Goal: Task Accomplishment & Management: Manage account settings

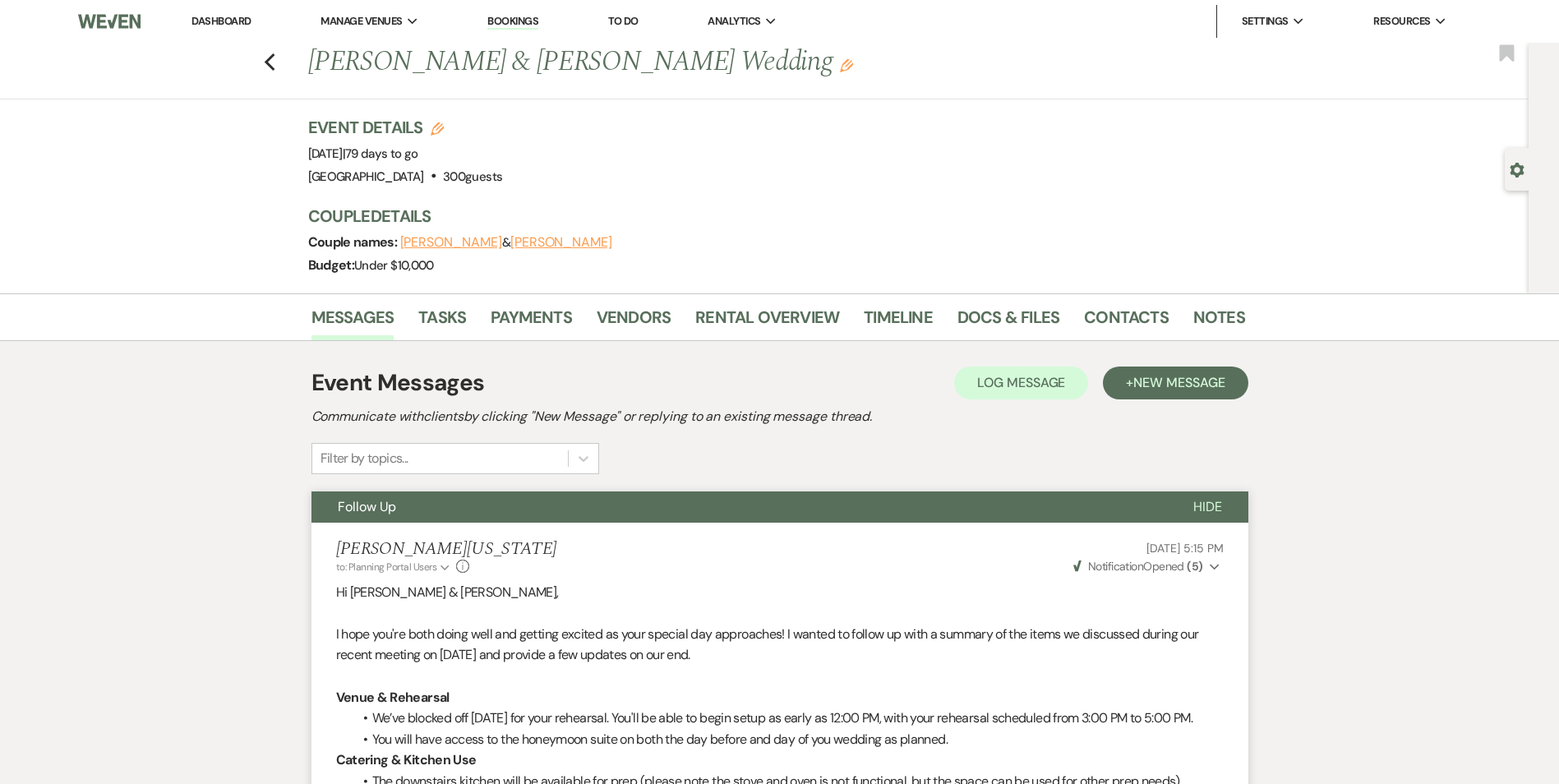
click at [283, 71] on div "Previous [PERSON_NAME] & [PERSON_NAME] Wedding Edit Bookmark" at bounding box center [760, 71] width 1537 height 57
click at [269, 61] on div "Previous [PERSON_NAME] & [PERSON_NAME] Wedding Edit Bookmark" at bounding box center [760, 71] width 1537 height 57
click at [226, 24] on link "Dashboard" at bounding box center [221, 22] width 59 height 14
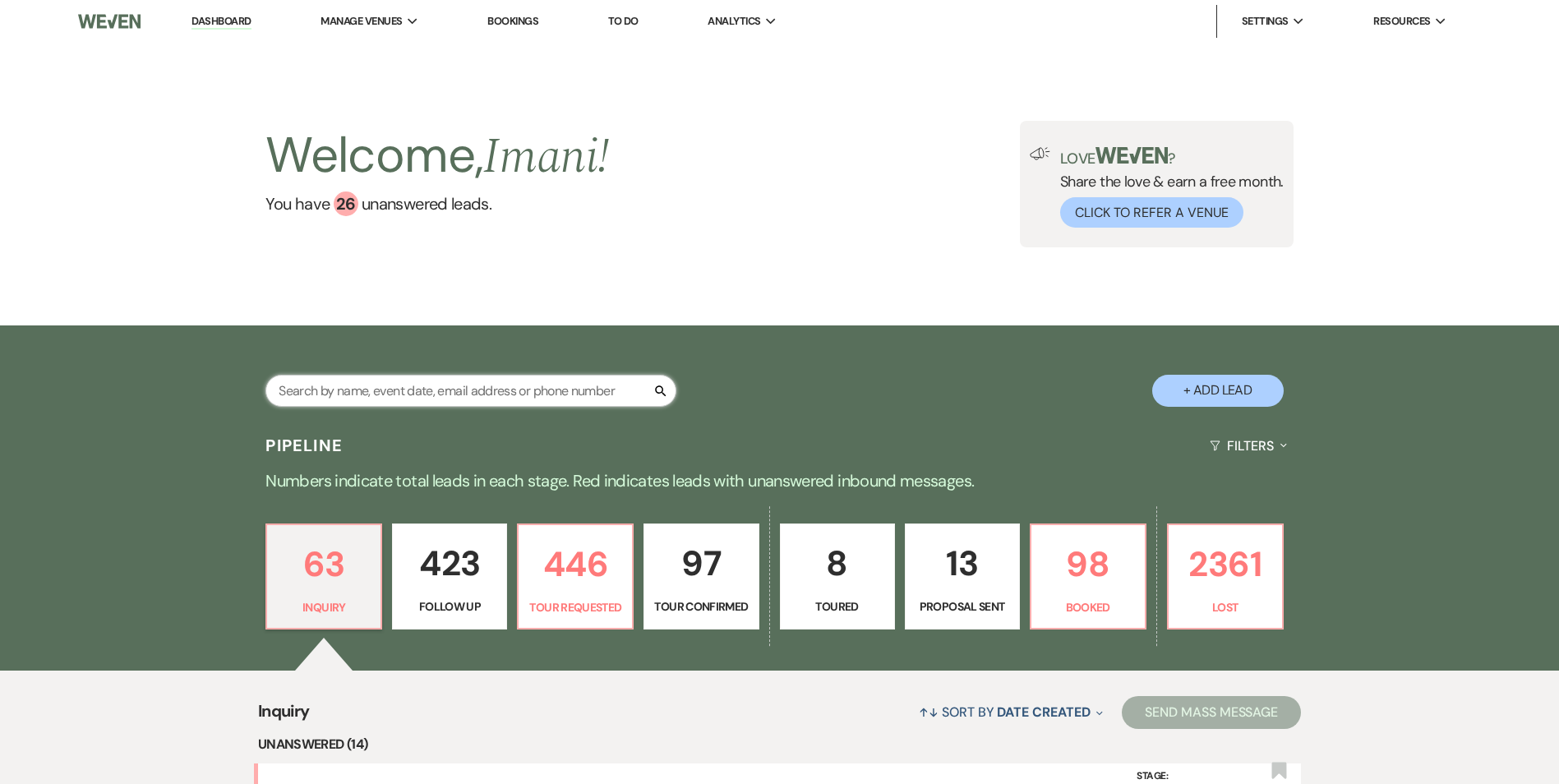
click at [438, 396] on input "text" at bounding box center [470, 391] width 411 height 32
click at [774, 196] on div "Welcome, Imani ! You have 26 unanswered lead s . Love ? Share the love & earn a…" at bounding box center [779, 183] width 1183 height 127
click at [366, 379] on input "text" at bounding box center [470, 391] width 411 height 32
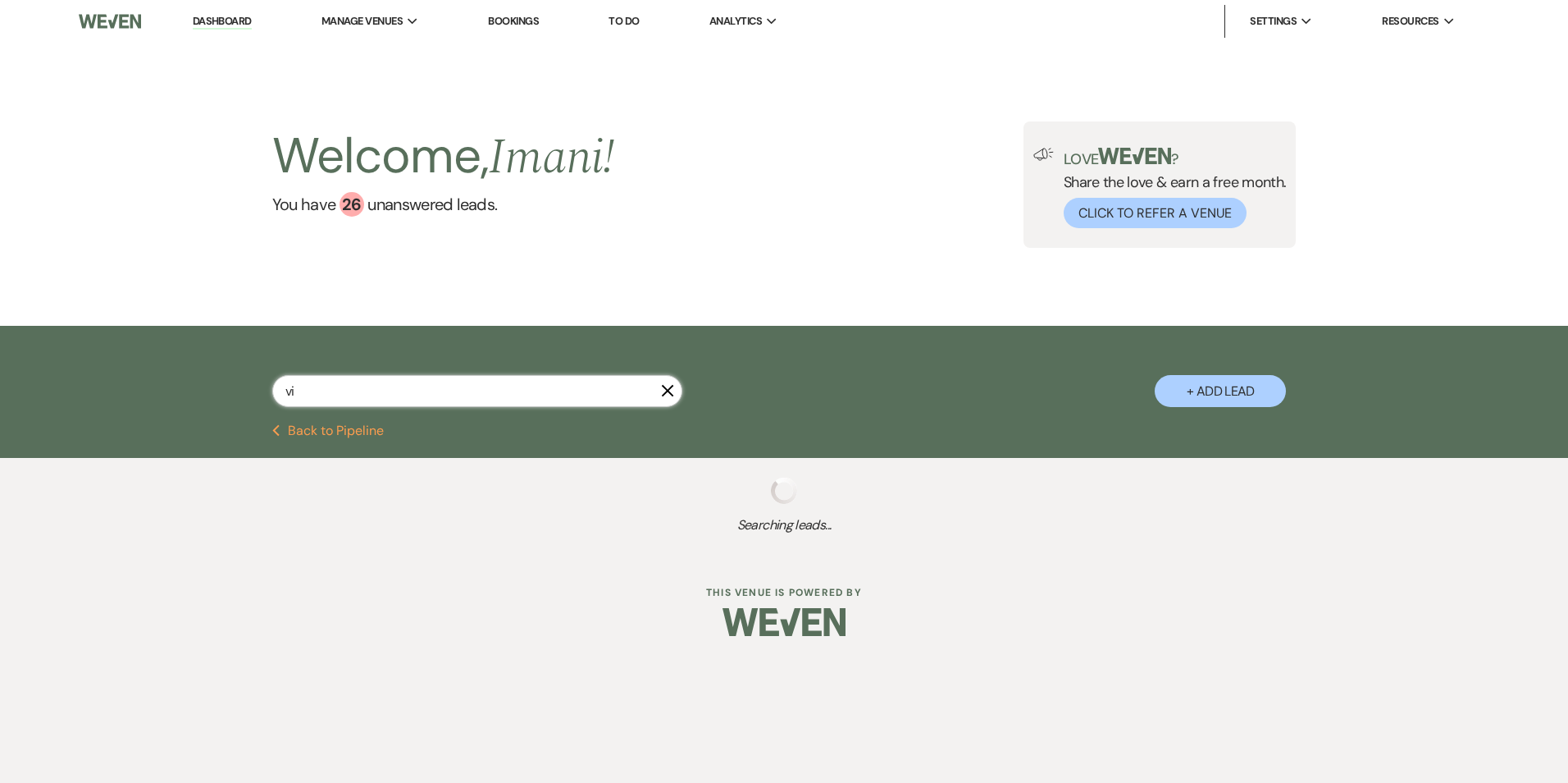
type input "v"
click at [1040, 422] on div "Bronner X + Add Lead" at bounding box center [784, 375] width 1568 height 99
click at [321, 378] on input "Bronner" at bounding box center [477, 391] width 410 height 32
click at [348, 383] on input "Bronner" at bounding box center [477, 391] width 410 height 32
drag, startPoint x: 348, startPoint y: 383, endPoint x: 268, endPoint y: 392, distance: 80.5
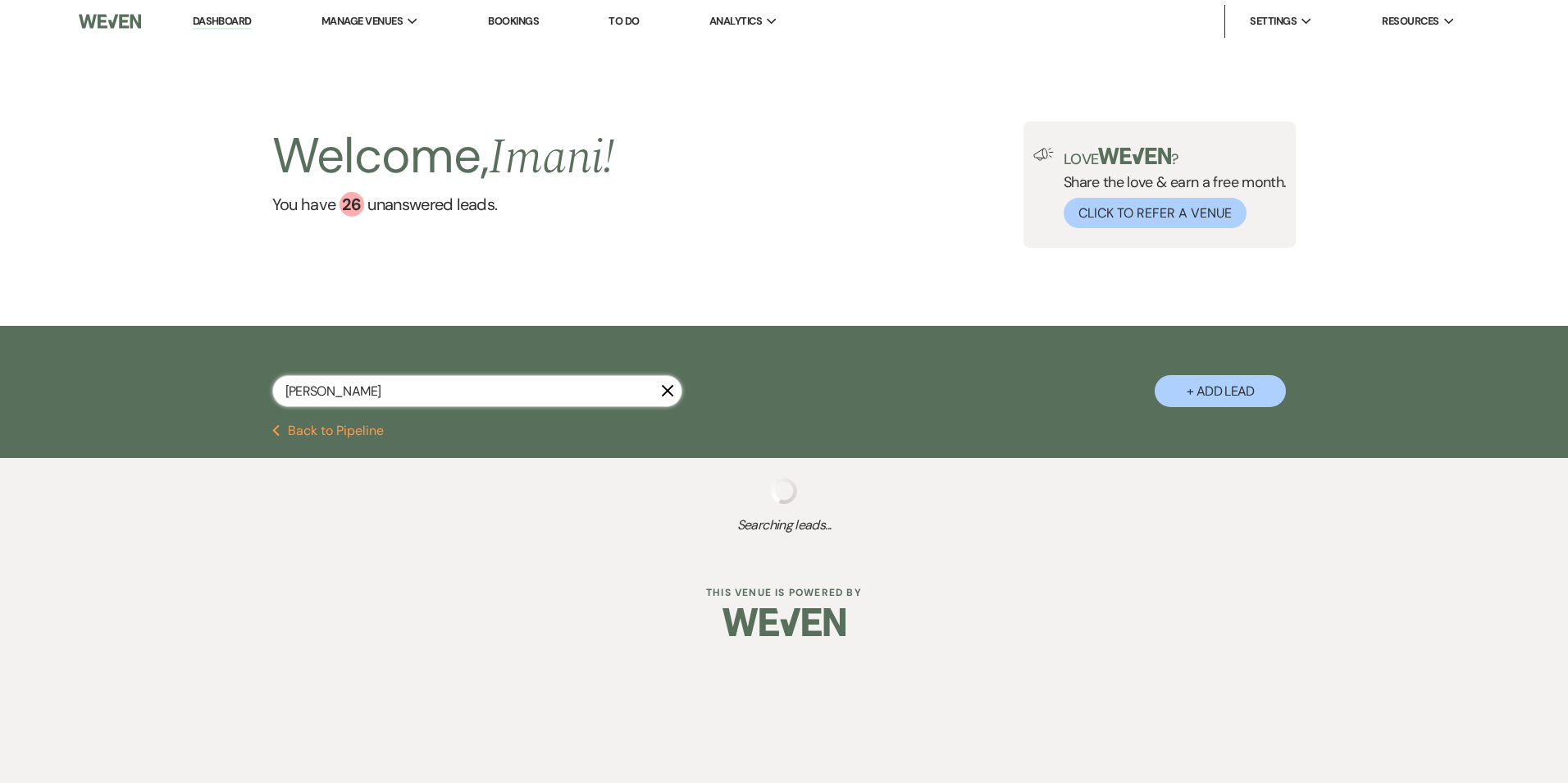
click at [268, 392] on div "Bronner X + Add Lead" at bounding box center [784, 377] width 1181 height 86
type input "vivian"
select select "8"
select select "5"
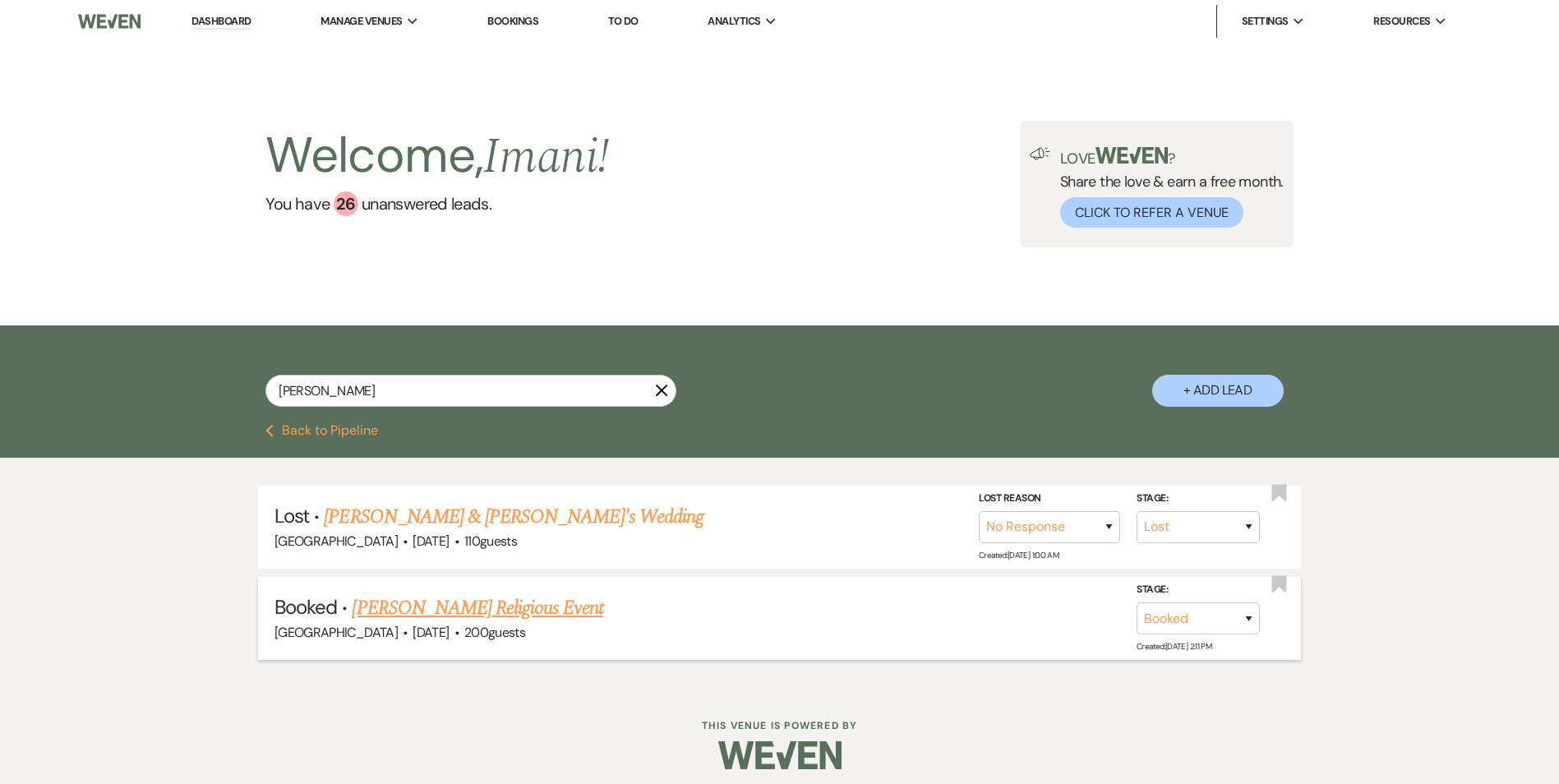
click at [546, 596] on link "[PERSON_NAME] Religious Event" at bounding box center [477, 607] width 251 height 30
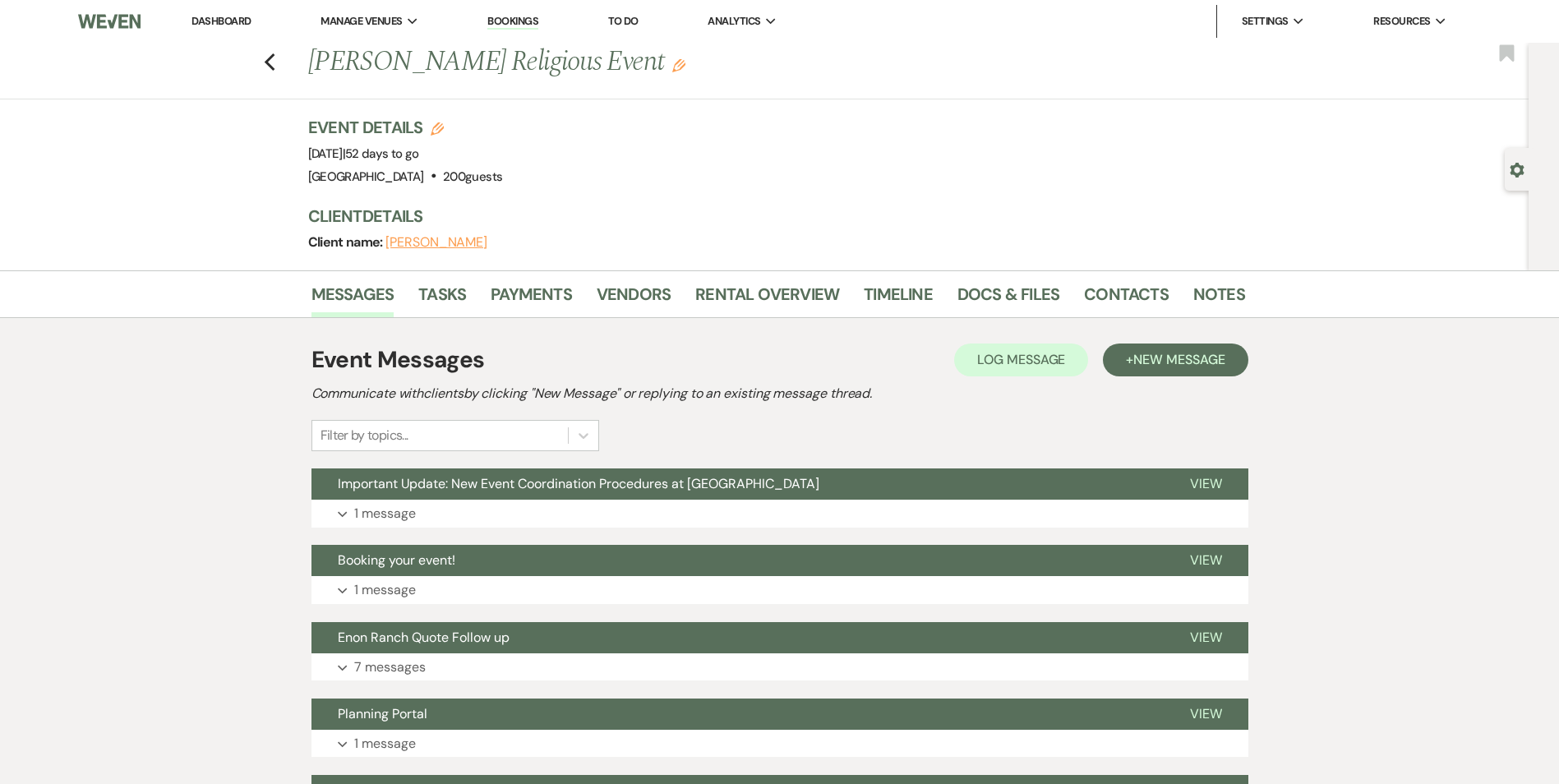
click at [1174, 304] on li "Contacts" at bounding box center [1139, 297] width 110 height 40
click at [1195, 297] on link "Notes" at bounding box center [1219, 299] width 52 height 36
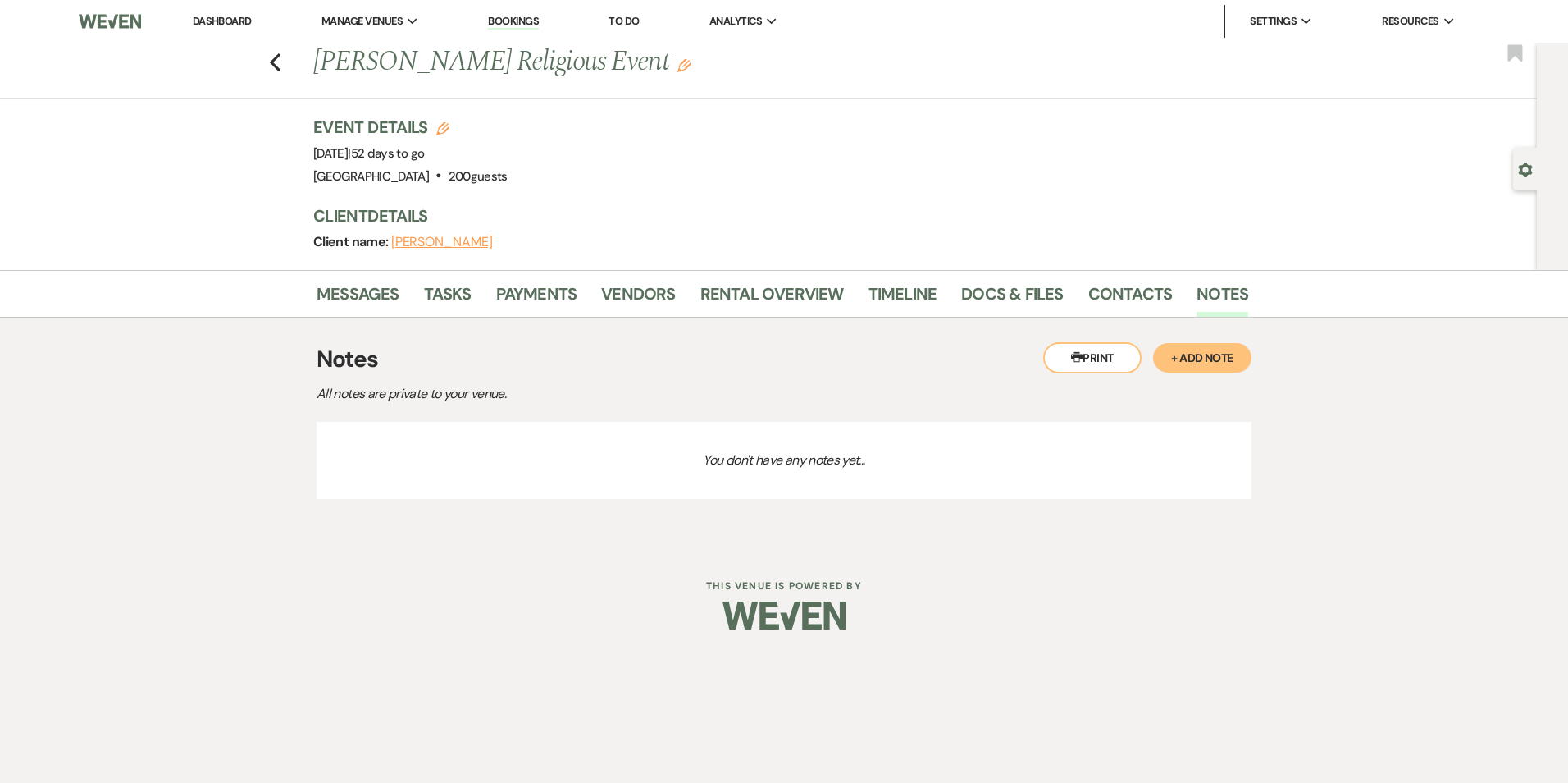
click at [622, 461] on p "You don't have any notes yet..." at bounding box center [784, 460] width 935 height 77
click at [1208, 371] on button "+ Add Note" at bounding box center [1202, 357] width 99 height 30
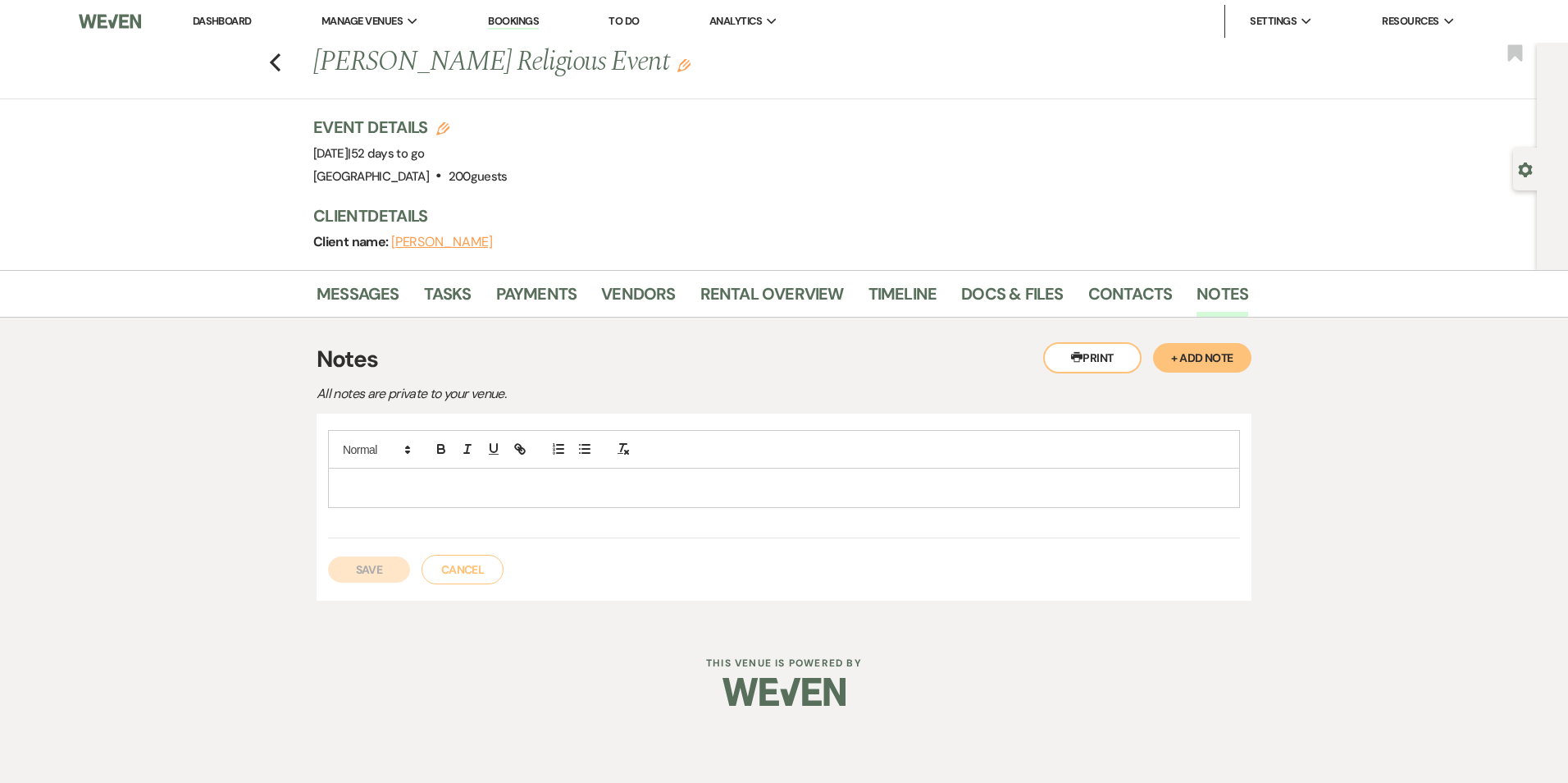
click at [500, 500] on div at bounding box center [784, 487] width 910 height 38
click at [371, 485] on p at bounding box center [784, 487] width 886 height 18
click at [377, 475] on div "Ct" at bounding box center [784, 487] width 910 height 38
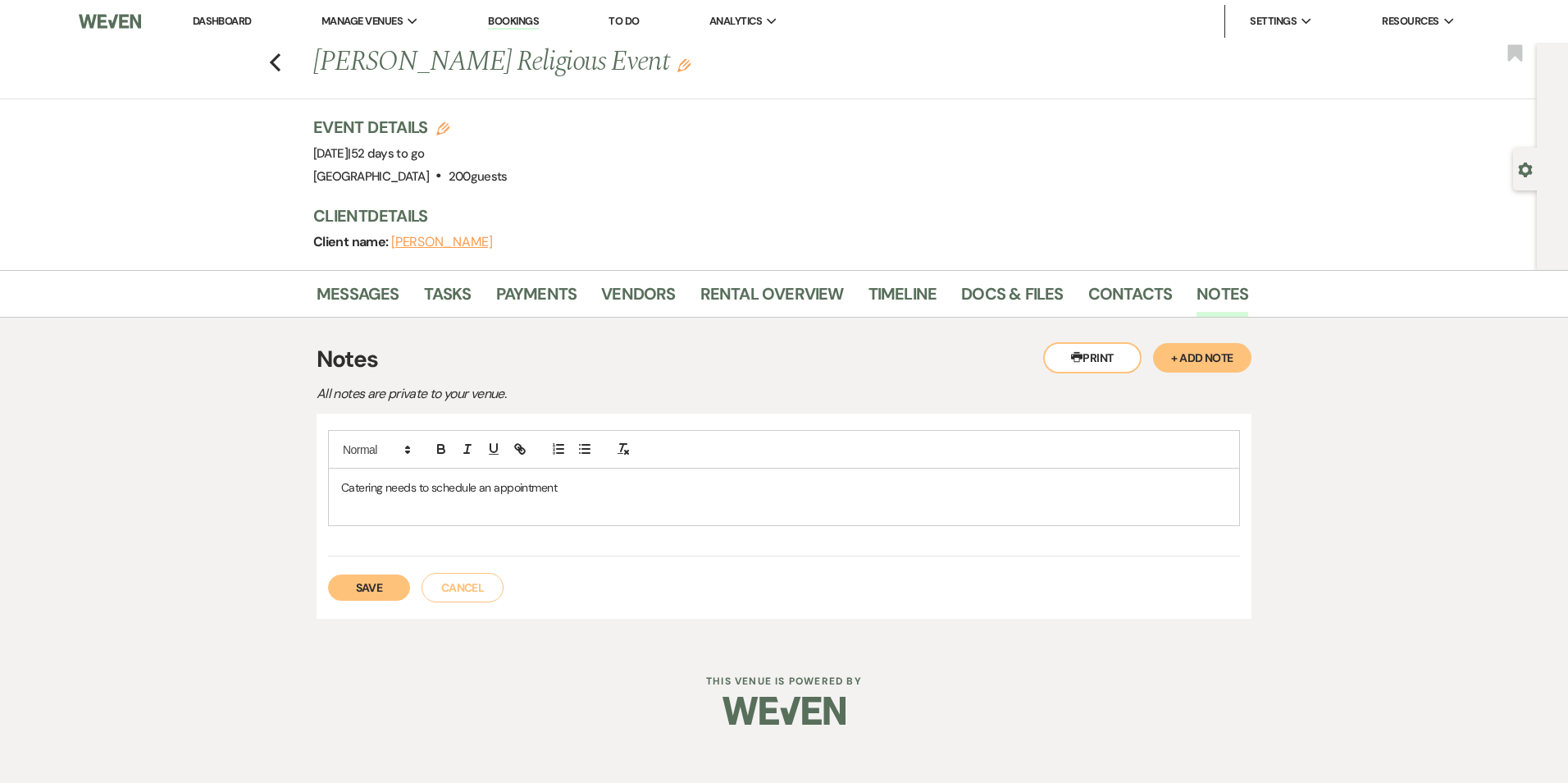
click at [371, 519] on div "Catering needs to schedule an appointment" at bounding box center [784, 496] width 910 height 57
click at [437, 526] on div "Catering needs to schedule an appointment Requesting to get in early," at bounding box center [784, 492] width 912 height 126
click at [489, 511] on p "Requesting to get in early," at bounding box center [784, 506] width 886 height 18
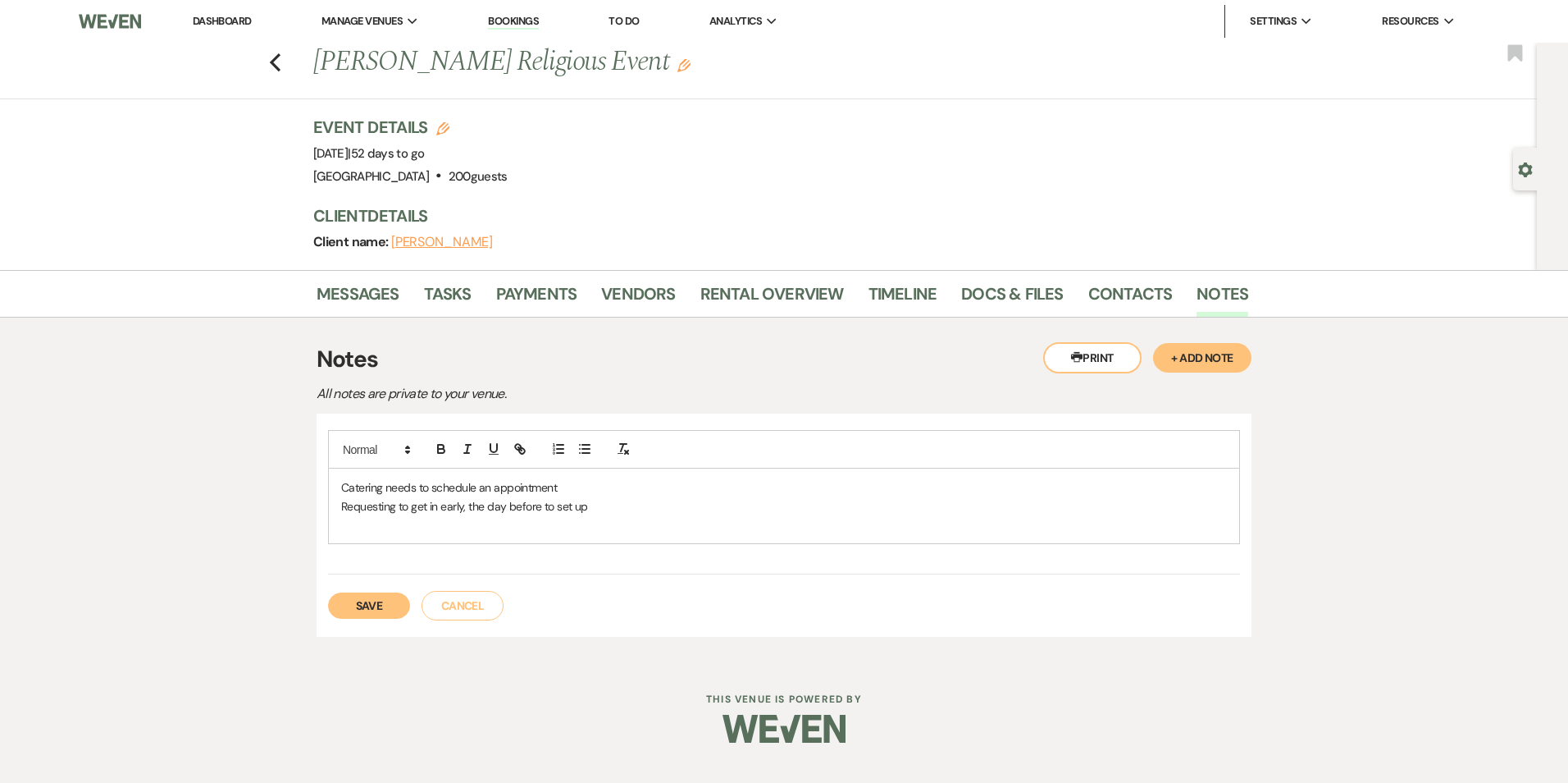
click at [379, 599] on button "Save" at bounding box center [368, 605] width 82 height 26
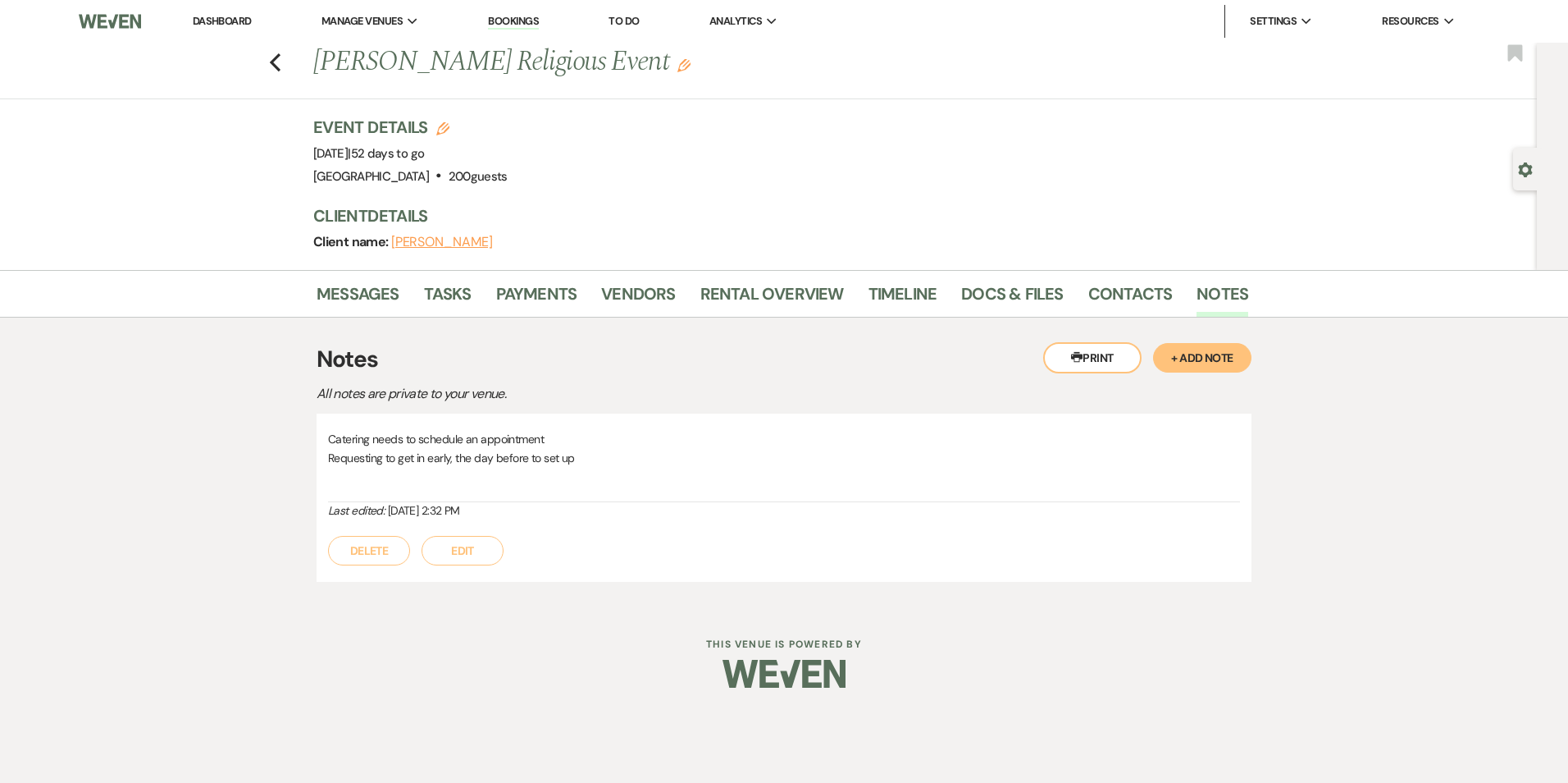
click at [472, 541] on button "Edit" at bounding box center [462, 550] width 82 height 30
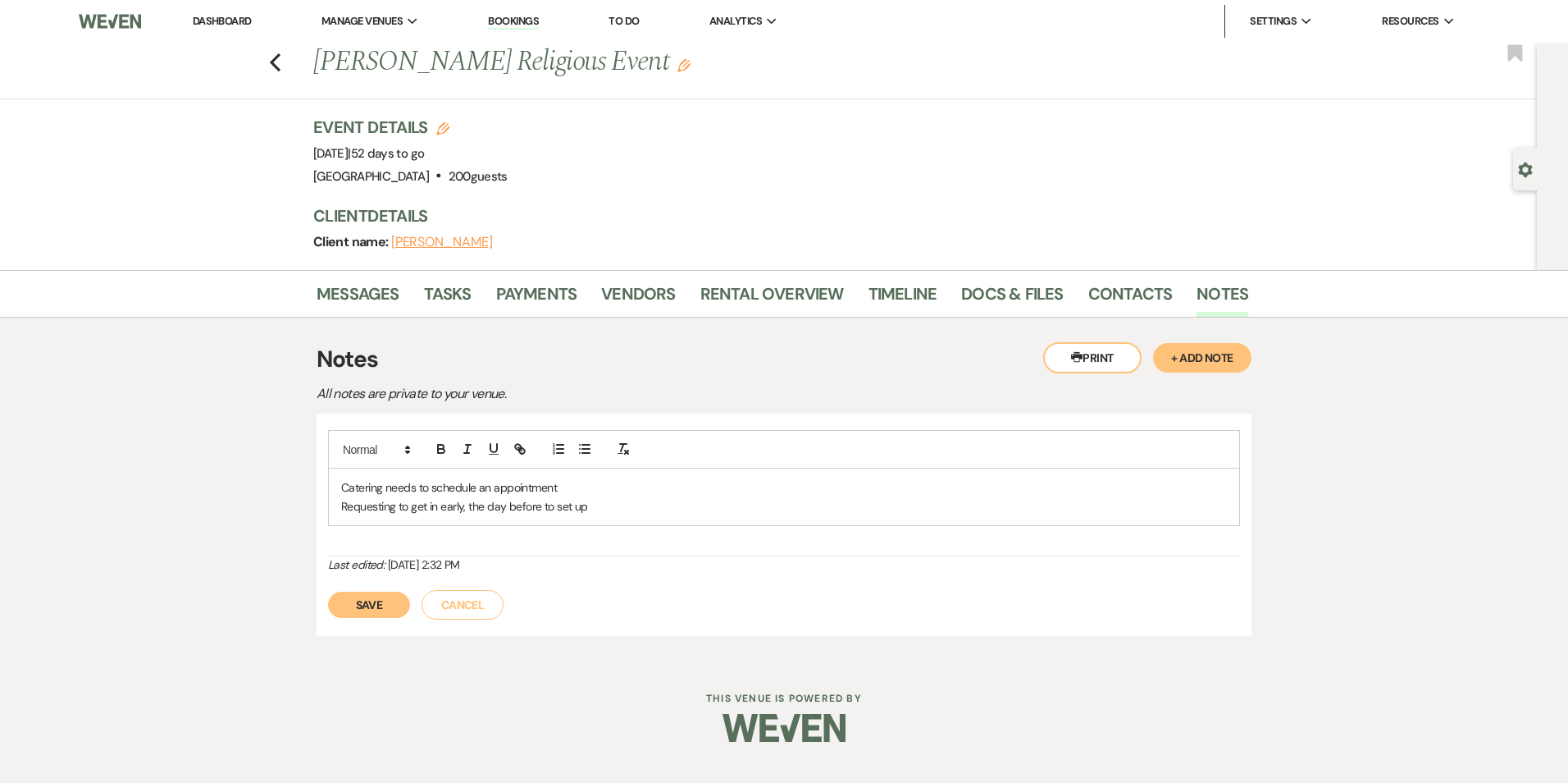
click at [605, 500] on p "Requesting to get in early, the day before to set up" at bounding box center [784, 506] width 886 height 18
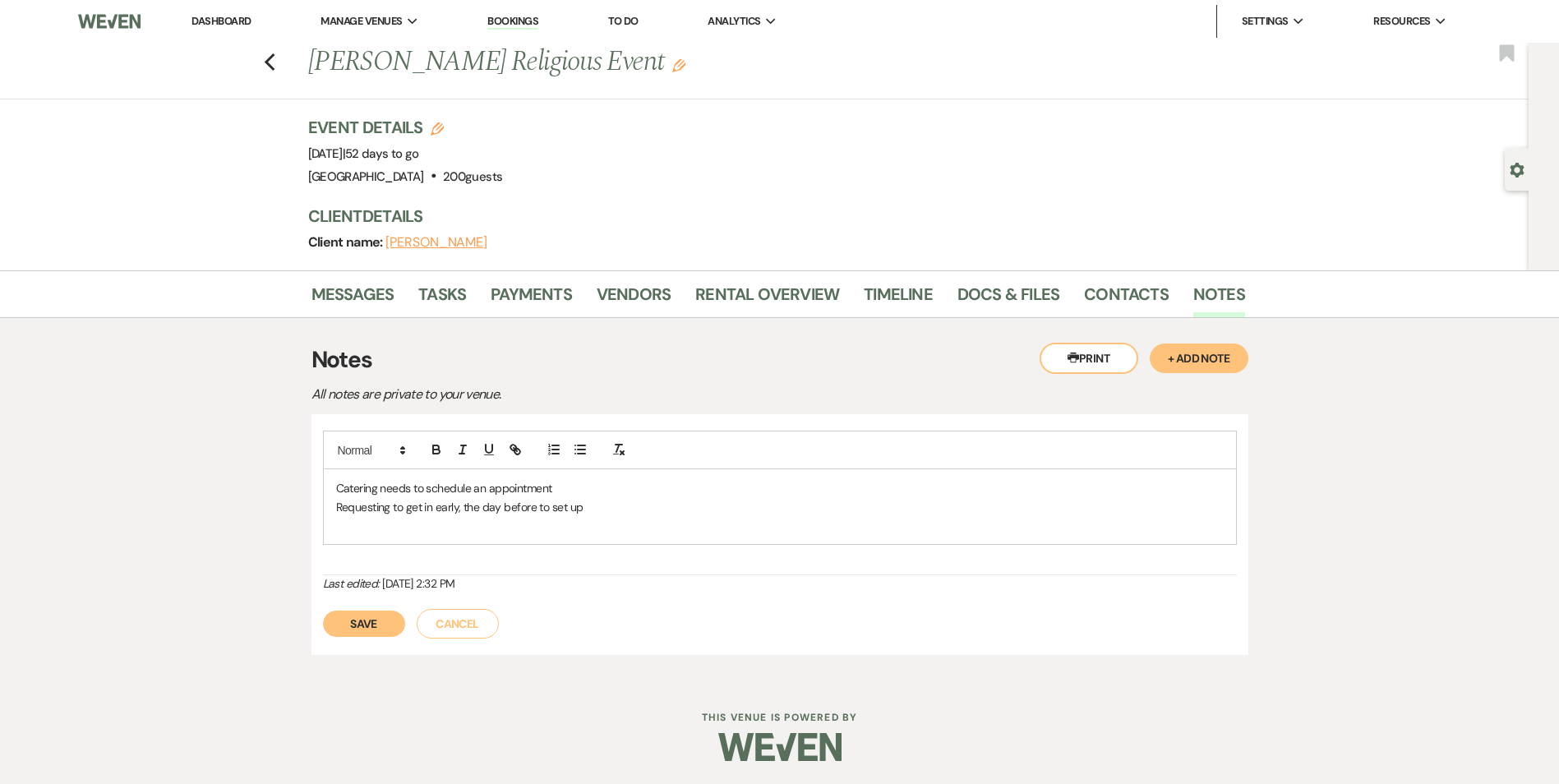
click at [356, 528] on p at bounding box center [780, 524] width 888 height 18
click at [372, 620] on button "Save" at bounding box center [363, 623] width 82 height 26
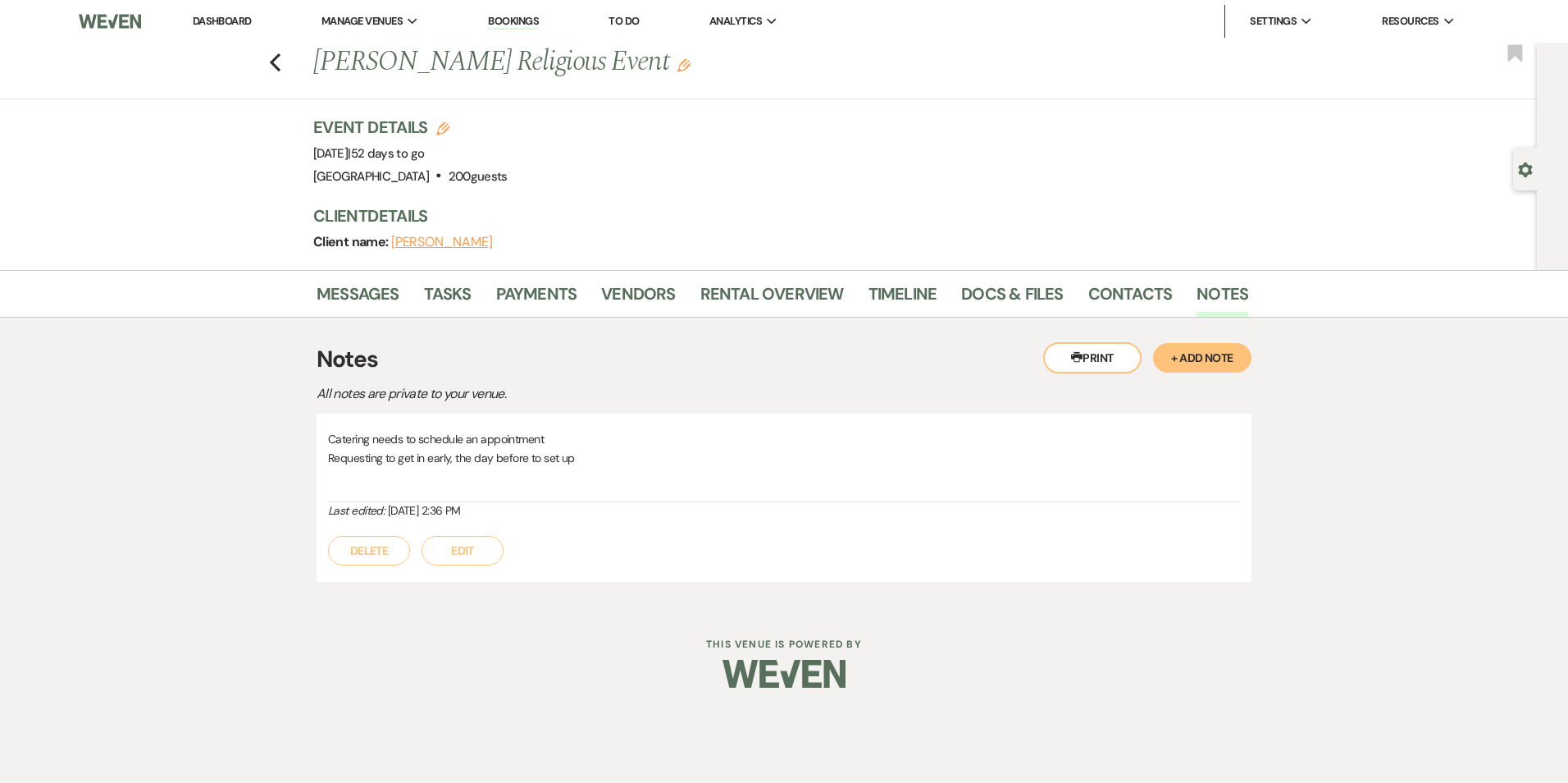
click at [466, 556] on button "Edit" at bounding box center [462, 550] width 82 height 30
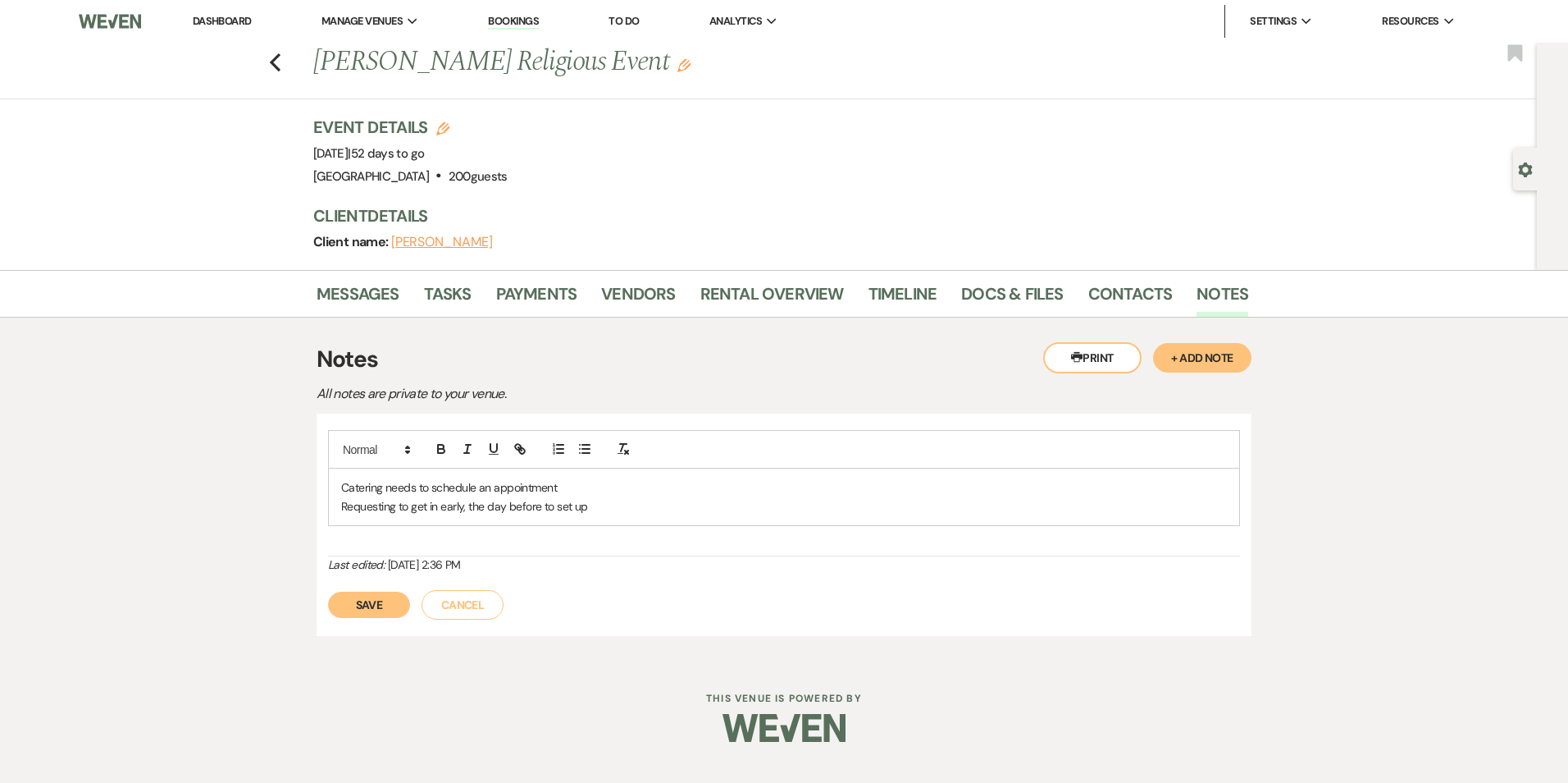
click at [607, 502] on p "Requesting to get in early, the day before to set up" at bounding box center [784, 506] width 886 height 18
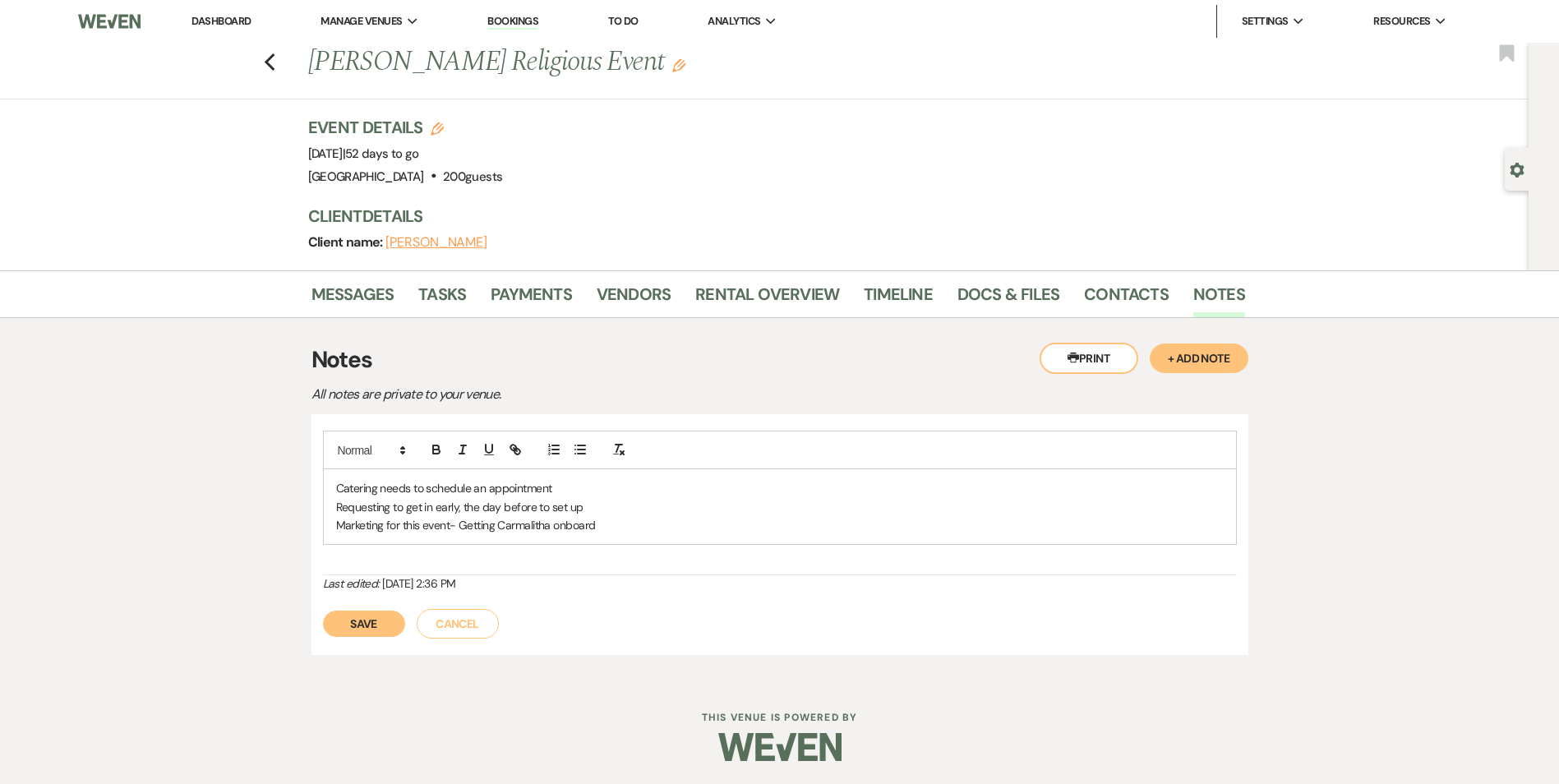
click at [373, 631] on button "Save" at bounding box center [363, 623] width 82 height 26
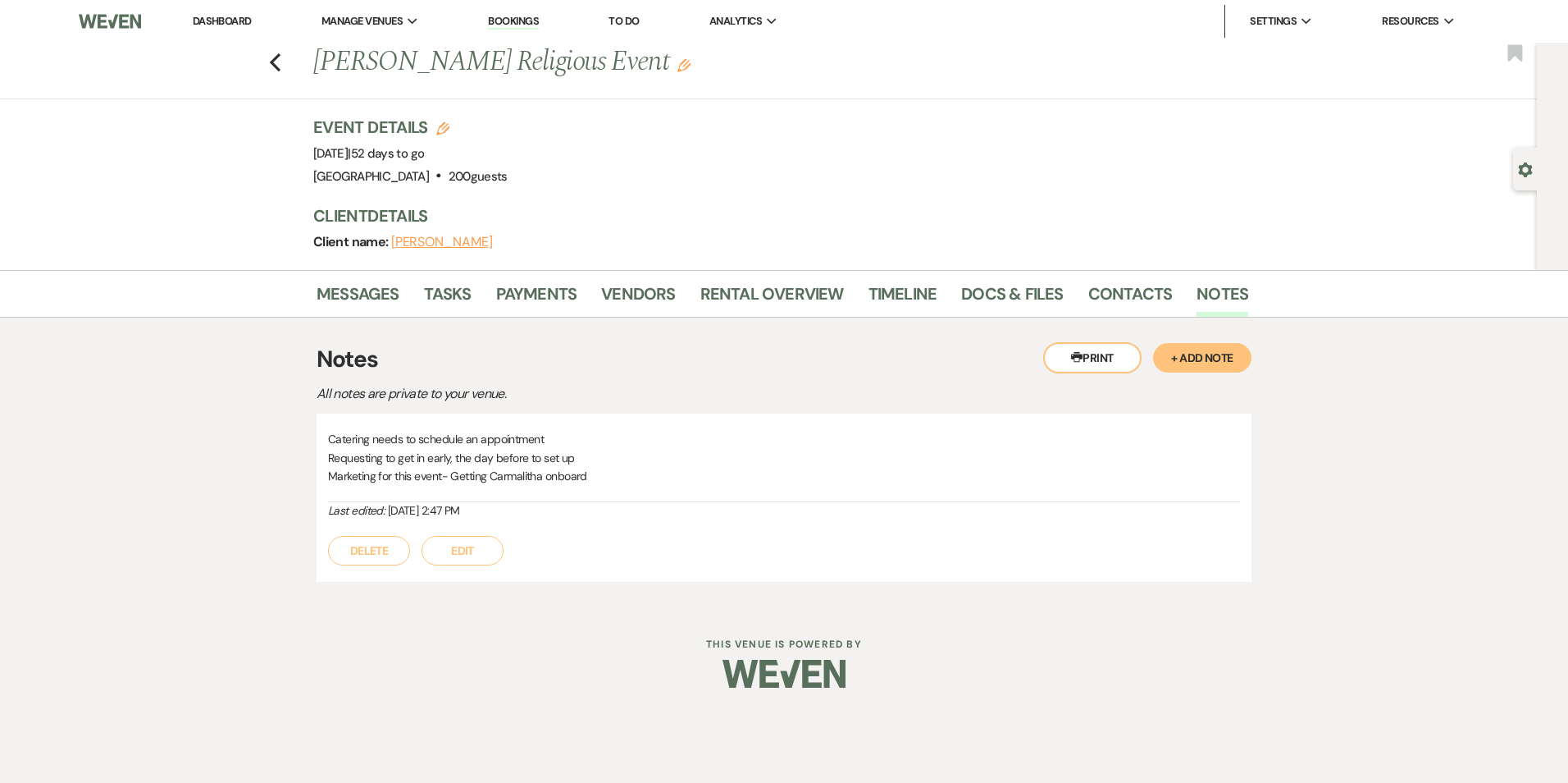
click at [455, 557] on button "Edit" at bounding box center [462, 550] width 82 height 30
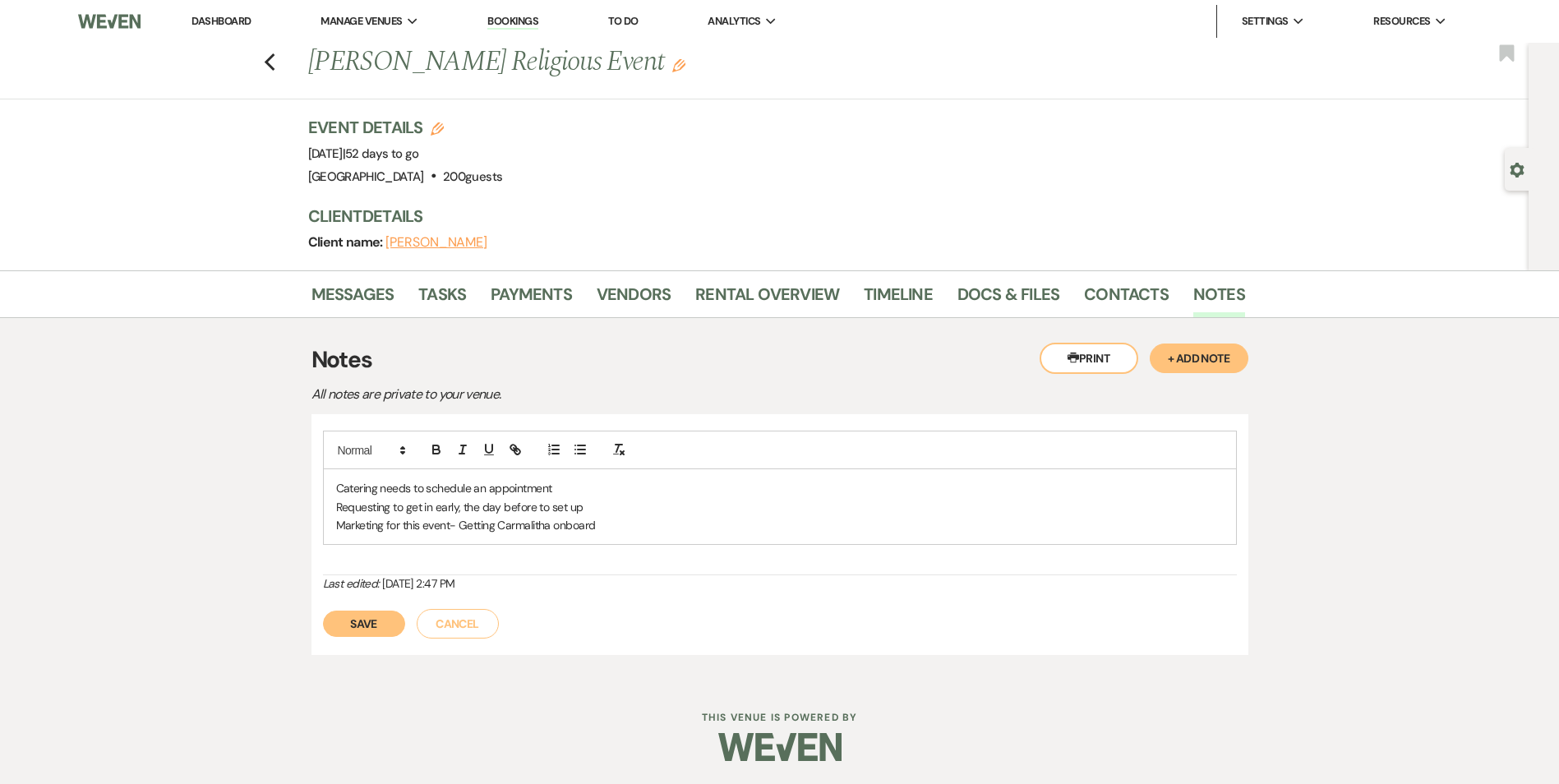
click at [605, 542] on div "Catering needs to schedule an appointment Requesting to get in early, the day b…" at bounding box center [779, 506] width 912 height 75
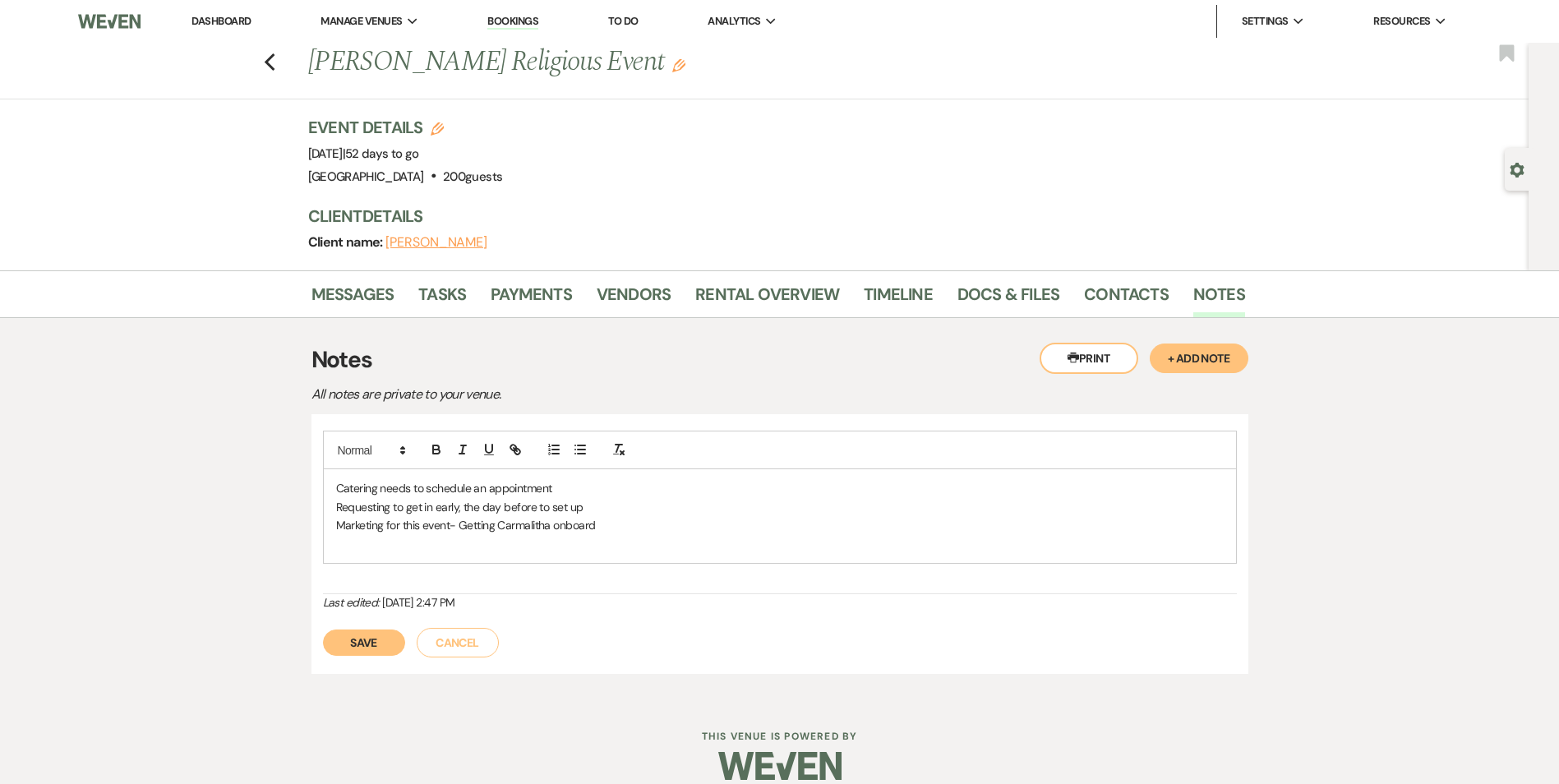
click at [592, 505] on p "Requesting to get in early, the day before to set up" at bounding box center [780, 507] width 888 height 18
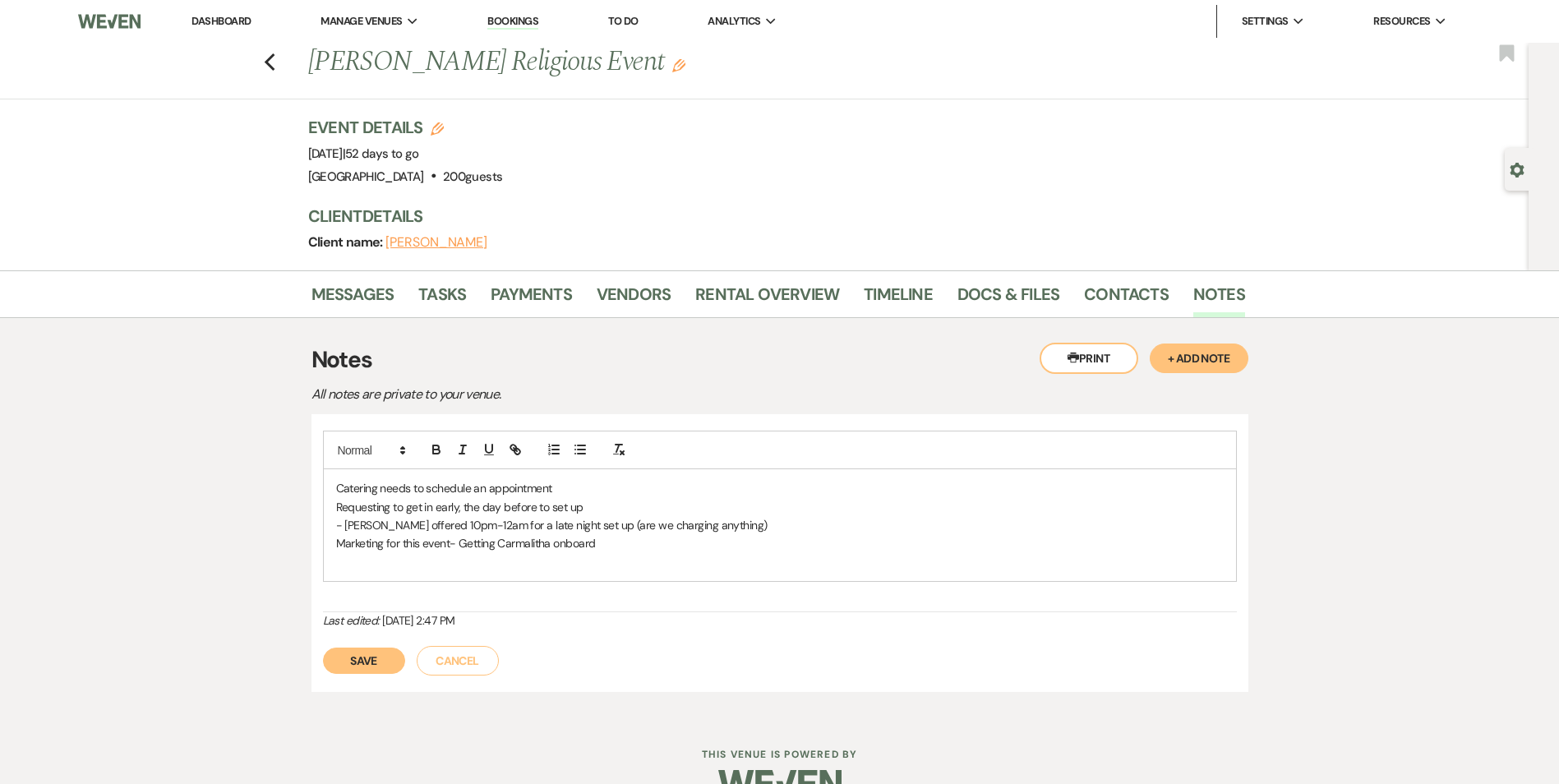
click at [346, 667] on button "Save" at bounding box center [363, 660] width 82 height 26
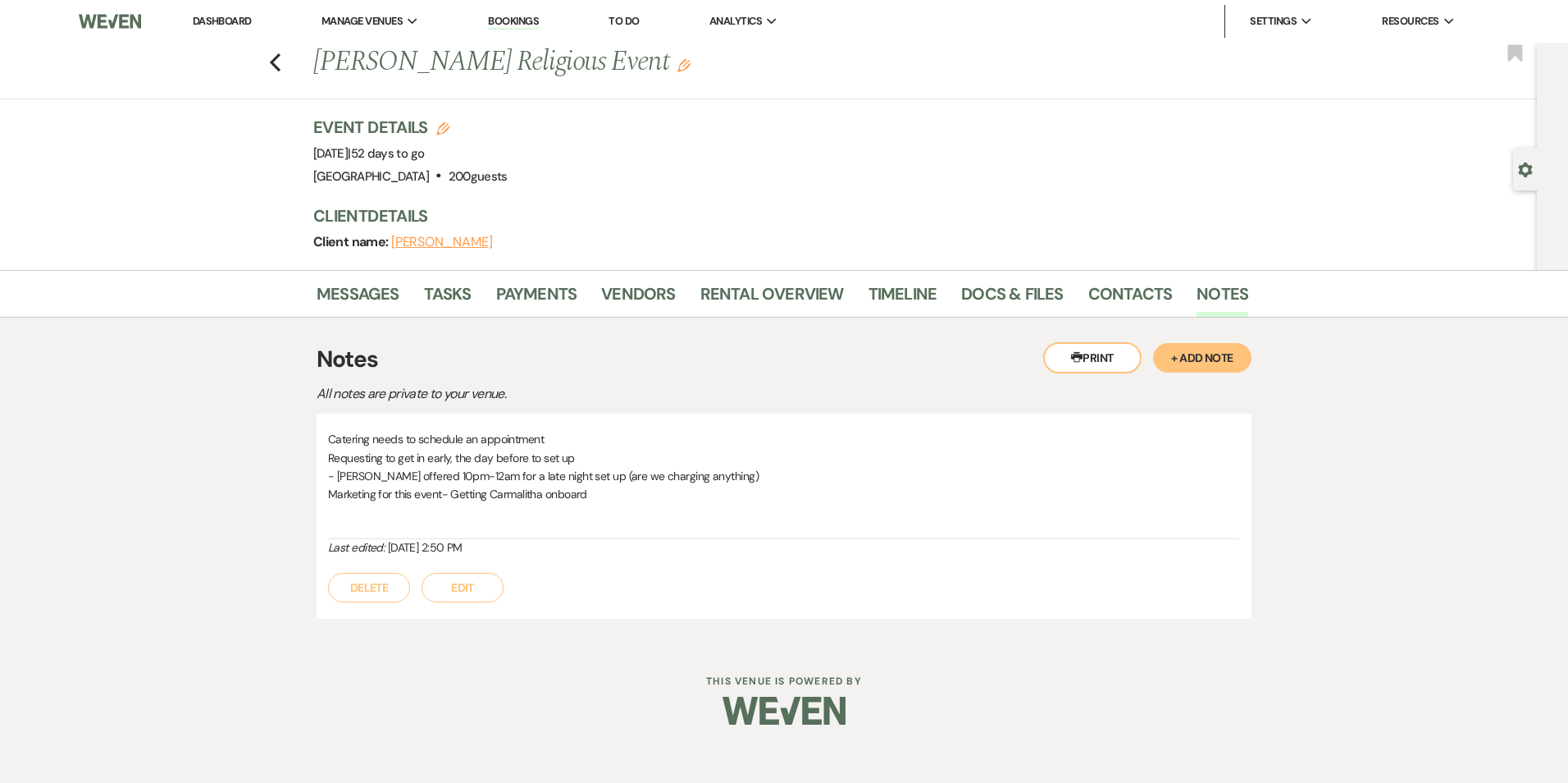
click at [454, 586] on button "Edit" at bounding box center [462, 587] width 82 height 30
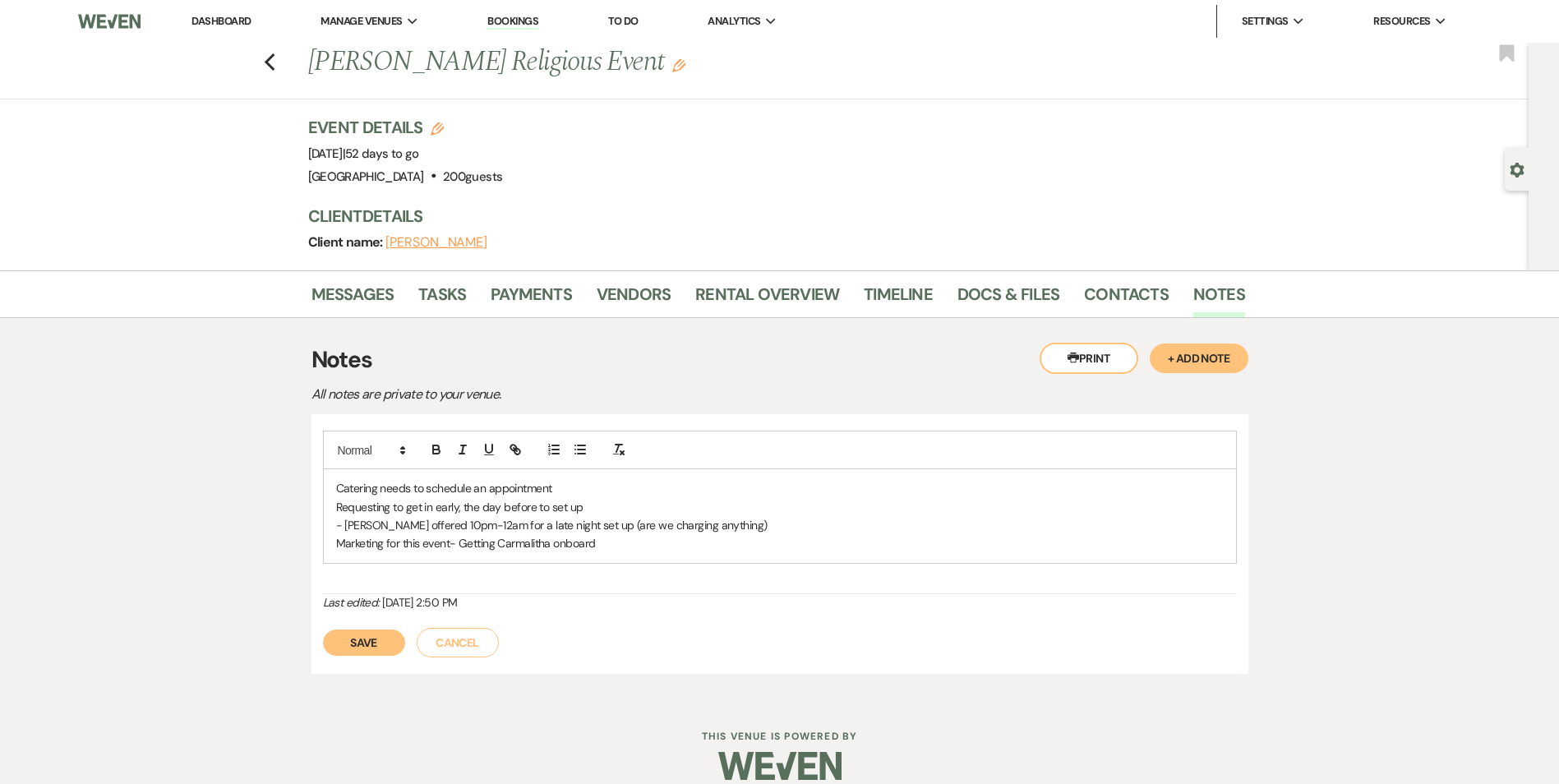
click at [503, 518] on p "- Crystal offered 10pm-12am for a late night set up (are we charging anything)" at bounding box center [780, 524] width 888 height 18
click at [620, 510] on p "Requesting to get in early, the day before to set up" at bounding box center [780, 507] width 888 height 18
click at [755, 525] on p "- Crystal offered 10pm-12am for a late night set up (are we charging anything)" at bounding box center [780, 524] width 888 height 18
click at [687, 488] on p "Catering needs to schedule an appointment" at bounding box center [780, 488] width 888 height 18
click at [420, 534] on div "Catering needs to schedule an appointment Requesting to get in early, the day b…" at bounding box center [779, 515] width 912 height 93
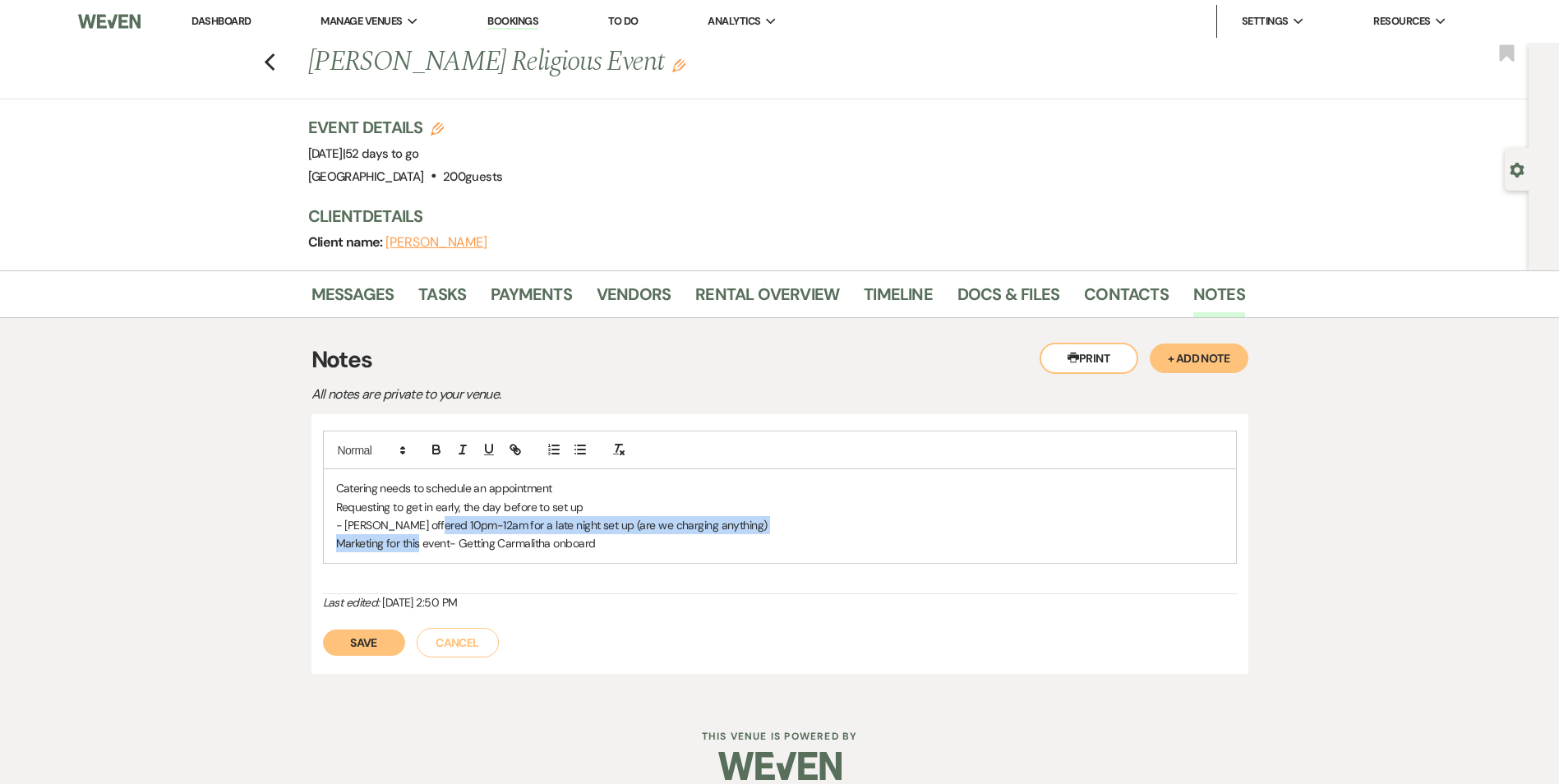
click at [439, 530] on p "- Crystal offered 10pm-12am for a late night set up (are we charging anything)" at bounding box center [780, 524] width 888 height 18
click at [421, 528] on p "- Crystal offered 10pm-12am for a late night set up (are we charging anything)" at bounding box center [780, 524] width 888 height 18
click at [421, 530] on p "- Crystal offered 10pm-12am for a late night set up (are we charging anything)" at bounding box center [780, 524] width 888 height 18
click at [447, 529] on p "- Crystal offered 10pm-12am for a late night set up (are we charging anything)" at bounding box center [780, 524] width 888 height 18
click at [462, 528] on p "- Crystal offered 10pm-12am for a late night set up (are we charging anything)" at bounding box center [780, 524] width 888 height 18
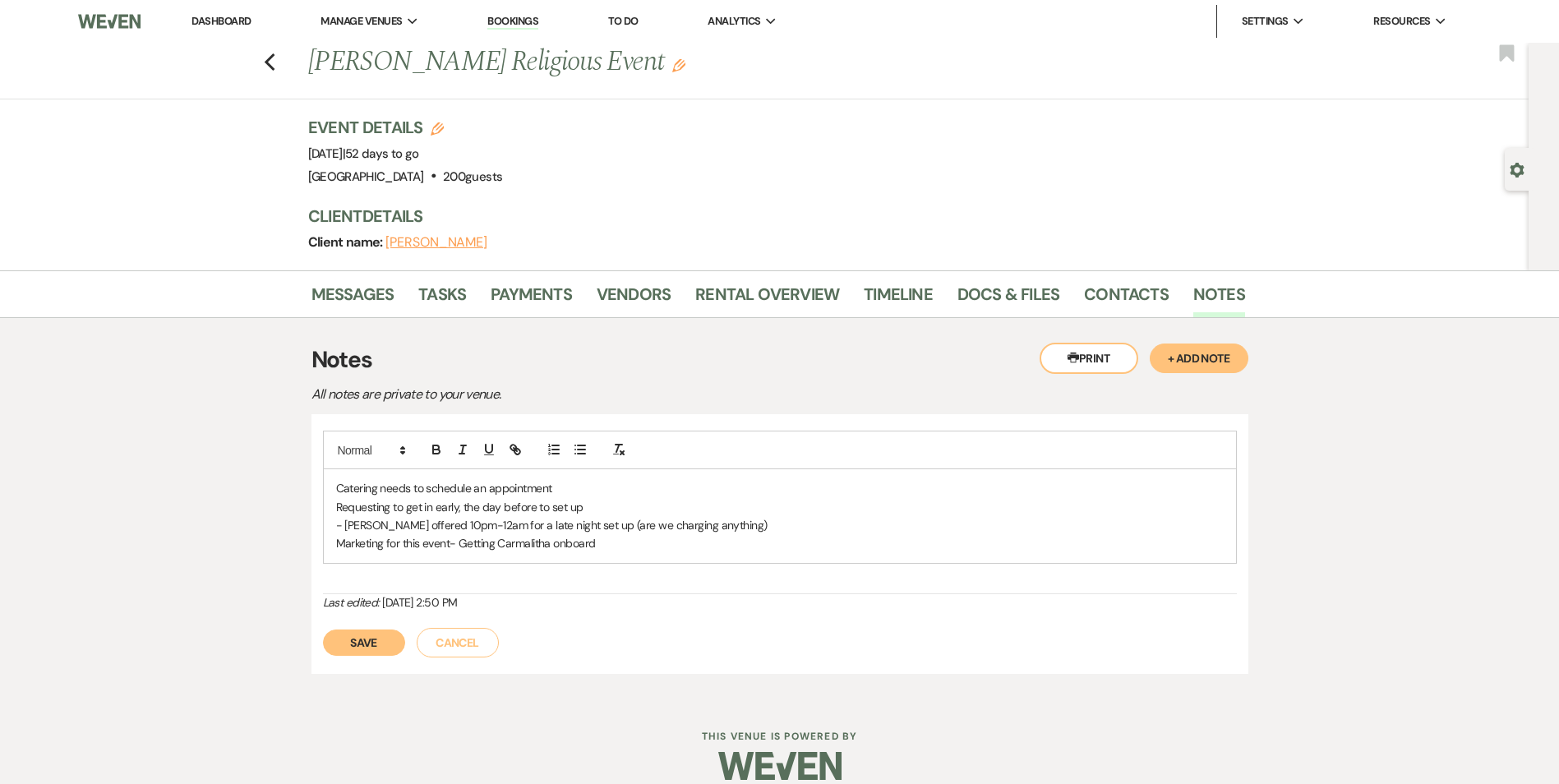
click at [354, 640] on button "Save" at bounding box center [363, 642] width 82 height 26
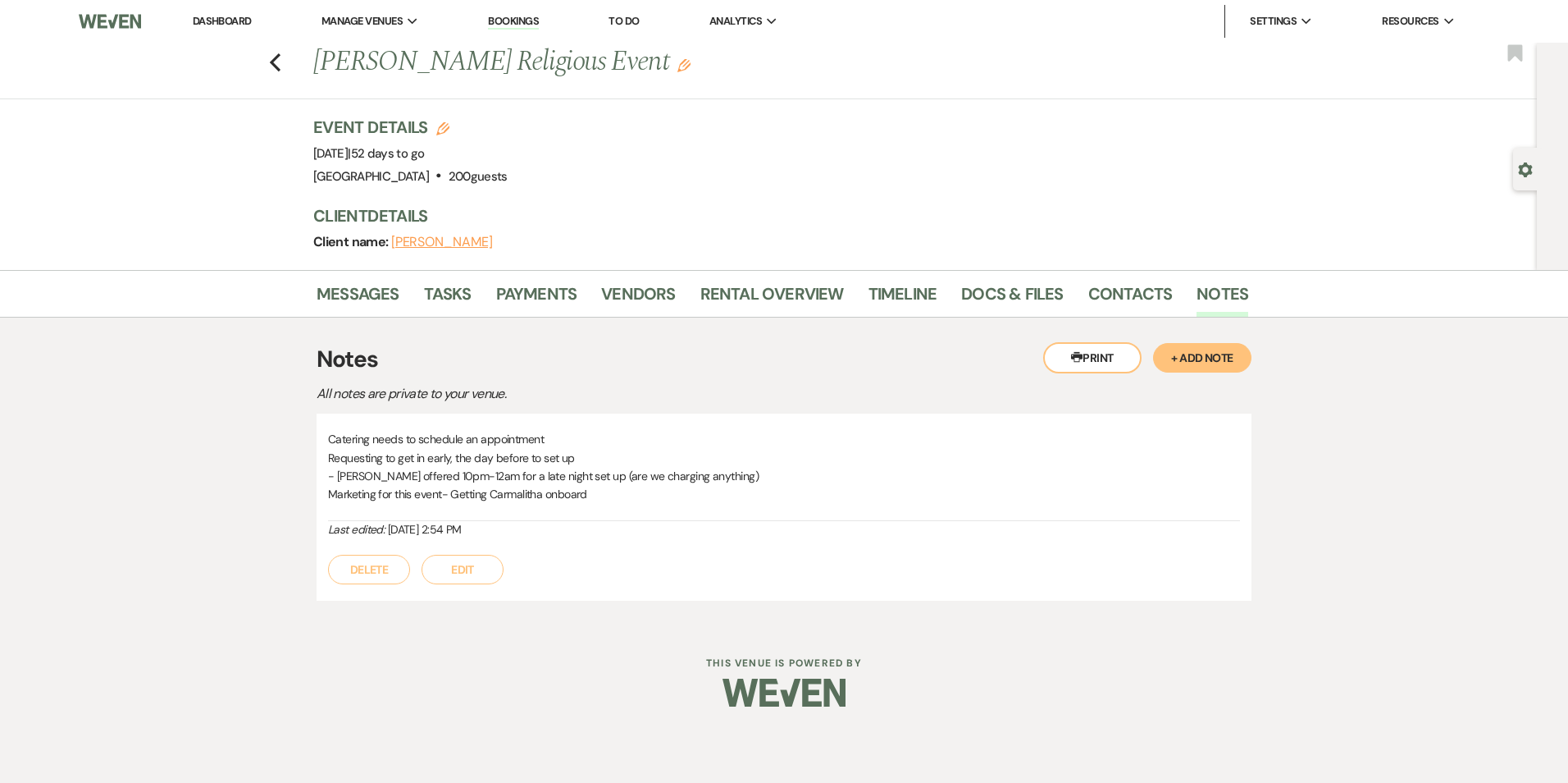
click at [466, 564] on button "Edit" at bounding box center [462, 569] width 82 height 30
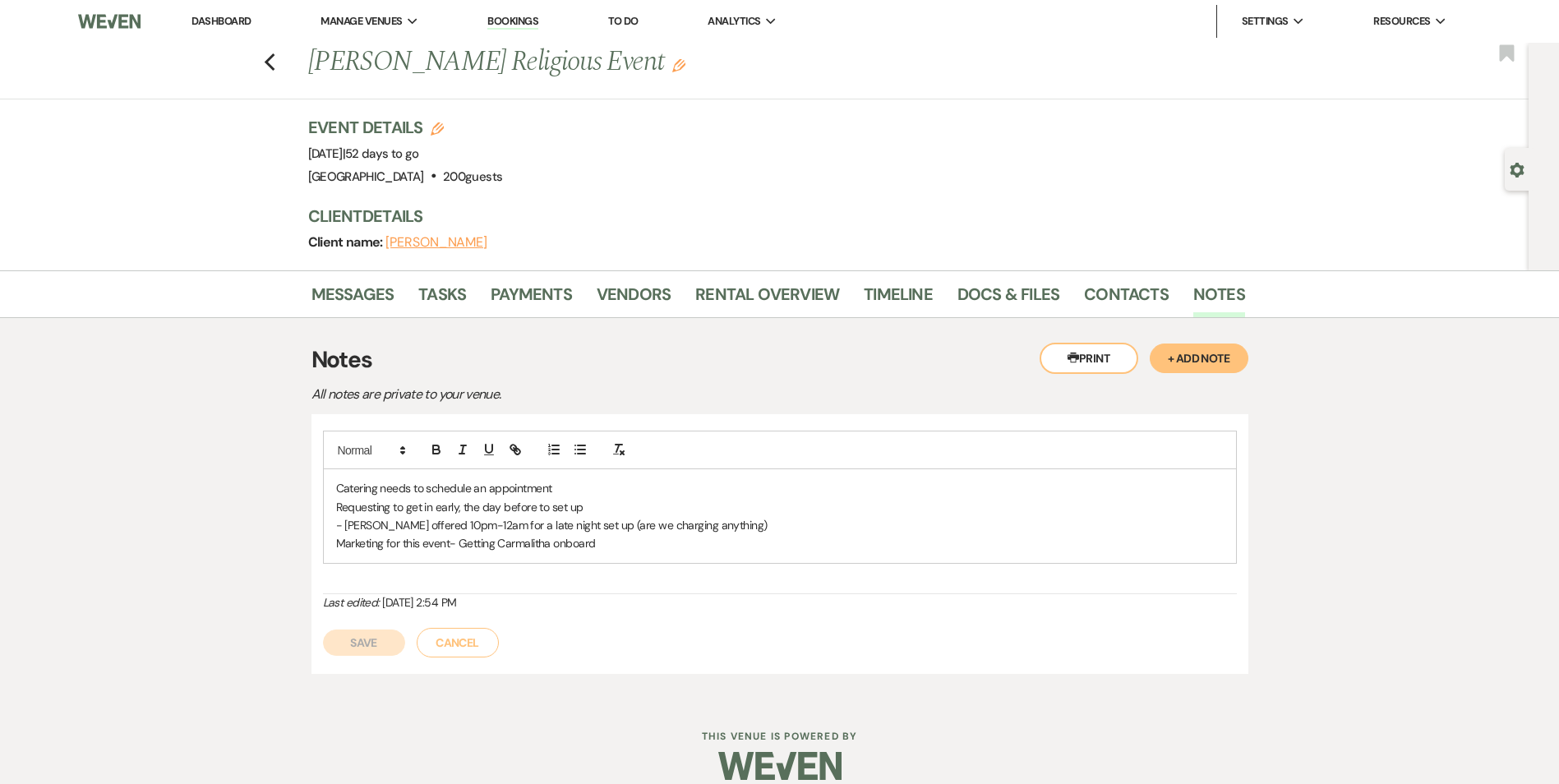
click at [590, 546] on p "Marketing for this event- Getting Carmalitha onboard" at bounding box center [780, 543] width 888 height 18
click at [605, 546] on p "Marketing for this event- Getting Carmalitha onboard" at bounding box center [780, 543] width 888 height 18
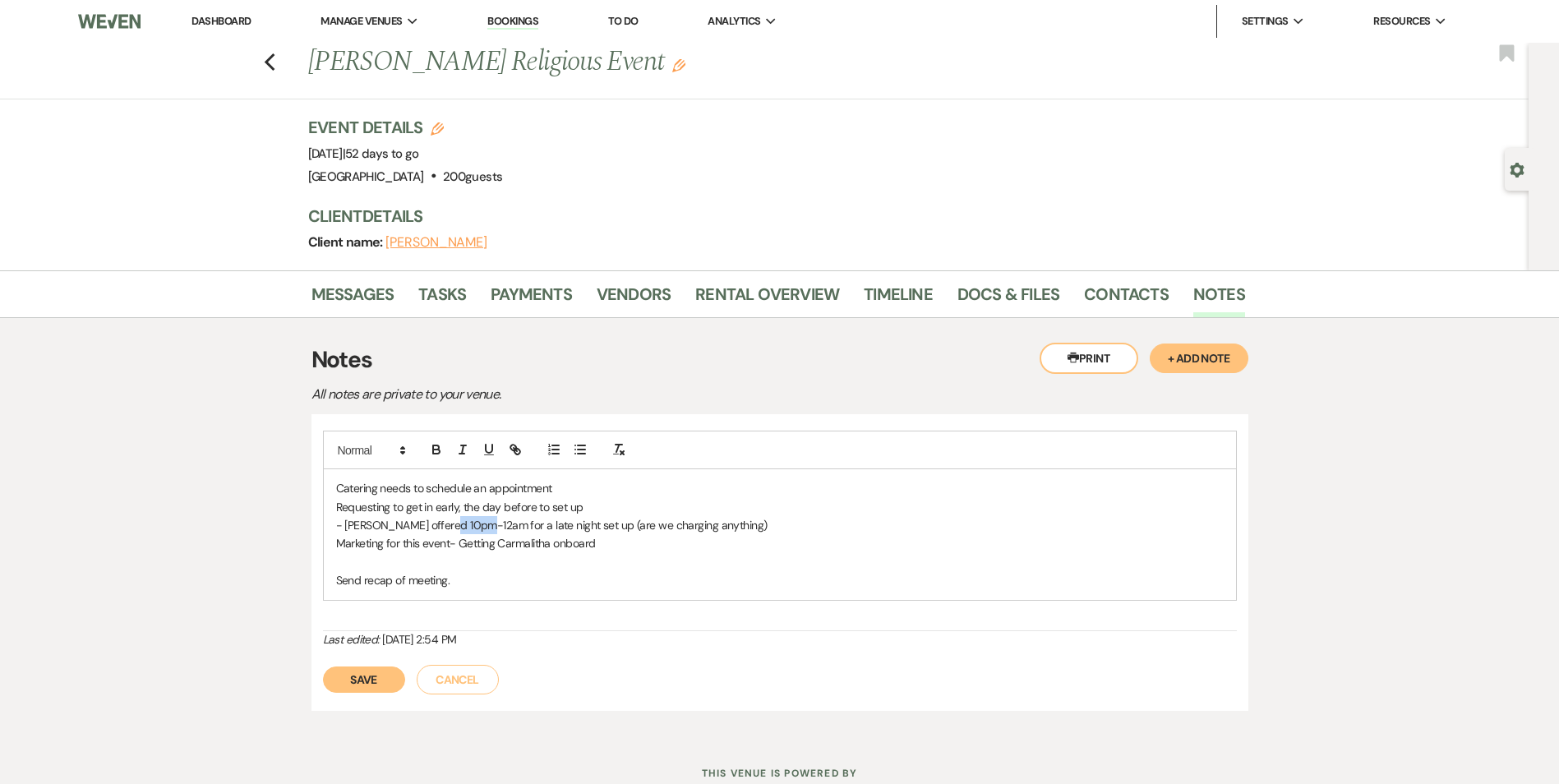
drag, startPoint x: 448, startPoint y: 529, endPoint x: 481, endPoint y: 528, distance: 33.0
click at [481, 528] on p "- Crystal offered 10pm-12am for a late night set up (are we charging anything)" at bounding box center [780, 524] width 888 height 18
click at [620, 545] on p "Marketing for this event- Getting Carmalitha onboard" at bounding box center [780, 543] width 888 height 18
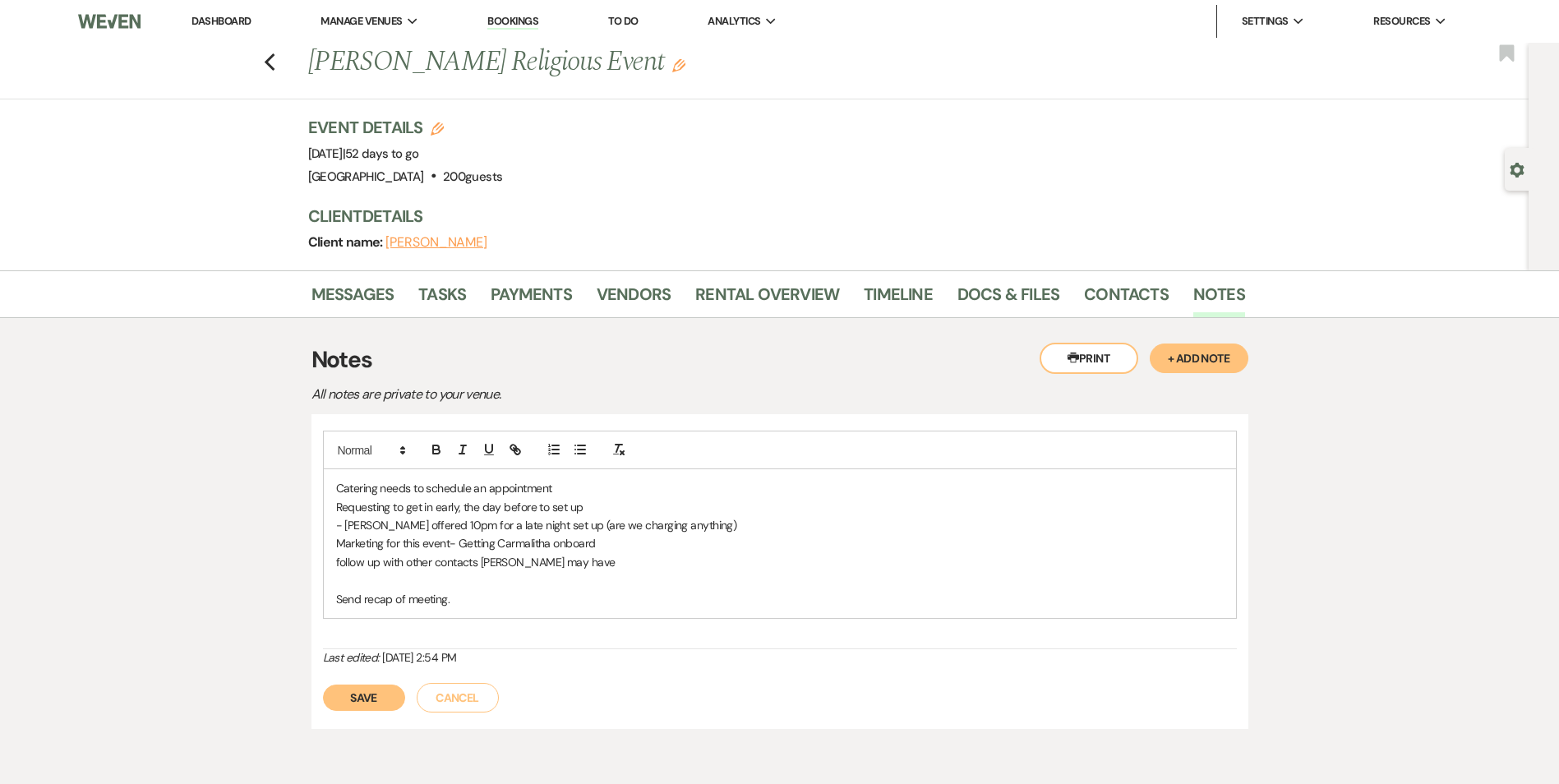
click at [374, 695] on button "Save" at bounding box center [363, 697] width 82 height 26
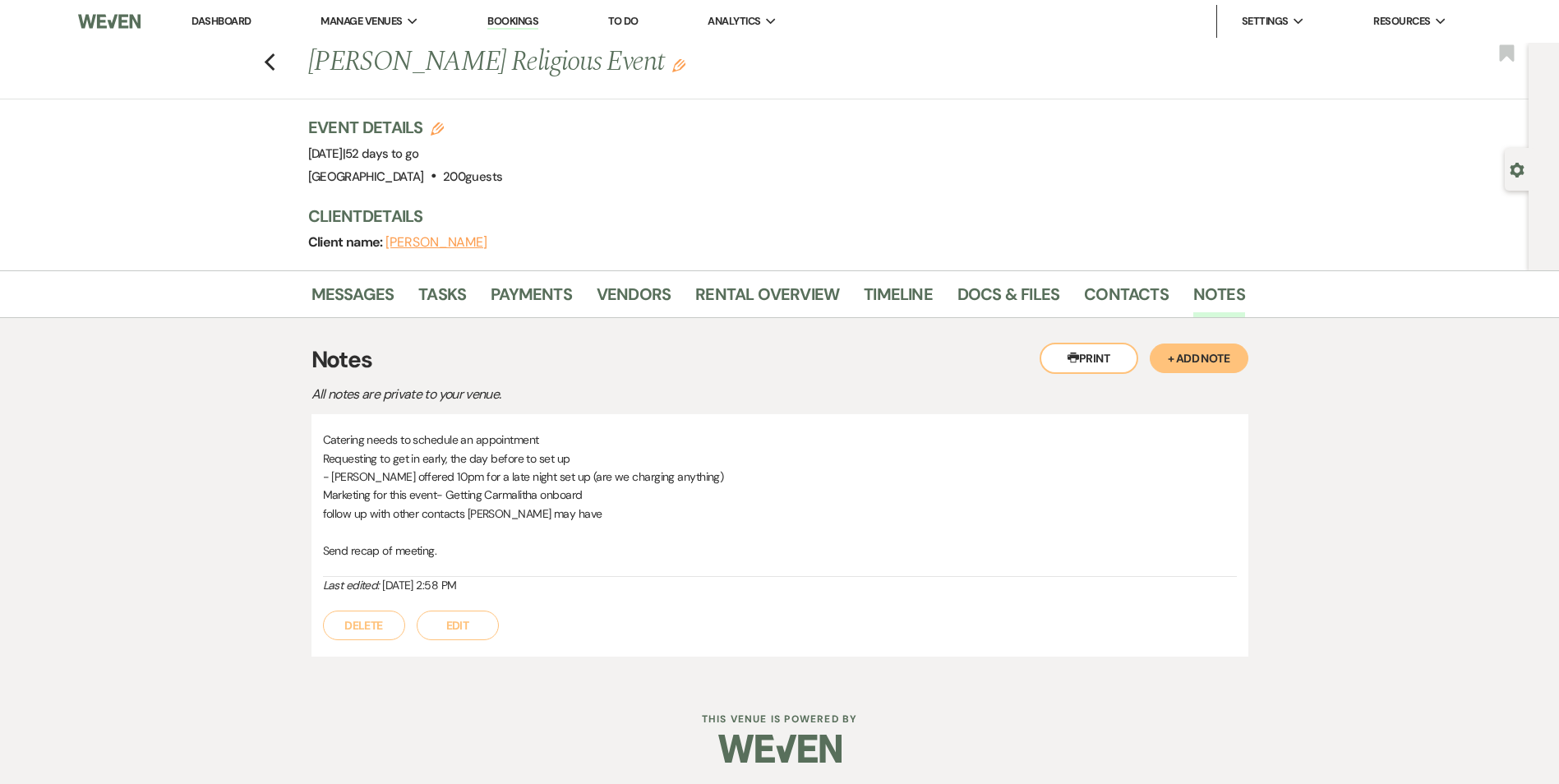
scroll to position [4, 0]
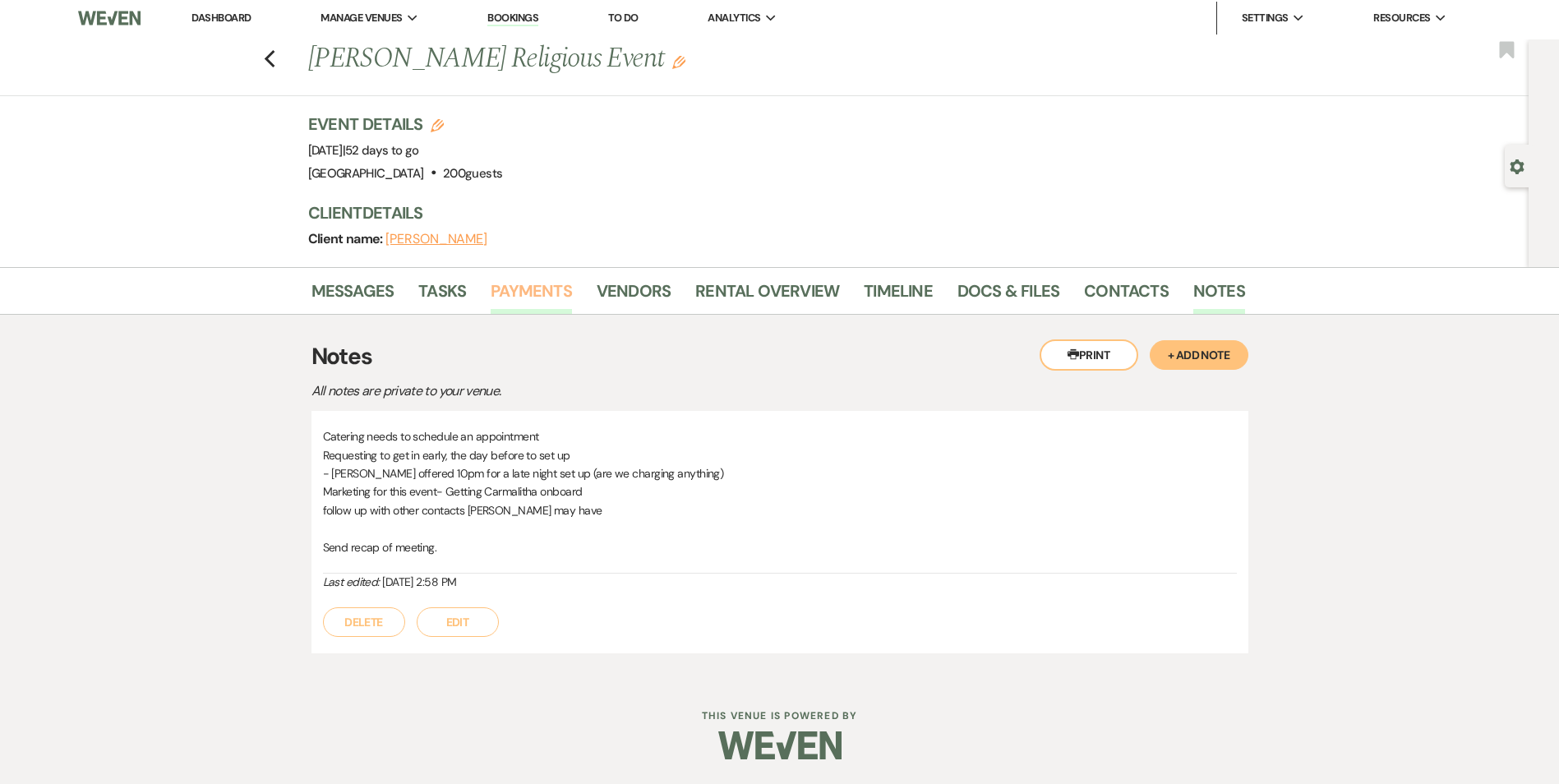
click at [522, 277] on link "Payments" at bounding box center [531, 295] width 82 height 36
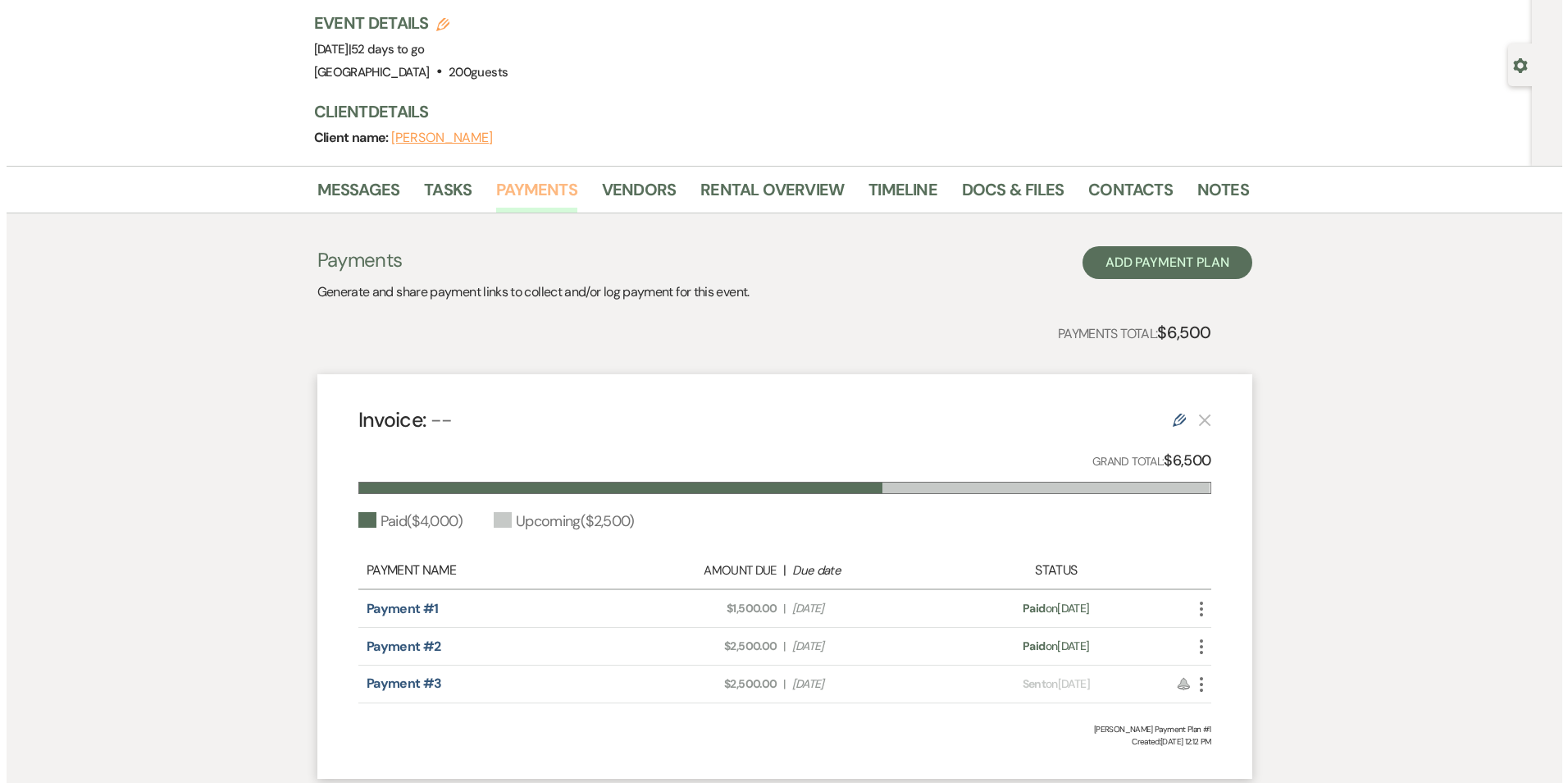
scroll to position [222, 0]
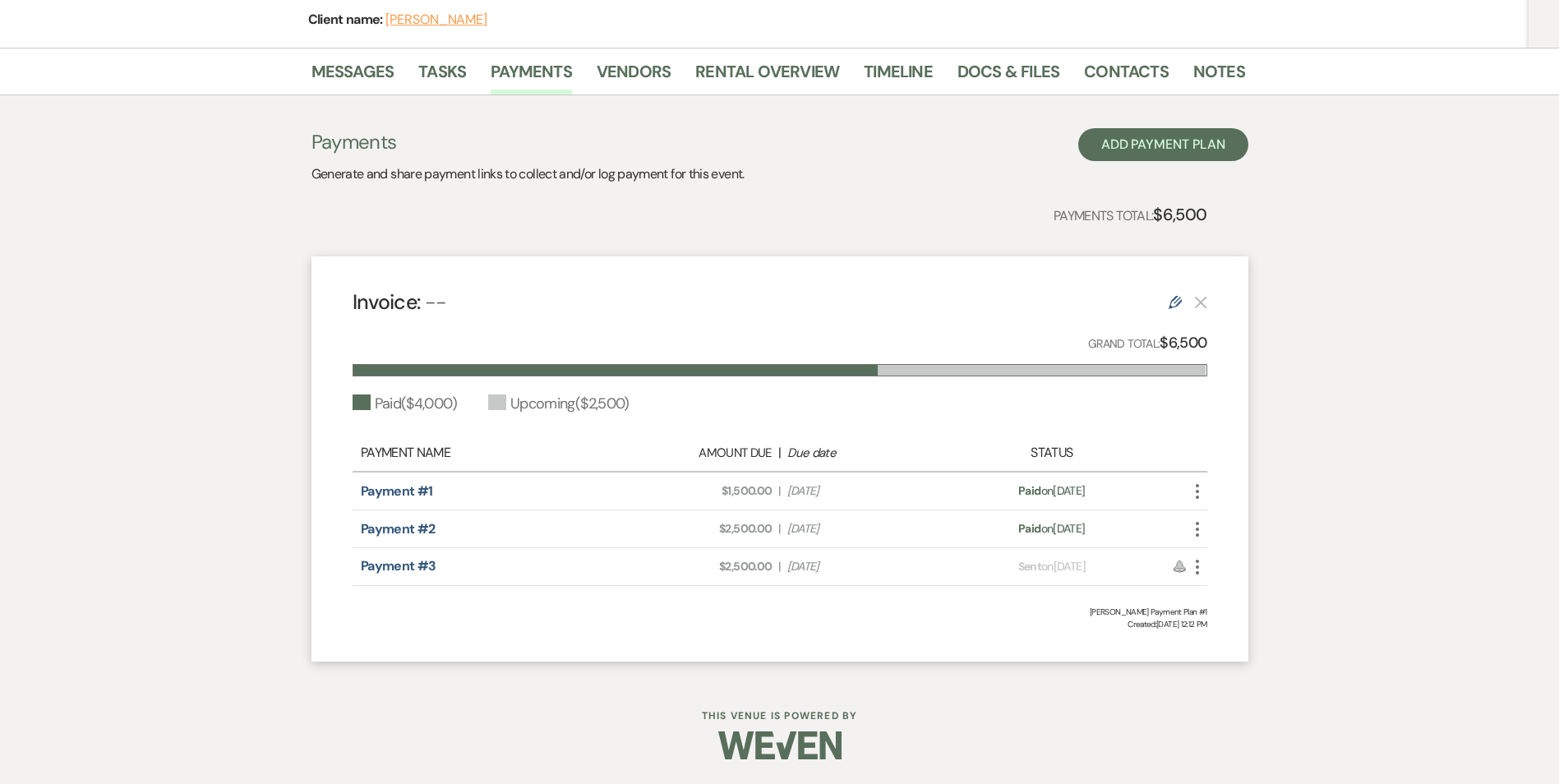
click at [1196, 573] on use "button" at bounding box center [1198, 567] width 4 height 14
click at [1238, 595] on button "Attach File Attach to Message" at bounding box center [1271, 599] width 166 height 28
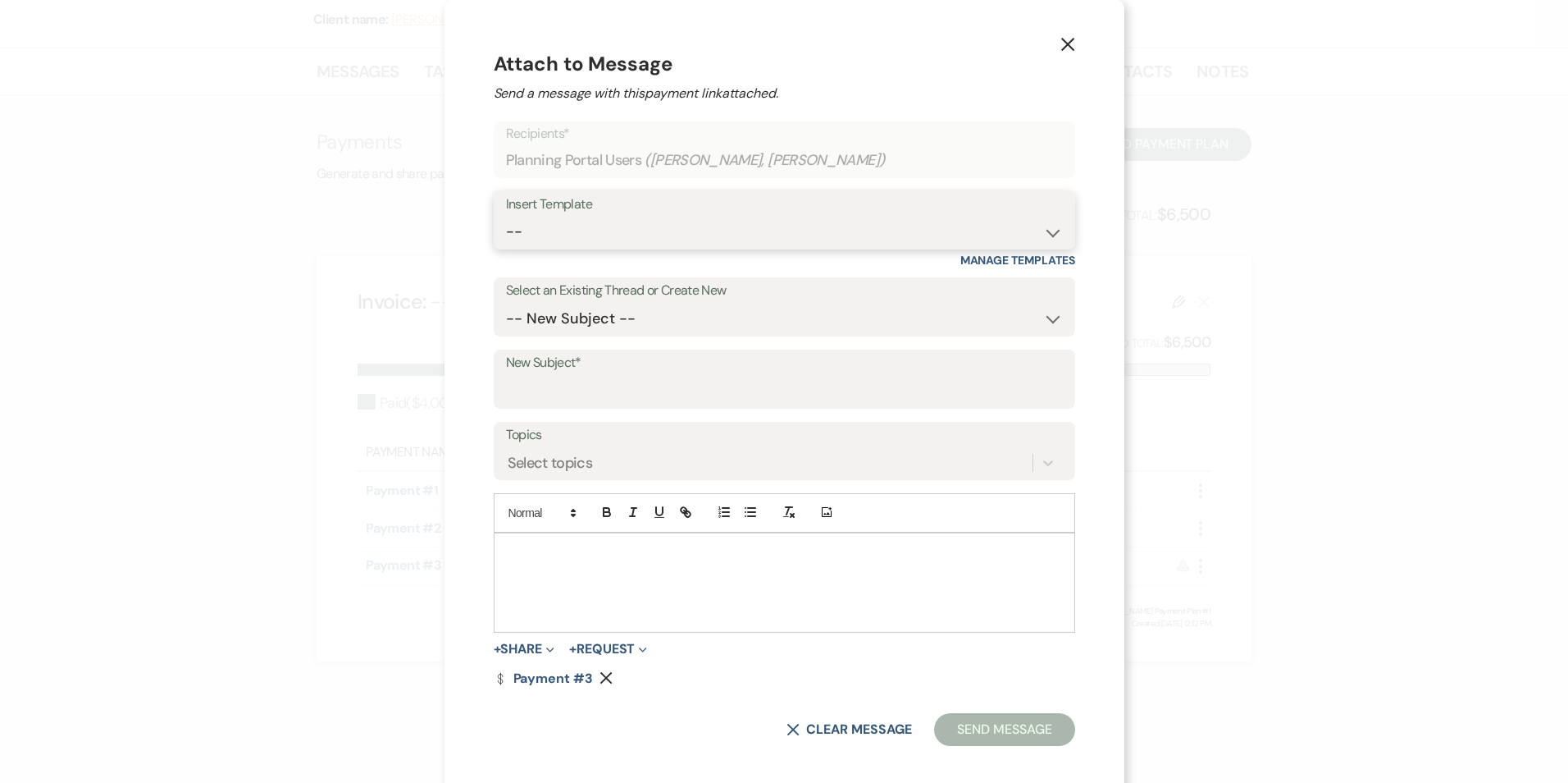
click at [707, 230] on select "-- Inquiry Follow Up Email #2 Contract Sending Template Payment Template Rental…" at bounding box center [784, 232] width 557 height 32
select select "5287"
click at [534, 216] on select "-- Inquiry Follow Up Email #2 Contract Sending Template Payment Template Rental…" at bounding box center [784, 232] width 557 height 32
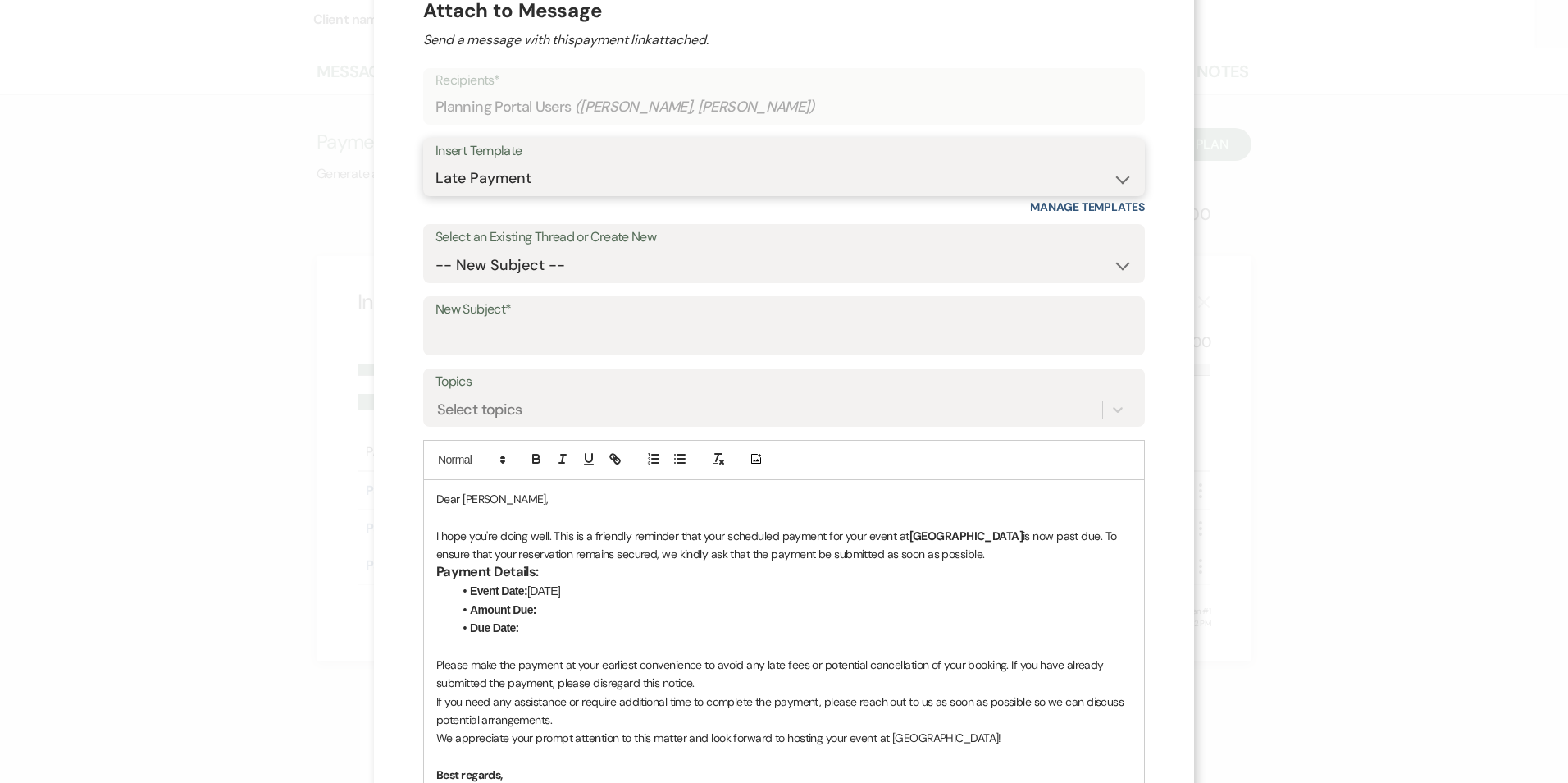
scroll to position [82, 0]
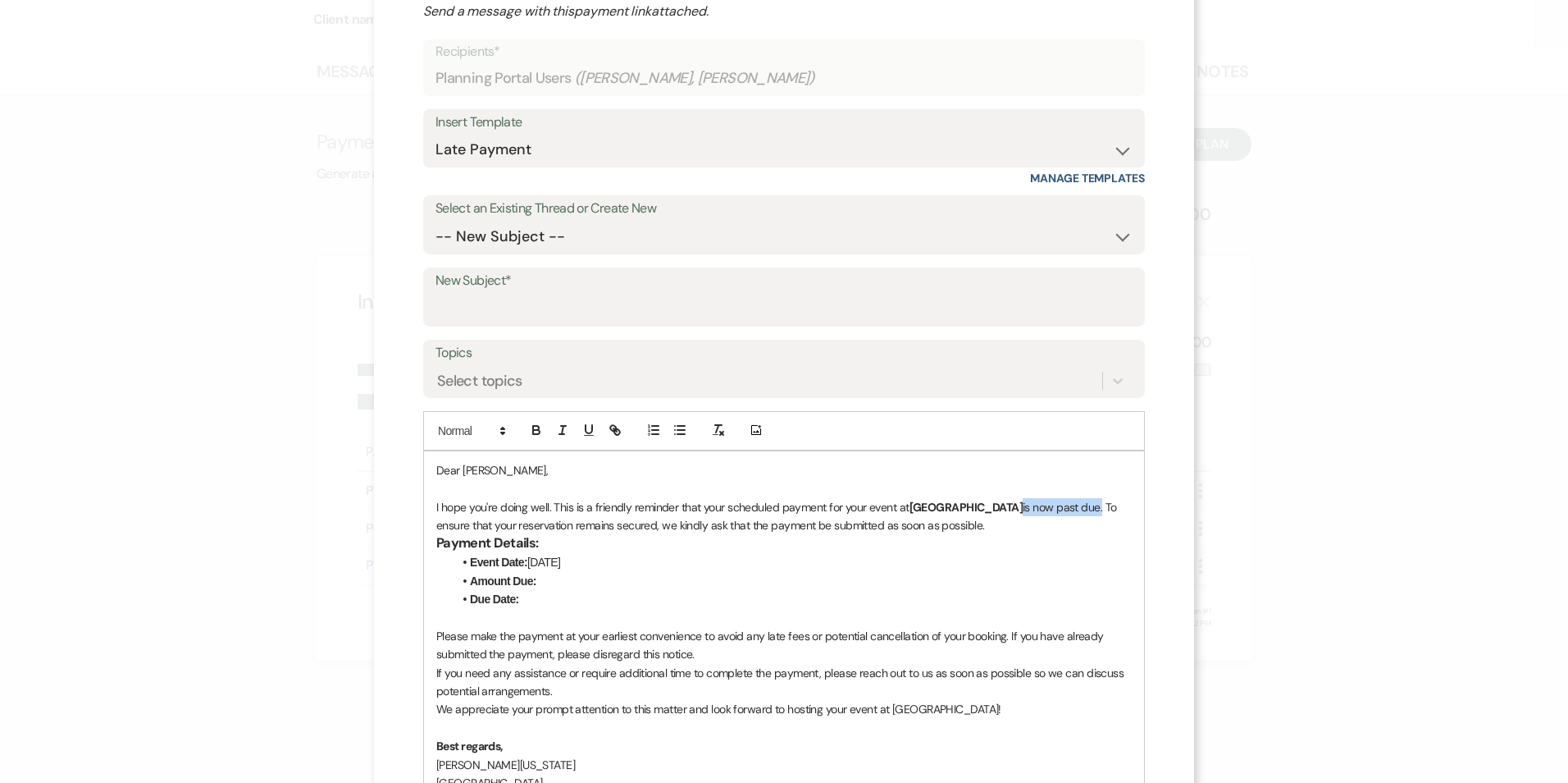
drag, startPoint x: 966, startPoint y: 505, endPoint x: 1043, endPoint y: 505, distance: 77.0
click at [1043, 505] on p "I hope you're doing well. This is a friendly reminder that your scheduled payme…" at bounding box center [784, 516] width 696 height 37
drag, startPoint x: 966, startPoint y: 505, endPoint x: 1031, endPoint y: 505, distance: 65.0
click at [1031, 505] on strong "Enon Ranch is coming up" at bounding box center [974, 507] width 130 height 14
click at [536, 426] on icon "button" at bounding box center [536, 430] width 14 height 14
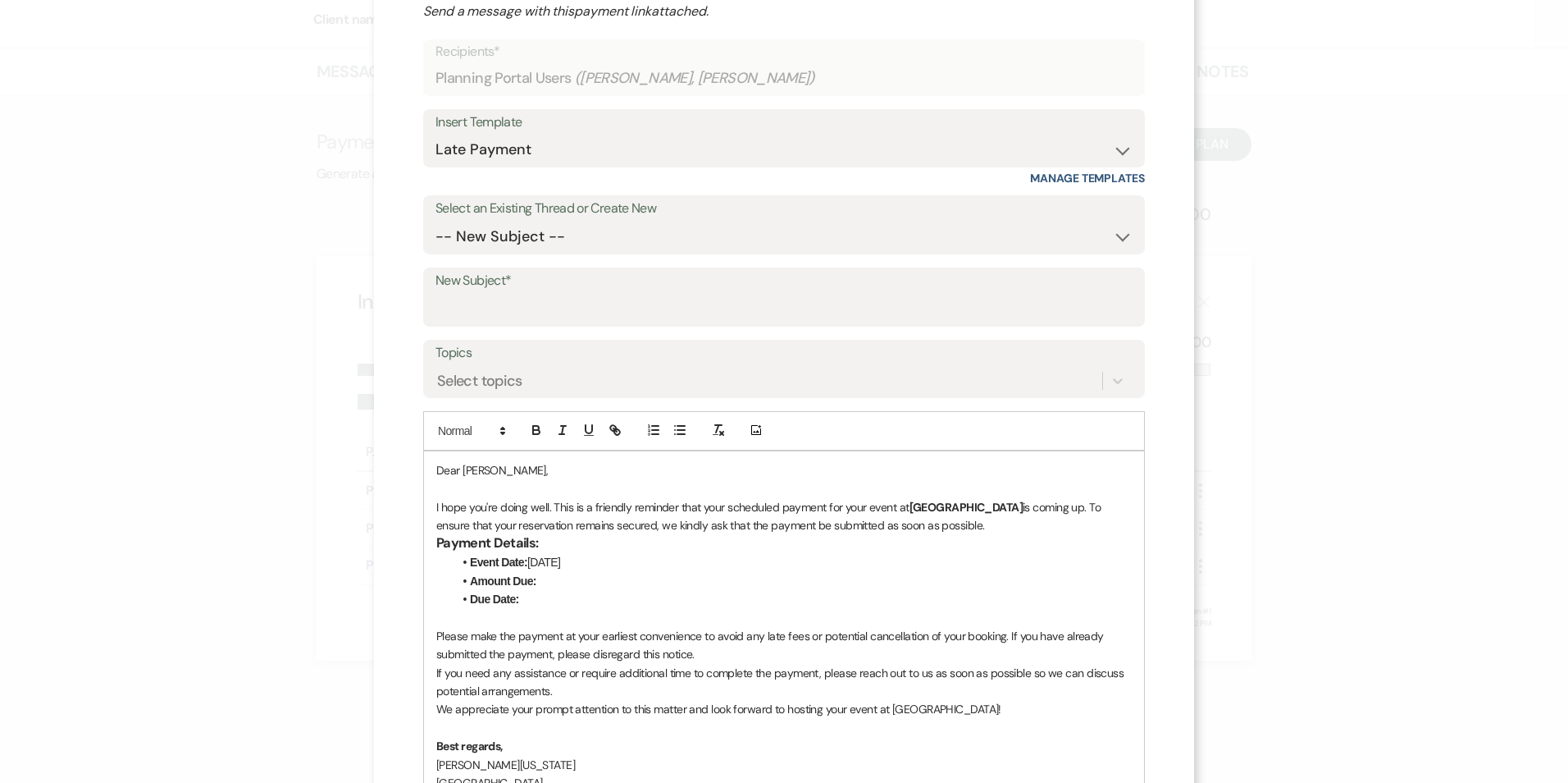
click at [745, 550] on h3 "Payment Details:" at bounding box center [784, 544] width 696 height 19
click at [609, 526] on p "I hope you're doing well. This is a friendly reminder that your scheduled payme…" at bounding box center [784, 516] width 696 height 37
drag, startPoint x: 600, startPoint y: 526, endPoint x: 585, endPoint y: 525, distance: 15.0
click at [585, 525] on p "I hope you're doing well. This is a friendly reminder that your scheduled payme…" at bounding box center [784, 516] width 696 height 37
click at [599, 525] on p "I hope you're doing well. This is a friendly reminder that your scheduled payme…" at bounding box center [784, 516] width 696 height 37
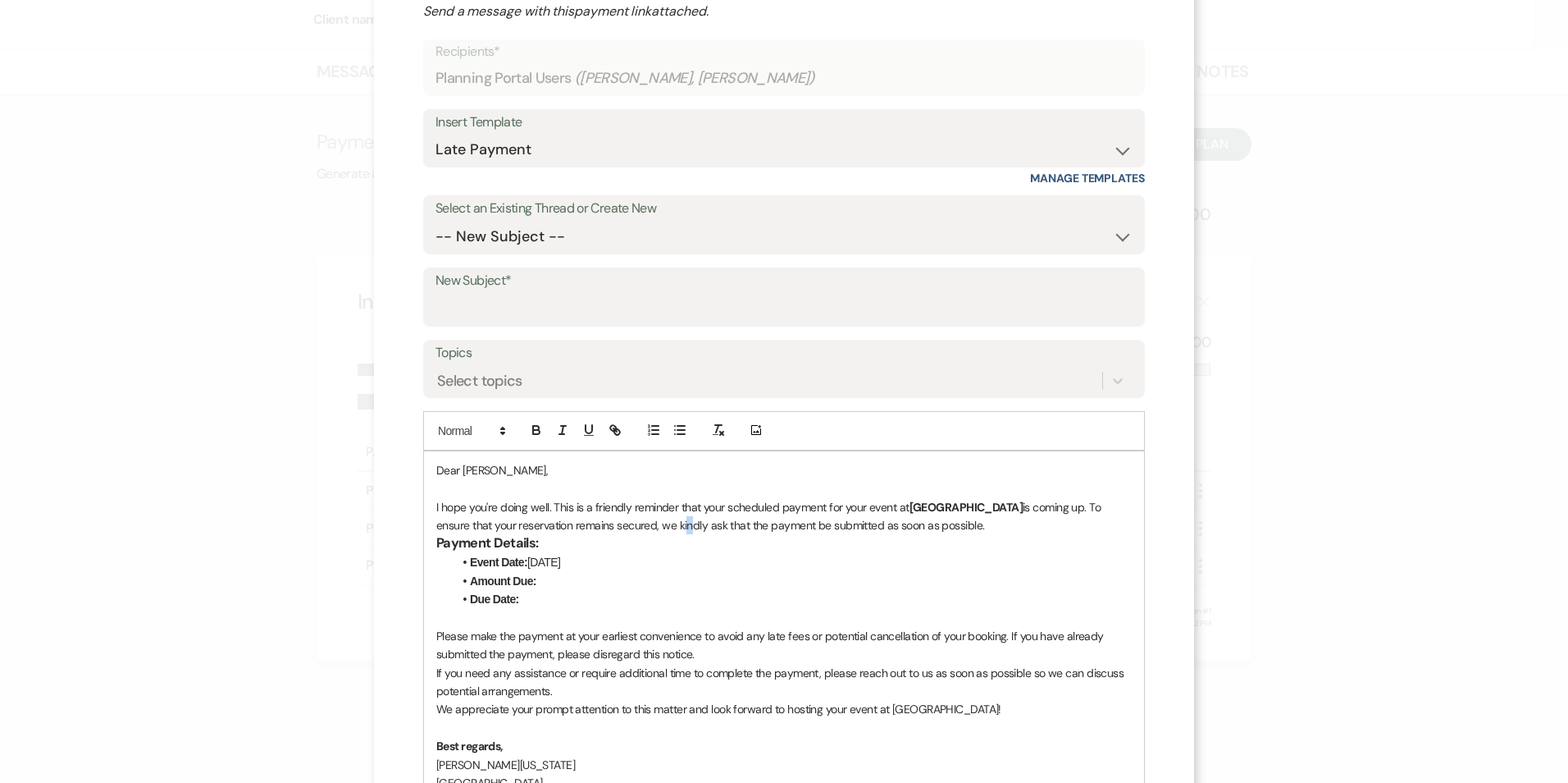
click at [621, 523] on p "I hope you're doing well. This is a friendly reminder that your scheduled payme…" at bounding box center [784, 516] width 696 height 37
click at [542, 576] on li "Amount Due:" at bounding box center [792, 581] width 679 height 18
drag, startPoint x: 534, startPoint y: 579, endPoint x: 602, endPoint y: 576, distance: 68.1
click at [602, 576] on li "Amount Due: $2,500.00" at bounding box center [792, 581] width 679 height 18
click at [535, 592] on li "Due Date:" at bounding box center [792, 599] width 679 height 18
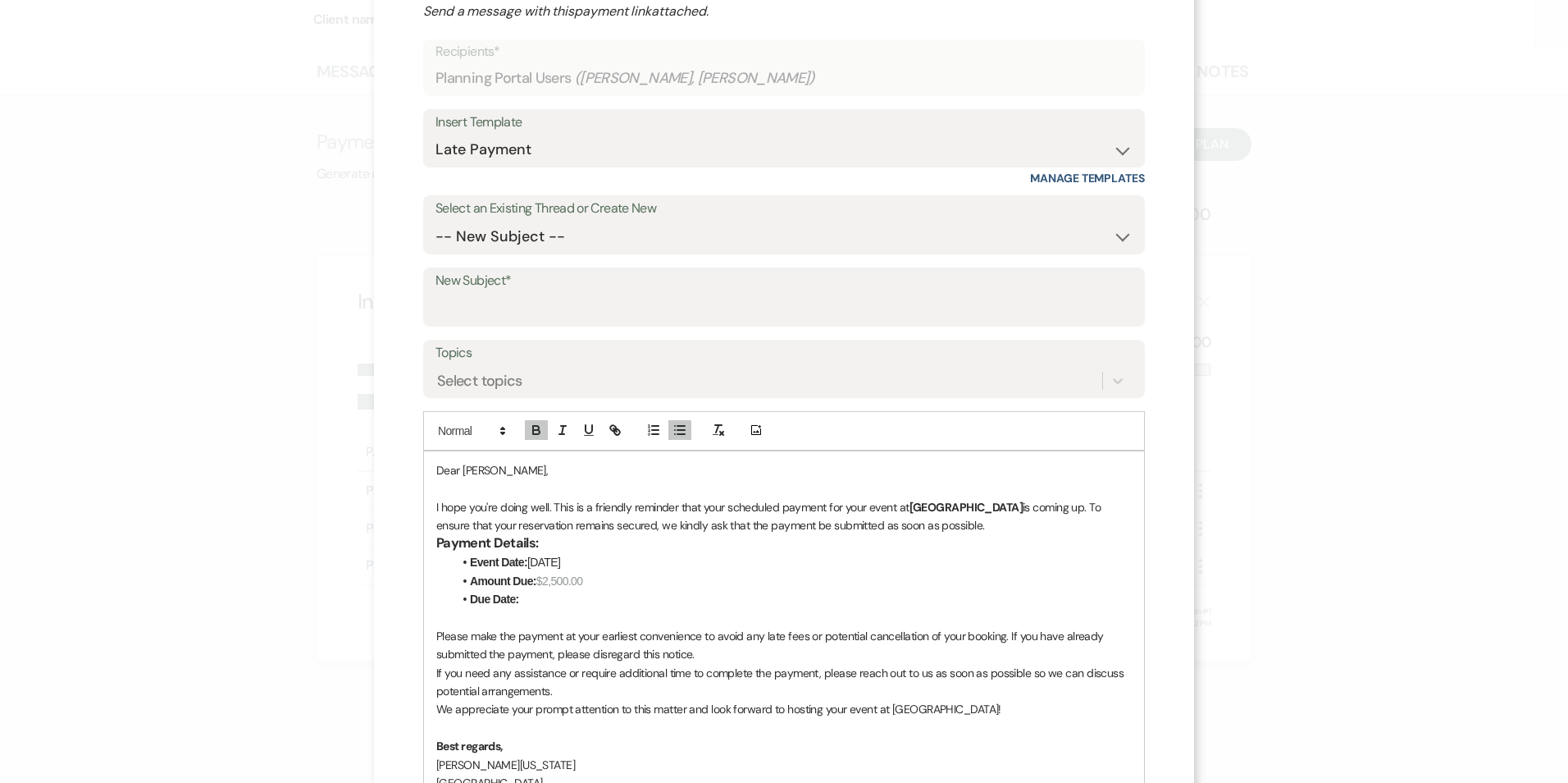
click at [532, 610] on p at bounding box center [784, 618] width 696 height 18
click at [532, 602] on li "Due Date:" at bounding box center [792, 599] width 679 height 18
click at [533, 580] on strong "Amount Due:" at bounding box center [503, 580] width 66 height 13
drag, startPoint x: 627, startPoint y: 583, endPoint x: 583, endPoint y: 586, distance: 44.1
click at [583, 586] on li "Amount Due: $2,500.00 $2,500.00" at bounding box center [792, 581] width 679 height 18
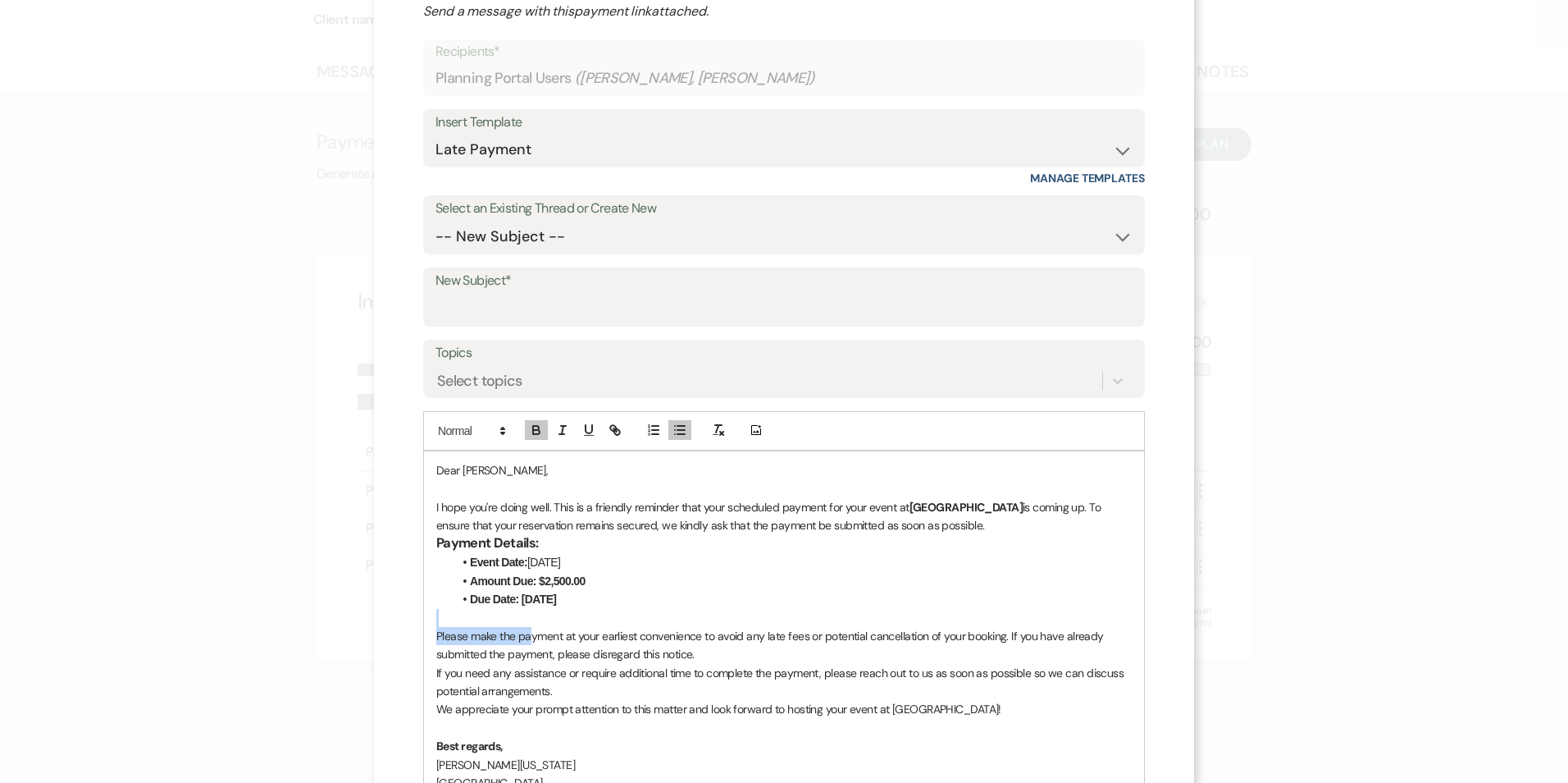
drag, startPoint x: 523, startPoint y: 634, endPoint x: 642, endPoint y: 624, distance: 119.4
click at [642, 624] on div "Dear Vivian, I hope you're doing well. This is a friendly reminder that your sc…" at bounding box center [784, 627] width 720 height 352
click at [487, 622] on p at bounding box center [784, 618] width 696 height 18
drag, startPoint x: 516, startPoint y: 636, endPoint x: 741, endPoint y: 641, distance: 225.1
click at [741, 641] on p "Please make the payment at your earliest convenience to avoid any late fees or …" at bounding box center [784, 645] width 696 height 37
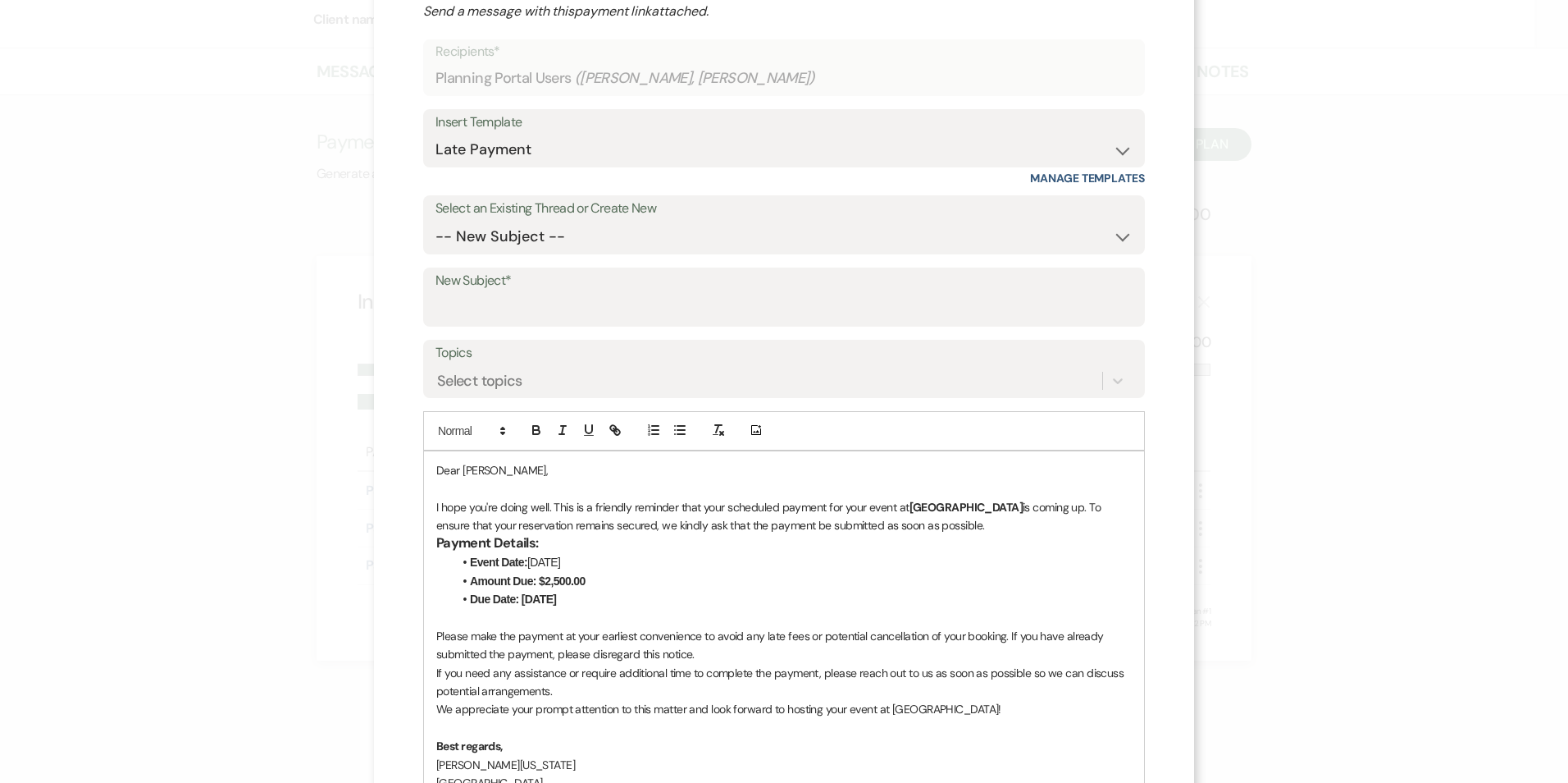
click at [608, 624] on p at bounding box center [784, 618] width 696 height 18
click at [536, 644] on p "Please make the payment at your earliest convenience to avoid any late fees or …" at bounding box center [784, 645] width 696 height 37
drag, startPoint x: 563, startPoint y: 632, endPoint x: 680, endPoint y: 631, distance: 117.0
click at [680, 631] on p "Please make the payment at your earliest convenience to avoid any late fees or …" at bounding box center [784, 645] width 696 height 37
click at [523, 628] on p "Please make the payment at your earliest convenience to avoid any late fees or …" at bounding box center [784, 645] width 696 height 37
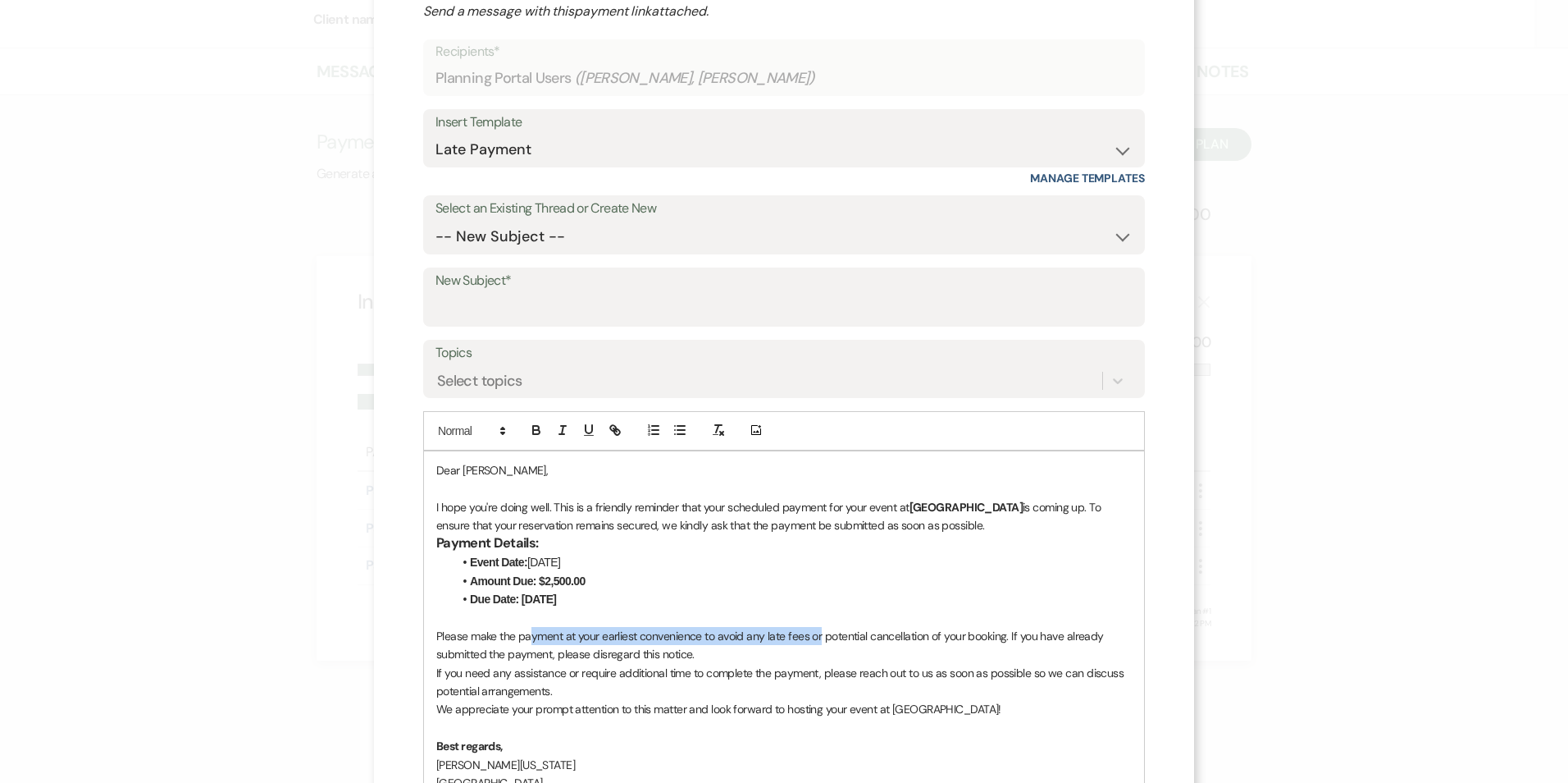
drag, startPoint x: 526, startPoint y: 632, endPoint x: 812, endPoint y: 639, distance: 286.1
click at [815, 639] on p "Please make the payment at your earliest convenience to avoid any late fees or …" at bounding box center [784, 645] width 696 height 37
click at [644, 644] on p "Please make the payment at your earliest convenience to avoid any late fees or …" at bounding box center [784, 645] width 696 height 37
drag, startPoint x: 1002, startPoint y: 631, endPoint x: 408, endPoint y: 639, distance: 594.1
click at [408, 639] on div "X Attach to Message Send a message with this payment link attached. Recipients*…" at bounding box center [784, 442] width 820 height 1048
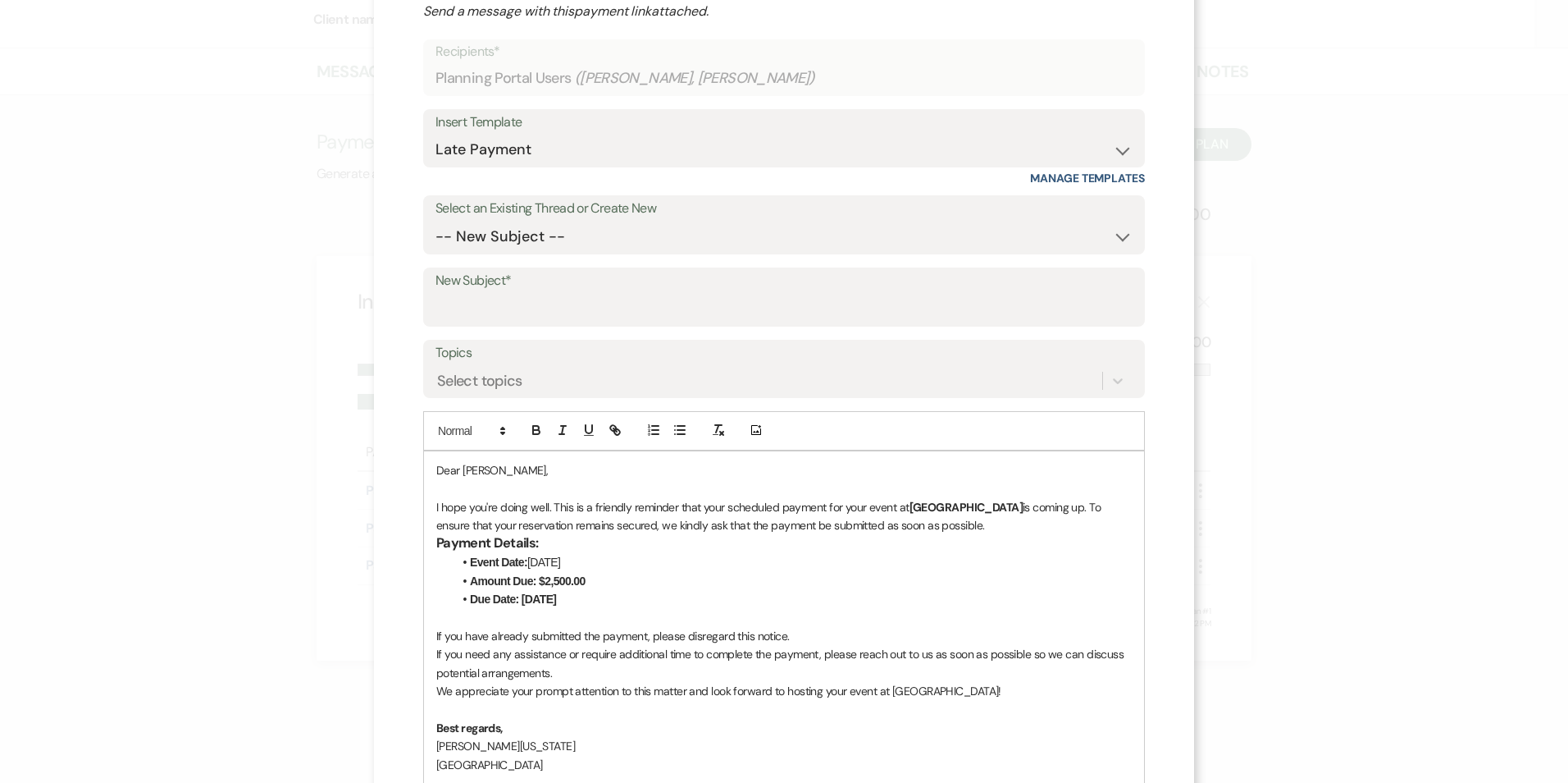
click at [428, 657] on div "Dear Vivian, I hope you're doing well. This is a friendly reminder that your sc…" at bounding box center [784, 617] width 720 height 332
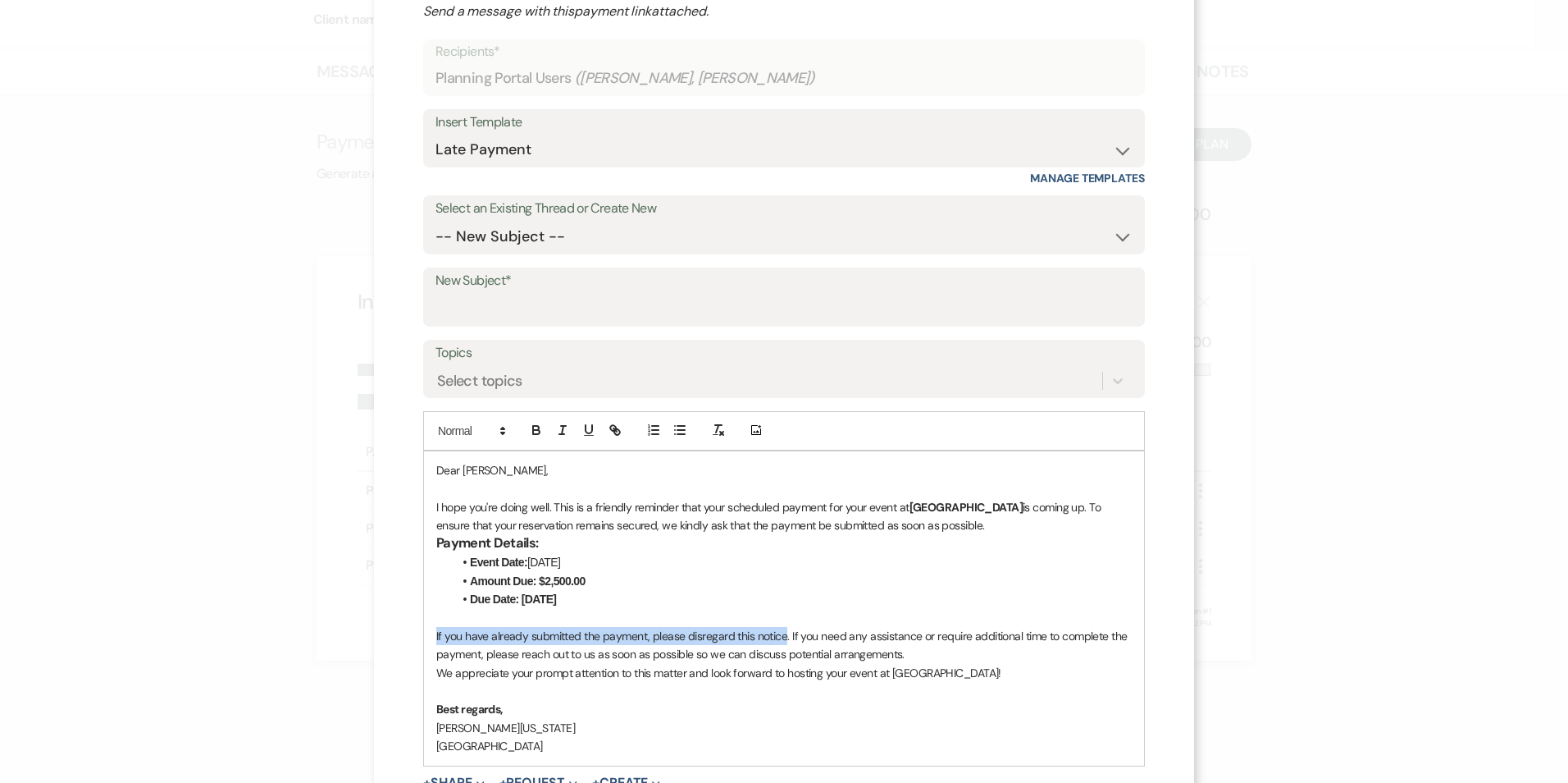
drag, startPoint x: 779, startPoint y: 637, endPoint x: 388, endPoint y: 645, distance: 391.1
click at [388, 645] on div "X Attach to Message Send a message with this payment link attached. Recipients*…" at bounding box center [784, 423] width 820 height 1011
drag, startPoint x: 559, startPoint y: 639, endPoint x: 815, endPoint y: 636, distance: 256.0
click at [815, 636] on p "If you need any assistance or require additional time to complete the payment, …" at bounding box center [784, 645] width 696 height 37
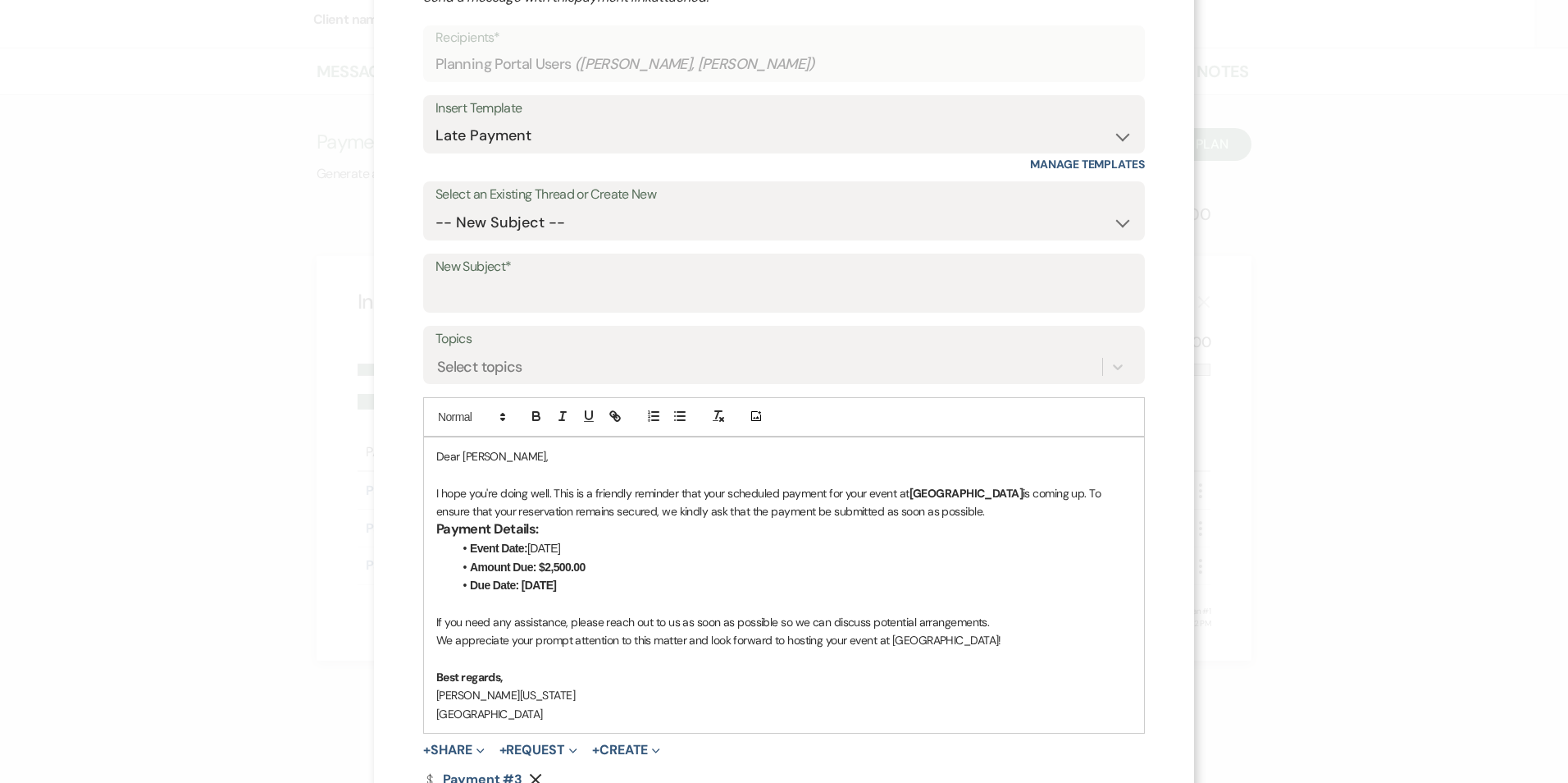
scroll to position [0, 0]
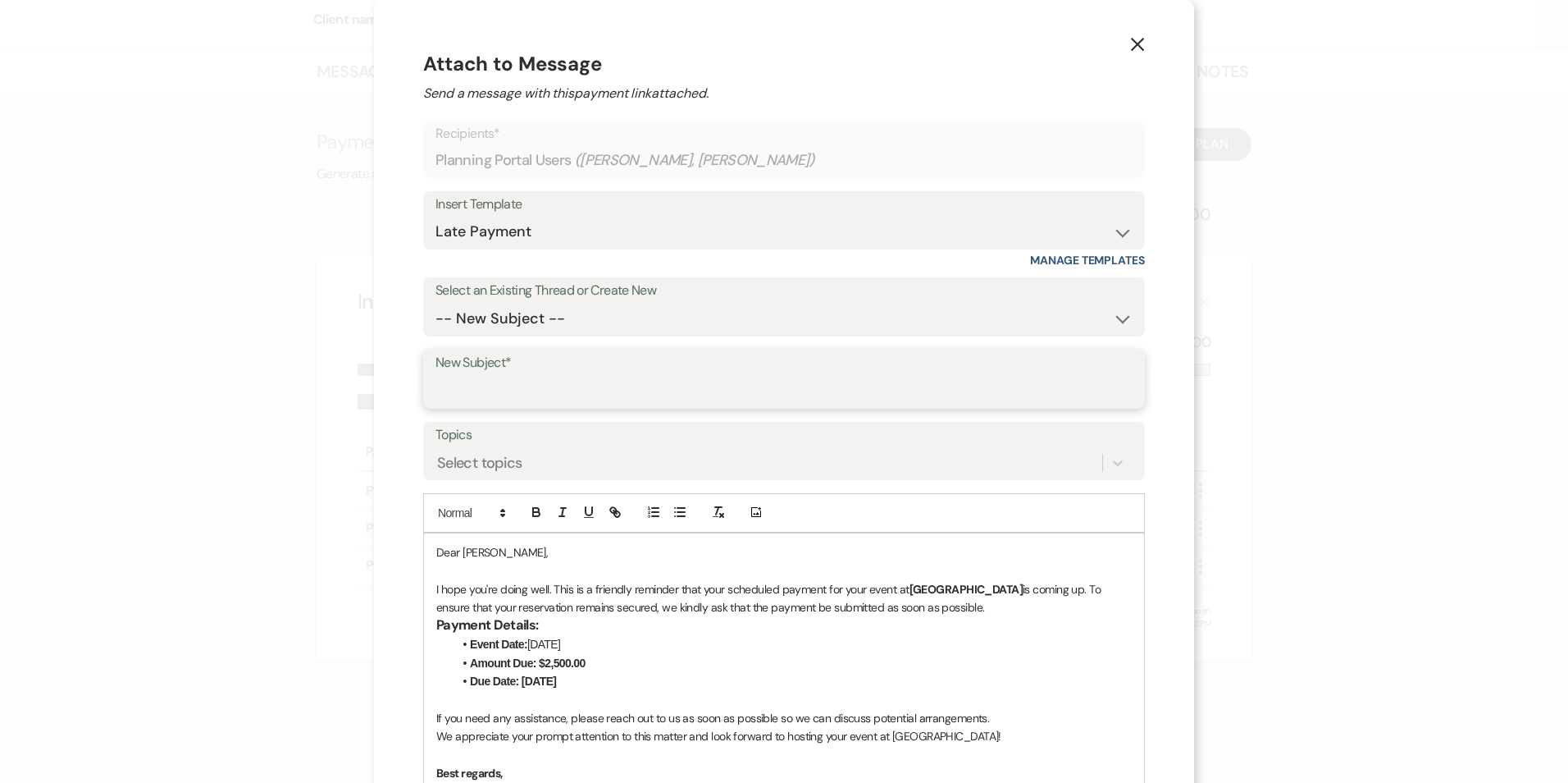
click at [693, 384] on input "New Subject*" at bounding box center [784, 391] width 697 height 32
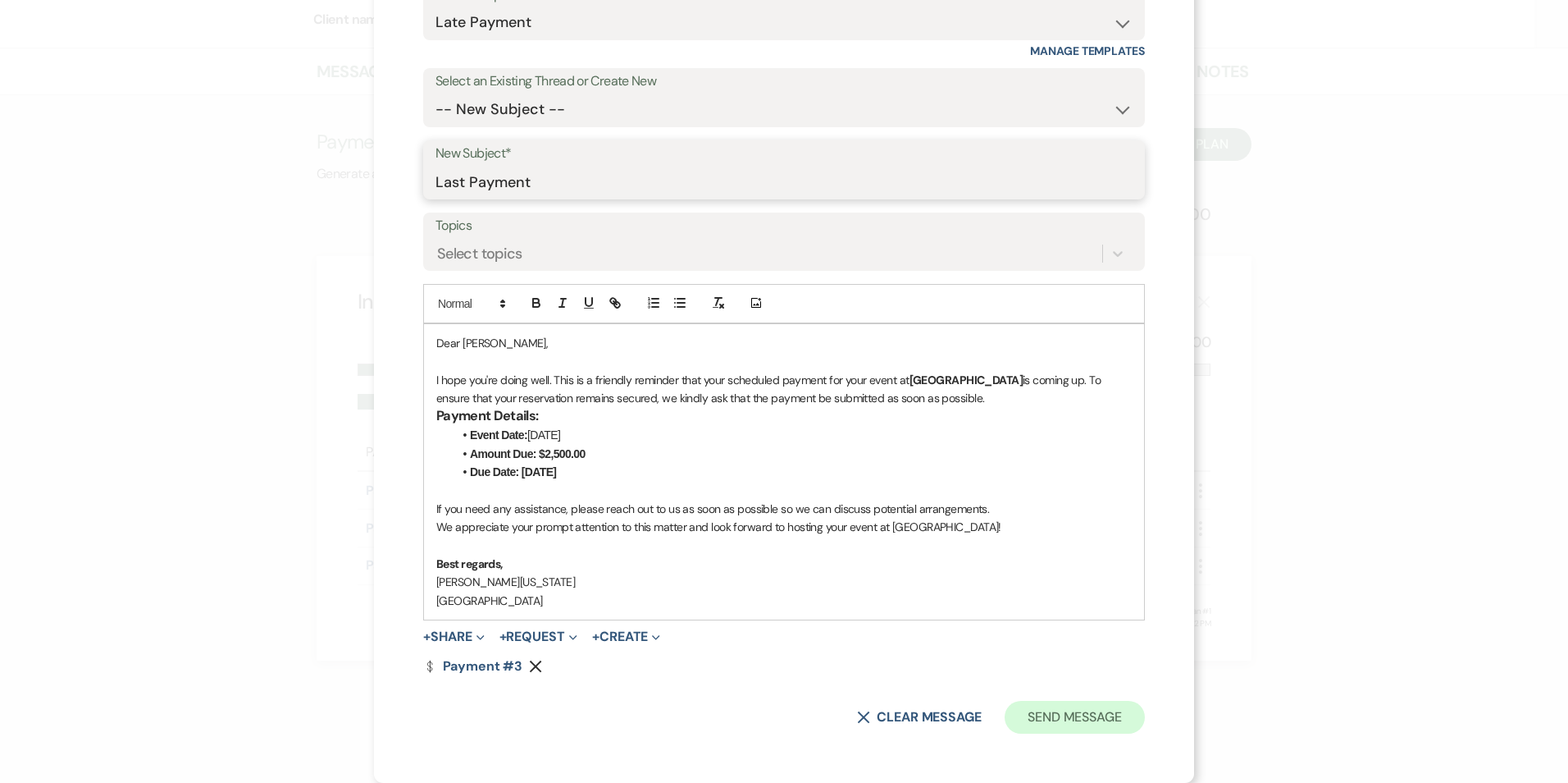
type input "Last Payment"
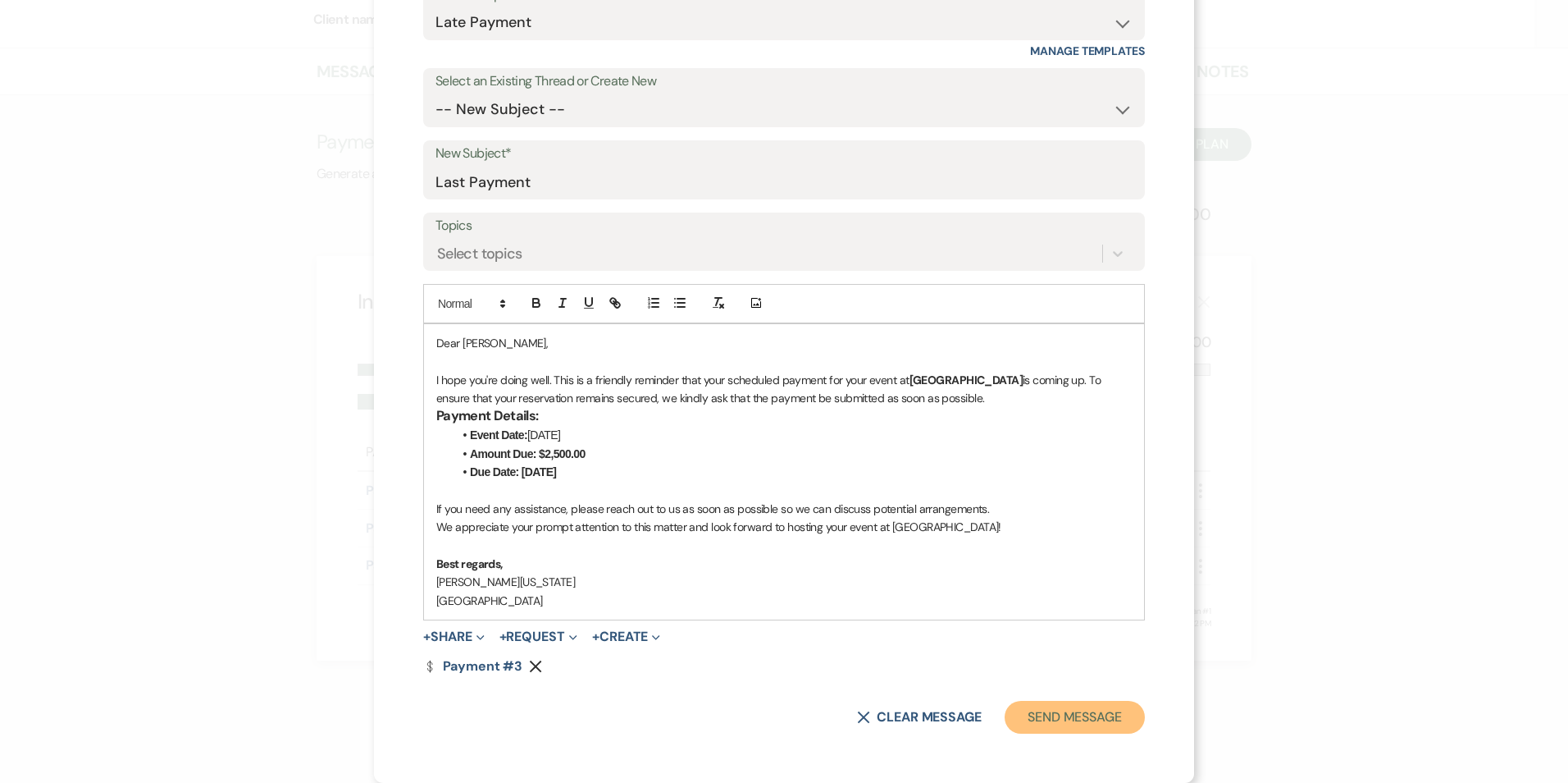
click at [1023, 717] on button "Send Message" at bounding box center [1075, 717] width 140 height 33
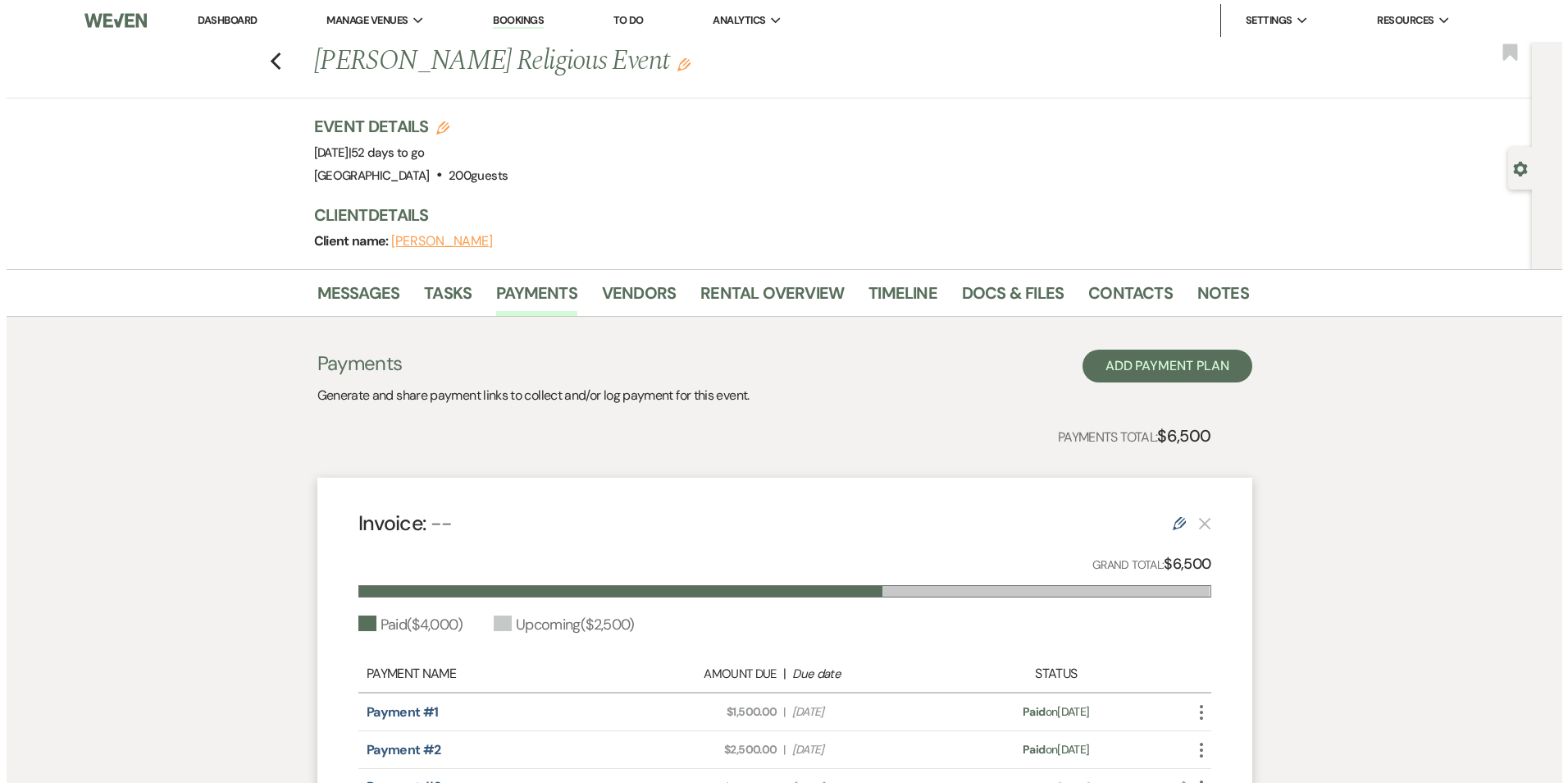
scroll to position [0, 0]
click at [274, 58] on use "button" at bounding box center [269, 62] width 11 height 18
select select "8"
select select "5"
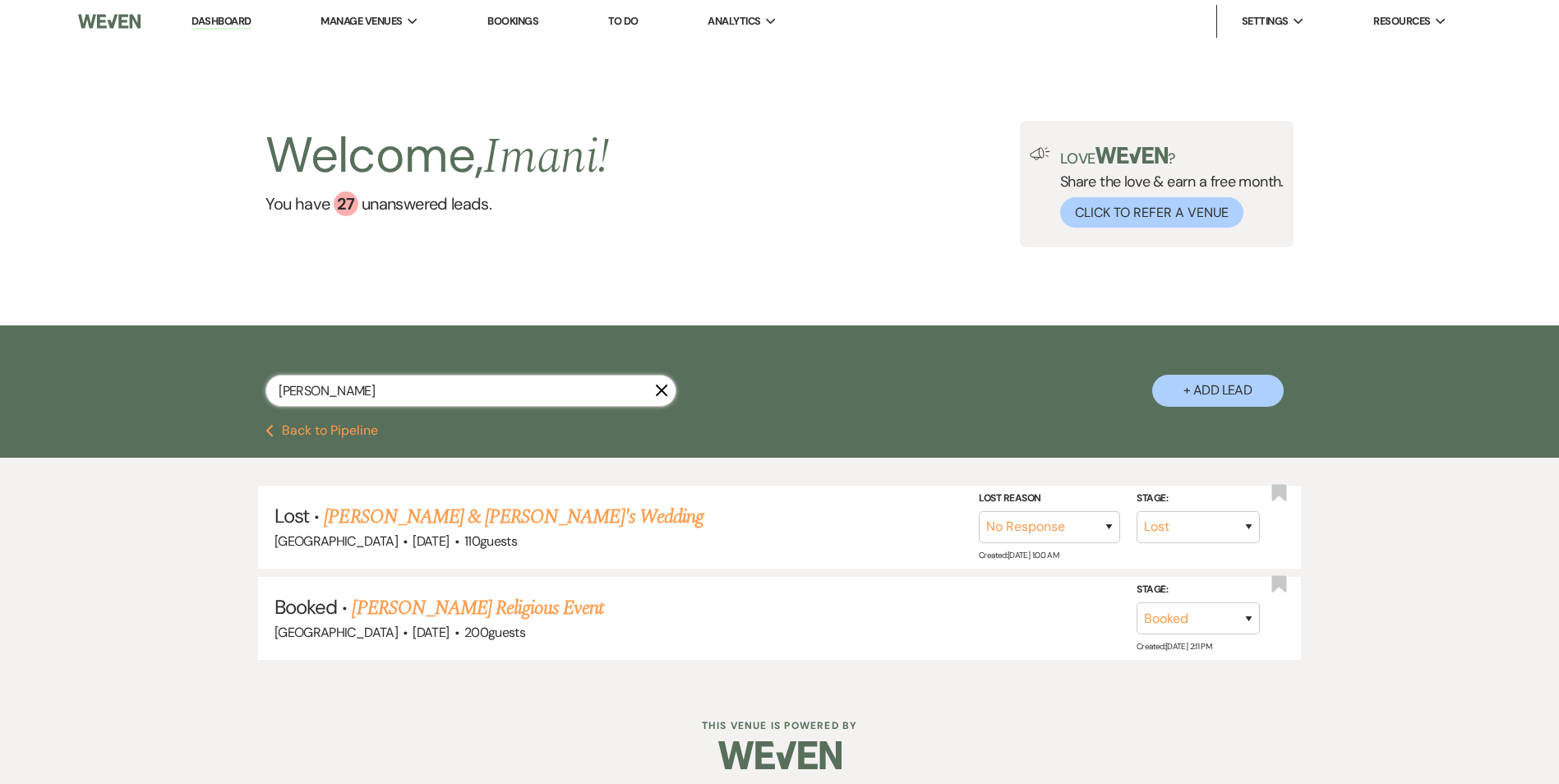
click at [331, 396] on input "vivian" at bounding box center [470, 391] width 411 height 32
drag, startPoint x: 330, startPoint y: 396, endPoint x: 235, endPoint y: 385, distance: 95.6
click at [235, 385] on div "vivian X + Add Lead" at bounding box center [779, 376] width 1183 height 86
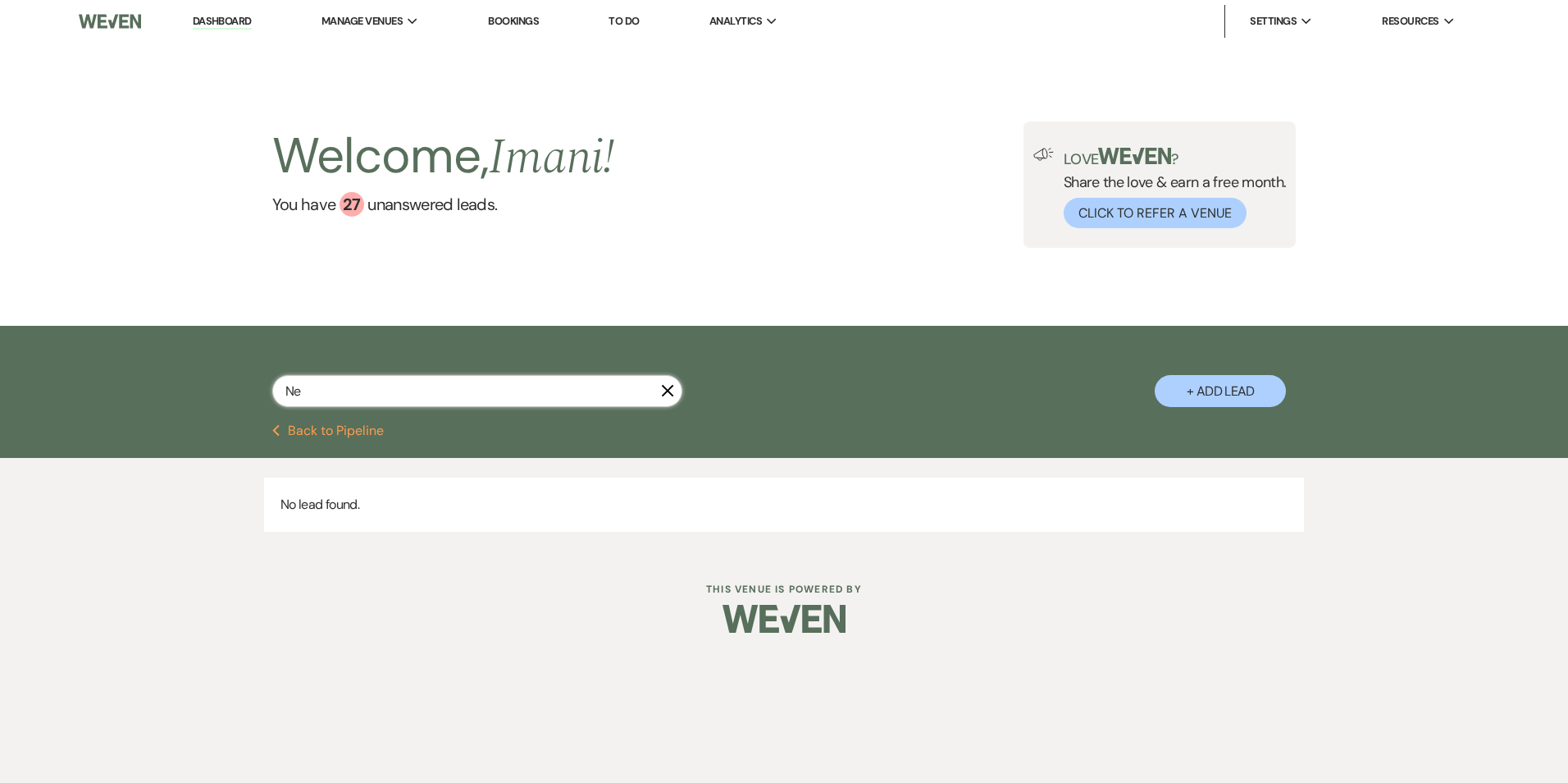
type input "N"
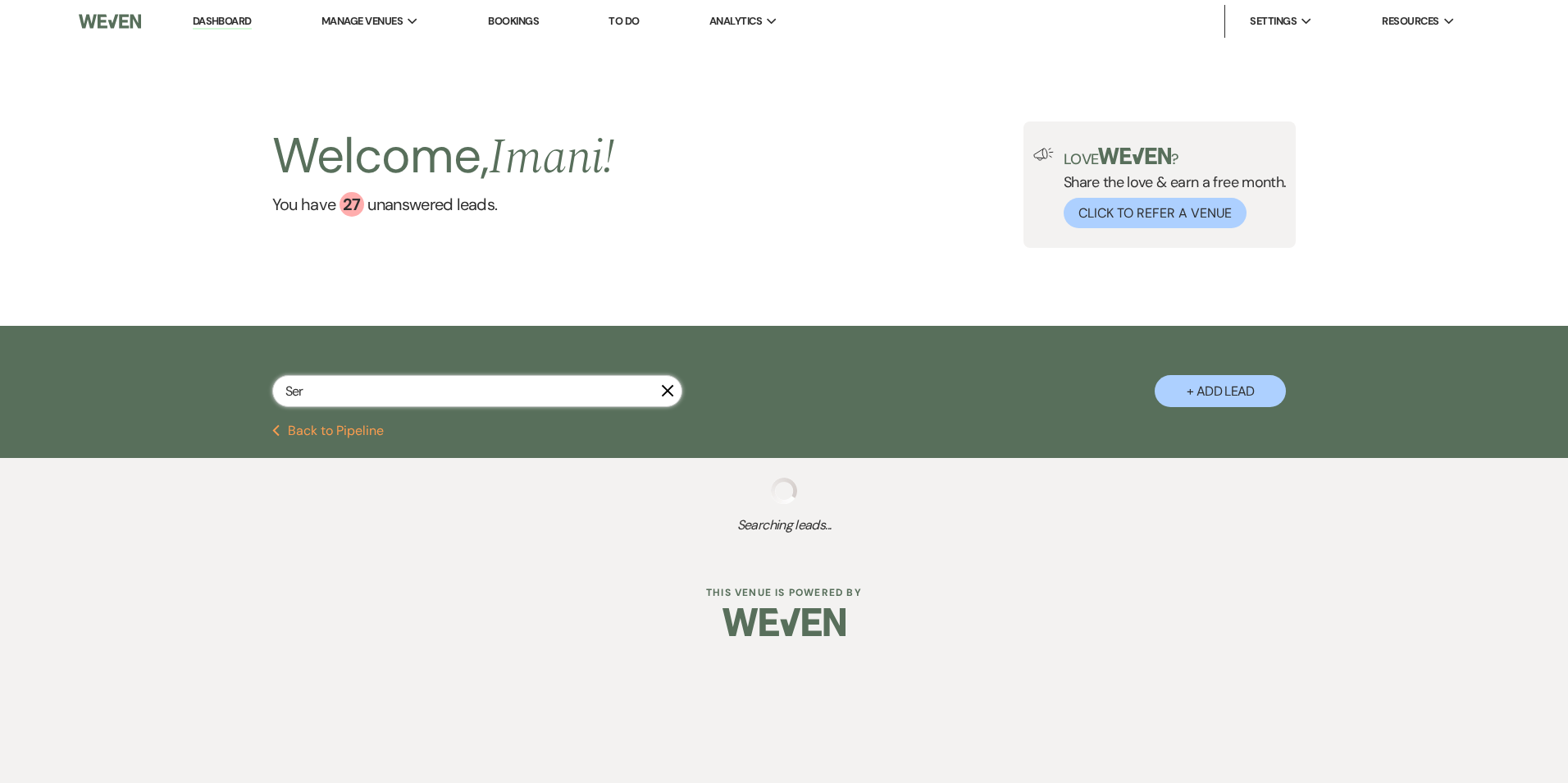
type input "Se"
select select "9"
select select "8"
select select "5"
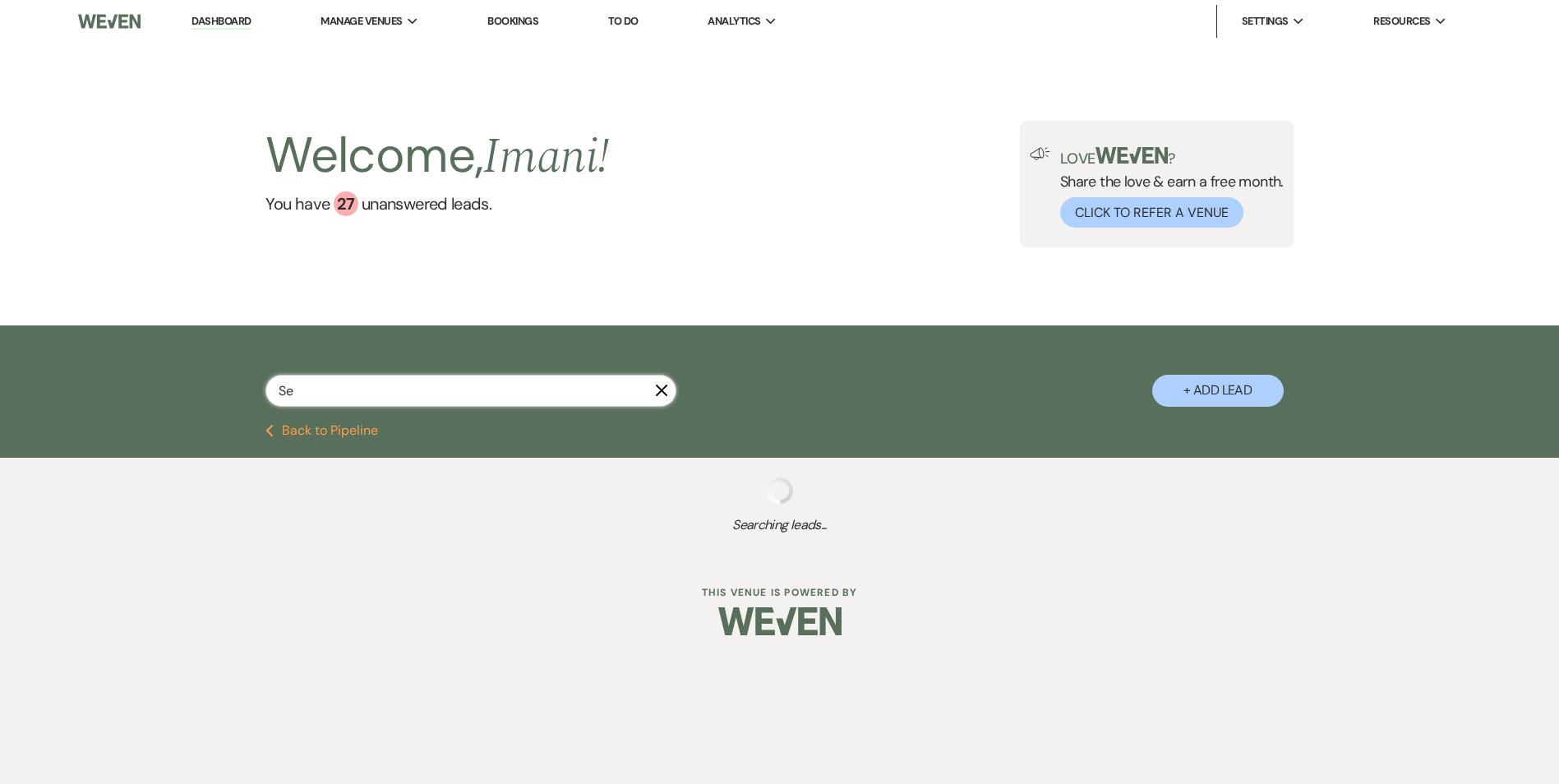
select select "8"
select select "3"
select select "8"
select select "5"
select select "8"
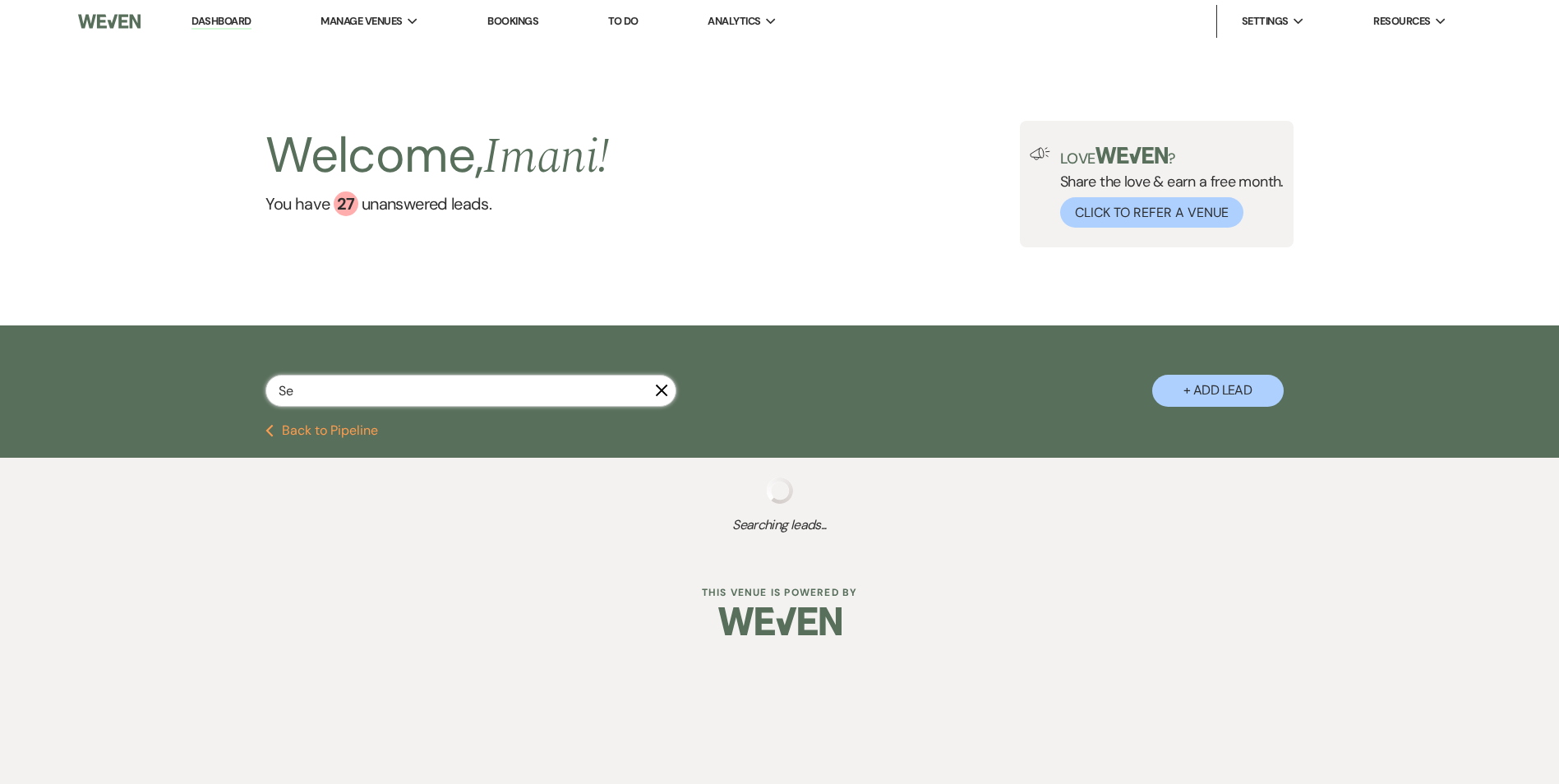
select select "7"
select select "8"
select select "5"
select select "8"
select select "5"
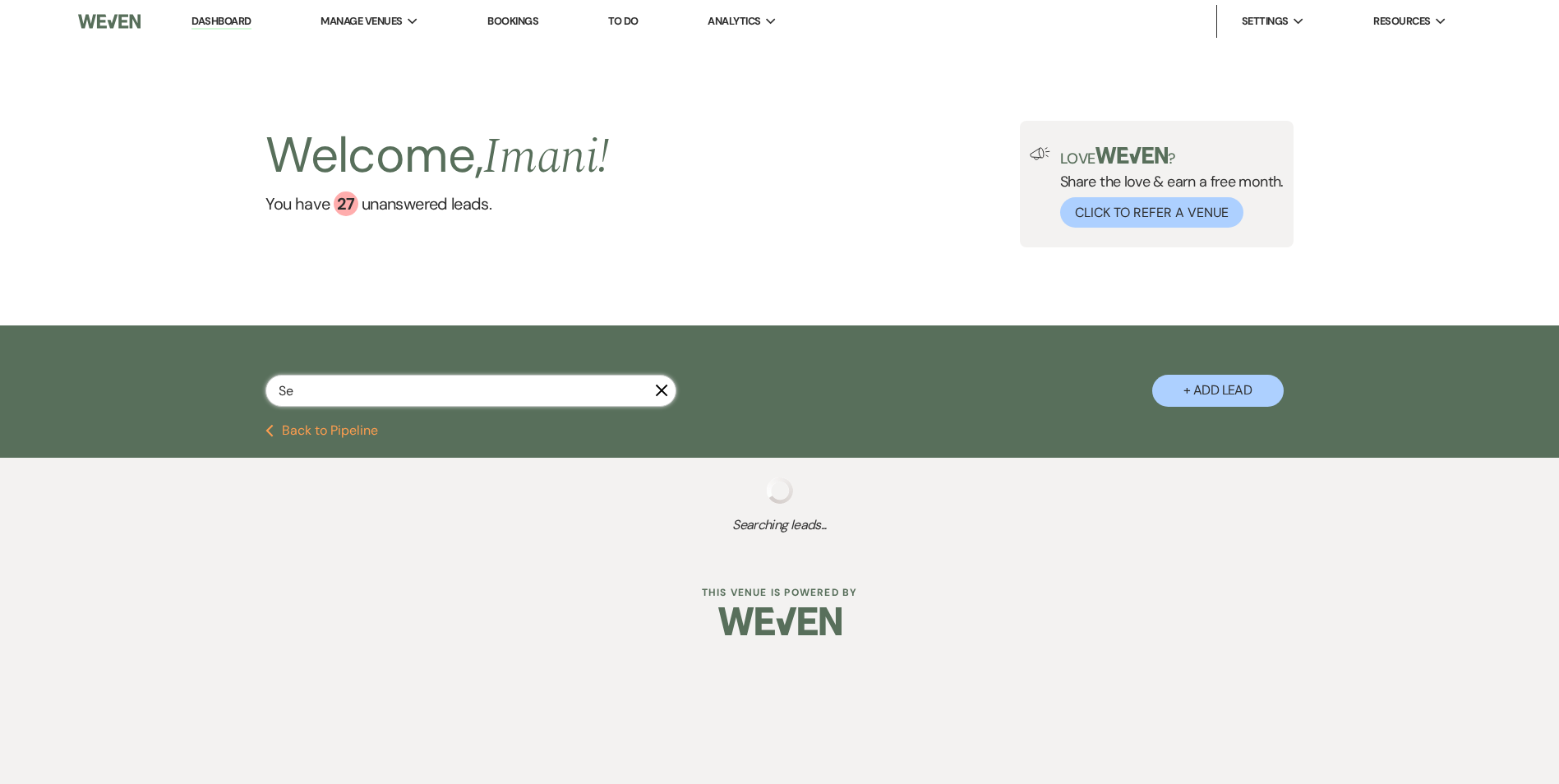
select select "8"
select select "5"
select select "8"
select select "5"
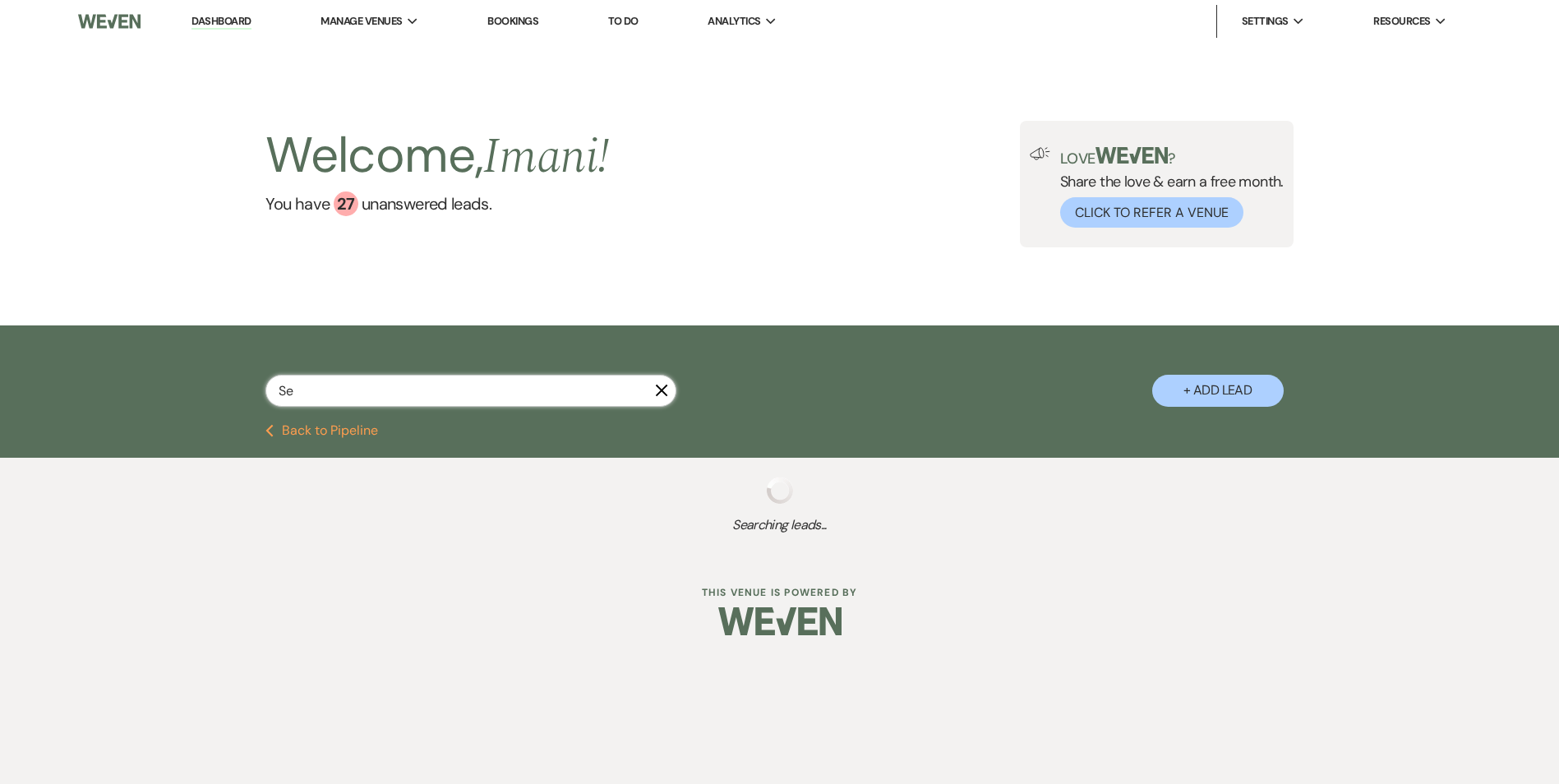
select select "8"
select select "10"
select select "9"
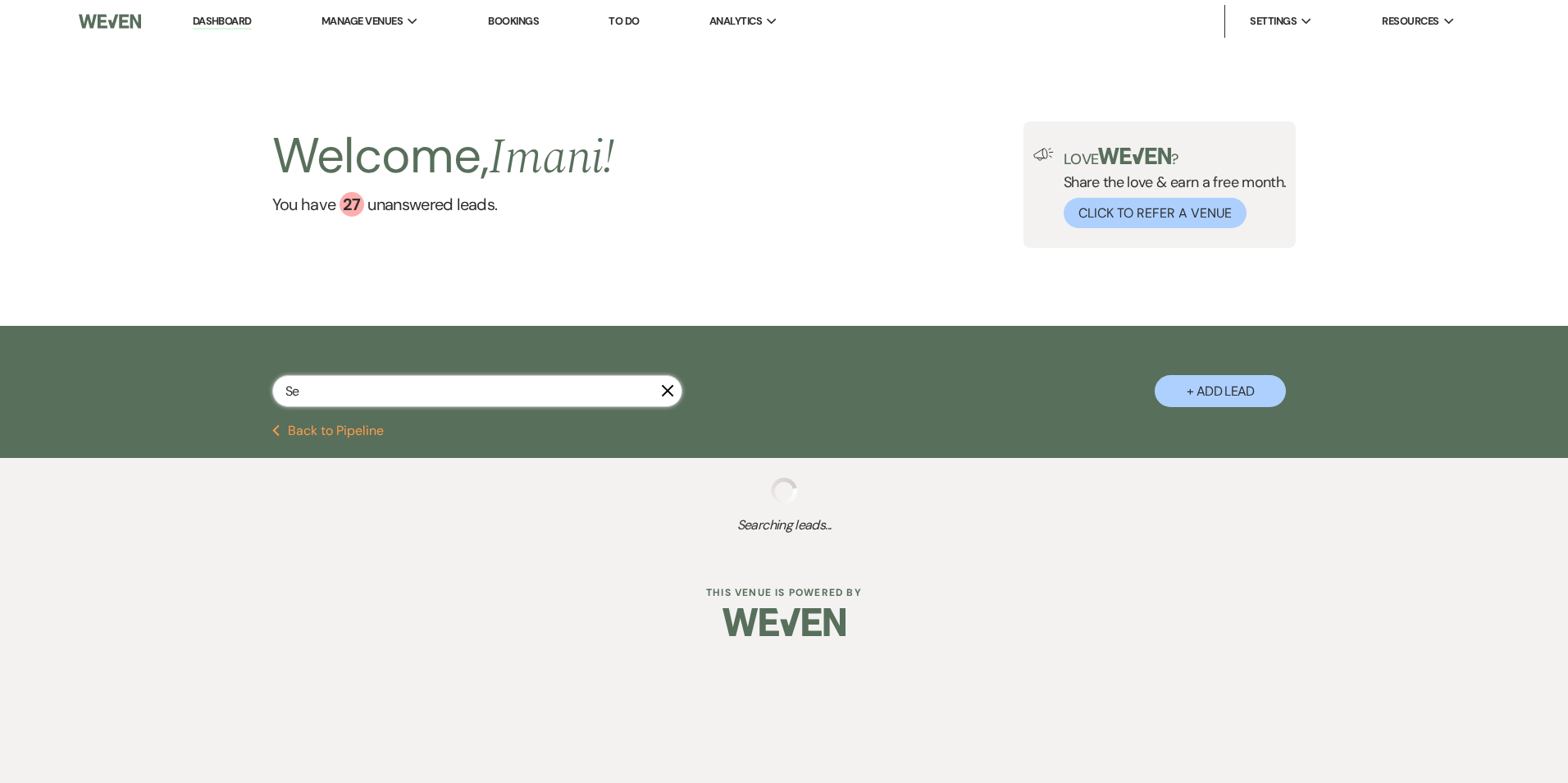
select select "9"
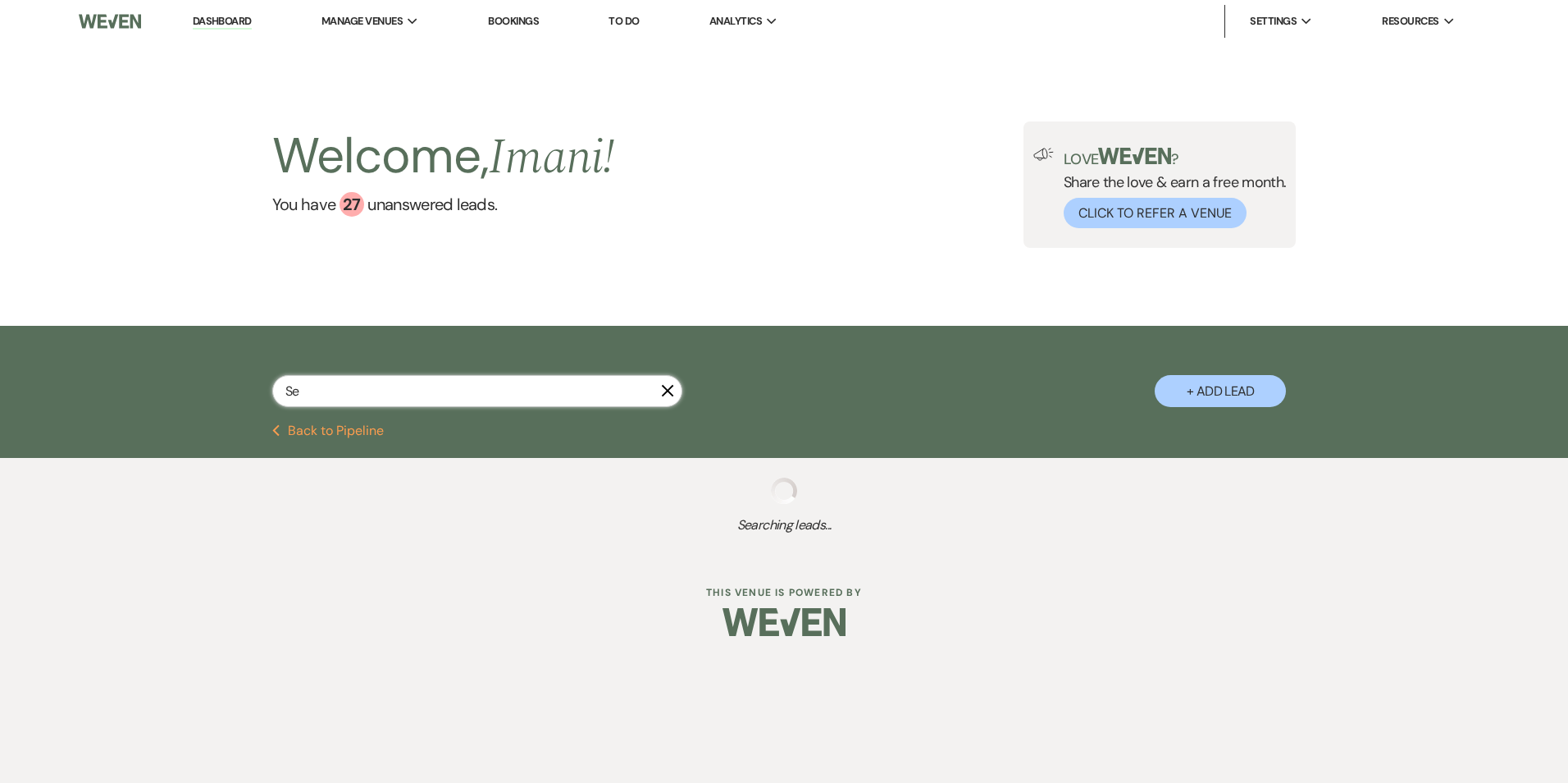
select select "9"
select select "5"
select select "6"
select select "9"
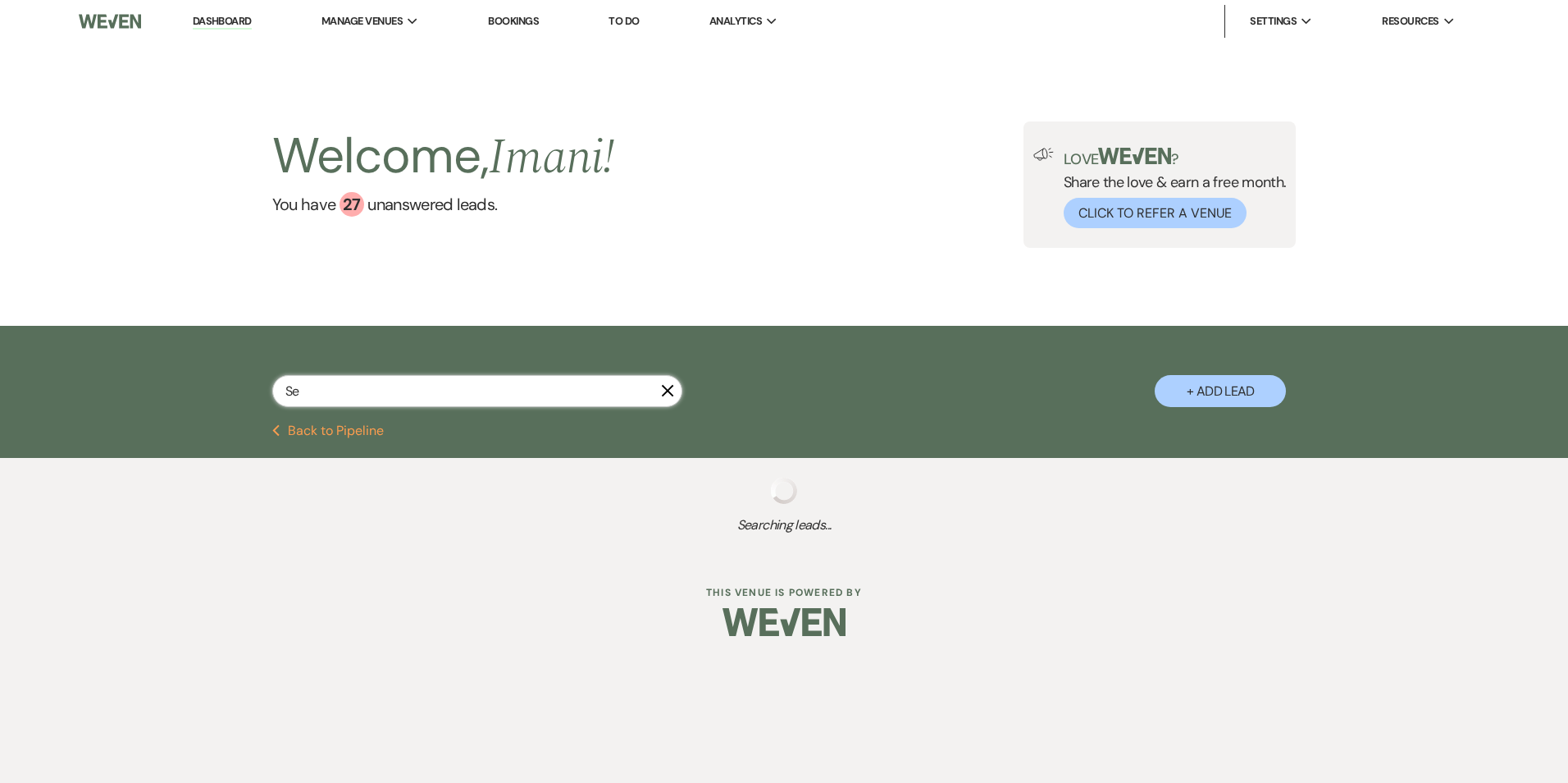
select select "9"
select select "8"
select select "5"
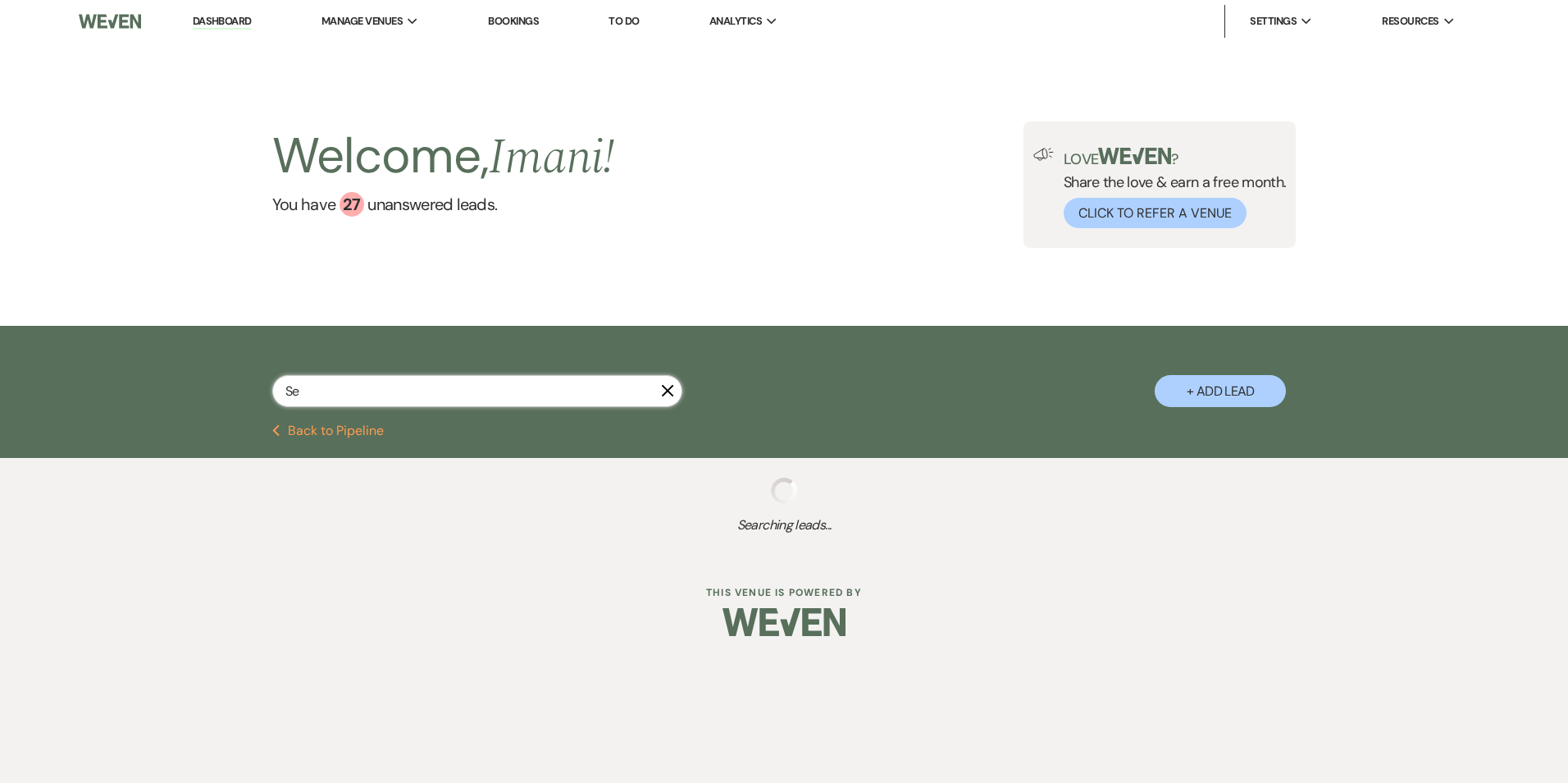
select select "2"
select select "9"
select select "2"
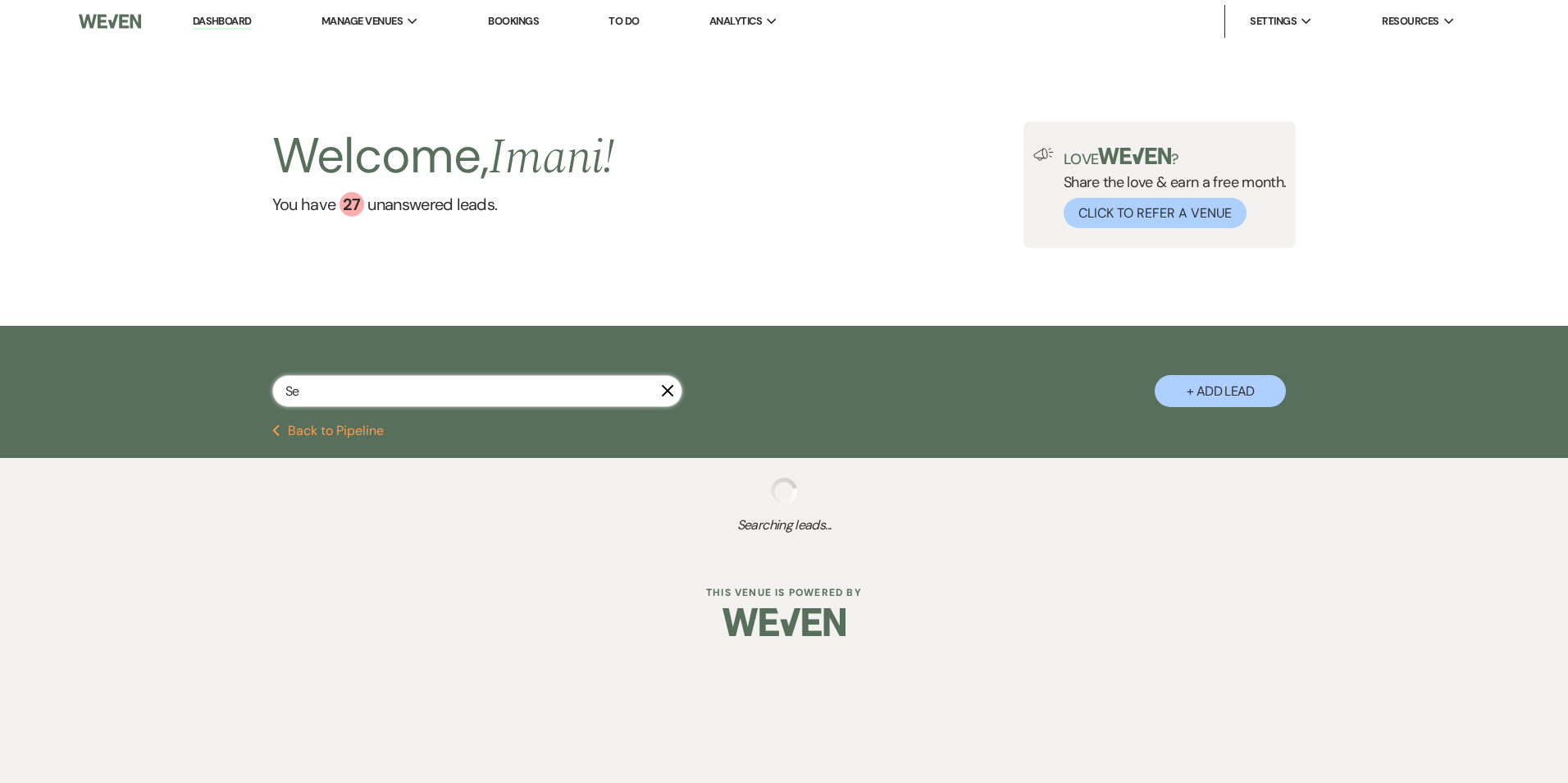
select select "9"
select select "2"
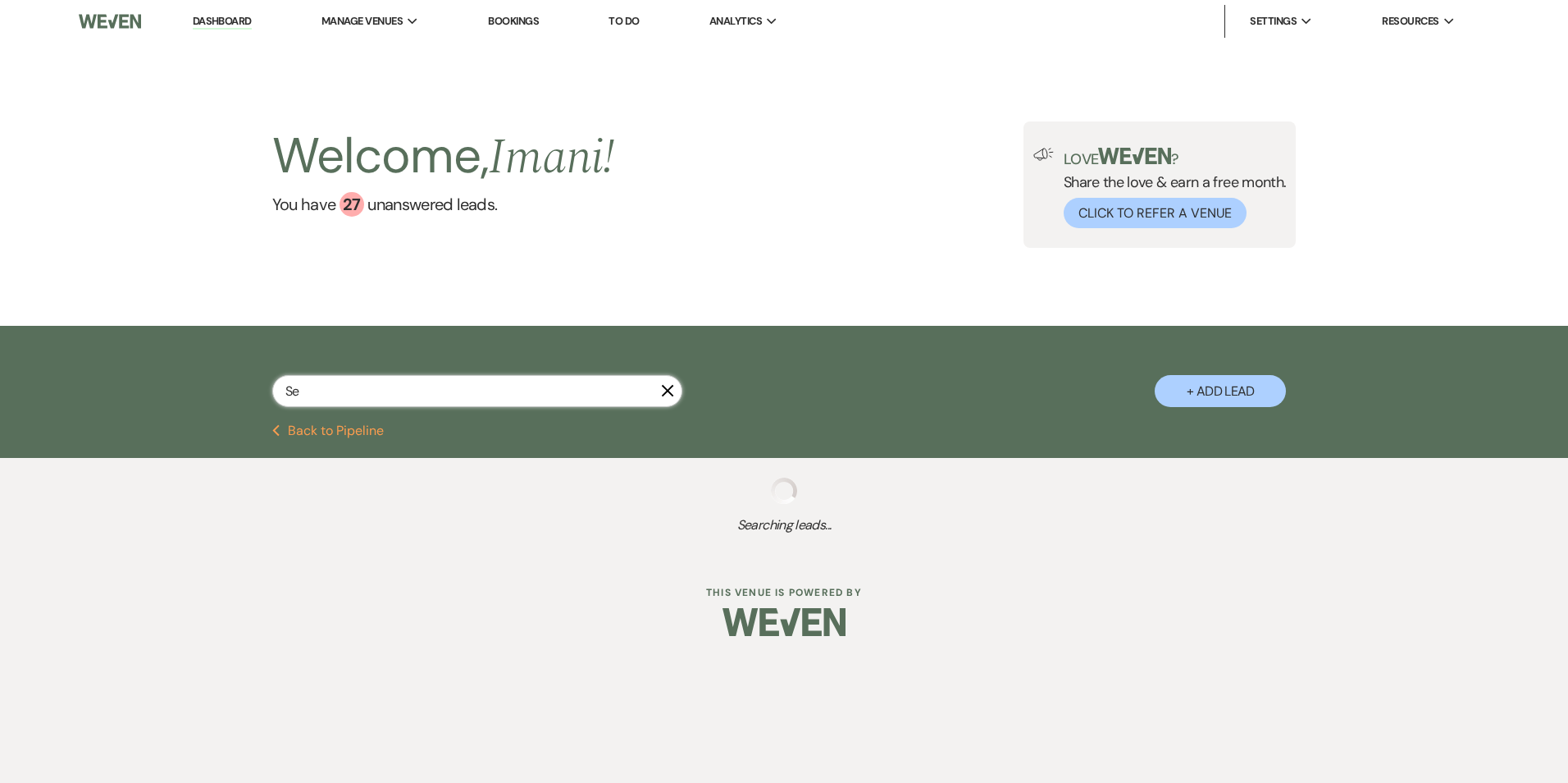
select select "2"
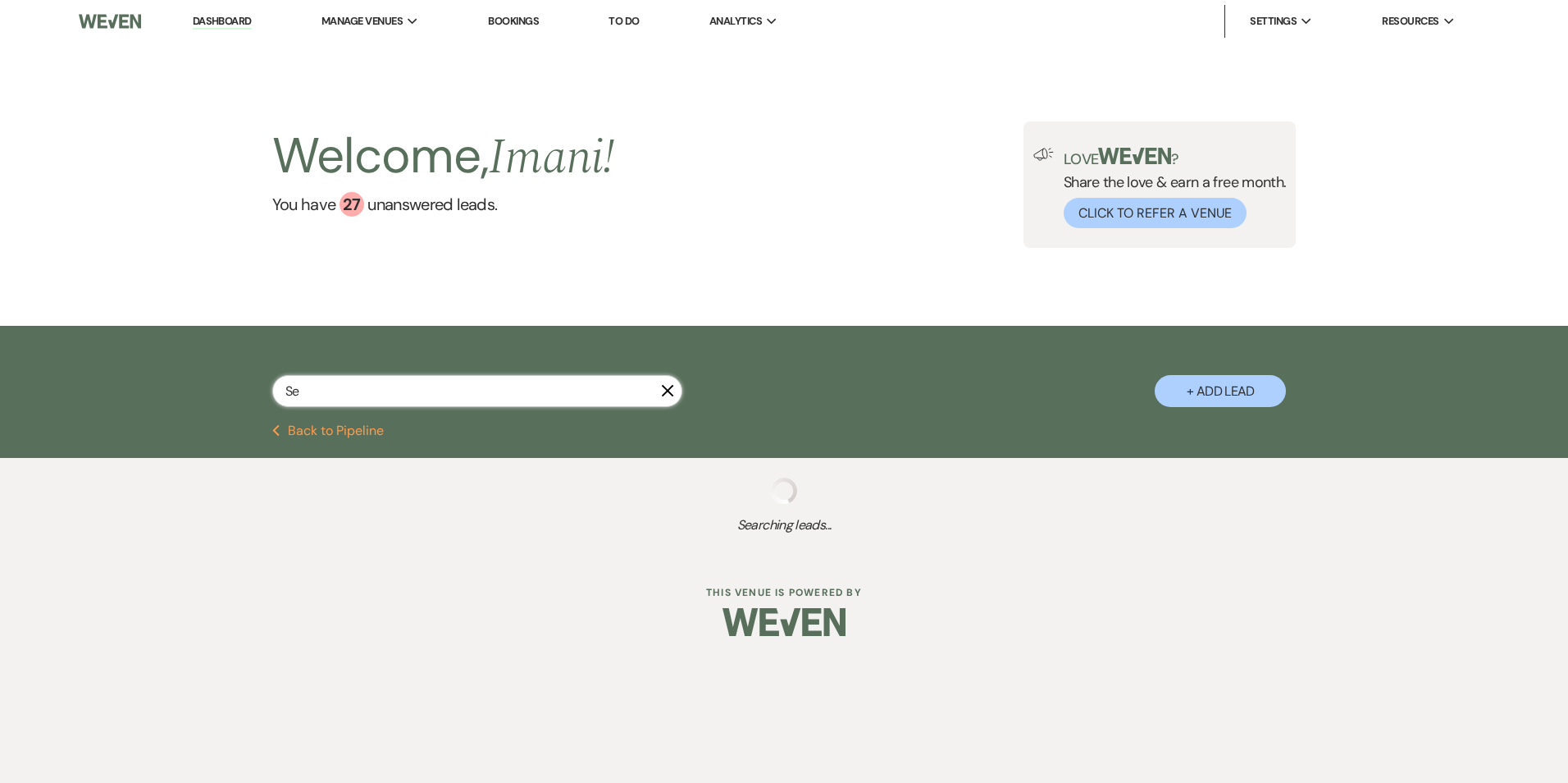
select select "8"
select select "7"
select select "2"
select select "8"
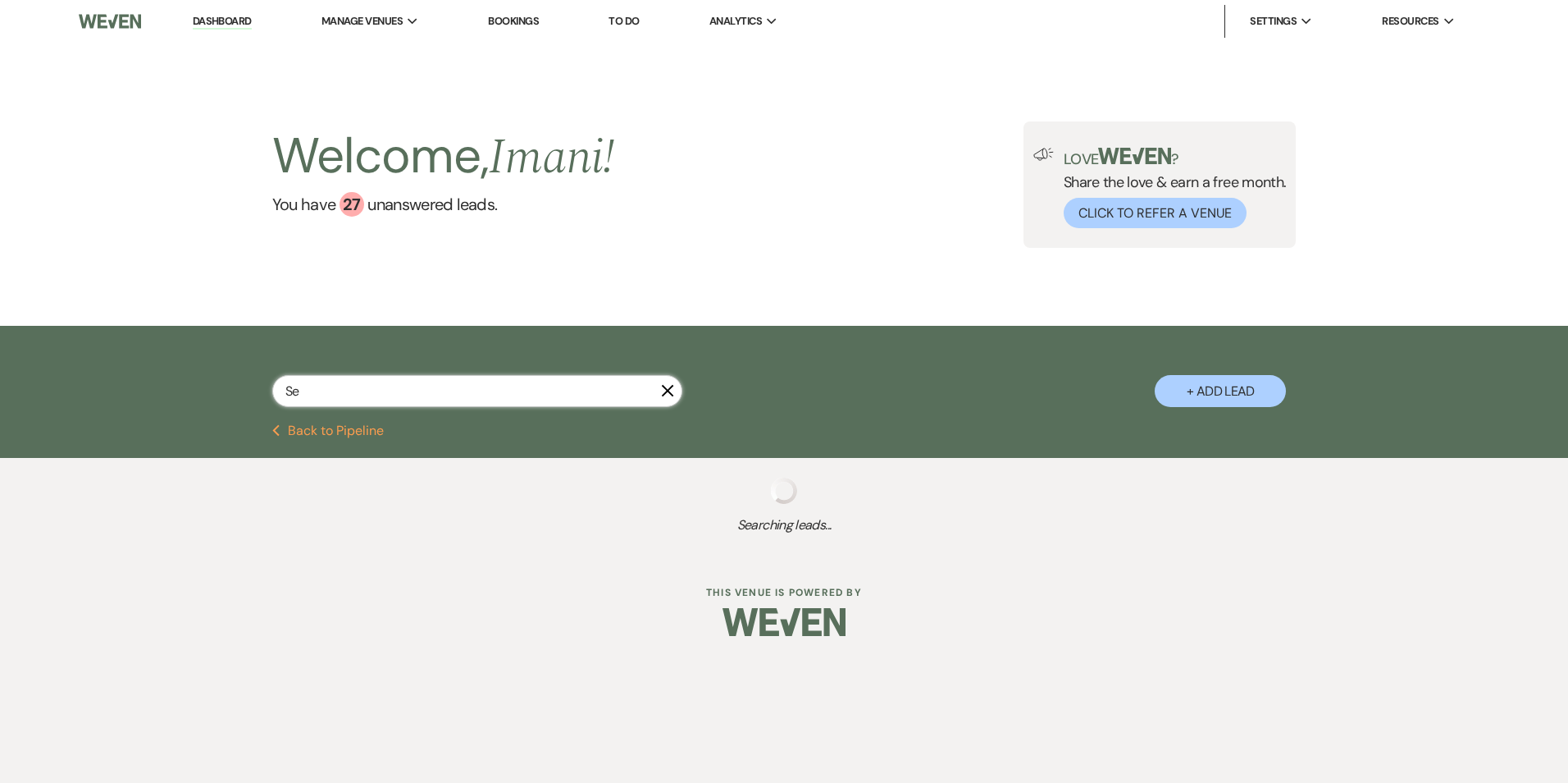
select select "5"
select select "2"
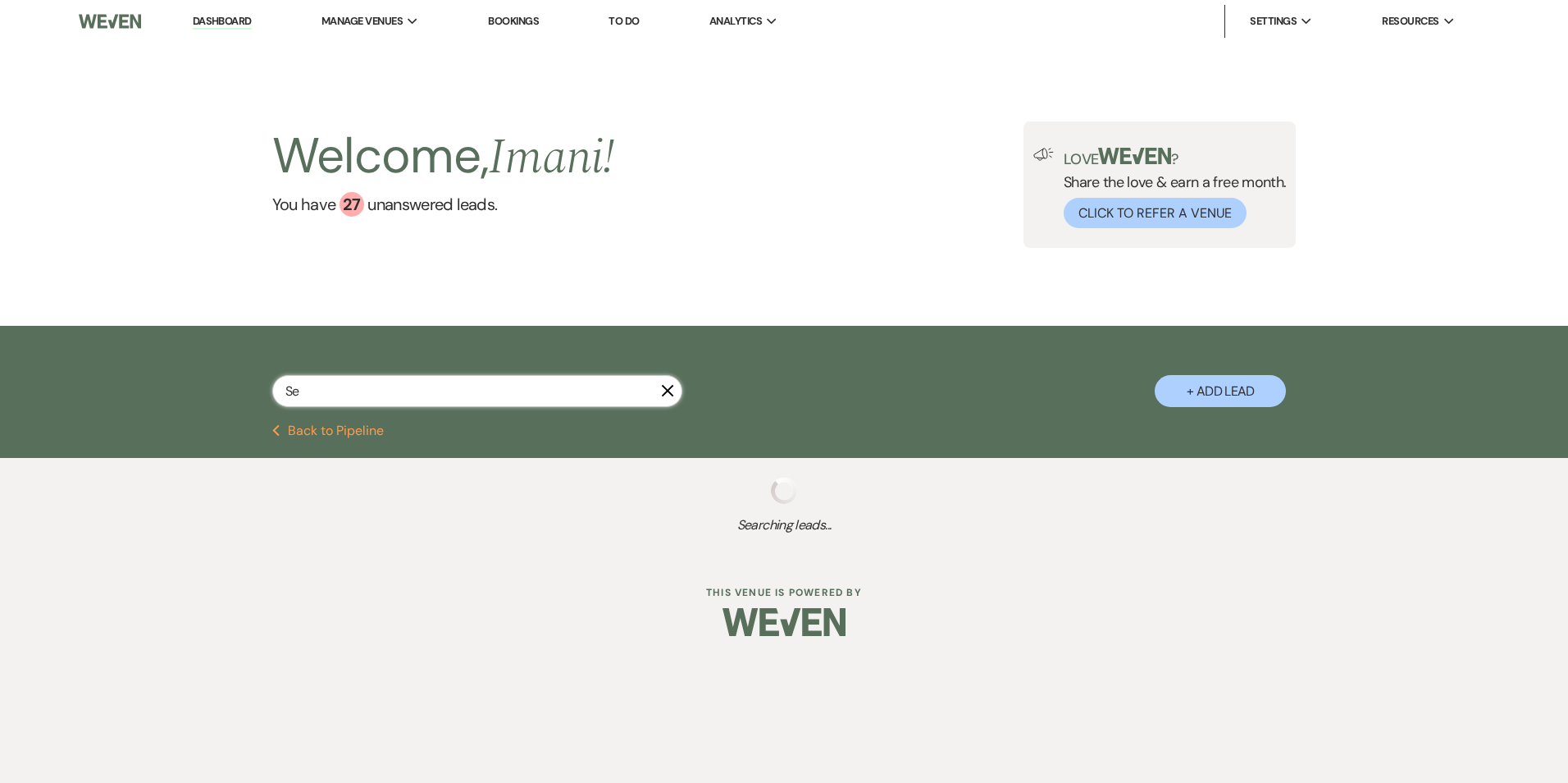
select select "8"
select select "5"
select select "8"
select select "10"
select select "2"
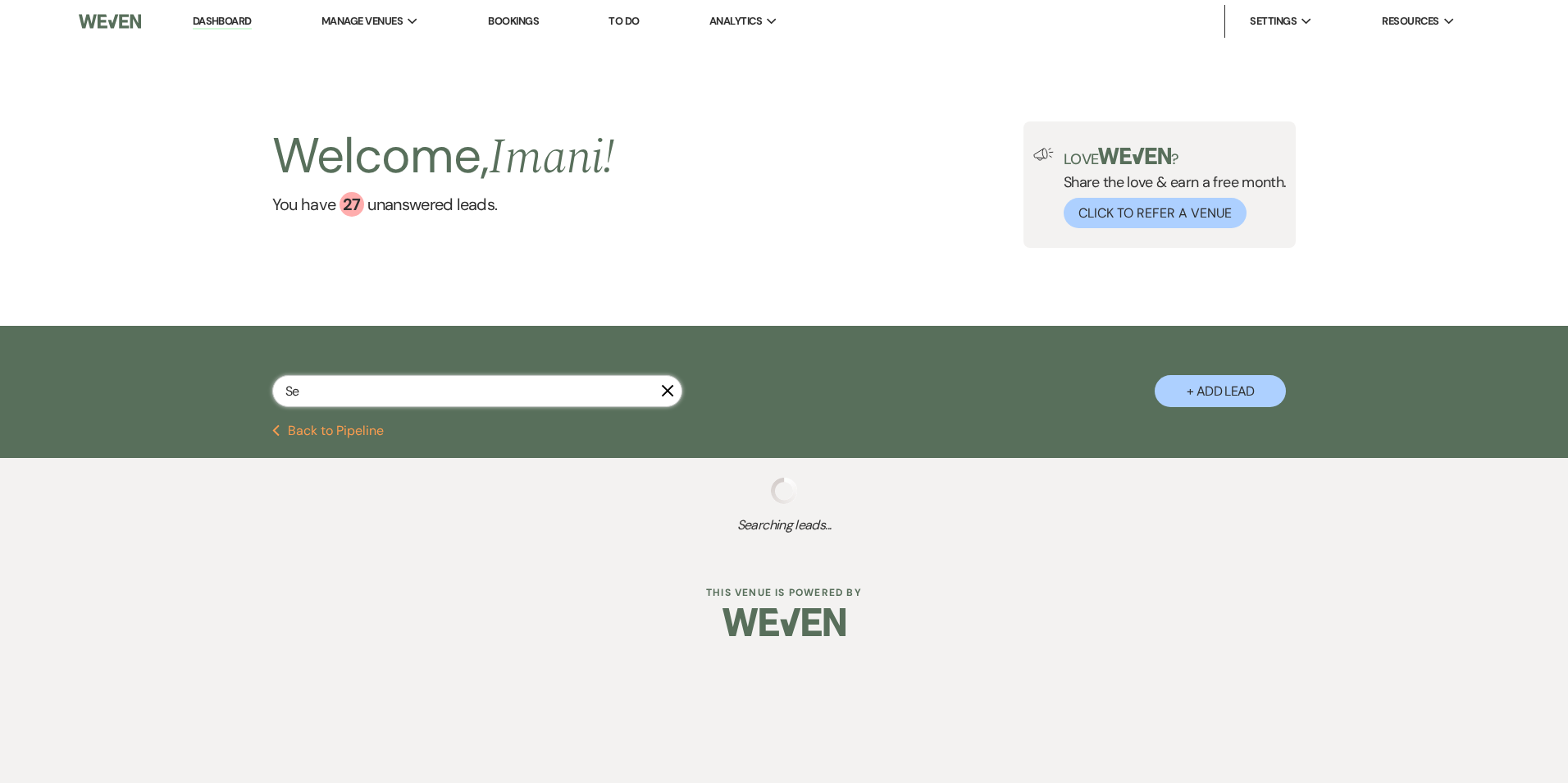
select select "2"
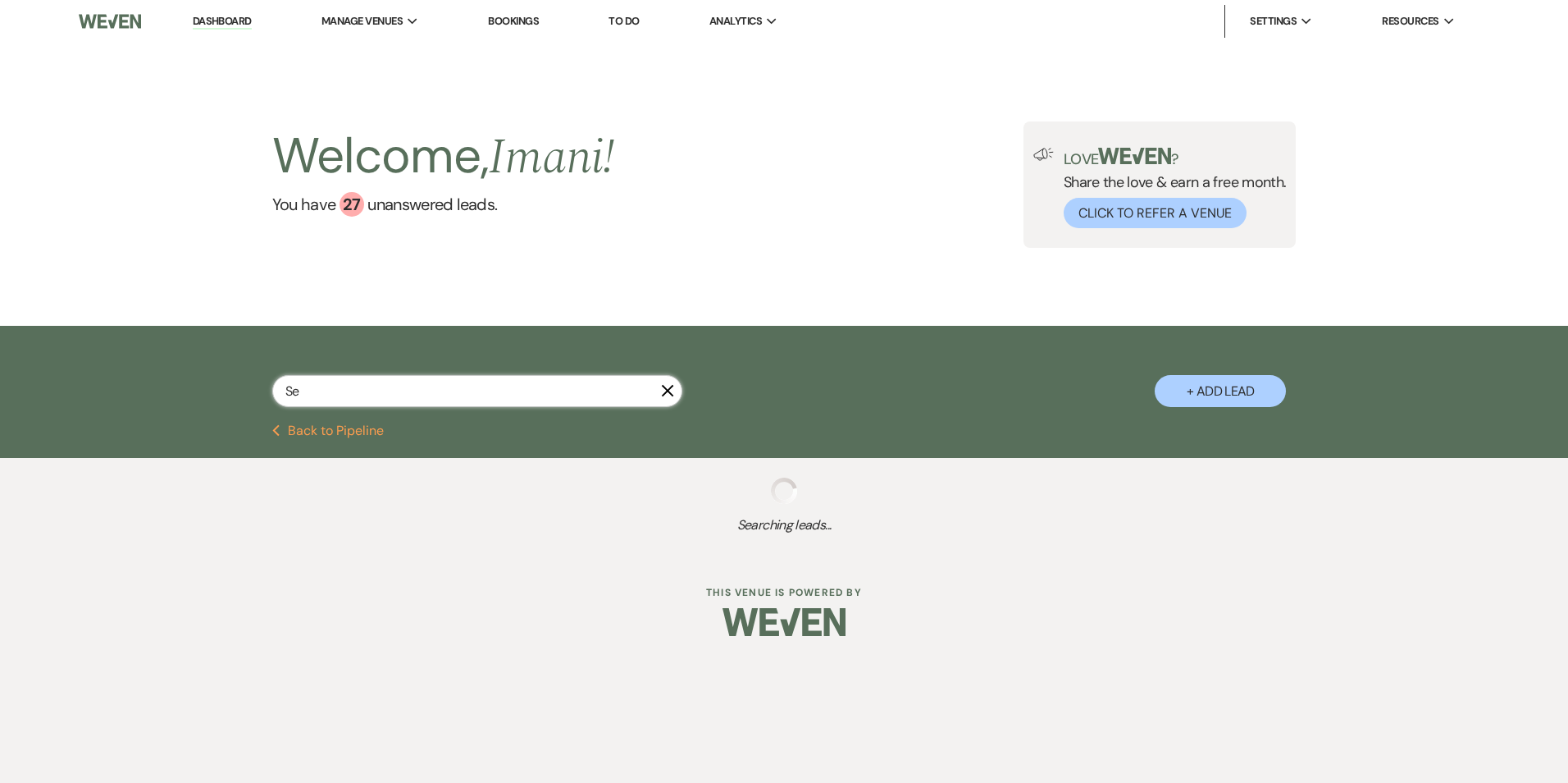
select select "2"
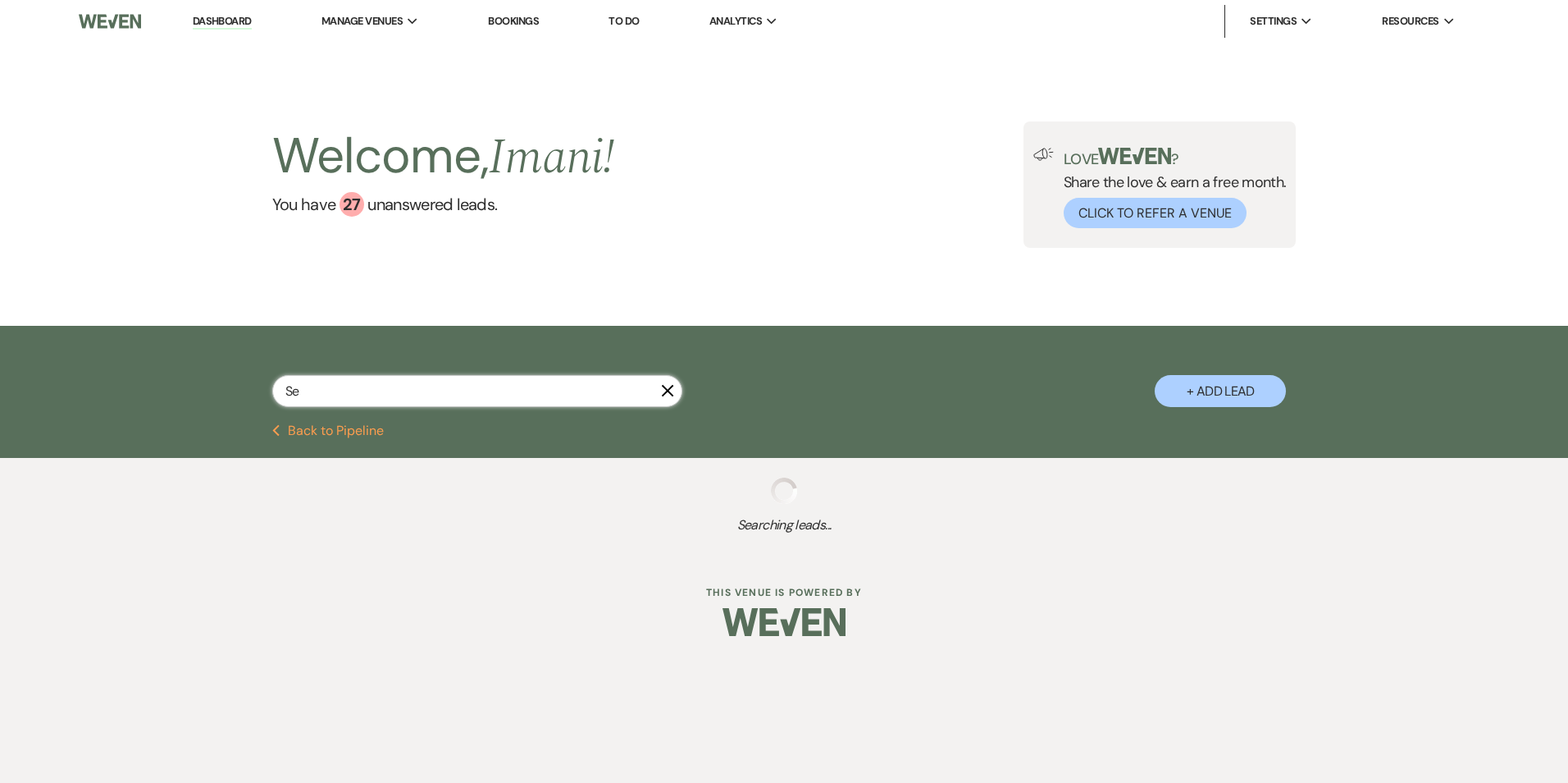
select select "8"
select select "3"
select select "2"
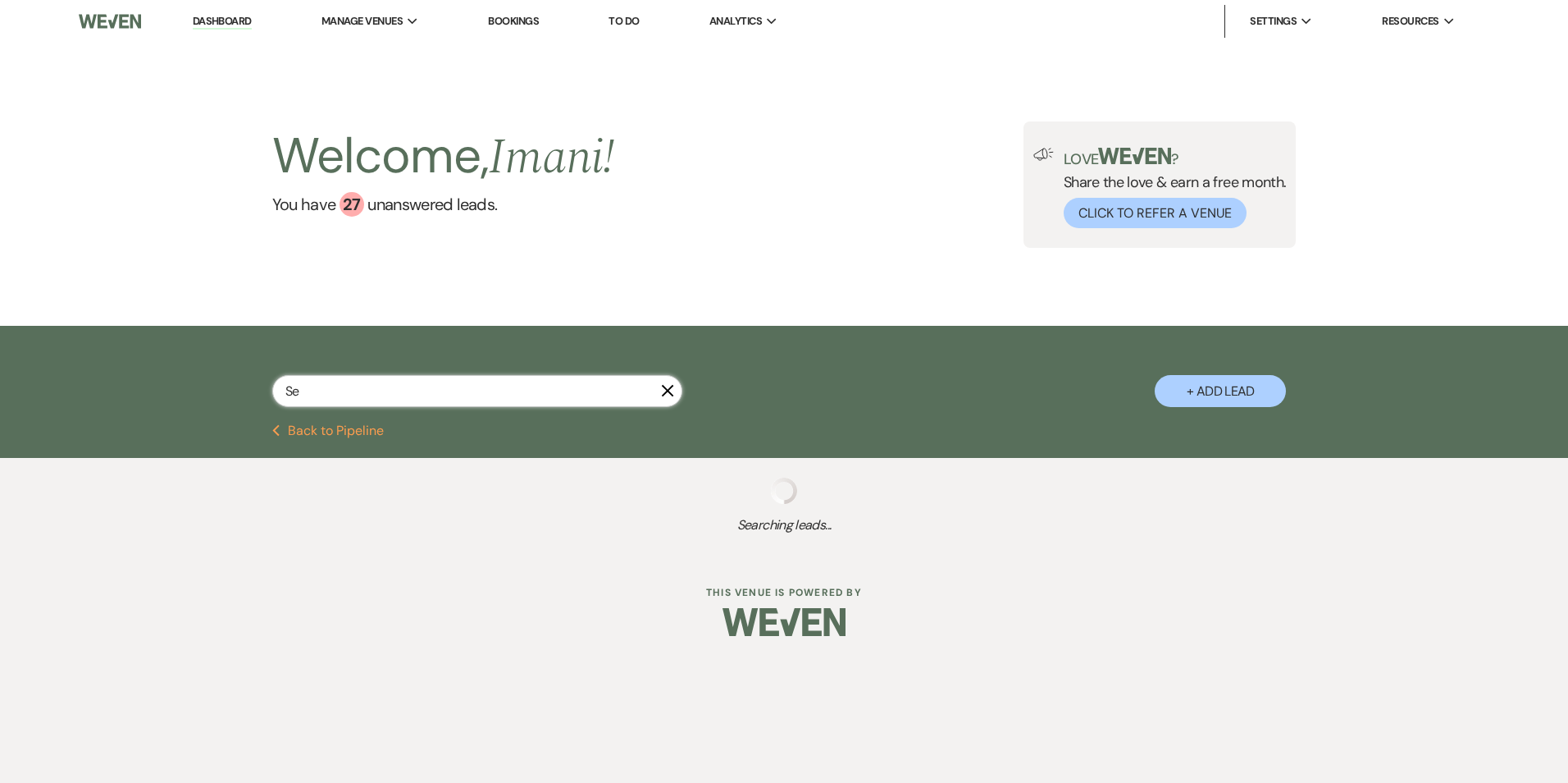
select select "8"
select select "5"
select select "8"
select select "5"
select select "8"
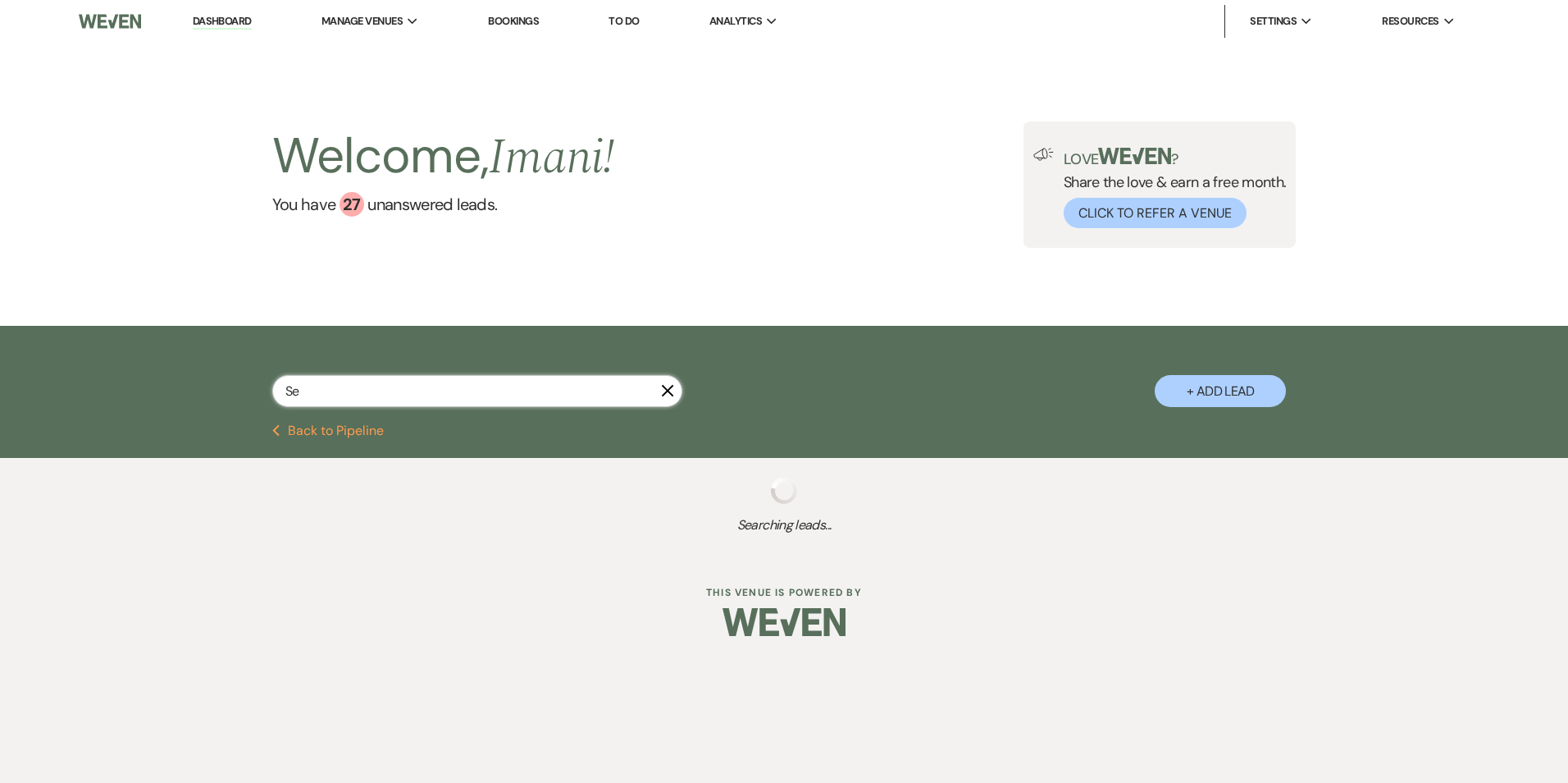
select select "5"
select select "8"
select select "5"
select select "8"
select select "5"
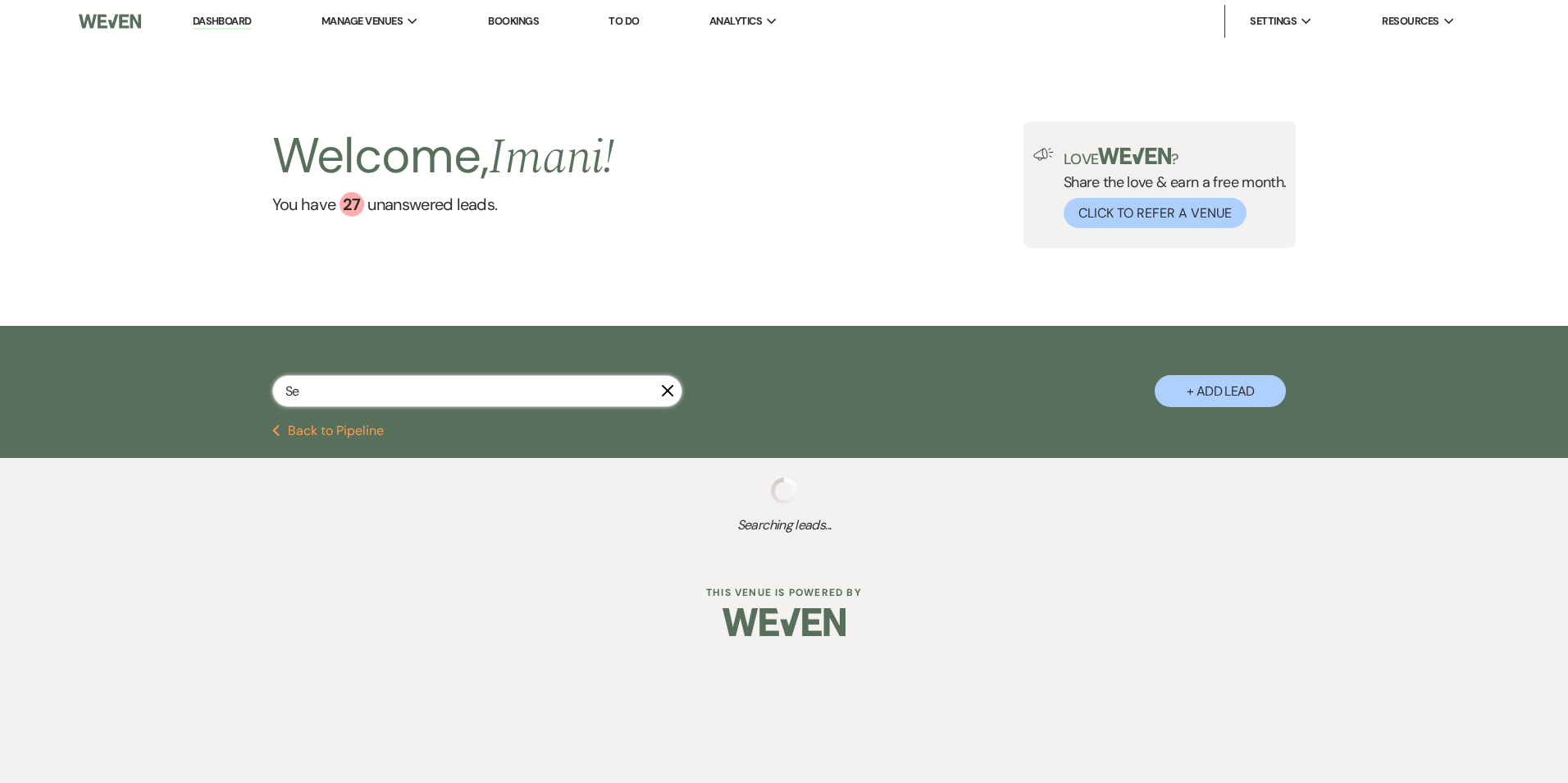
select select "8"
select select "5"
select select "8"
select select "5"
select select "8"
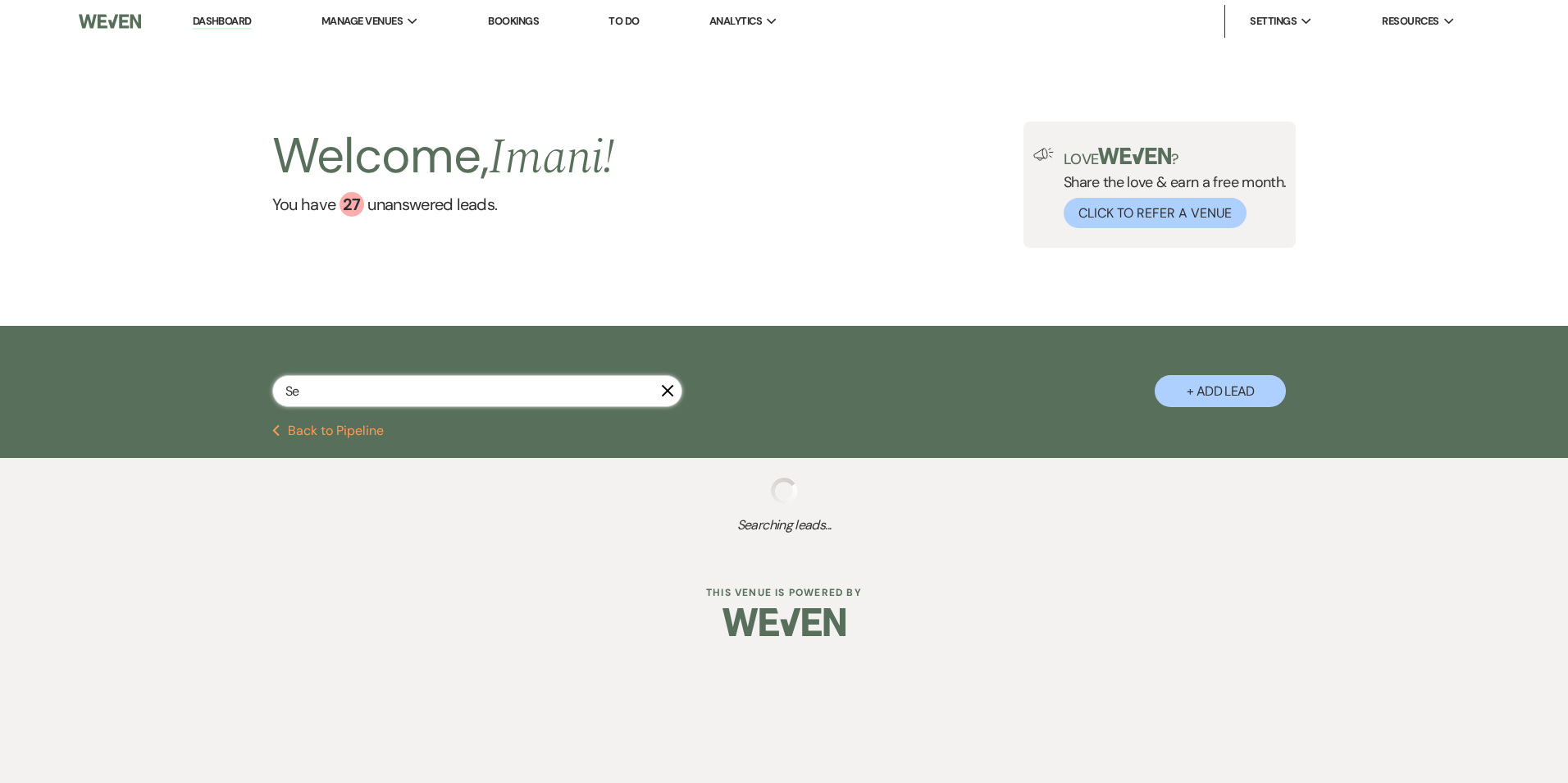
select select "5"
select select "8"
select select "5"
select select "8"
select select "5"
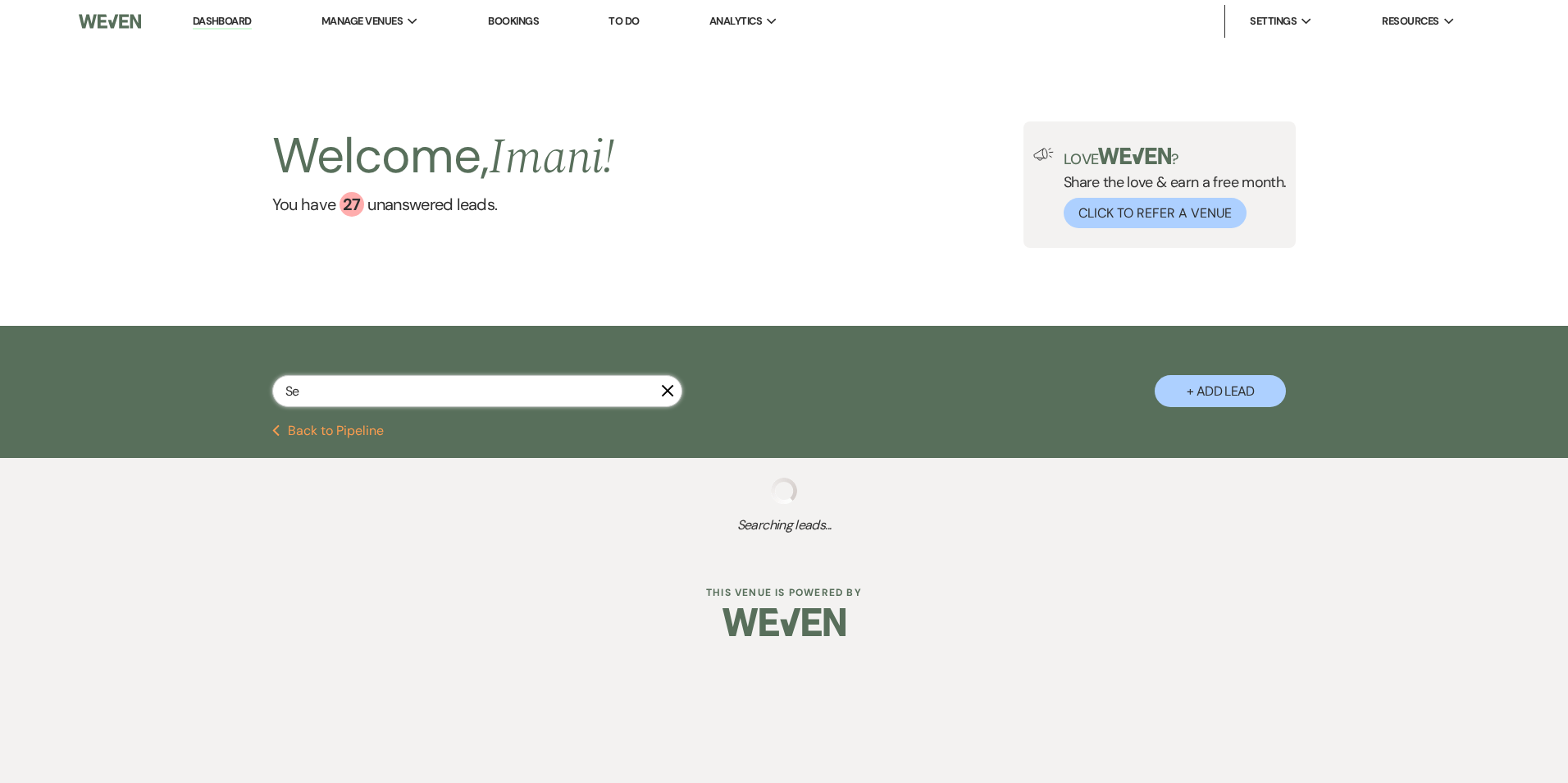
select select "8"
select select "5"
select select "8"
select select "5"
select select "8"
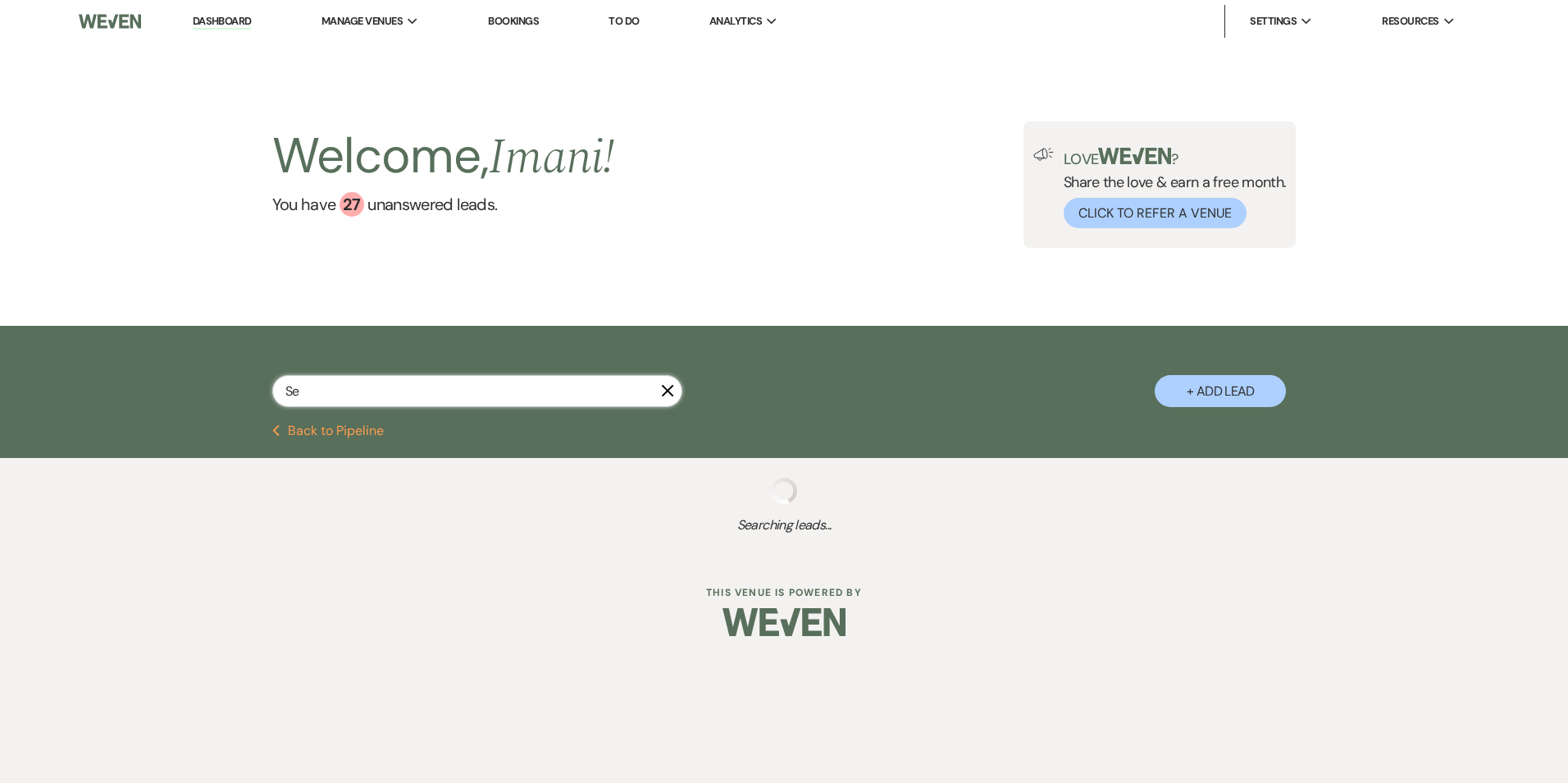
select select "5"
select select "8"
select select "5"
select select "8"
select select "5"
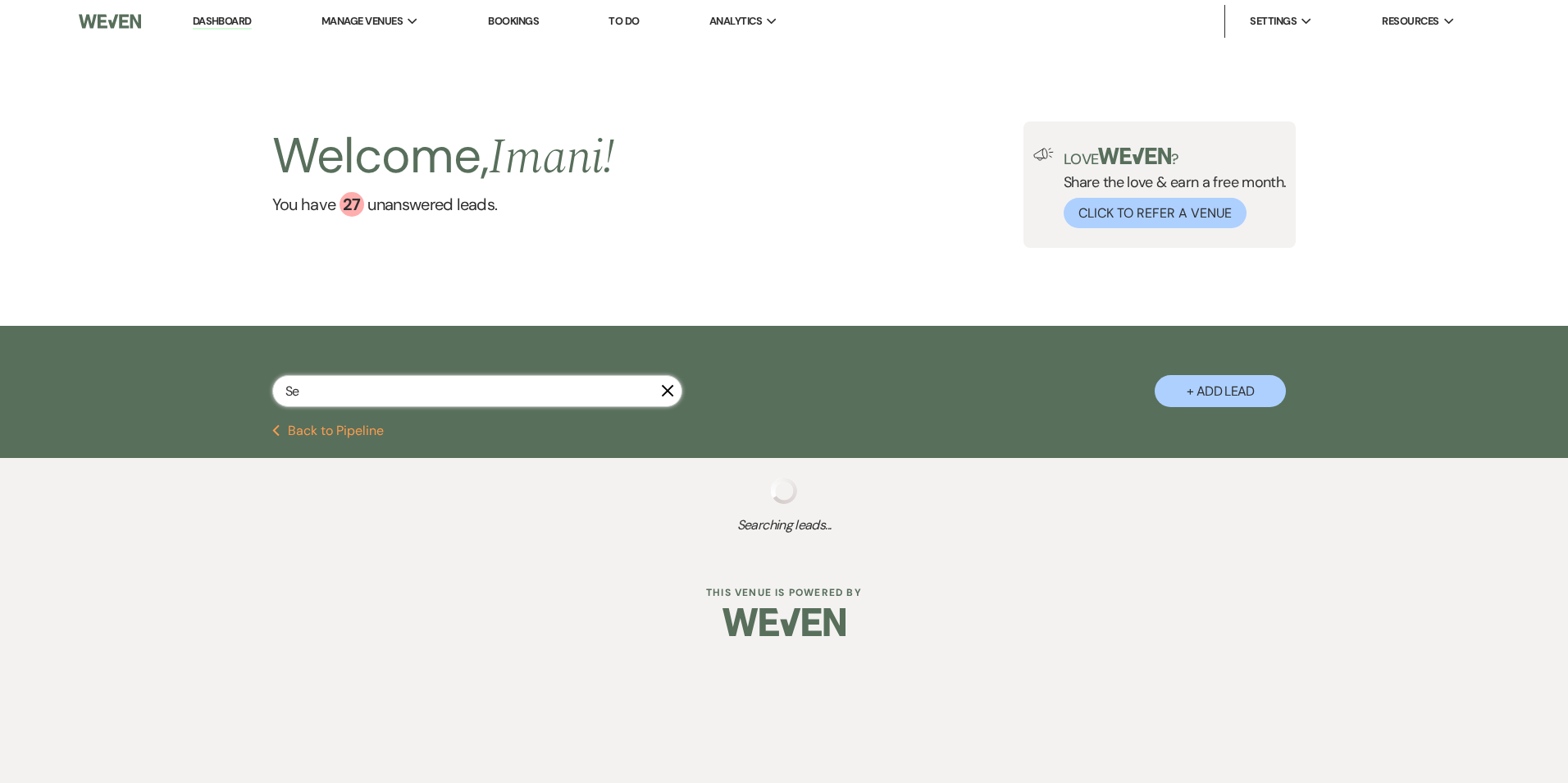
select select "8"
select select "5"
select select "8"
select select "5"
select select "8"
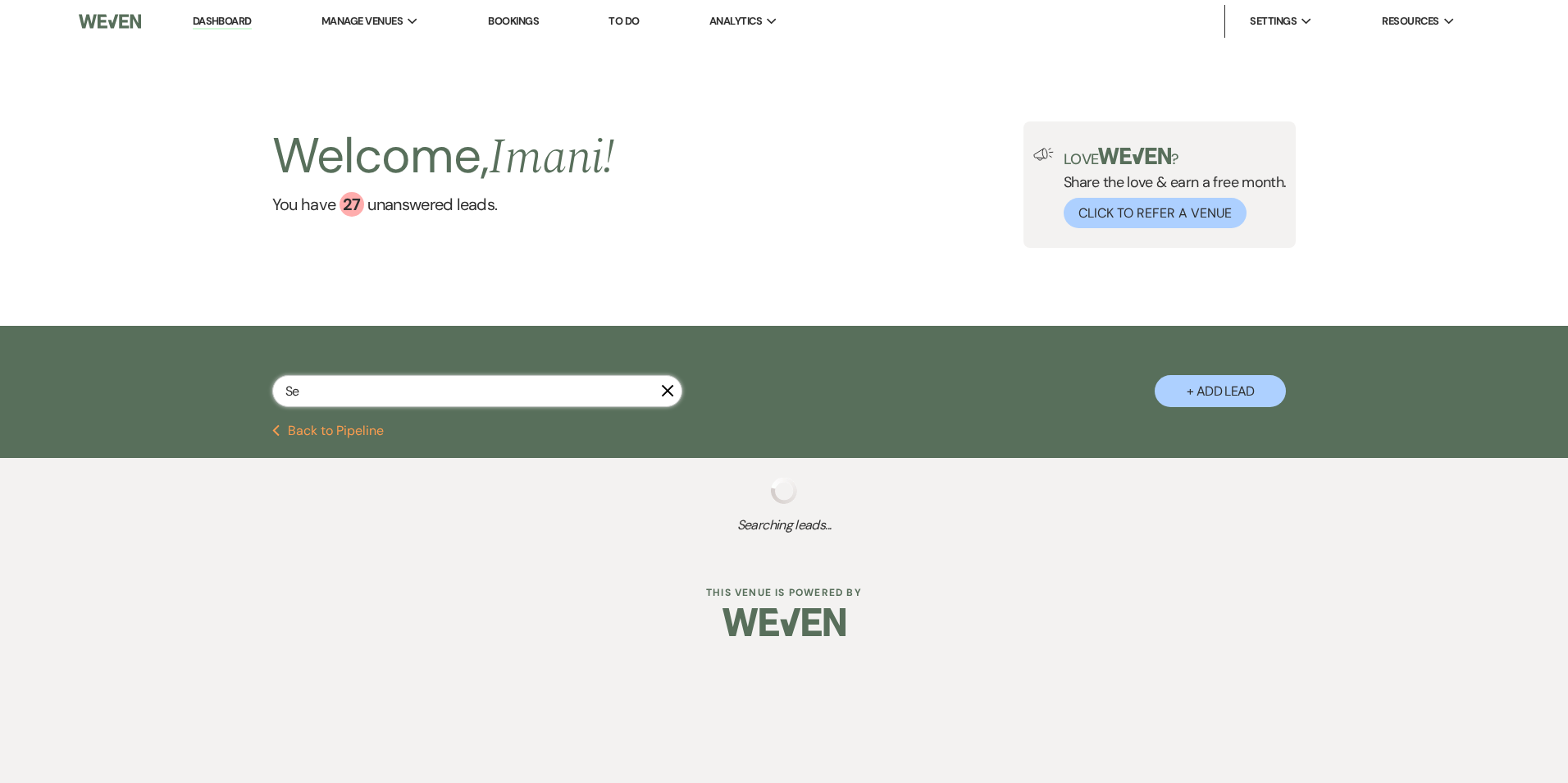
select select "5"
select select "8"
select select "5"
select select "8"
select select "3"
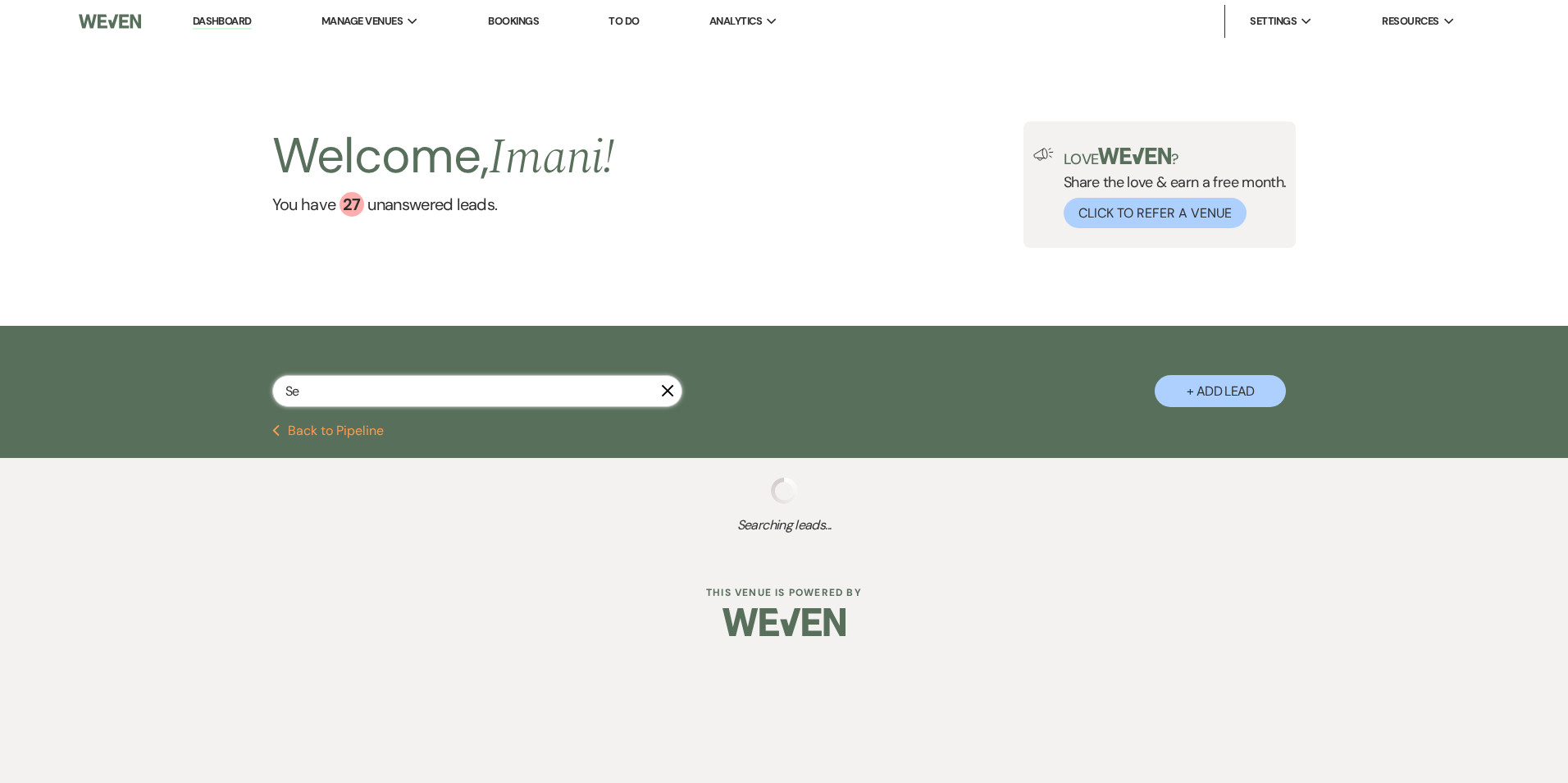
select select "8"
select select "5"
select select "4"
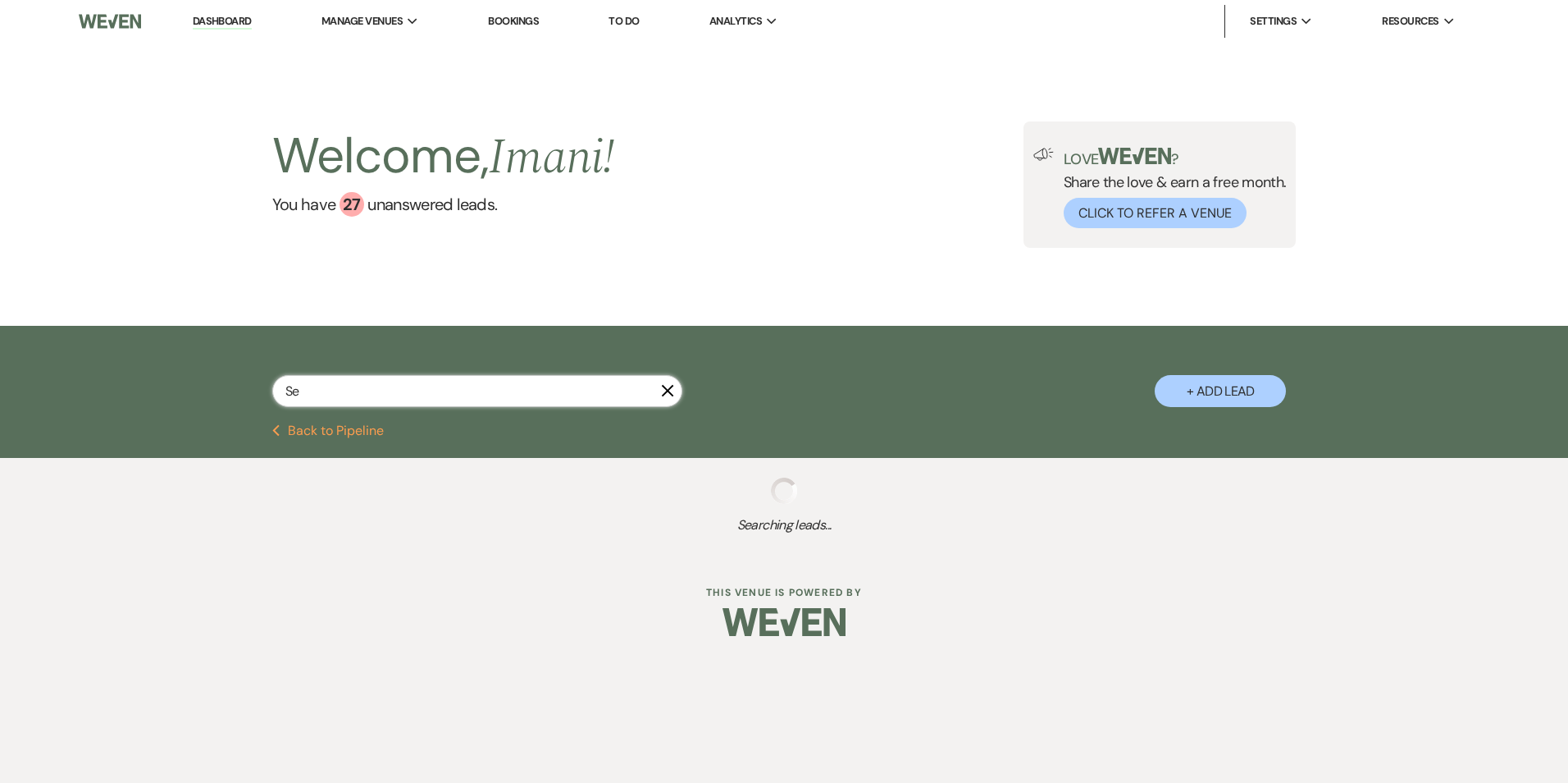
select select "8"
select select "4"
select select "8"
select select "5"
select select "8"
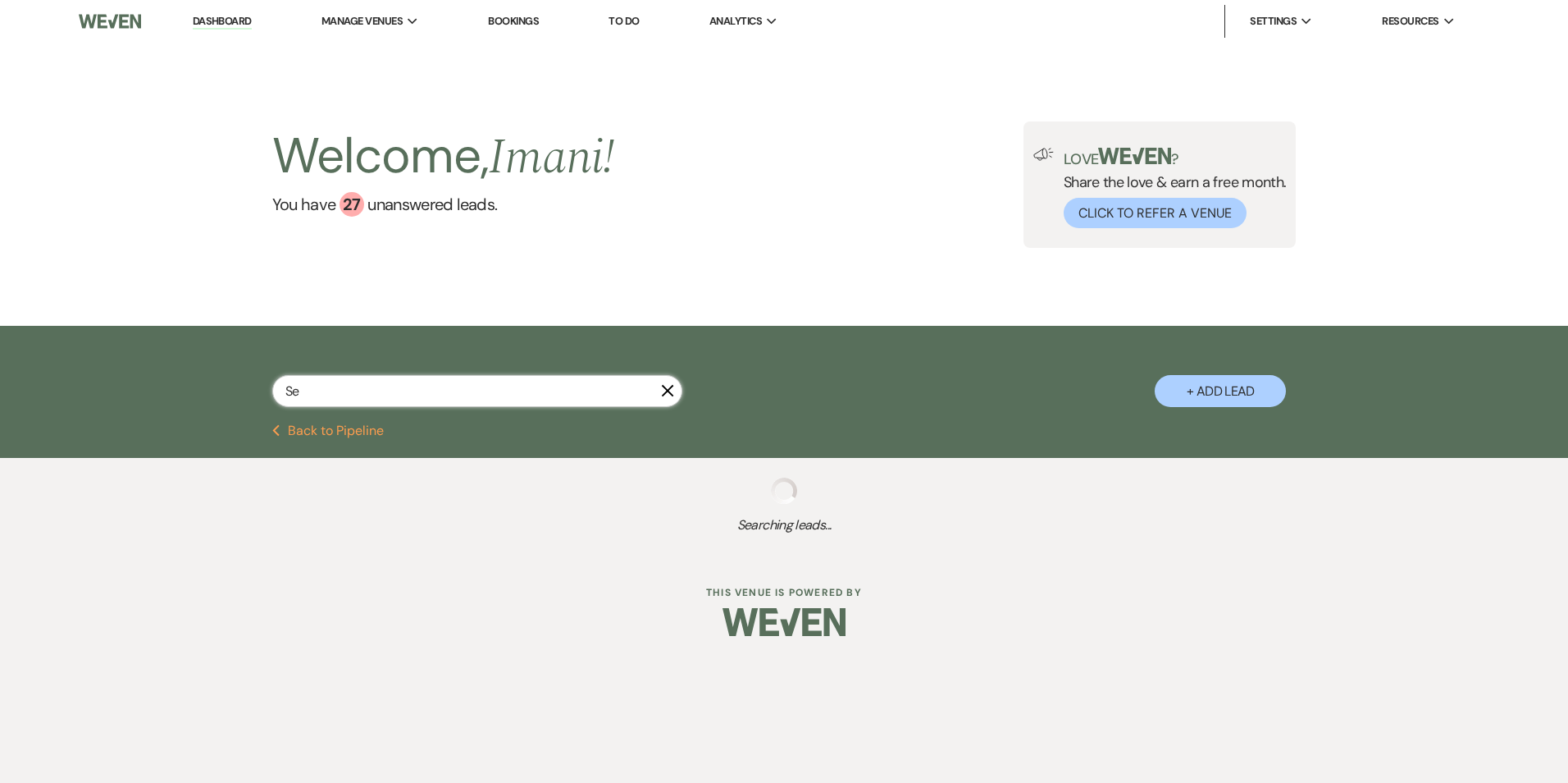
select select "1"
select select "8"
select select "5"
select select "8"
select select "5"
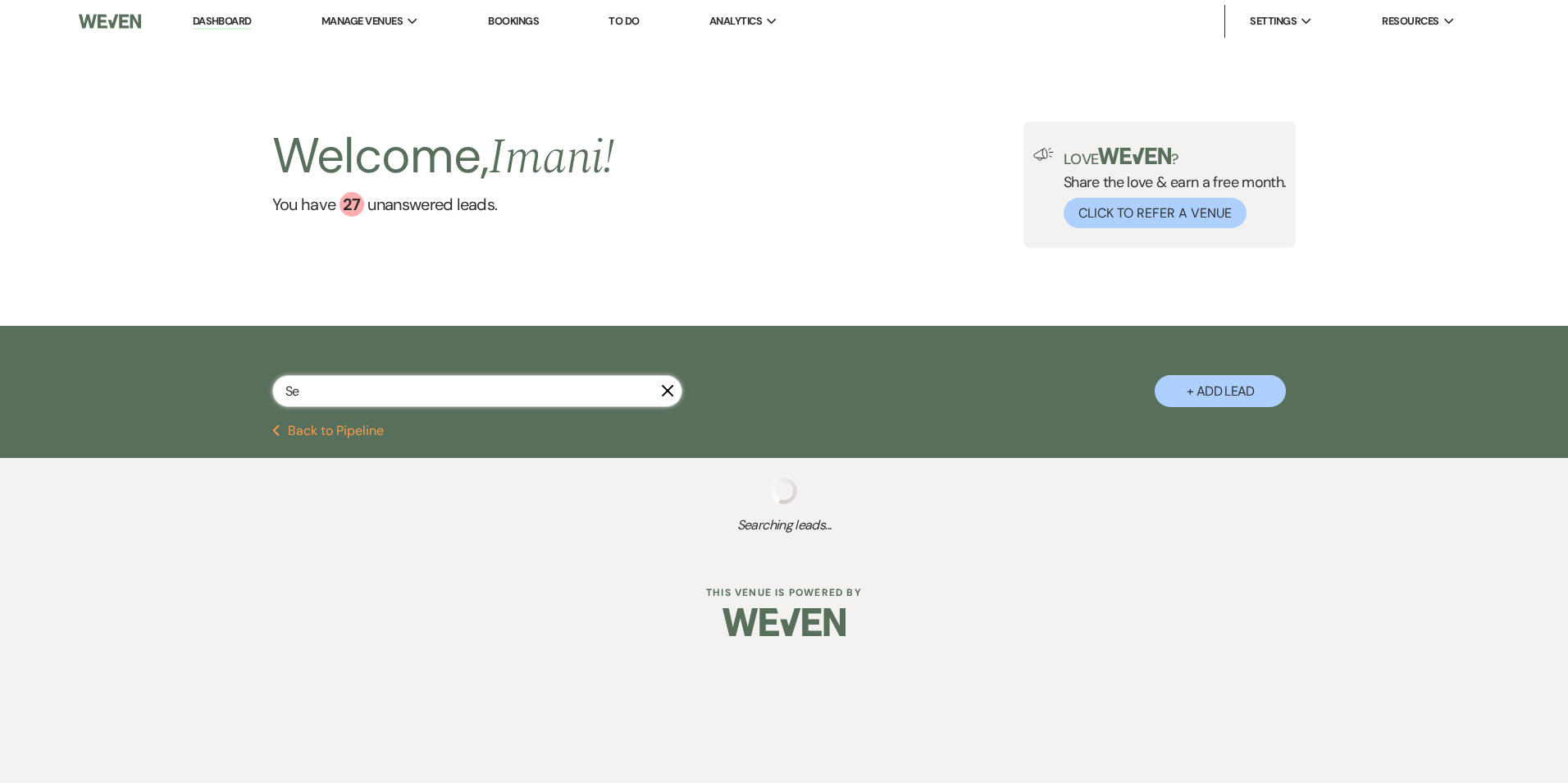
select select "8"
select select "5"
select select "8"
select select "4"
select select "8"
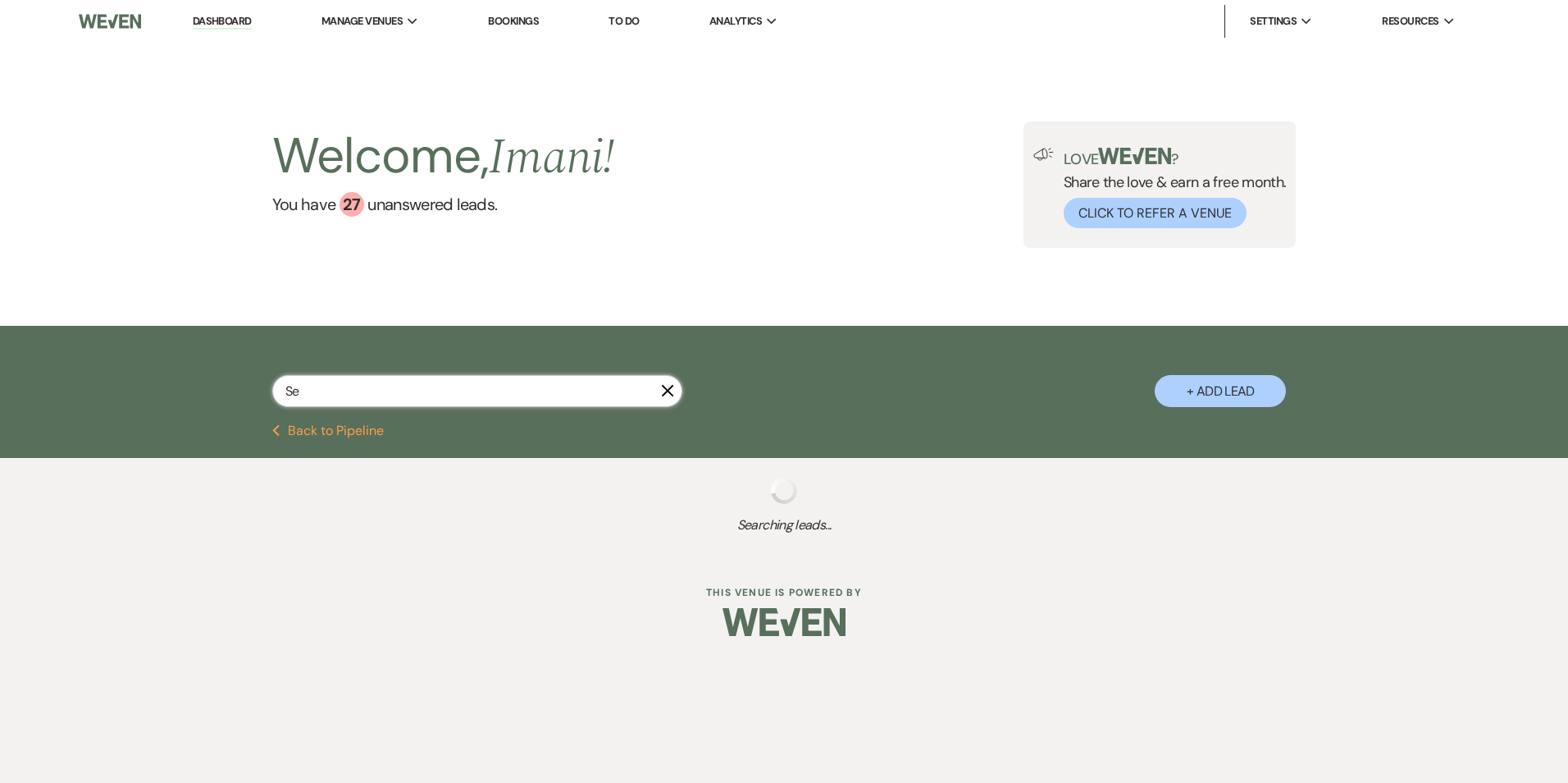
select select "5"
select select "8"
select select "5"
select select "8"
select select "5"
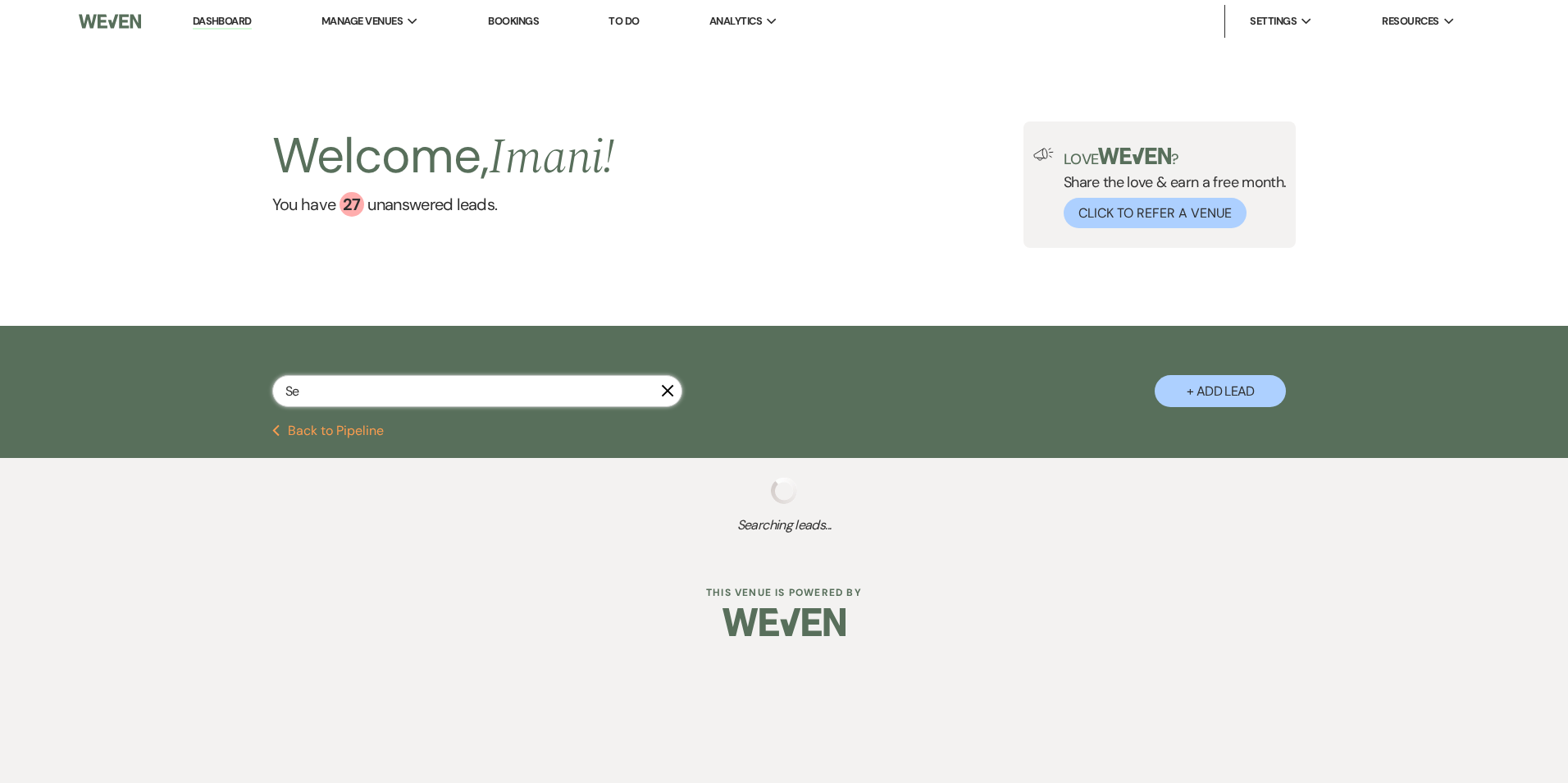
select select "8"
select select "5"
select select "4"
select select "8"
select select "5"
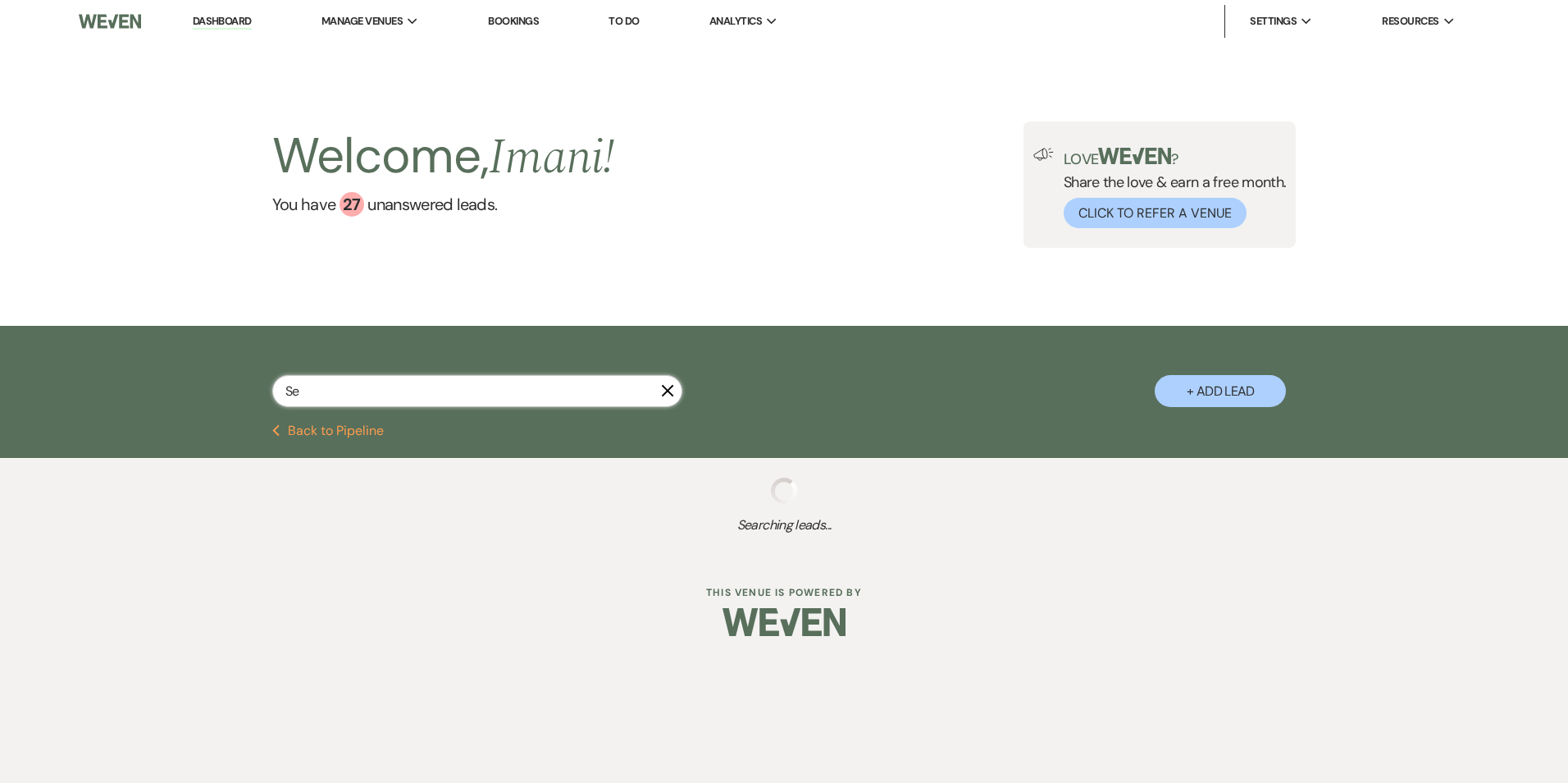
select select "4"
select select "8"
select select "5"
select select "4"
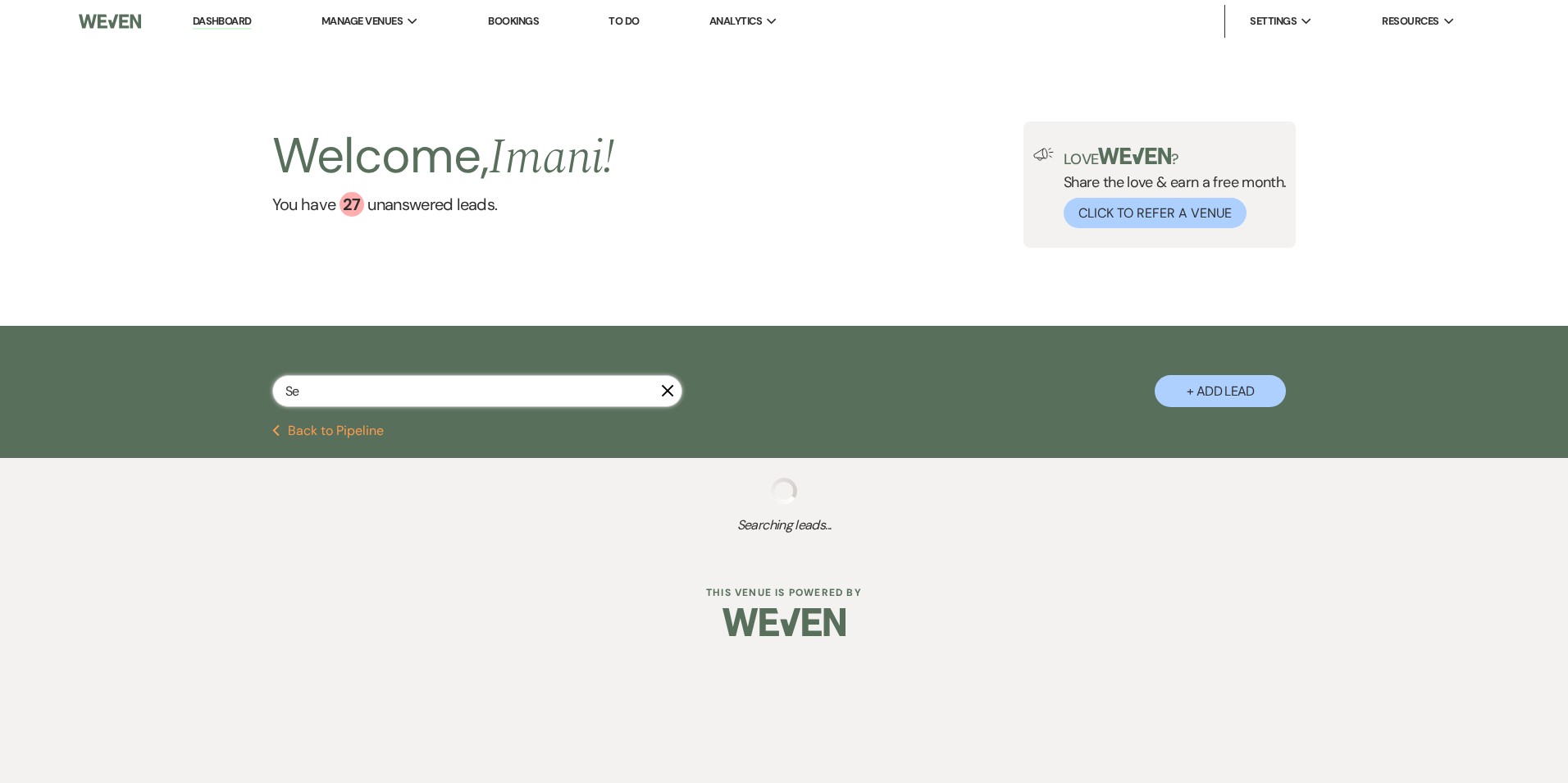
select select "8"
select select "7"
select select "8"
select select "5"
select select "8"
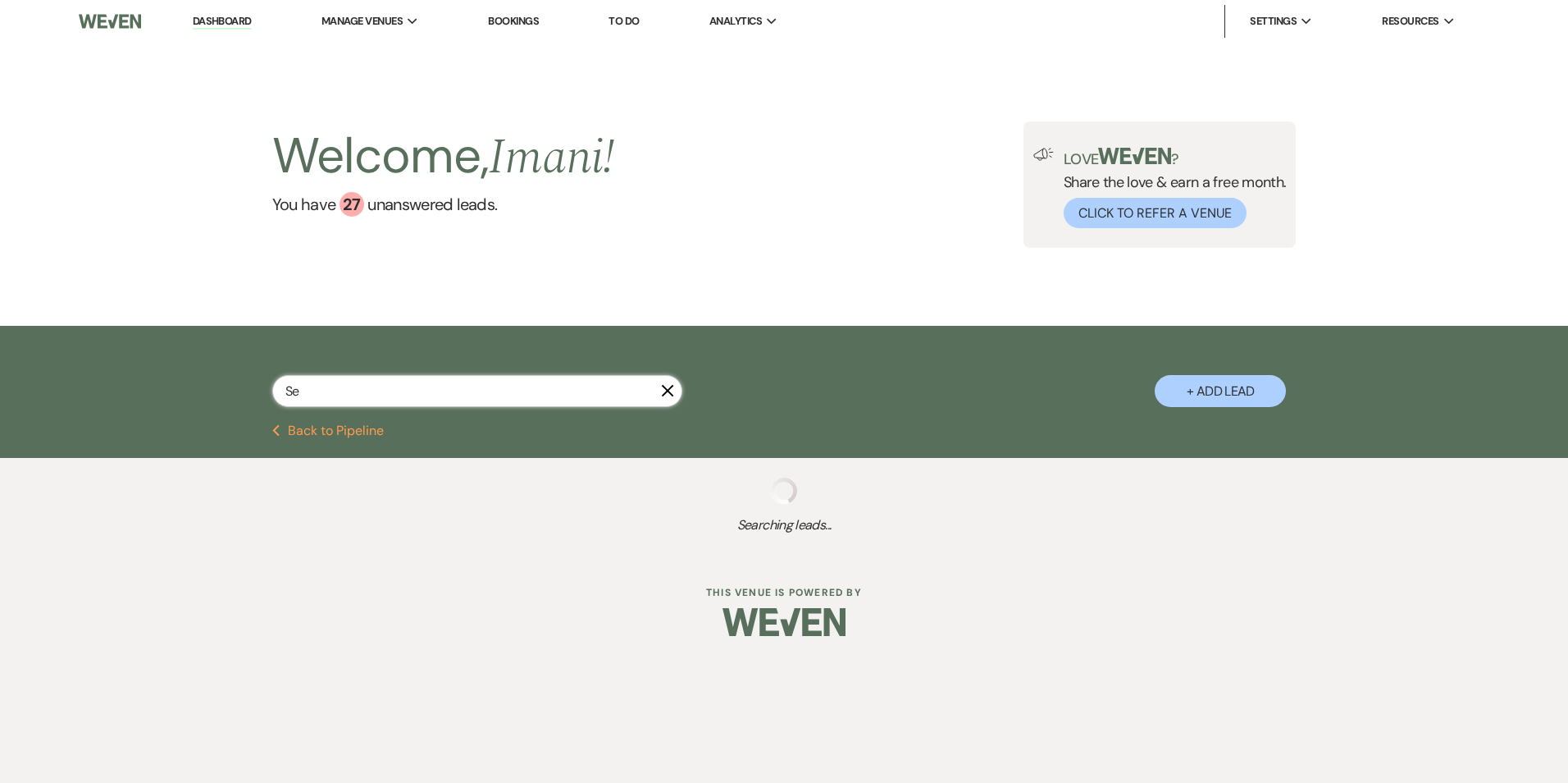
select select "5"
select select "8"
select select "5"
select select "8"
select select "5"
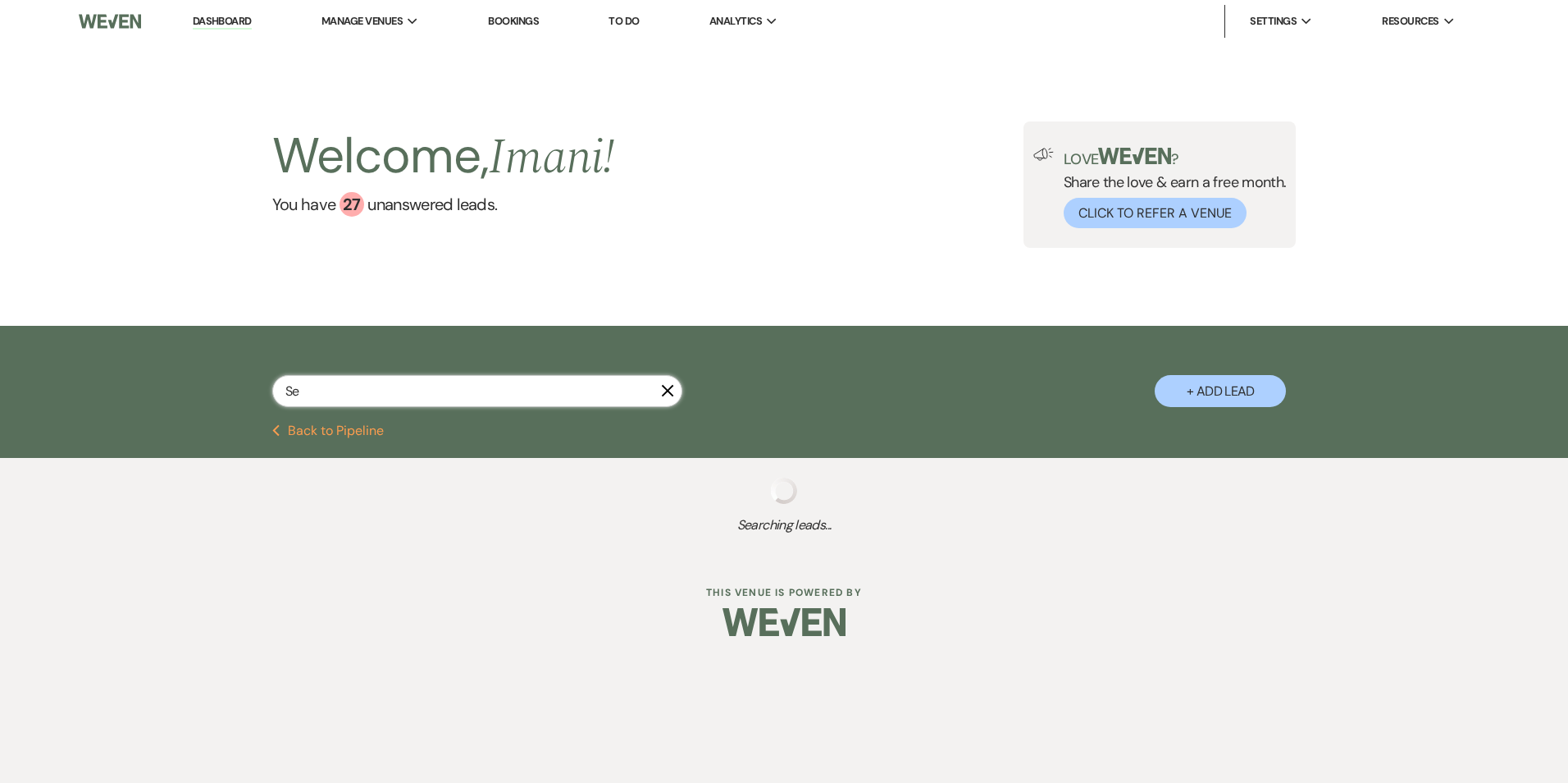
select select "8"
select select "5"
select select "8"
select select "5"
select select "8"
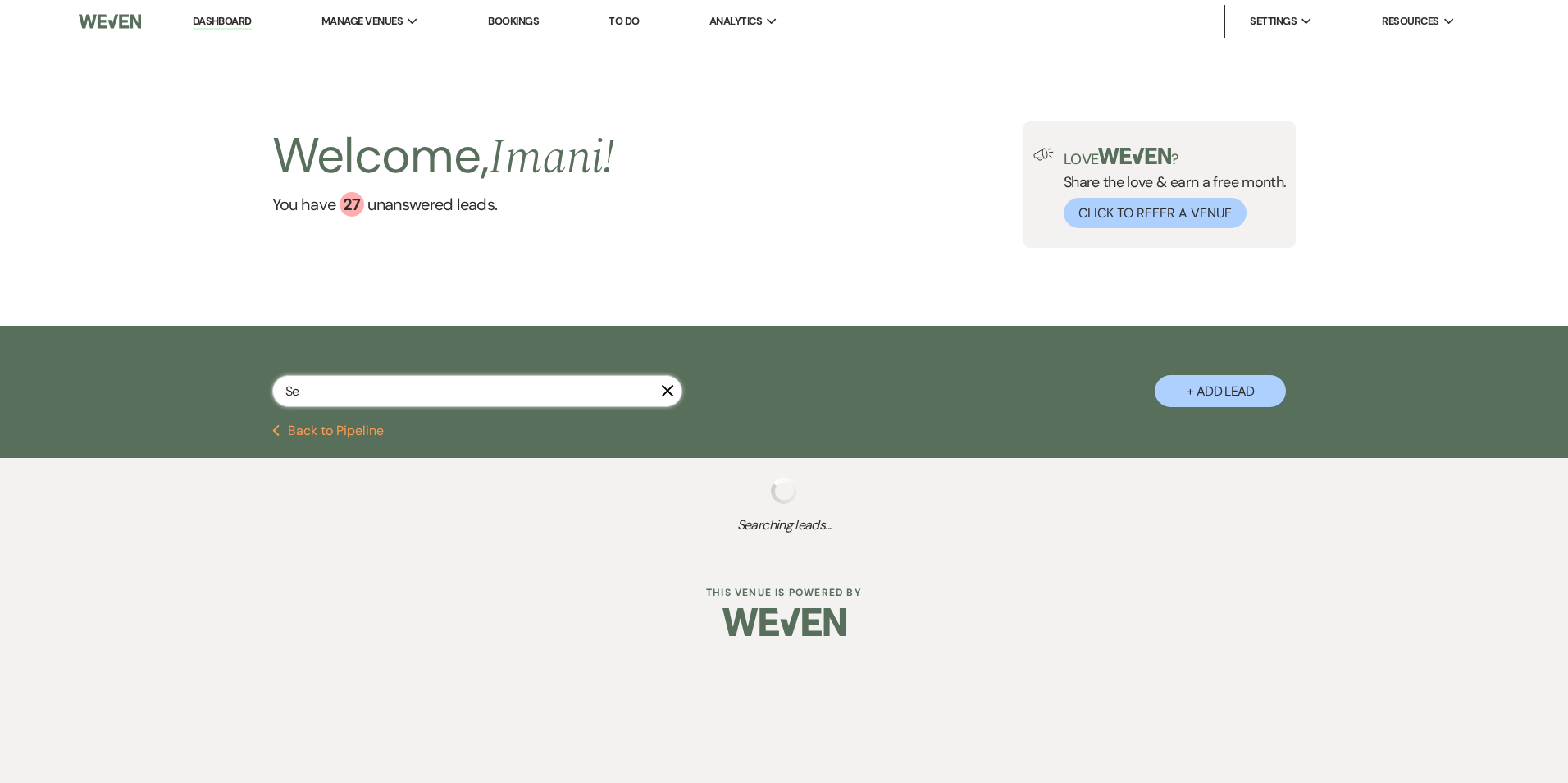
select select "5"
select select "8"
select select "6"
select select "8"
select select "5"
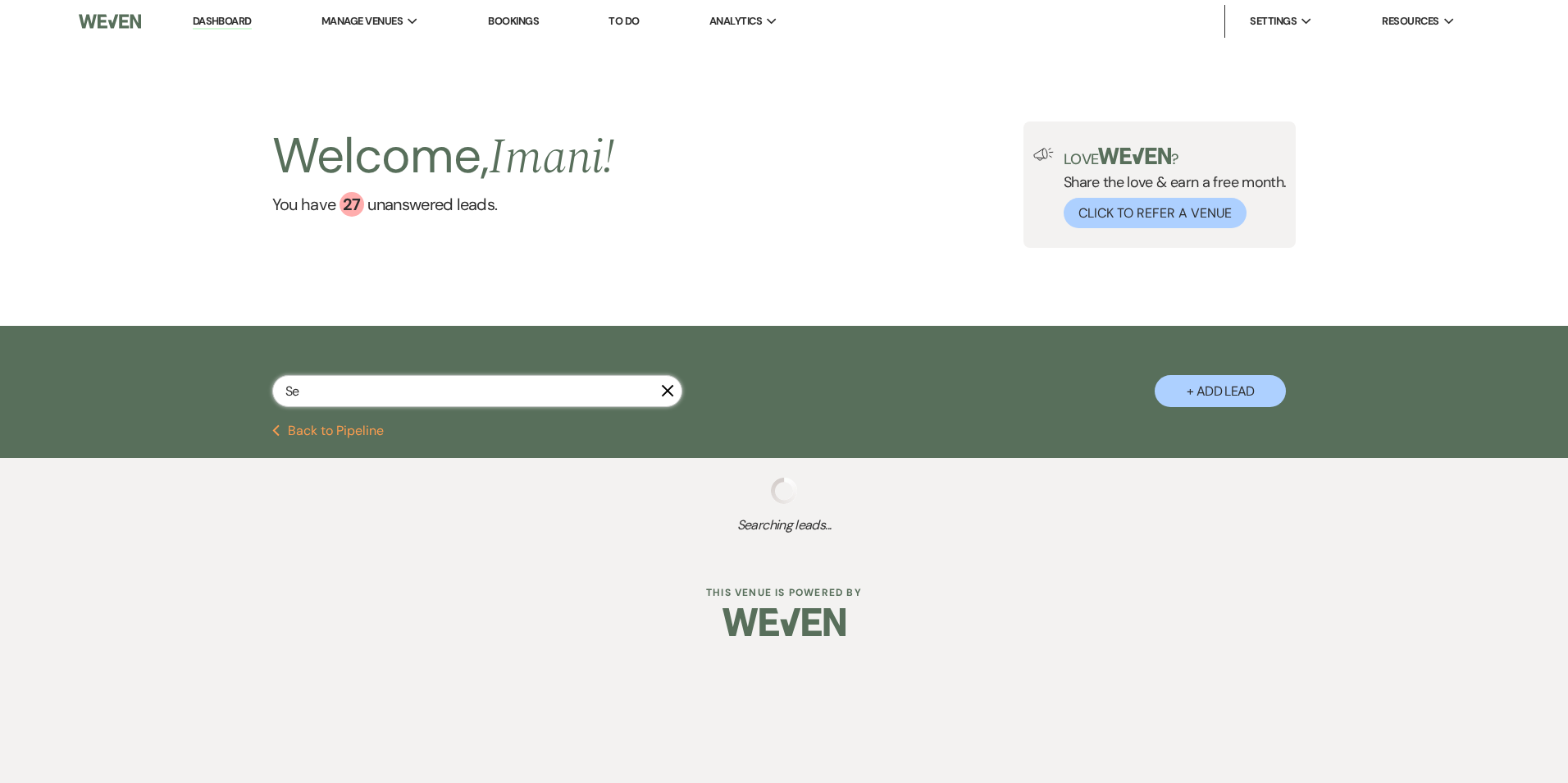
select select "8"
select select "5"
select select "8"
select select "10"
select select "8"
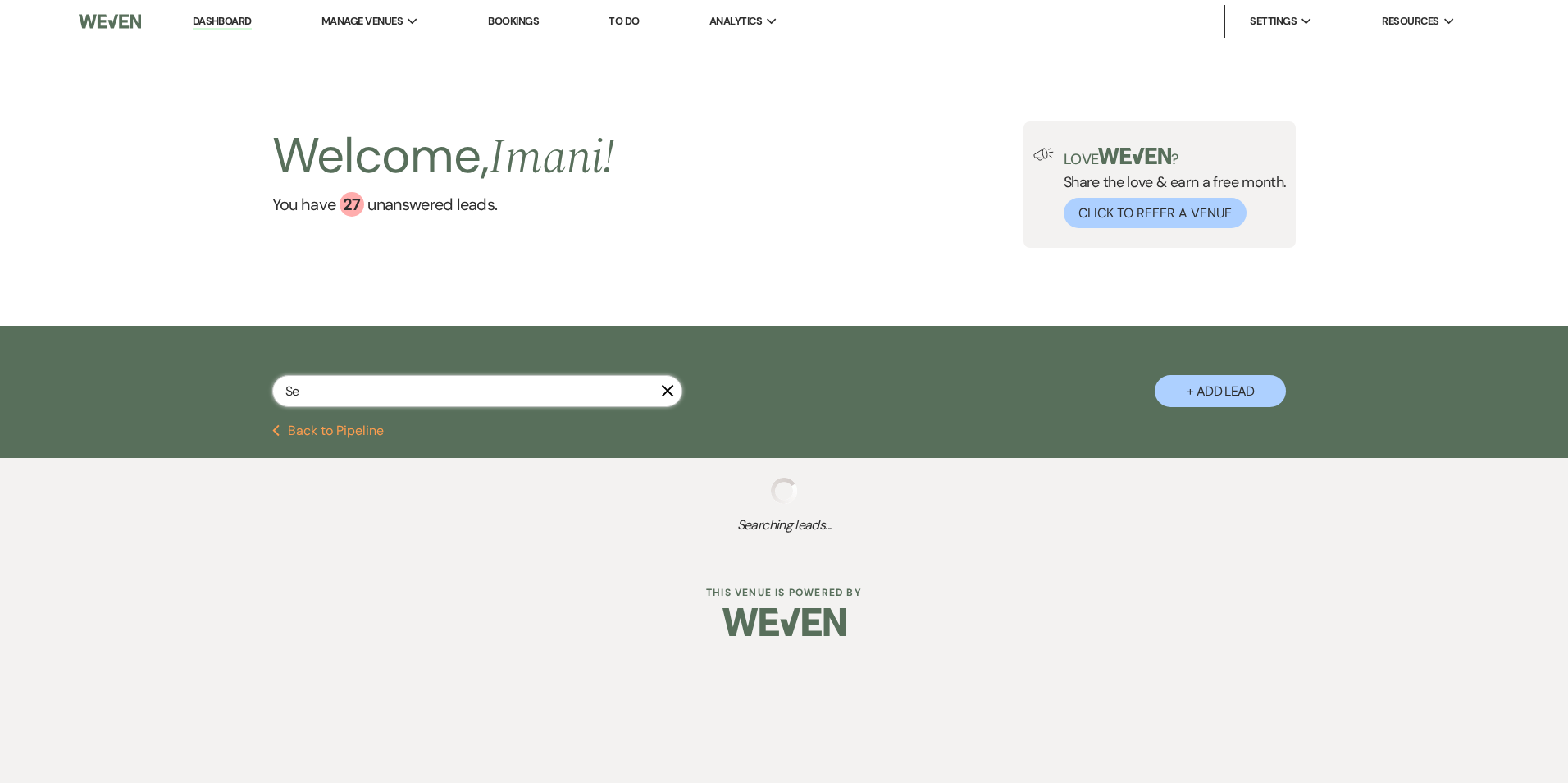
select select "5"
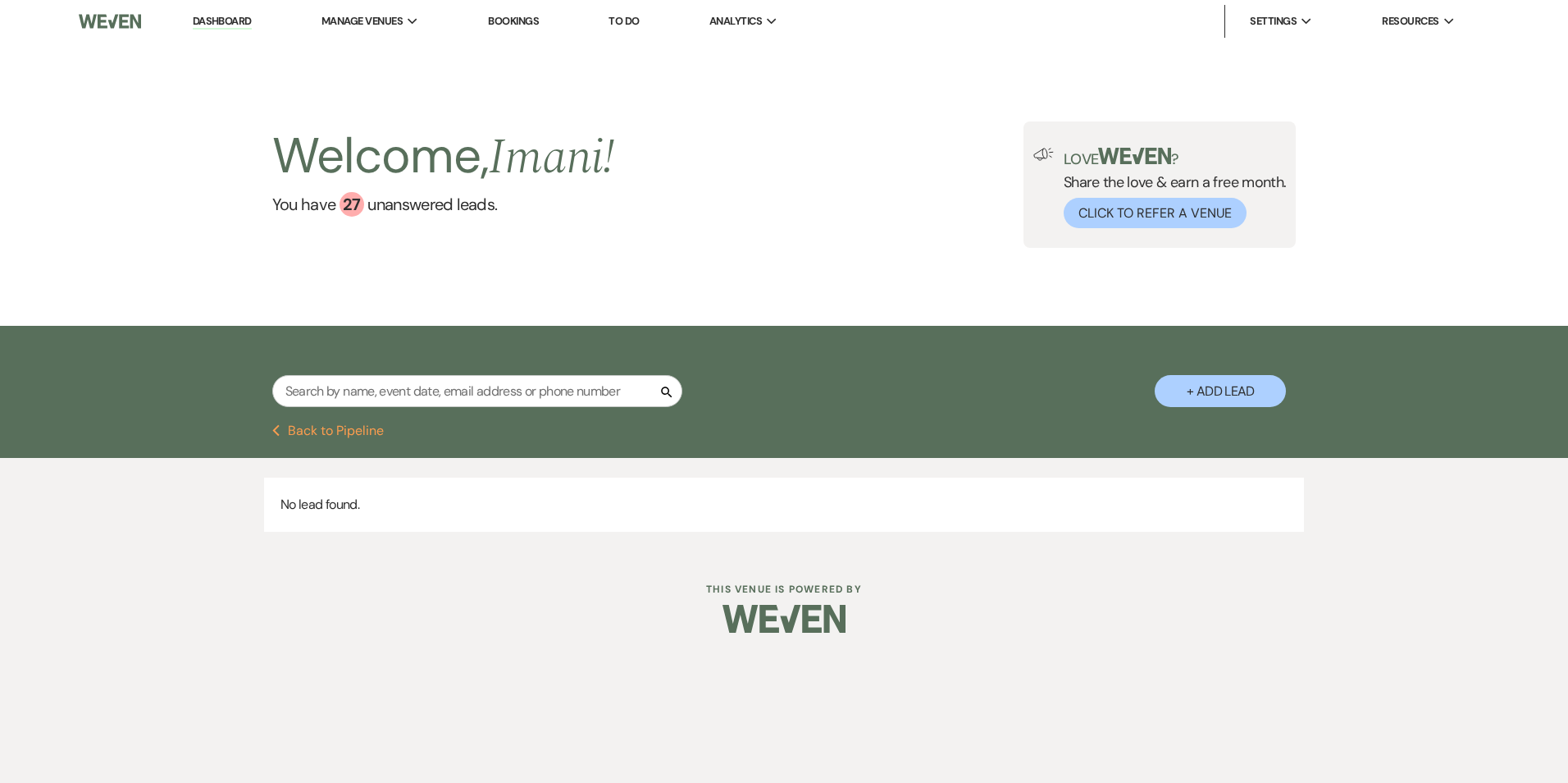
click at [303, 439] on div "Previous Back to Pipeline" at bounding box center [784, 441] width 1568 height 34
click at [310, 436] on button "Previous Back to Pipeline" at bounding box center [328, 431] width 112 height 13
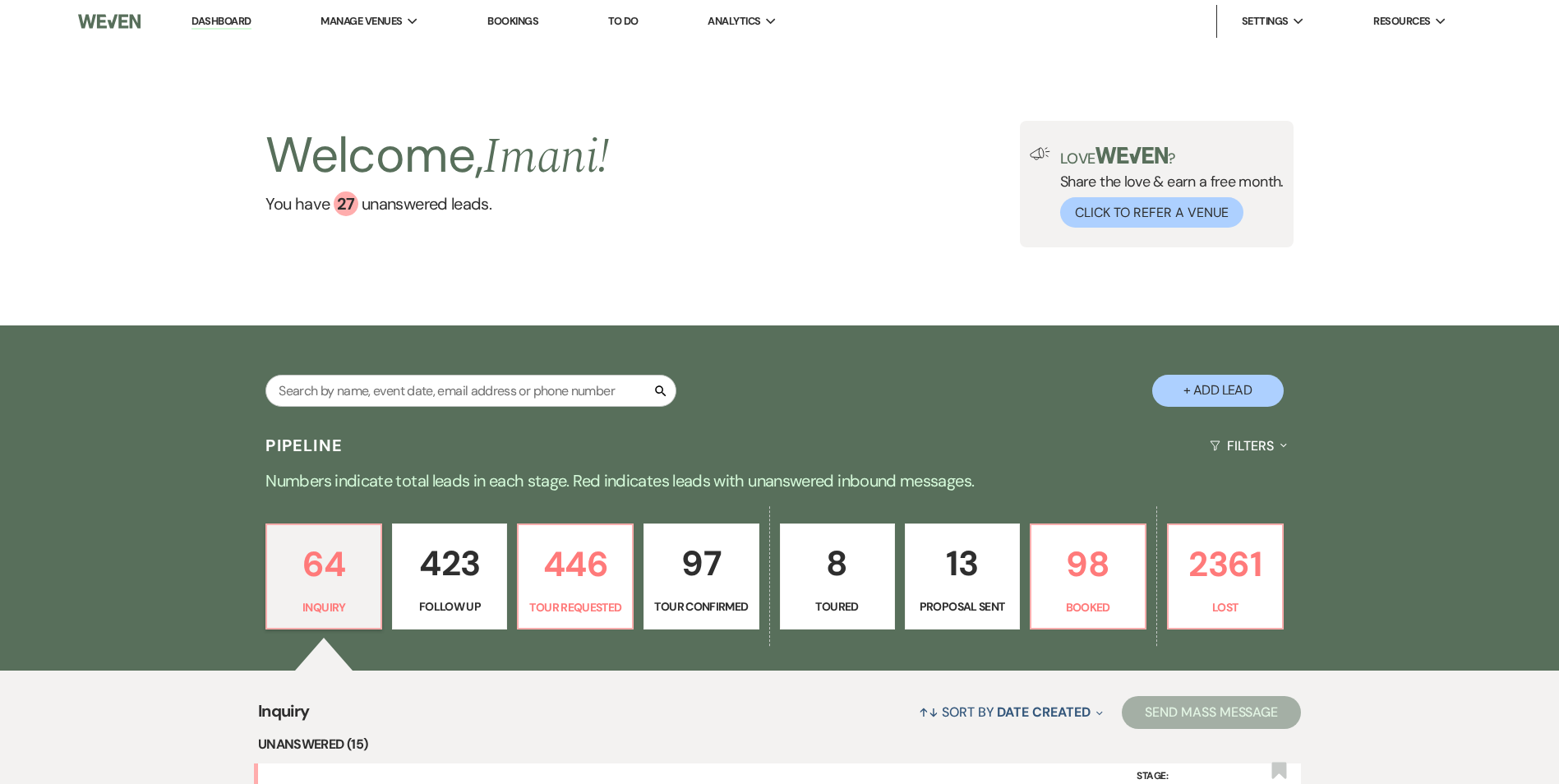
click at [1216, 378] on button "+ Add Lead" at bounding box center [1218, 391] width 131 height 32
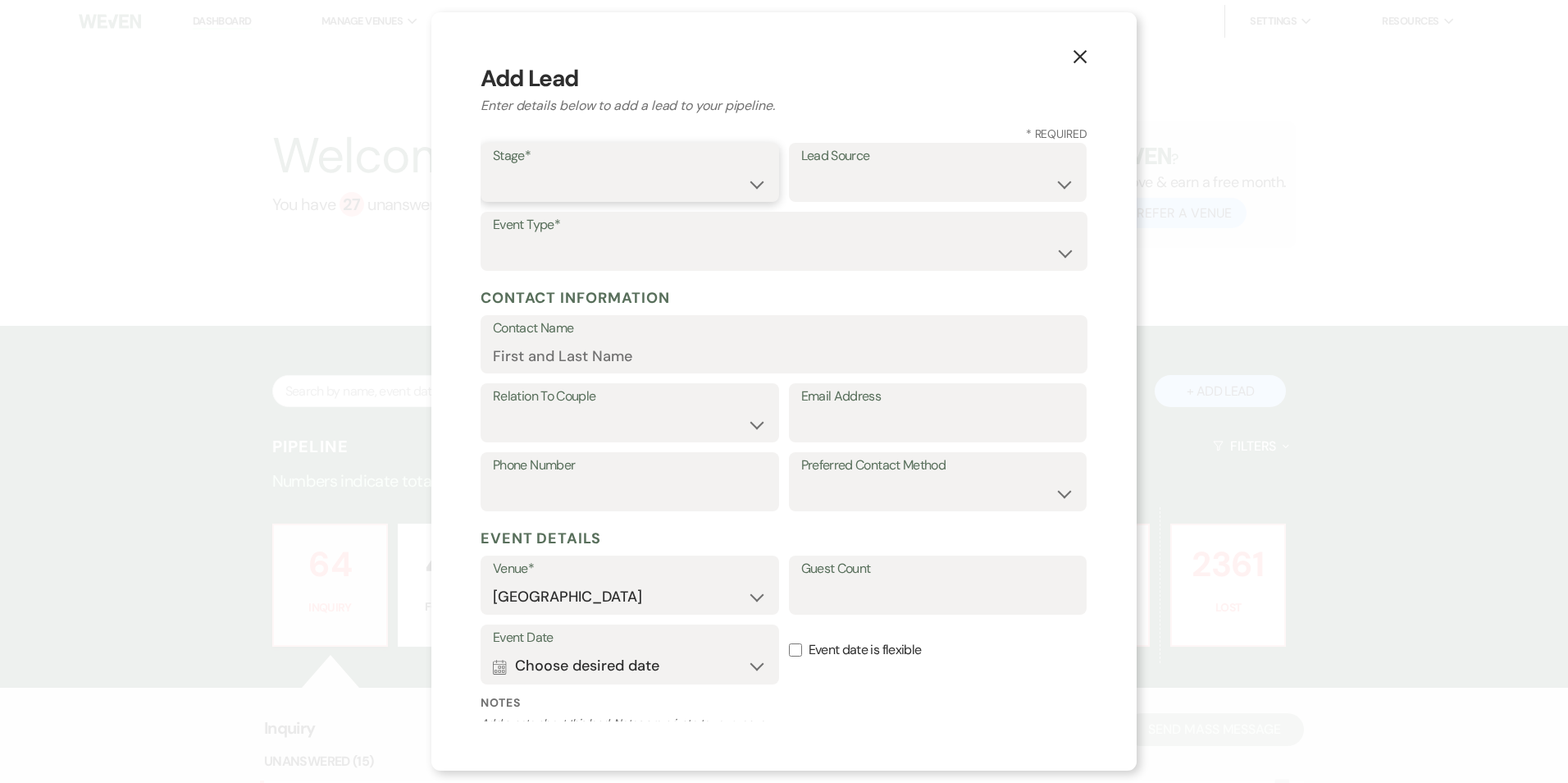
click at [618, 173] on select "Inquiry Follow Up Tour Requested Tour Confirmed Toured Proposal Sent Booked Lost" at bounding box center [630, 185] width 274 height 32
click at [493, 169] on select "Inquiry Follow Up Tour Requested Tour Confirmed Toured Proposal Sent Booked Lost" at bounding box center [630, 185] width 274 height 32
click at [801, 176] on select "Weven Venue Website Instagram Facebook Pinterest Google The Knot Wedding Wire H…" at bounding box center [939, 185] width 274 height 32
click at [801, 169] on select "Weven Venue Website Instagram Facebook Pinterest Google The Knot Wedding Wire H…" at bounding box center [939, 185] width 274 height 32
click at [835, 212] on div "Event Type* Wedding Anniversary Party Baby Shower Bachelorette / Bachelor Party…" at bounding box center [784, 241] width 607 height 59
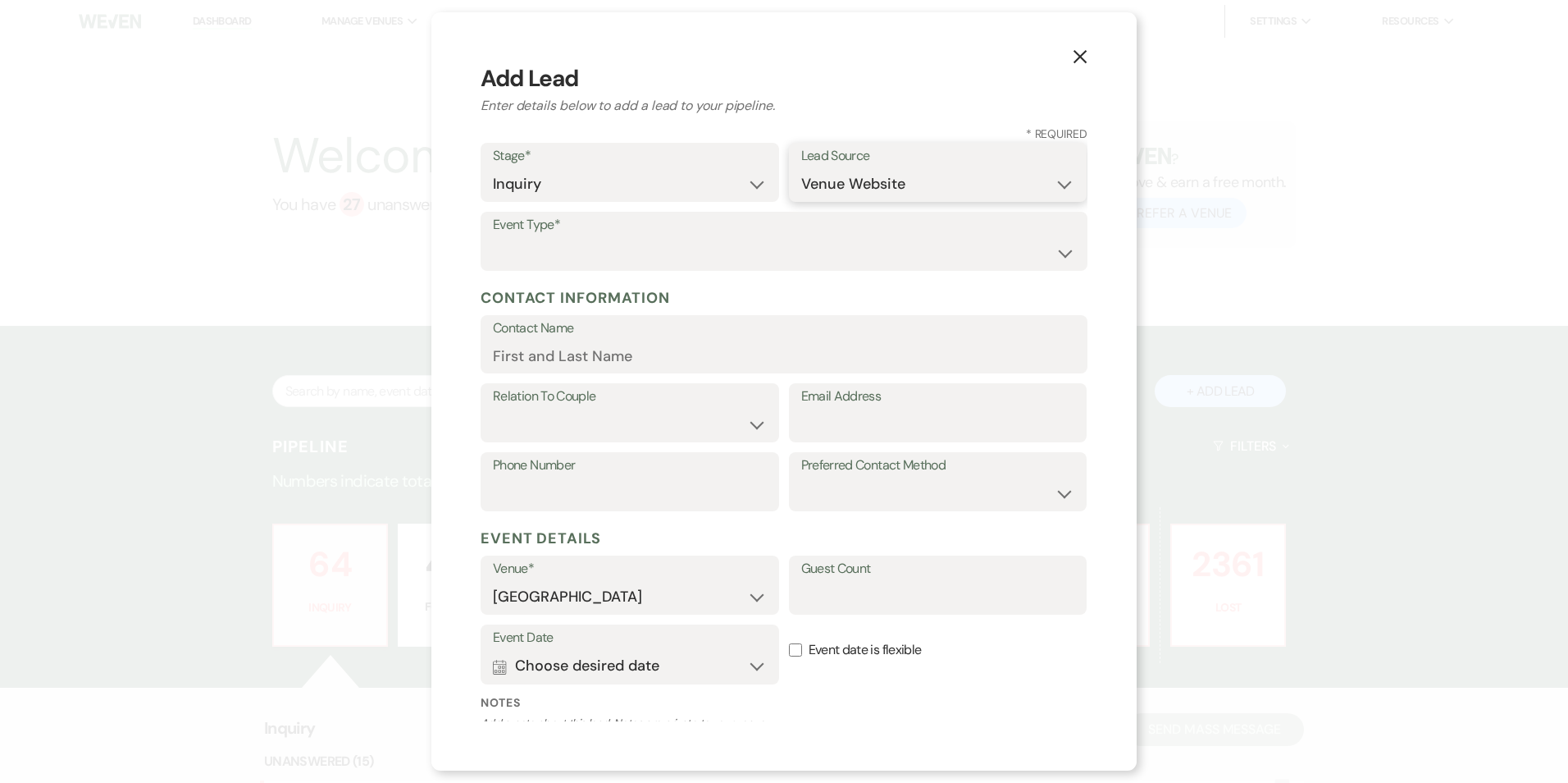
click at [837, 187] on select "Weven Venue Website Instagram Facebook Pinterest Google The Knot Wedding Wire H…" at bounding box center [939, 185] width 274 height 32
click at [939, 103] on h2 "Enter details below to add a lead to your pipeline." at bounding box center [784, 106] width 607 height 20
click at [1084, 53] on use "button" at bounding box center [1079, 57] width 13 height 13
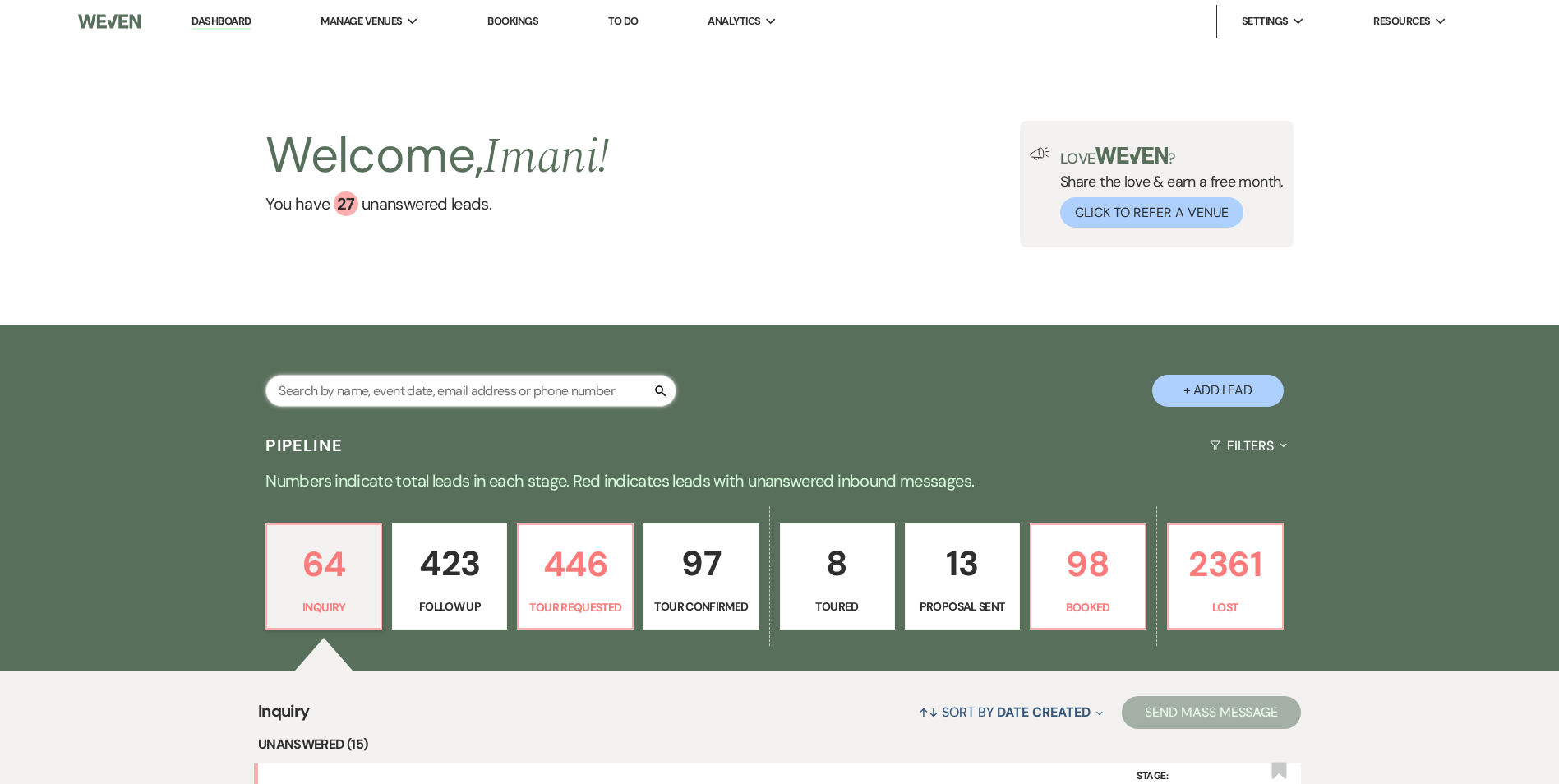
click at [470, 381] on input "text" at bounding box center [470, 391] width 411 height 32
click at [465, 383] on input "text" at bounding box center [470, 391] width 411 height 32
click at [451, 384] on input "text" at bounding box center [470, 391] width 411 height 32
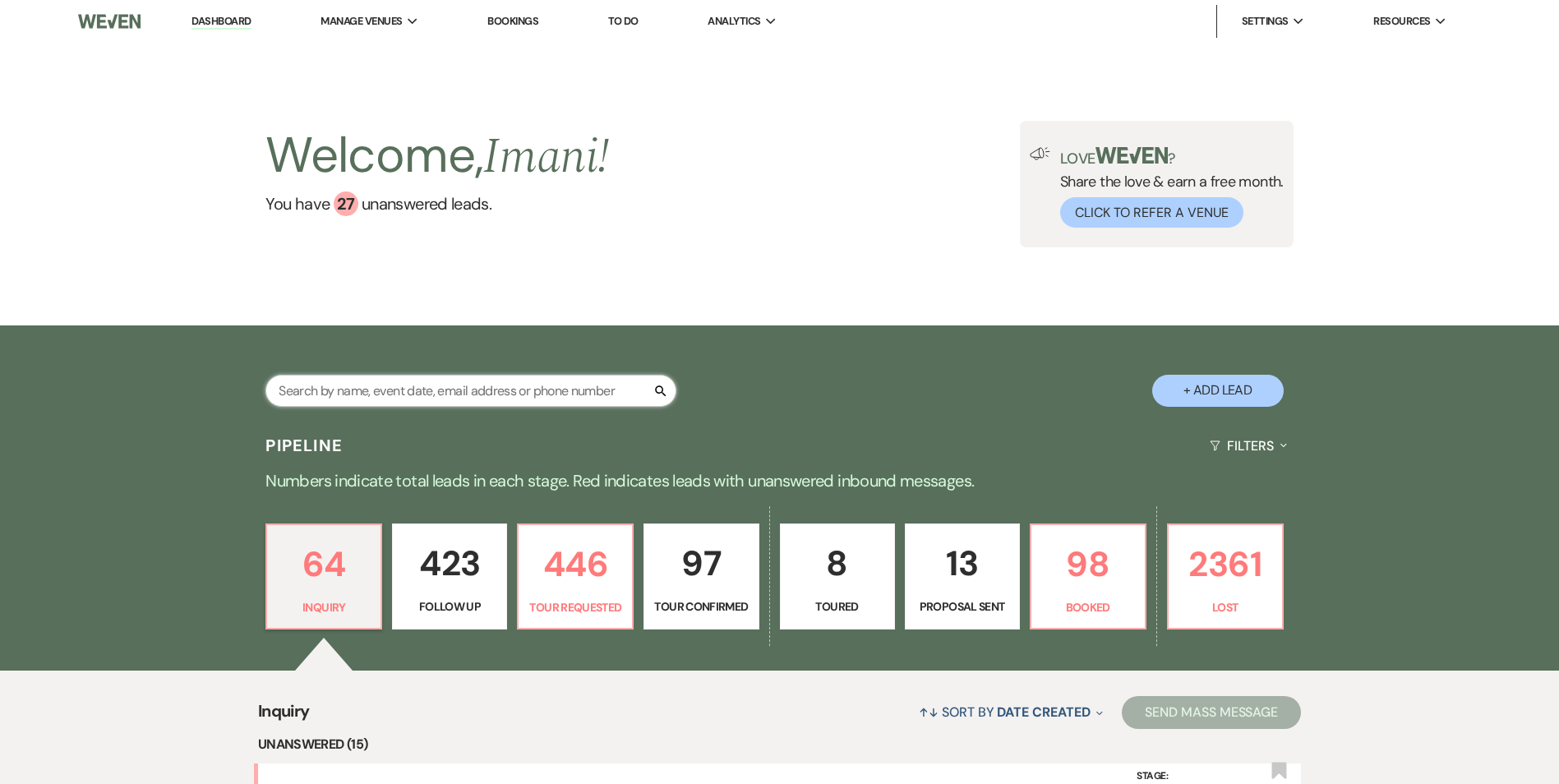
click at [451, 384] on input "text" at bounding box center [470, 391] width 411 height 32
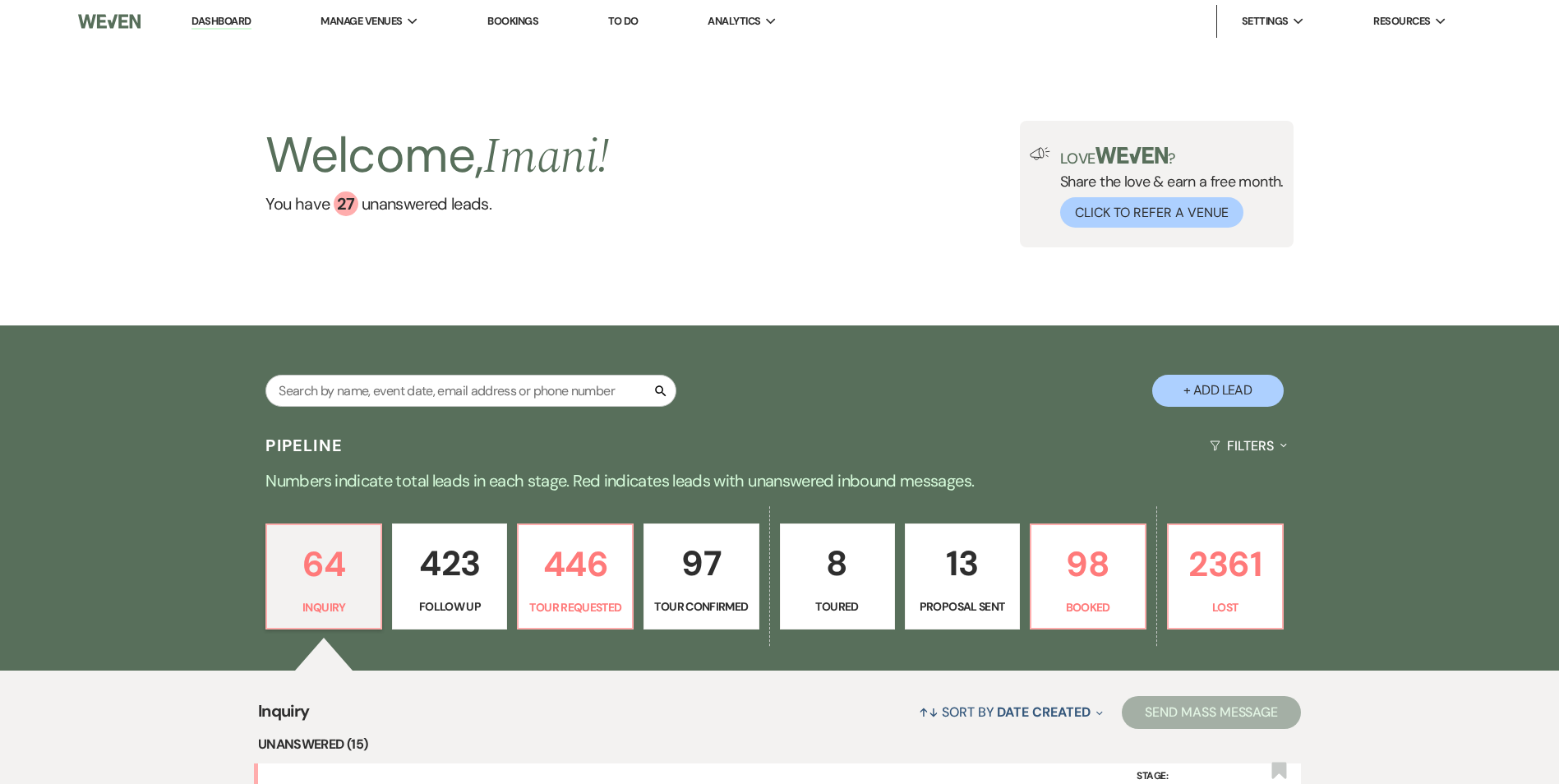
click at [1239, 391] on button "+ Add Lead" at bounding box center [1218, 391] width 131 height 32
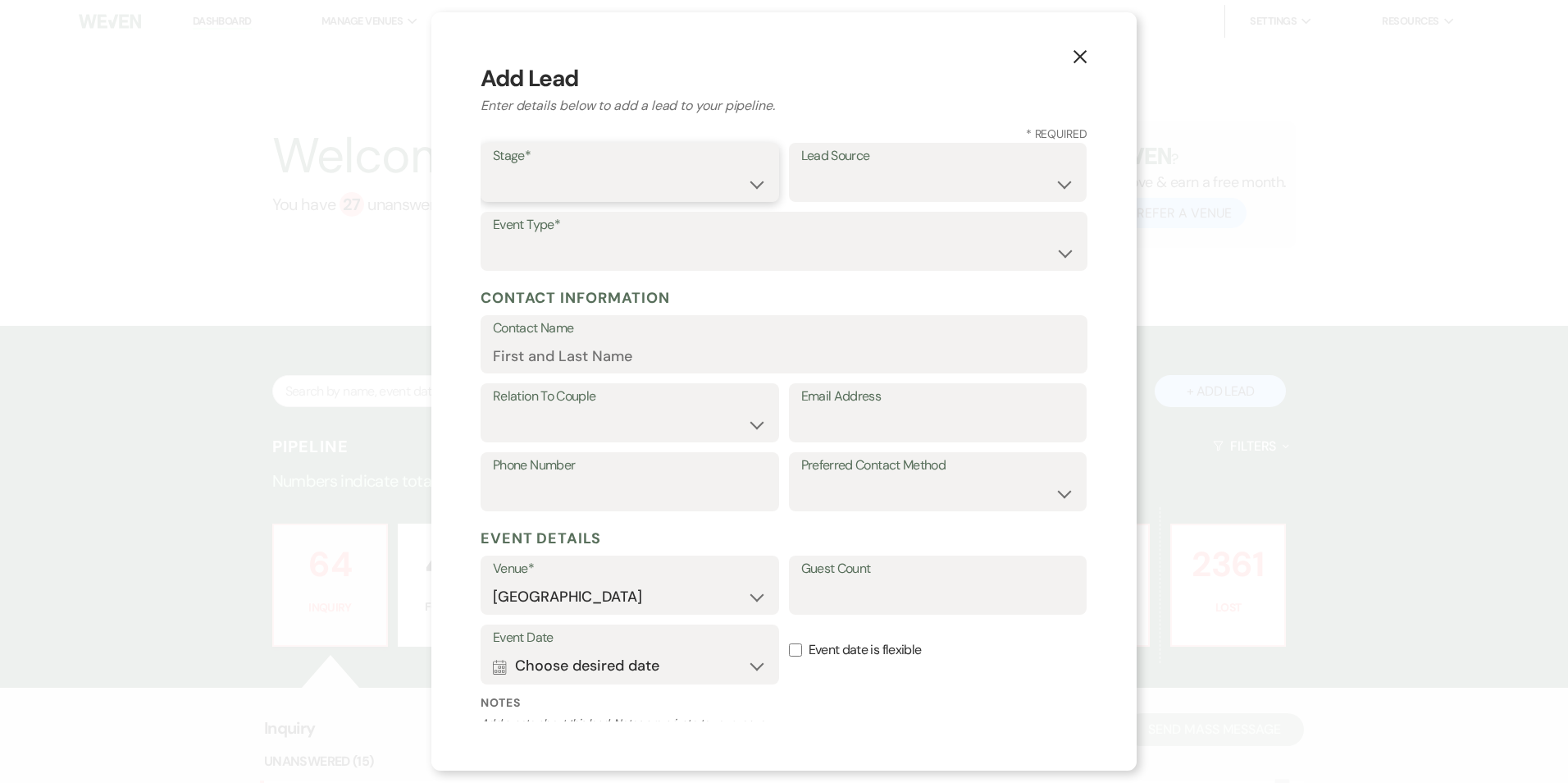
click at [604, 169] on select "Inquiry Follow Up Tour Requested Tour Confirmed Toured Proposal Sent Booked Lost" at bounding box center [630, 185] width 274 height 32
click at [493, 169] on select "Inquiry Follow Up Tour Requested Tour Confirmed Toured Proposal Sent Booked Lost" at bounding box center [630, 185] width 274 height 32
click at [825, 175] on select "Weven Venue Website Instagram Facebook Pinterest Google The Knot Wedding Wire H…" at bounding box center [939, 185] width 274 height 32
click at [801, 169] on select "Weven Venue Website Instagram Facebook Pinterest Google The Knot Wedding Wire H…" at bounding box center [939, 185] width 274 height 32
click at [594, 246] on select "Wedding Anniversary Party Baby Shower Bachelorette / Bachelor Party Birthday Pa…" at bounding box center [784, 253] width 582 height 32
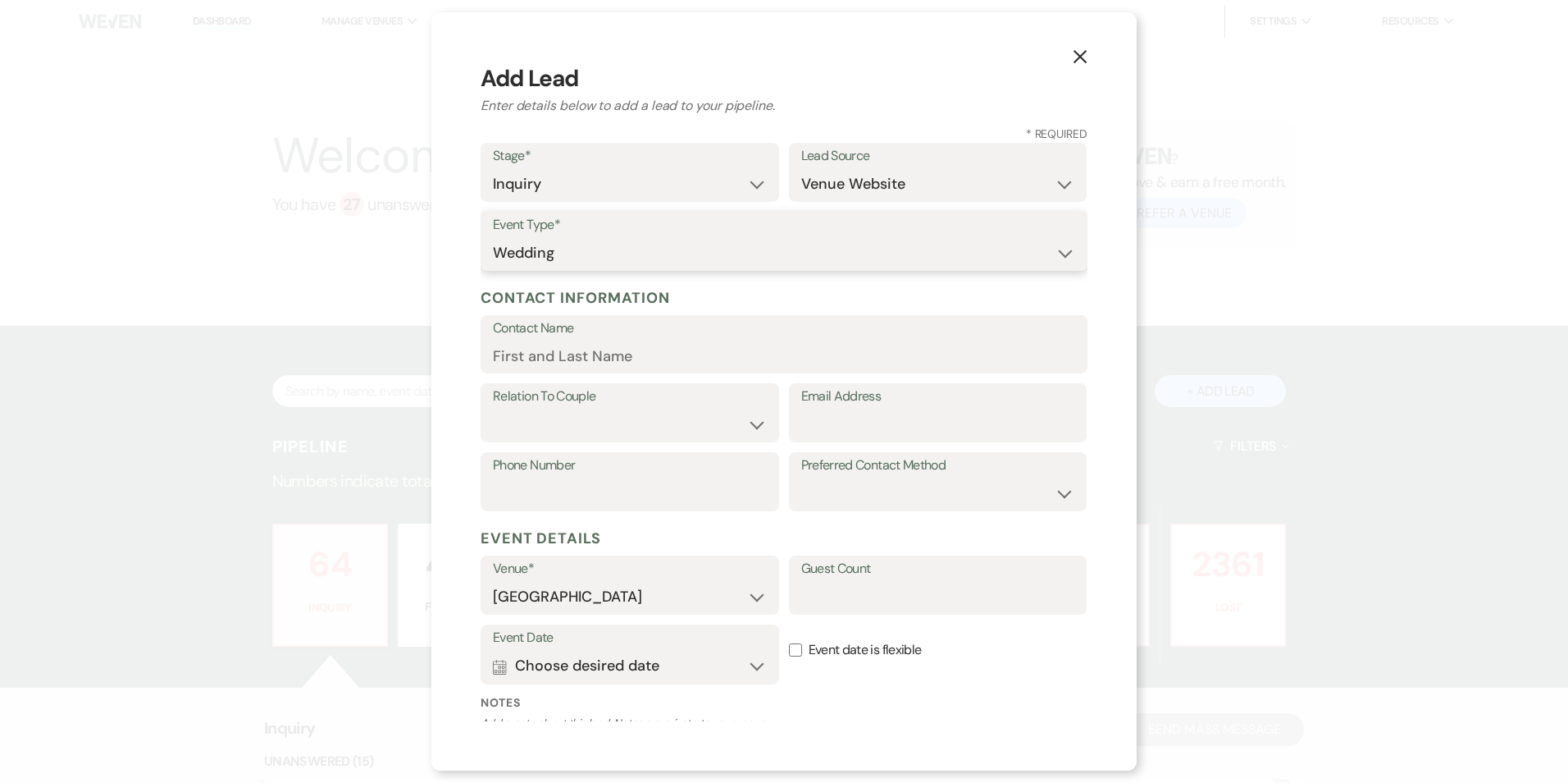
click at [493, 237] on select "Wedding Anniversary Party Baby Shower Bachelorette / Bachelor Party Birthday Pa…" at bounding box center [784, 253] width 582 height 32
click at [562, 359] on input "Contact Name" at bounding box center [784, 356] width 582 height 32
drag, startPoint x: 568, startPoint y: 361, endPoint x: 346, endPoint y: 330, distance: 224.2
click at [351, 335] on div "X Add Lead Enter details below to add a lead to your pipeline. * Required Stage…" at bounding box center [784, 391] width 1568 height 783
paste input "ole"
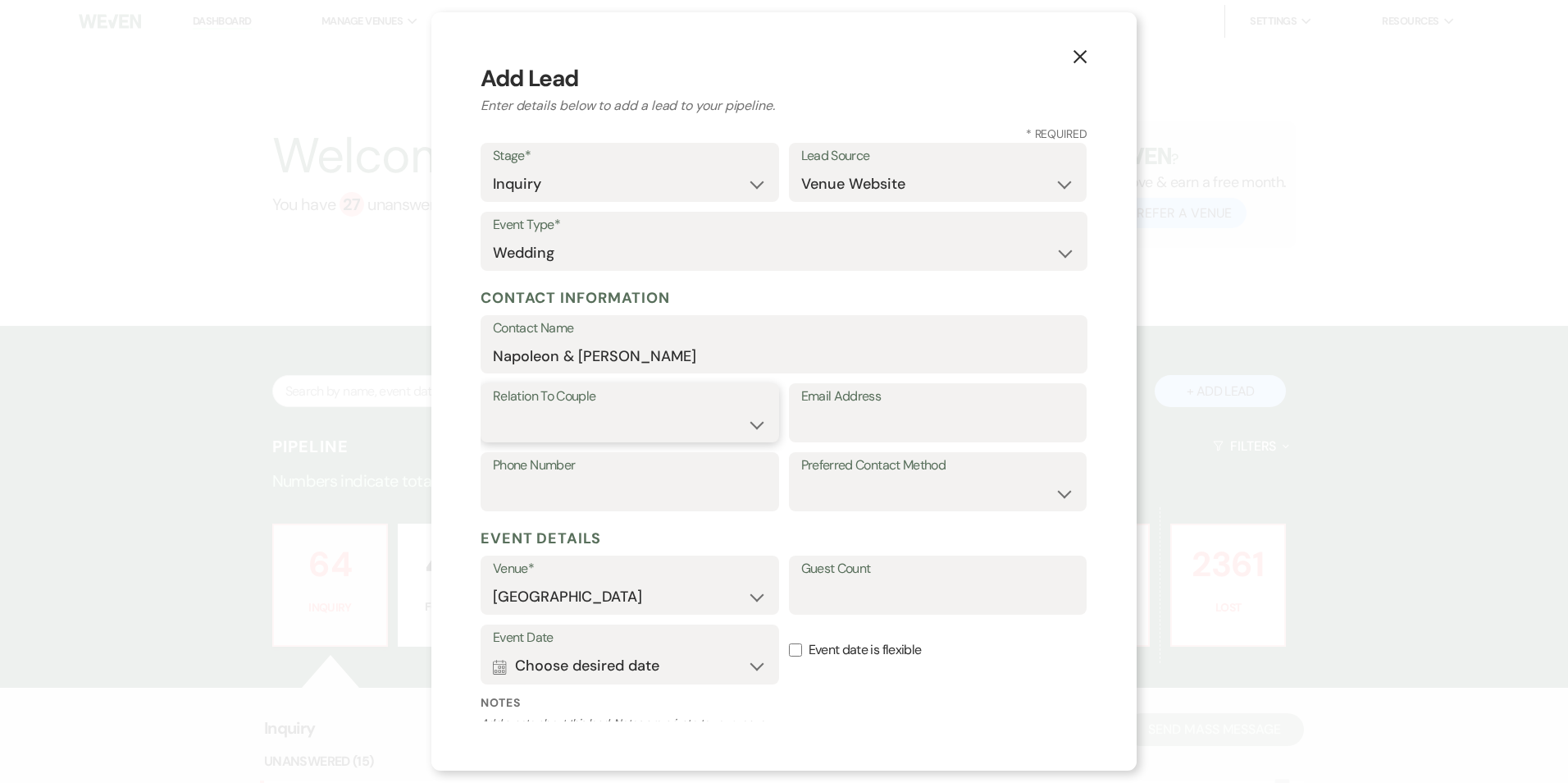
click at [608, 438] on select "Couple Planner Parent of Couple Family Member Friend Other" at bounding box center [630, 425] width 274 height 32
click at [493, 409] on select "Couple Planner Parent of Couple Family Member Friend Other" at bounding box center [630, 425] width 274 height 32
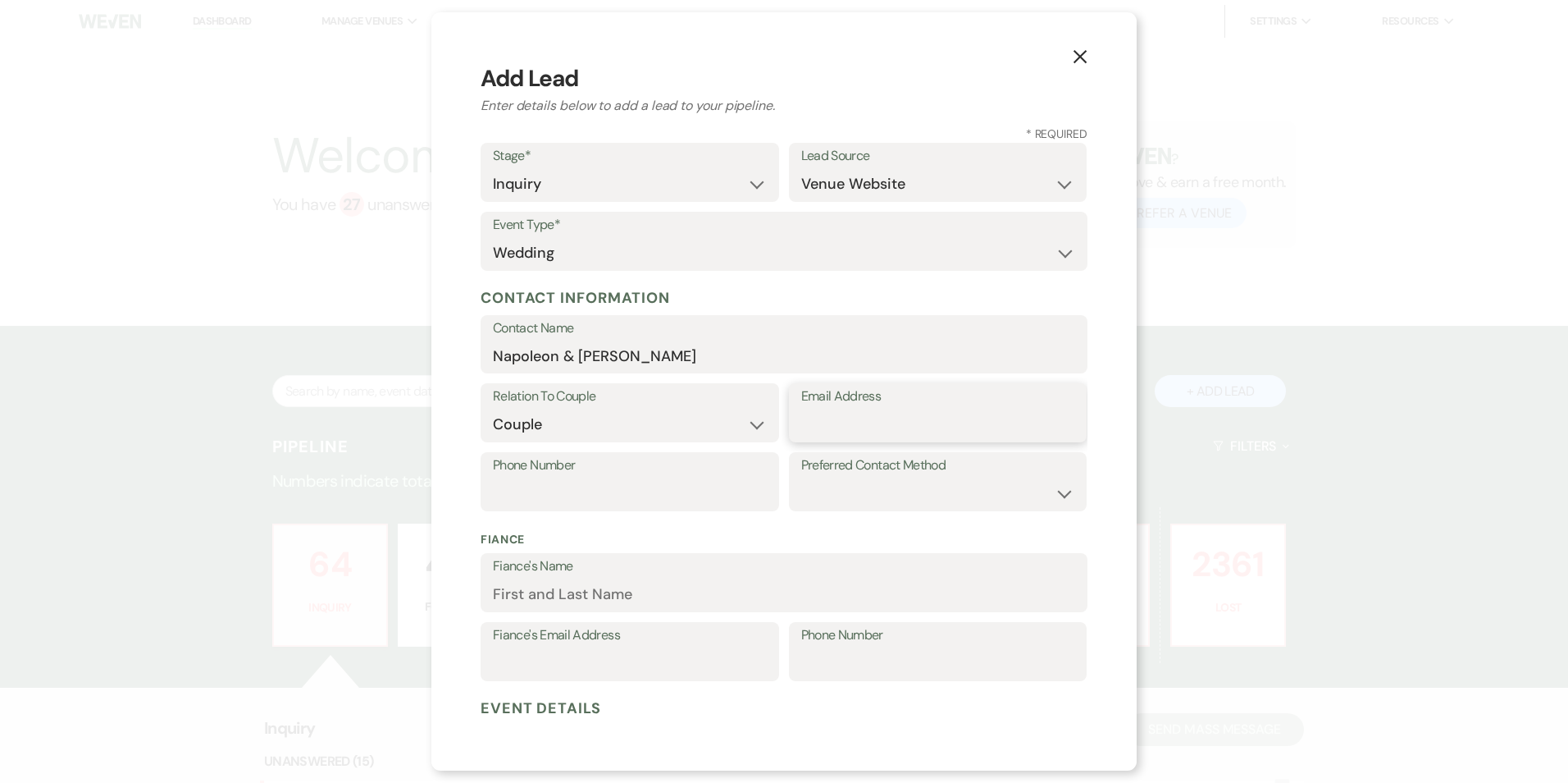
click at [957, 413] on input "Email Address" at bounding box center [939, 425] width 274 height 32
drag, startPoint x: 654, startPoint y: 357, endPoint x: 486, endPoint y: 350, distance: 168.1
click at [487, 353] on div "Contact Name Napoleon & Sareena" at bounding box center [784, 344] width 607 height 59
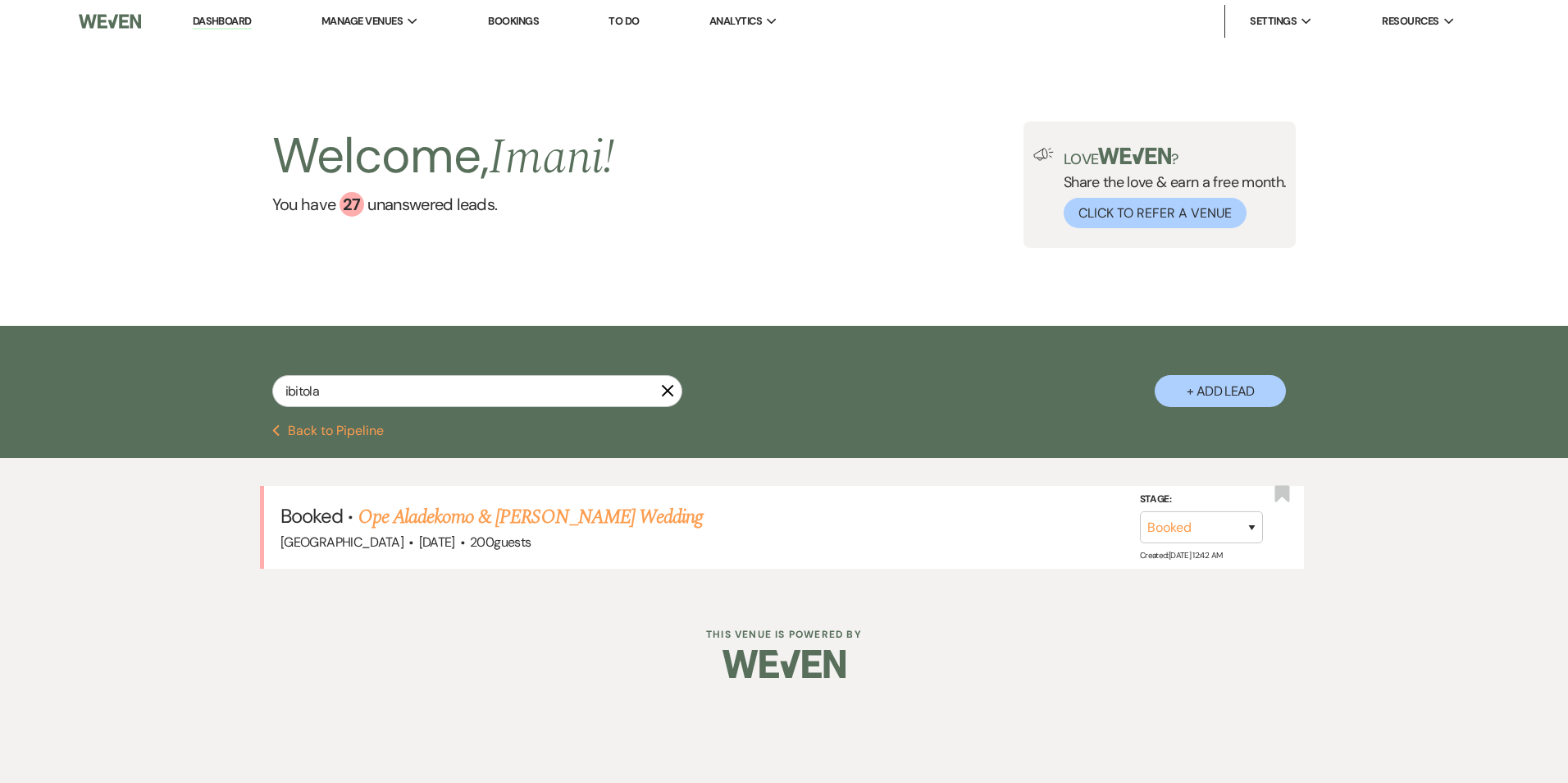
click at [263, 272] on div "Welcome, Imani ! You have 27 unanswered lead s . Love ? Share the love & earn a…" at bounding box center [784, 185] width 1568 height 283
click at [249, 392] on div "ibitola X + Add Lead" at bounding box center [784, 377] width 1181 height 86
drag, startPoint x: 378, startPoint y: 411, endPoint x: 285, endPoint y: 373, distance: 100.5
click at [366, 405] on div "ibitola X" at bounding box center [477, 397] width 410 height 45
click at [285, 373] on div "ibitola X + Add Lead" at bounding box center [784, 377] width 1181 height 86
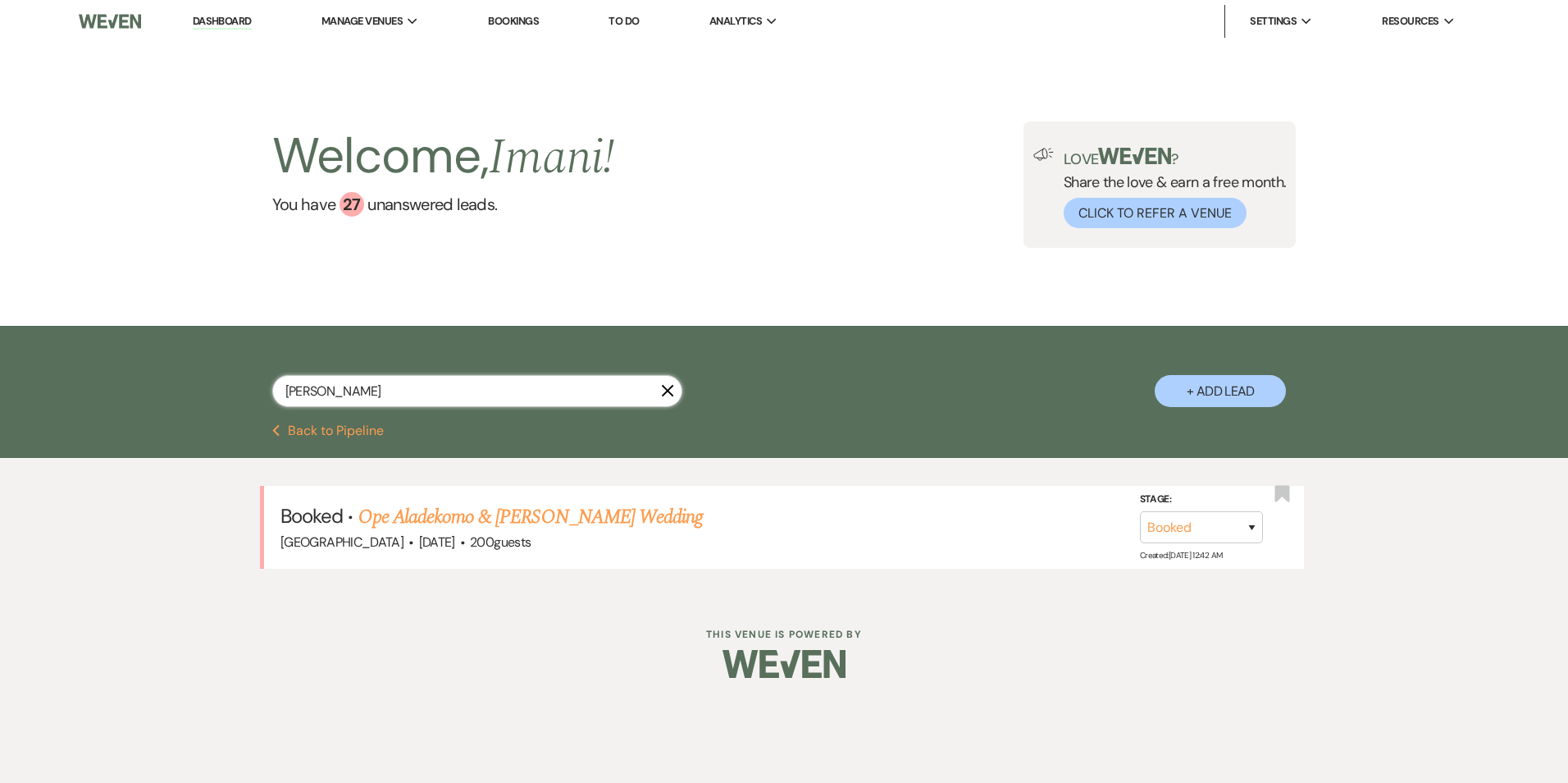
type input "vivian"
select select "8"
select select "5"
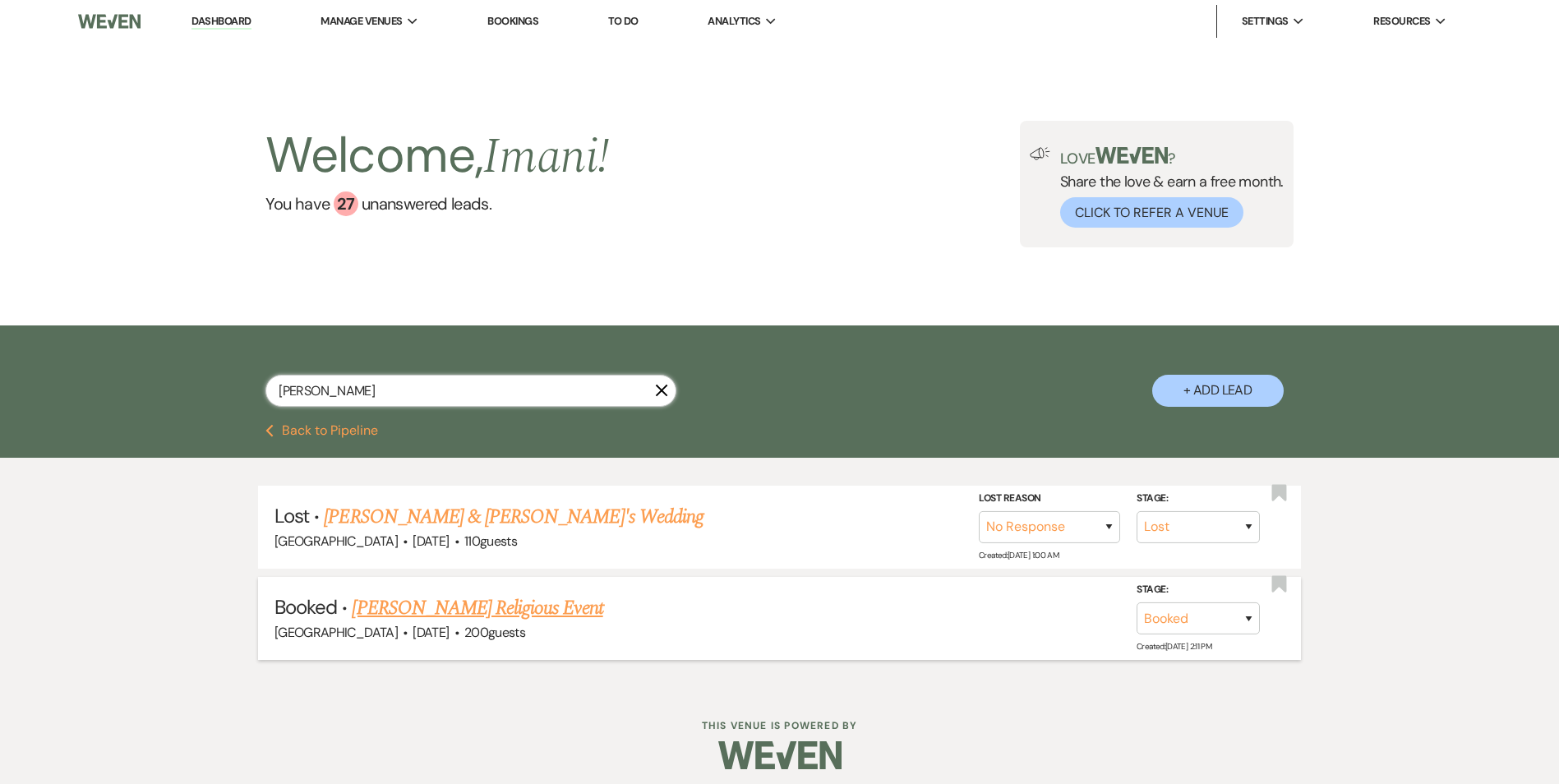
type input "vivian"
click at [403, 607] on link "Vivian Broner's Religious Event" at bounding box center [477, 607] width 251 height 30
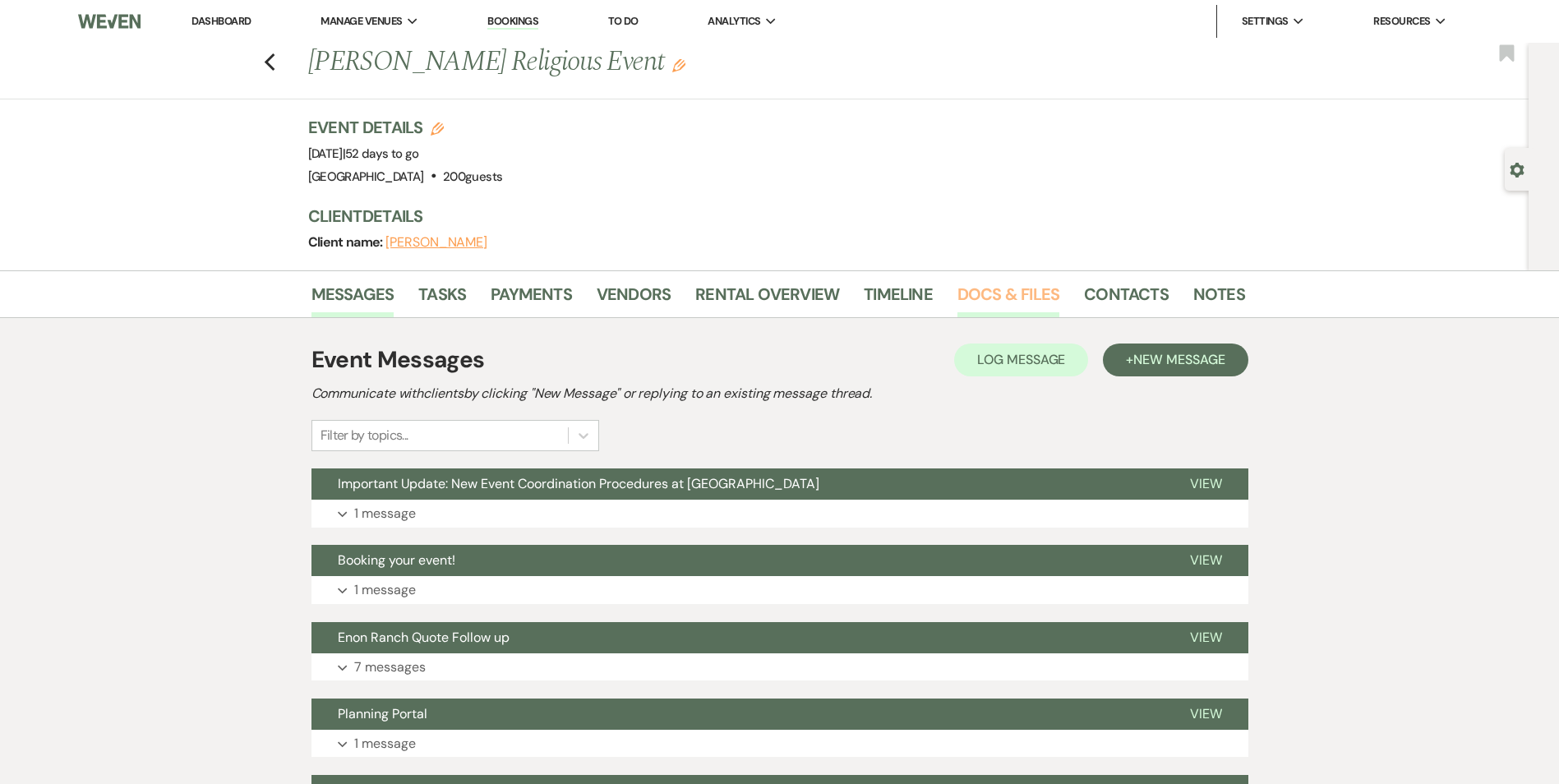
click at [975, 287] on link "Docs & Files" at bounding box center [1008, 299] width 102 height 36
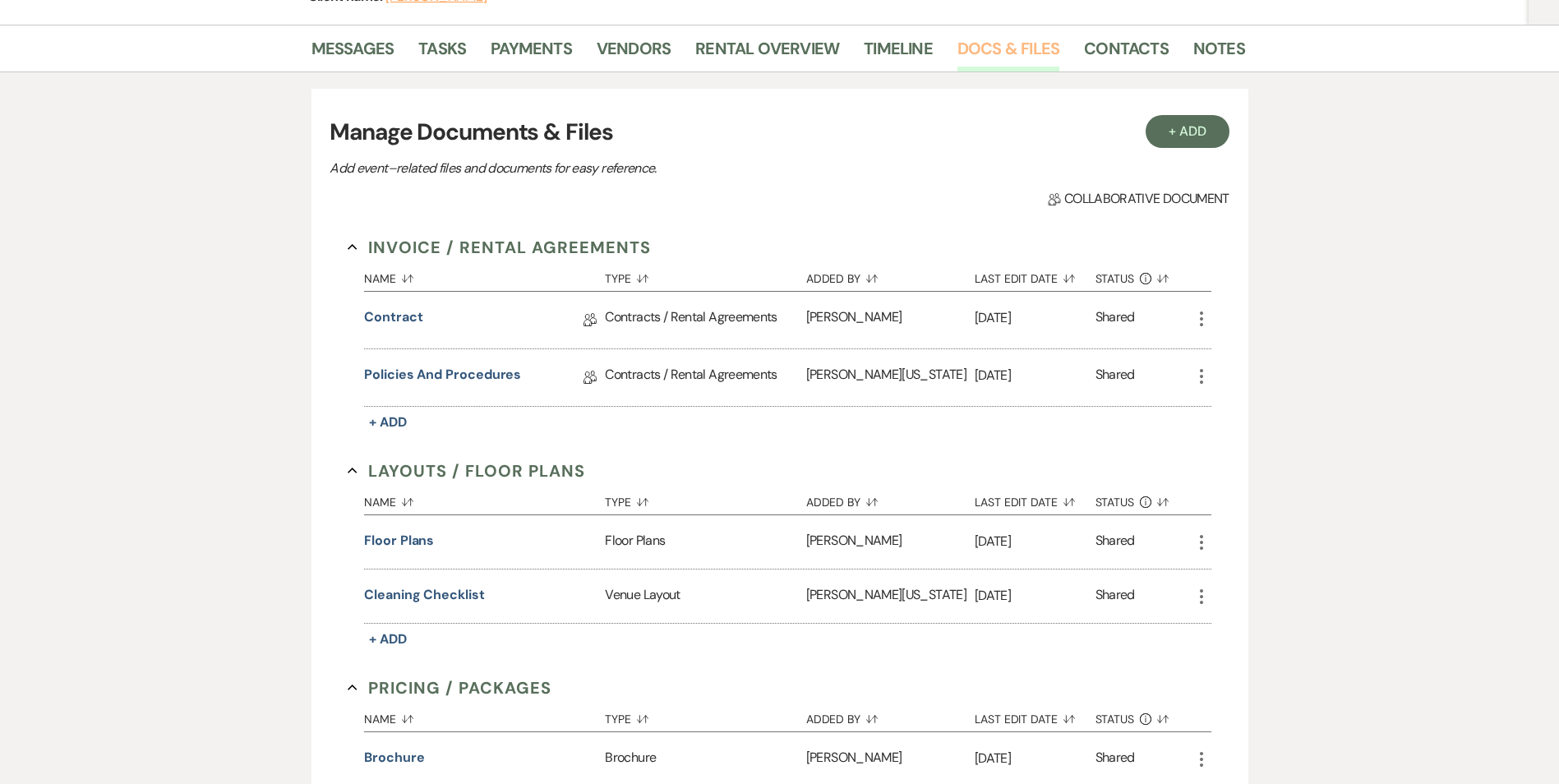
scroll to position [246, 0]
click at [403, 317] on link "Contract" at bounding box center [393, 319] width 58 height 25
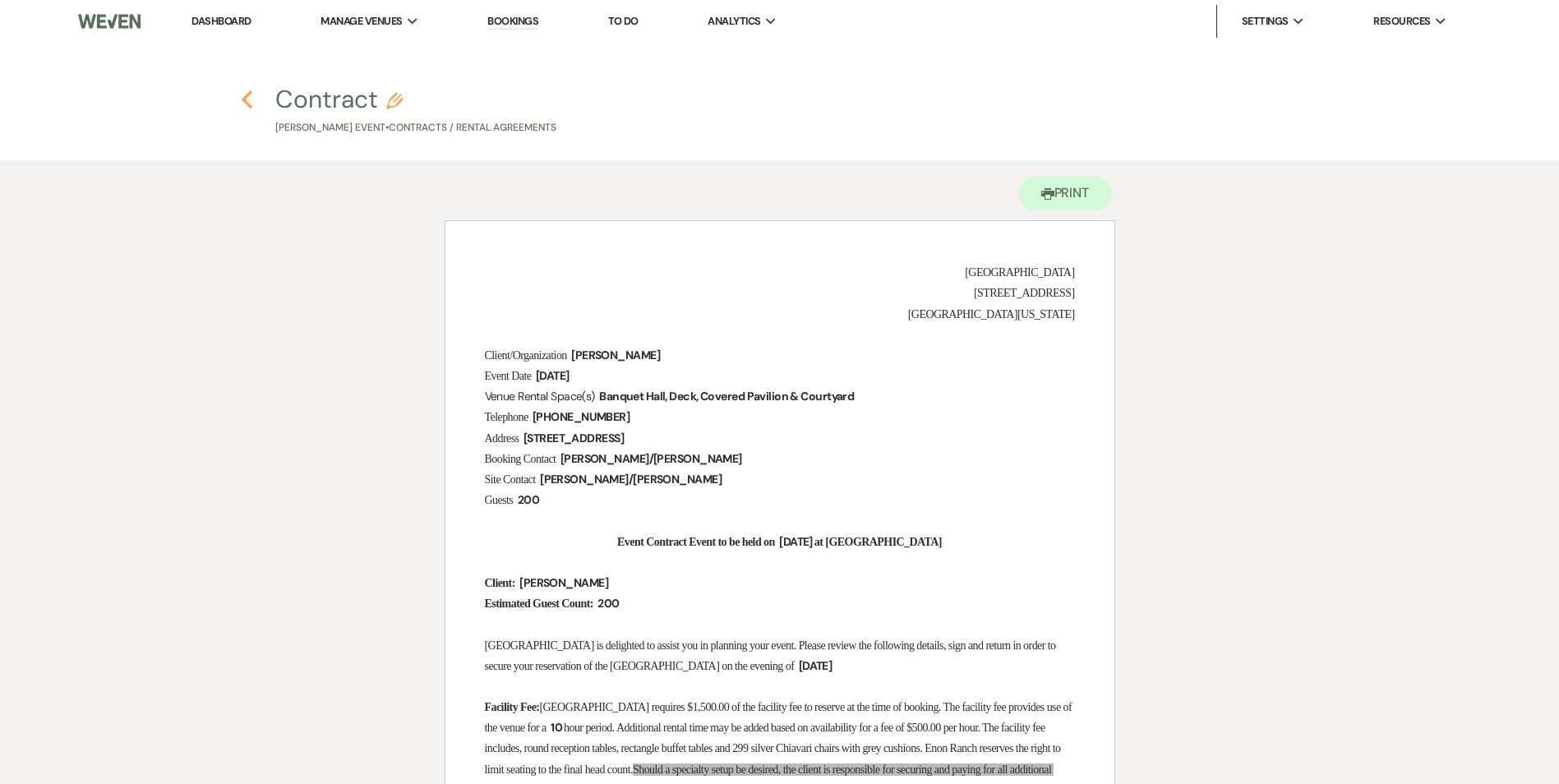
click at [246, 103] on use "button" at bounding box center [247, 100] width 11 height 18
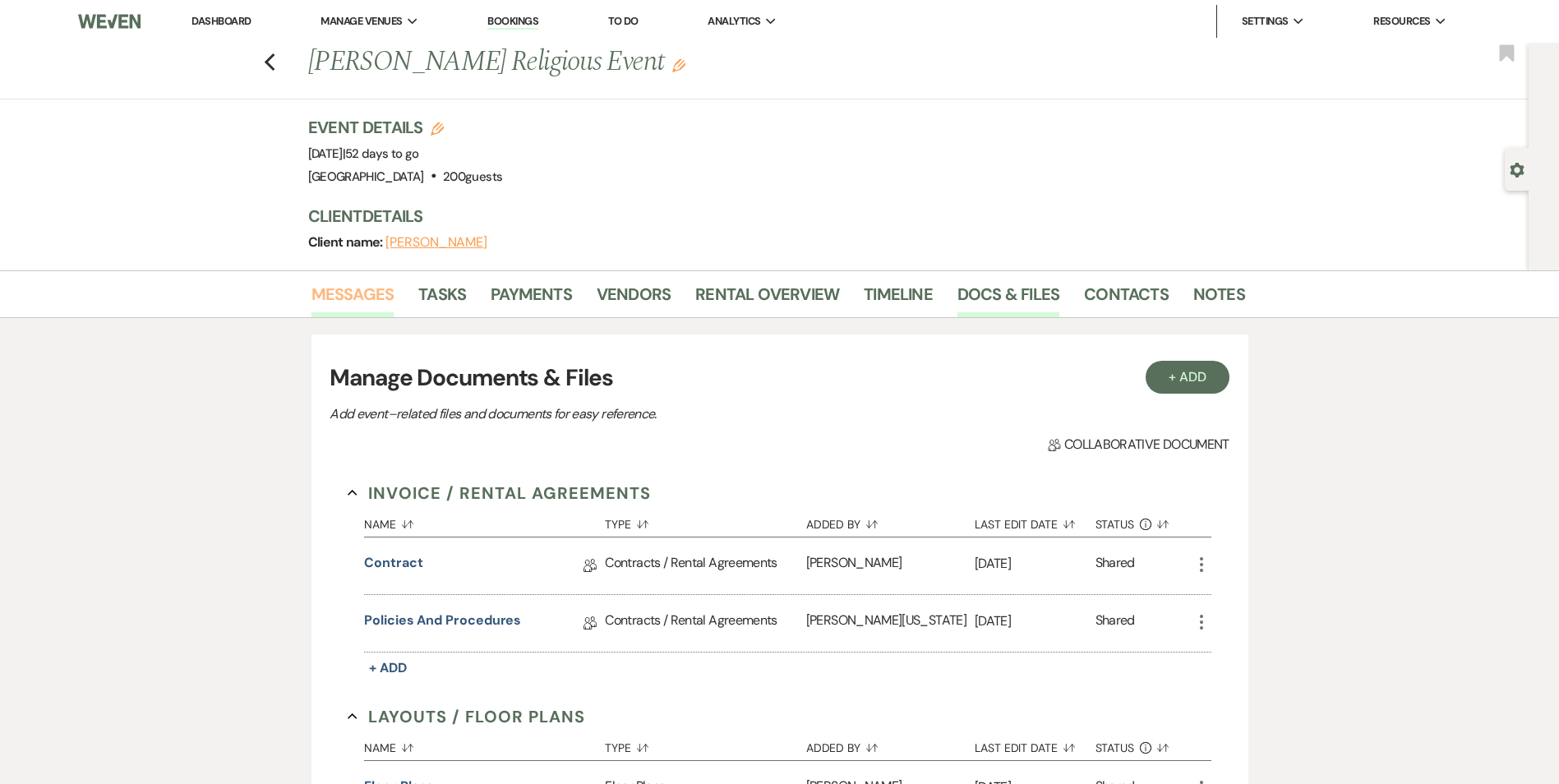
click at [363, 285] on link "Messages" at bounding box center [353, 299] width 83 height 36
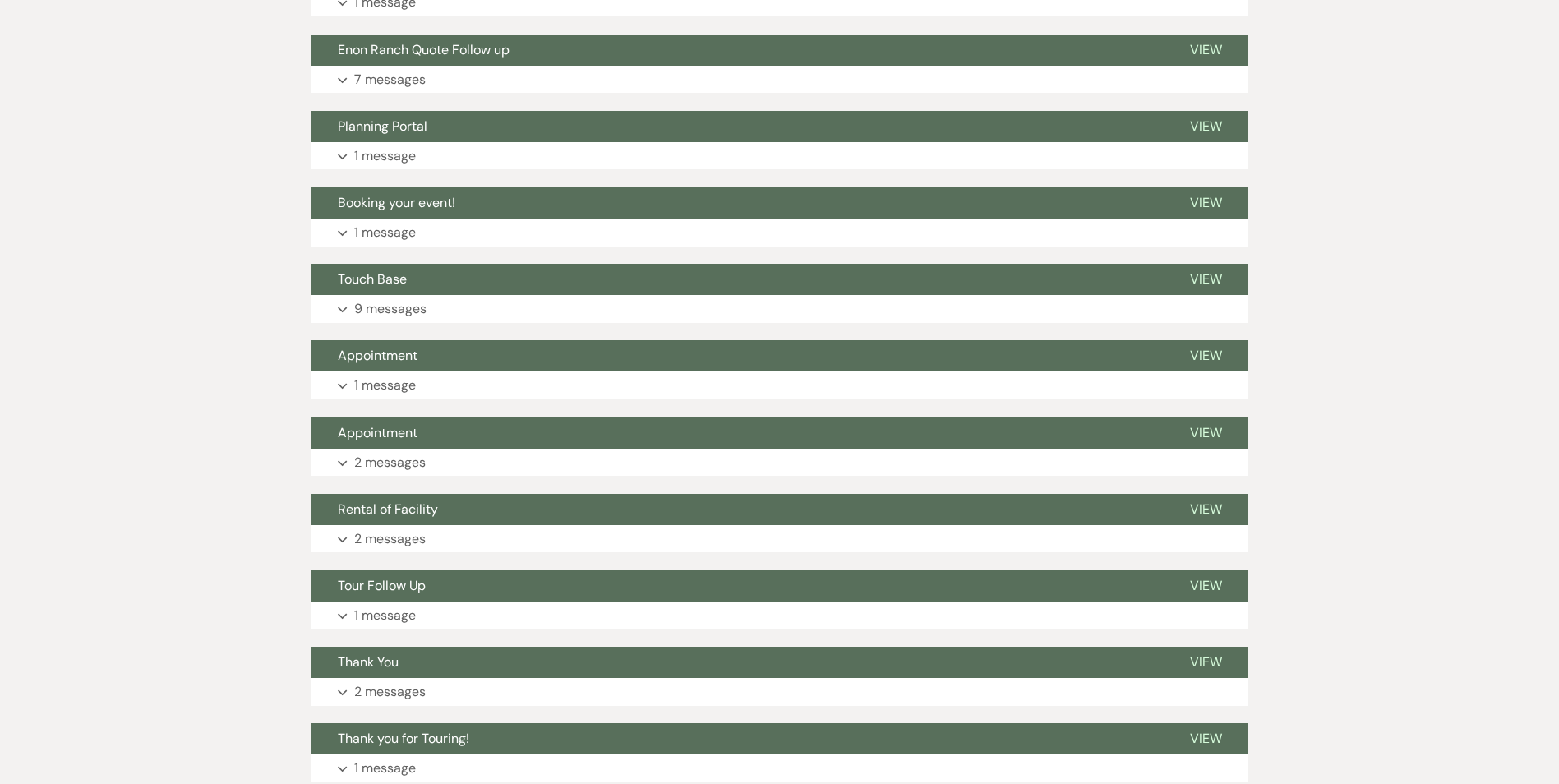
scroll to position [793, 0]
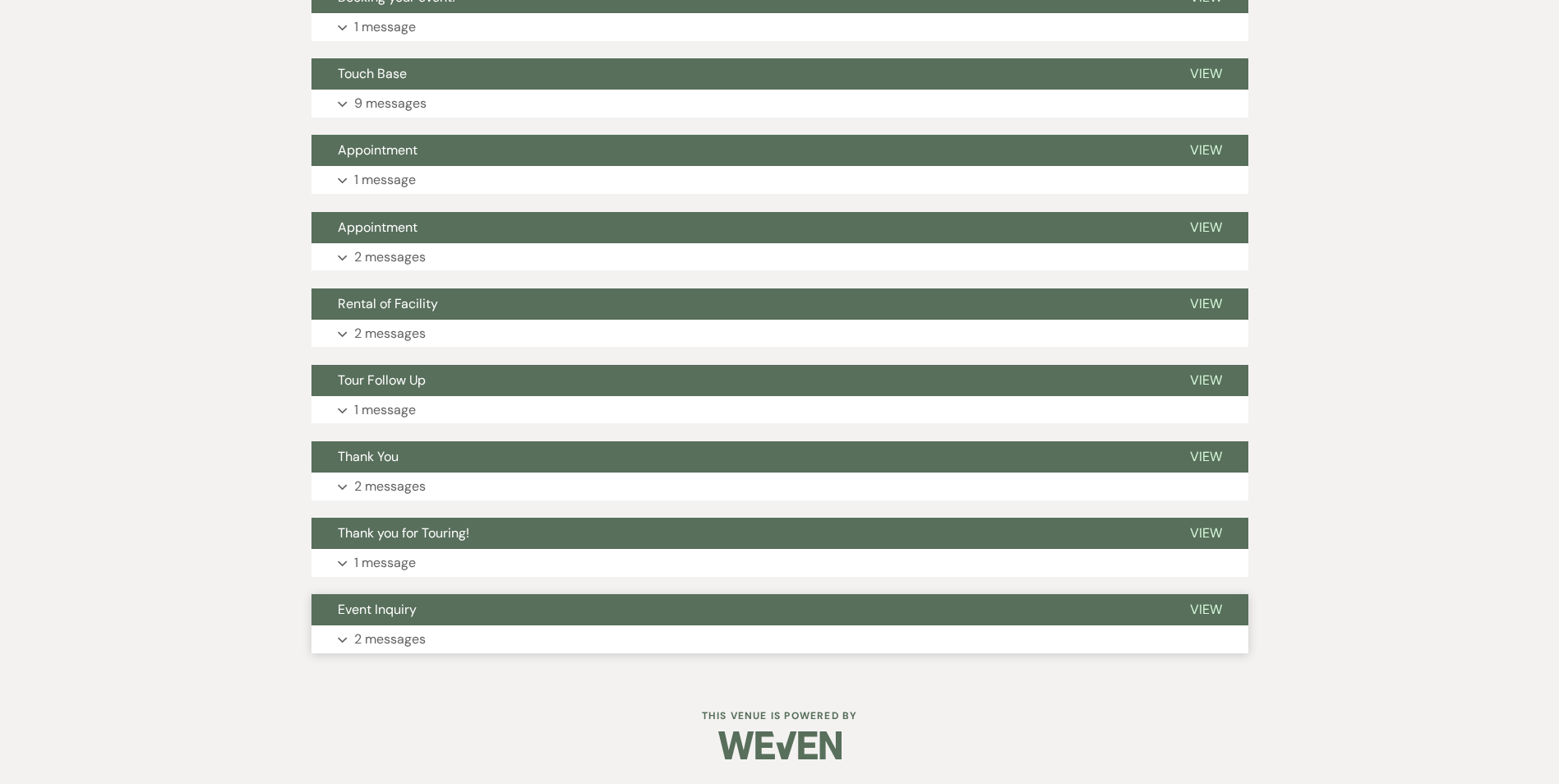
click at [412, 635] on p "2 messages" at bounding box center [390, 639] width 72 height 22
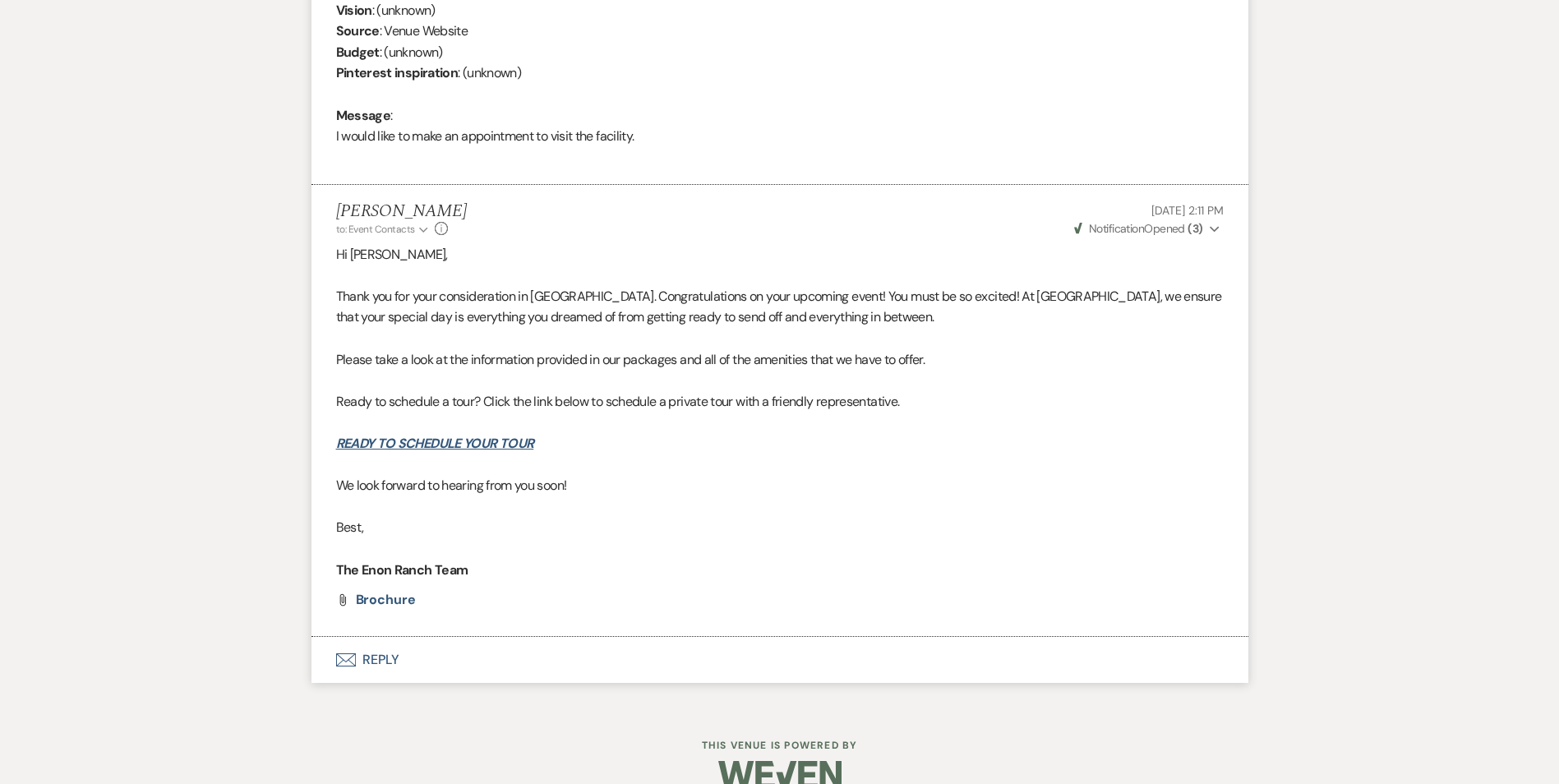
scroll to position [1575, 0]
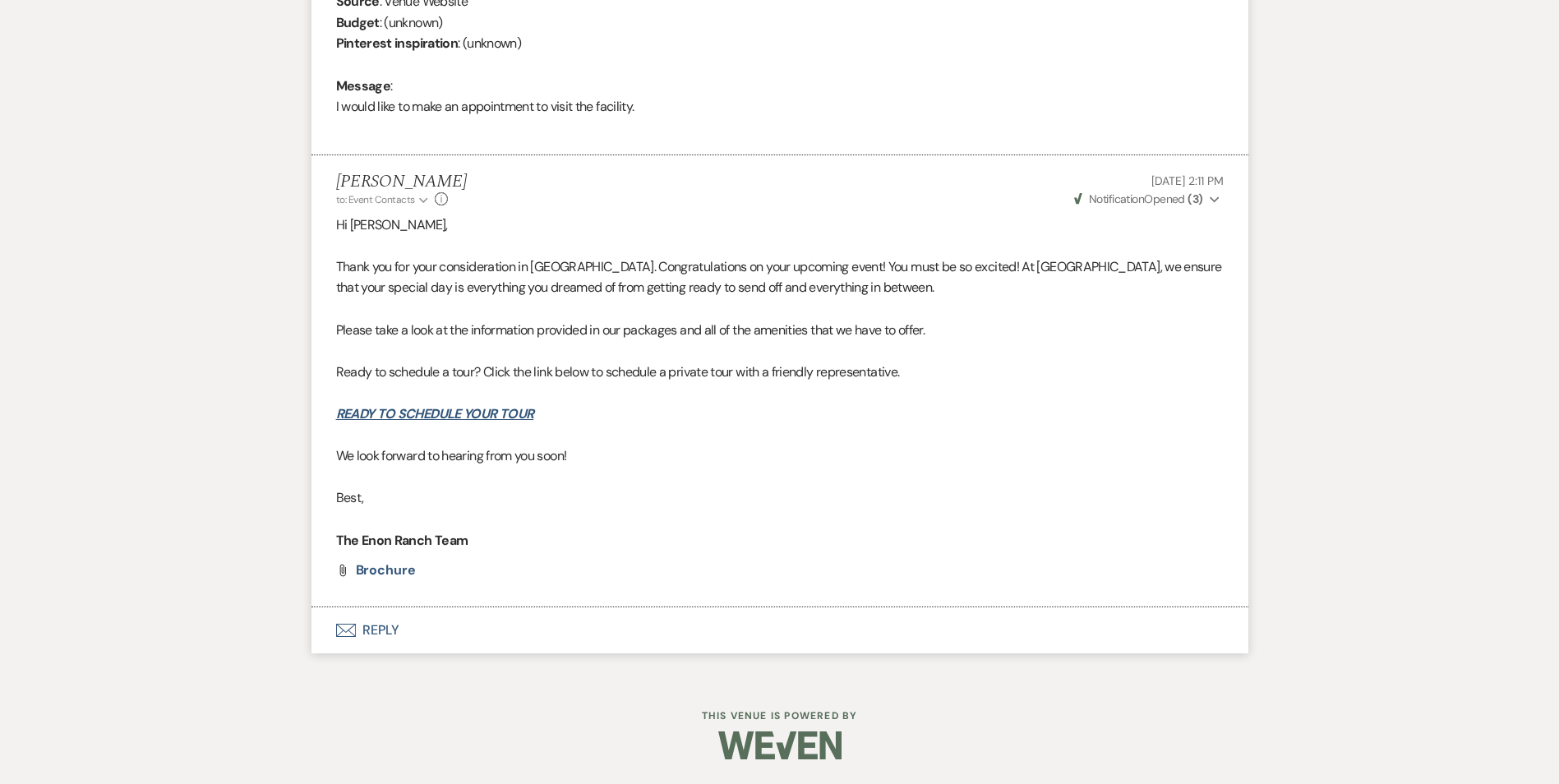
click at [366, 629] on button "Envelope Reply" at bounding box center [780, 630] width 937 height 46
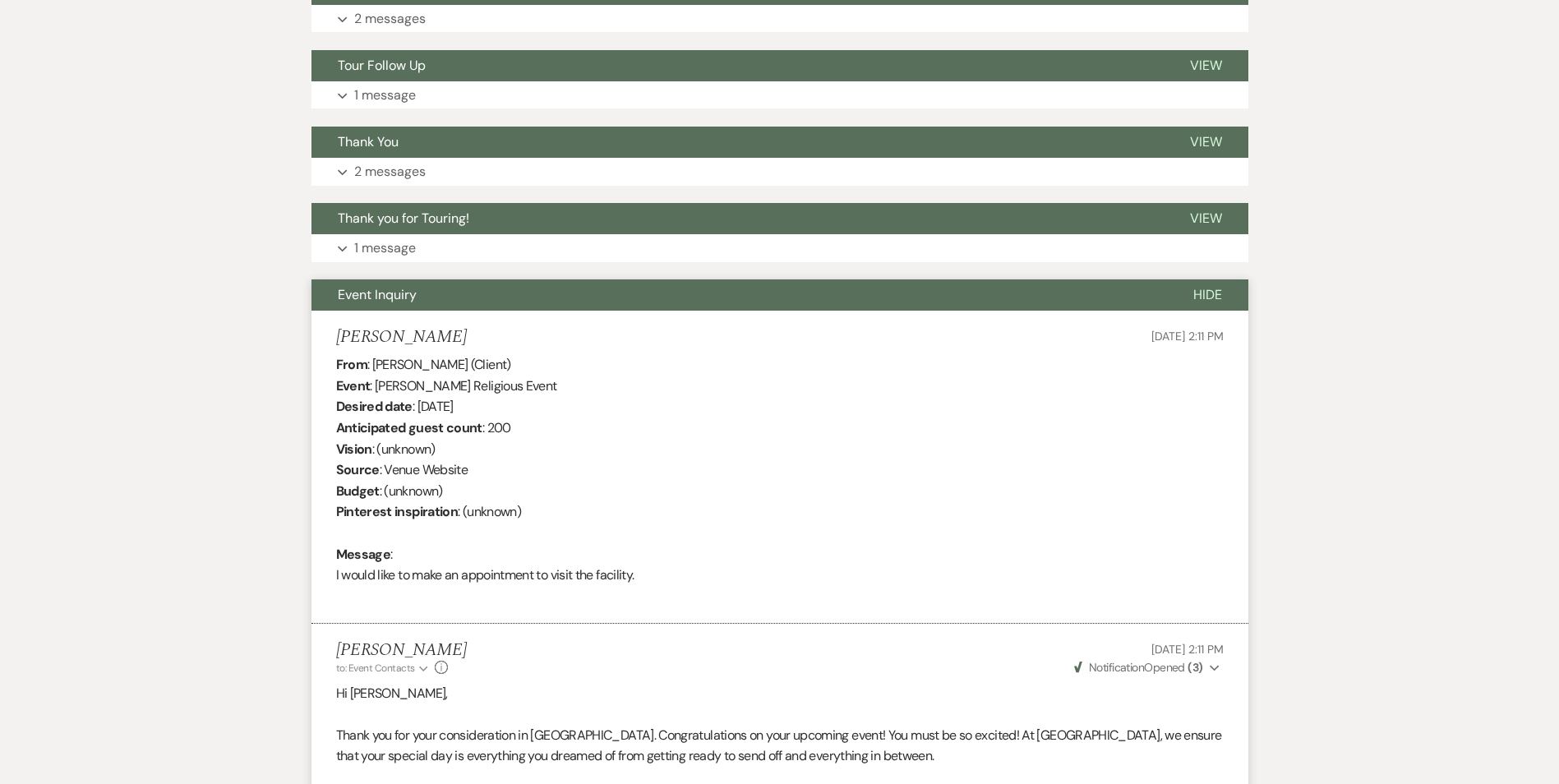
scroll to position [1045, 0]
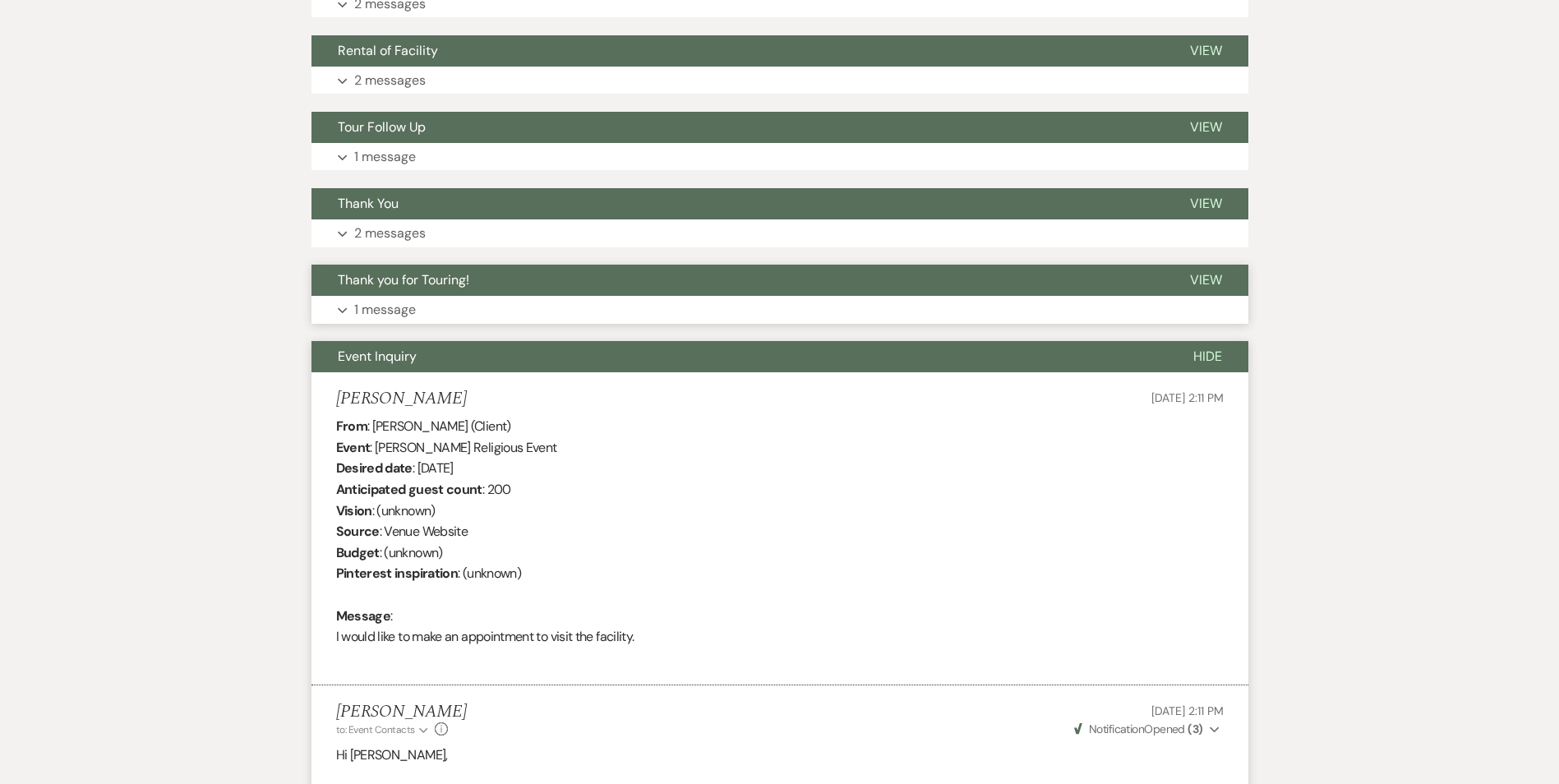
click at [506, 278] on button "Thank you for Touring!" at bounding box center [738, 280] width 853 height 31
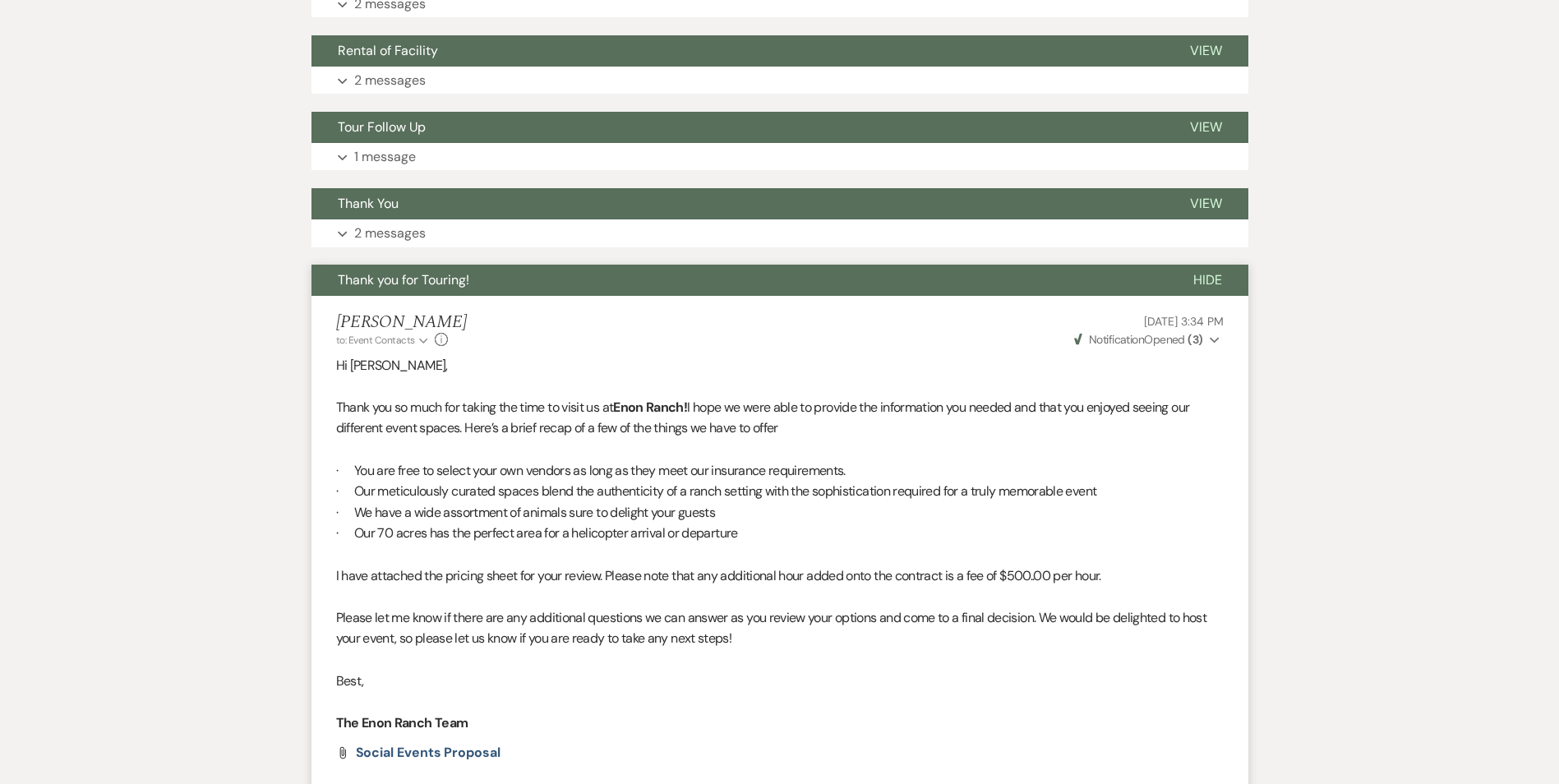
scroll to position [1210, 0]
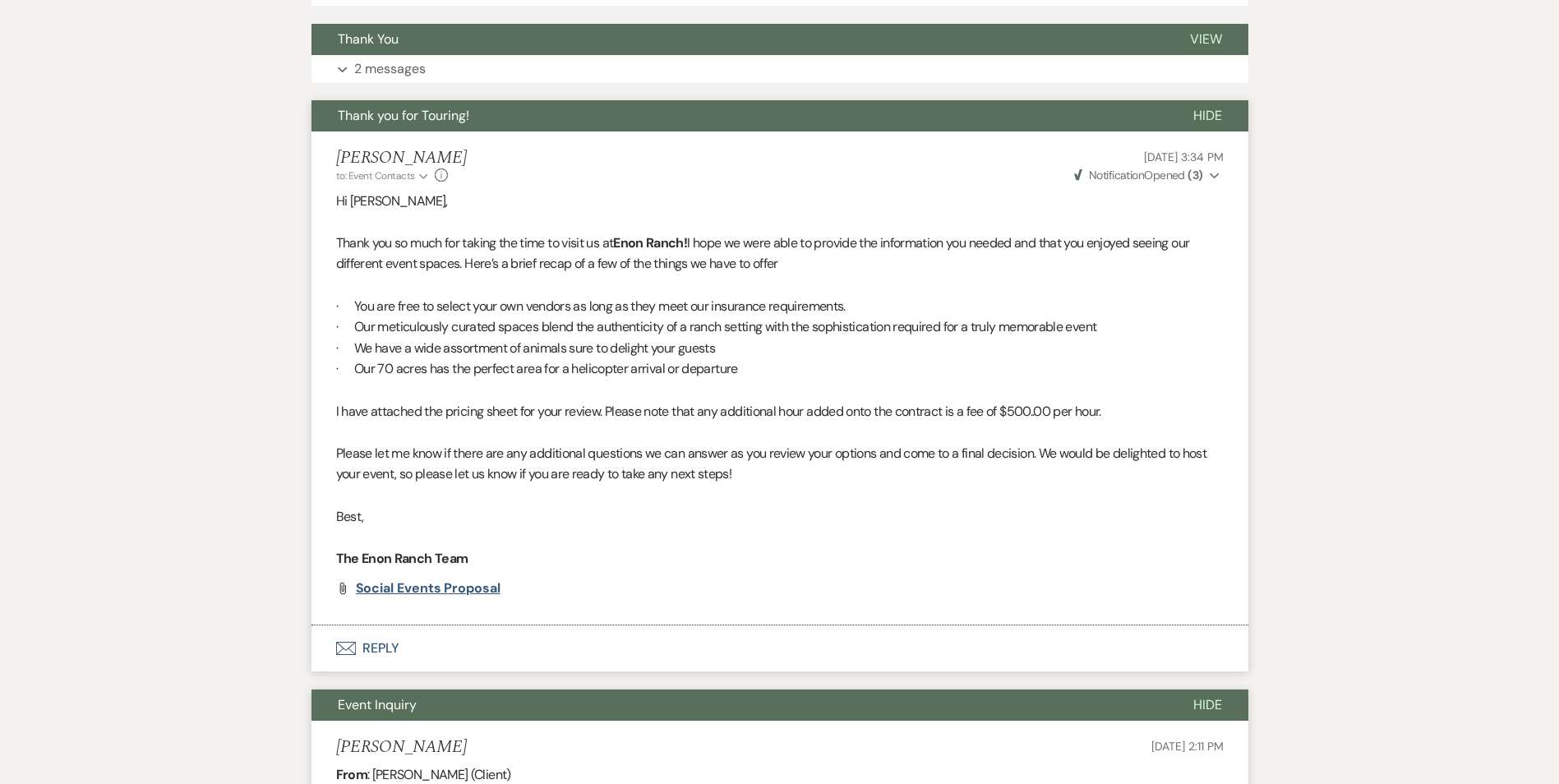
click at [393, 583] on span "Social Events Proposal" at bounding box center [428, 587] width 145 height 17
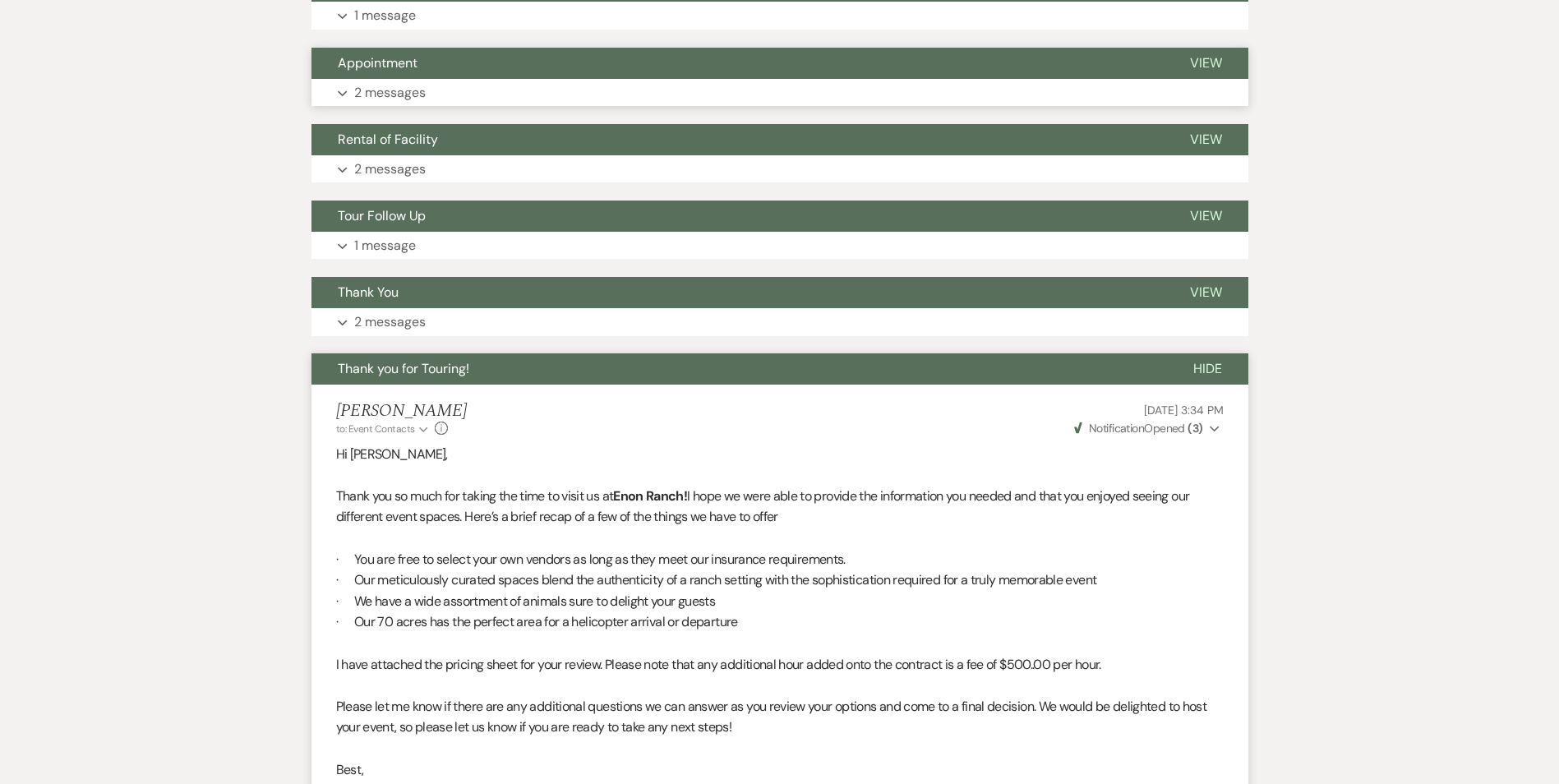
scroll to position [964, 0]
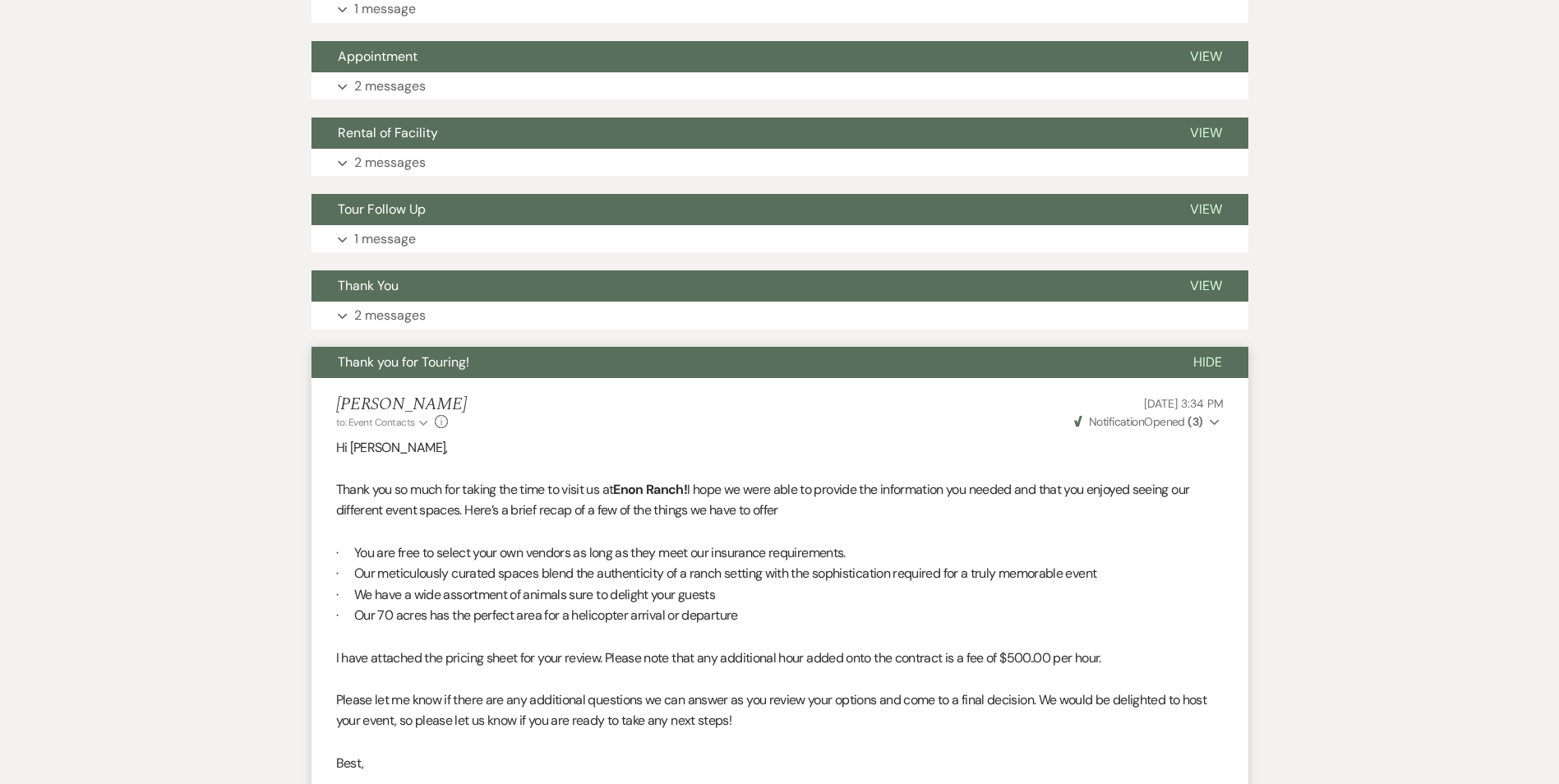
click at [1502, 171] on div "Messages Tasks Payments Vendors Rental Overview Timeline Docs & Files Contacts …" at bounding box center [779, 784] width 1559 height 2955
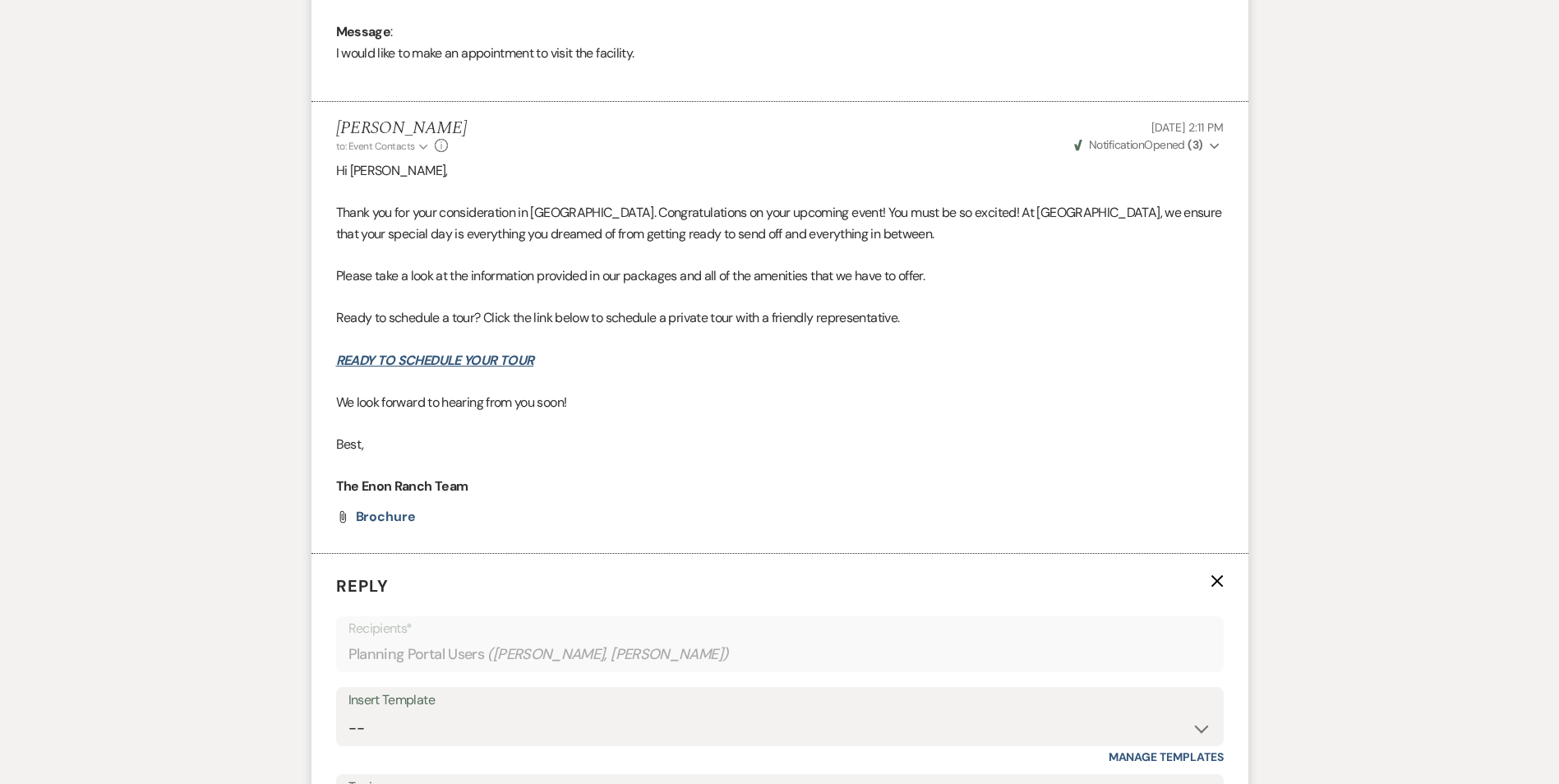
scroll to position [2136, 0]
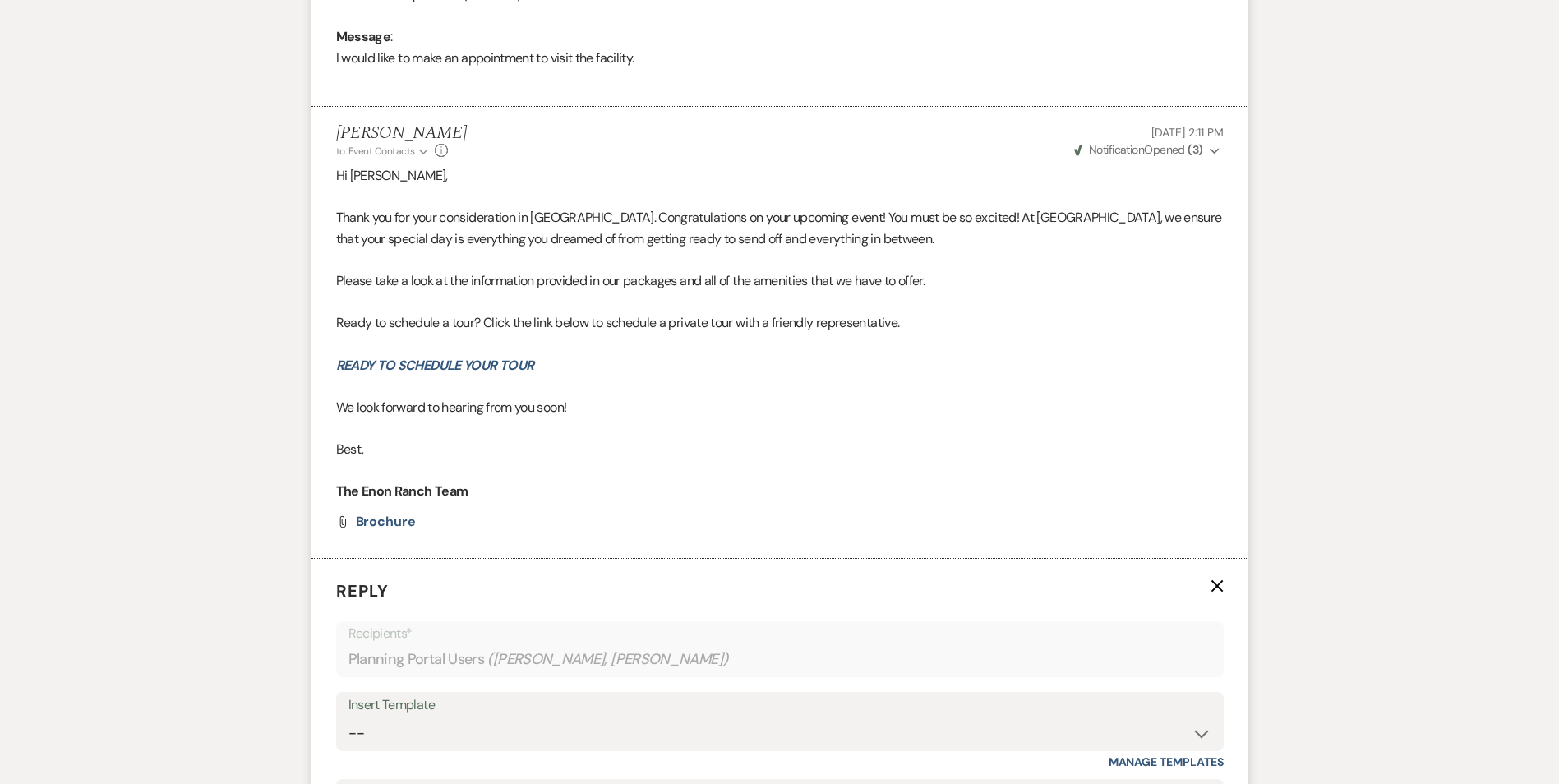
click at [713, 356] on p "READY TO SCHEDULE YOUR TOUR" at bounding box center [780, 366] width 888 height 22
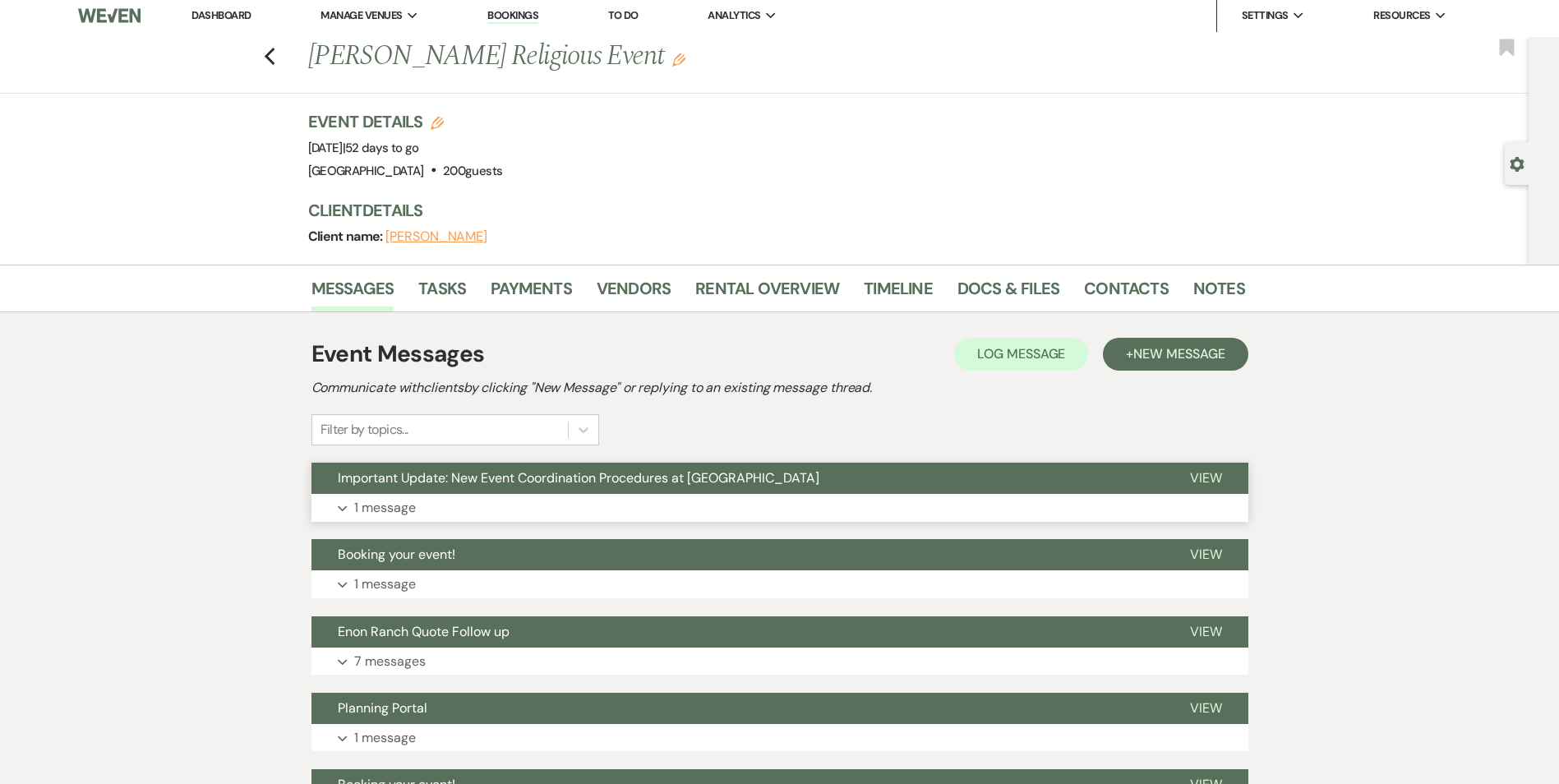
scroll to position [0, 0]
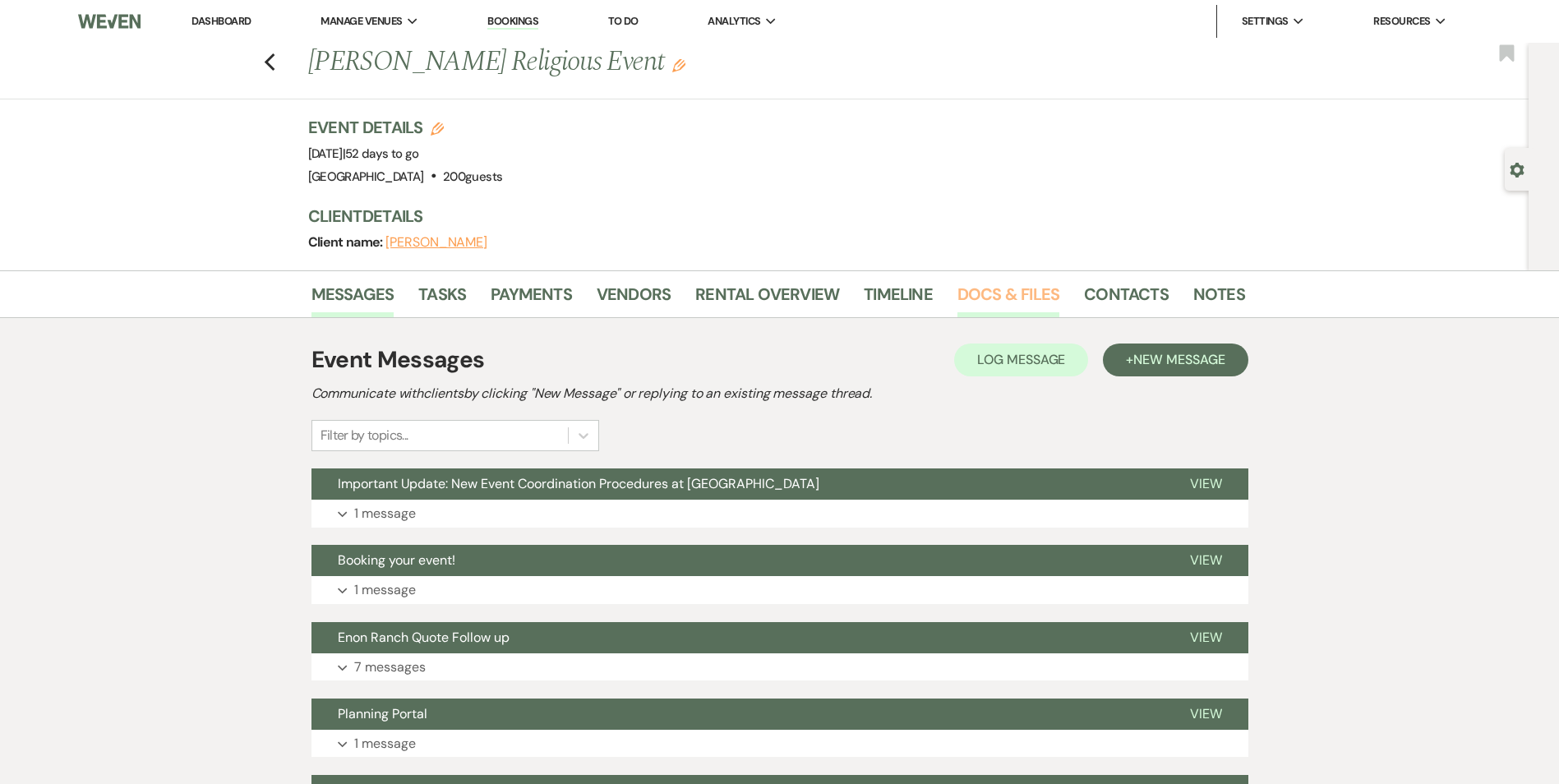
click at [990, 291] on link "Docs & Files" at bounding box center [1008, 299] width 102 height 36
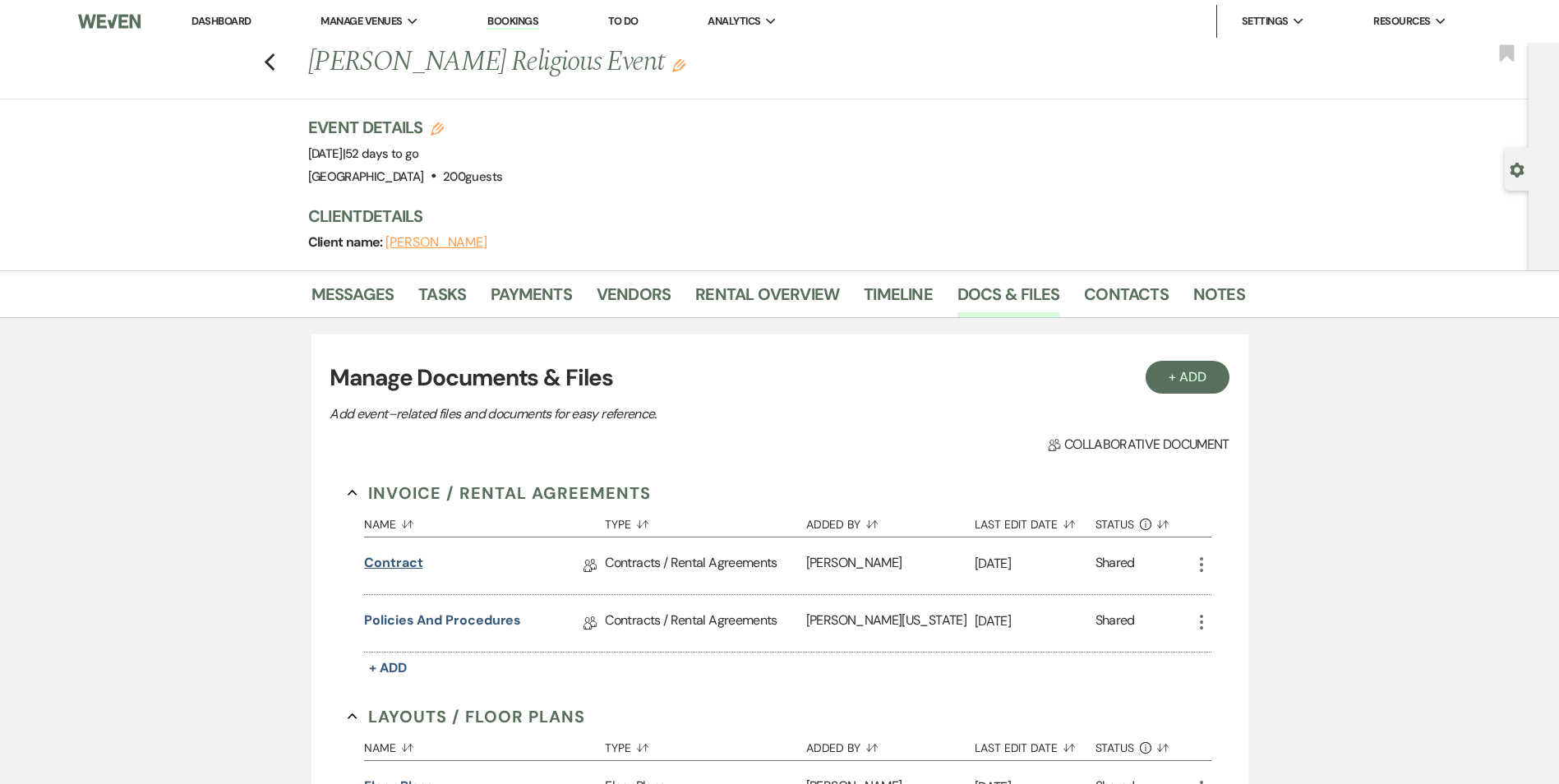
click at [410, 559] on link "Contract" at bounding box center [393, 566] width 58 height 25
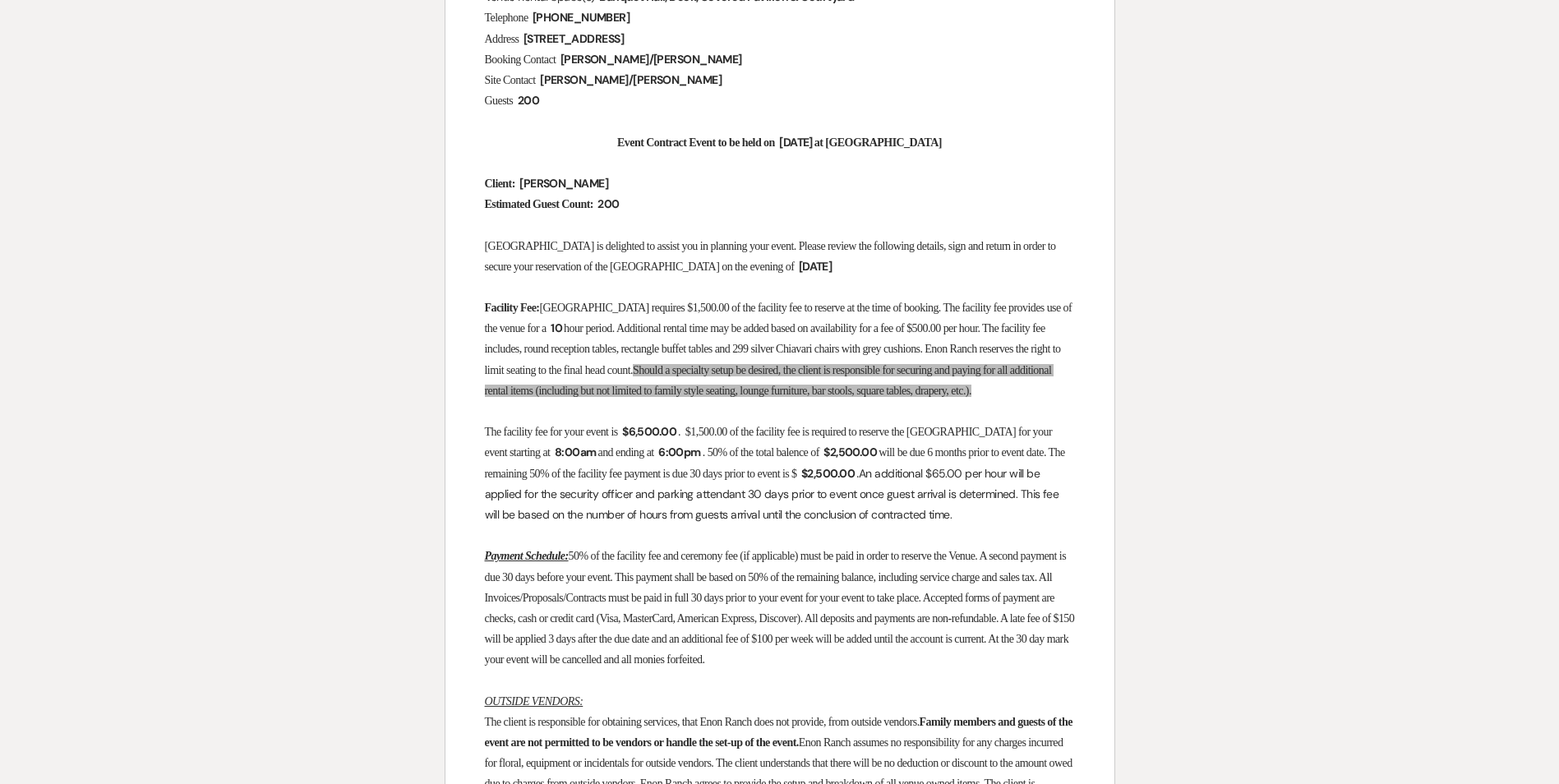
scroll to position [410, 0]
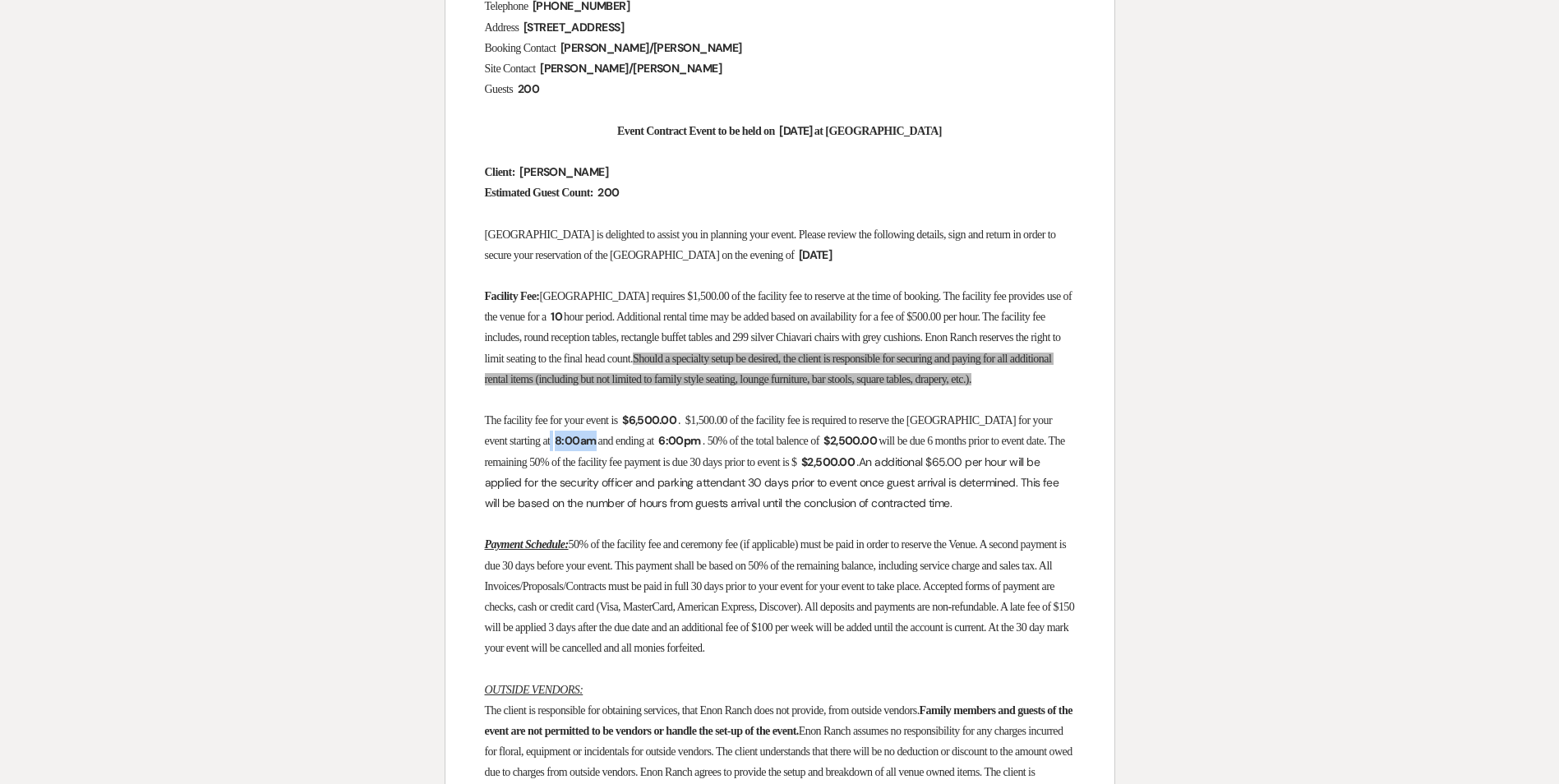
click at [554, 450] on span "8:00am" at bounding box center [576, 440] width 45 height 19
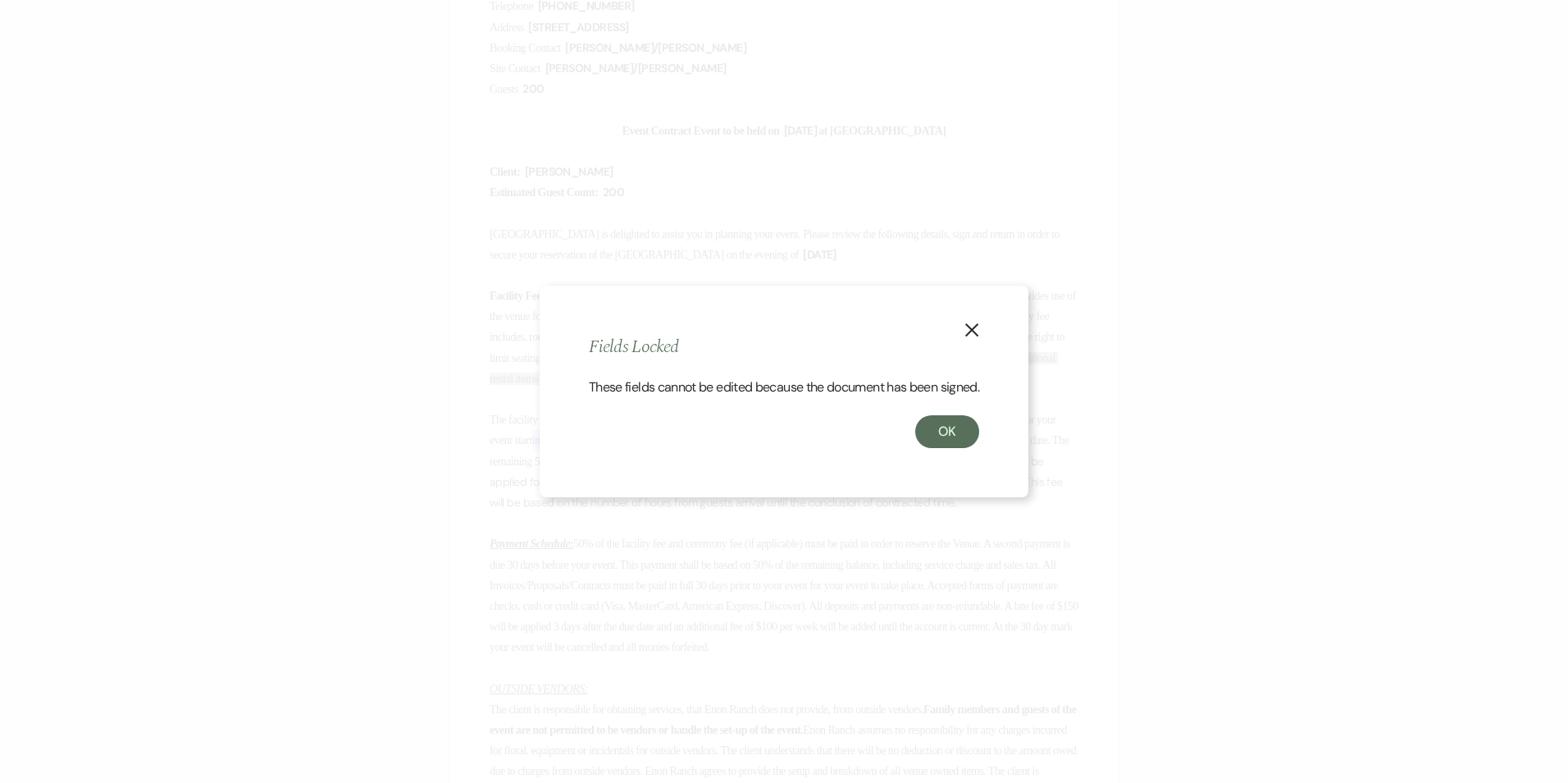
click at [960, 318] on div "X Fields Locked These fields cannot be edited because the document has been sig…" at bounding box center [784, 391] width 489 height 213
click at [966, 326] on button "X" at bounding box center [971, 329] width 24 height 29
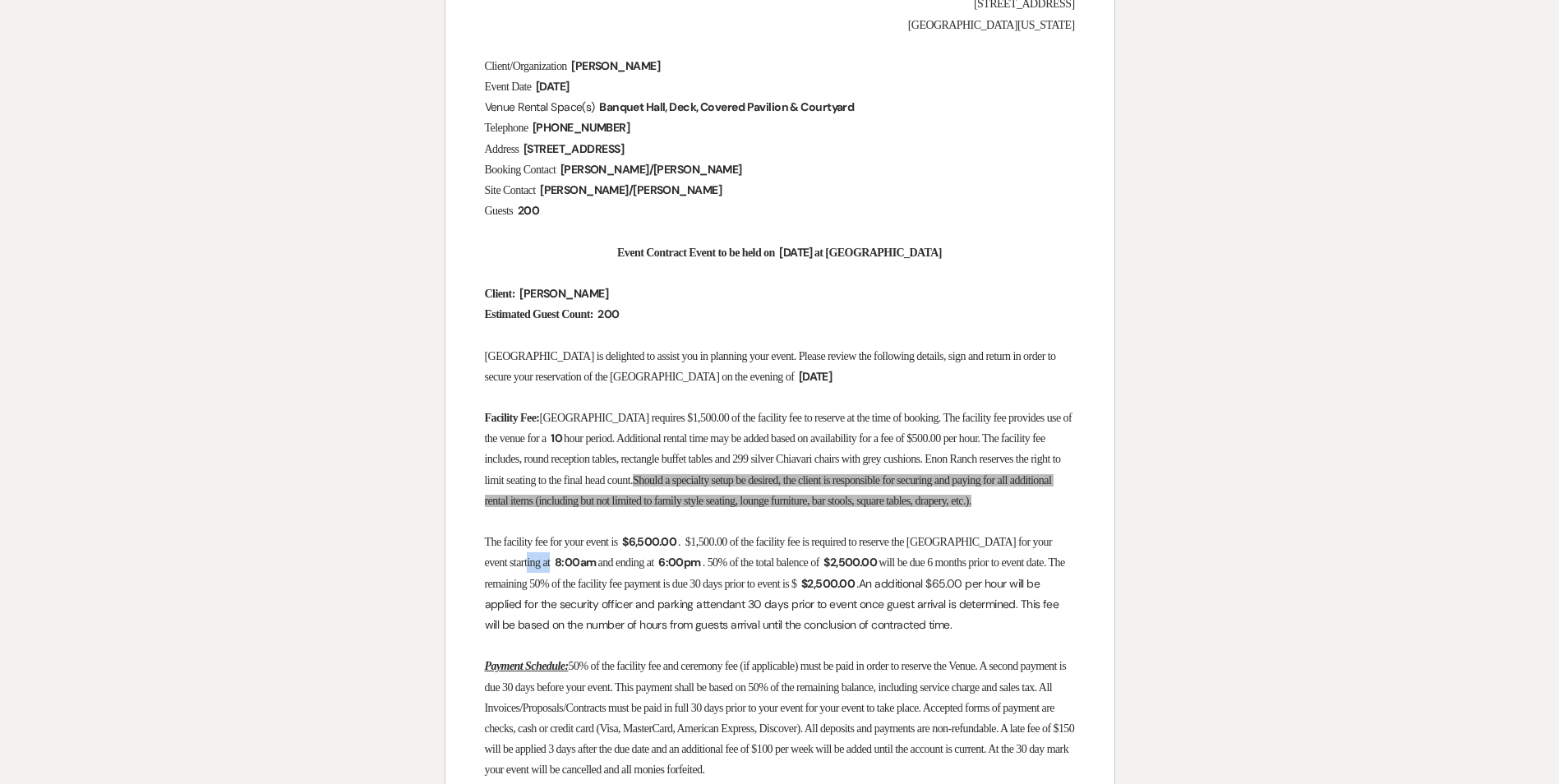
scroll to position [329, 0]
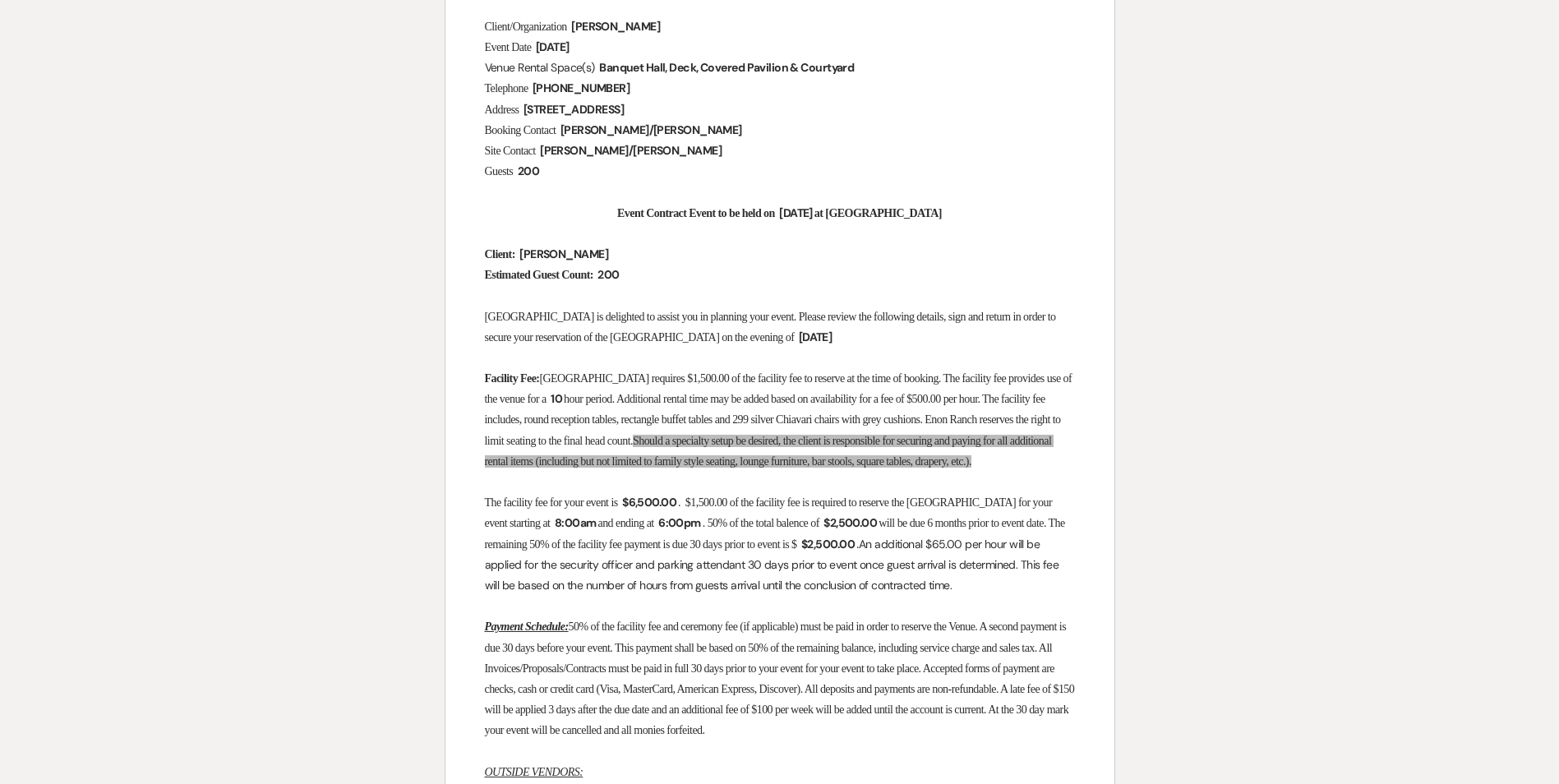
click at [593, 581] on p "The facility fee for your event is ﻿ $6,500.00 ﻿ . $1,500.00 of the facility fe…" at bounding box center [780, 543] width 590 height 103
click at [562, 391] on span "10" at bounding box center [556, 399] width 14 height 19
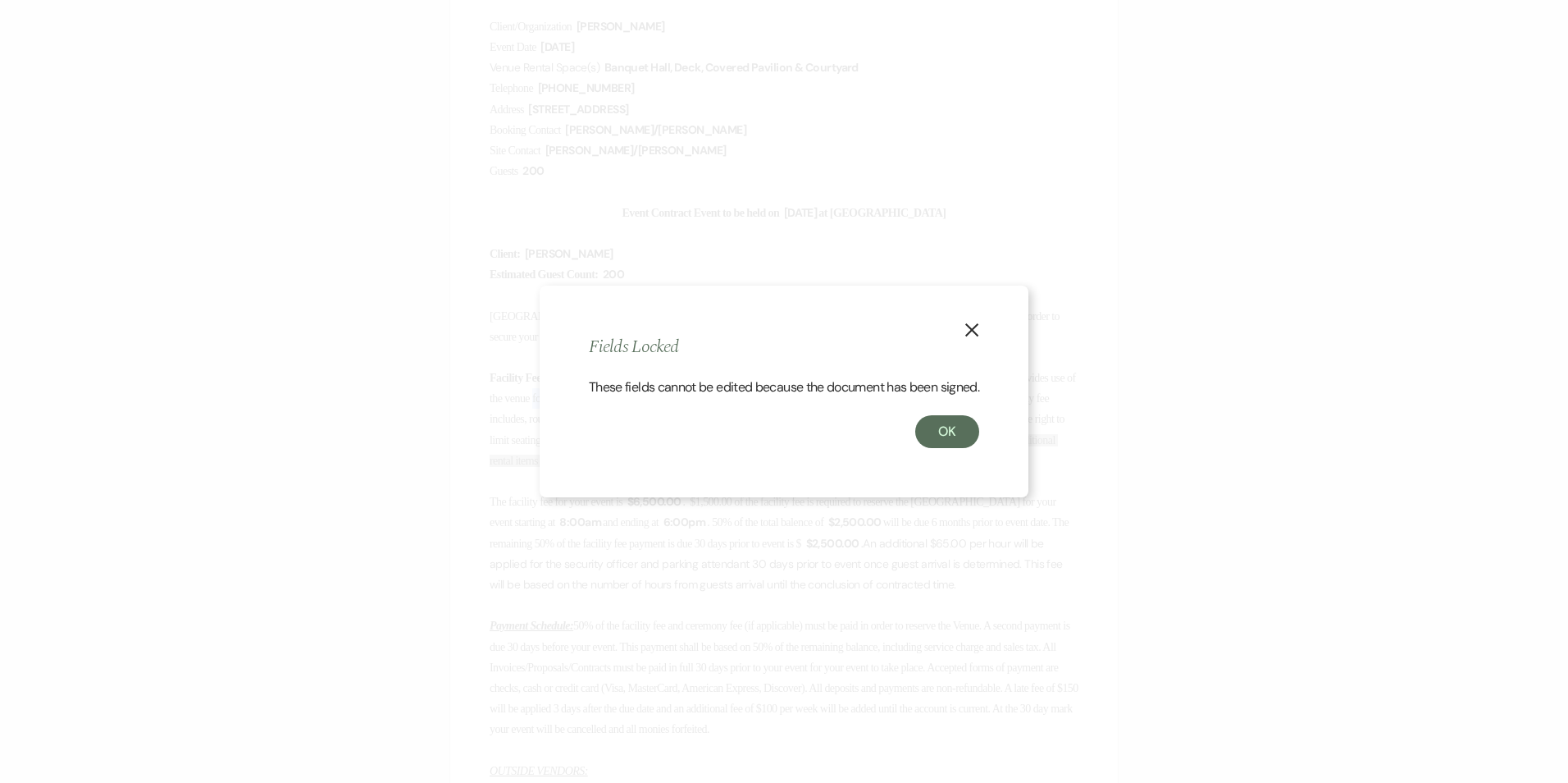
click at [966, 326] on button "X" at bounding box center [971, 329] width 24 height 29
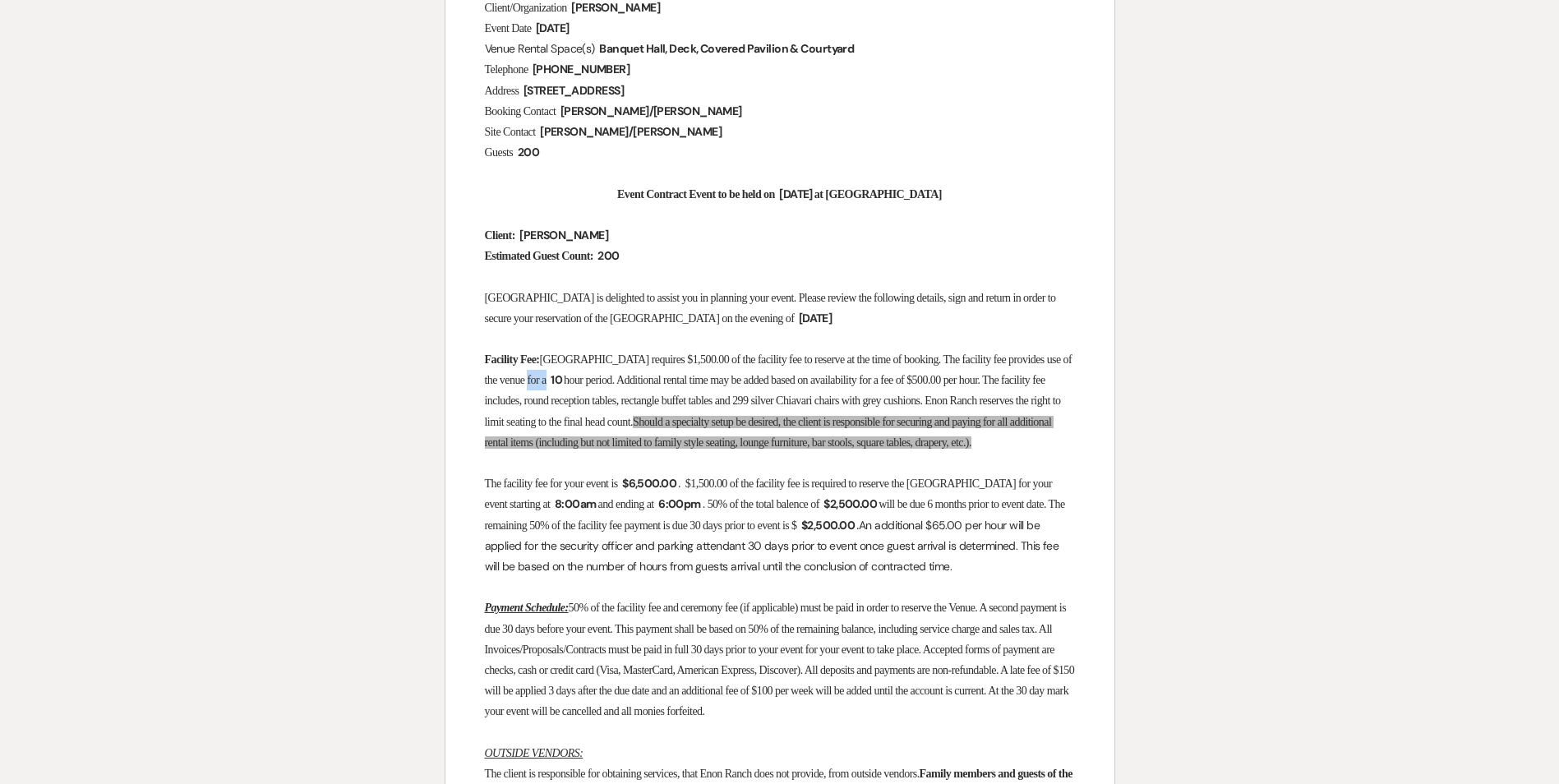
scroll to position [410, 0]
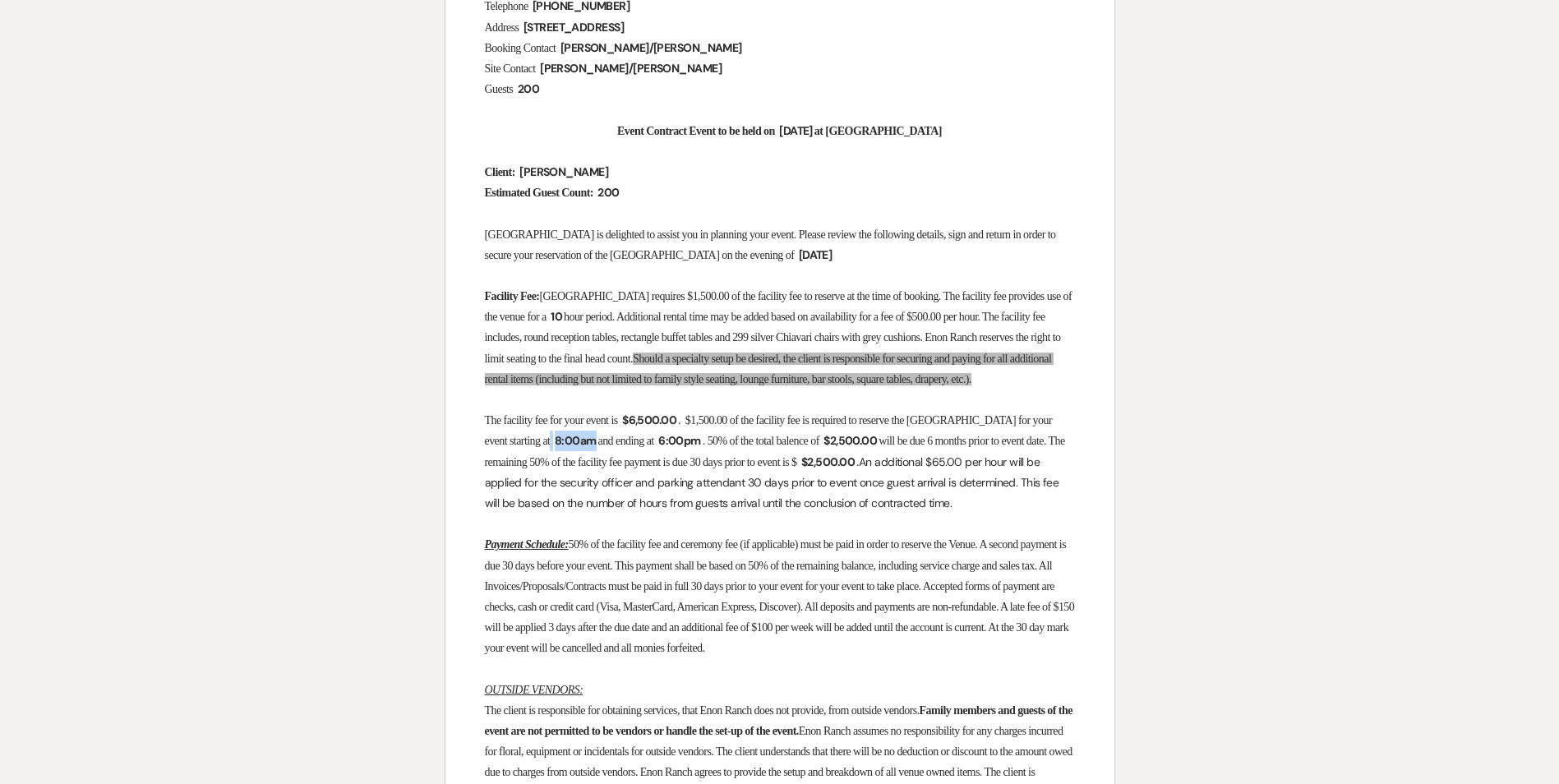
click at [554, 450] on span "8:00am" at bounding box center [576, 440] width 45 height 19
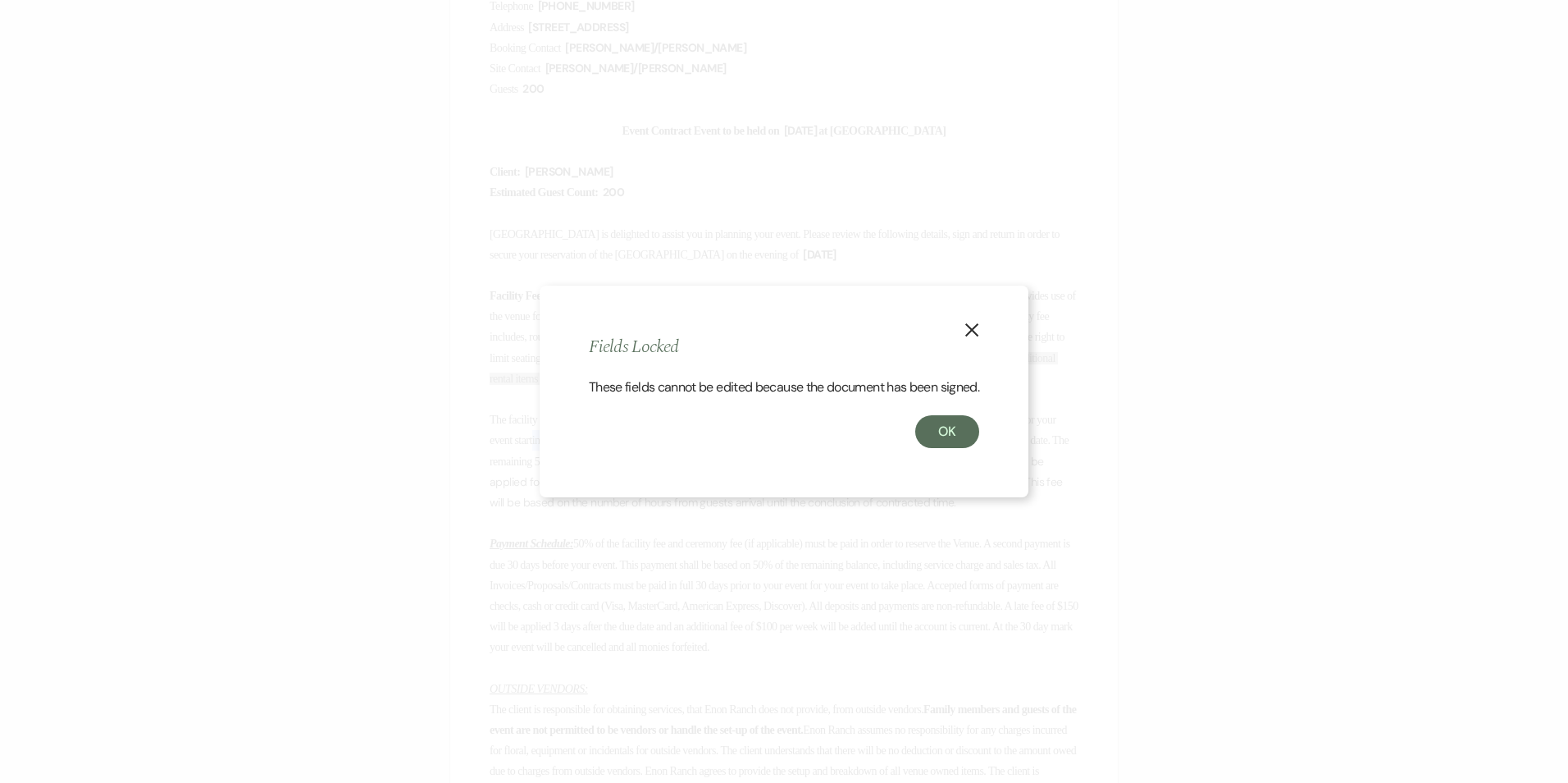
click at [978, 322] on icon "X" at bounding box center [972, 329] width 14 height 14
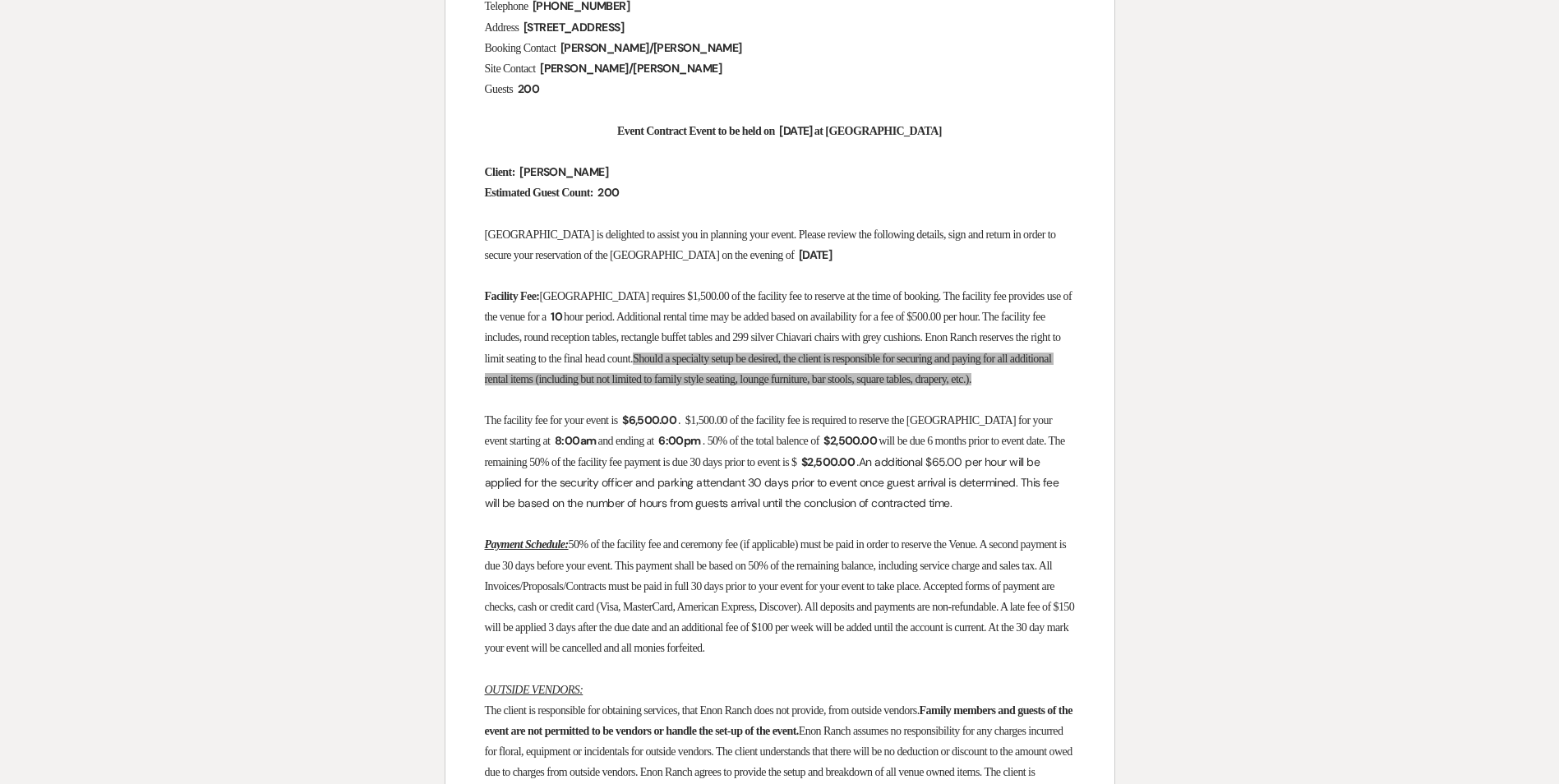
click at [588, 467] on span "will be due 6 months prior to event date. The remaining 50% of the facility fee…" at bounding box center [776, 451] width 583 height 33
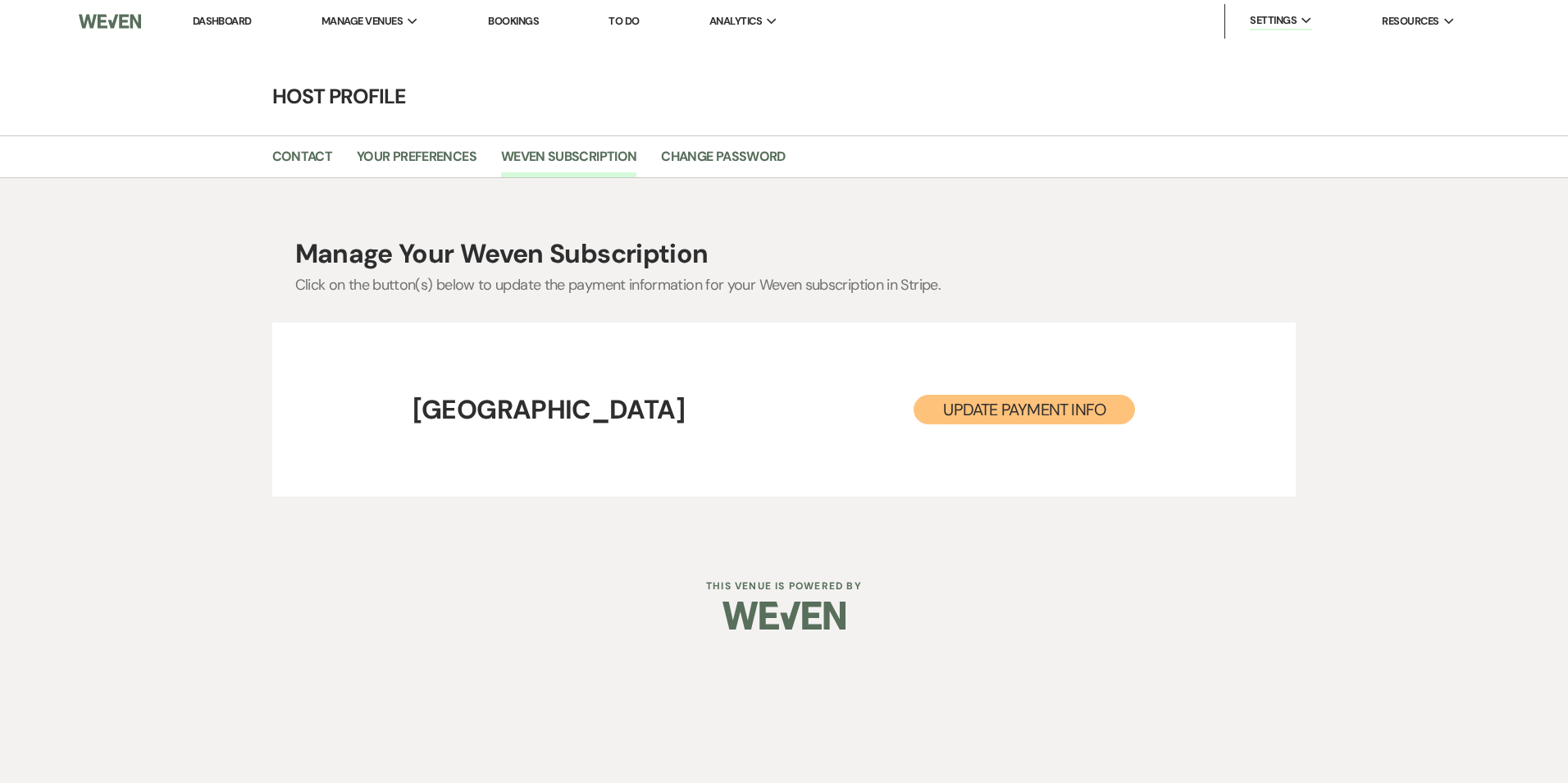
click at [235, 14] on link "Dashboard" at bounding box center [222, 22] width 59 height 14
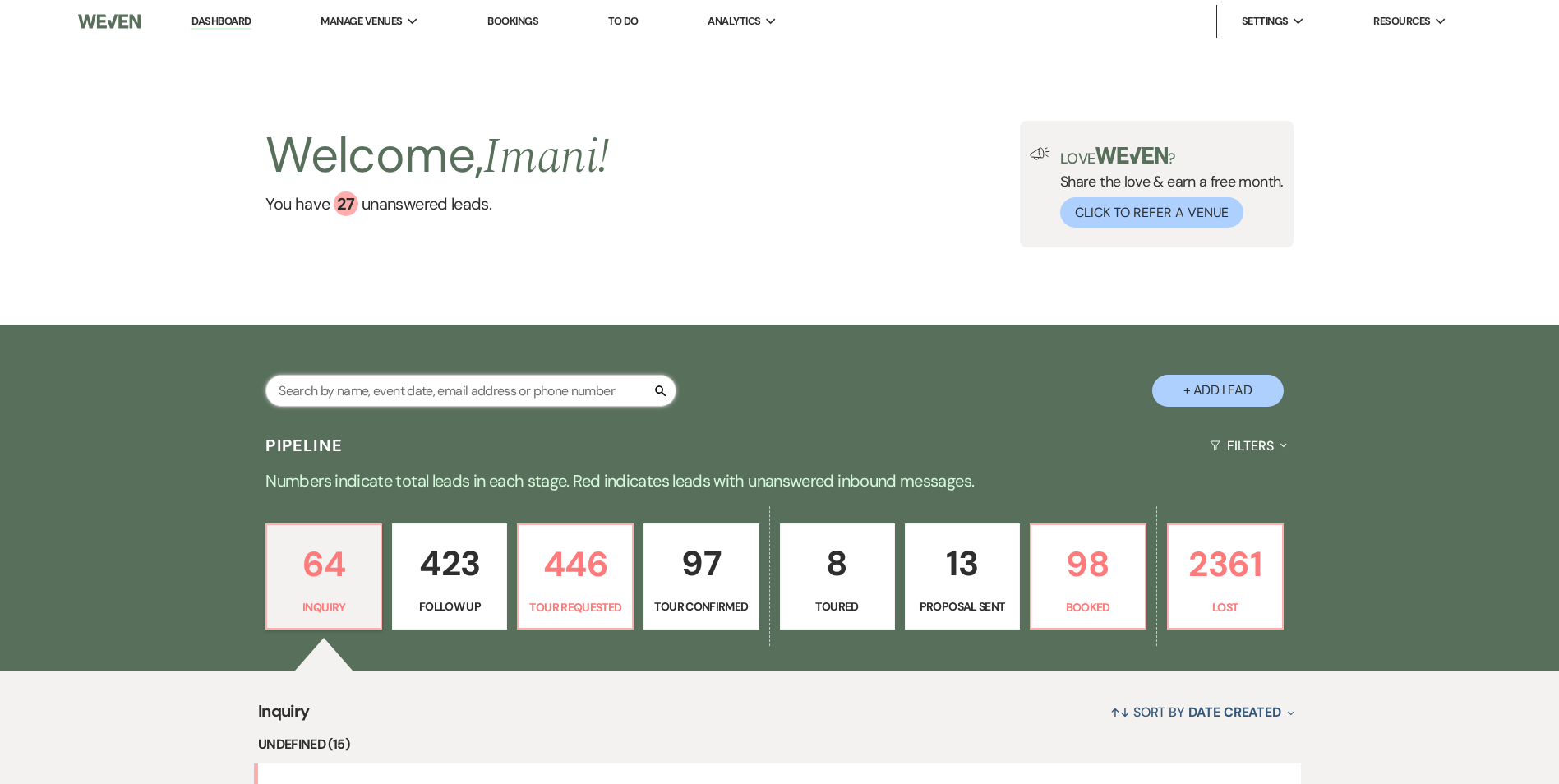
click at [327, 391] on input "text" at bounding box center [470, 391] width 411 height 32
click at [624, 17] on link "To Do" at bounding box center [624, 22] width 31 height 14
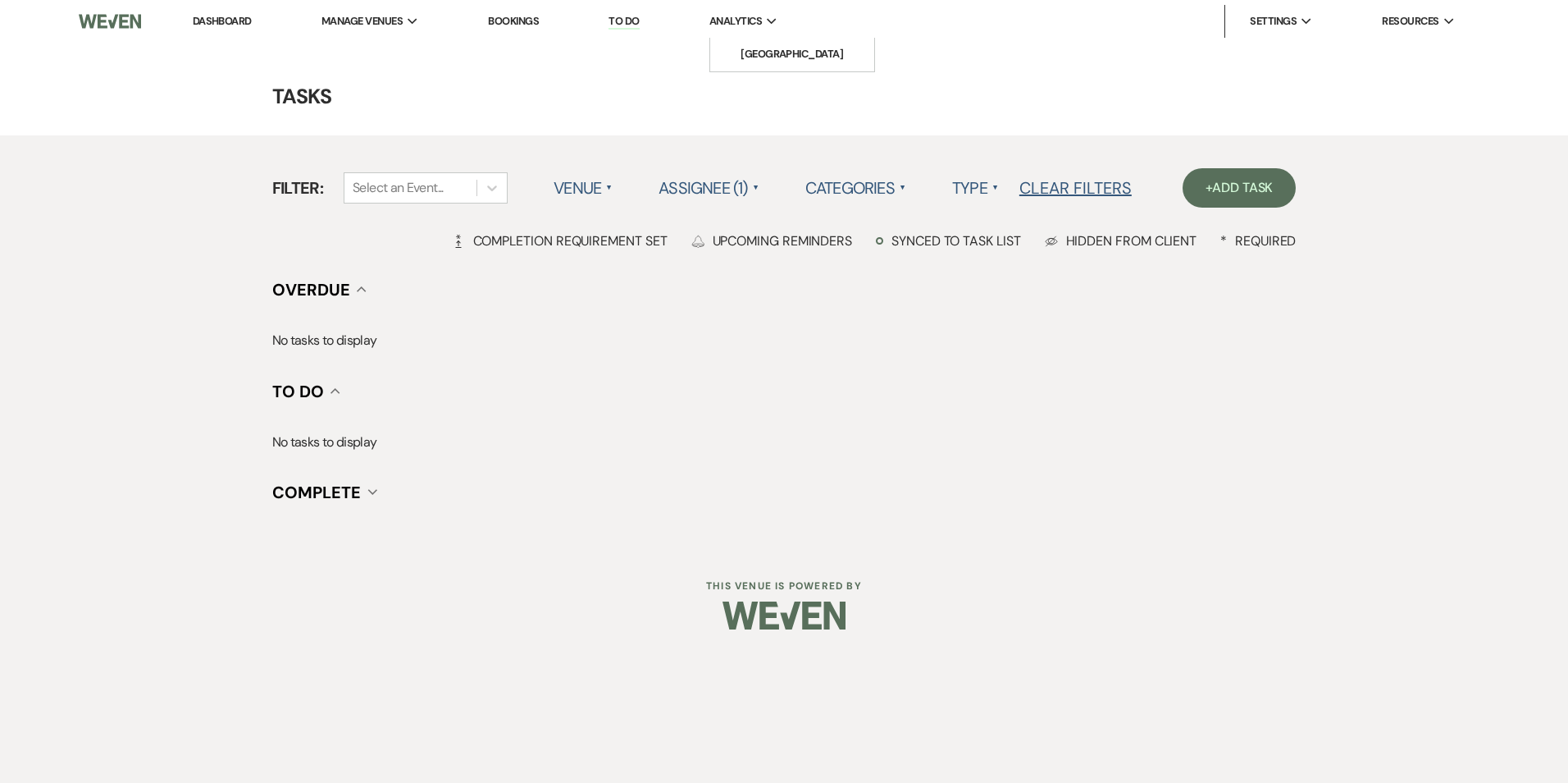
click at [729, 20] on span "Analytics" at bounding box center [735, 22] width 53 height 16
click at [739, 36] on li "Analytics Expand Enon Ranch" at bounding box center [743, 21] width 85 height 33
click at [740, 62] on li "[GEOGRAPHIC_DATA]" at bounding box center [792, 54] width 148 height 16
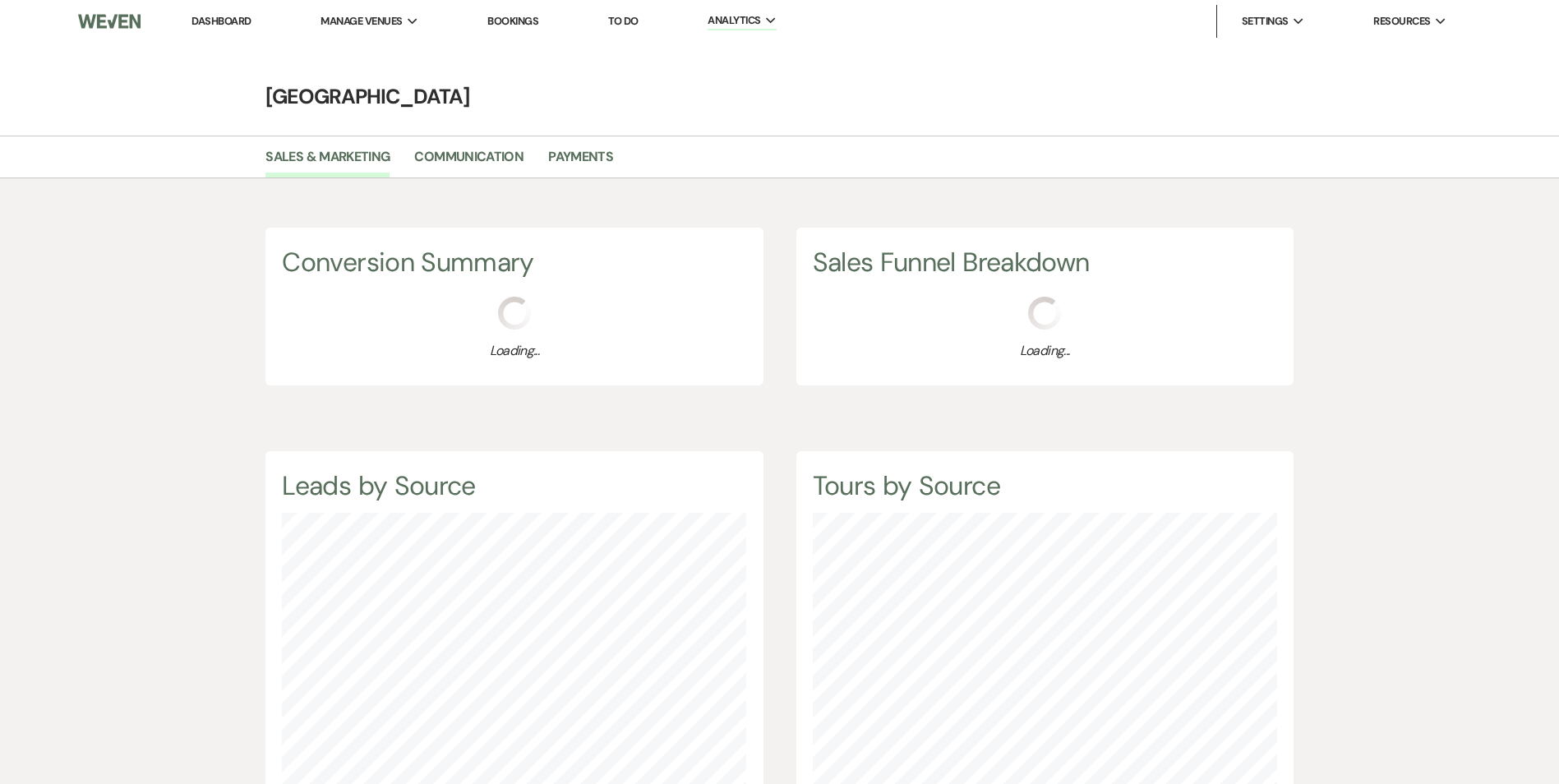
scroll to position [784, 1559]
click at [506, 28] on li "Bookings" at bounding box center [512, 21] width 67 height 33
click at [509, 24] on link "Bookings" at bounding box center [512, 22] width 51 height 14
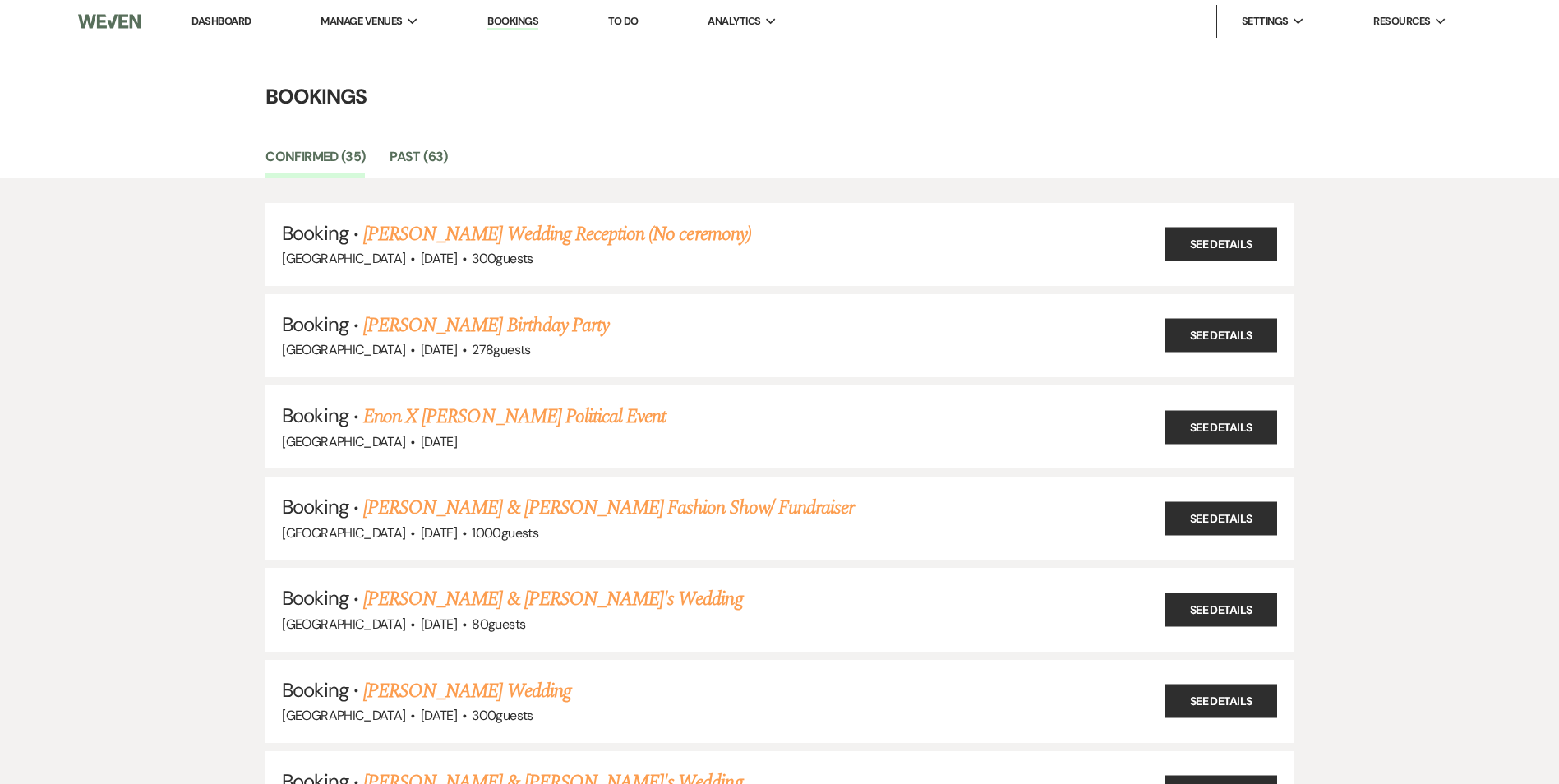
click at [618, 7] on li "To Do" at bounding box center [624, 21] width 47 height 33
click at [616, 18] on link "To Do" at bounding box center [624, 22] width 31 height 14
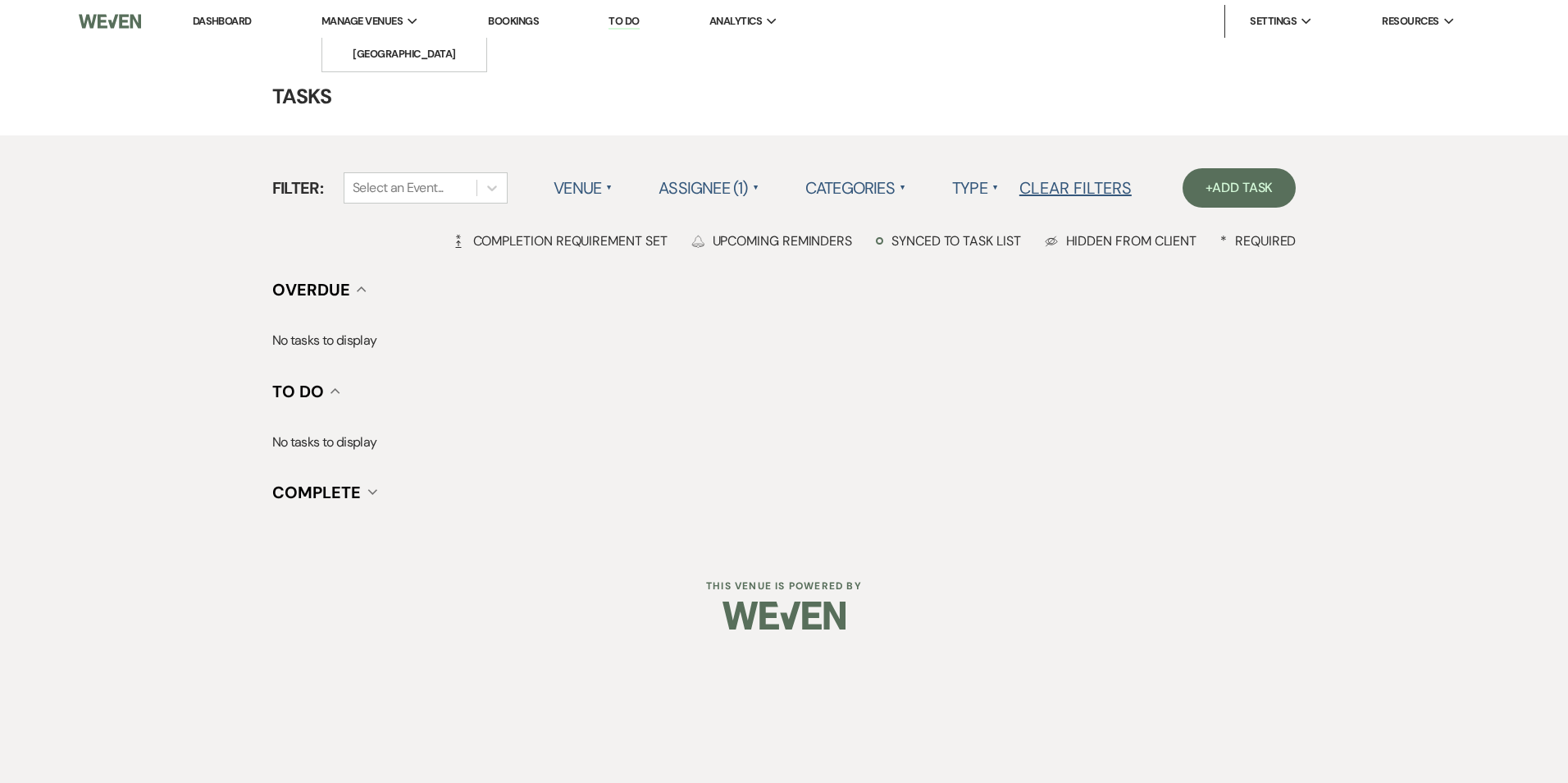
click at [399, 14] on span "Manage Venues" at bounding box center [362, 22] width 82 height 16
click at [394, 26] on span "Manage Venues" at bounding box center [362, 22] width 82 height 16
click at [390, 47] on li "[GEOGRAPHIC_DATA]" at bounding box center [404, 54] width 148 height 16
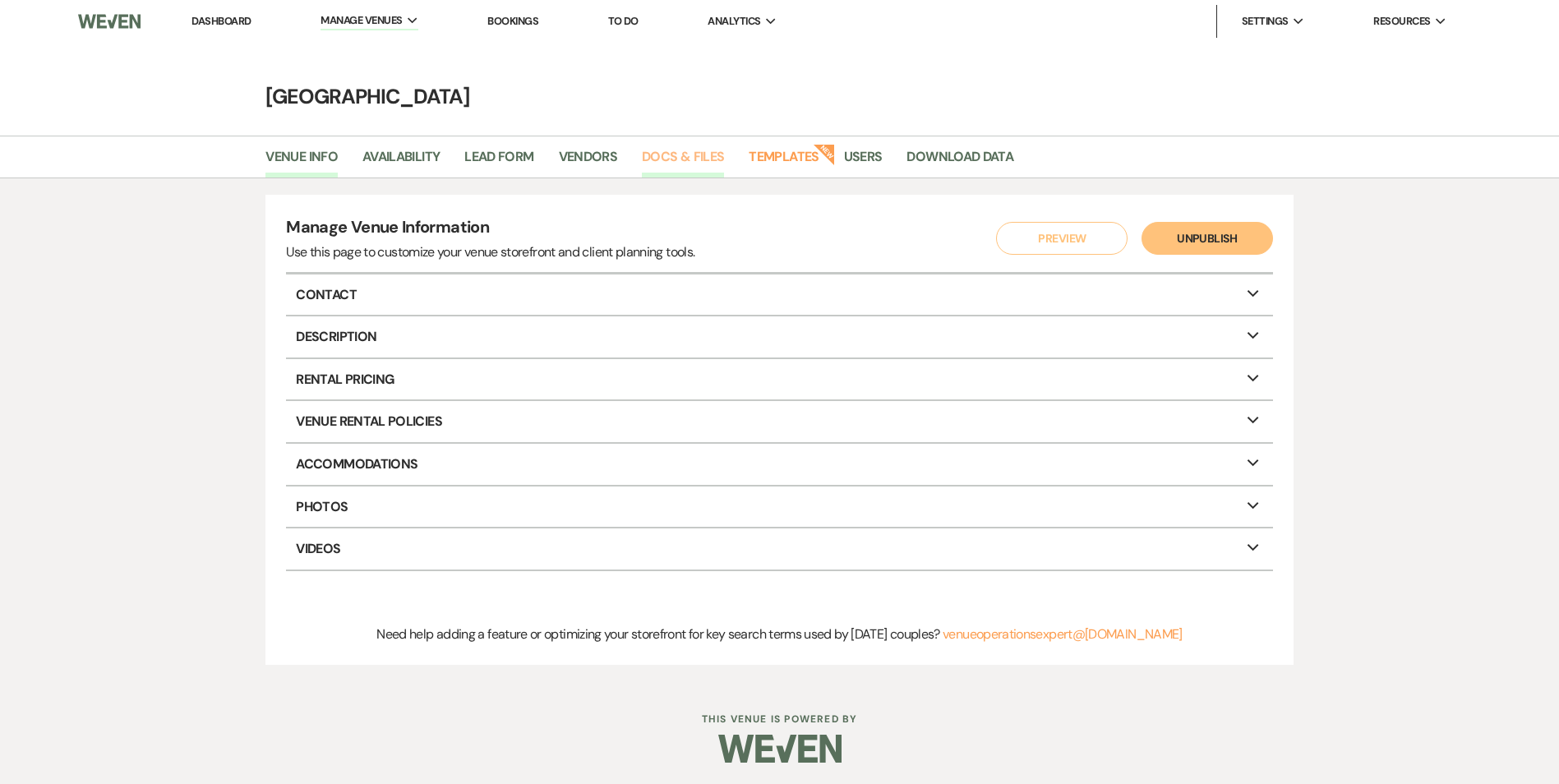
click at [705, 158] on link "Docs & Files" at bounding box center [682, 162] width 82 height 31
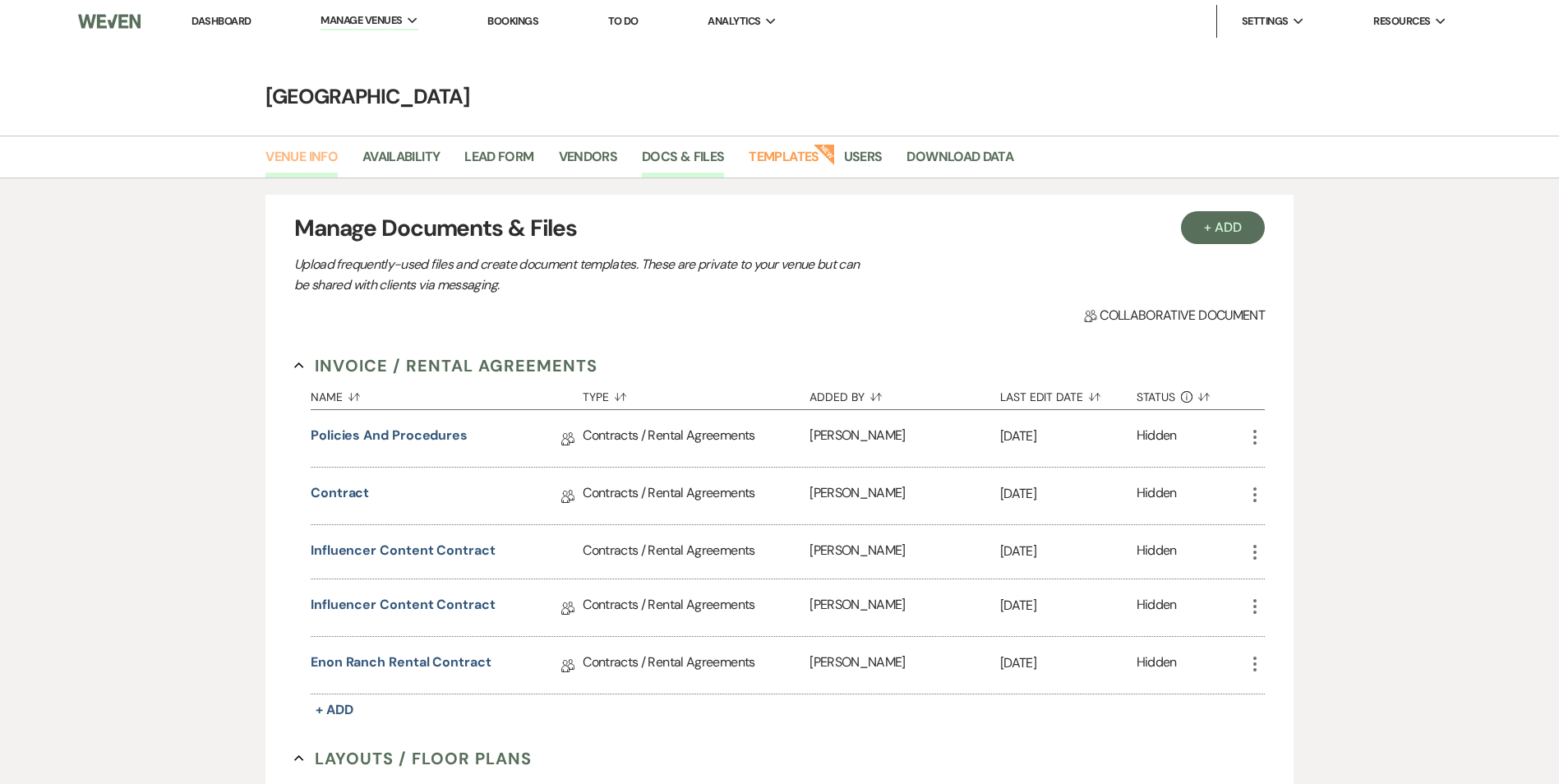
click at [290, 149] on link "Venue Info" at bounding box center [301, 162] width 72 height 31
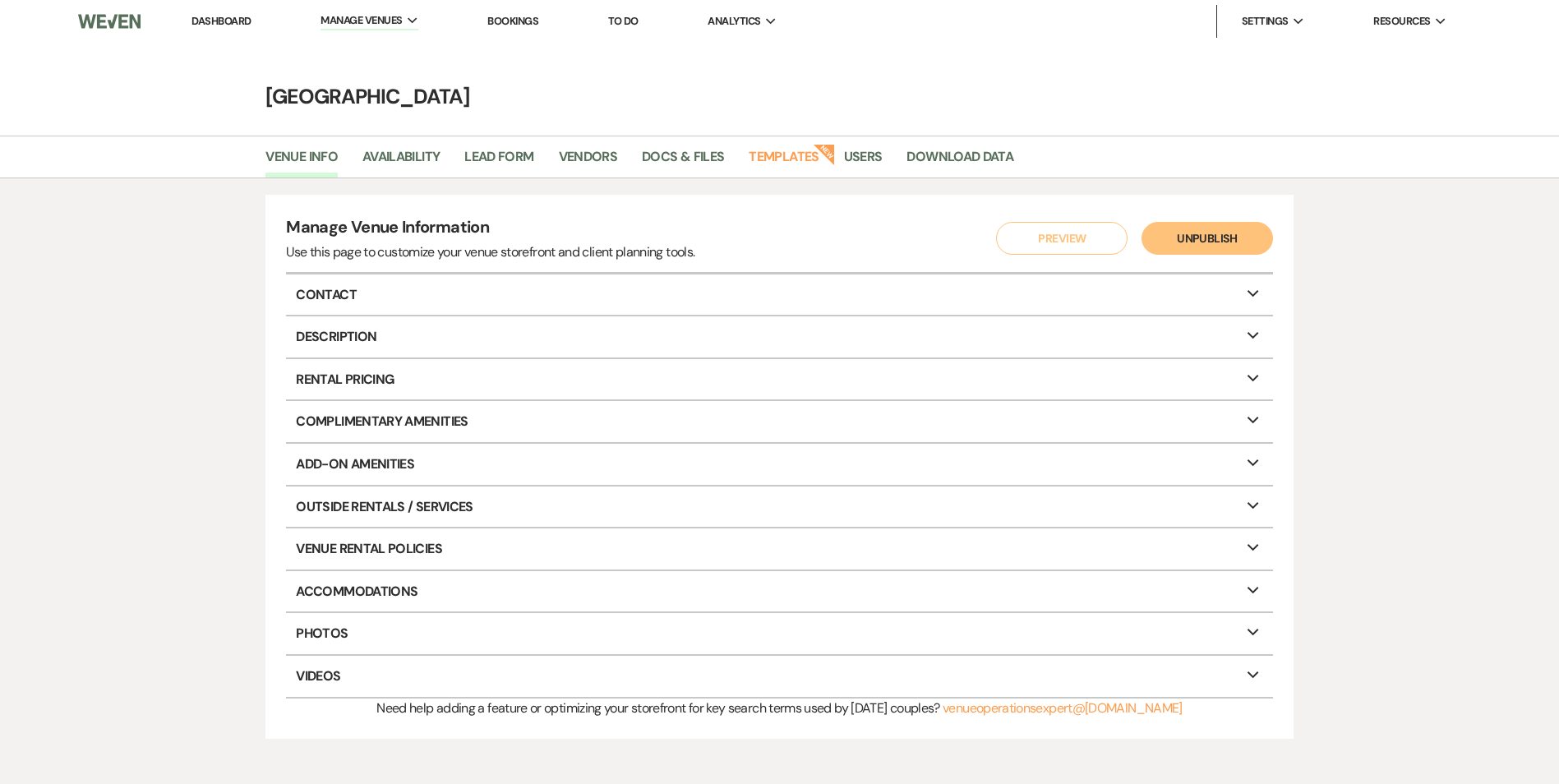
click at [217, 26] on link "Dashboard" at bounding box center [221, 22] width 59 height 14
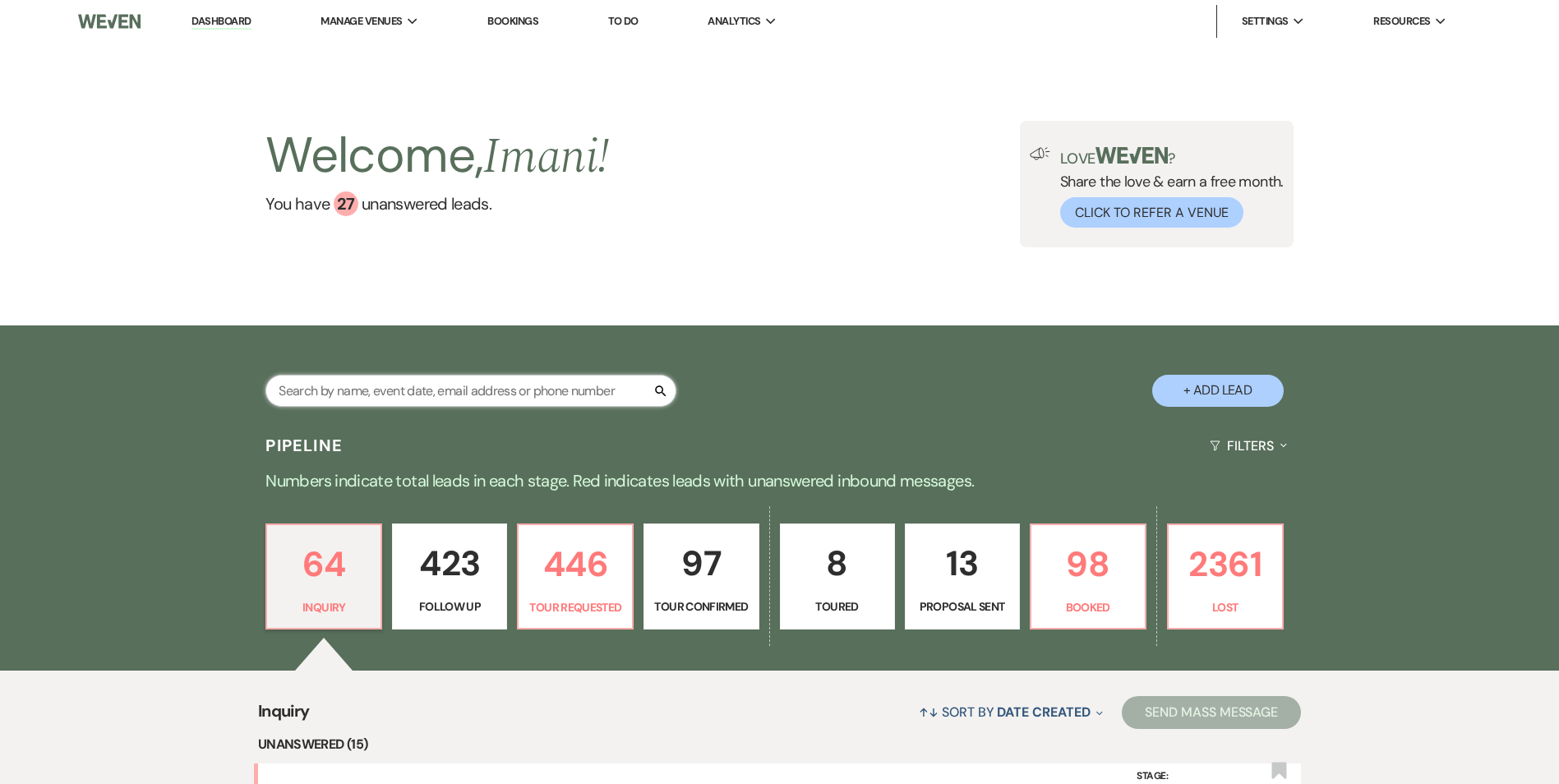
click at [305, 391] on input "text" at bounding box center [470, 391] width 411 height 32
click at [520, 22] on link "Bookings" at bounding box center [512, 22] width 51 height 14
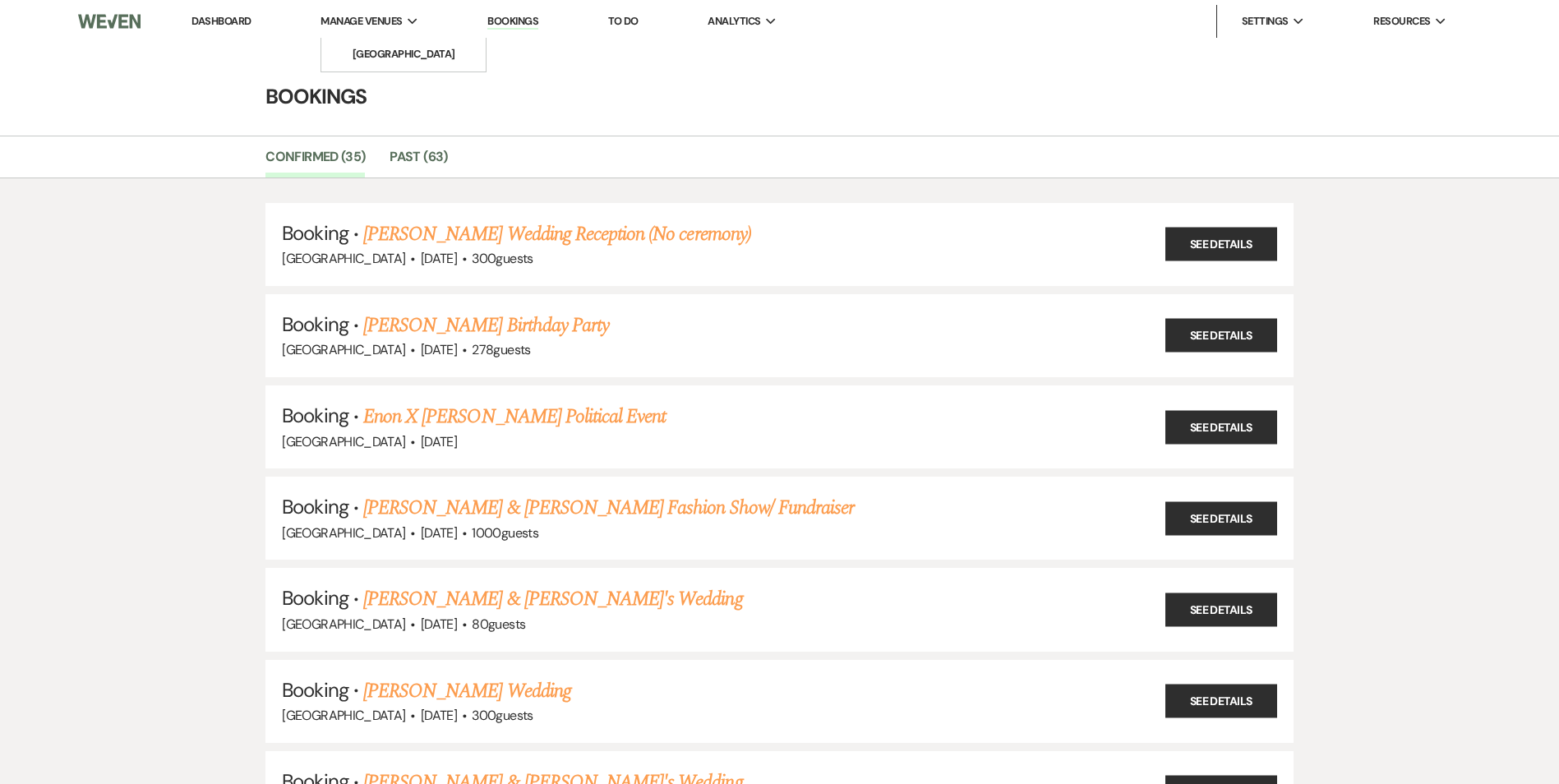
click at [391, 13] on span "Manage Venues" at bounding box center [361, 22] width 82 height 16
click at [385, 36] on li "Manage Venues Expand Enon Ranch" at bounding box center [369, 21] width 114 height 33
click at [385, 63] on link "[GEOGRAPHIC_DATA]" at bounding box center [403, 54] width 164 height 33
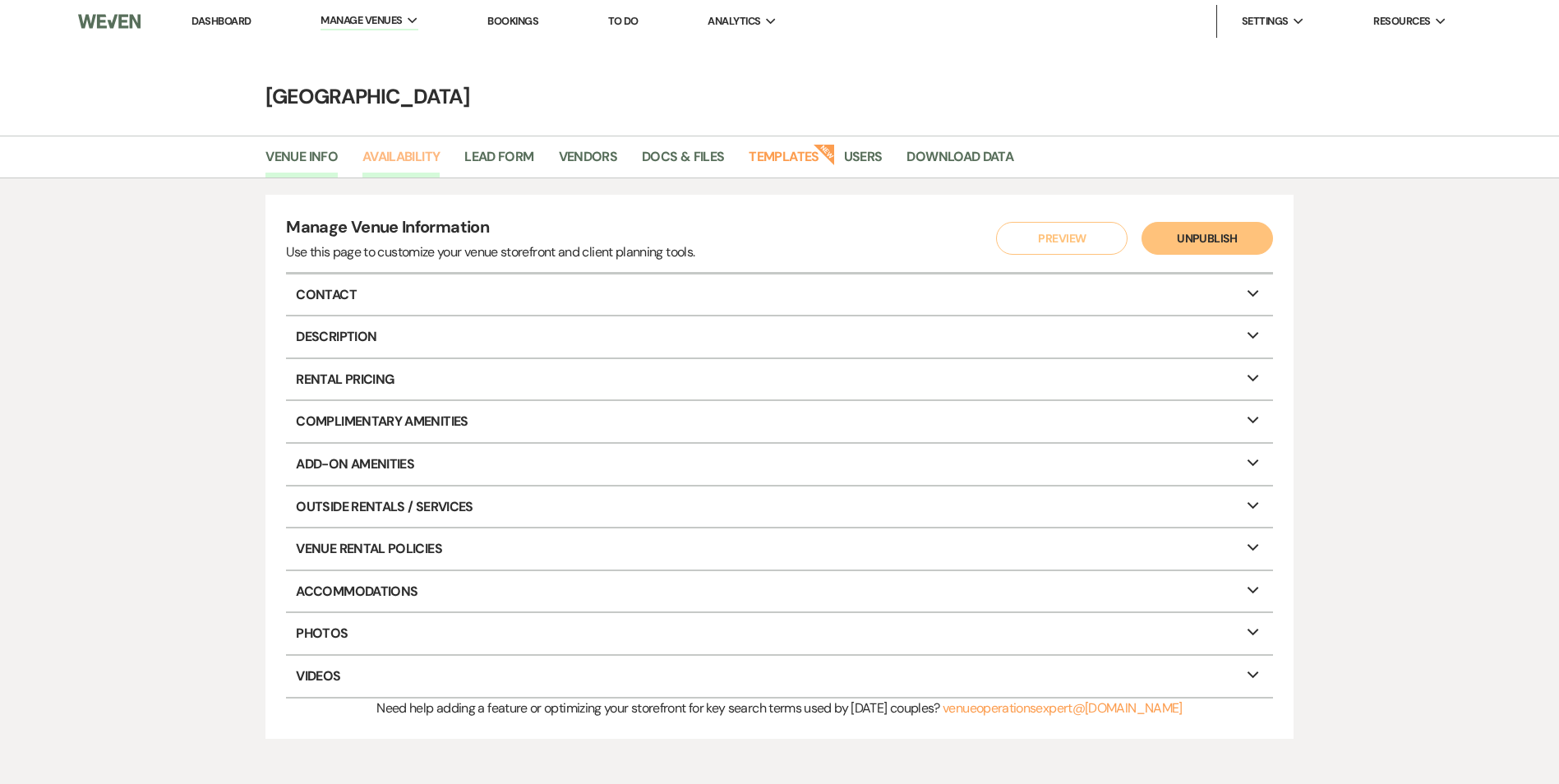
click at [394, 162] on link "Availability" at bounding box center [401, 162] width 77 height 31
select select "2"
select select "2026"
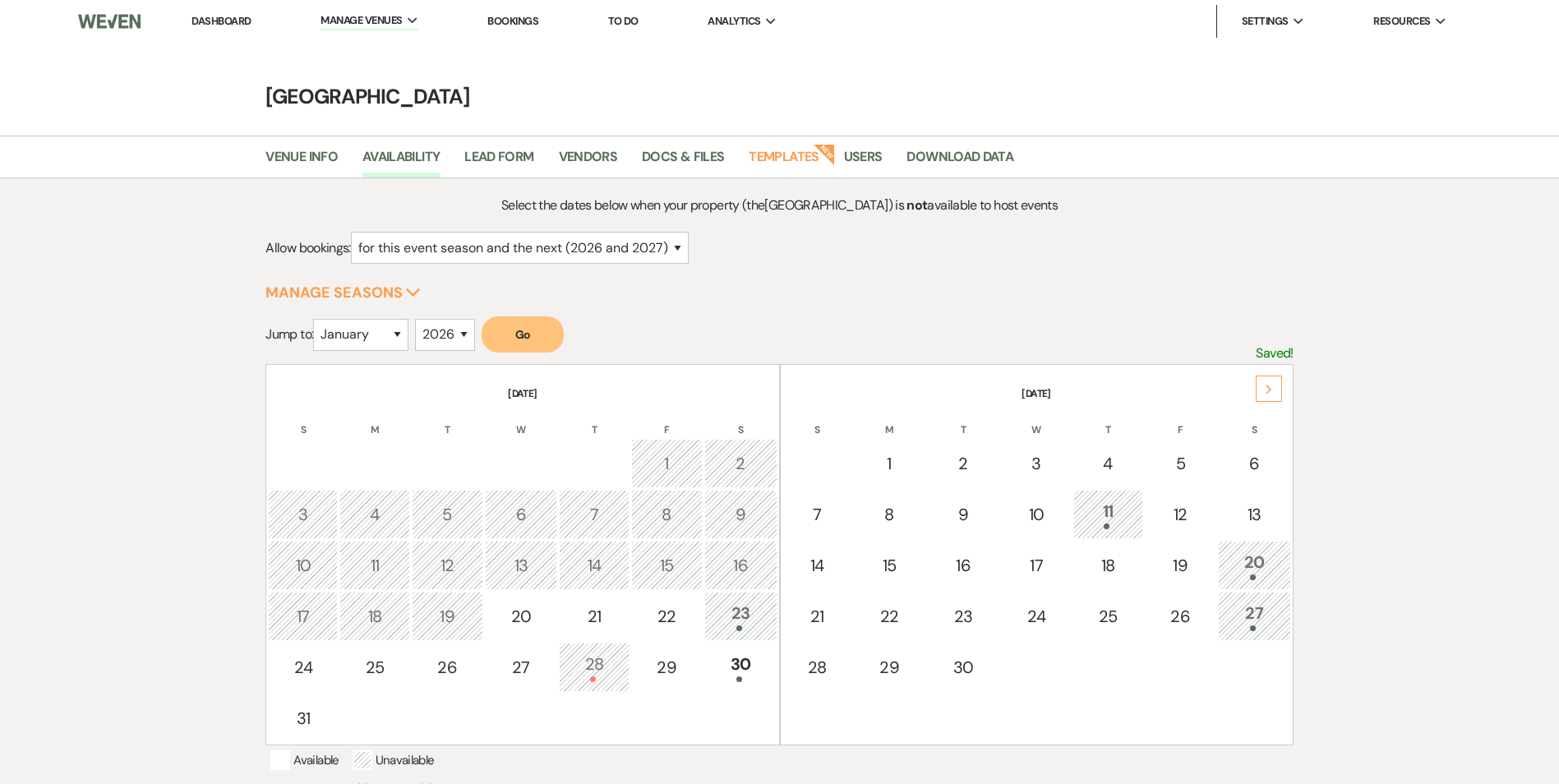
click at [1259, 392] on div "Next" at bounding box center [1269, 388] width 26 height 26
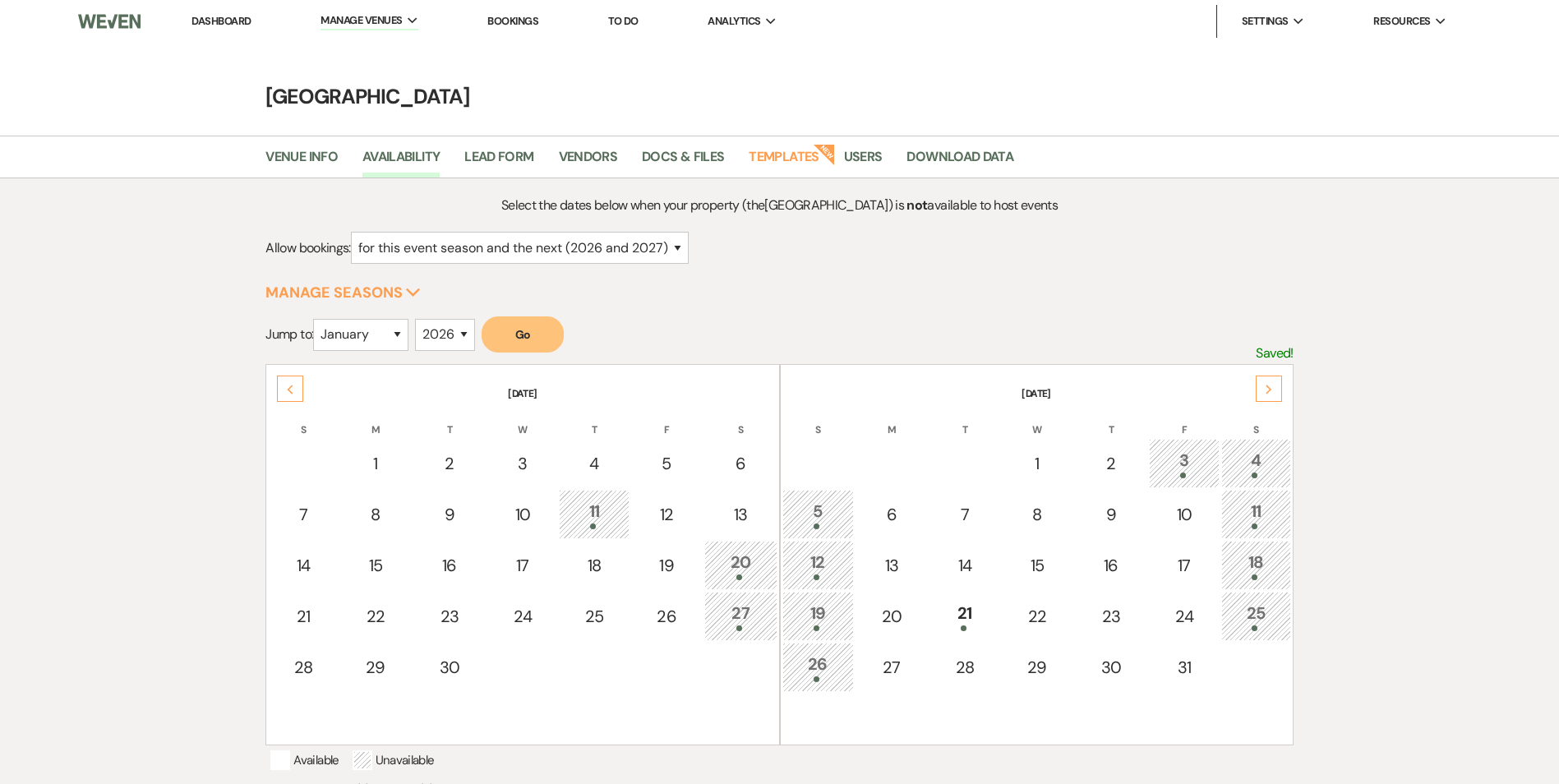
click at [1245, 511] on div "11" at bounding box center [1256, 514] width 52 height 31
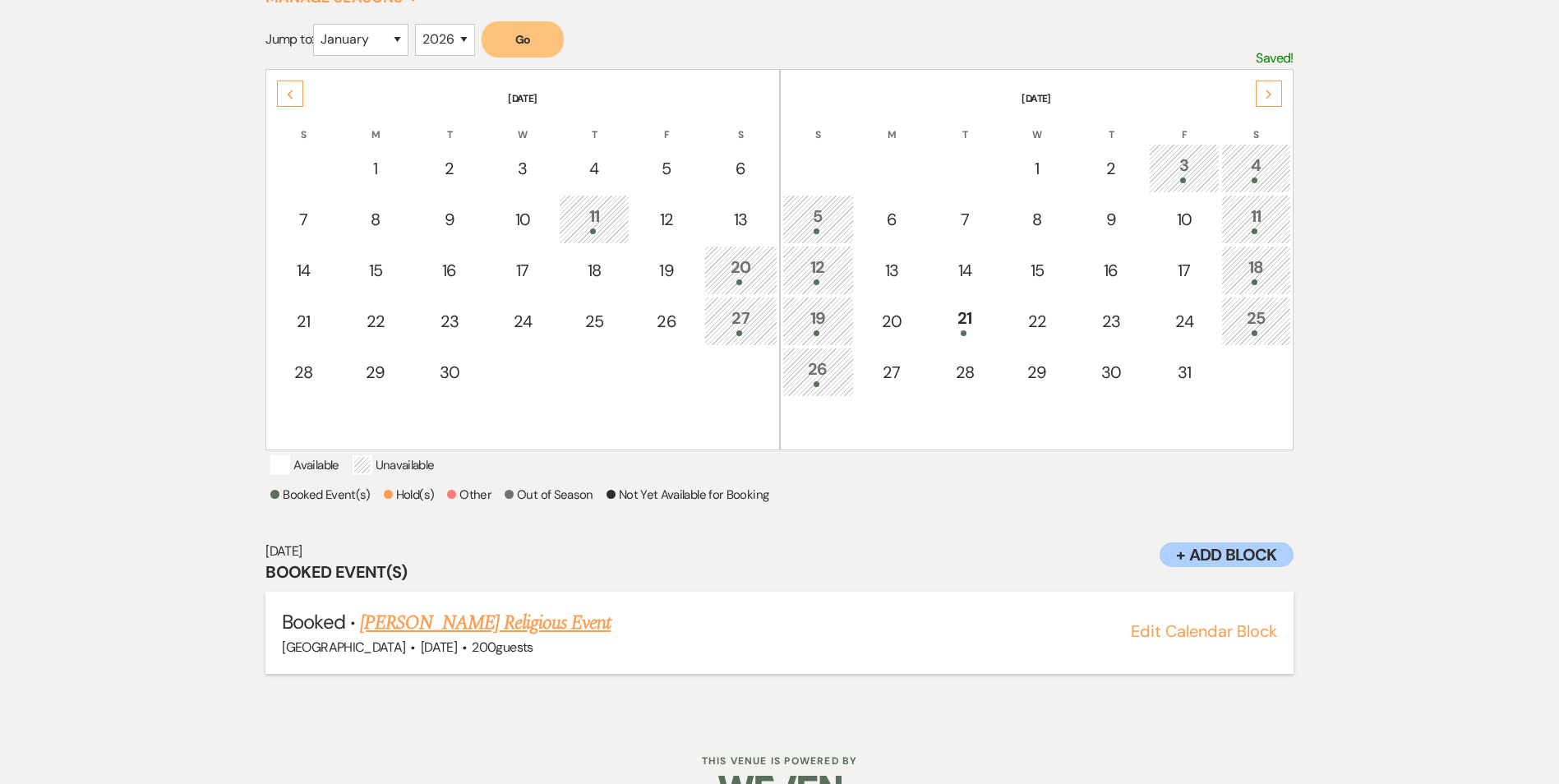
scroll to position [361, 0]
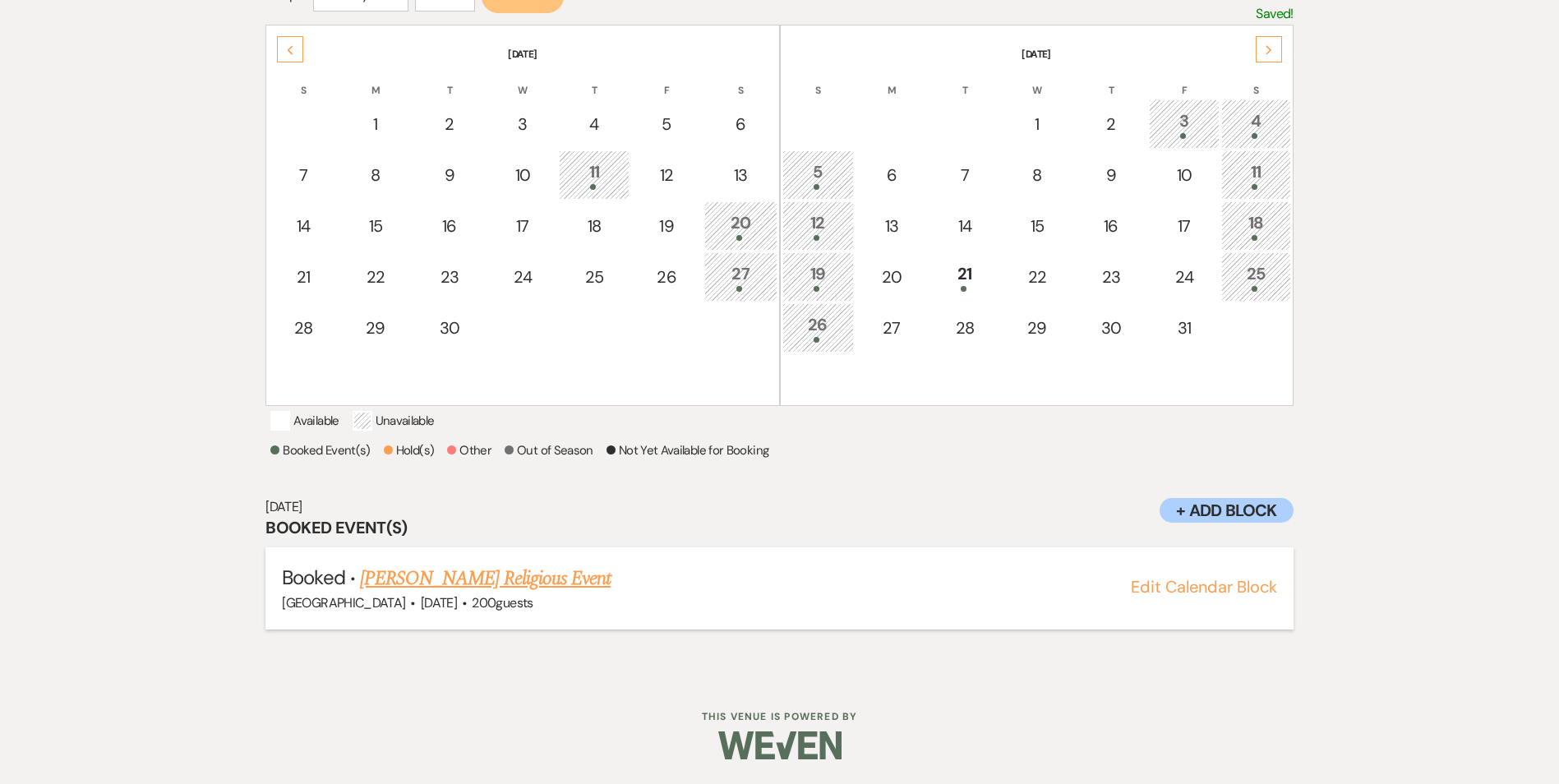
click at [466, 573] on link "[PERSON_NAME] Religious Event" at bounding box center [485, 578] width 251 height 30
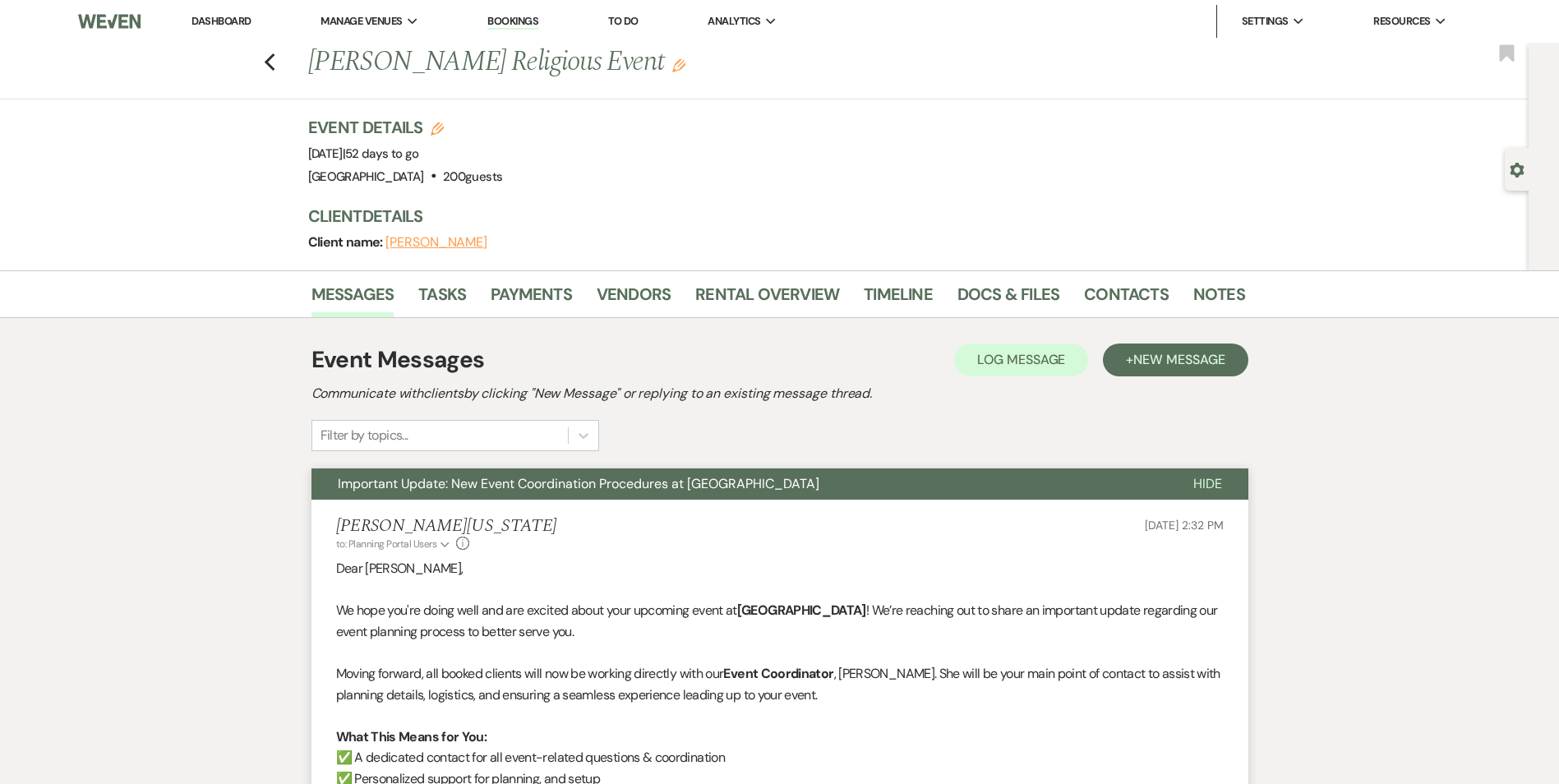
click at [403, 492] on button "Important Update: New Event Coordination Procedures at [GEOGRAPHIC_DATA]" at bounding box center [740, 483] width 855 height 31
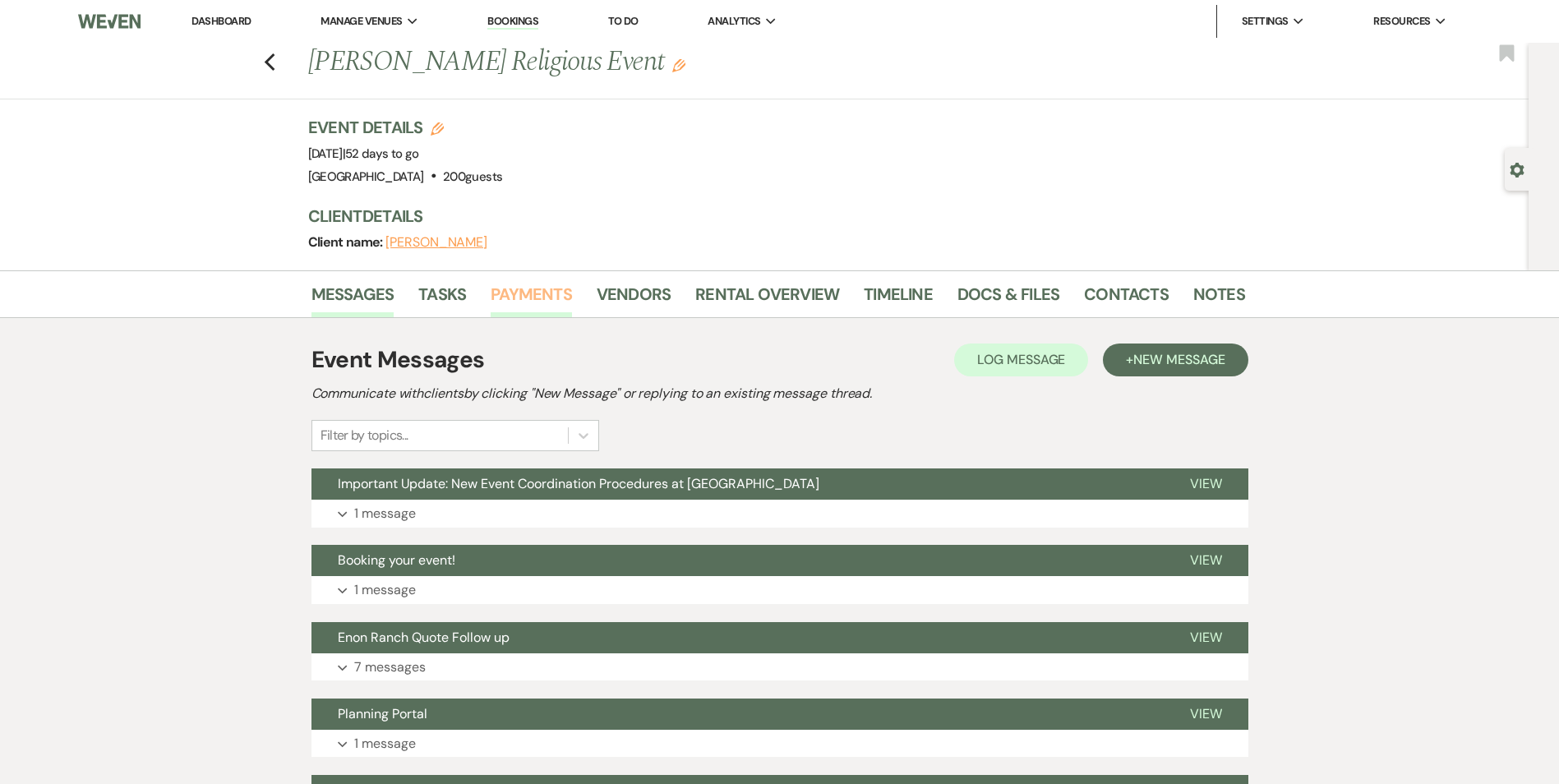
click at [530, 295] on link "Payments" at bounding box center [531, 299] width 82 height 36
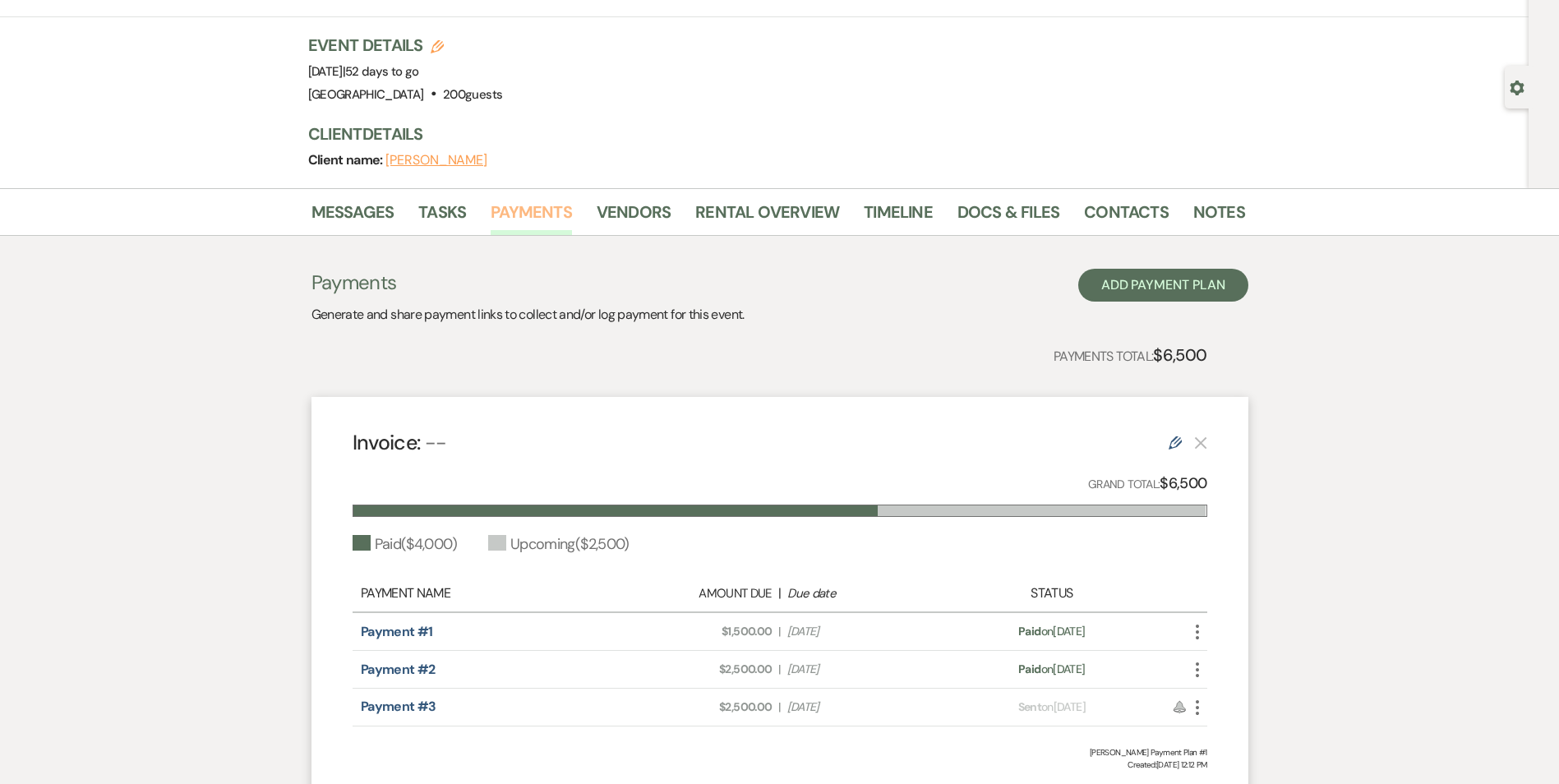
scroll to position [223, 0]
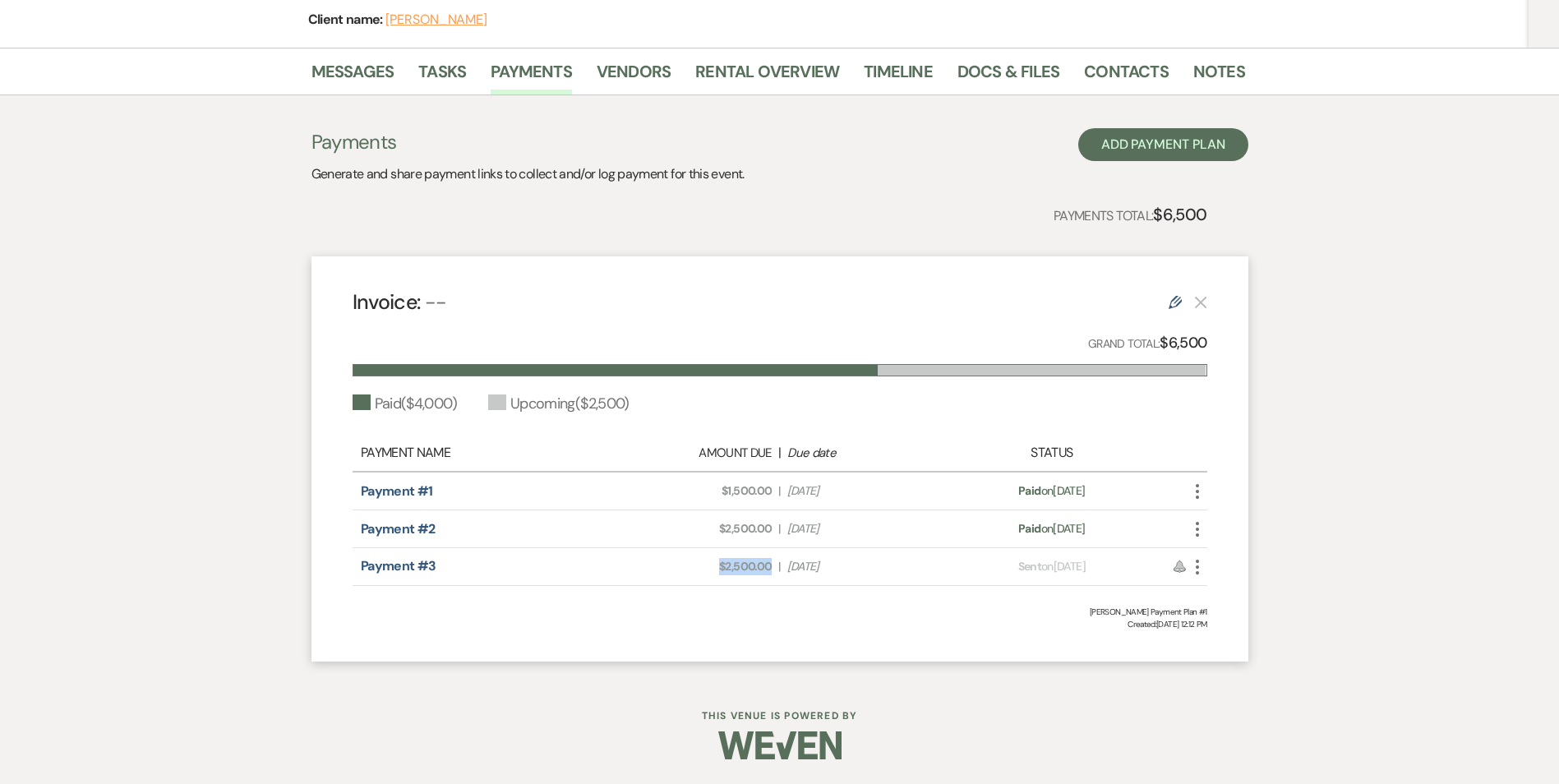
drag, startPoint x: 718, startPoint y: 564, endPoint x: 772, endPoint y: 567, distance: 54.1
click at [772, 567] on span "Amount Due: $2,500.00" at bounding box center [696, 566] width 151 height 17
copy span "$2,500.00"
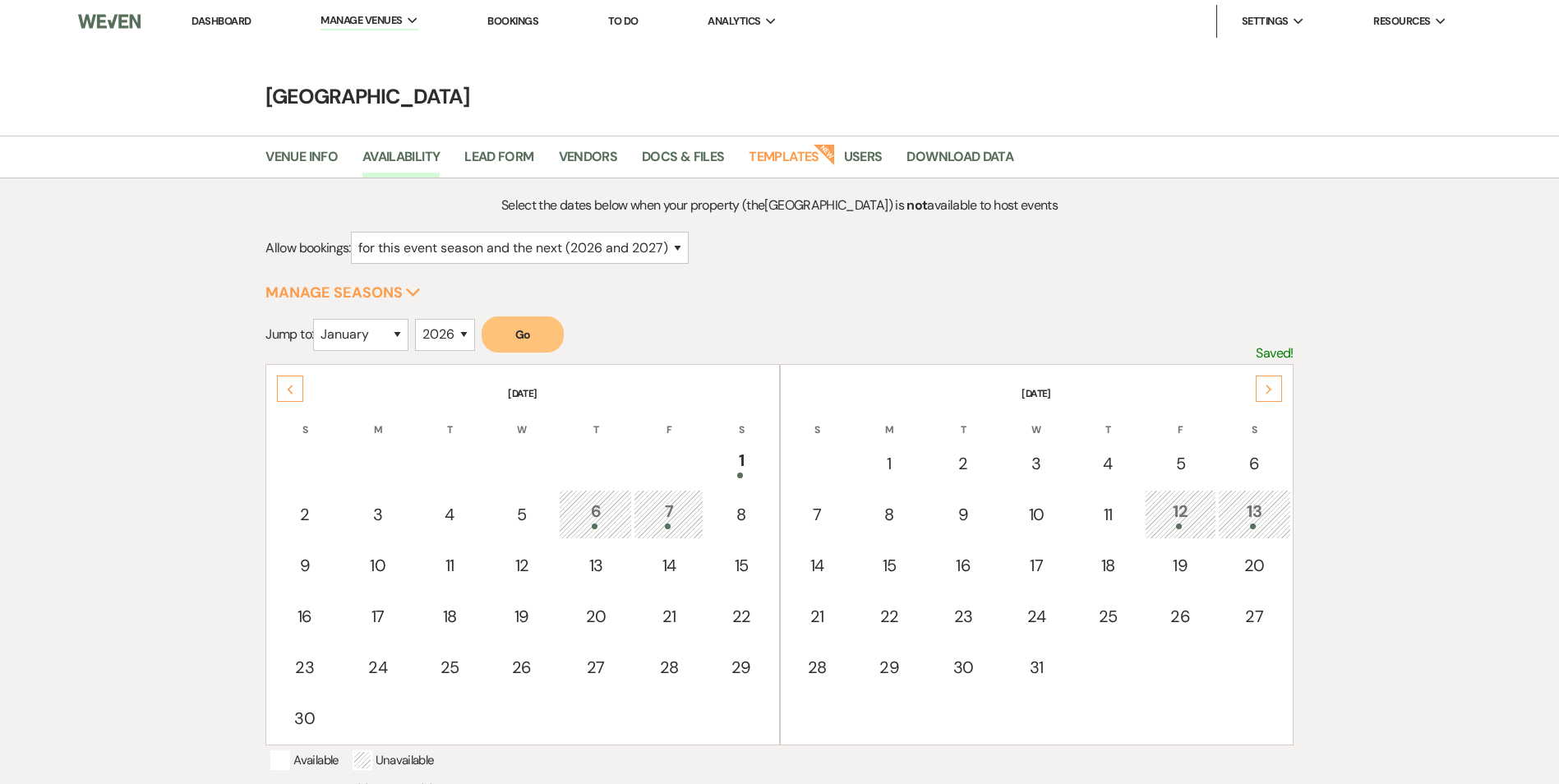
select select "2"
select select "2026"
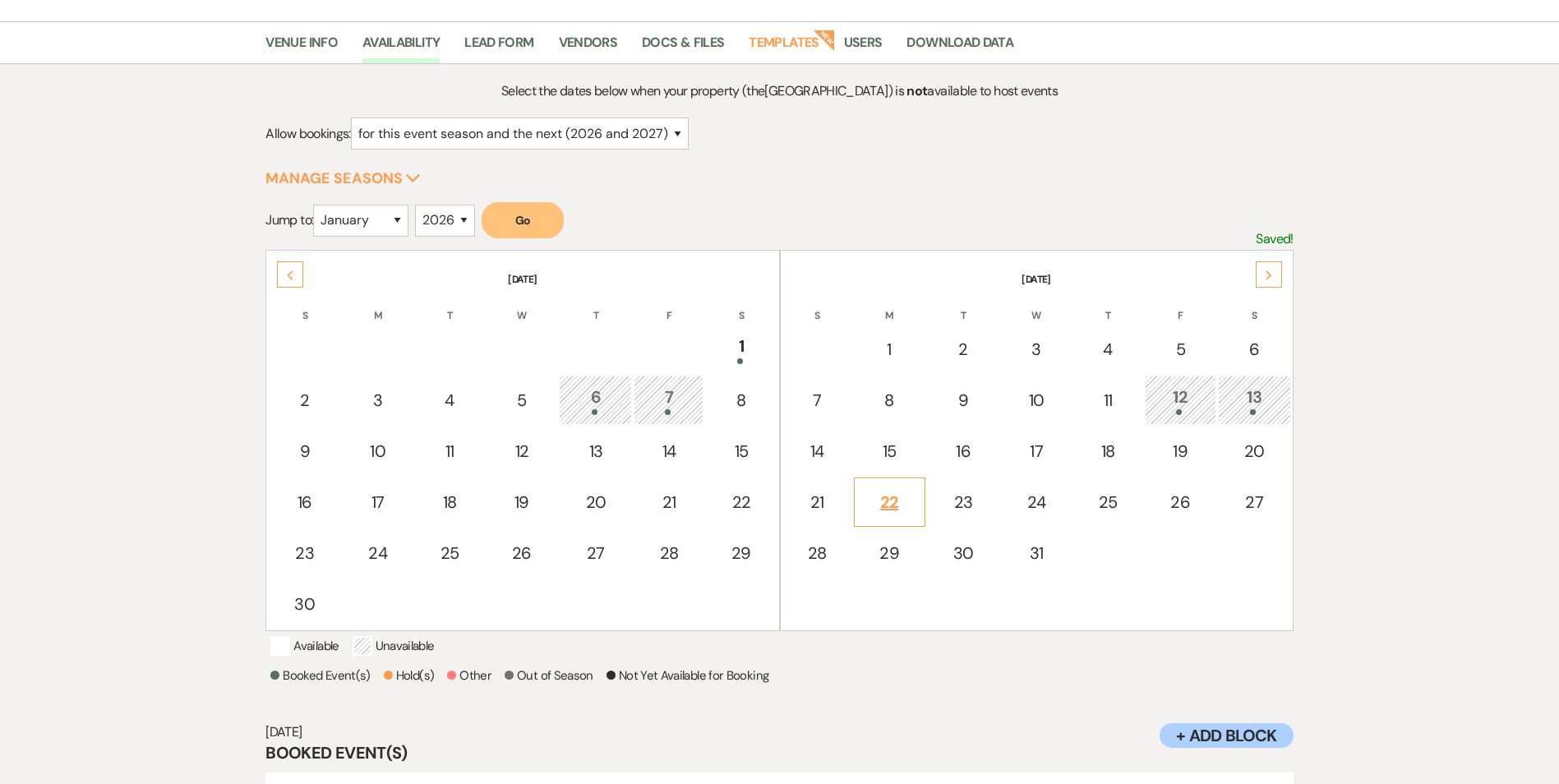
scroll to position [238, 0]
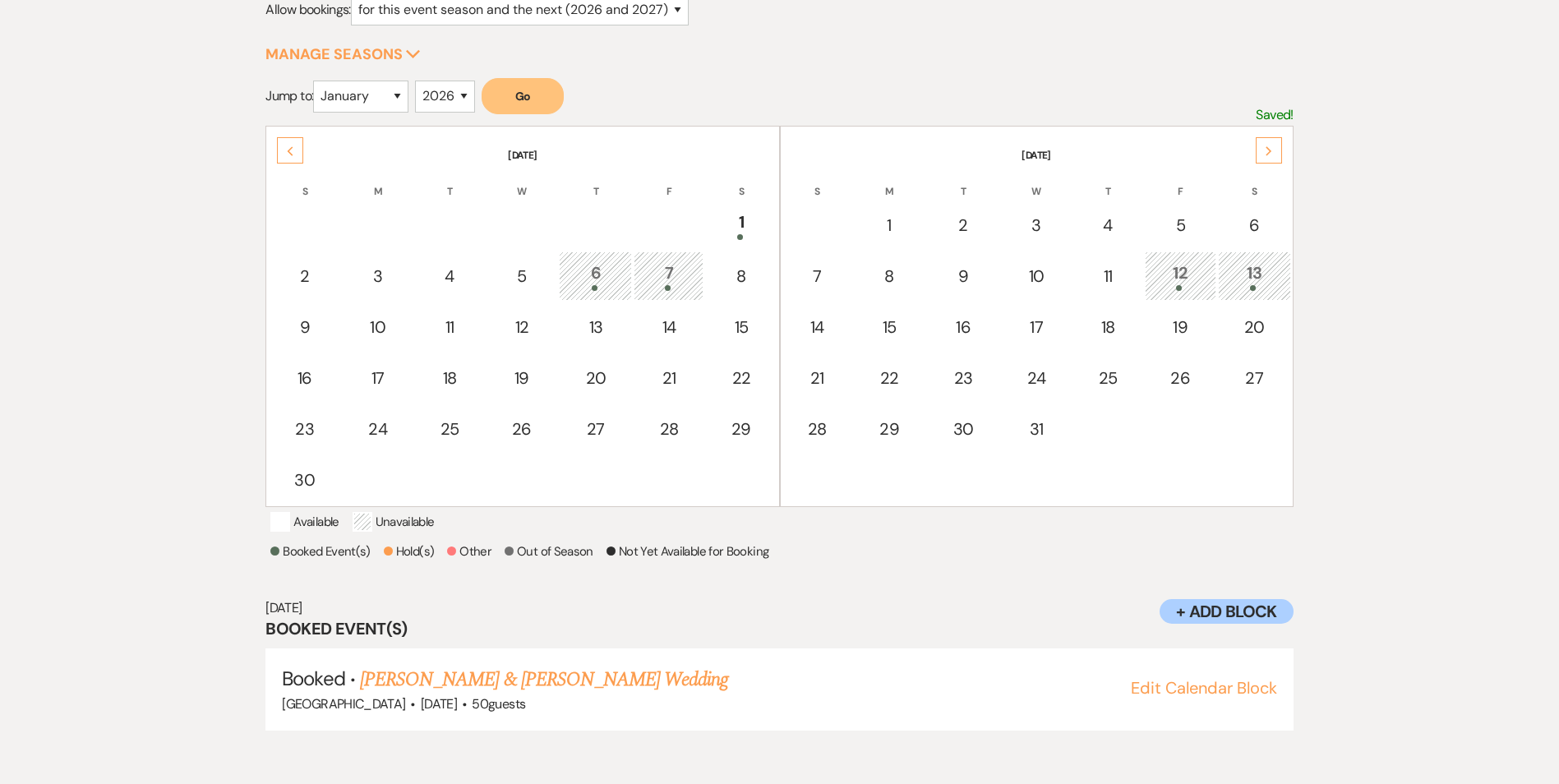
click at [1251, 275] on div "13" at bounding box center [1254, 276] width 55 height 31
click at [484, 694] on link "[PERSON_NAME] & G's Wedding" at bounding box center [487, 679] width 253 height 30
click at [1172, 280] on div "12" at bounding box center [1180, 276] width 53 height 31
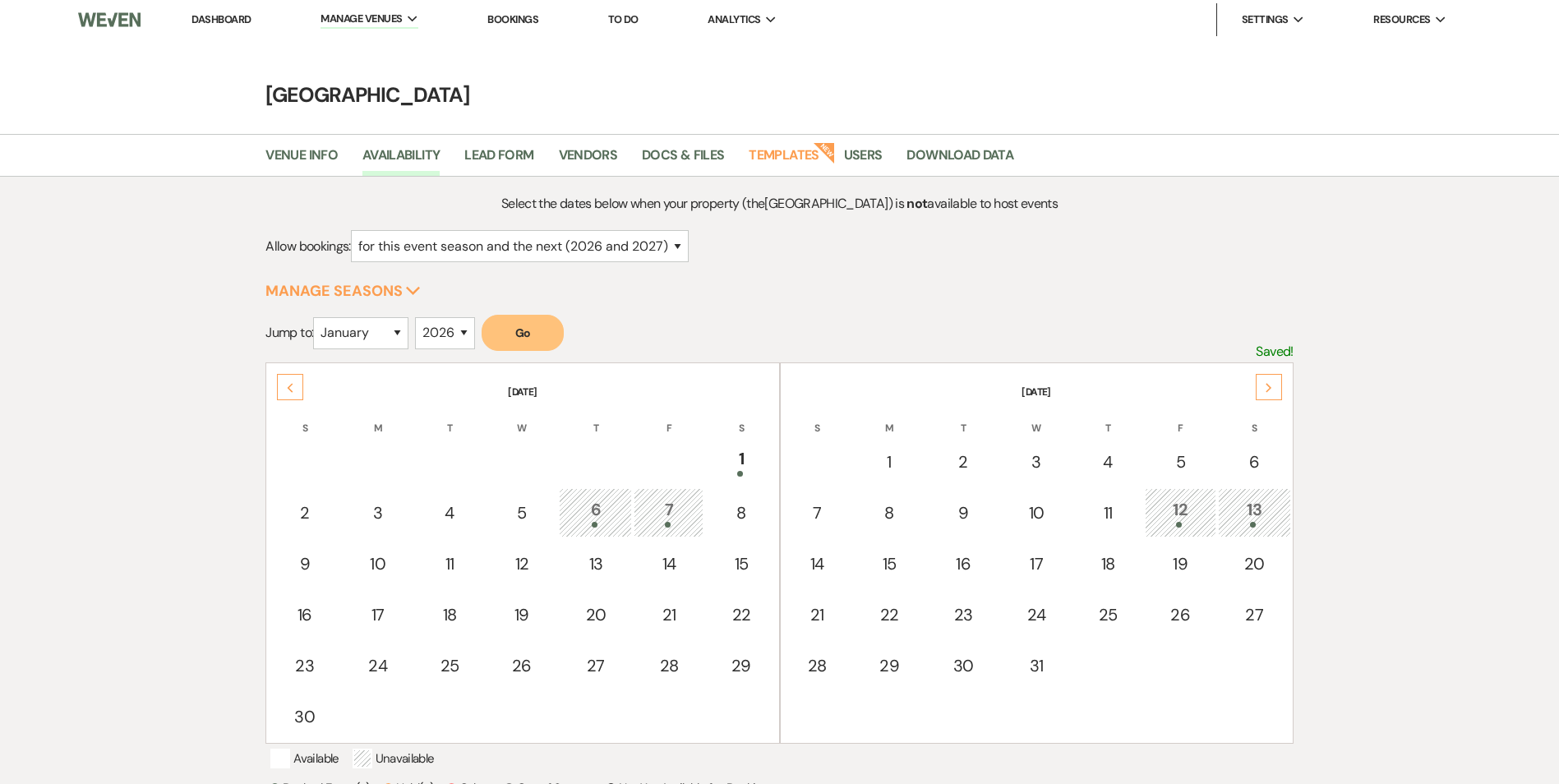
scroll to position [0, 0]
click at [1248, 513] on div "13" at bounding box center [1254, 514] width 55 height 31
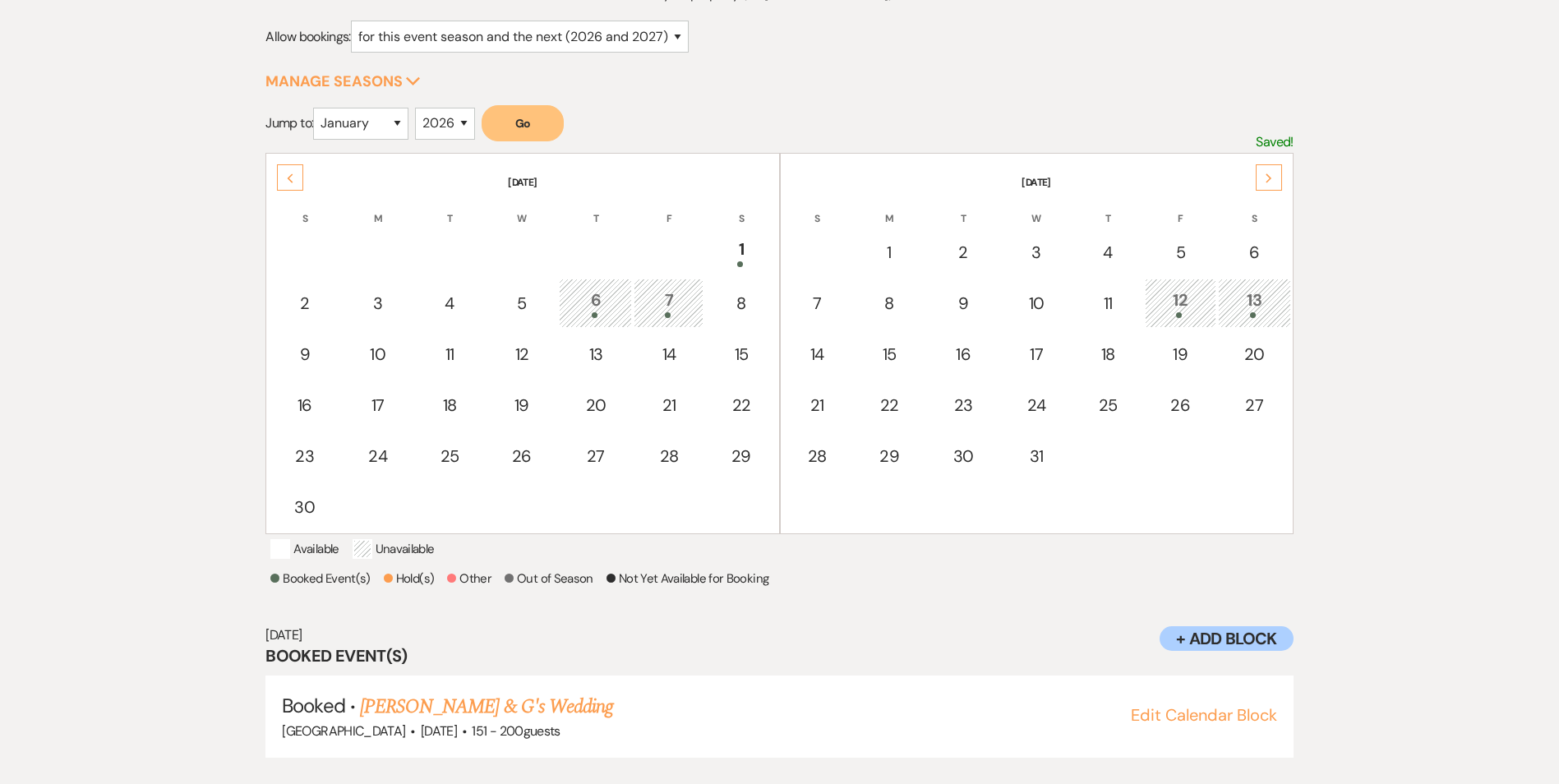
scroll to position [238, 0]
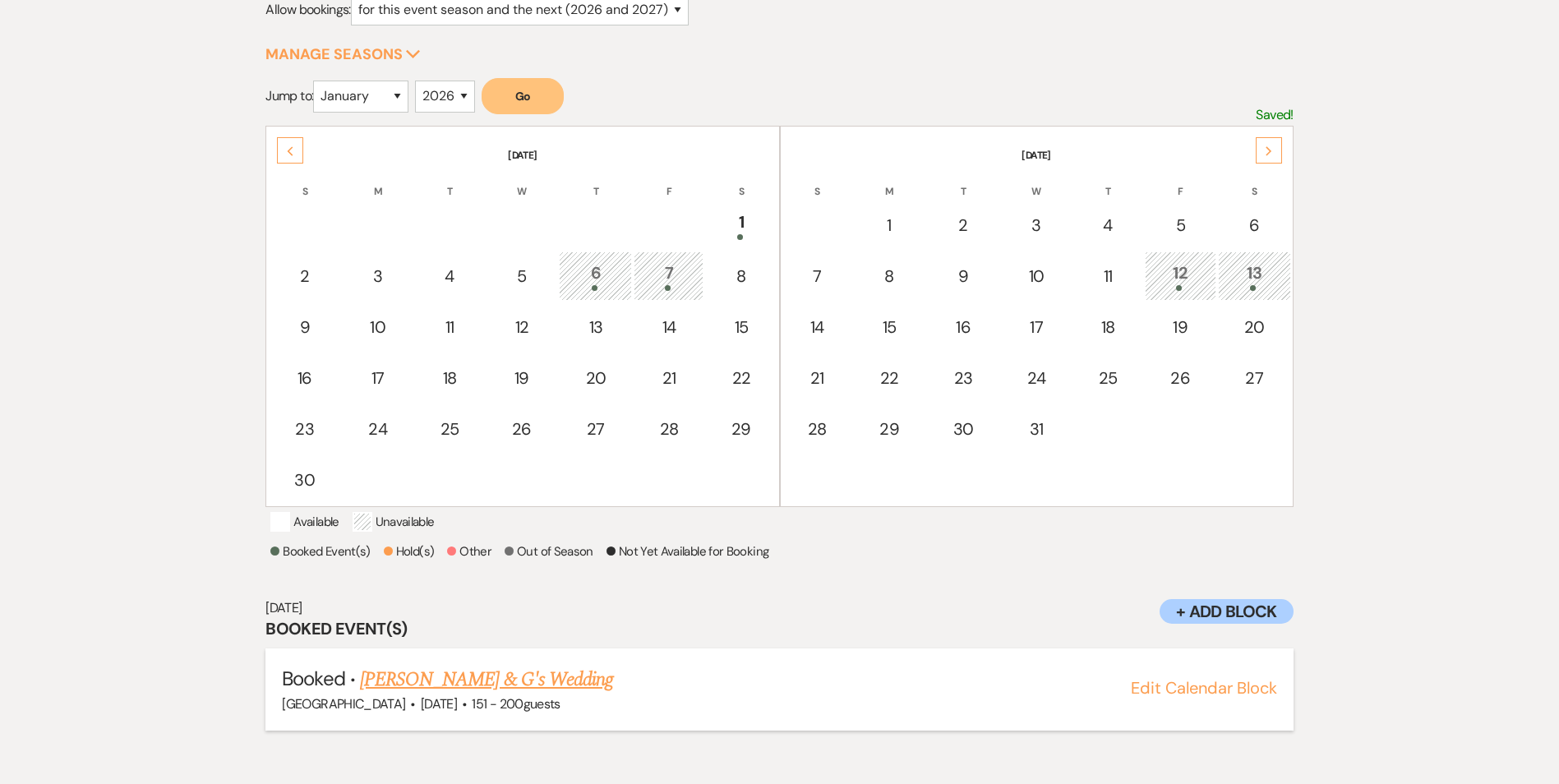
click at [480, 694] on link "[PERSON_NAME] & G's Wedding" at bounding box center [487, 679] width 253 height 30
click at [1257, 282] on div "13" at bounding box center [1254, 276] width 55 height 31
click at [1255, 281] on div "13" at bounding box center [1254, 276] width 55 height 31
click at [1249, 278] on div "13" at bounding box center [1254, 276] width 55 height 31
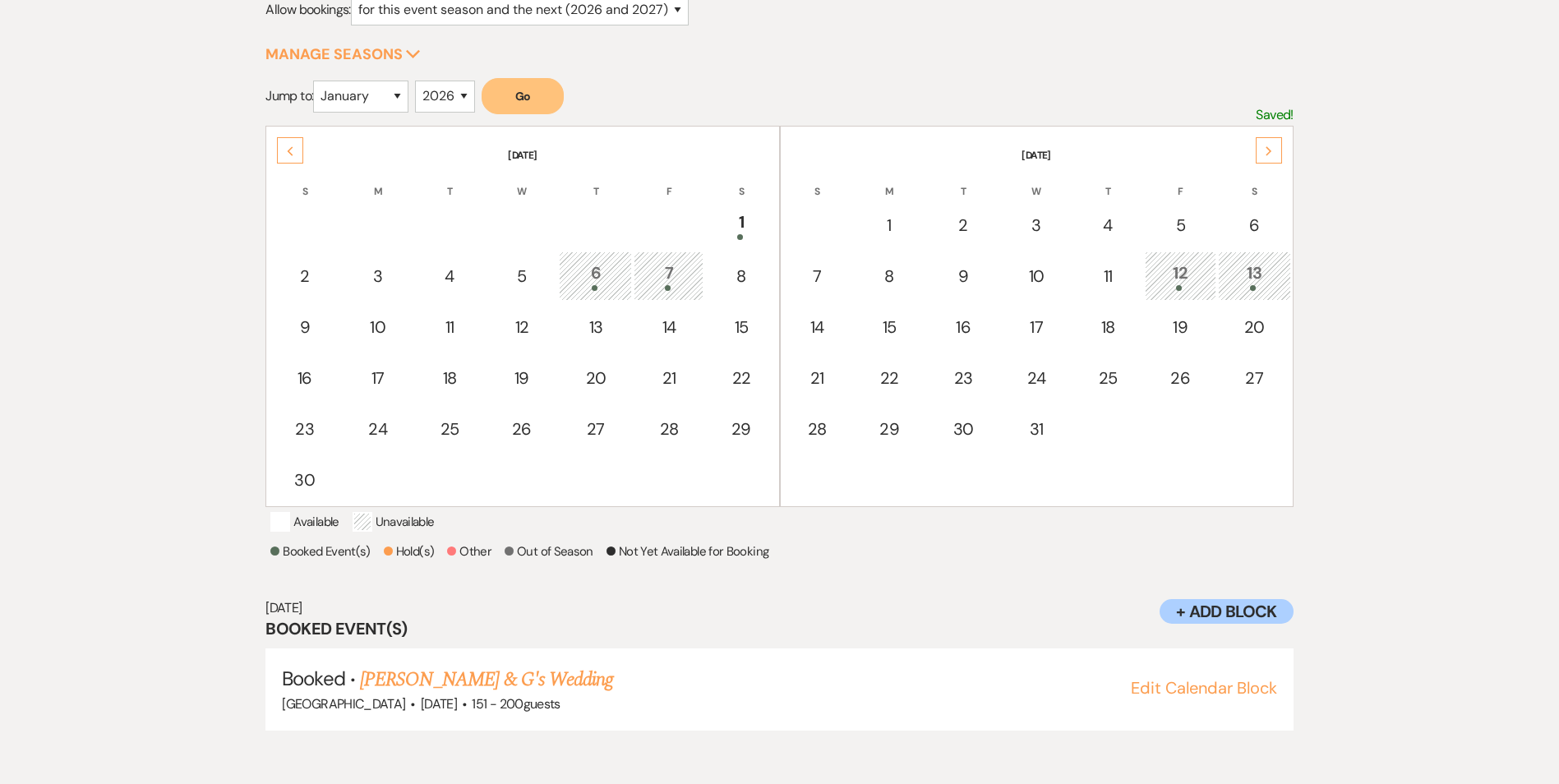
click at [1249, 278] on div "13" at bounding box center [1254, 276] width 55 height 31
click at [506, 694] on link "[PERSON_NAME] & G's Wedding" at bounding box center [487, 679] width 253 height 30
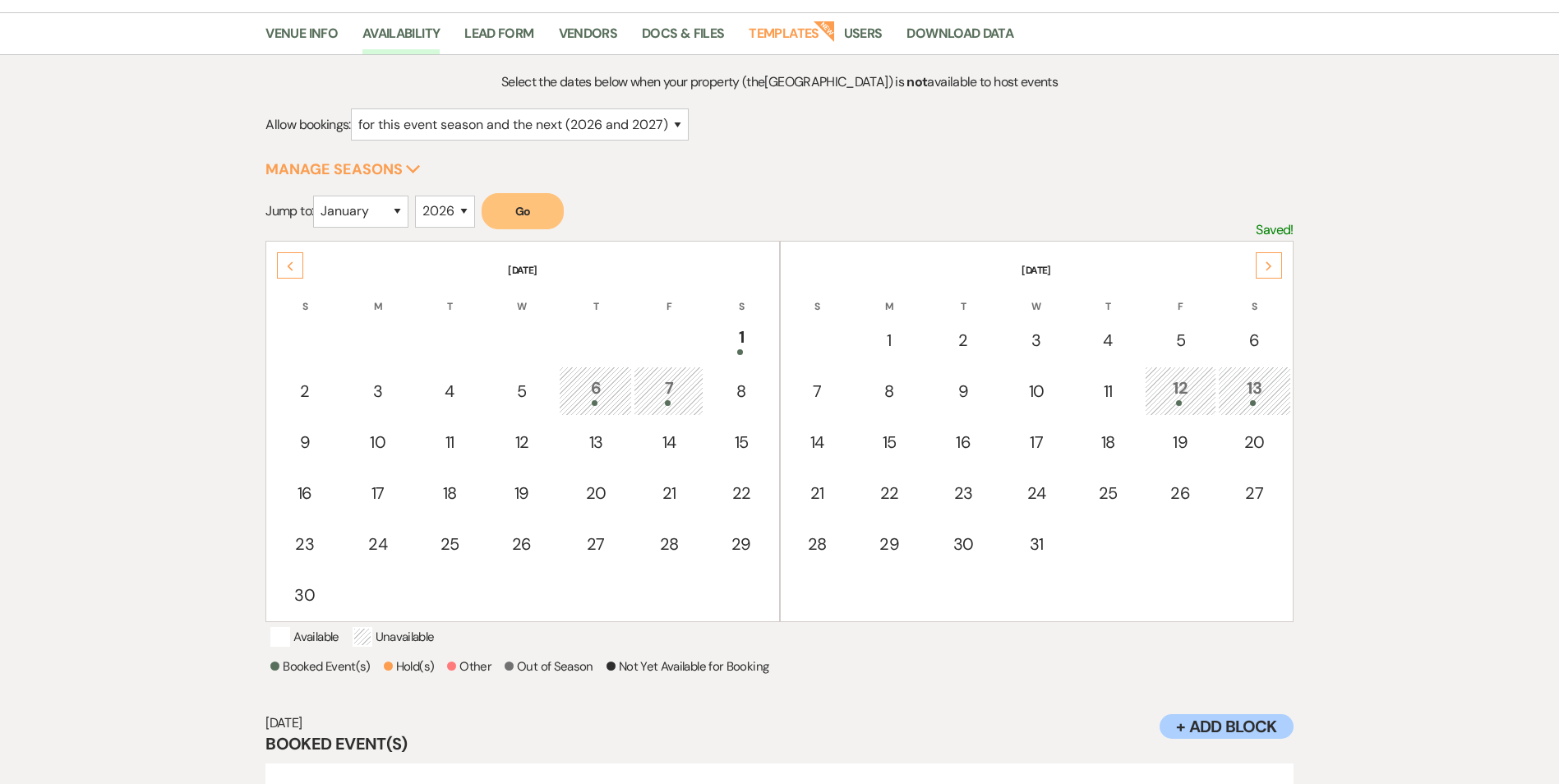
scroll to position [0, 0]
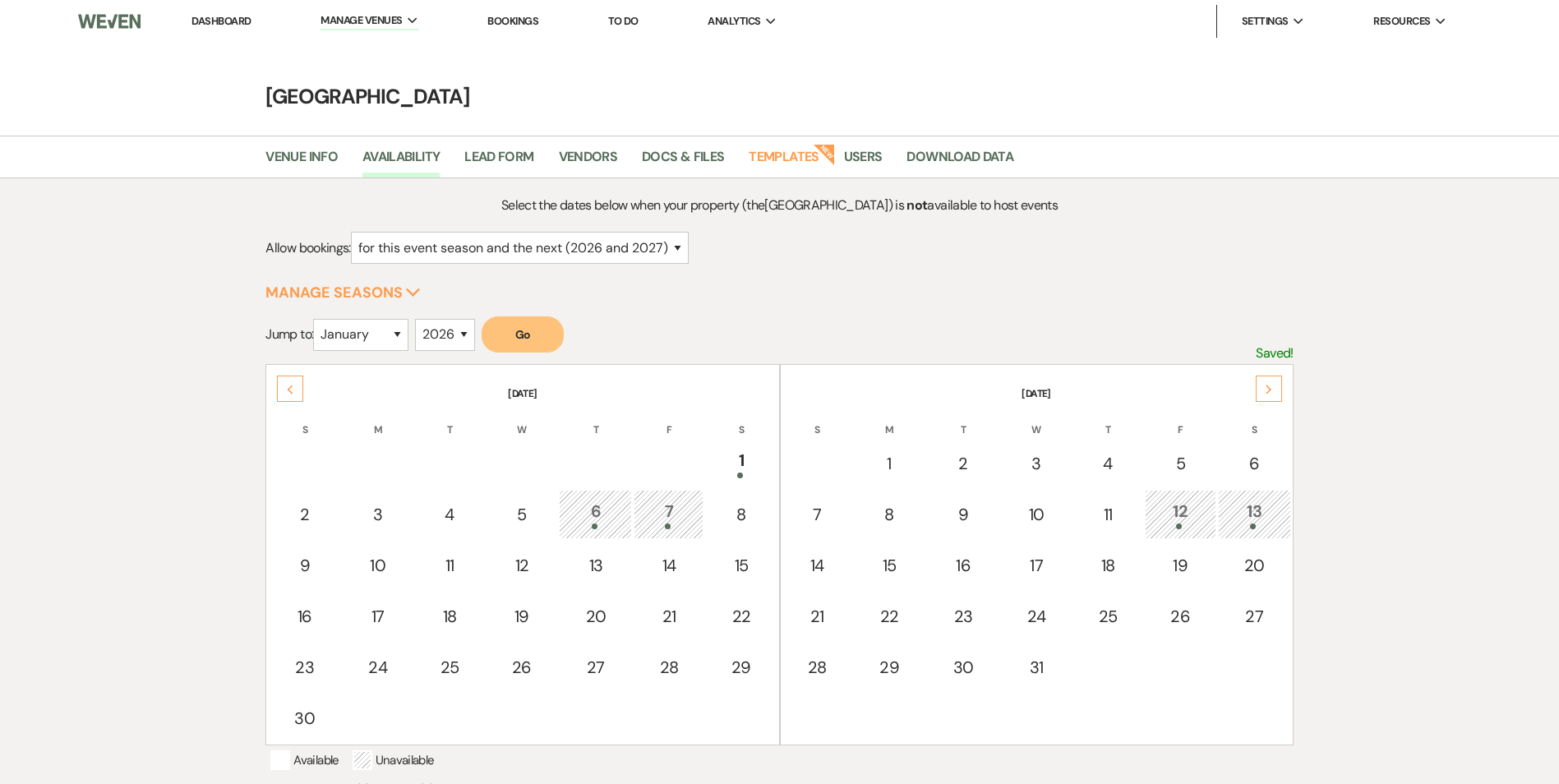
click at [218, 21] on link "Dashboard" at bounding box center [221, 22] width 59 height 14
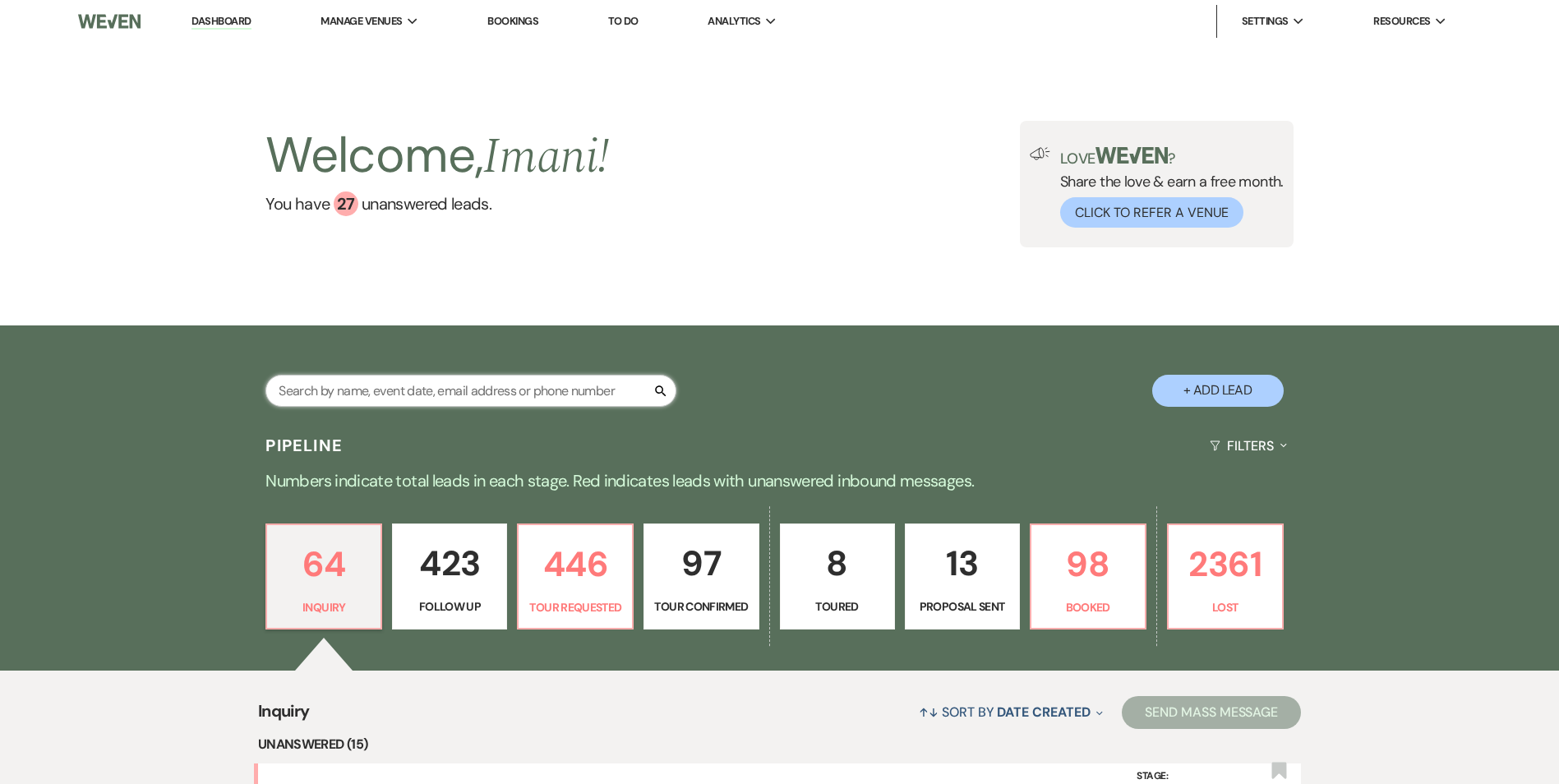
click at [423, 391] on input "text" at bounding box center [470, 391] width 411 height 32
paste input "Napoleon & Sareena"
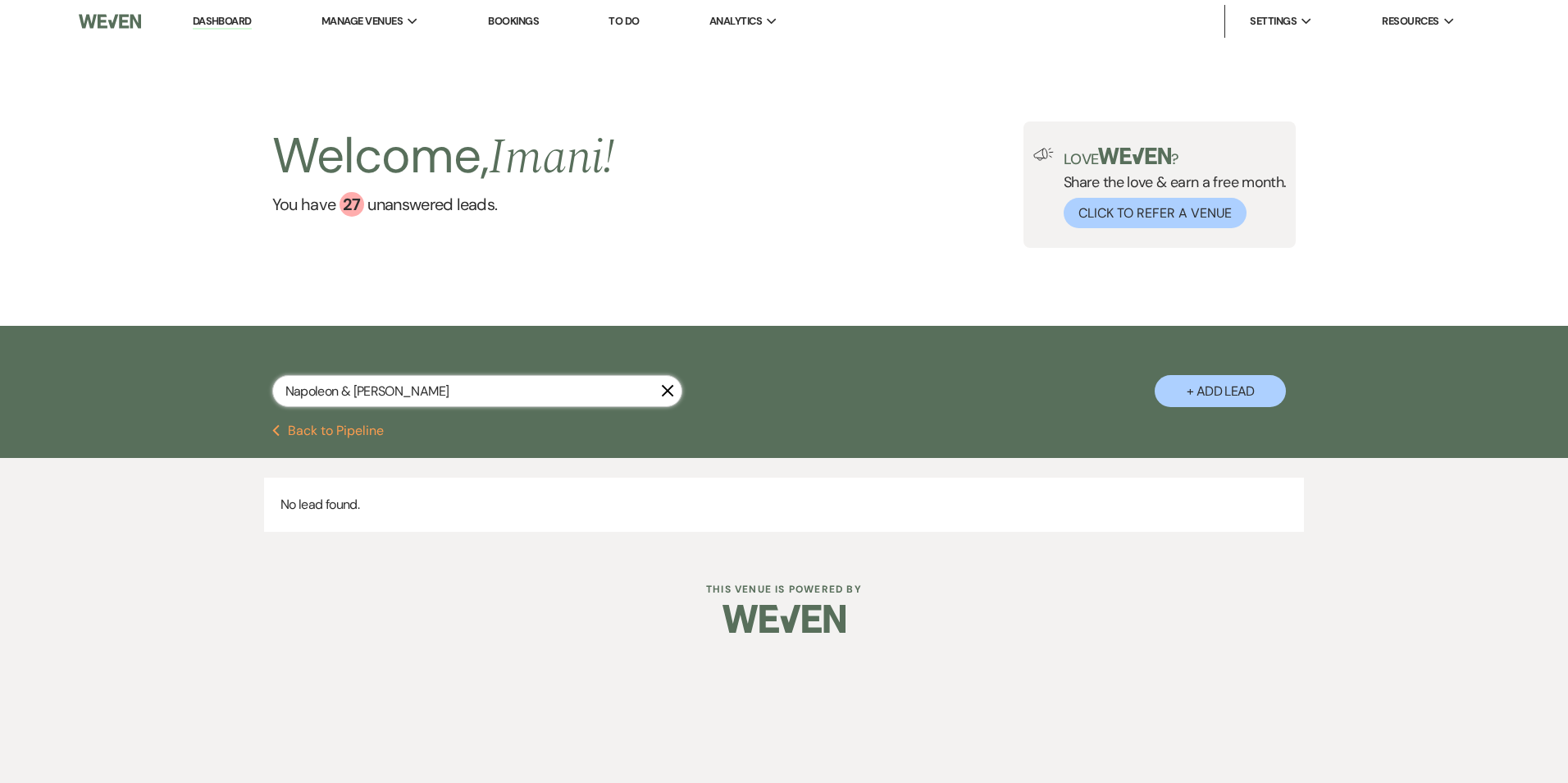
drag, startPoint x: 446, startPoint y: 387, endPoint x: 351, endPoint y: 385, distance: 95.0
click at [351, 385] on input "Napoleon & Sareena" at bounding box center [477, 391] width 410 height 32
click at [342, 387] on input "Napoleon & Sareena" at bounding box center [477, 391] width 410 height 32
drag, startPoint x: 357, startPoint y: 387, endPoint x: 214, endPoint y: 380, distance: 143.2
click at [219, 381] on div "Napoleon & Sareena X + Add Lead" at bounding box center [784, 377] width 1181 height 86
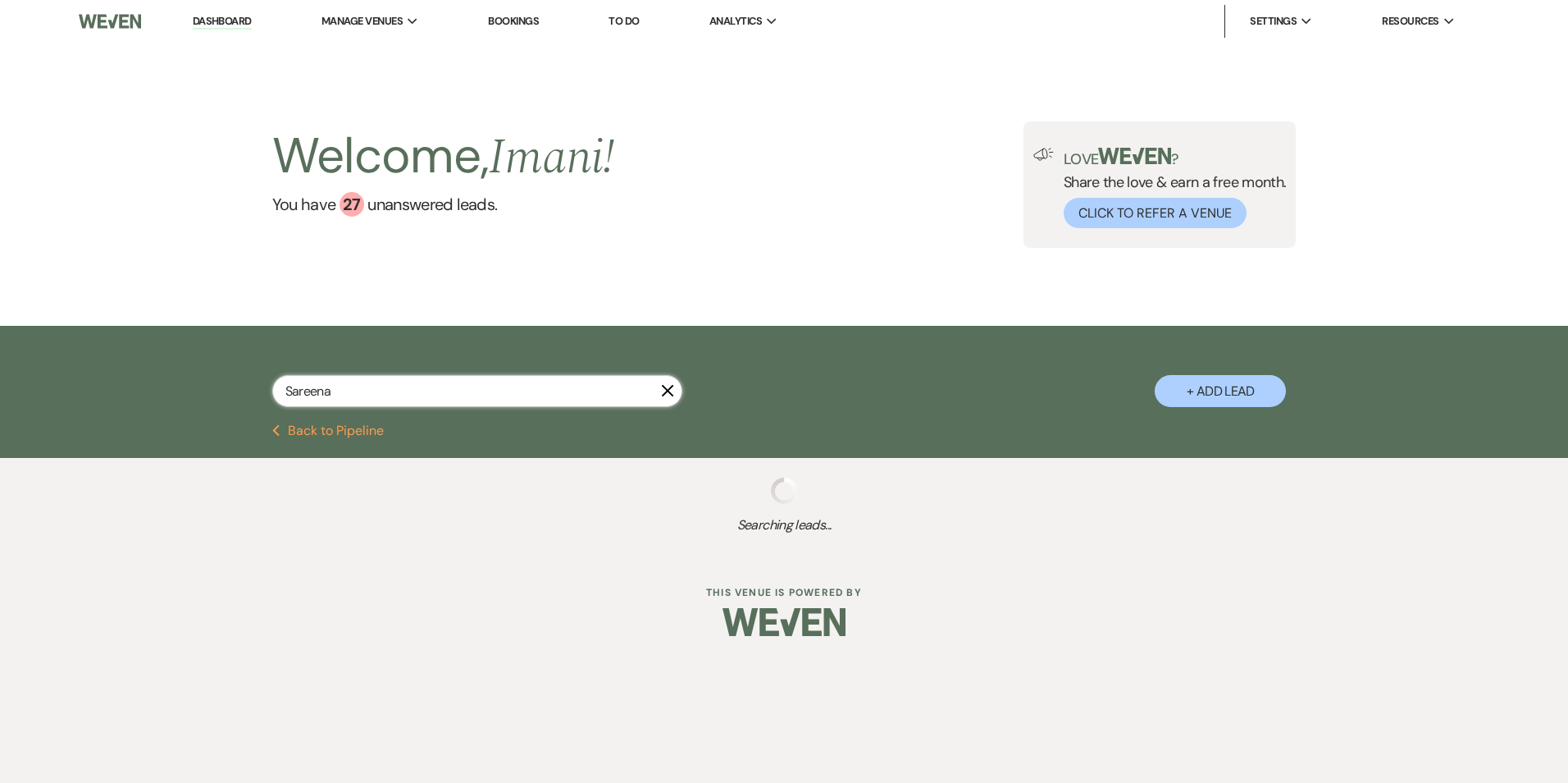
type input "Sareena"
select select "2"
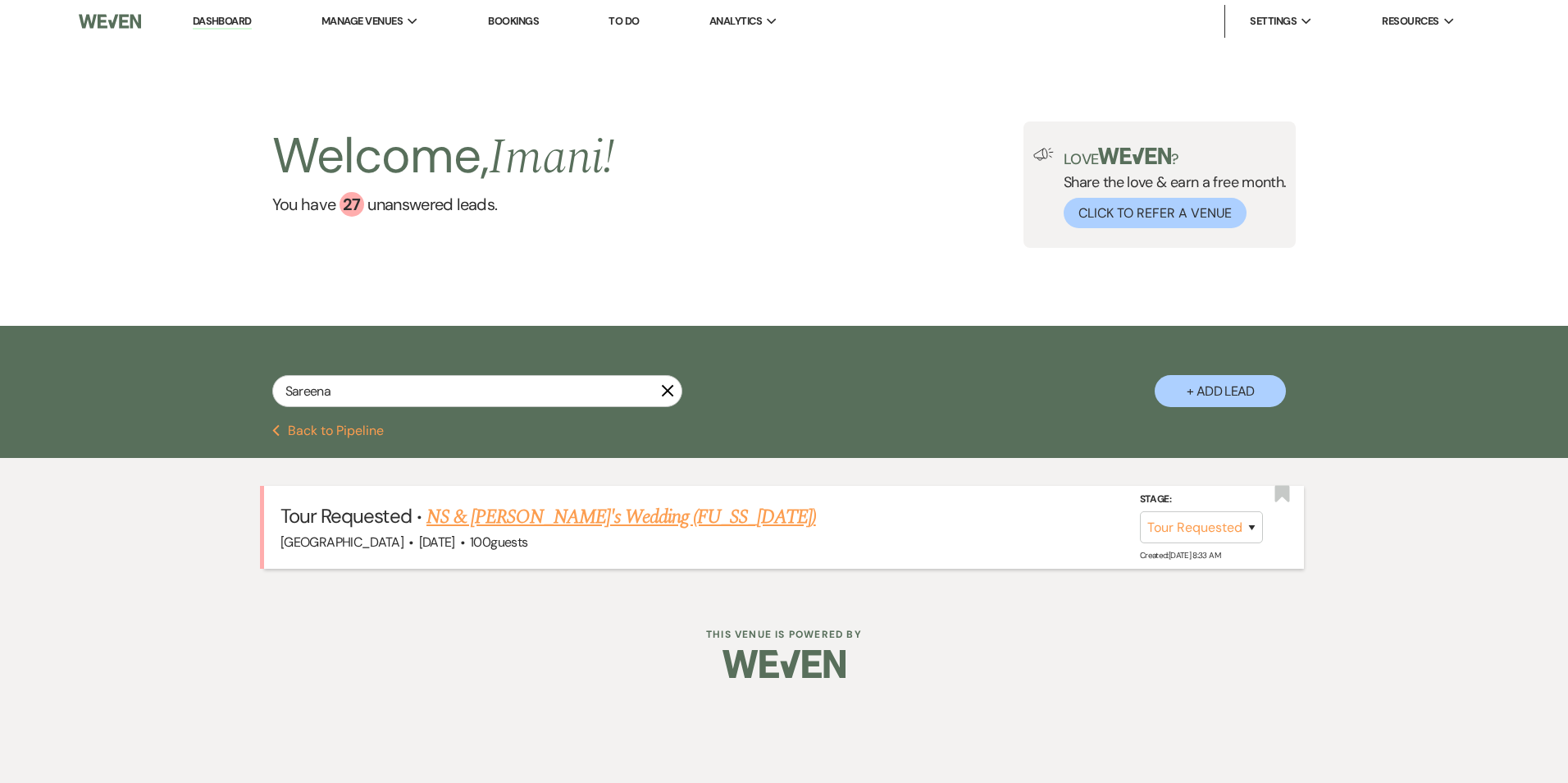
click at [582, 519] on link "NS & Sareena's Wedding (FU_SS_7/25/25)" at bounding box center [621, 517] width 390 height 30
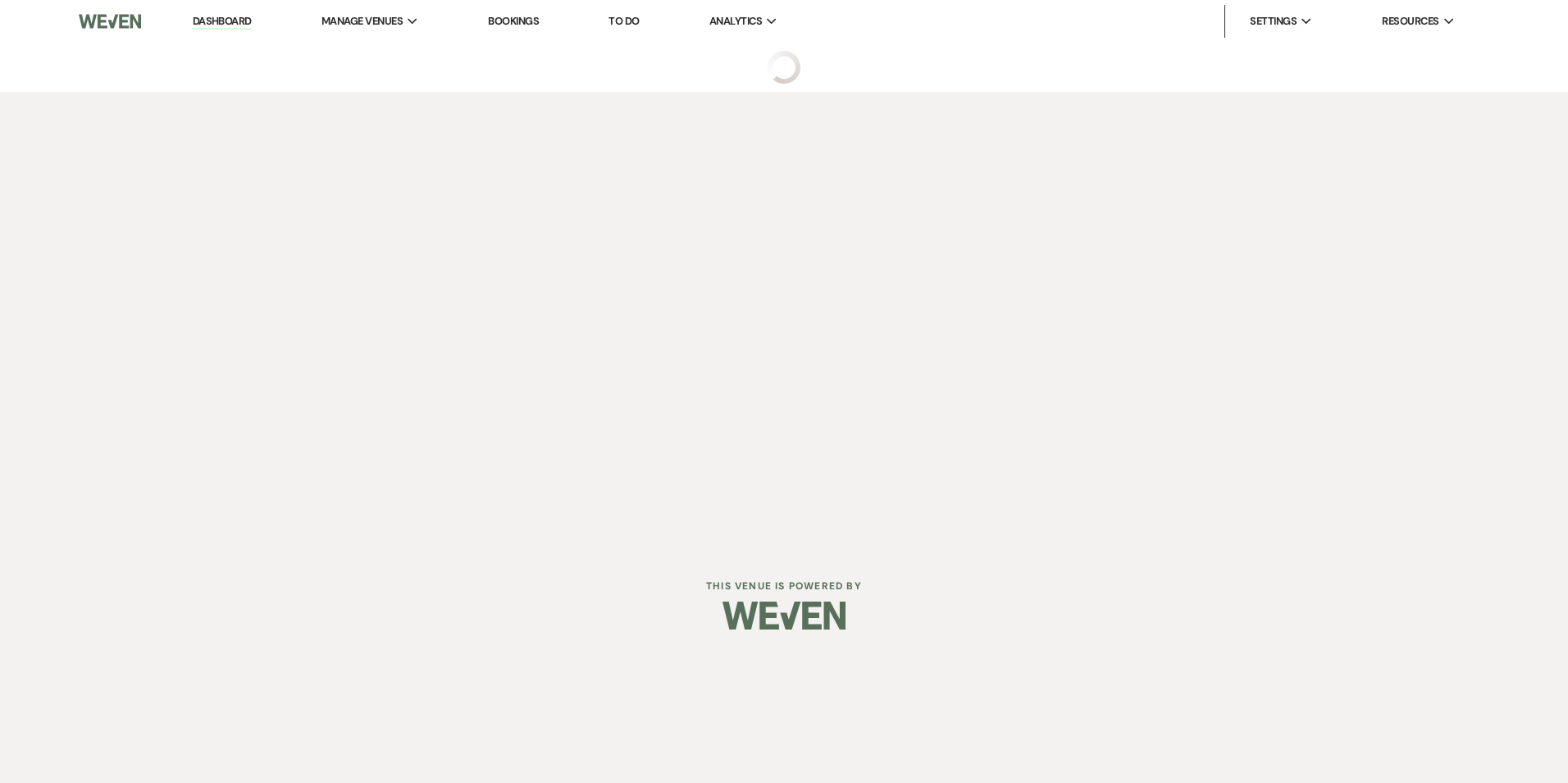
select select "2"
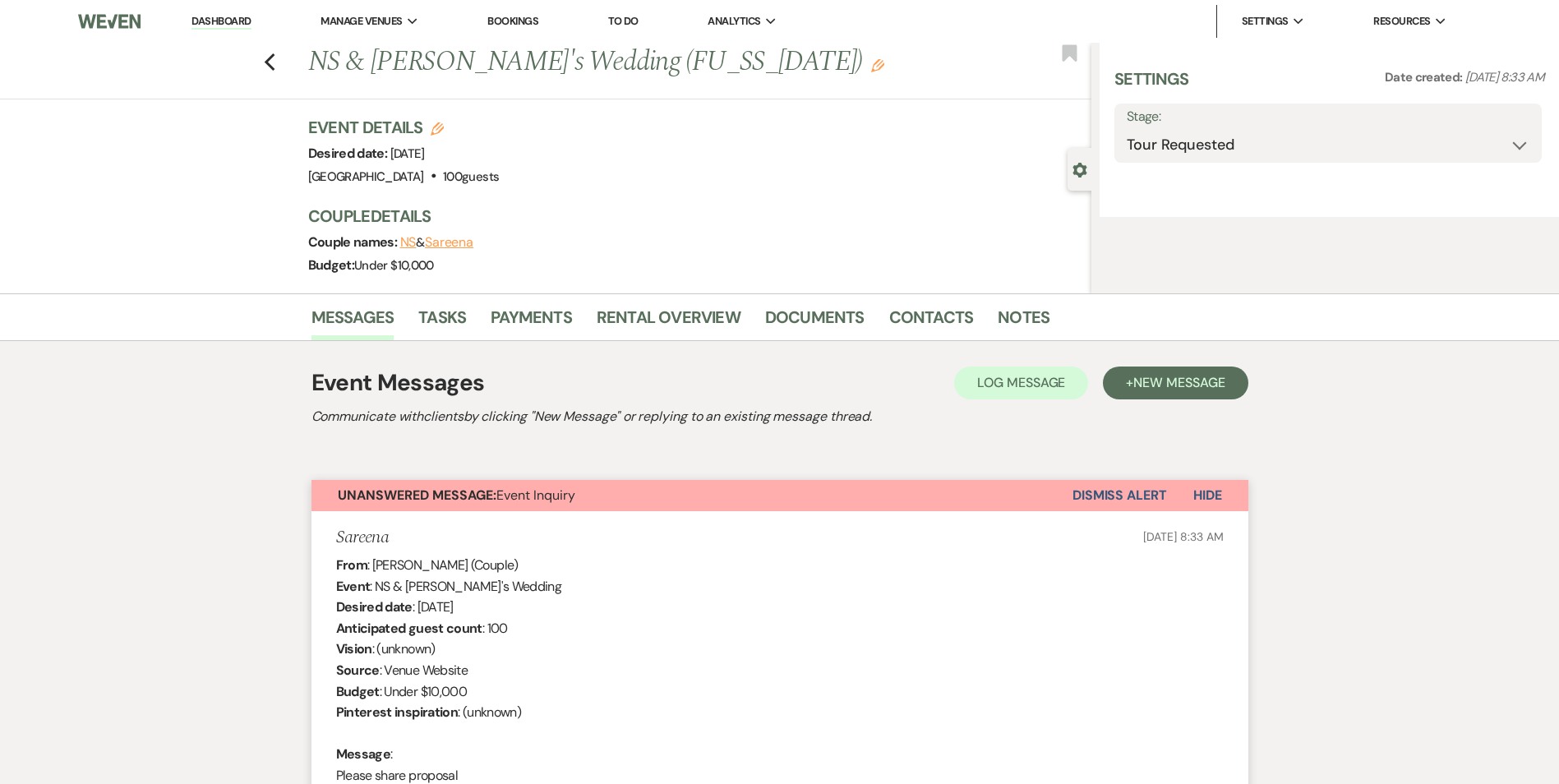
select select "5"
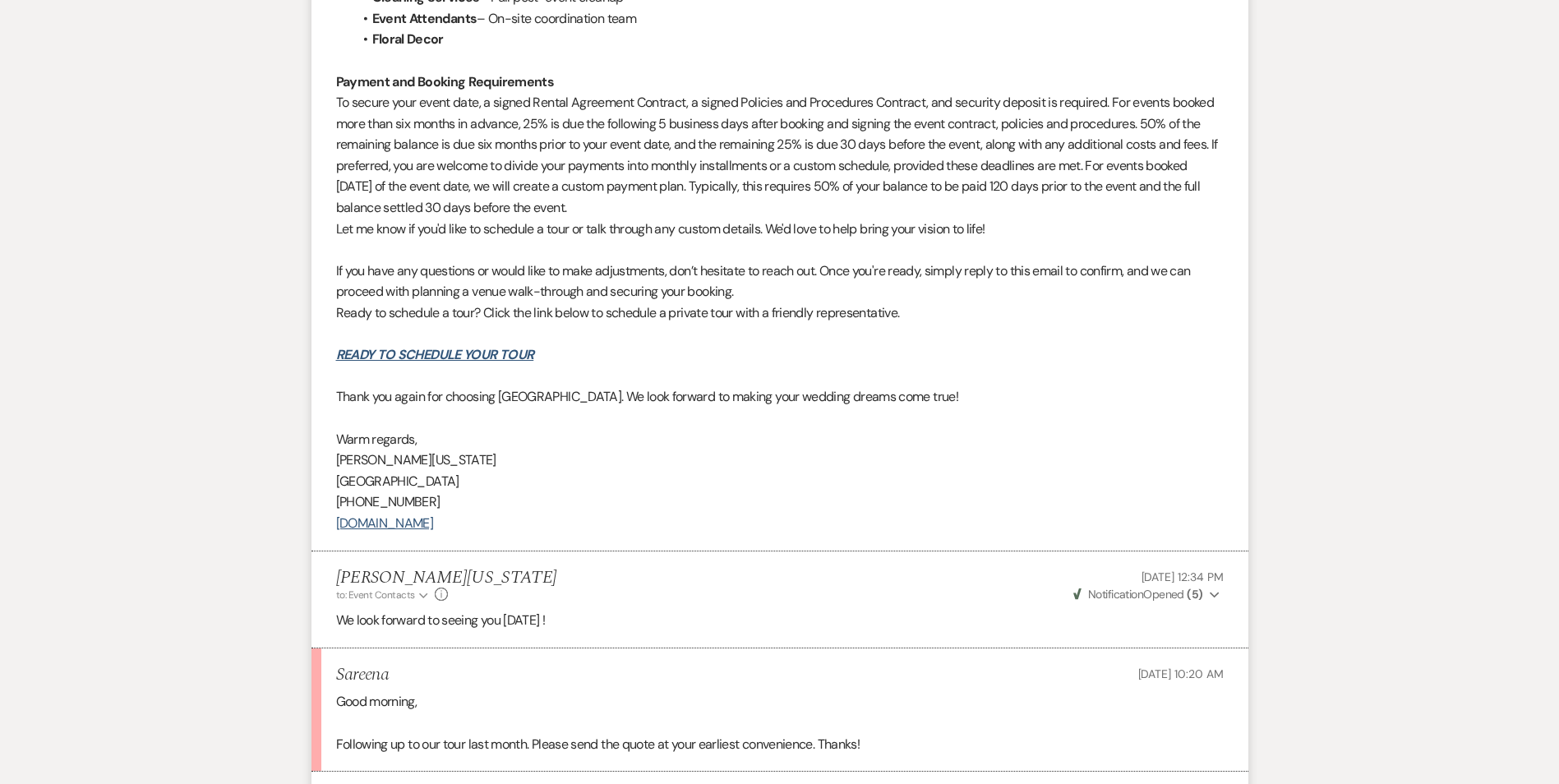
scroll to position [1590, 0]
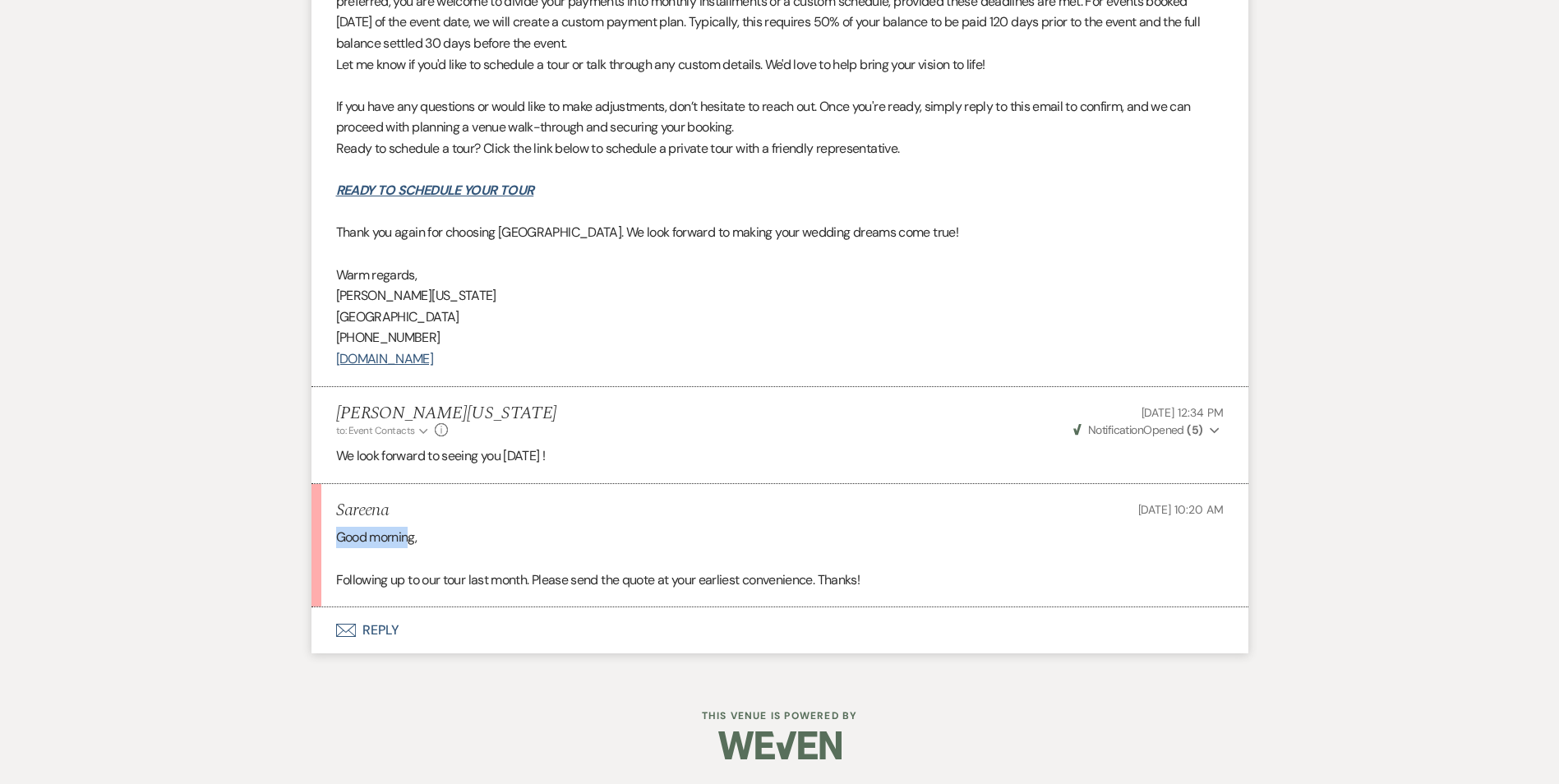
drag, startPoint x: 336, startPoint y: 540, endPoint x: 409, endPoint y: 541, distance: 73.0
click at [409, 541] on p "Good morning," at bounding box center [780, 537] width 888 height 22
drag, startPoint x: 409, startPoint y: 541, endPoint x: 552, endPoint y: 586, distance: 149.9
click at [552, 586] on p "Following up to our tour last month. Please send the quote at your earliest con…" at bounding box center [780, 580] width 888 height 22
drag, startPoint x: 552, startPoint y: 586, endPoint x: 535, endPoint y: 580, distance: 18.0
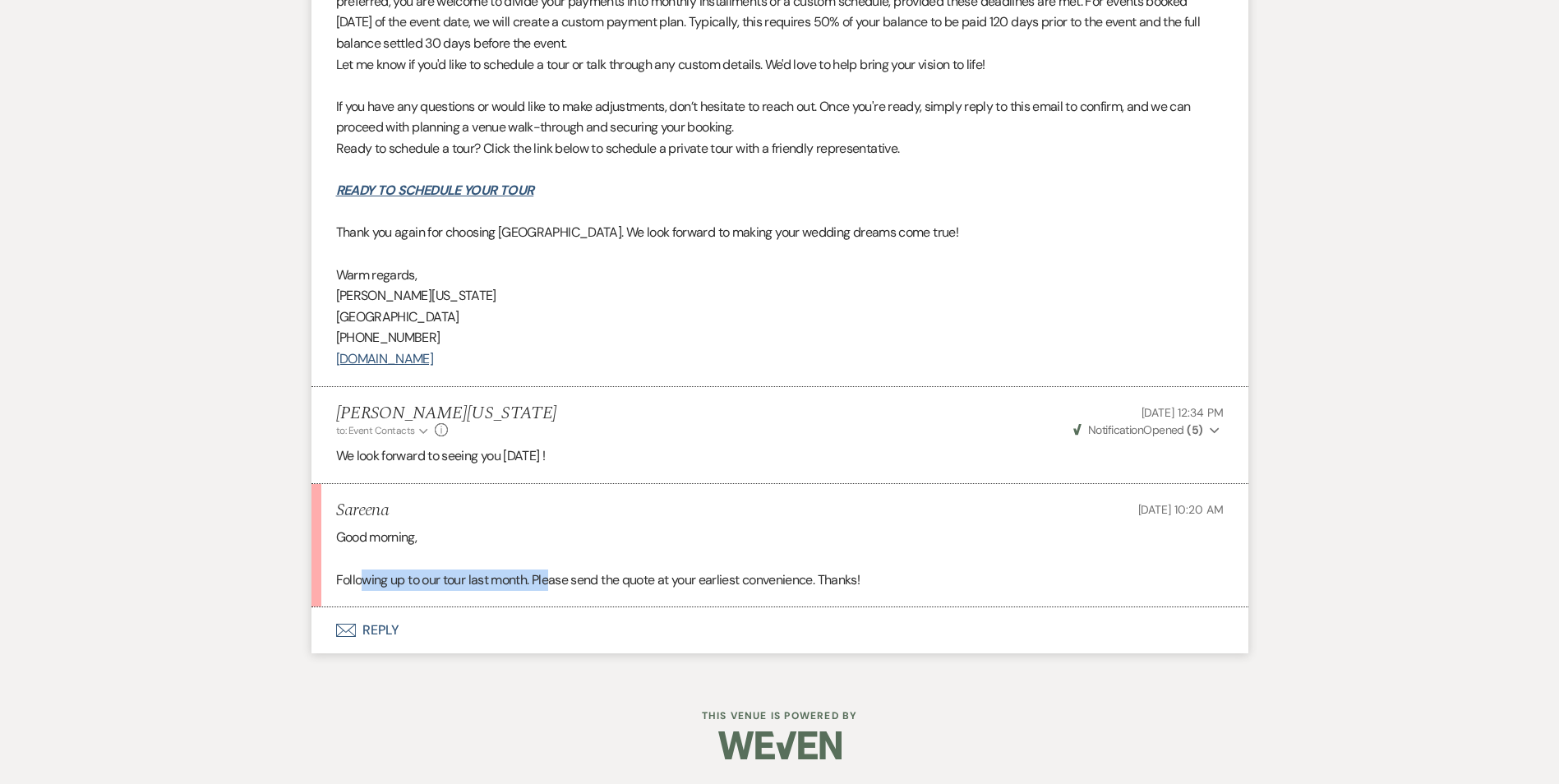
click at [535, 580] on p "Following up to our tour last month. Please send the quote at your earliest con…" at bounding box center [780, 580] width 888 height 22
click at [490, 574] on p "Following up to our tour last month. Please send the quote at your earliest con…" at bounding box center [780, 580] width 888 height 22
click at [391, 560] on p at bounding box center [780, 559] width 888 height 22
drag, startPoint x: 335, startPoint y: 573, endPoint x: 886, endPoint y: 583, distance: 551.1
click at [886, 583] on p "Following up to our tour last month. Please send the quote at your earliest con…" at bounding box center [780, 580] width 888 height 22
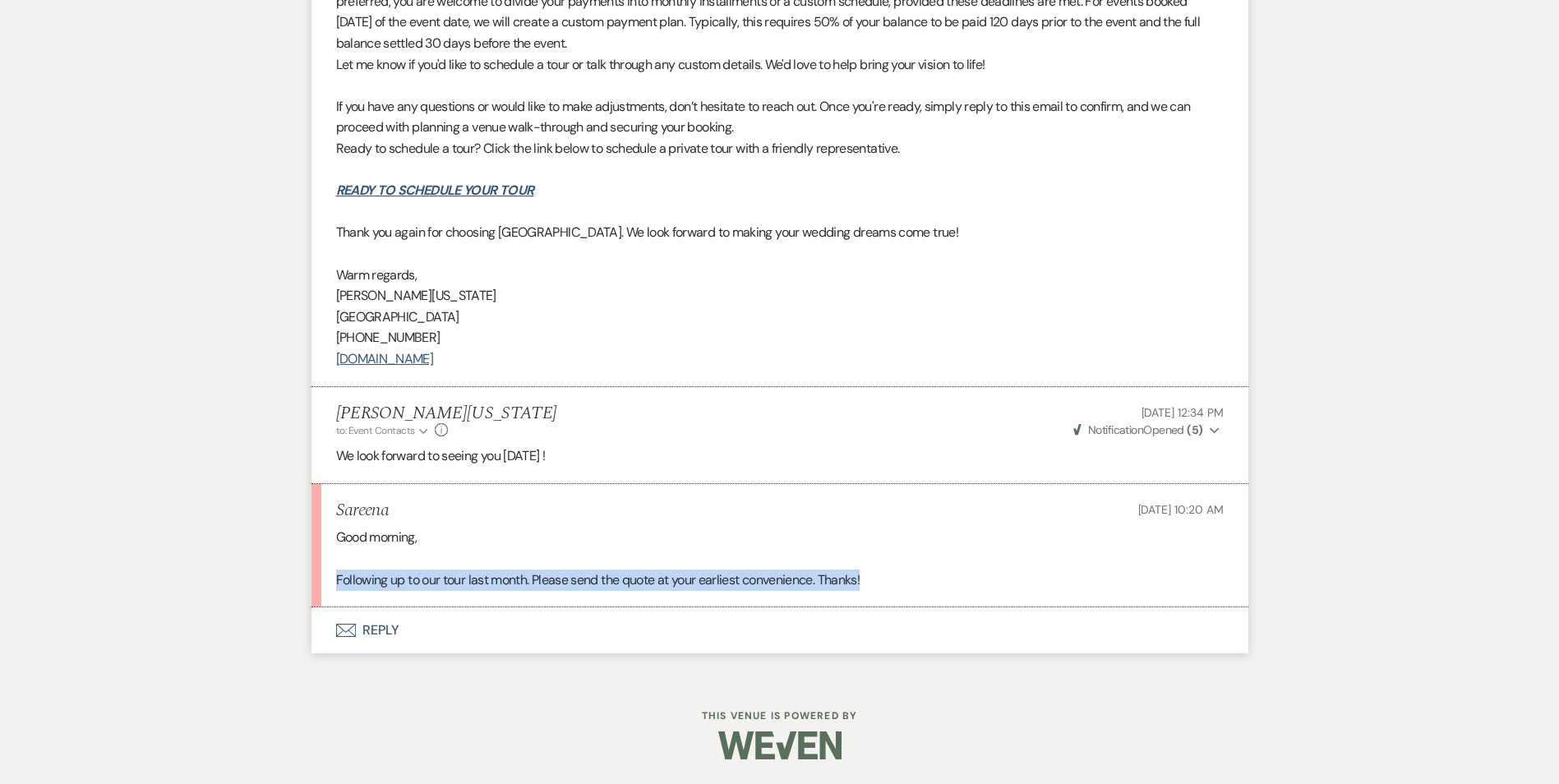
drag, startPoint x: 886, startPoint y: 583, endPoint x: 874, endPoint y: 583, distance: 12.0
click at [874, 583] on p "Following up to our tour last month. Please send the quote at your earliest con…" at bounding box center [780, 580] width 888 height 22
drag, startPoint x: 874, startPoint y: 583, endPoint x: 314, endPoint y: 571, distance: 560.1
click at [314, 571] on li "Sareena Aug 18, 2025, 10:20 AM Good morning, Following up to our tour last mont…" at bounding box center [780, 546] width 937 height 124
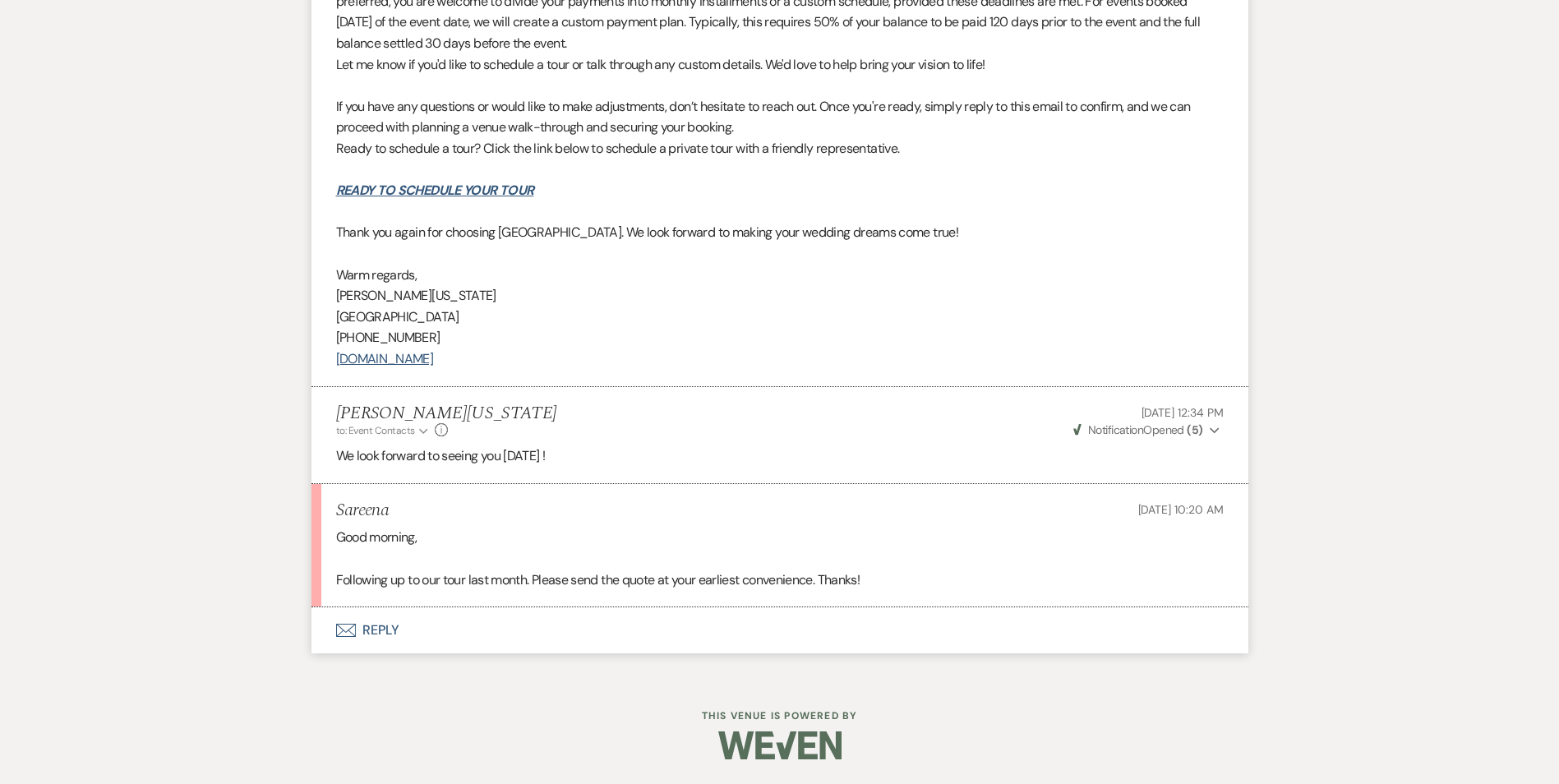
click at [752, 551] on p at bounding box center [780, 559] width 888 height 22
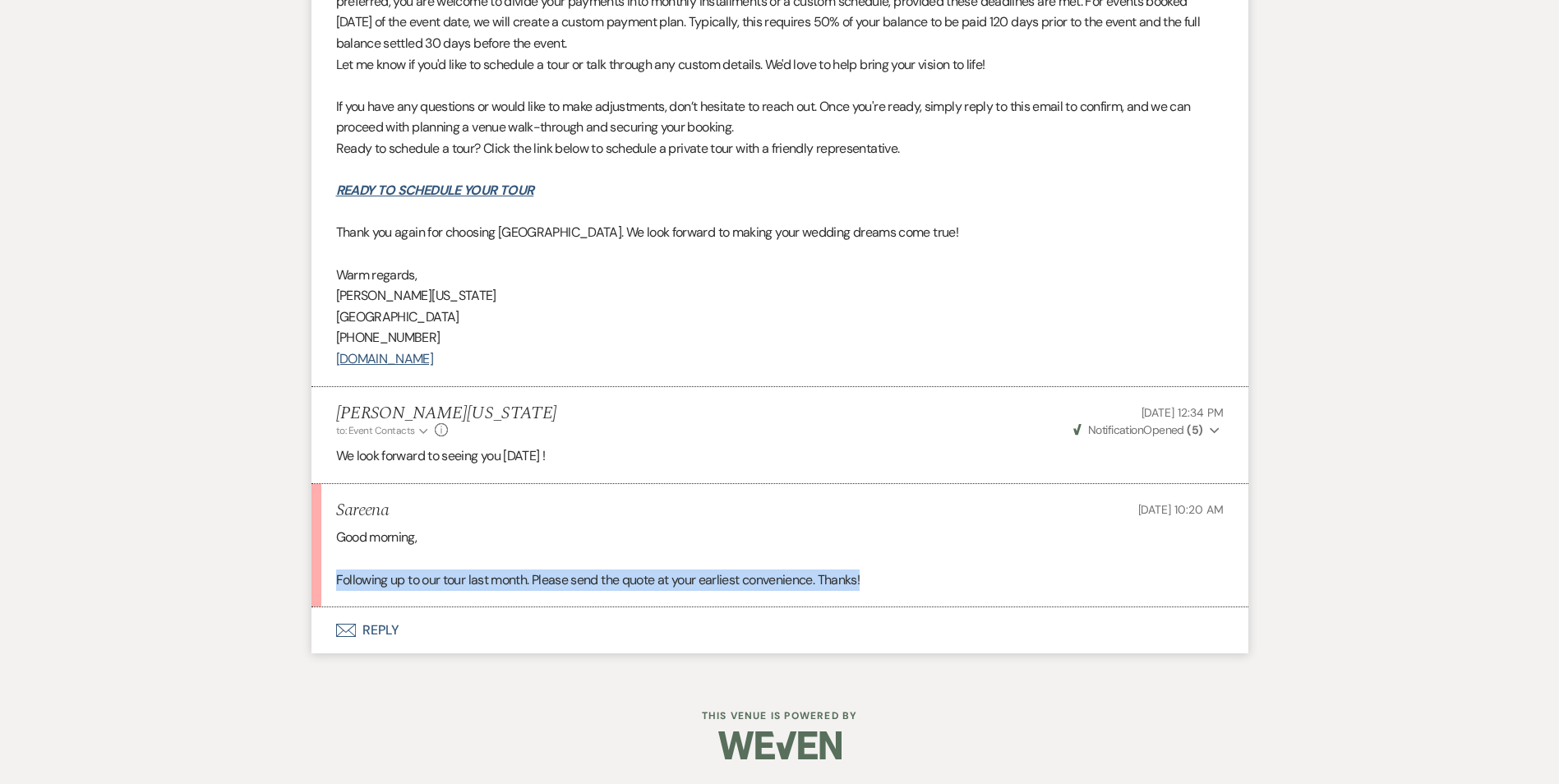
drag, startPoint x: 332, startPoint y: 579, endPoint x: 928, endPoint y: 598, distance: 596.3
click at [928, 598] on li "Sareena Aug 18, 2025, 10:20 AM Good morning, Following up to our tour last mont…" at bounding box center [780, 546] width 937 height 124
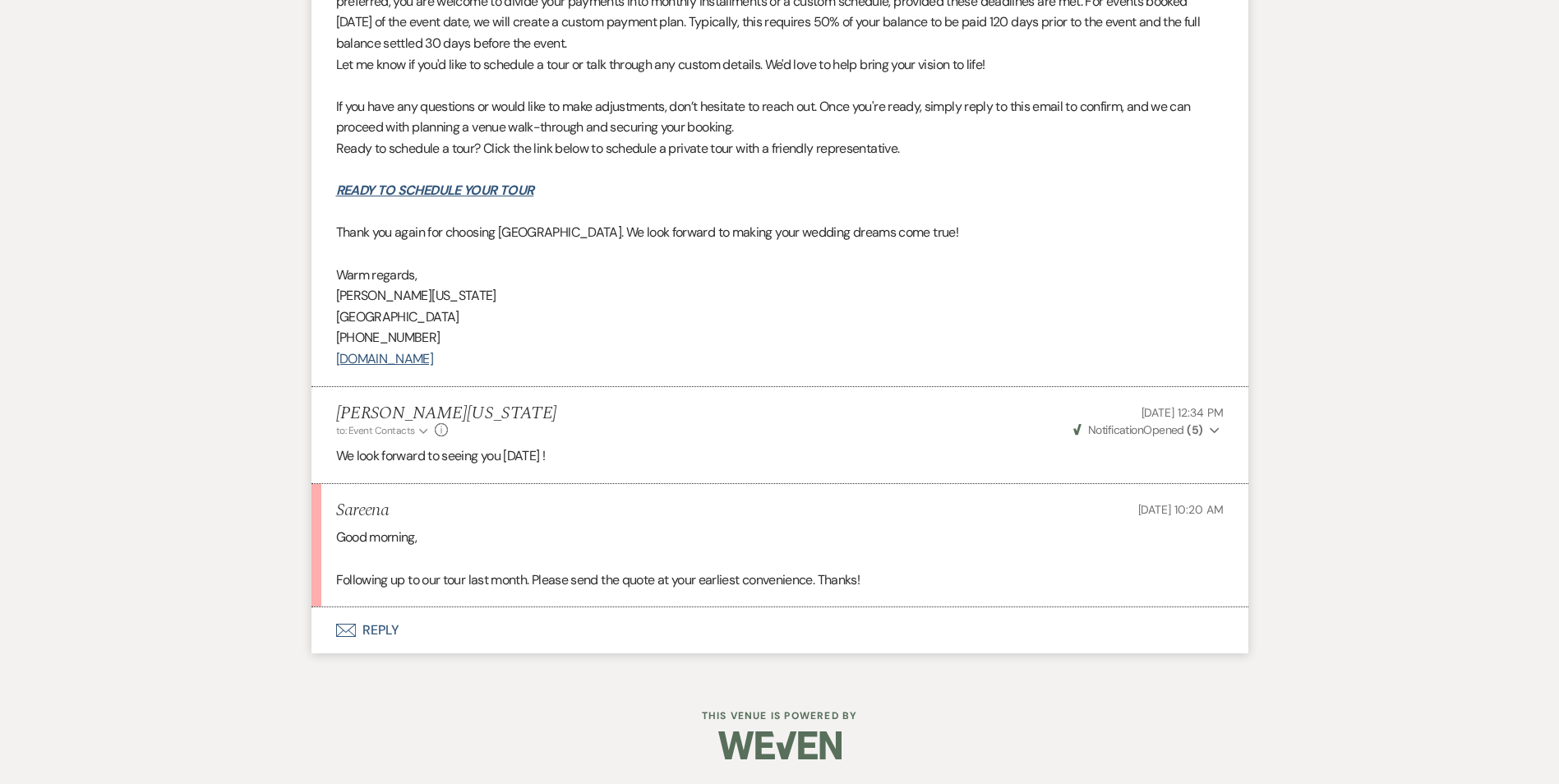
drag, startPoint x: 928, startPoint y: 598, endPoint x: 750, endPoint y: 536, distance: 188.5
click at [750, 536] on p "Good morning," at bounding box center [780, 537] width 888 height 22
click at [648, 556] on p at bounding box center [780, 559] width 888 height 22
click at [428, 606] on li "Sareena Aug 18, 2025, 10:20 AM Good morning, Following up to our tour last mont…" at bounding box center [780, 546] width 937 height 124
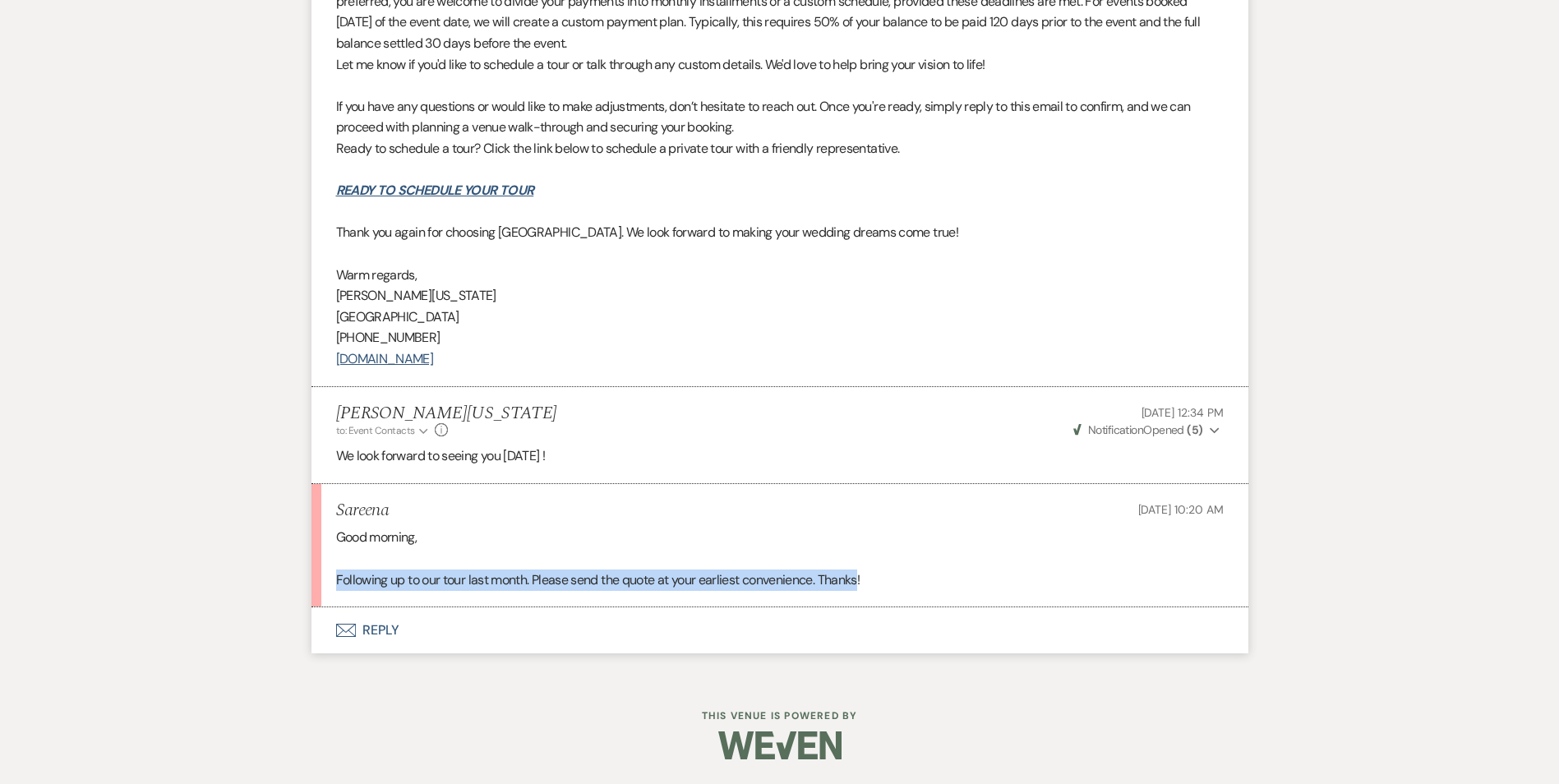
drag, startPoint x: 333, startPoint y: 572, endPoint x: 864, endPoint y: 568, distance: 531.0
click at [864, 568] on li "Sareena Aug 18, 2025, 10:20 AM Good morning, Following up to our tour last mont…" at bounding box center [780, 546] width 937 height 124
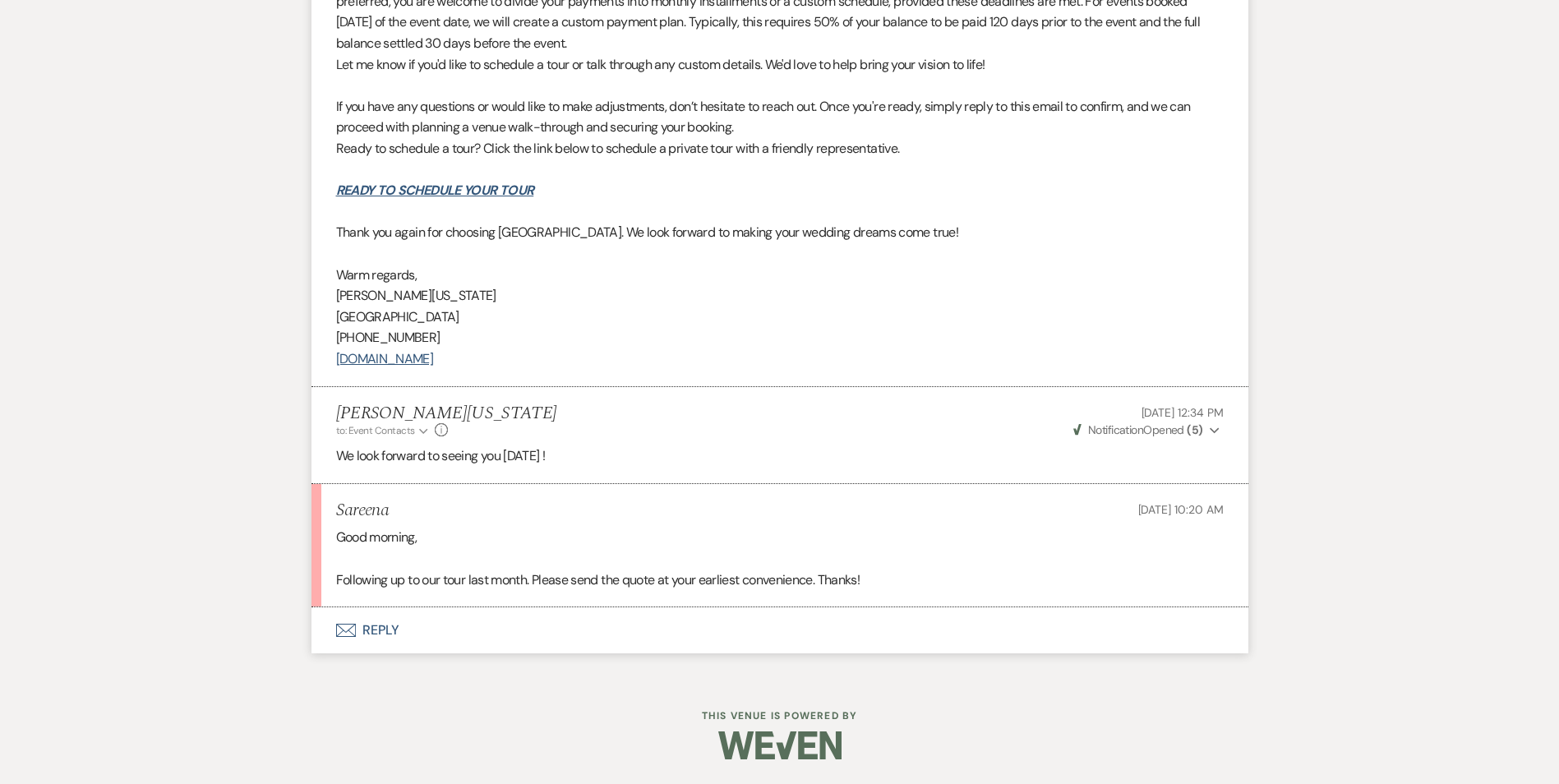
drag, startPoint x: 864, startPoint y: 568, endPoint x: 865, endPoint y: 583, distance: 15.0
click at [865, 583] on p "Following up to our tour last month. Please send the quote at your earliest con…" at bounding box center [780, 580] width 888 height 22
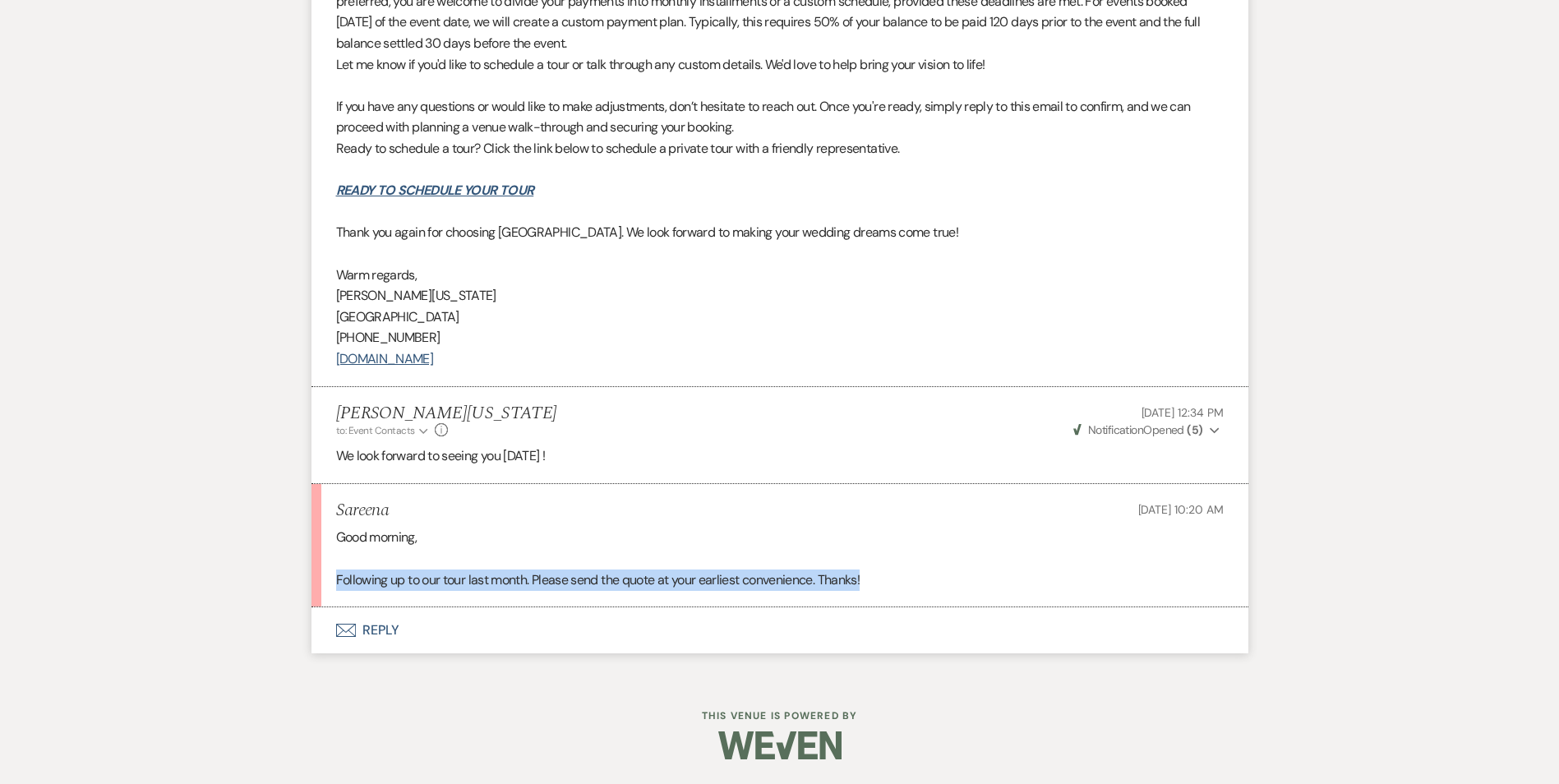
drag, startPoint x: 866, startPoint y: 583, endPoint x: 315, endPoint y: 574, distance: 551.1
click at [315, 574] on li "Sareena Aug 18, 2025, 10:20 AM Good morning, Following up to our tour last mont…" at bounding box center [780, 546] width 937 height 124
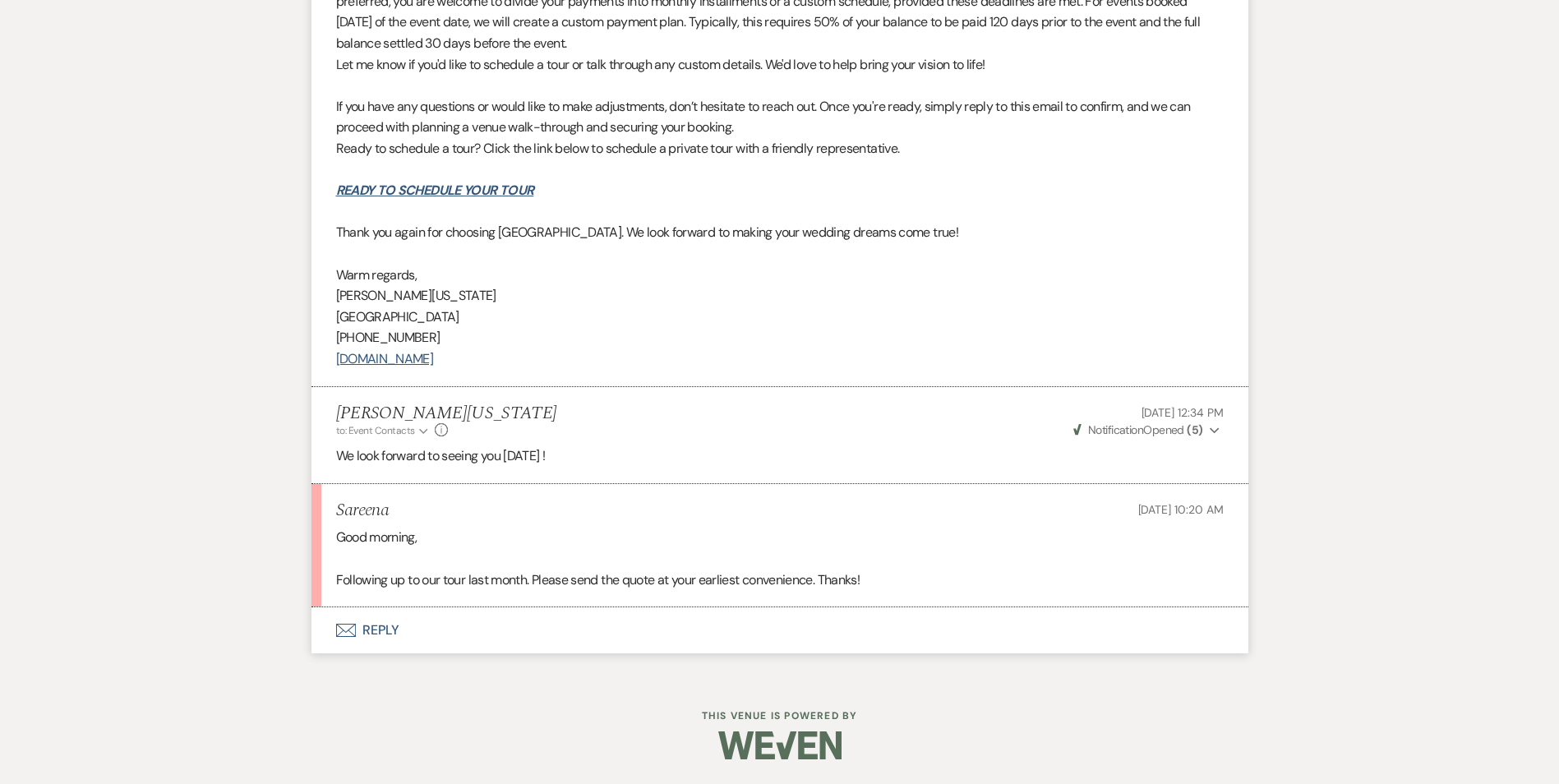
drag, startPoint x: 315, startPoint y: 574, endPoint x: 501, endPoint y: 525, distance: 192.3
click at [501, 525] on li "Sareena Aug 18, 2025, 10:20 AM Good morning, Following up to our tour last mont…" at bounding box center [780, 546] width 937 height 124
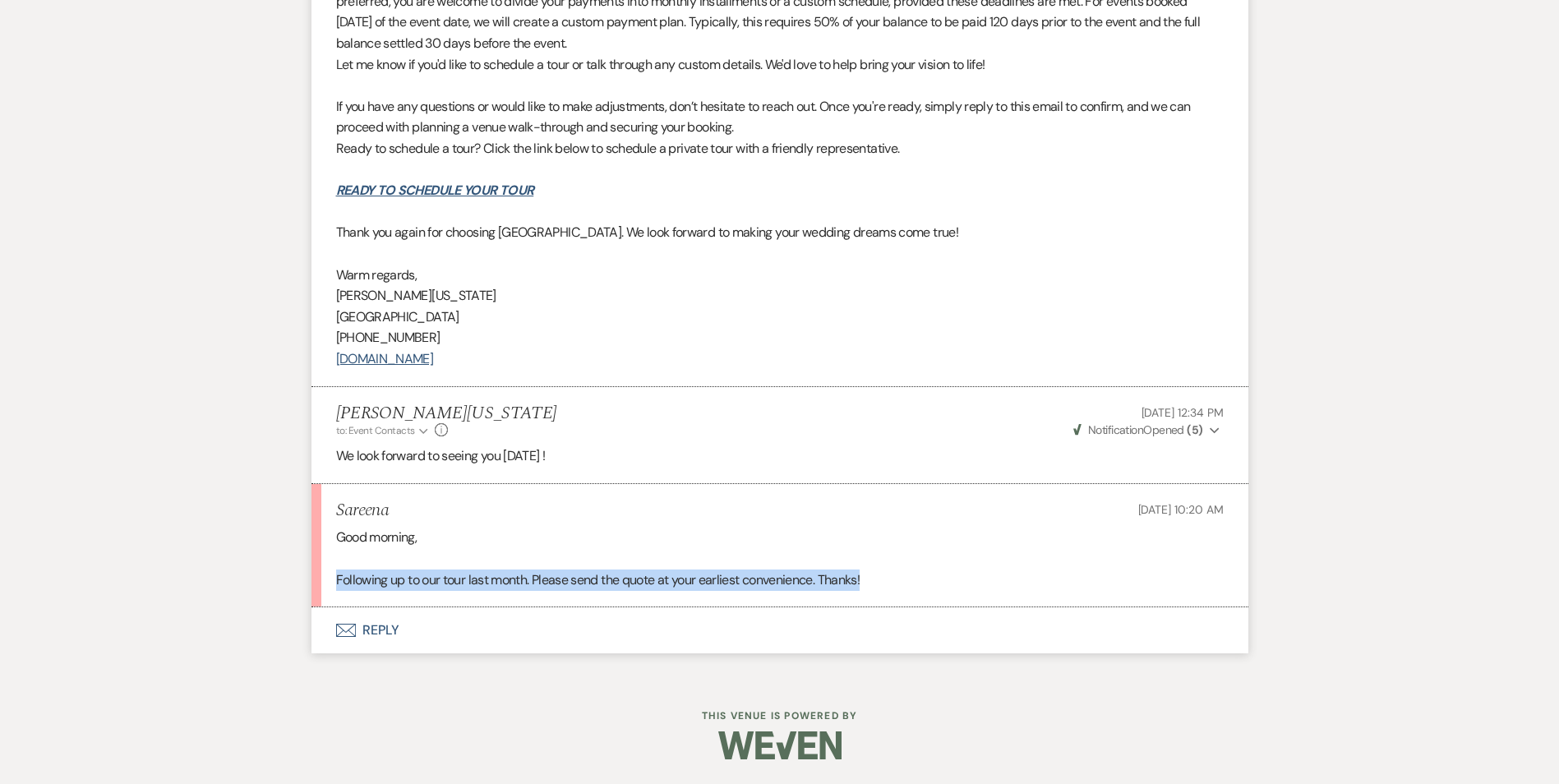
drag, startPoint x: 337, startPoint y: 578, endPoint x: 899, endPoint y: 584, distance: 562.0
click at [899, 584] on p "Following up to our tour last month. Please send the quote at your earliest con…" at bounding box center [780, 580] width 888 height 22
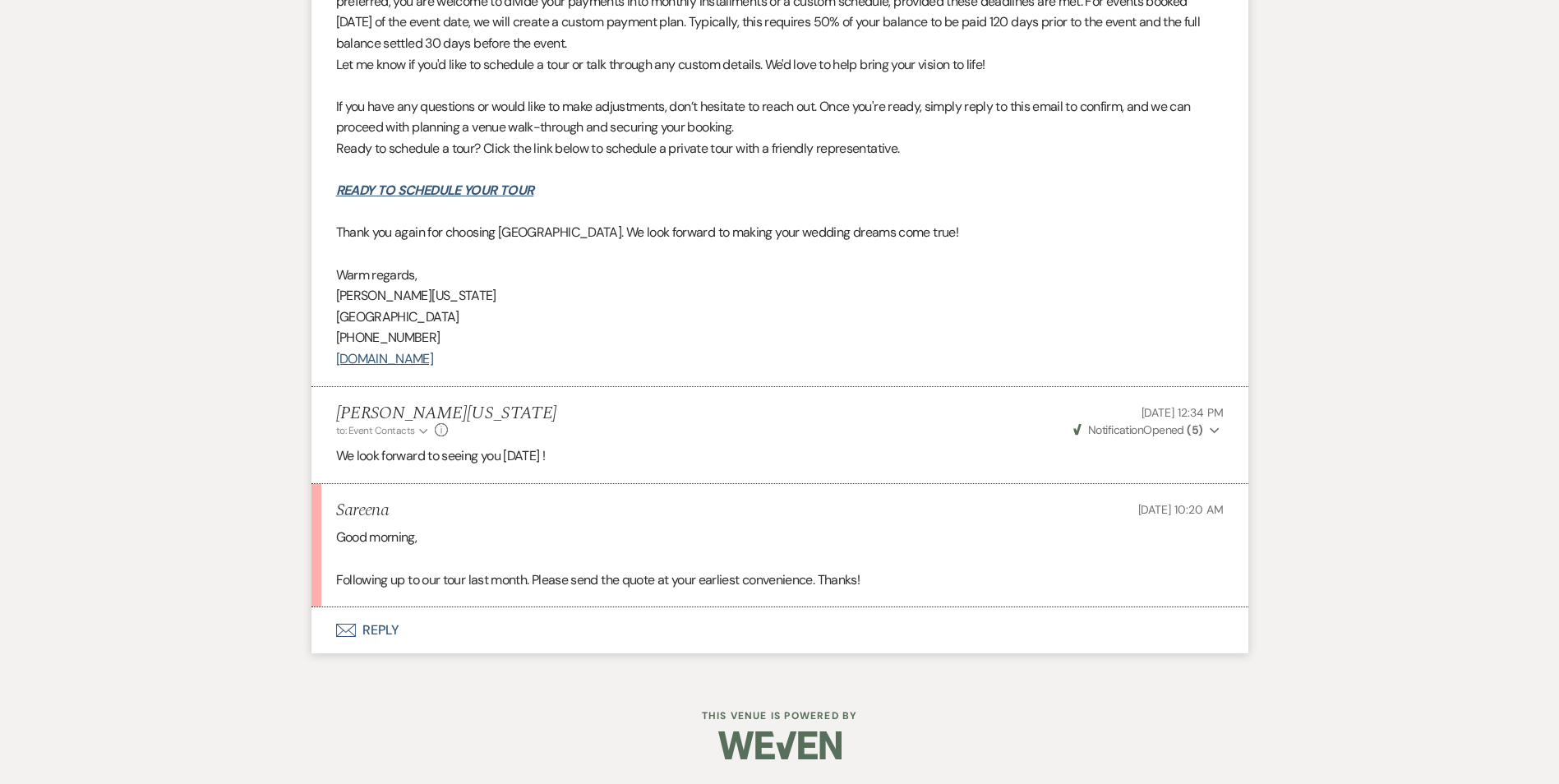
drag, startPoint x: 899, startPoint y: 584, endPoint x: 837, endPoint y: 568, distance: 64.0
click at [837, 568] on p at bounding box center [780, 559] width 888 height 22
click at [861, 579] on p "Following up to our tour last month. Please send the quote at your earliest con…" at bounding box center [780, 580] width 888 height 22
drag, startPoint x: 819, startPoint y: 577, endPoint x: 733, endPoint y: 581, distance: 86.1
click at [819, 577] on p "Following up to our tour last month. Please send the quote at your earliest con…" at bounding box center [780, 580] width 888 height 22
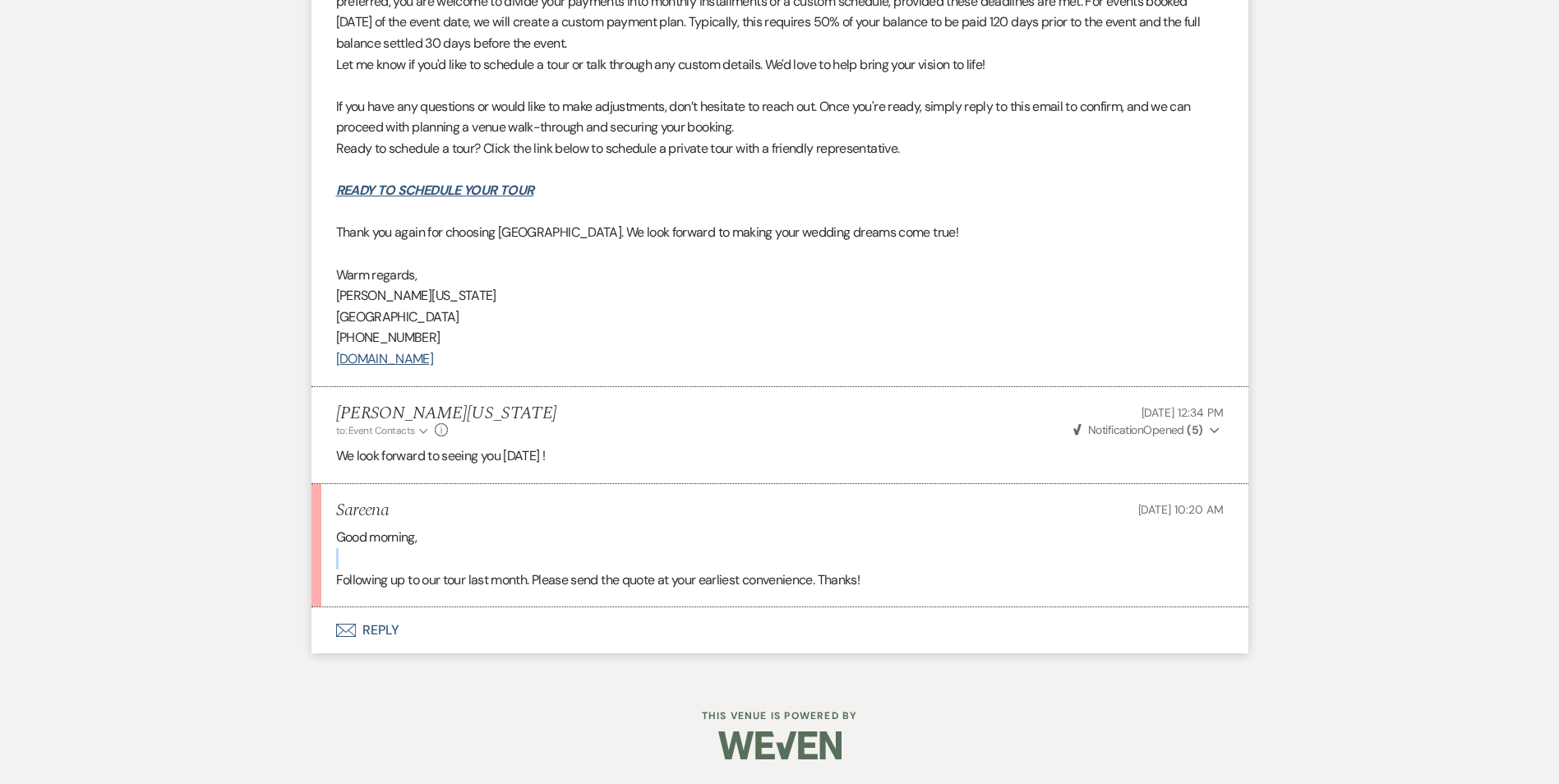
drag, startPoint x: 332, startPoint y: 584, endPoint x: 917, endPoint y: 558, distance: 585.6
click at [915, 558] on li "Sareena Aug 18, 2025, 10:20 AM Good morning, Following up to our tour last mont…" at bounding box center [780, 546] width 937 height 124
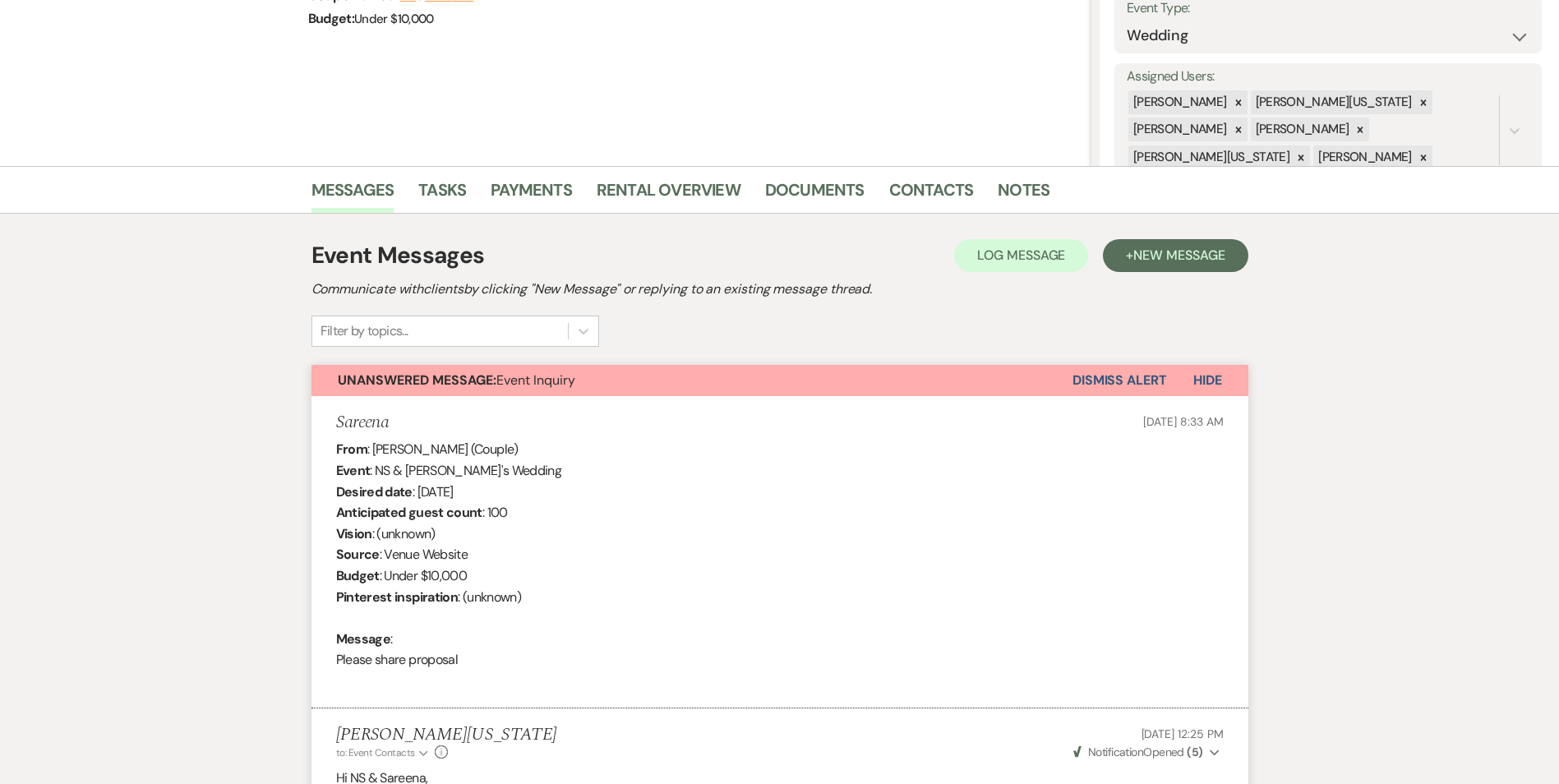
scroll to position [0, 0]
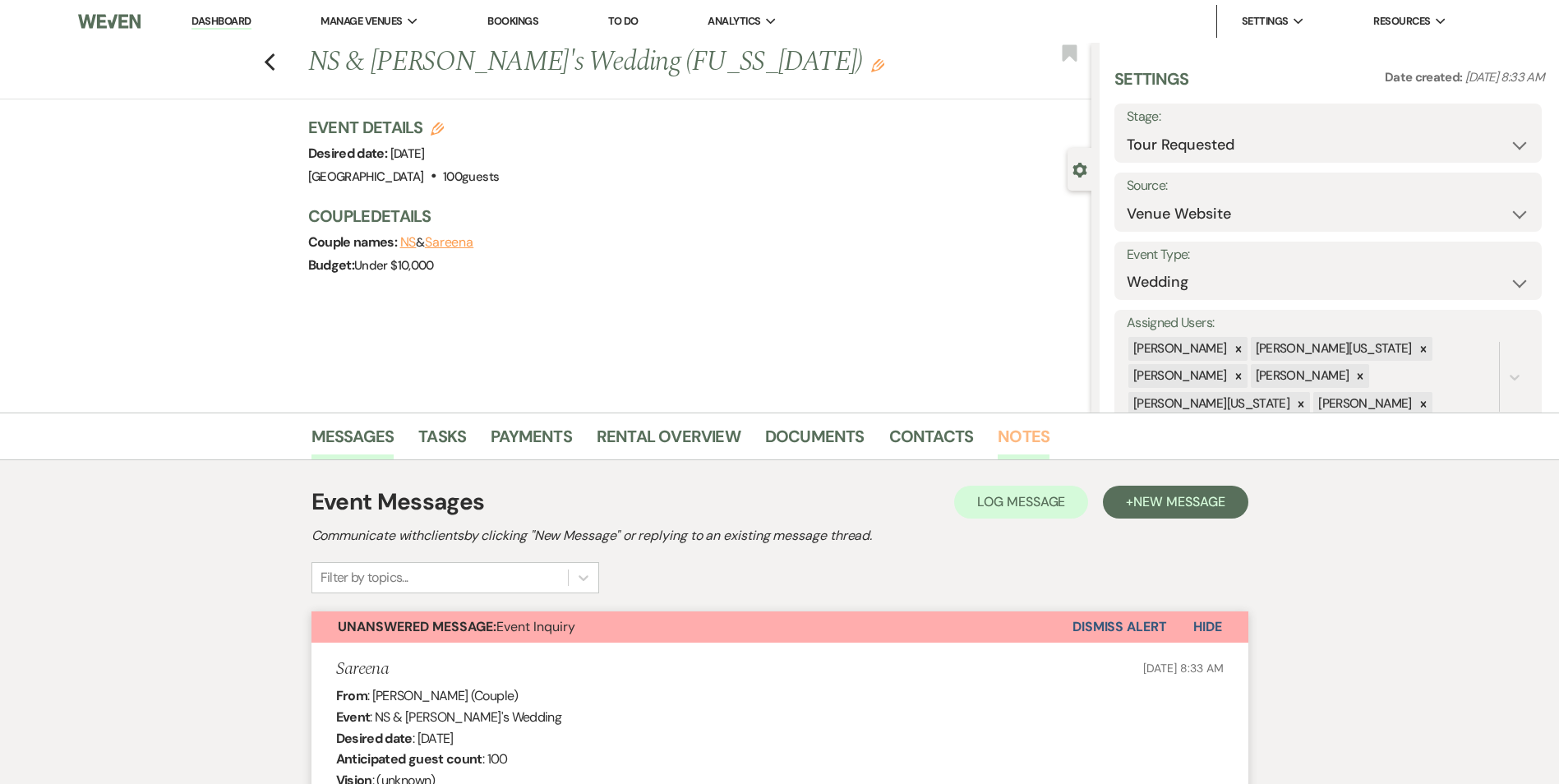
click at [1018, 432] on link "Notes" at bounding box center [1024, 441] width 52 height 36
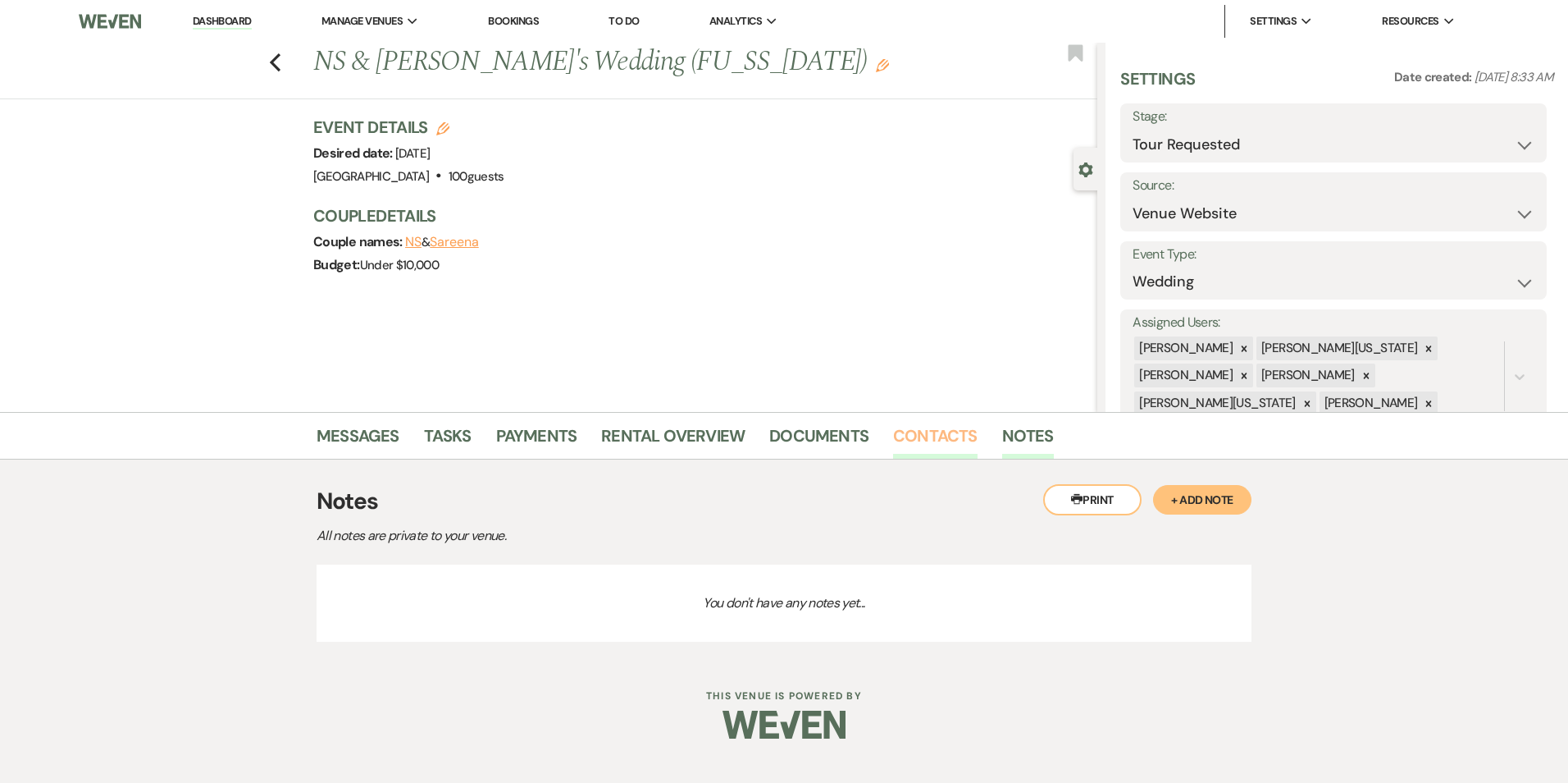
click at [928, 431] on link "Contacts" at bounding box center [935, 440] width 84 height 36
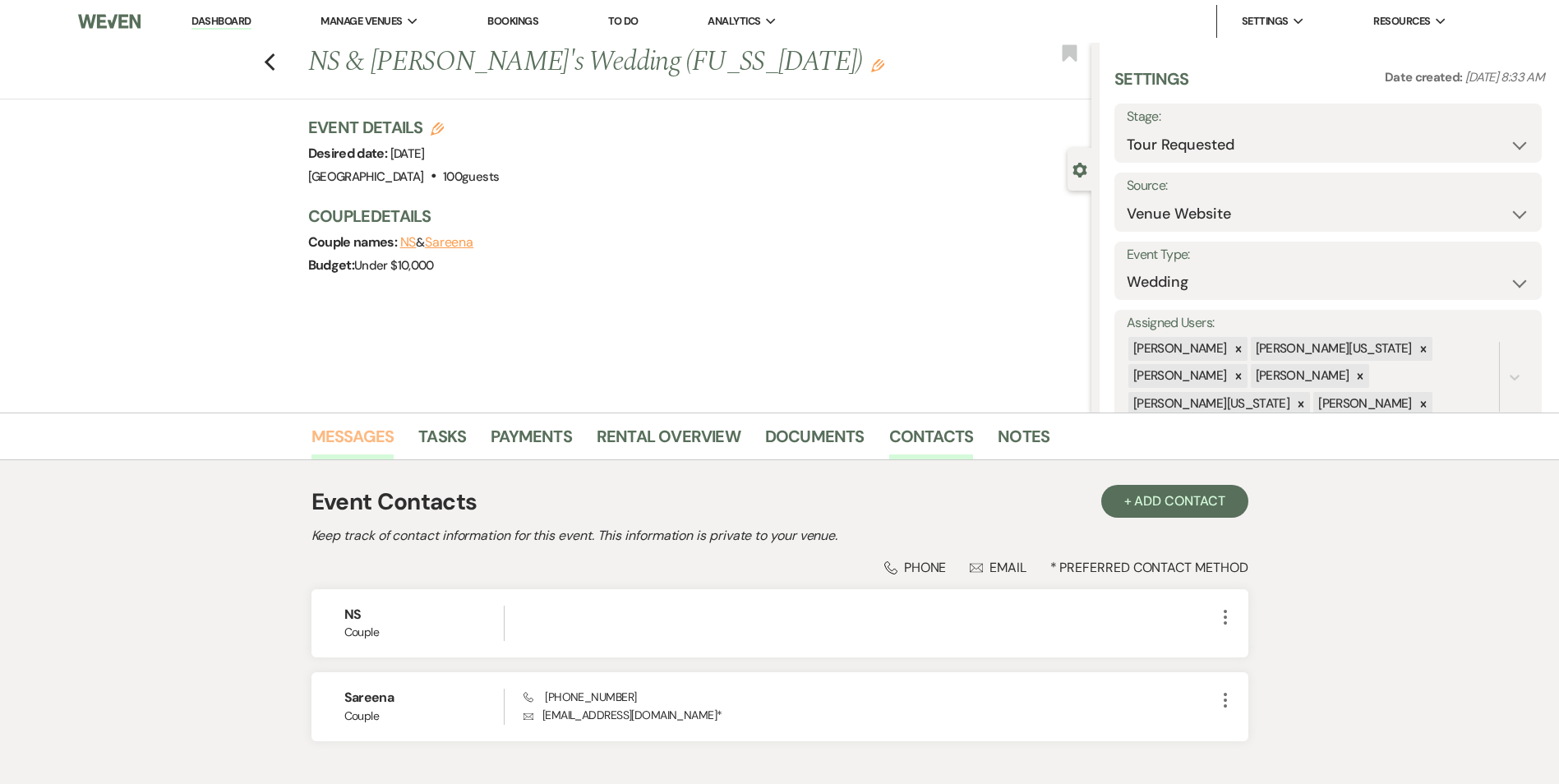
click at [331, 436] on link "Messages" at bounding box center [353, 441] width 83 height 36
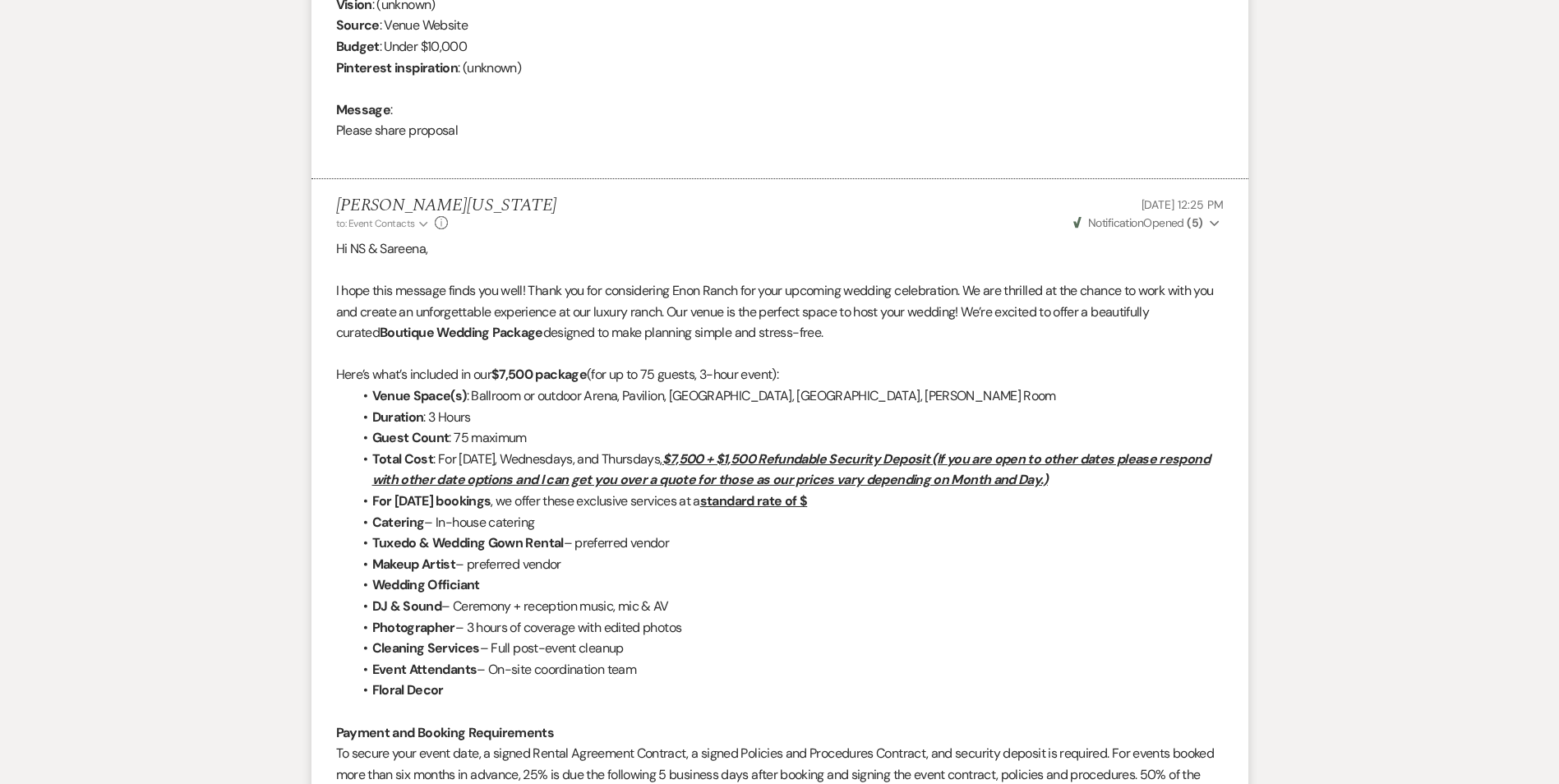
scroll to position [739, 0]
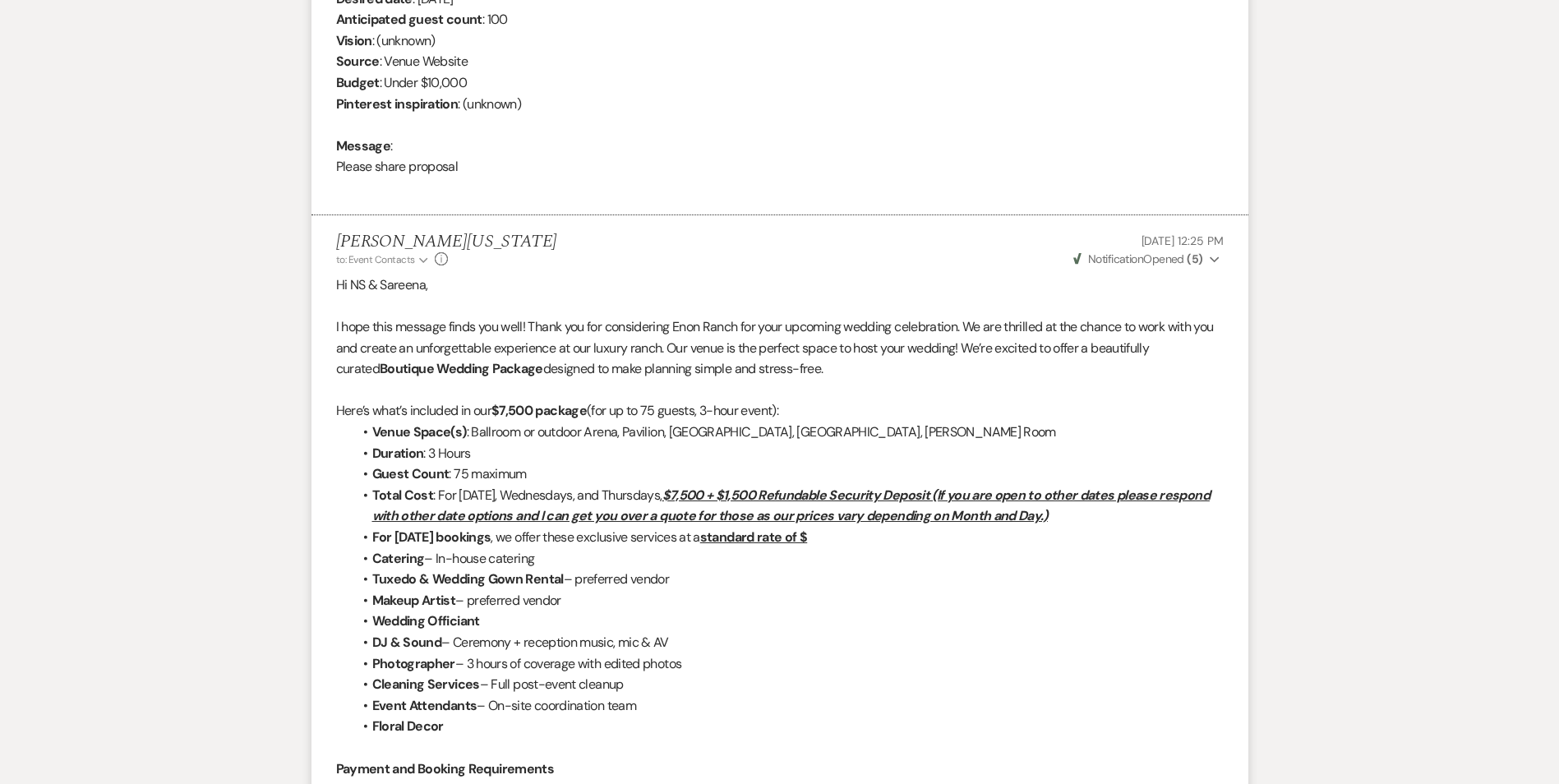
click at [331, 328] on li "Imani Washington to: Event Contacts Expand Info Jul 25, 2025, 12:25 PM Weven Ch…" at bounding box center [780, 727] width 937 height 1022
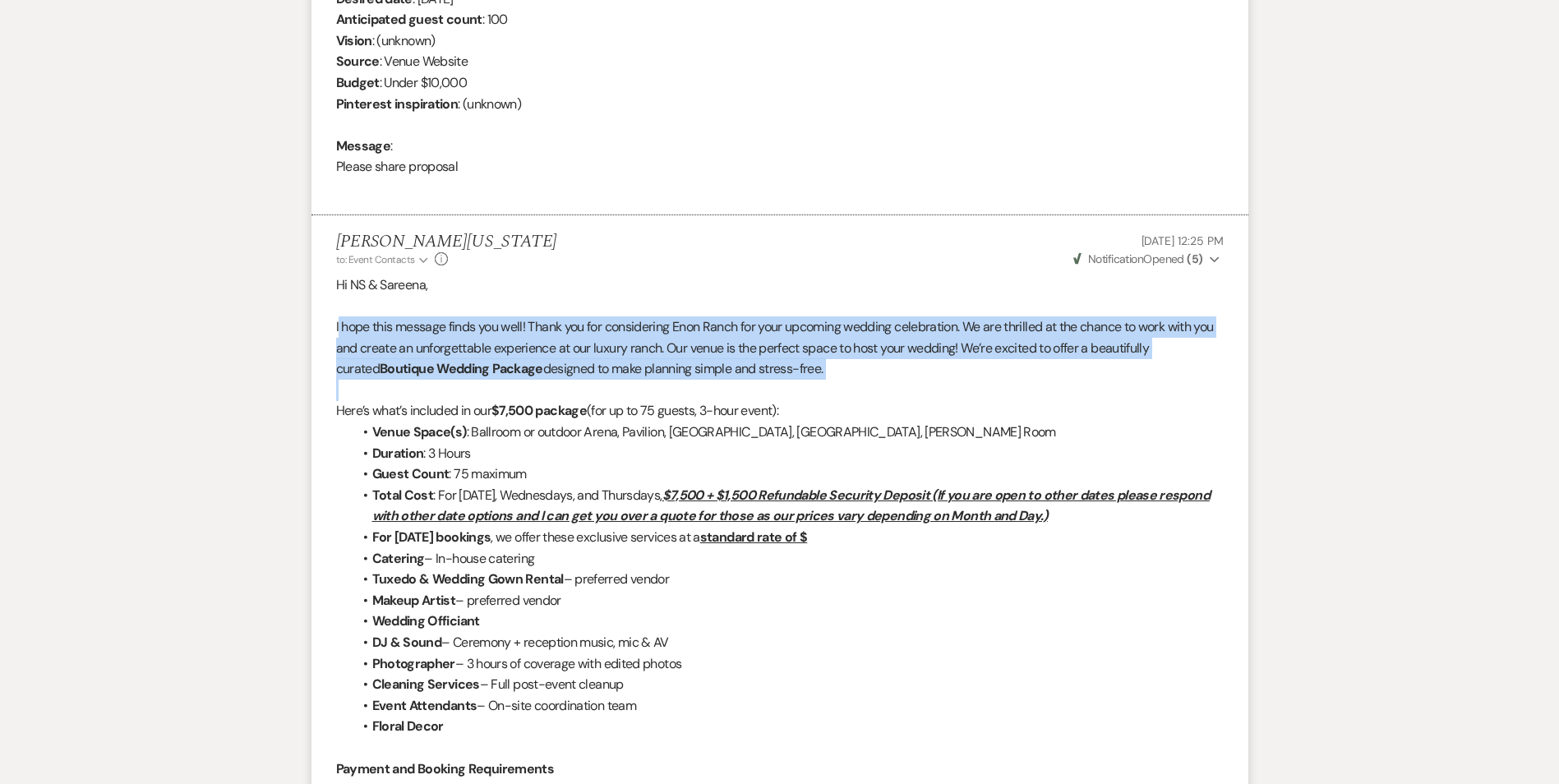
drag, startPoint x: 340, startPoint y: 322, endPoint x: 795, endPoint y: 419, distance: 465.2
click at [764, 386] on div "Hi NS & Sareena, I hope this message finds you well! Thank you for considering …" at bounding box center [780, 748] width 888 height 947
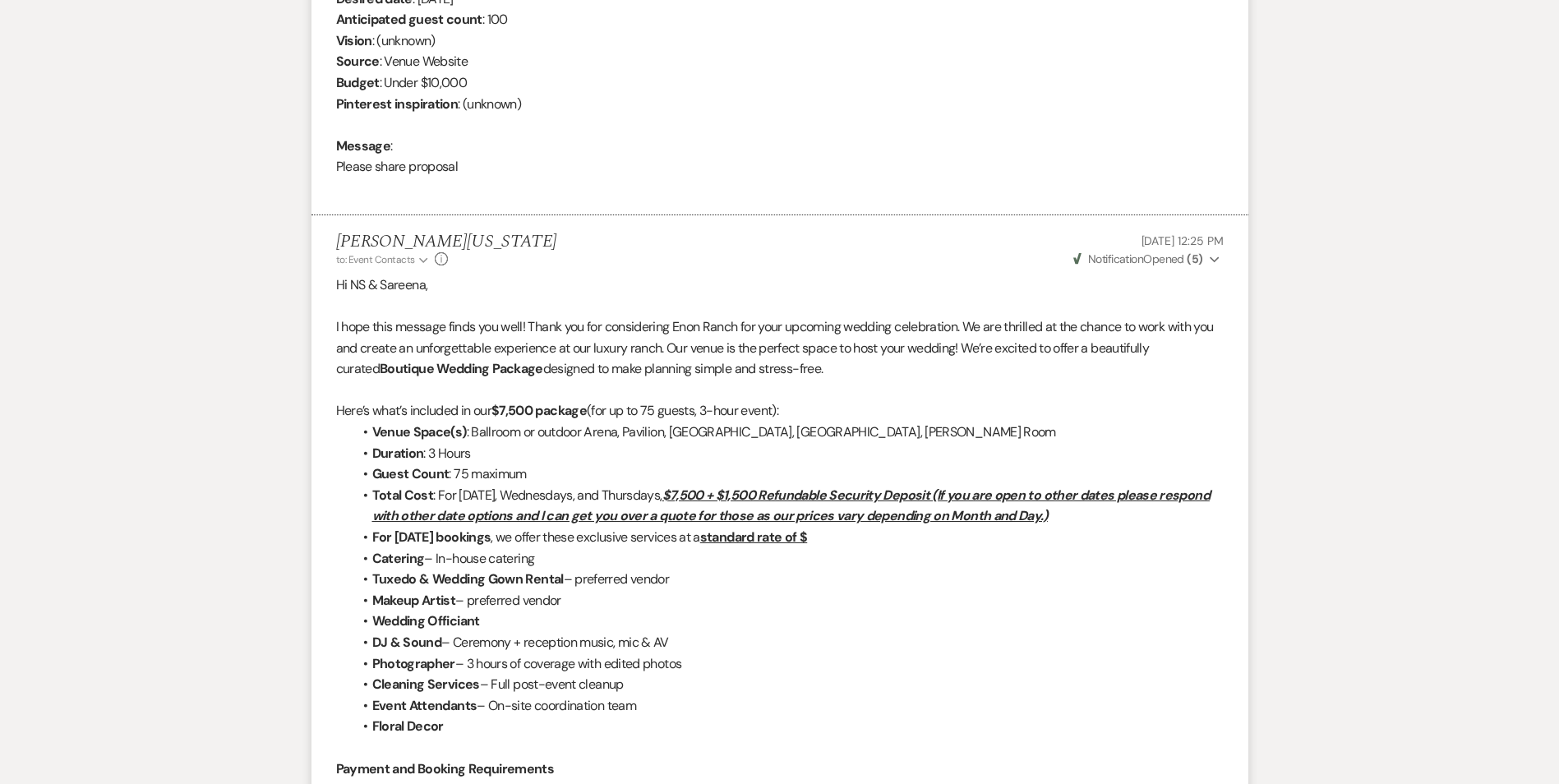
click at [793, 624] on li "Wedding Officiant" at bounding box center [788, 621] width 872 height 22
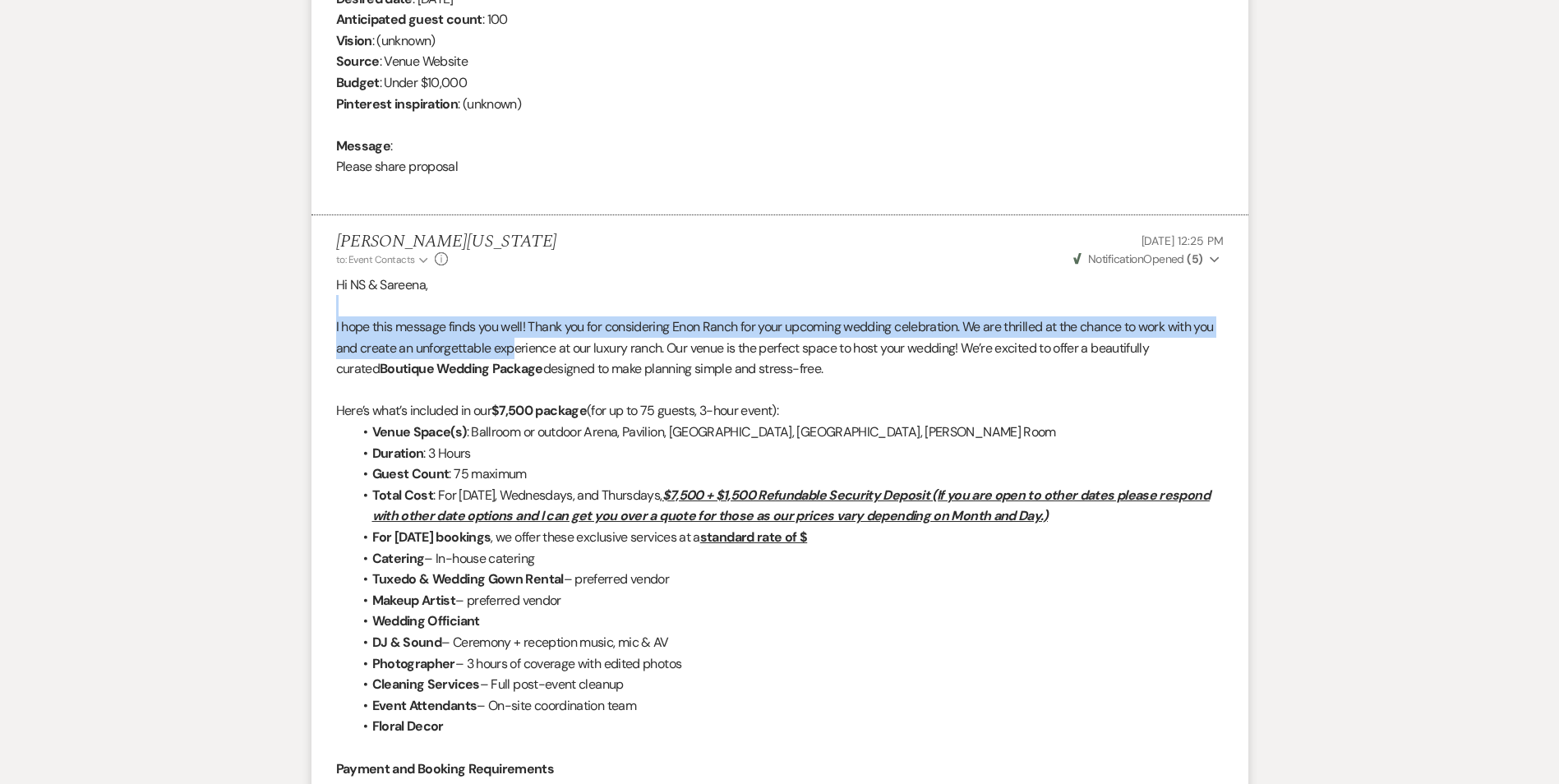
drag, startPoint x: 335, startPoint y: 314, endPoint x: 554, endPoint y: 347, distance: 221.5
click at [553, 346] on div "Hi NS & Sareena, I hope this message finds you well! Thank you for considering …" at bounding box center [780, 748] width 888 height 947
drag, startPoint x: 554, startPoint y: 347, endPoint x: 804, endPoint y: 699, distance: 431.7
click at [804, 699] on div "Hi NS & Sareena, I hope this message finds you well! Thank you for considering …" at bounding box center [780, 748] width 888 height 947
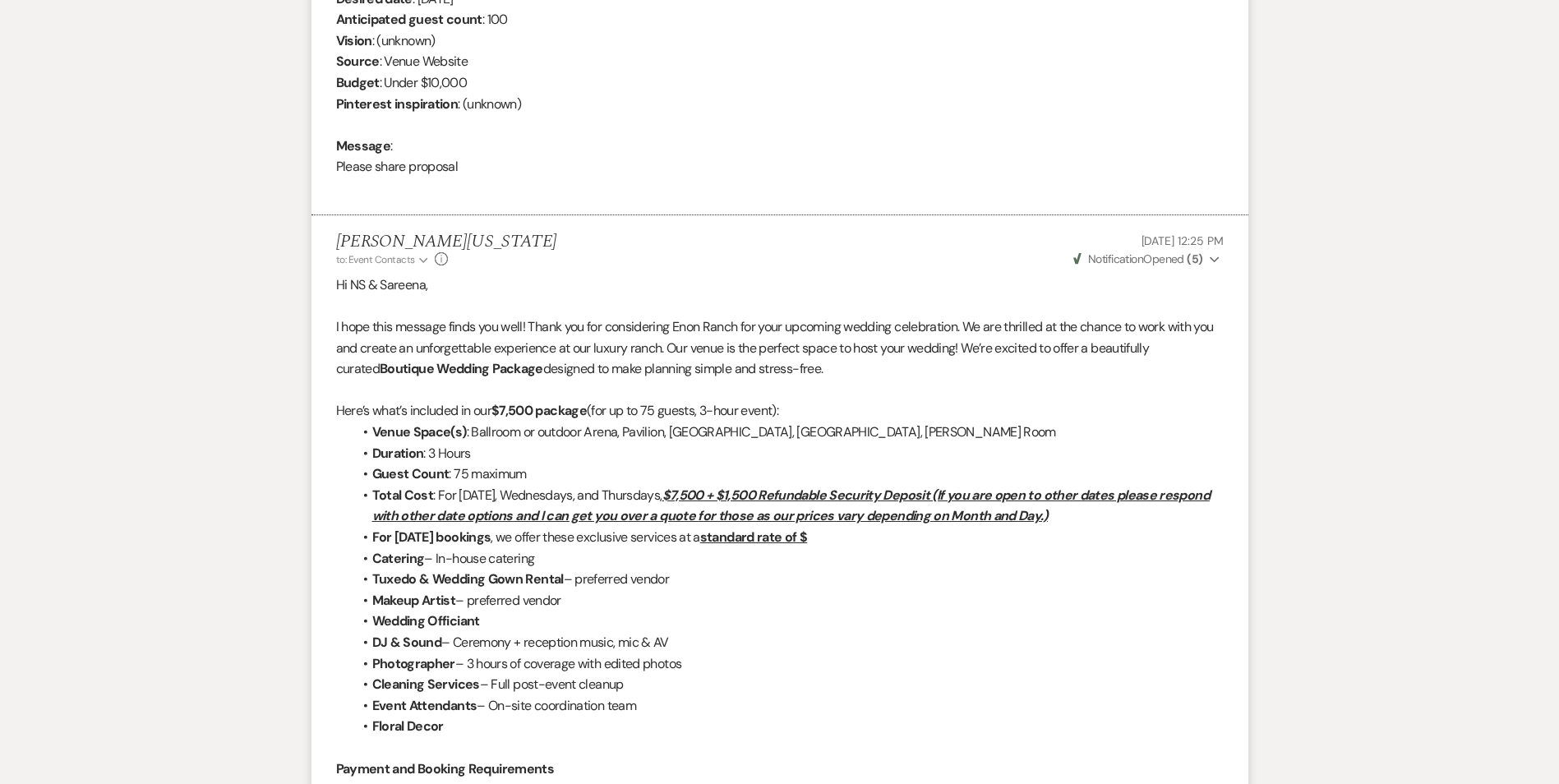
click at [782, 357] on p "I hope this message finds you well! Thank you for considering Enon Ranch for yo…" at bounding box center [780, 348] width 888 height 63
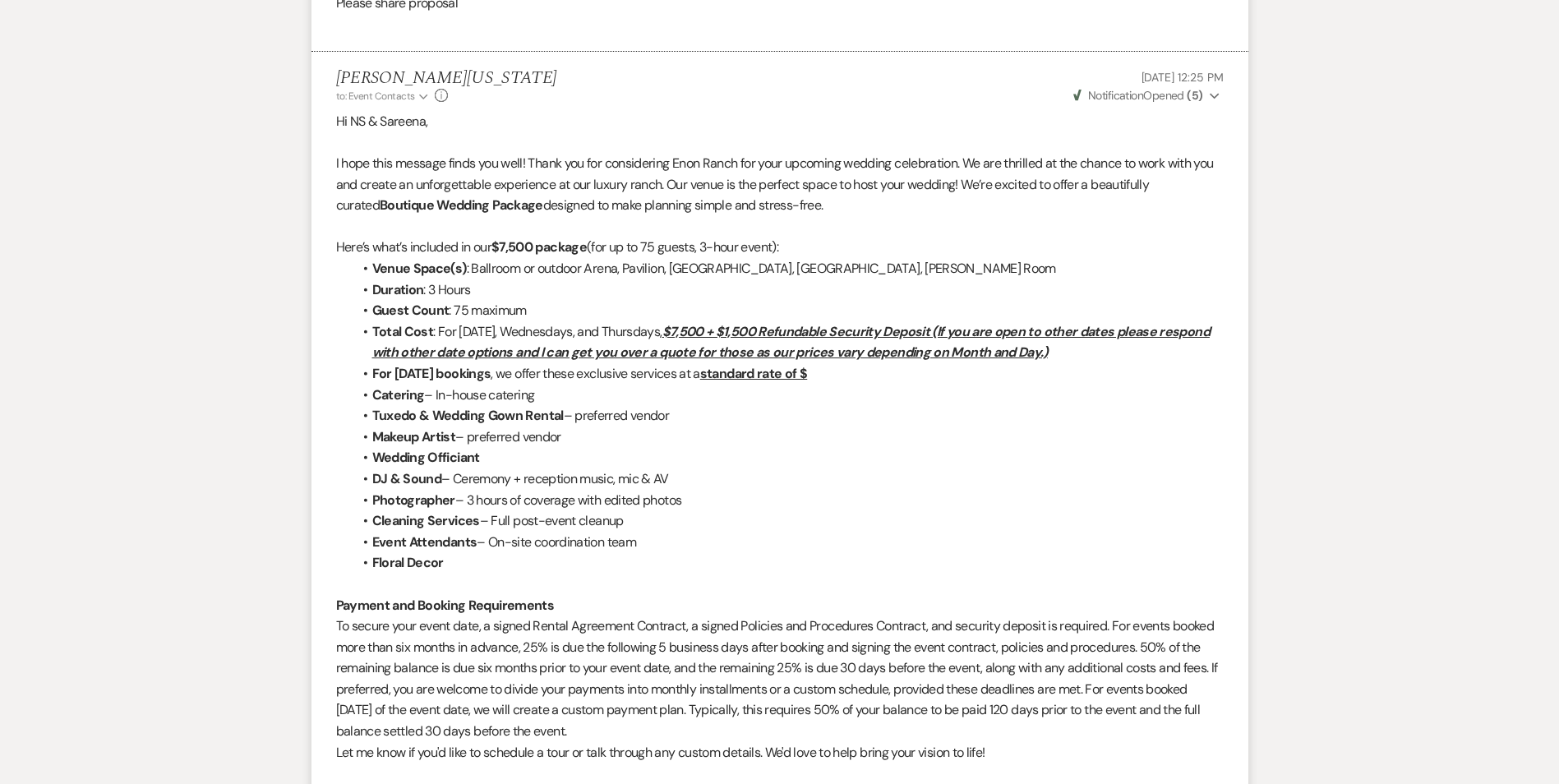
scroll to position [903, 0]
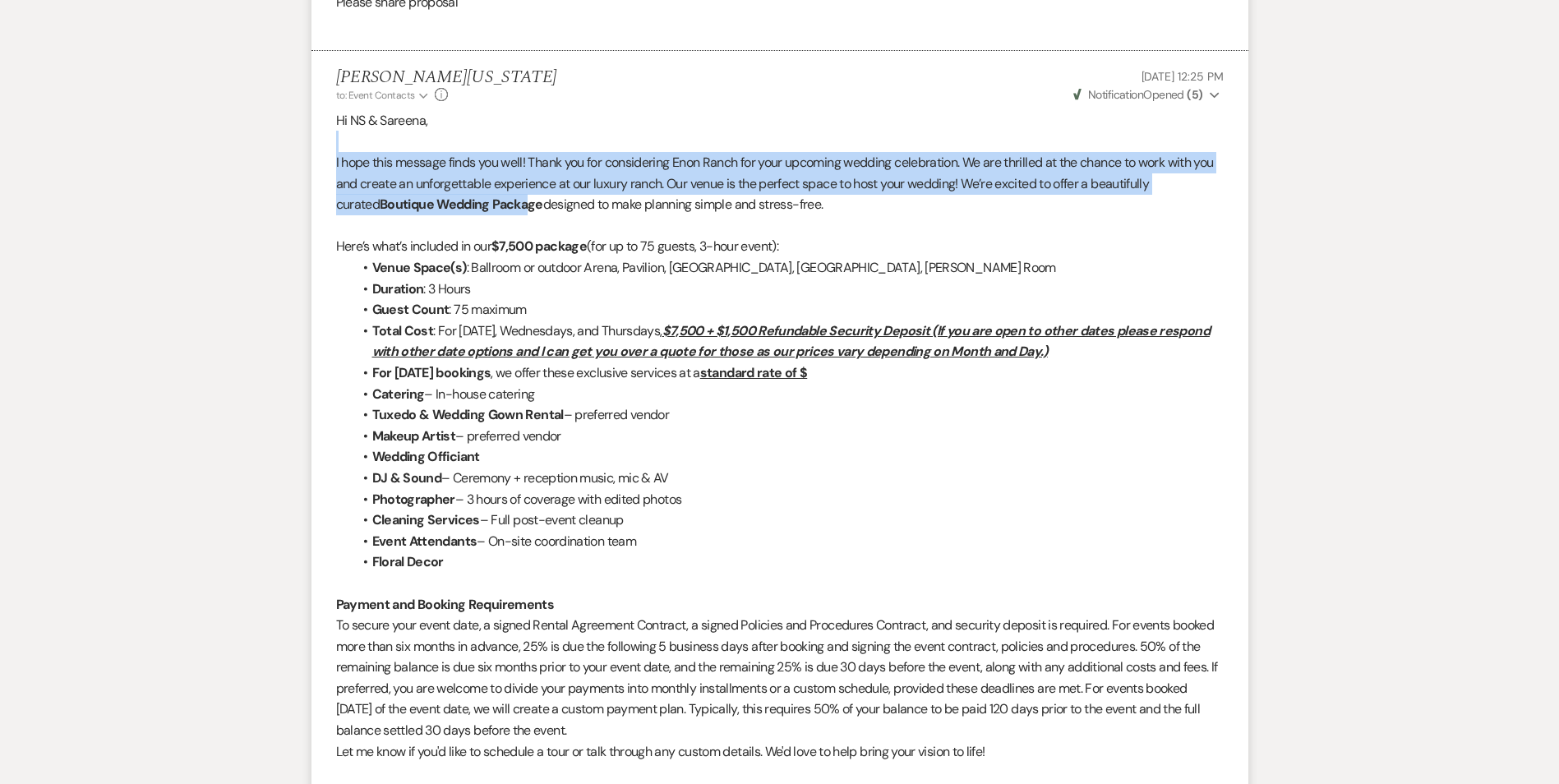
drag, startPoint x: 326, startPoint y: 149, endPoint x: 619, endPoint y: 291, distance: 325.6
click at [541, 207] on li "Imani Washington to: Event Contacts Expand Info Jul 25, 2025, 12:25 PM Weven Ch…" at bounding box center [780, 562] width 937 height 1022
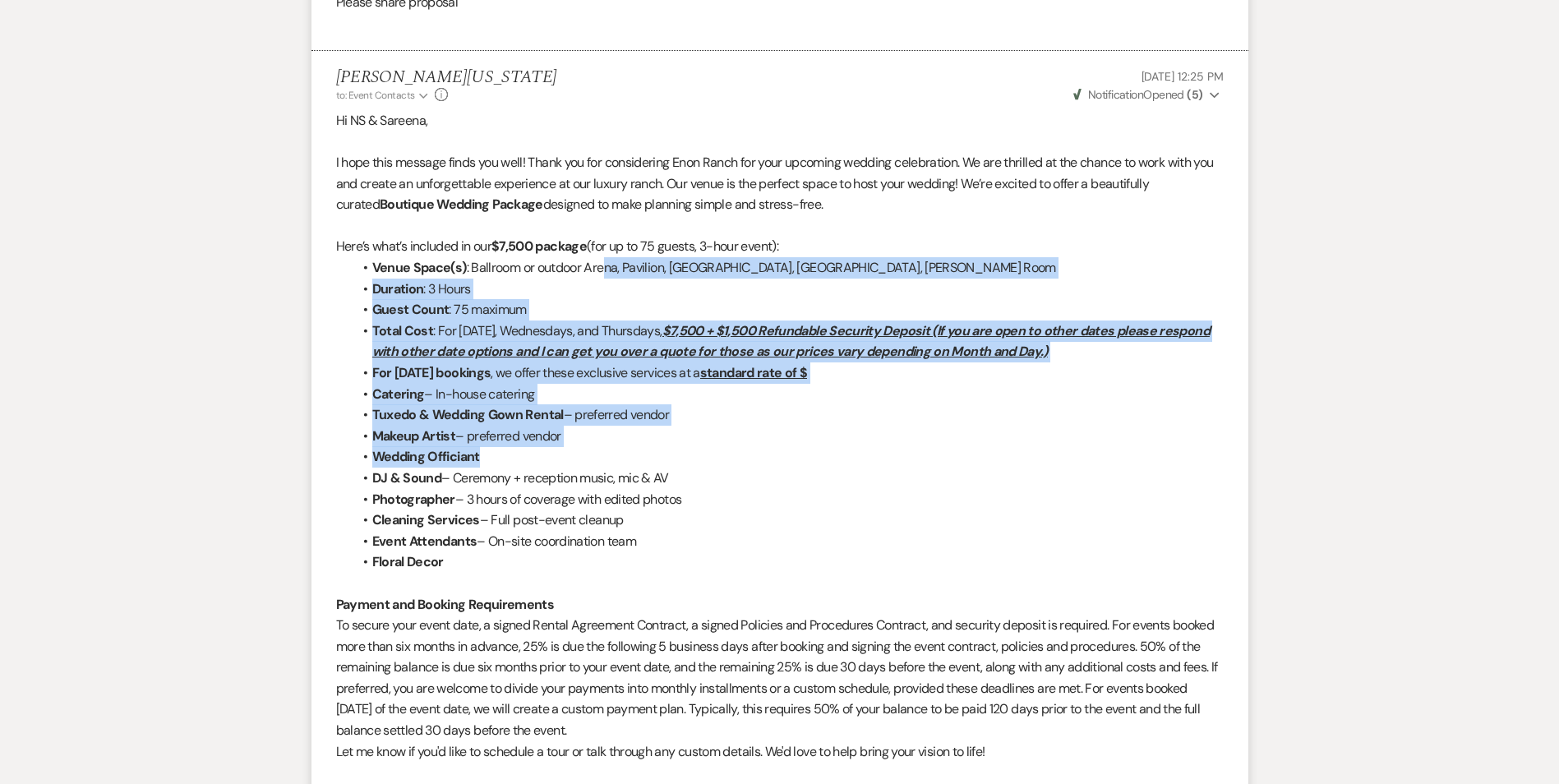
drag, startPoint x: 619, startPoint y: 291, endPoint x: 665, endPoint y: 449, distance: 164.6
click at [665, 449] on ul "Venue Space(s) : Ballroom or outdoor Arena, Pavilion, Fountain Grove, Bridal Su…" at bounding box center [788, 414] width 872 height 315
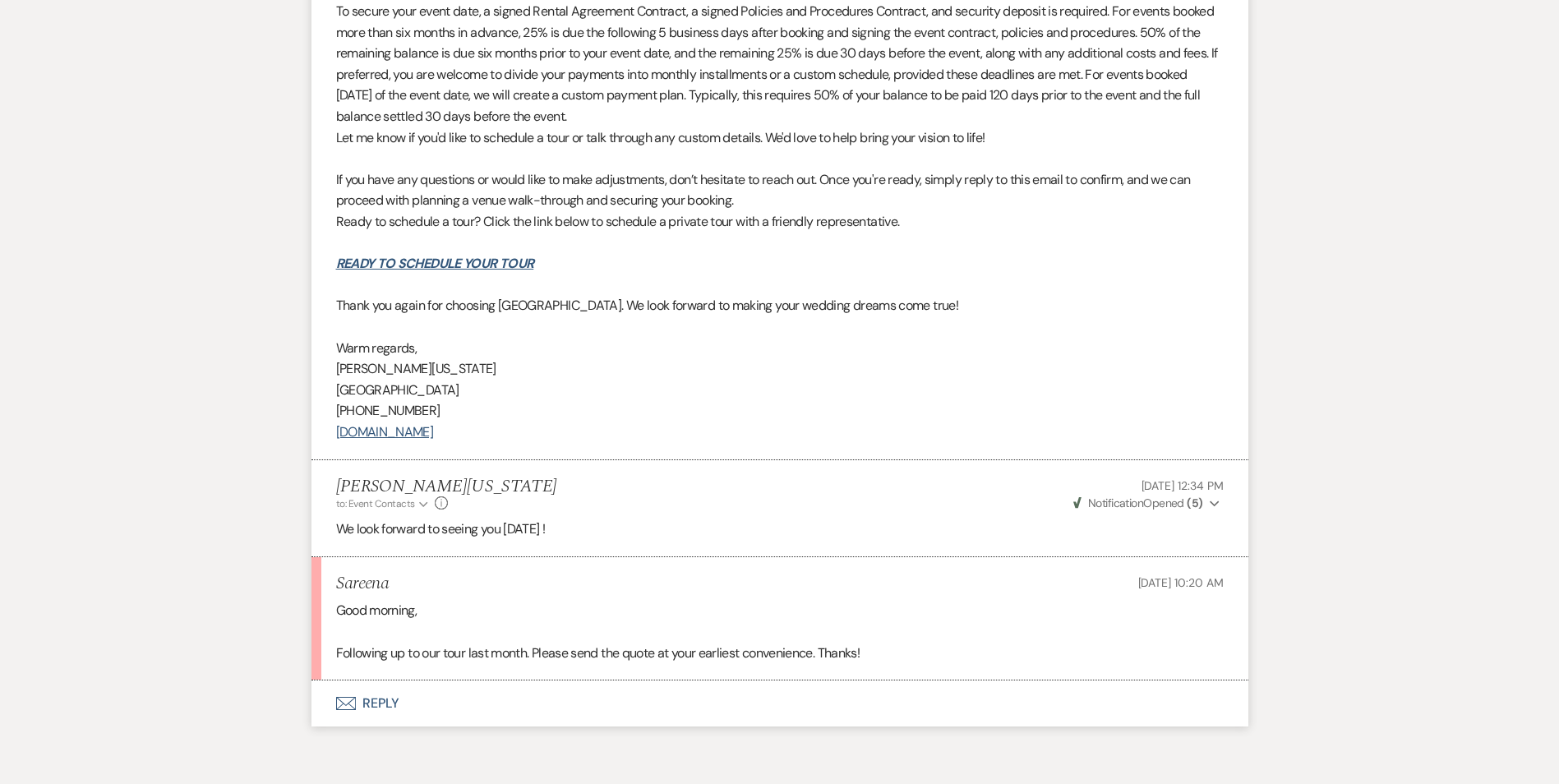
scroll to position [1590, 0]
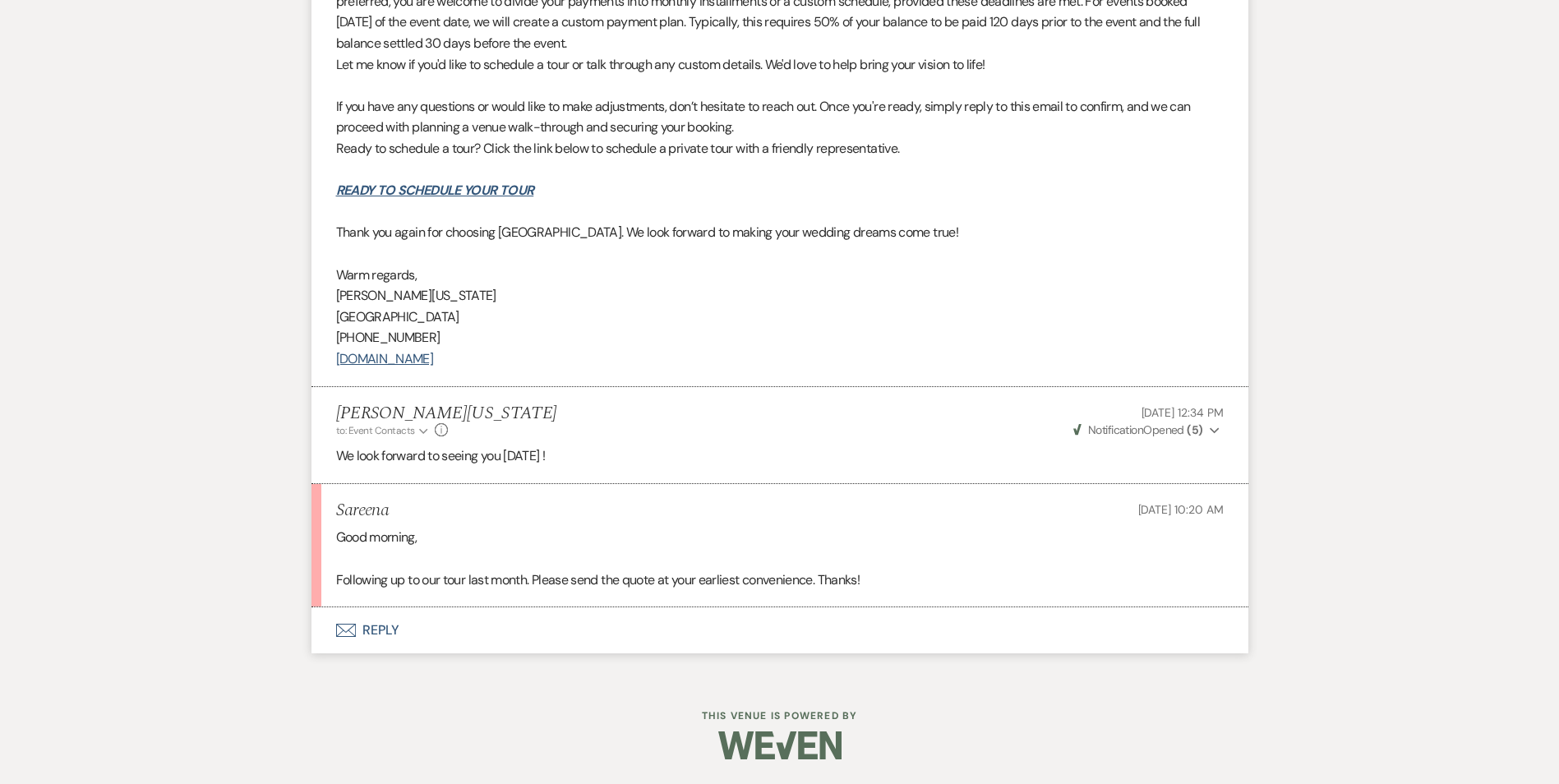
click at [356, 640] on button "Envelope Reply" at bounding box center [780, 630] width 937 height 46
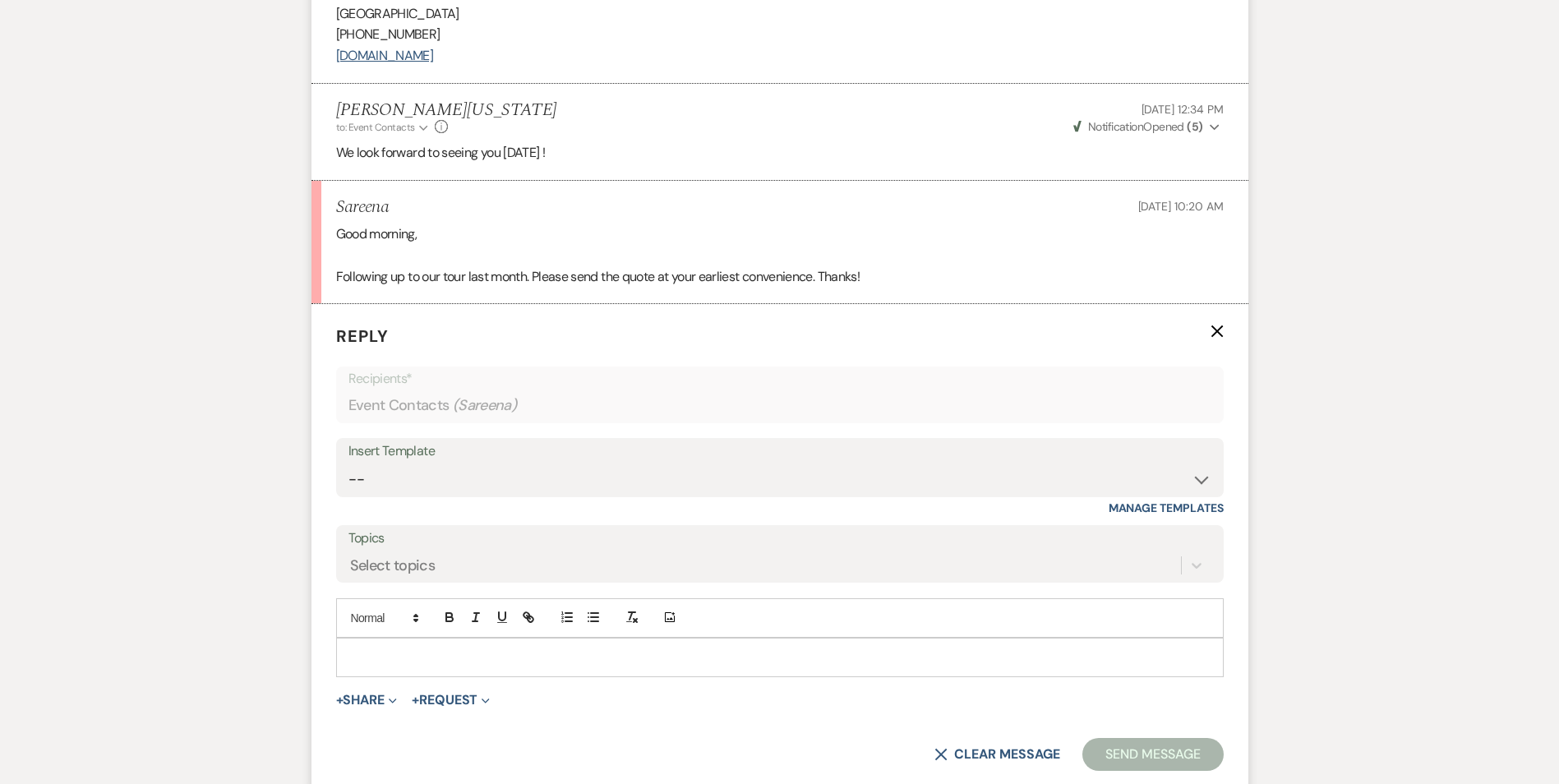
scroll to position [1904, 0]
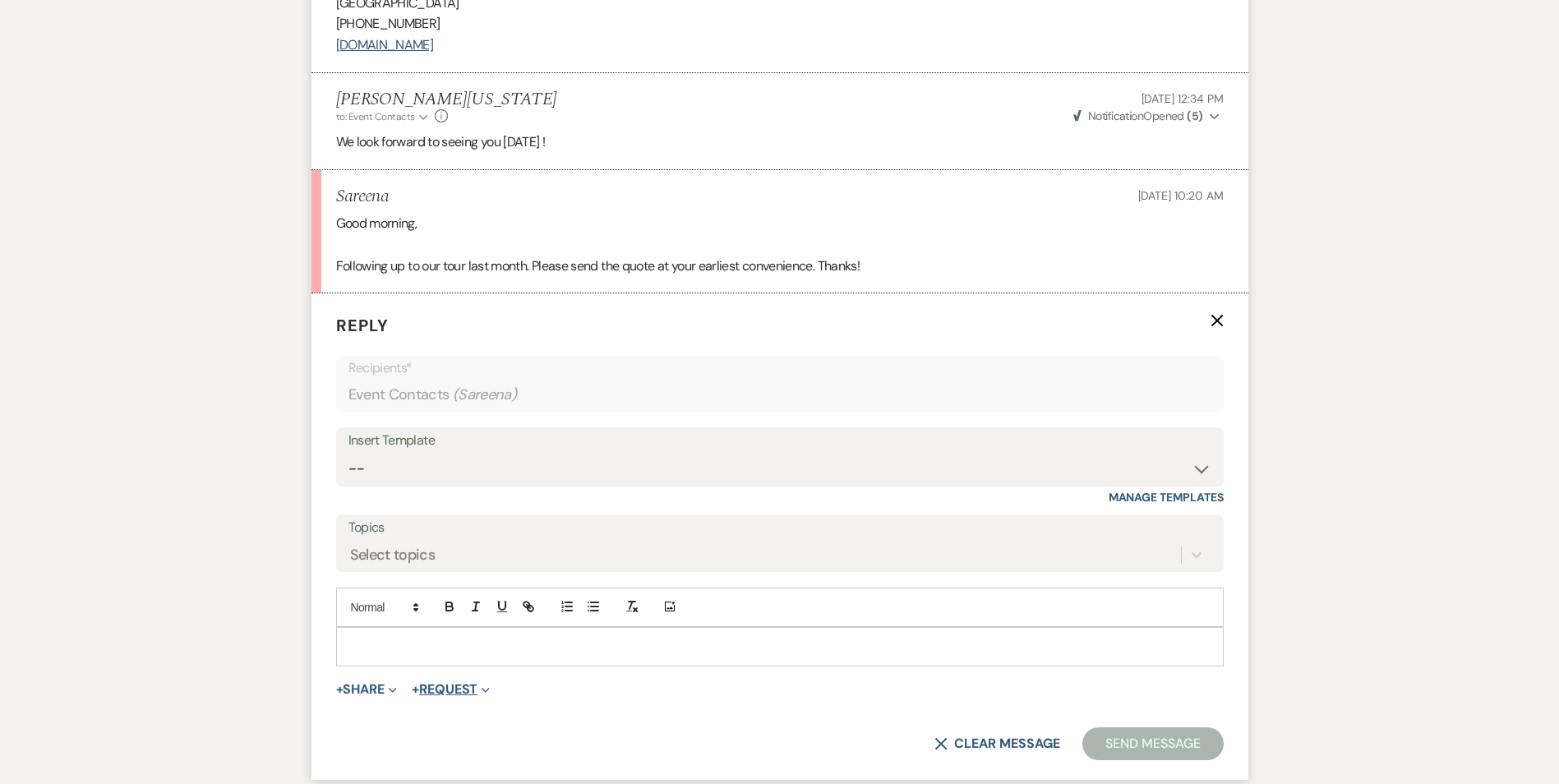
click at [443, 685] on button "+ Request Expand" at bounding box center [450, 689] width 78 height 13
click at [395, 692] on icon "Expand" at bounding box center [393, 690] width 8 height 8
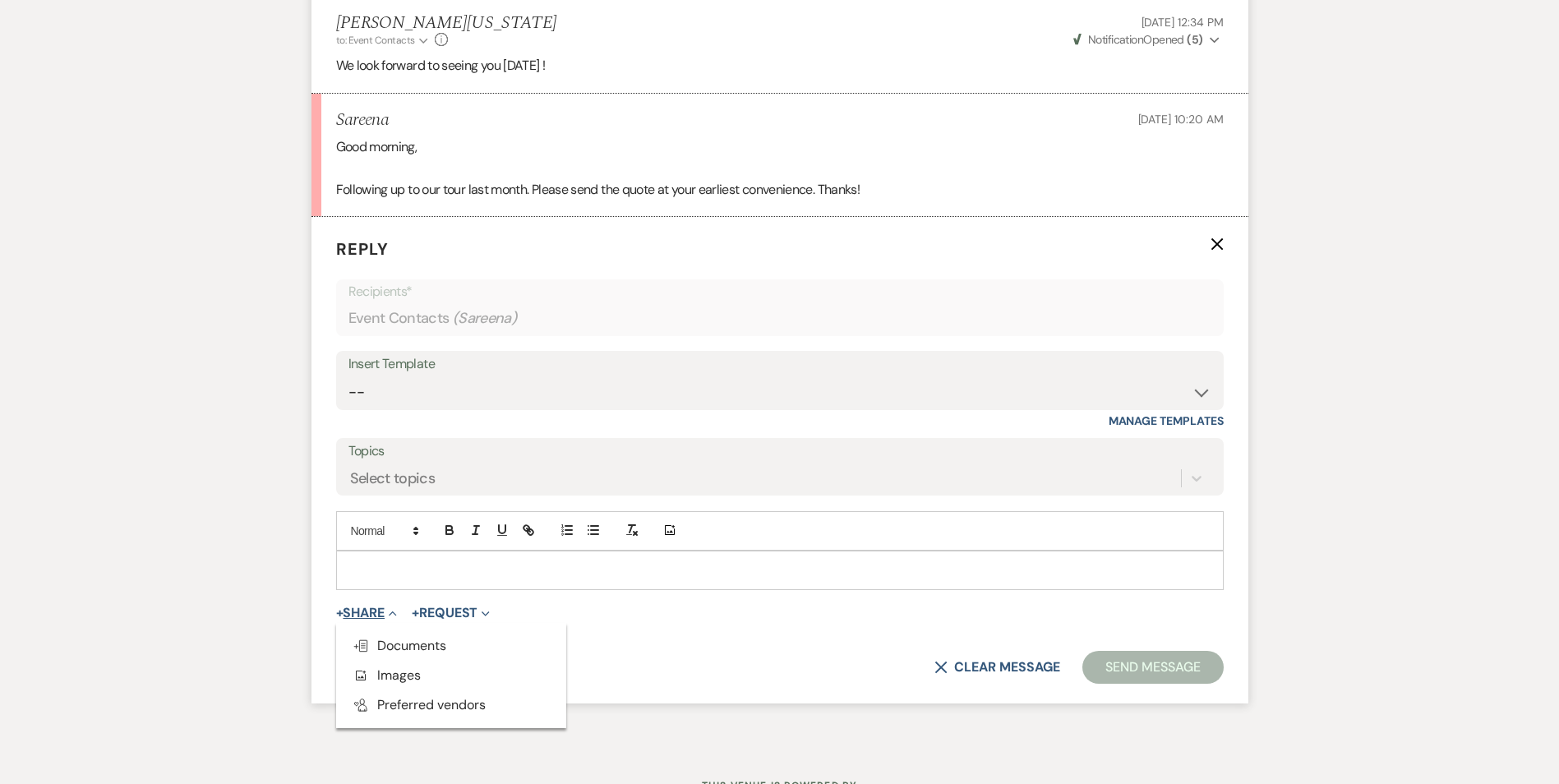
scroll to position [2050, 0]
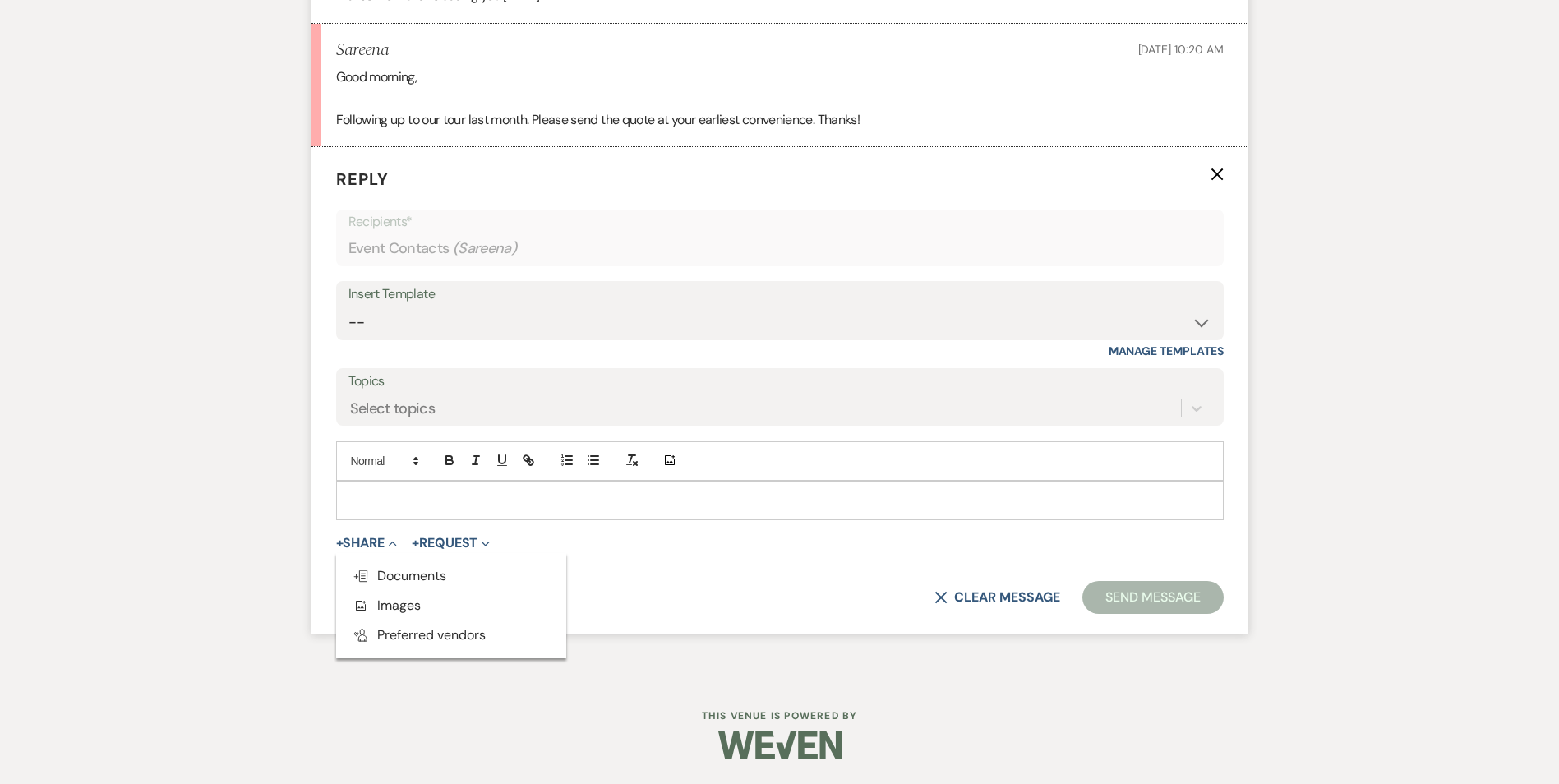
click at [435, 505] on p at bounding box center [780, 500] width 862 height 18
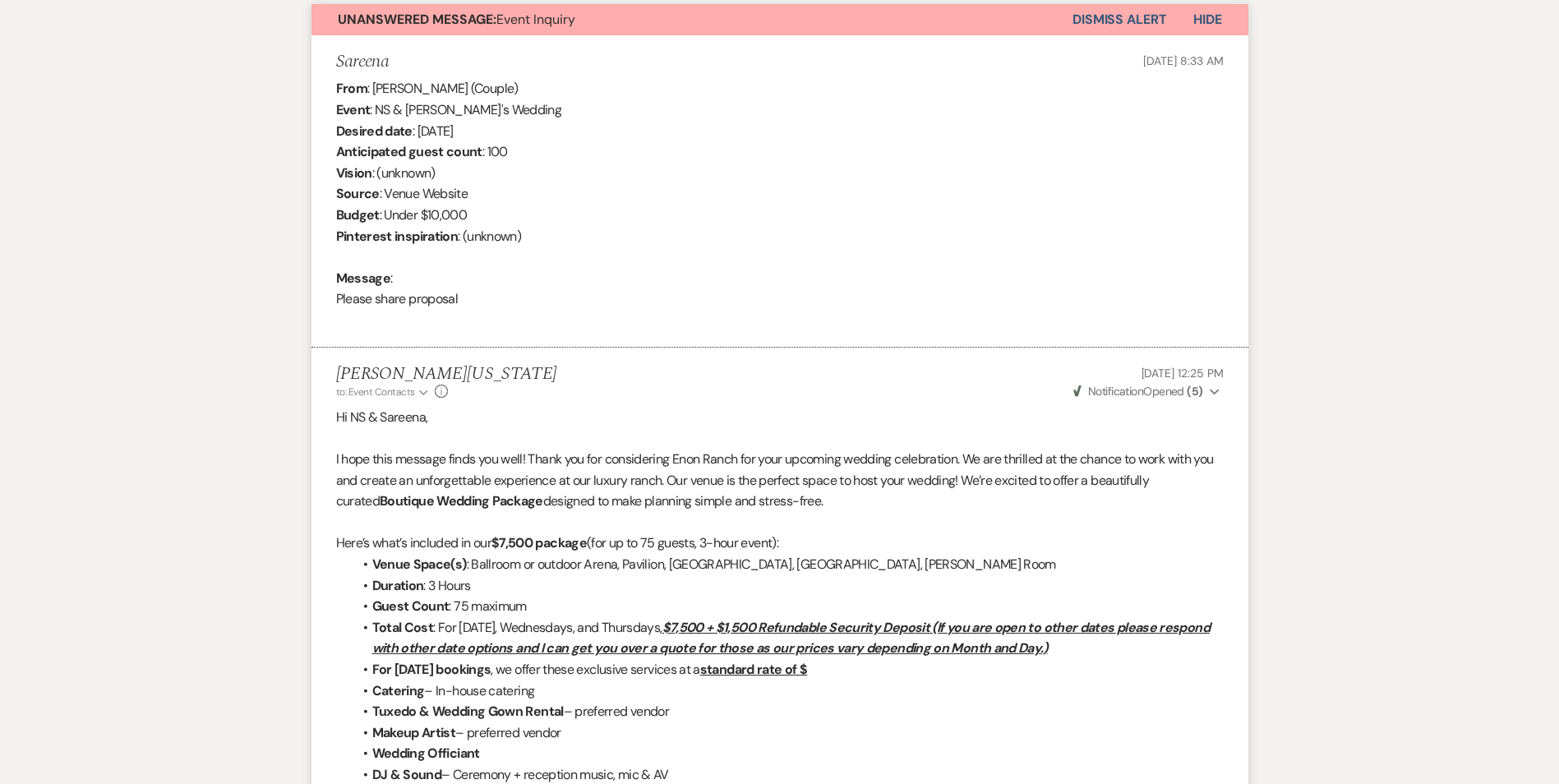
scroll to position [161, 0]
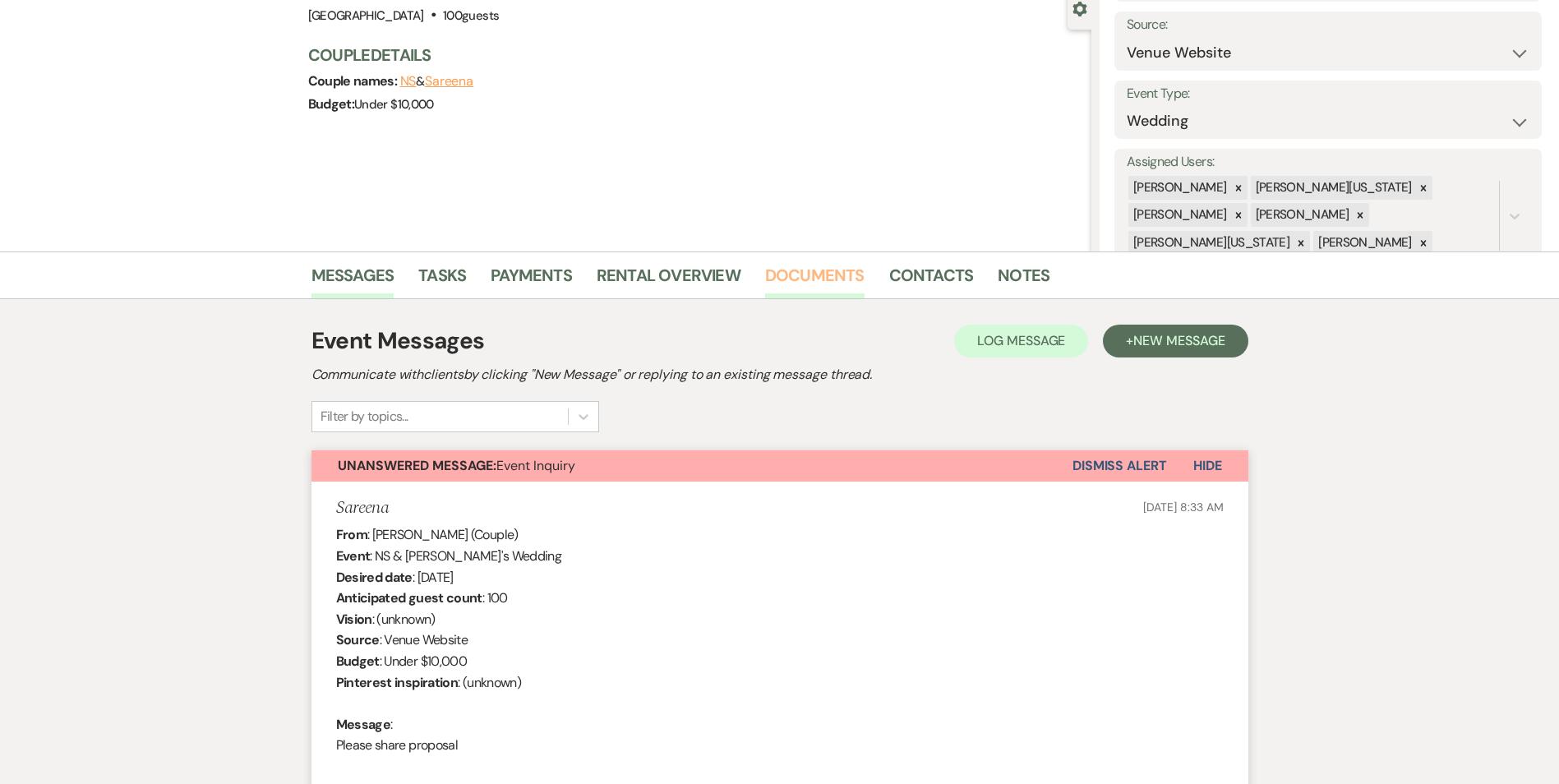
click at [815, 265] on link "Documents" at bounding box center [815, 280] width 100 height 36
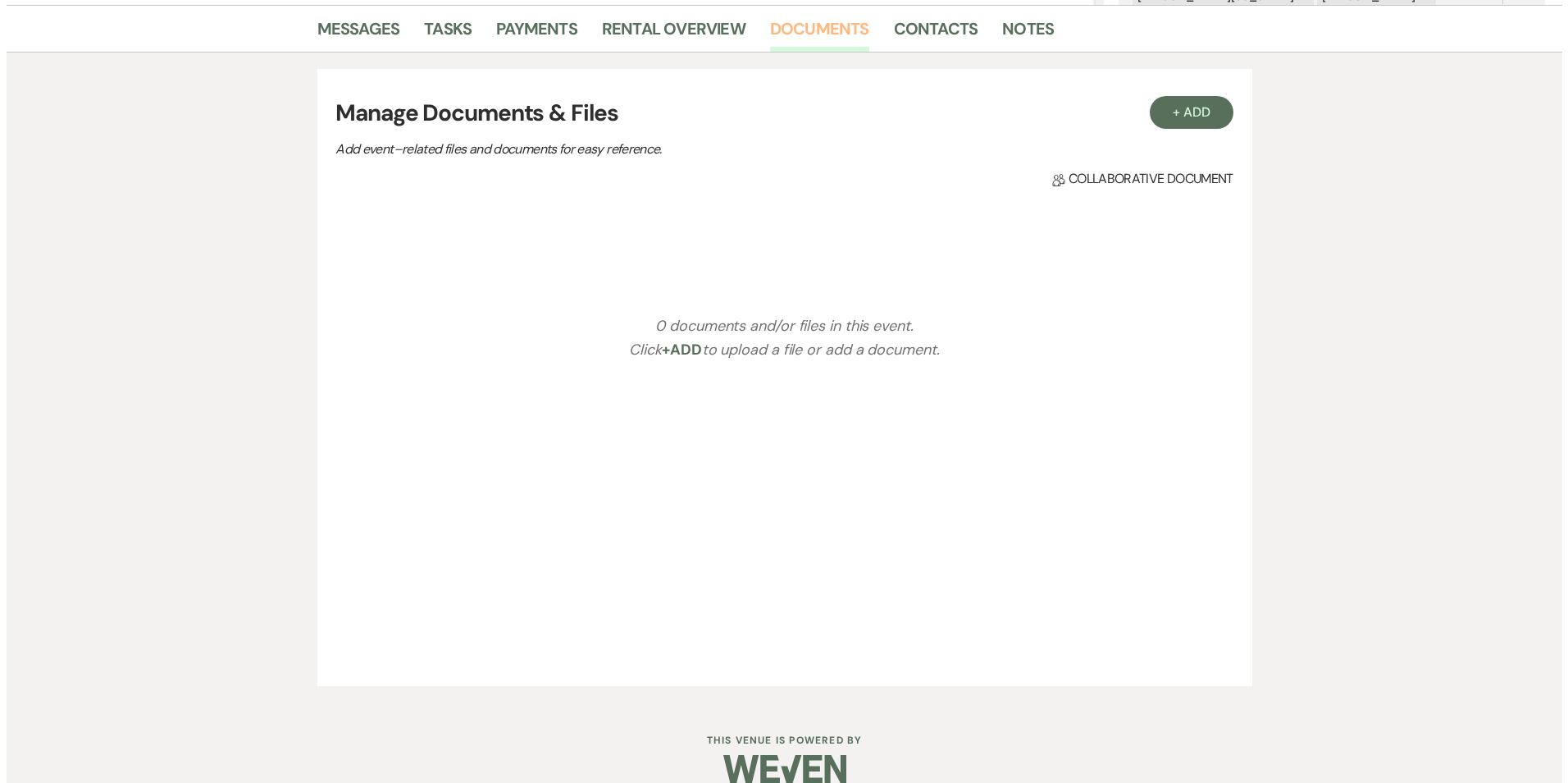
scroll to position [431, 0]
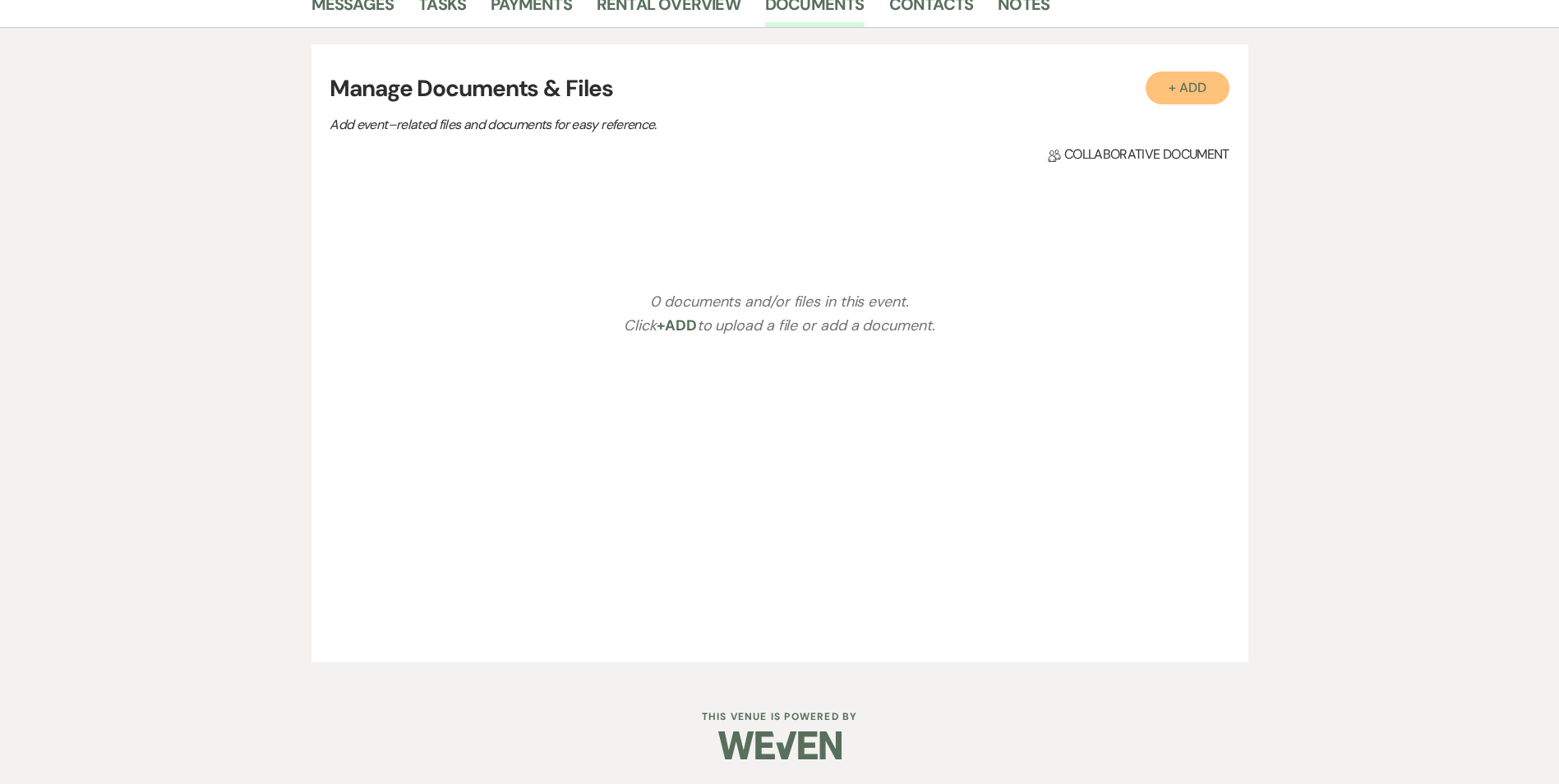
click at [1162, 84] on button "+ Add" at bounding box center [1187, 88] width 84 height 33
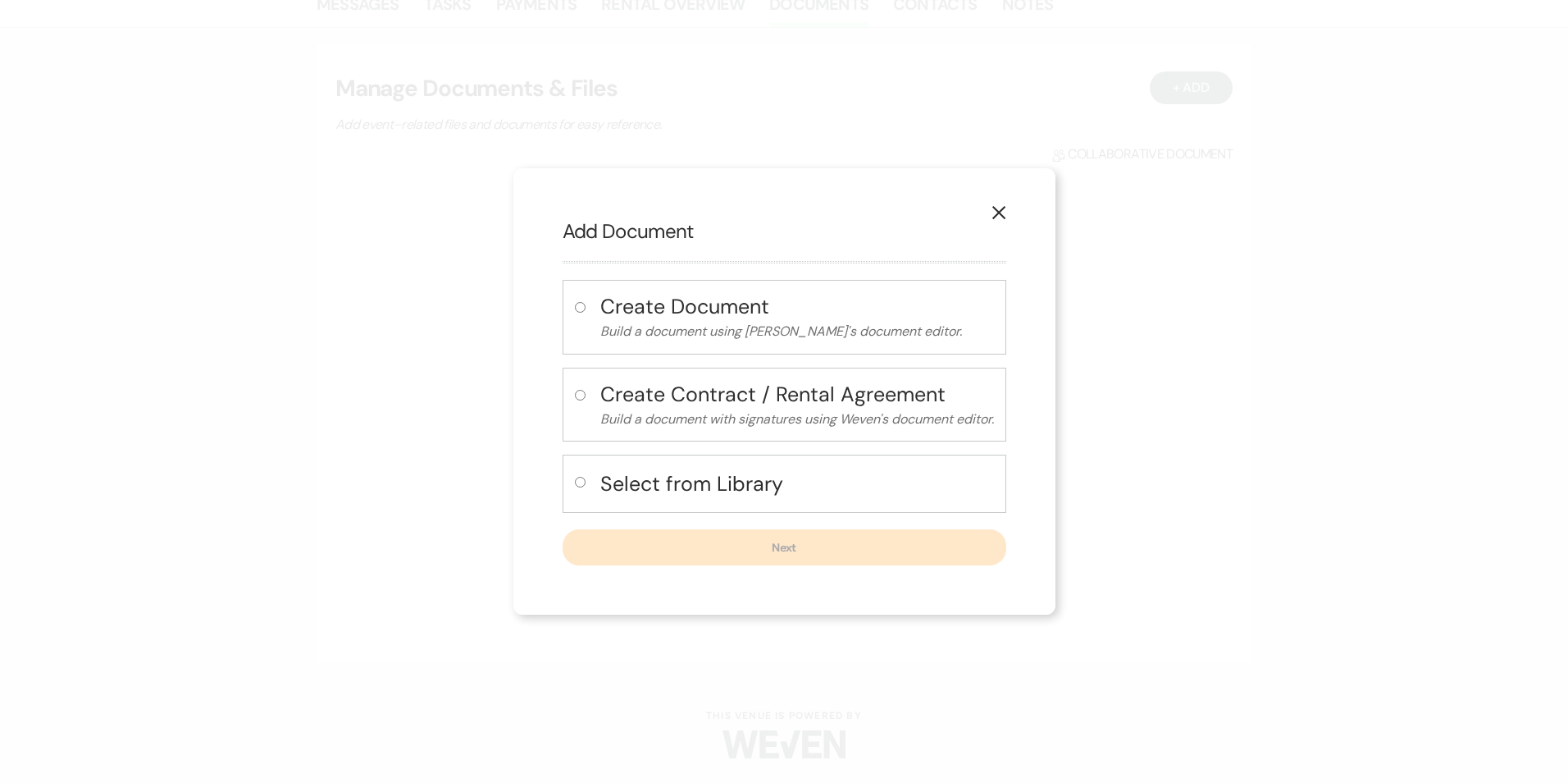
click at [688, 310] on h4 "Create Document" at bounding box center [797, 307] width 394 height 29
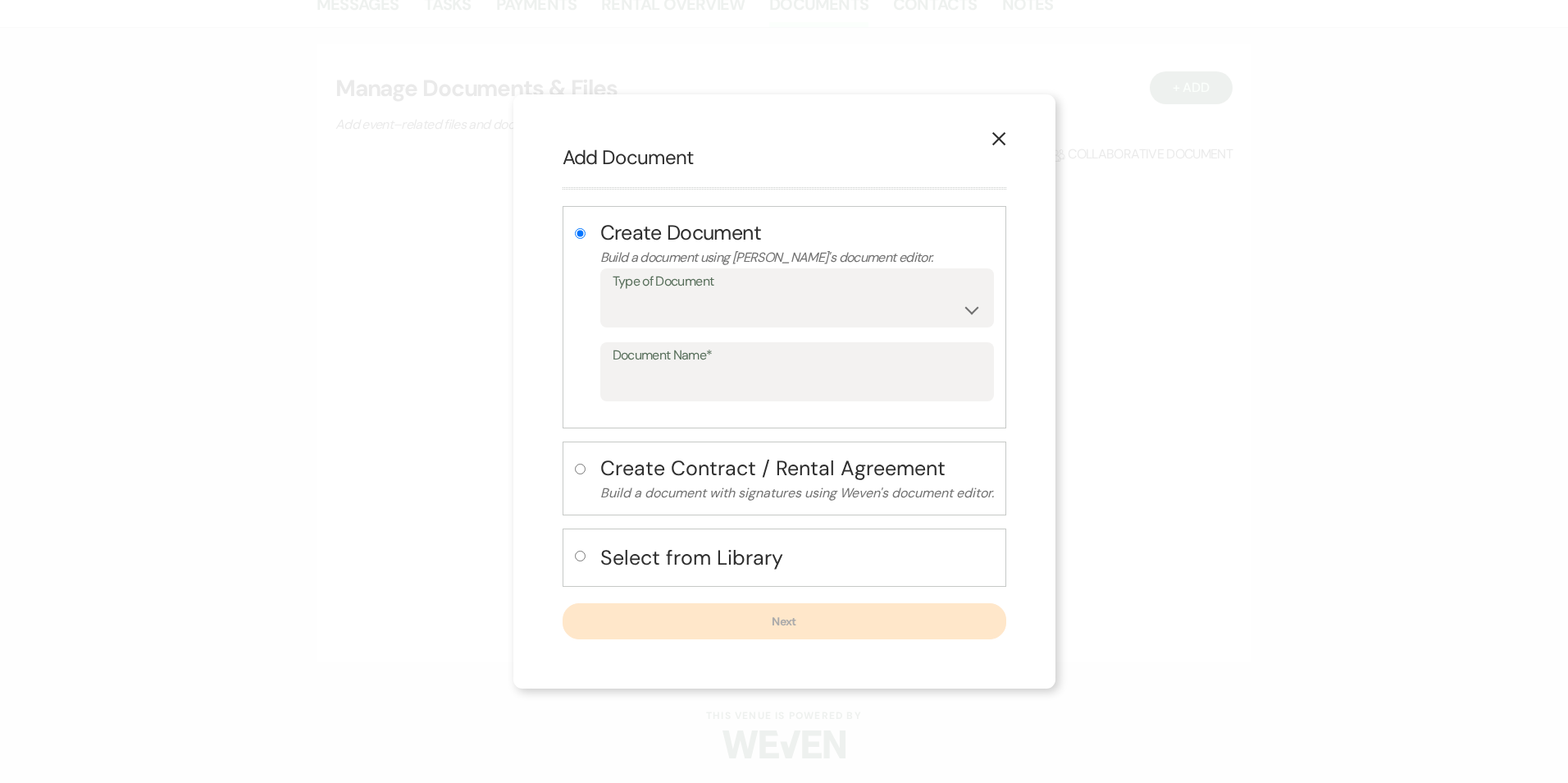
click at [688, 310] on select "Special Event Insurance Vendor Certificate of Insurance Contracts / Rental Agre…" at bounding box center [797, 309] width 369 height 32
click at [843, 466] on h4 "Create Contract / Rental Agreement" at bounding box center [797, 468] width 394 height 29
radio input "false"
radio input "true"
select select "10"
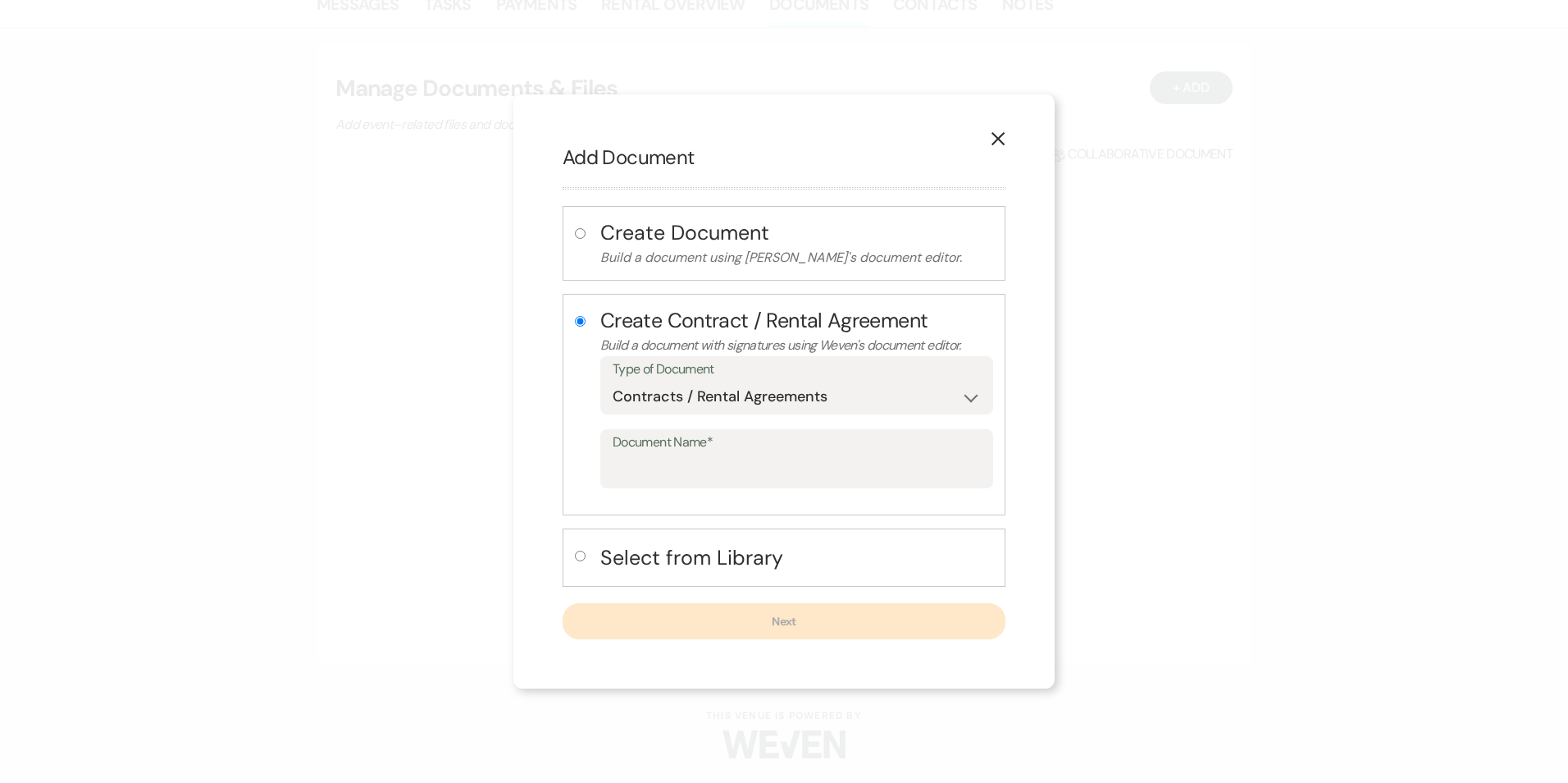
click at [800, 452] on label "Document Name*" at bounding box center [796, 442] width 368 height 24
click at [800, 455] on input "Document Name*" at bounding box center [796, 471] width 368 height 32
click at [620, 463] on input "Document Name*" at bounding box center [796, 471] width 368 height 32
paste input "Napoleon & Sareena"
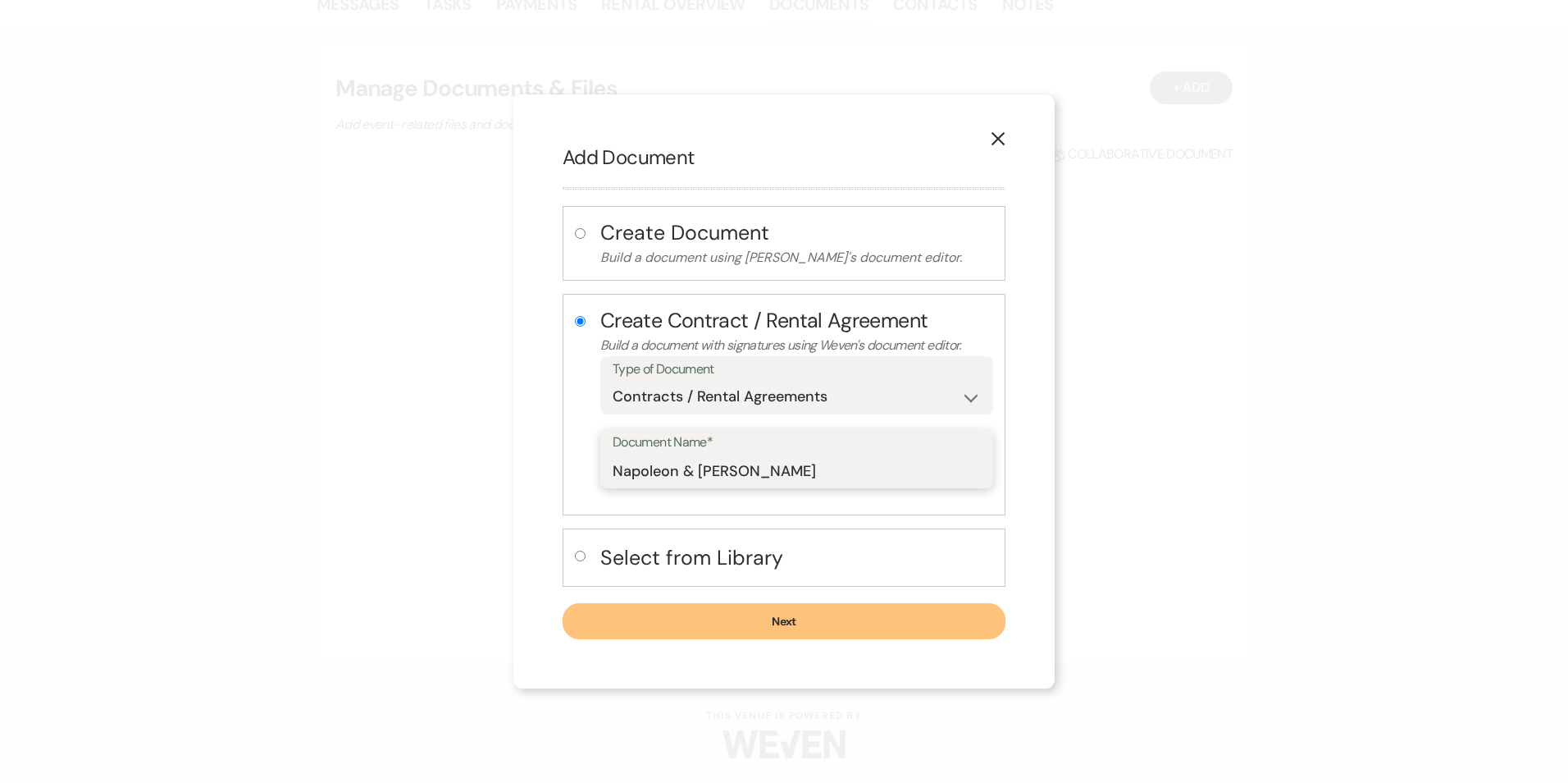
click at [801, 474] on input "Napoleon & Sareena" at bounding box center [796, 471] width 368 height 32
type input "Napoleon & Sareena Wedding"
click at [845, 621] on button "Next" at bounding box center [784, 621] width 443 height 36
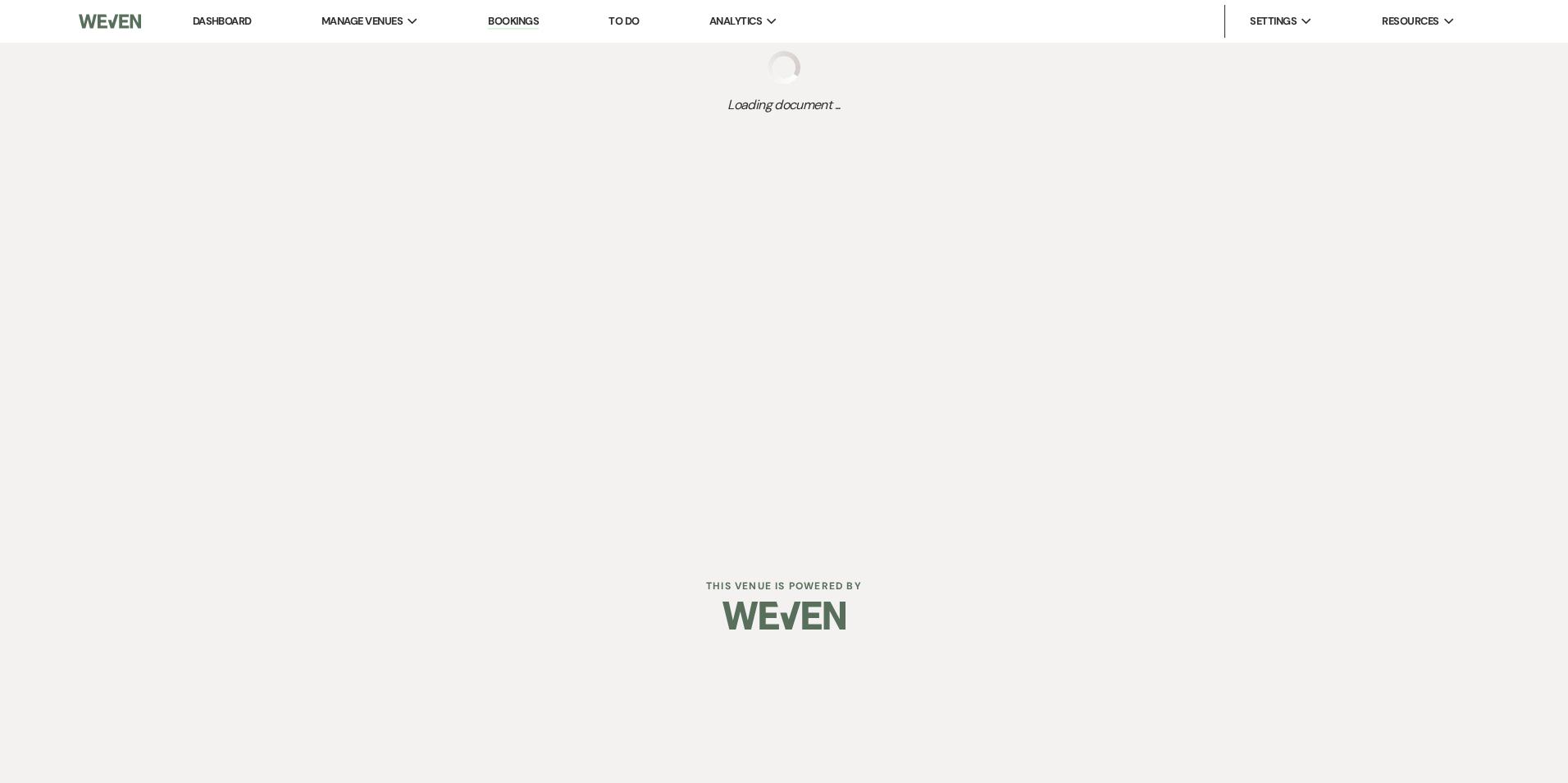
click at [845, 621] on img at bounding box center [784, 615] width 123 height 57
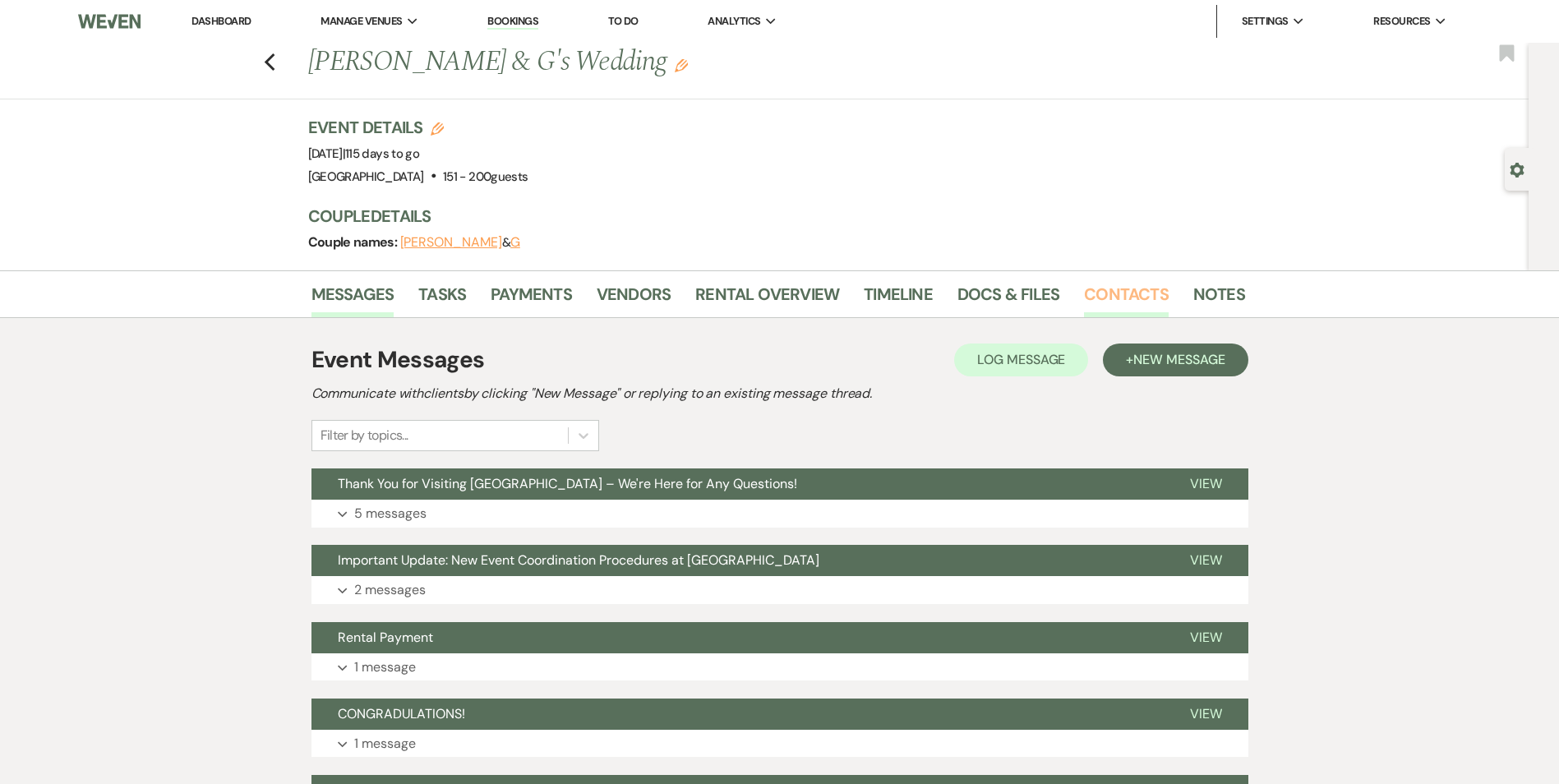
click at [1138, 286] on link "Contacts" at bounding box center [1127, 299] width 84 height 36
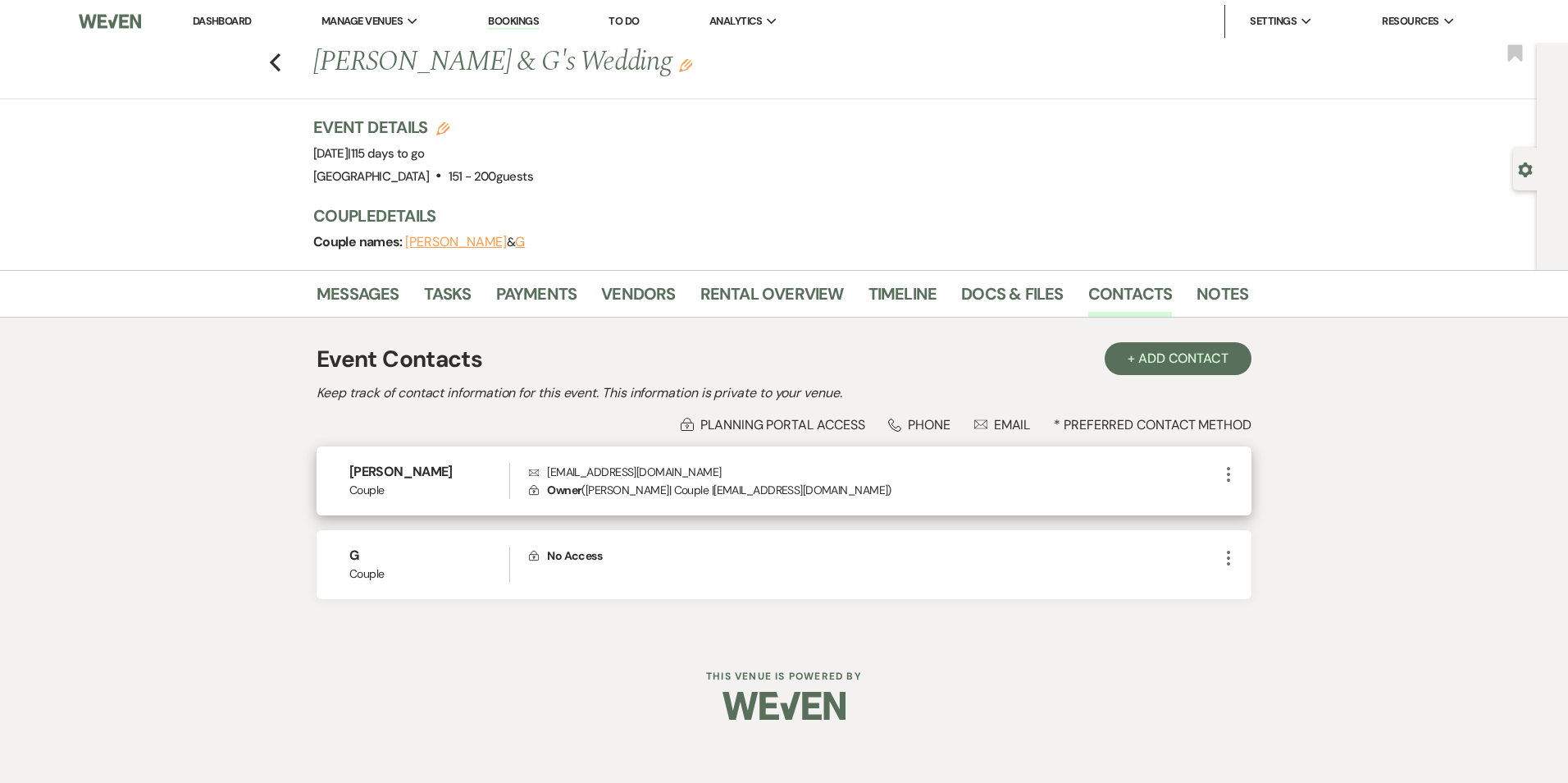
click at [1236, 470] on icon "More" at bounding box center [1228, 474] width 20 height 20
click at [1246, 505] on use "button" at bounding box center [1245, 506] width 13 height 13
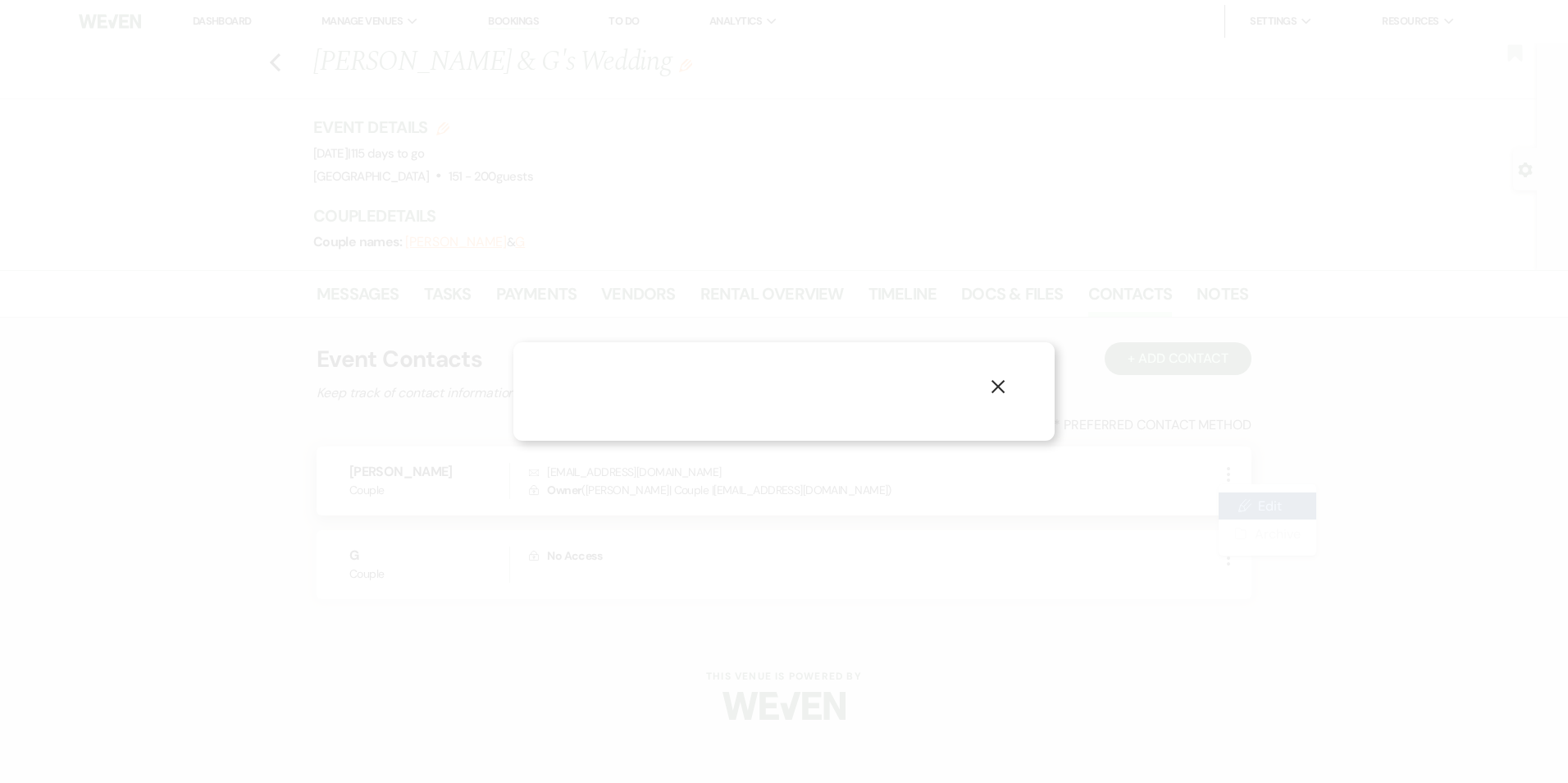
select select "1"
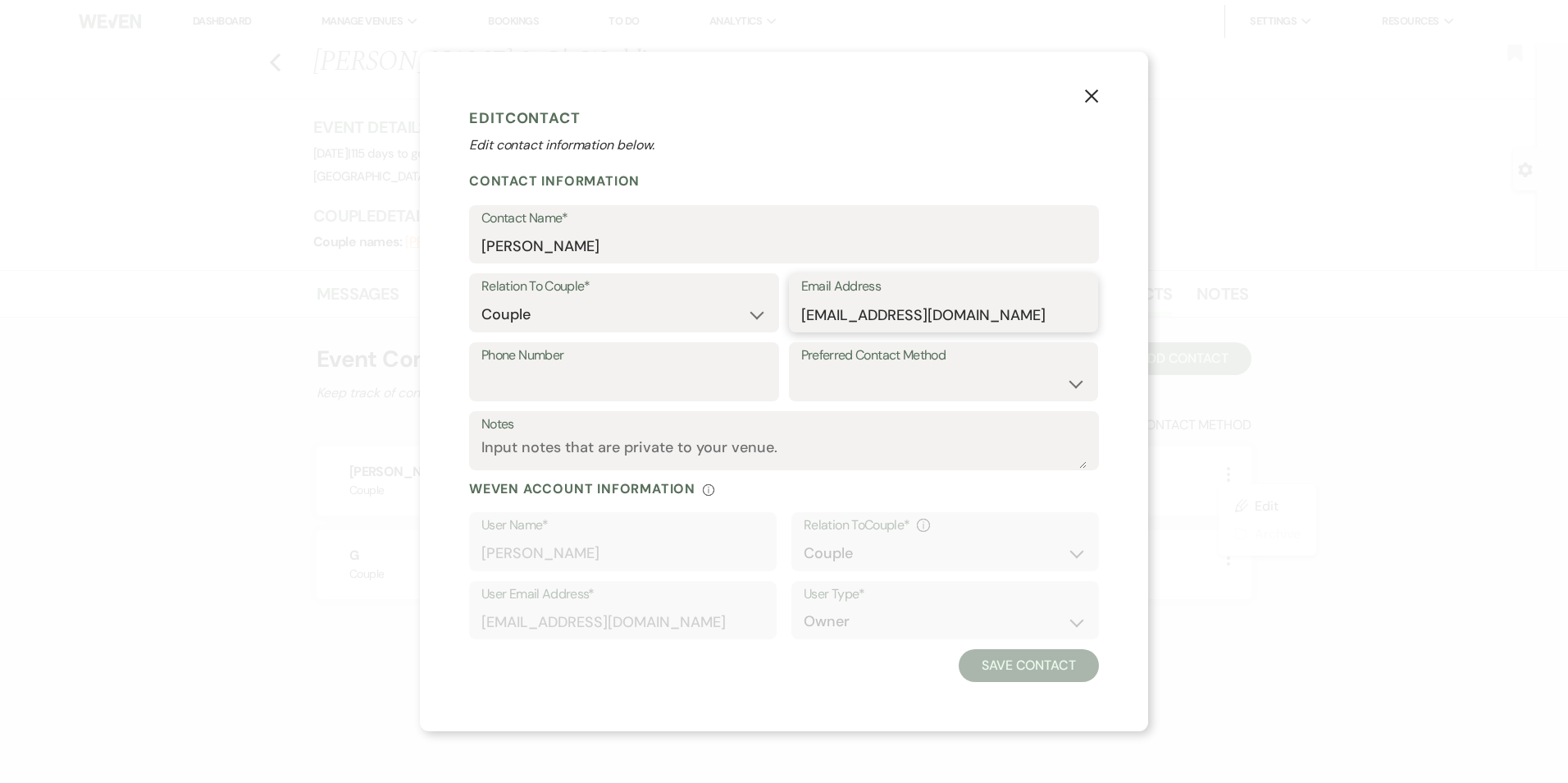
drag, startPoint x: 1004, startPoint y: 328, endPoint x: 732, endPoint y: 318, distance: 272.2
click at [733, 318] on div "Relation To Couple* Couple Planner Parent of Couple Family Member Friend Other …" at bounding box center [784, 308] width 630 height 69
click at [859, 313] on input "[EMAIL_ADDRESS][DOMAIN_NAME]" at bounding box center [944, 315] width 285 height 32
click at [903, 309] on input "[EMAIL_ADDRESS][DOMAIN_NAME]" at bounding box center [944, 315] width 285 height 32
type input "[EMAIL_ADDRESS][DOMAIN_NAME]"
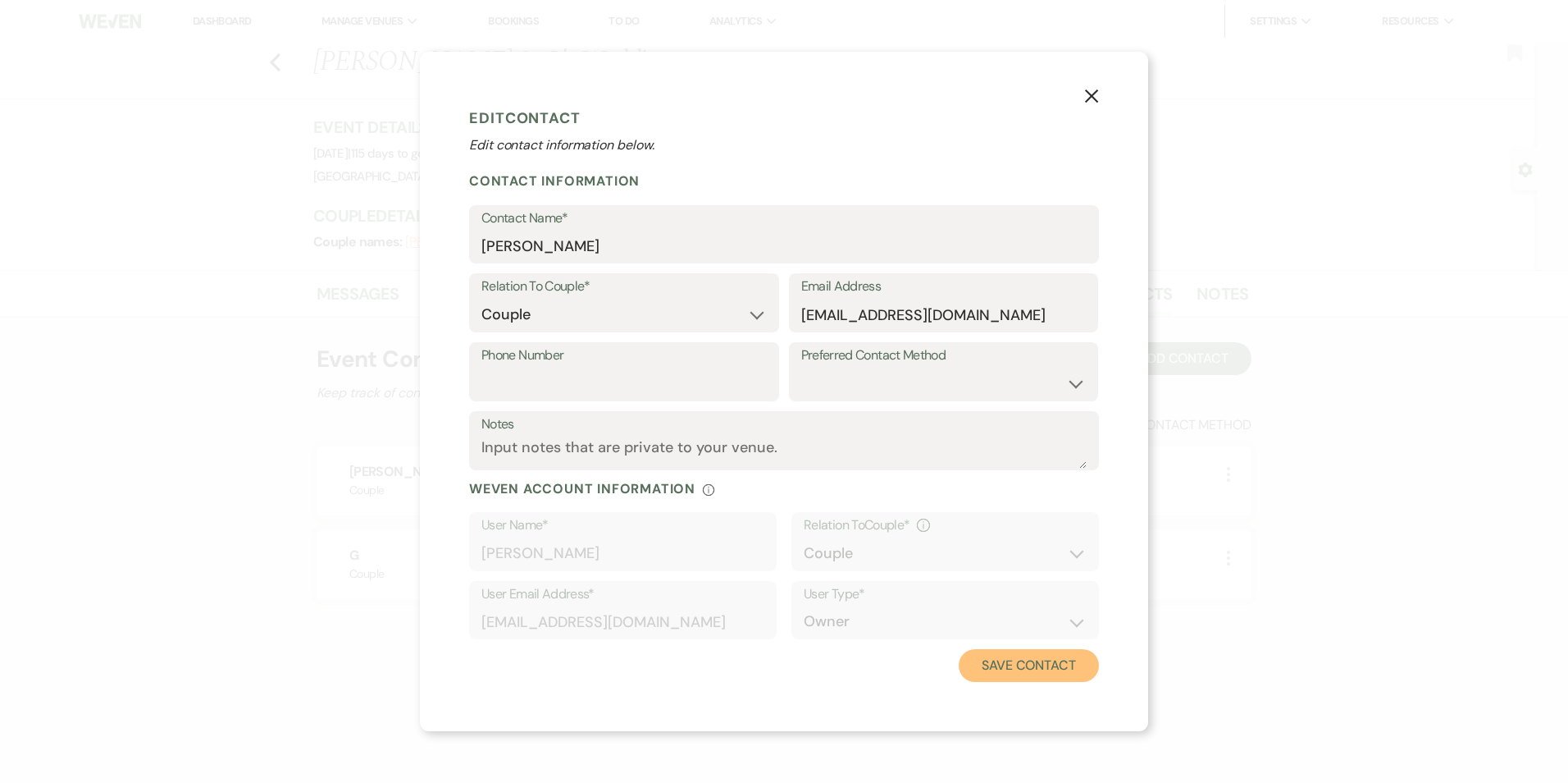
click at [1025, 660] on button "Save Contact" at bounding box center [1028, 666] width 140 height 33
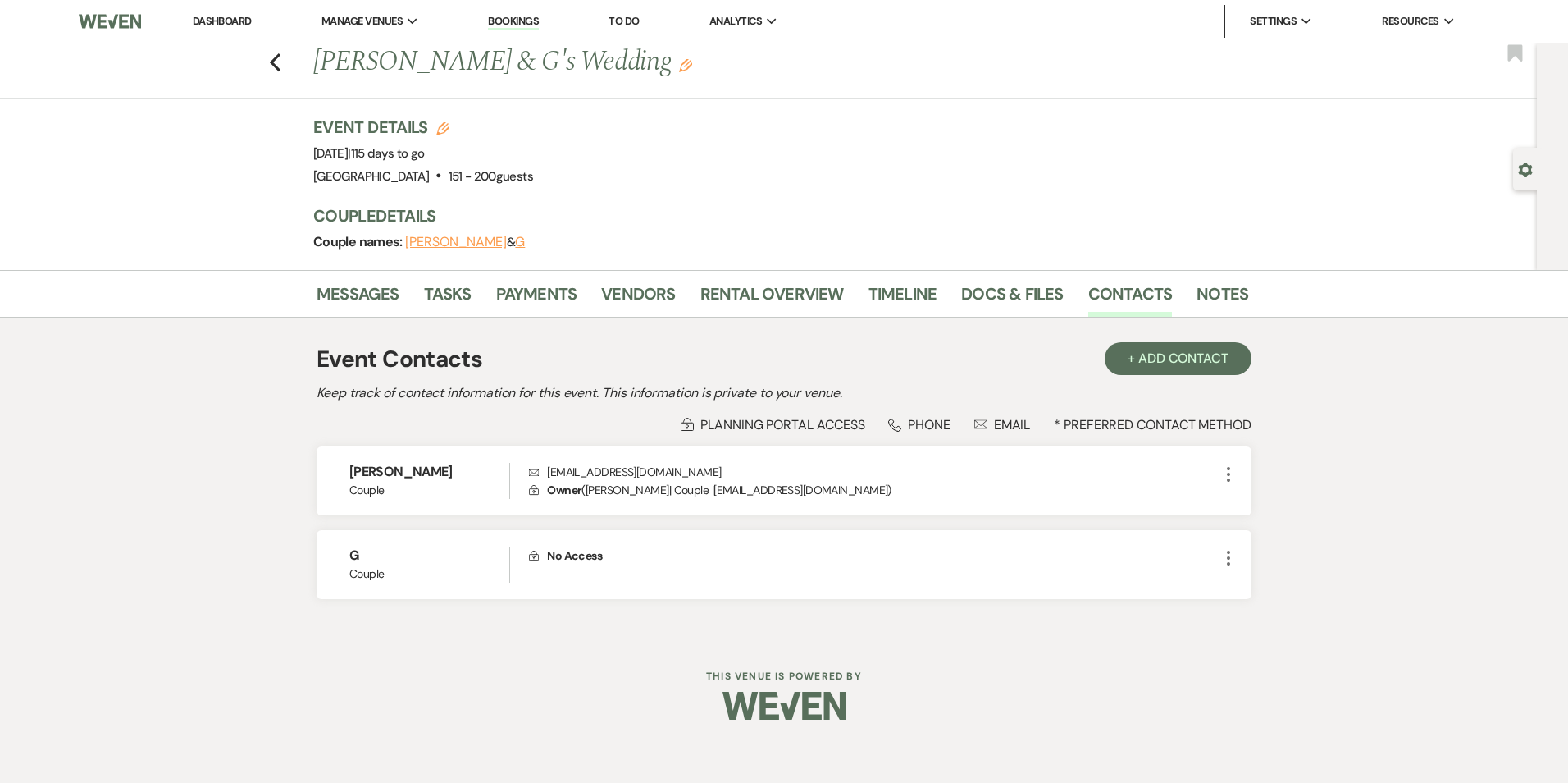
click at [332, 278] on li "Messages" at bounding box center [370, 297] width 108 height 39
click at [332, 293] on link "Messages" at bounding box center [358, 299] width 82 height 36
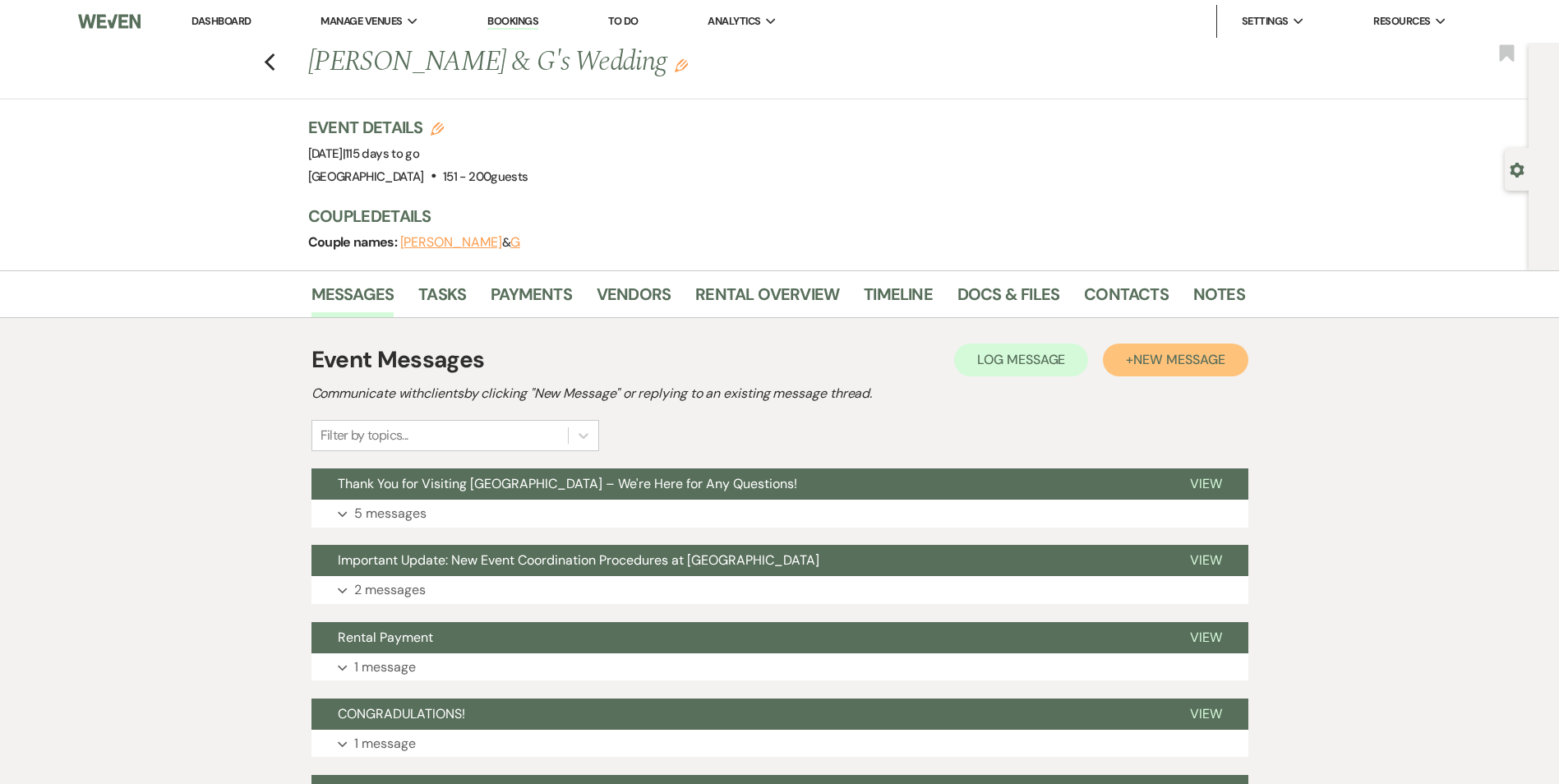
click at [1126, 359] on button "+ New Message" at bounding box center [1175, 359] width 145 height 33
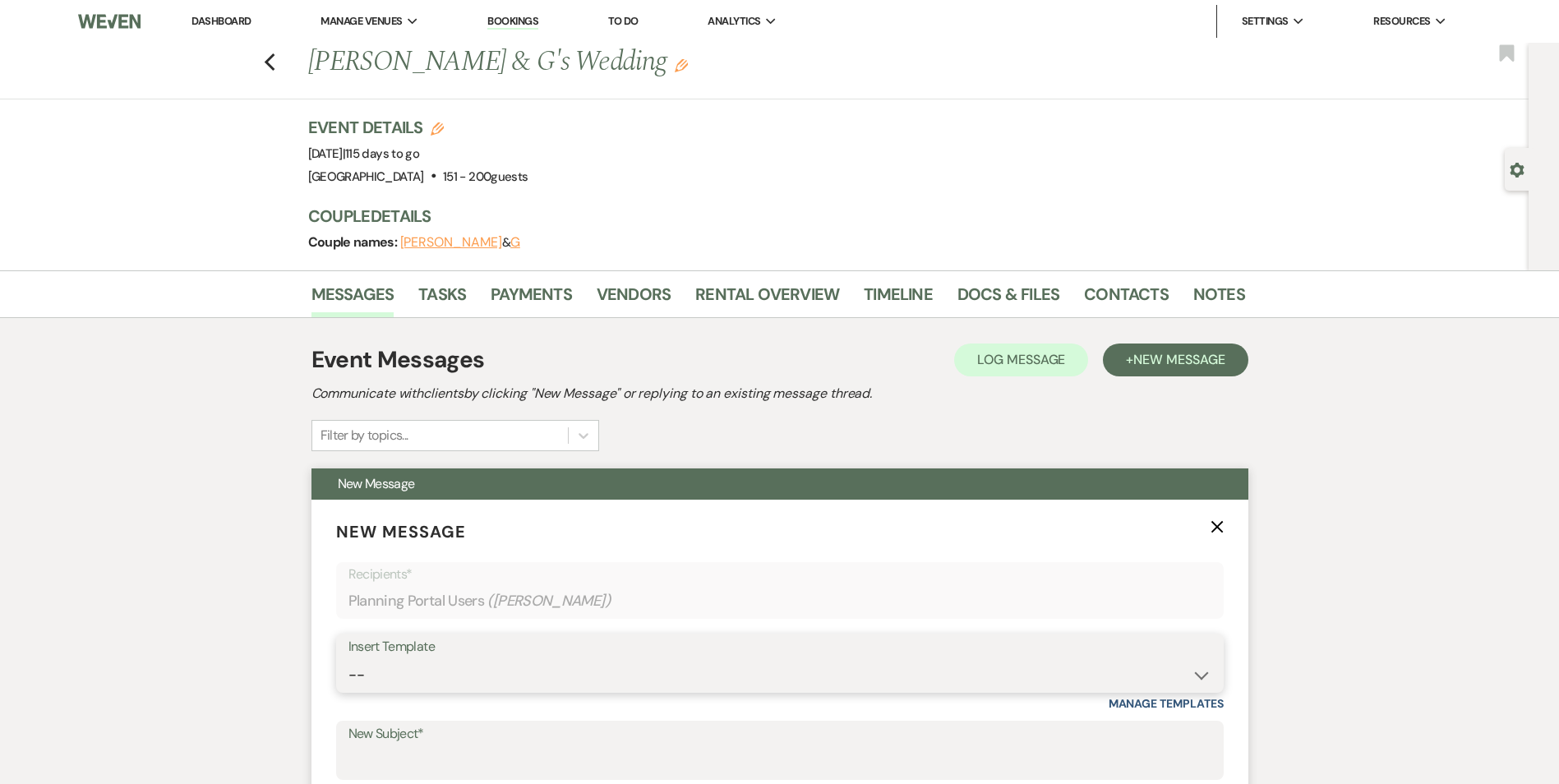
click at [446, 660] on select "-- Inquiry Follow Up Email #2 Contract Sending Template Payment Template Rental…" at bounding box center [780, 675] width 863 height 32
click at [420, 750] on input "New Subject*" at bounding box center [780, 762] width 863 height 32
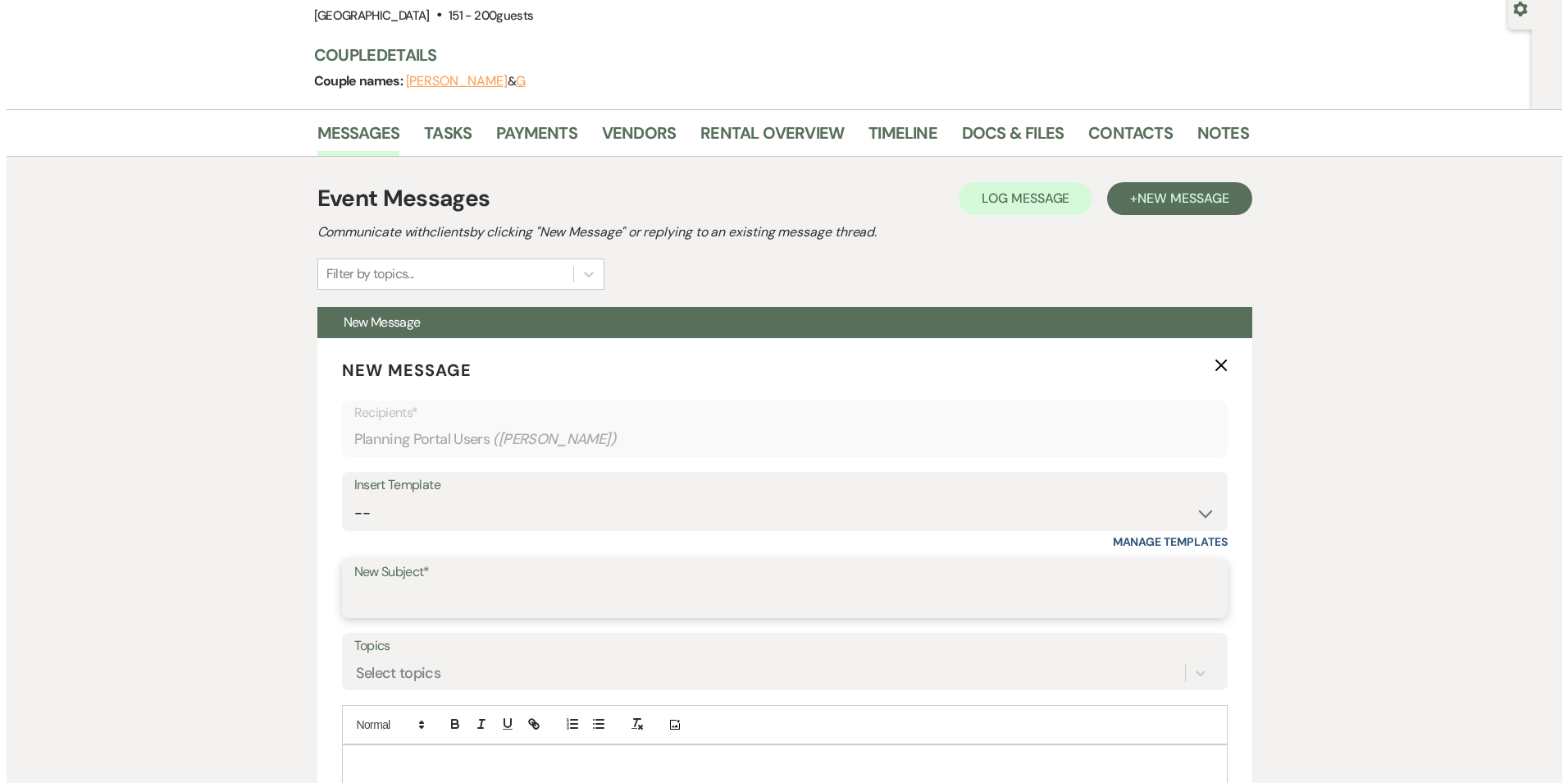
scroll to position [328, 0]
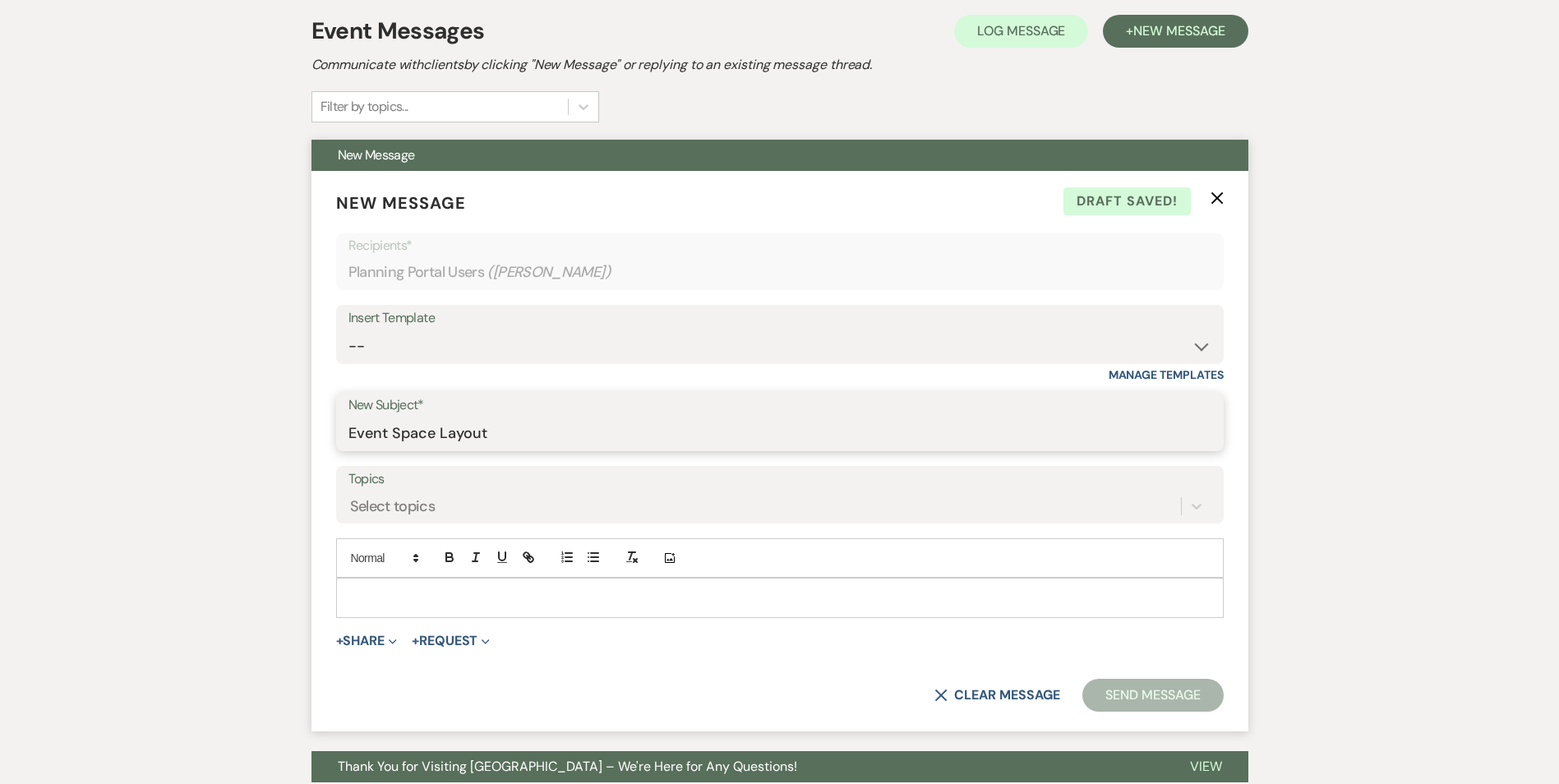
type input "Event Space Layout"
click at [941, 631] on div "+ Share Expand Doc Upload Documents Add Photo Images Pref Vendors Preferred ven…" at bounding box center [780, 641] width 888 height 20
click at [359, 603] on p at bounding box center [780, 597] width 862 height 18
click at [349, 634] on button "+ Share Expand" at bounding box center [367, 640] width 62 height 13
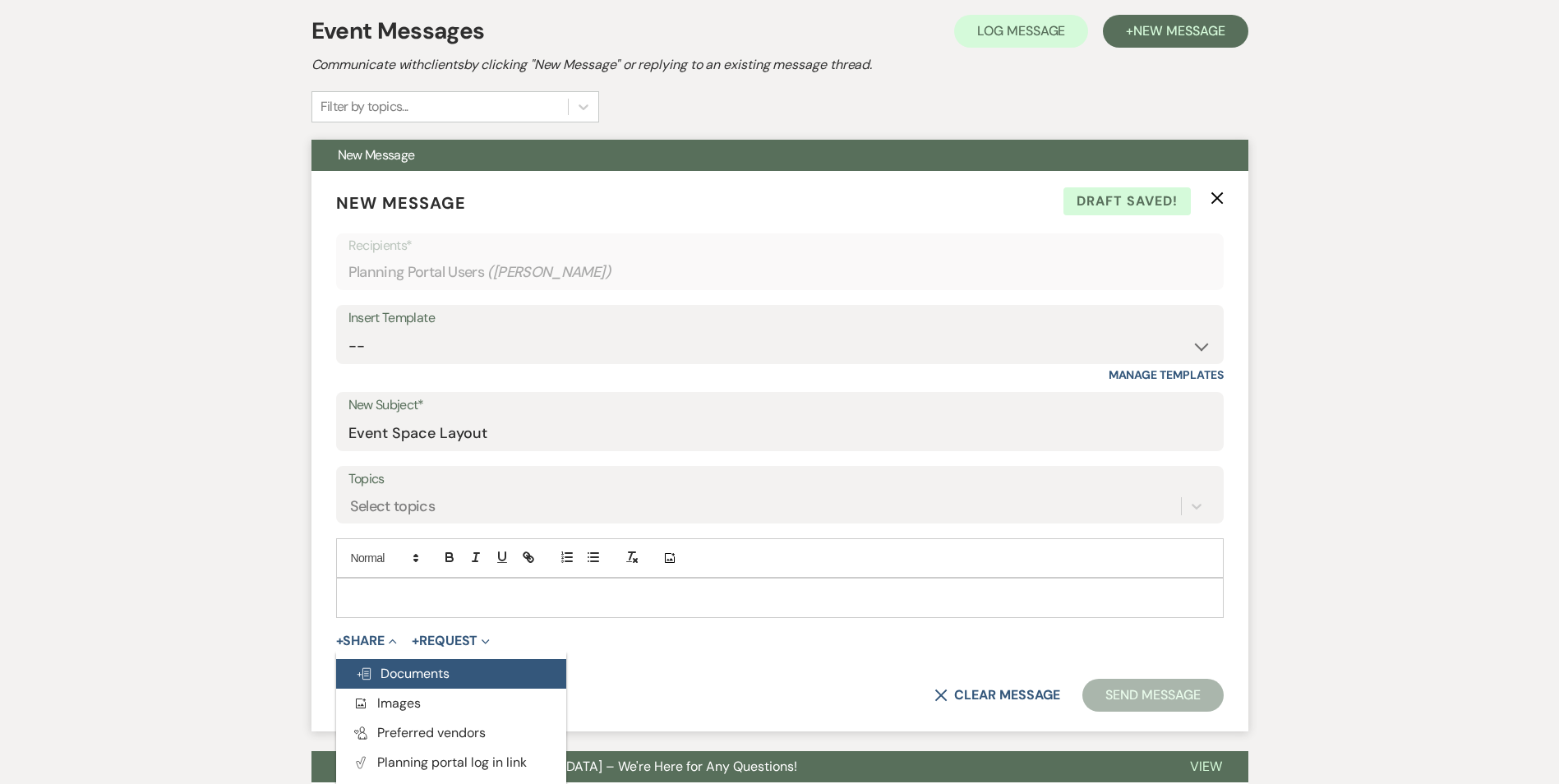
click at [398, 672] on span "Doc Upload Documents" at bounding box center [403, 673] width 93 height 17
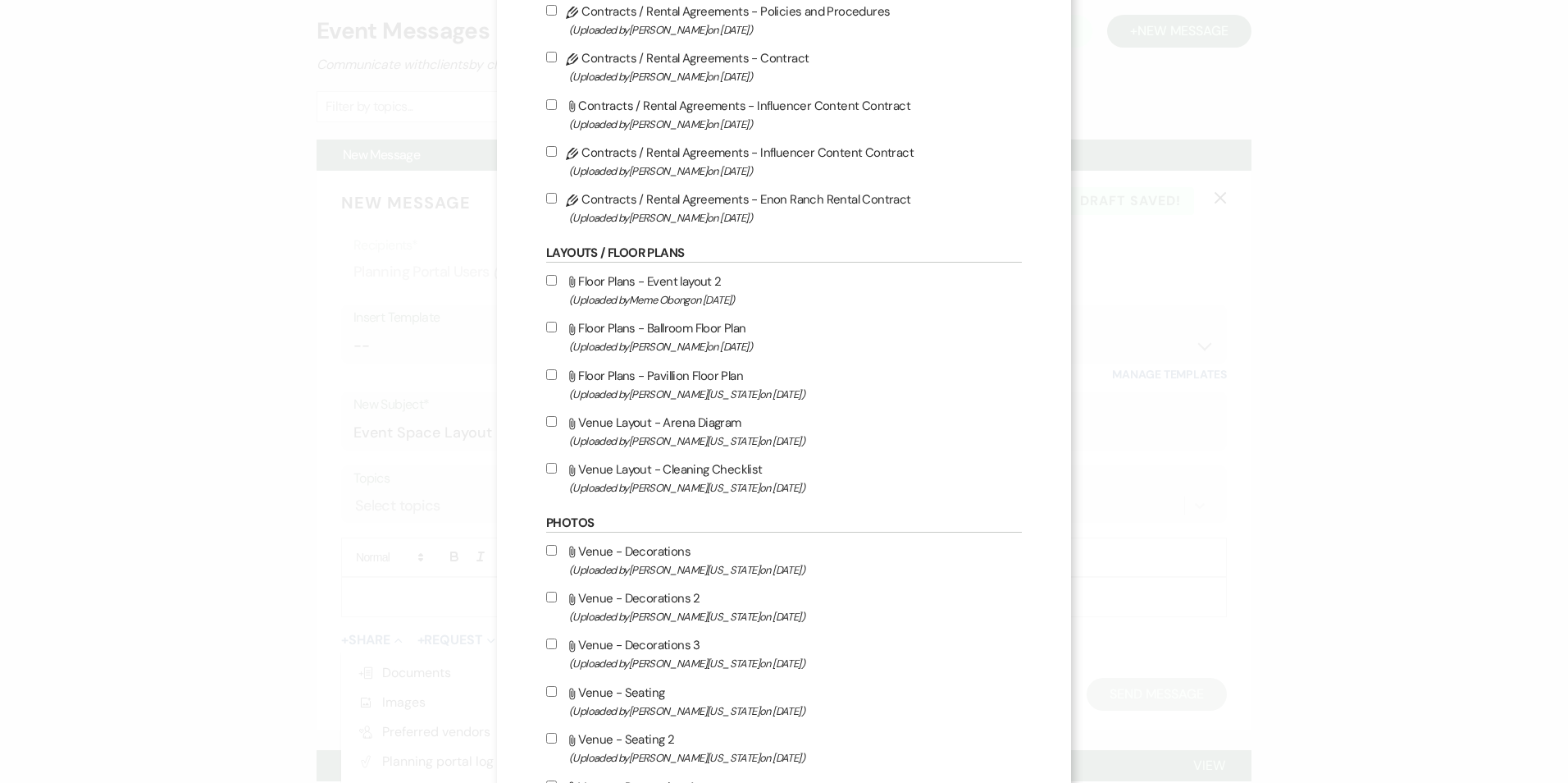
scroll to position [164, 0]
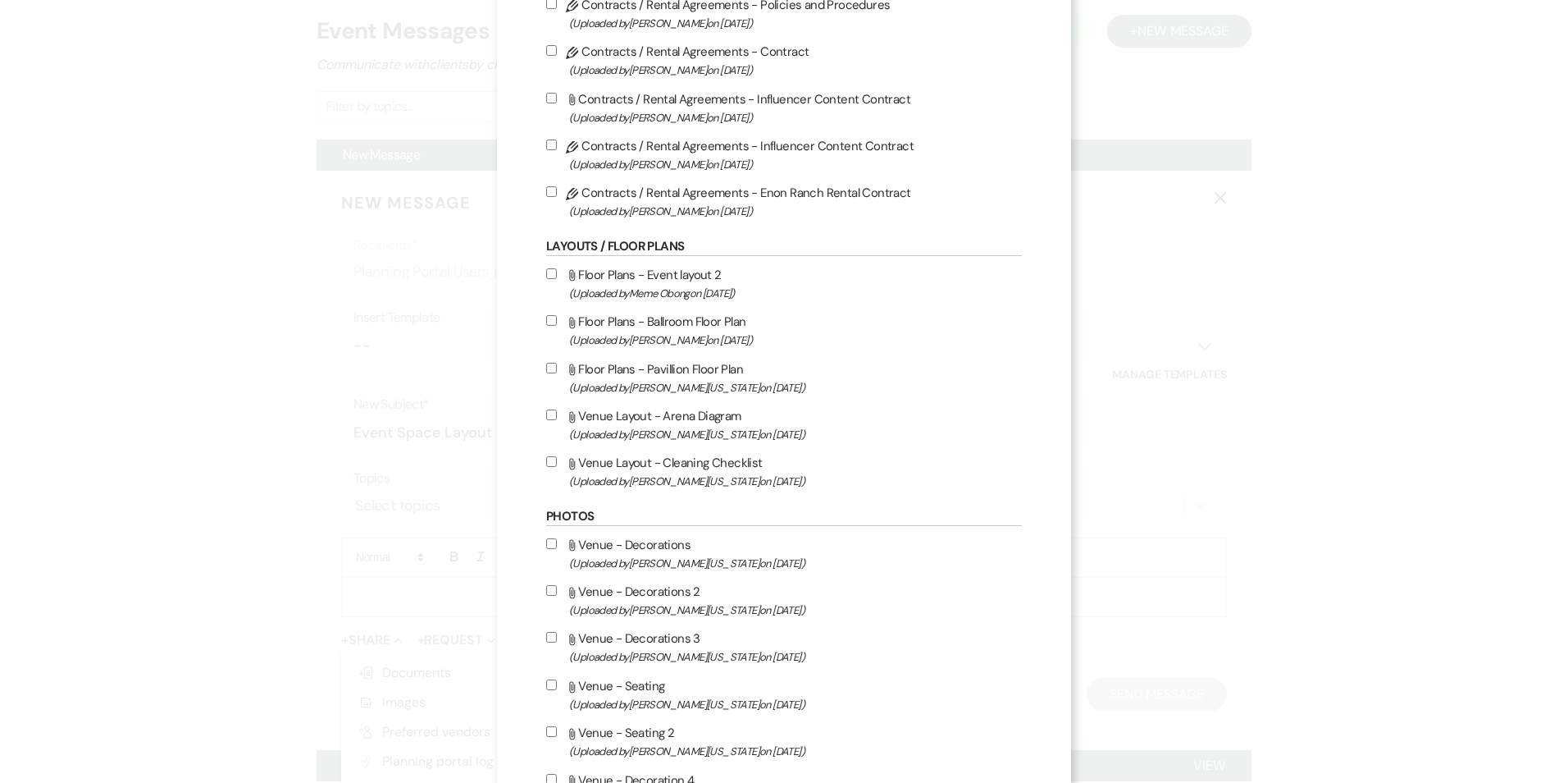
click at [570, 277] on use at bounding box center [573, 275] width 5 height 12
click at [557, 277] on input "Attach File Floor Plans - Event layout 2 (Uploaded by [PERSON_NAME] on [DATE] )" at bounding box center [551, 274] width 11 height 11
checkbox input "true"
click at [546, 318] on input "Attach File Floor Plans - Ballroom Floor Plan (Uploaded by [PERSON_NAME] on [DA…" at bounding box center [551, 320] width 11 height 11
checkbox input "true"
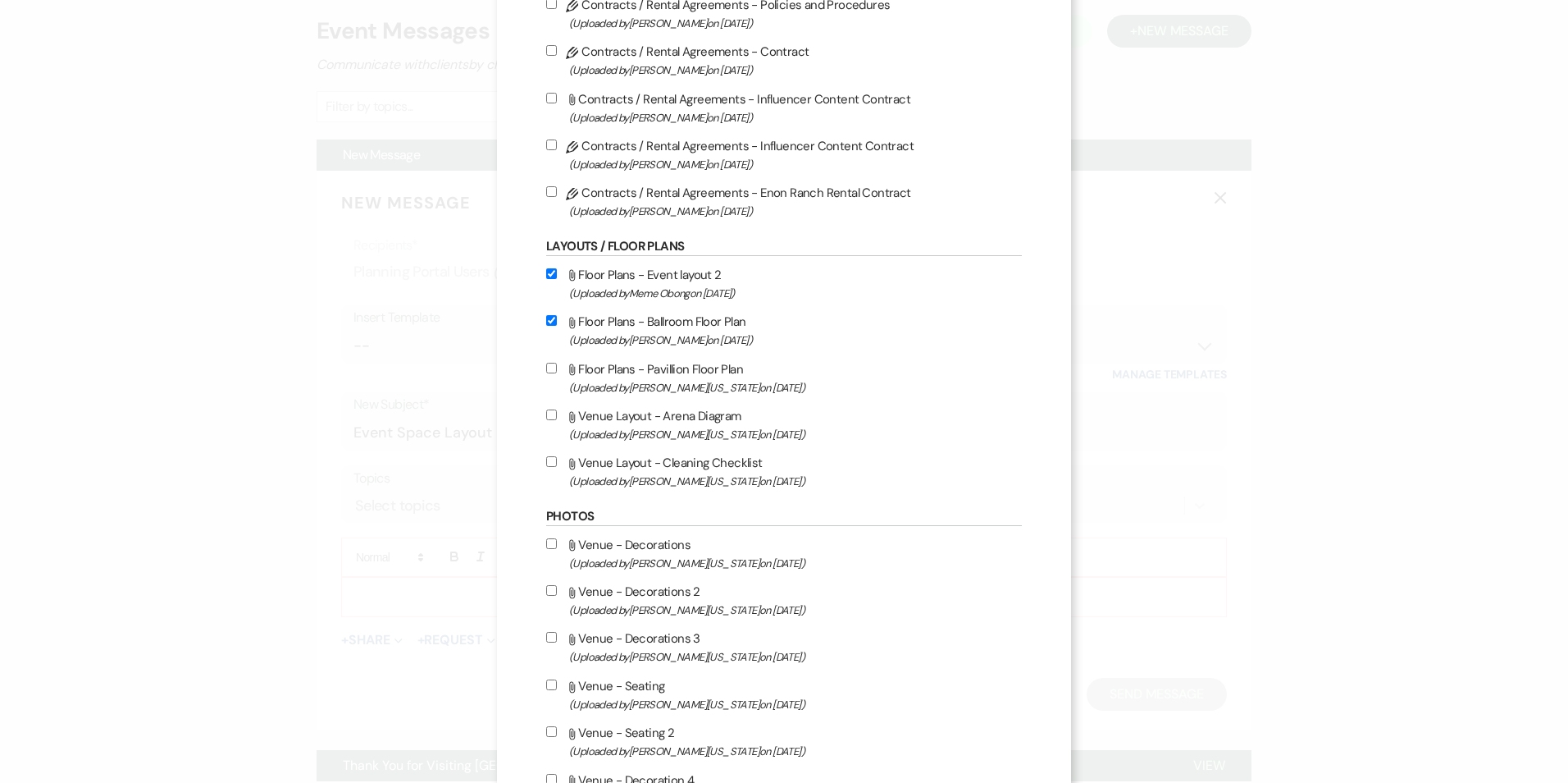
click at [551, 375] on label "Attach File Floor Plans - Pavillion Floor Plan (Uploaded by [PERSON_NAME][US_ST…" at bounding box center [784, 378] width 476 height 39
click at [551, 373] on input "Attach File Floor Plans - Pavillion Floor Plan (Uploaded by [PERSON_NAME][US_ST…" at bounding box center [551, 368] width 11 height 11
checkbox input "true"
click at [555, 413] on label "Attach File Venue Layout - Arena Diagram (Uploaded by [PERSON_NAME][US_STATE] o…" at bounding box center [784, 424] width 476 height 39
click at [555, 413] on input "Attach File Venue Layout - Arena Diagram (Uploaded by [PERSON_NAME][US_STATE] o…" at bounding box center [551, 414] width 11 height 11
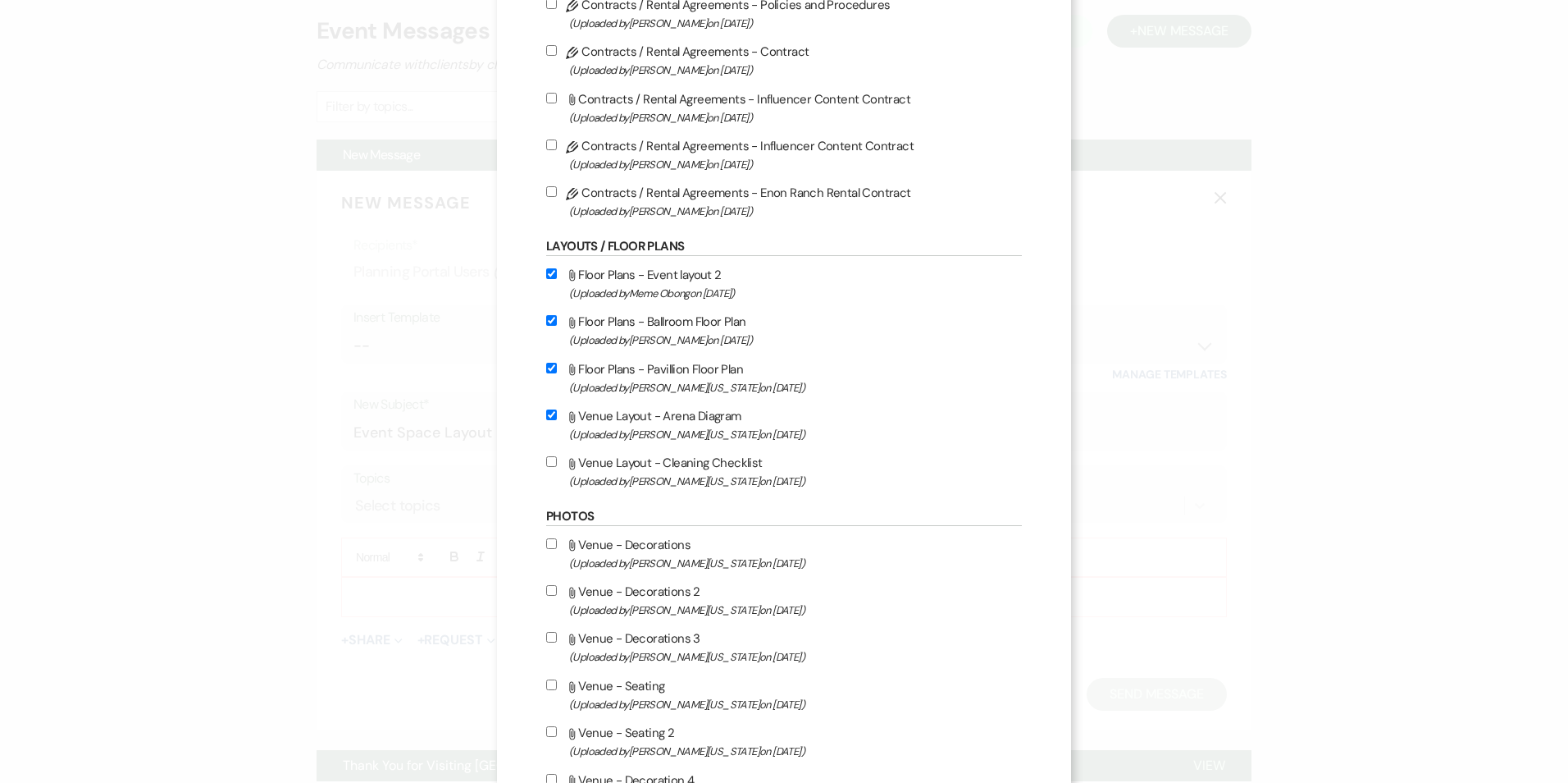
checkbox input "true"
click at [546, 482] on label "Attach File Venue Layout - Cleaning Checklist (Uploaded by [PERSON_NAME][US_STA…" at bounding box center [784, 471] width 476 height 39
click at [546, 466] on input "Attach File Venue Layout - Cleaning Checklist (Uploaded by [PERSON_NAME][US_STA…" at bounding box center [551, 462] width 11 height 11
click at [546, 457] on input "Attach File Venue Layout - Cleaning Checklist (Uploaded by [PERSON_NAME][US_STA…" at bounding box center [551, 462] width 11 height 11
checkbox input "false"
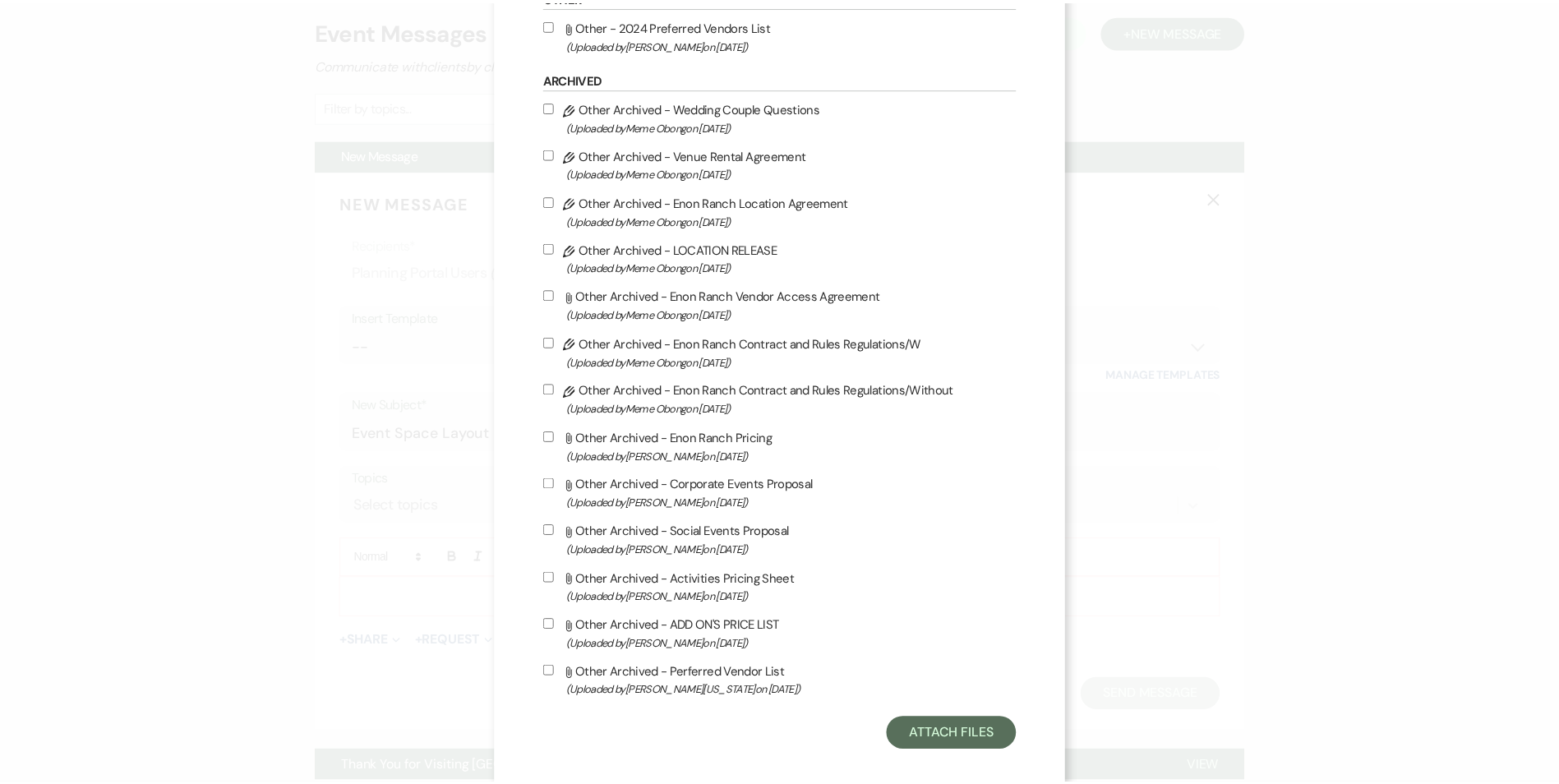
scroll to position [1370, 0]
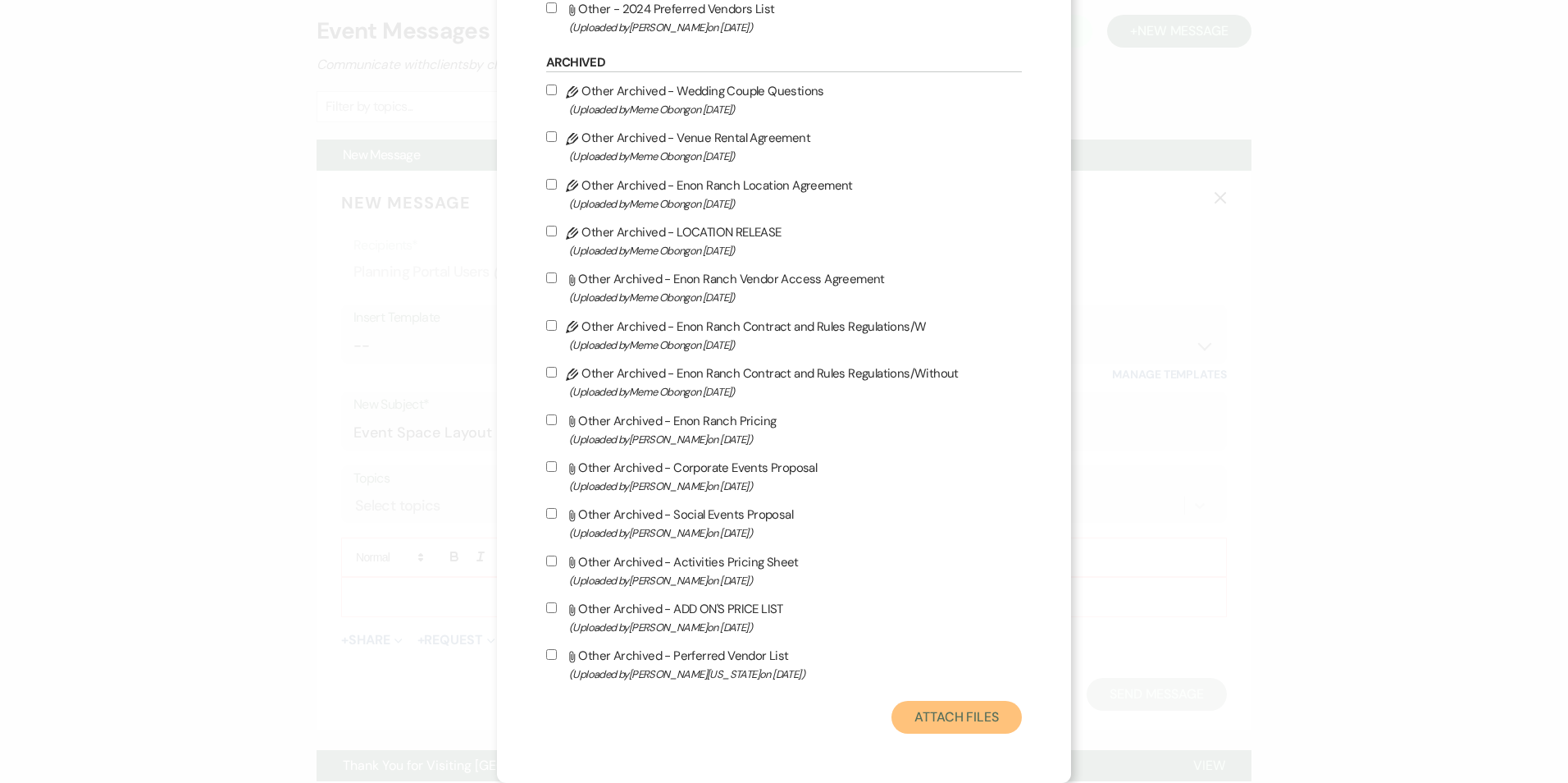
click at [948, 717] on button "Attach Files" at bounding box center [956, 717] width 130 height 33
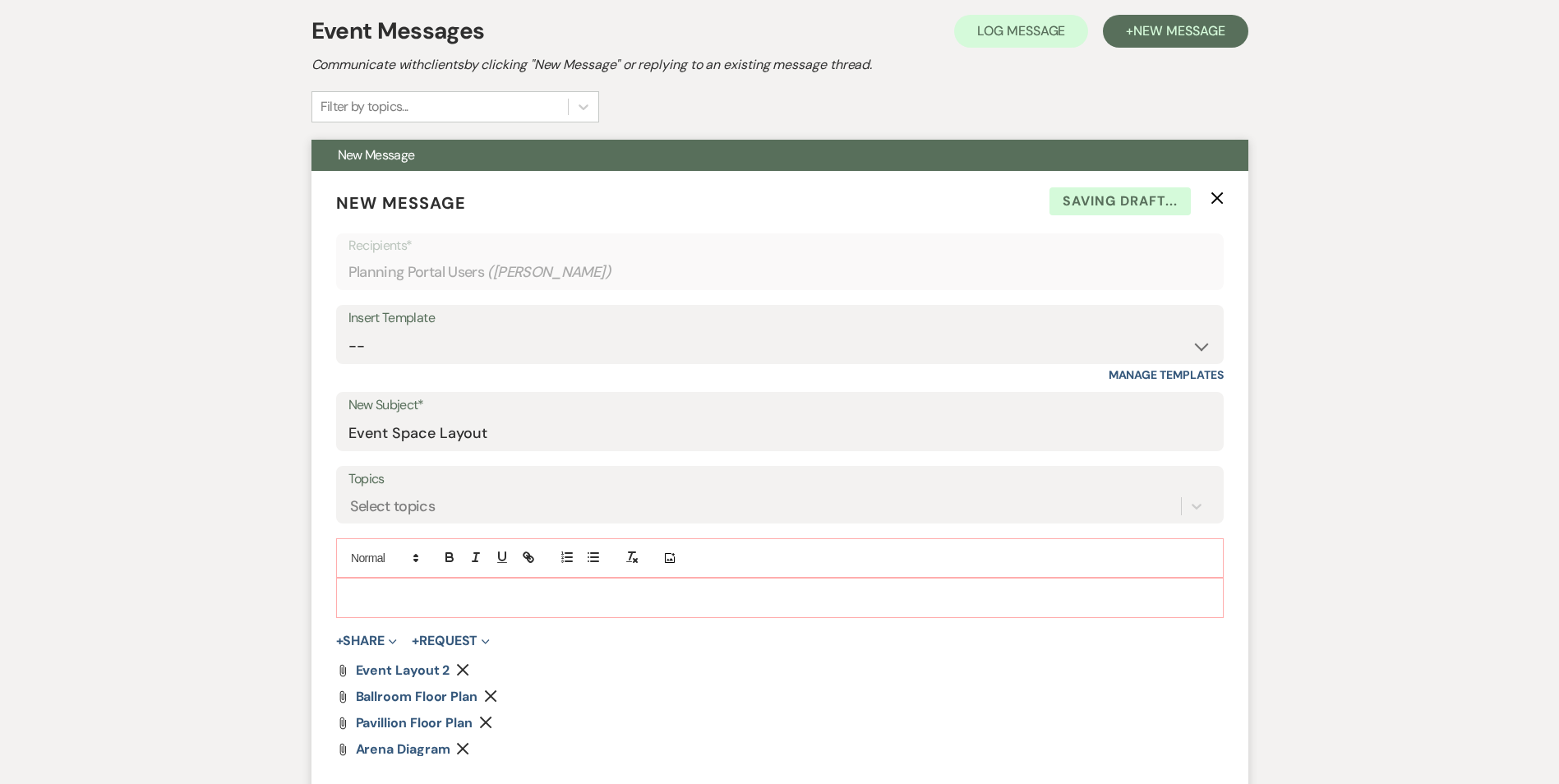
click at [407, 595] on p at bounding box center [780, 597] width 862 height 18
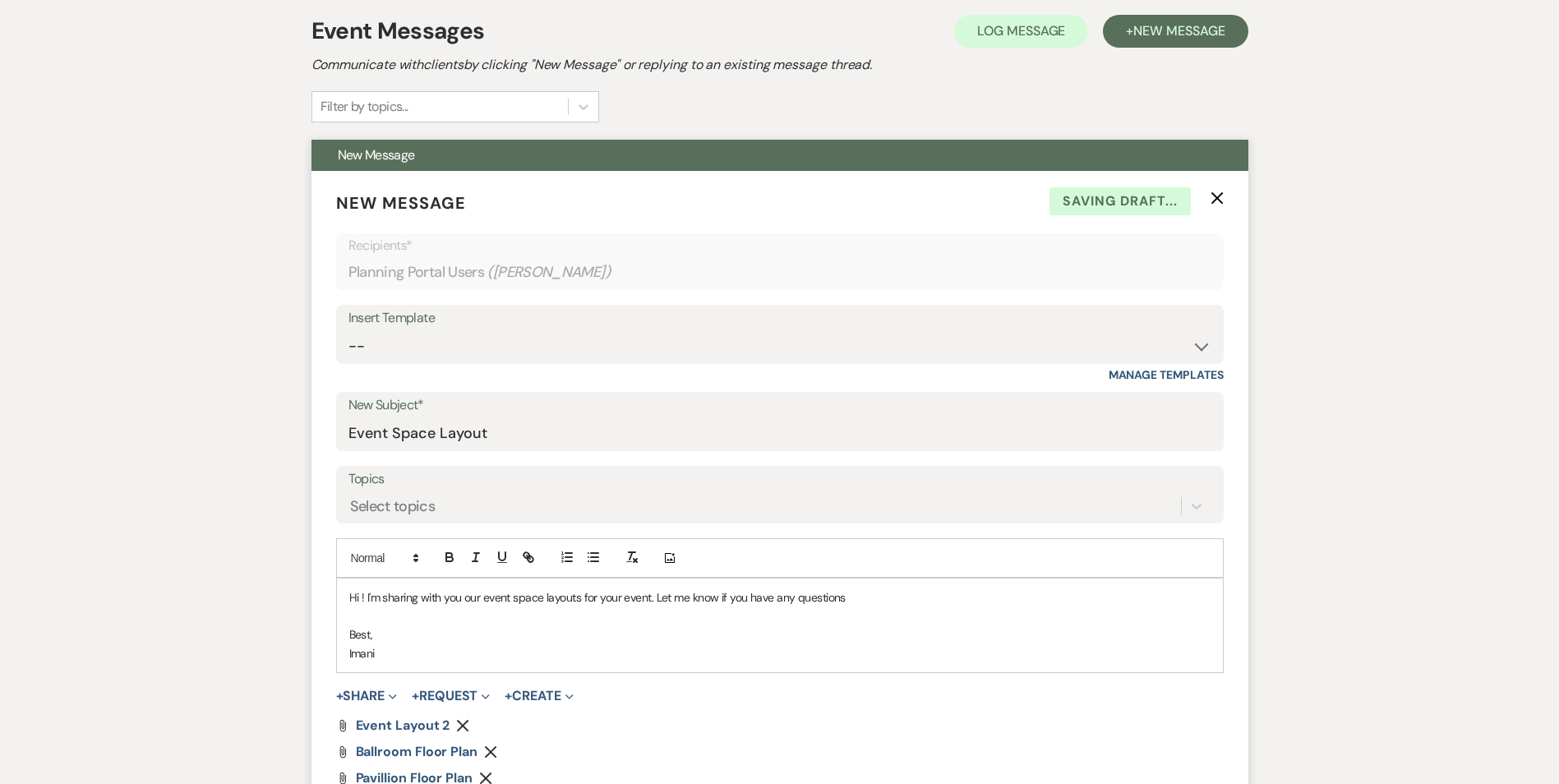
click at [410, 596] on p "Hi ! I'm sharing with you our event space layouts for your event. Let me know i…" at bounding box center [780, 597] width 862 height 18
click at [867, 595] on p "Hi ! I'm sharing with you our event space layouts for your event. Let me know i…" at bounding box center [780, 597] width 862 height 18
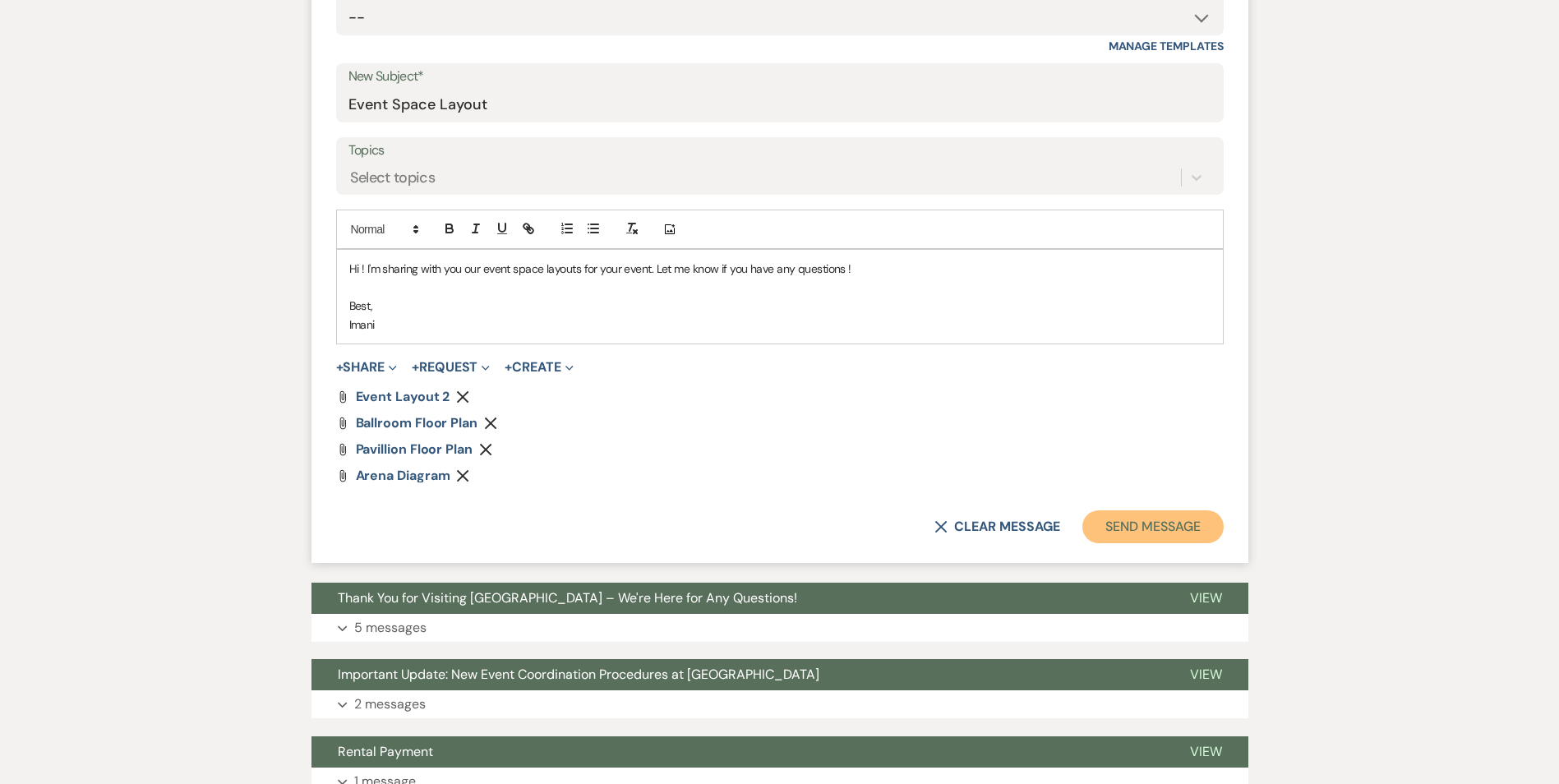
click at [1124, 525] on button "Send Message" at bounding box center [1153, 526] width 140 height 33
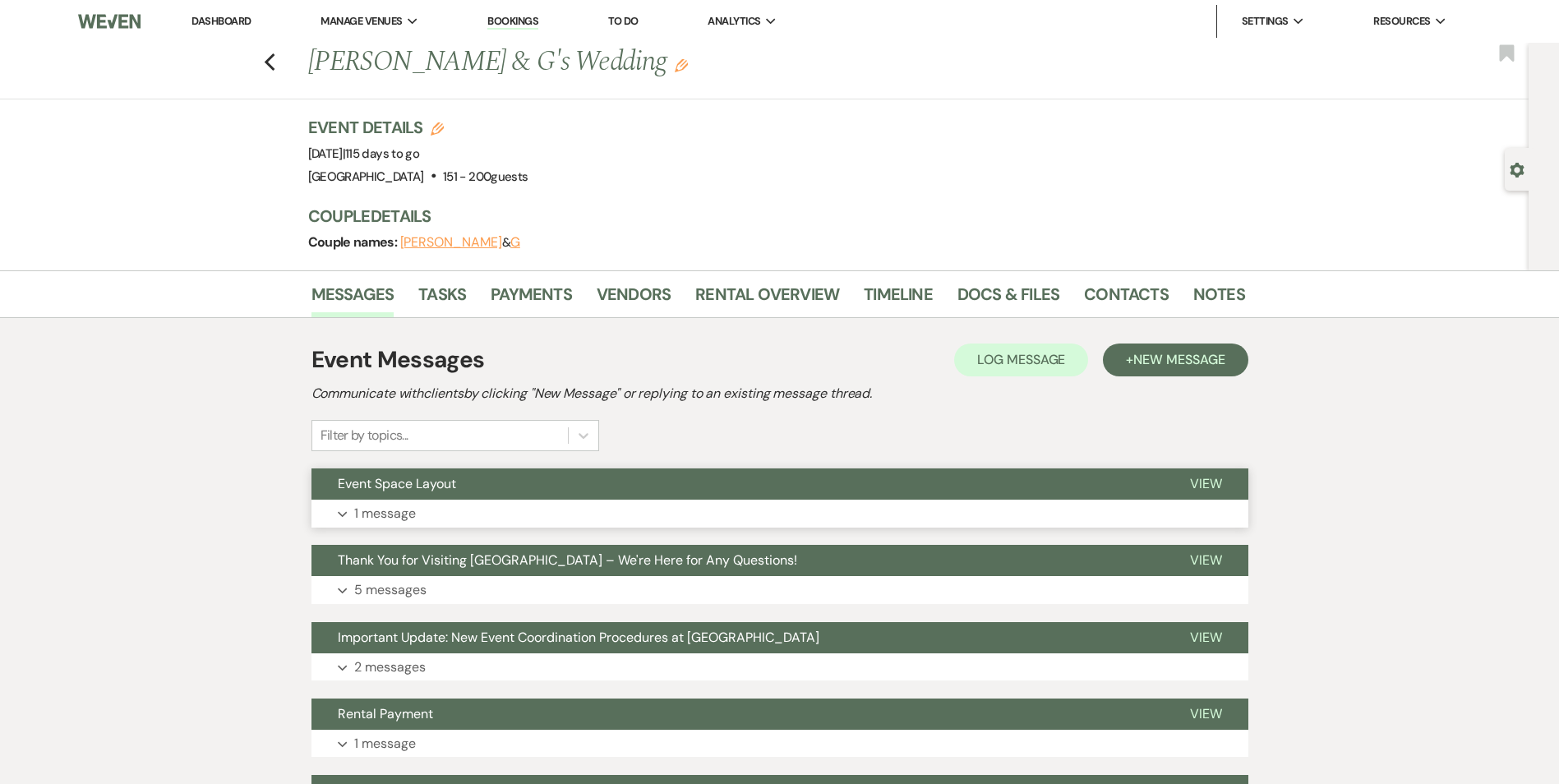
click at [448, 497] on button "Event Space Layout" at bounding box center [738, 483] width 853 height 31
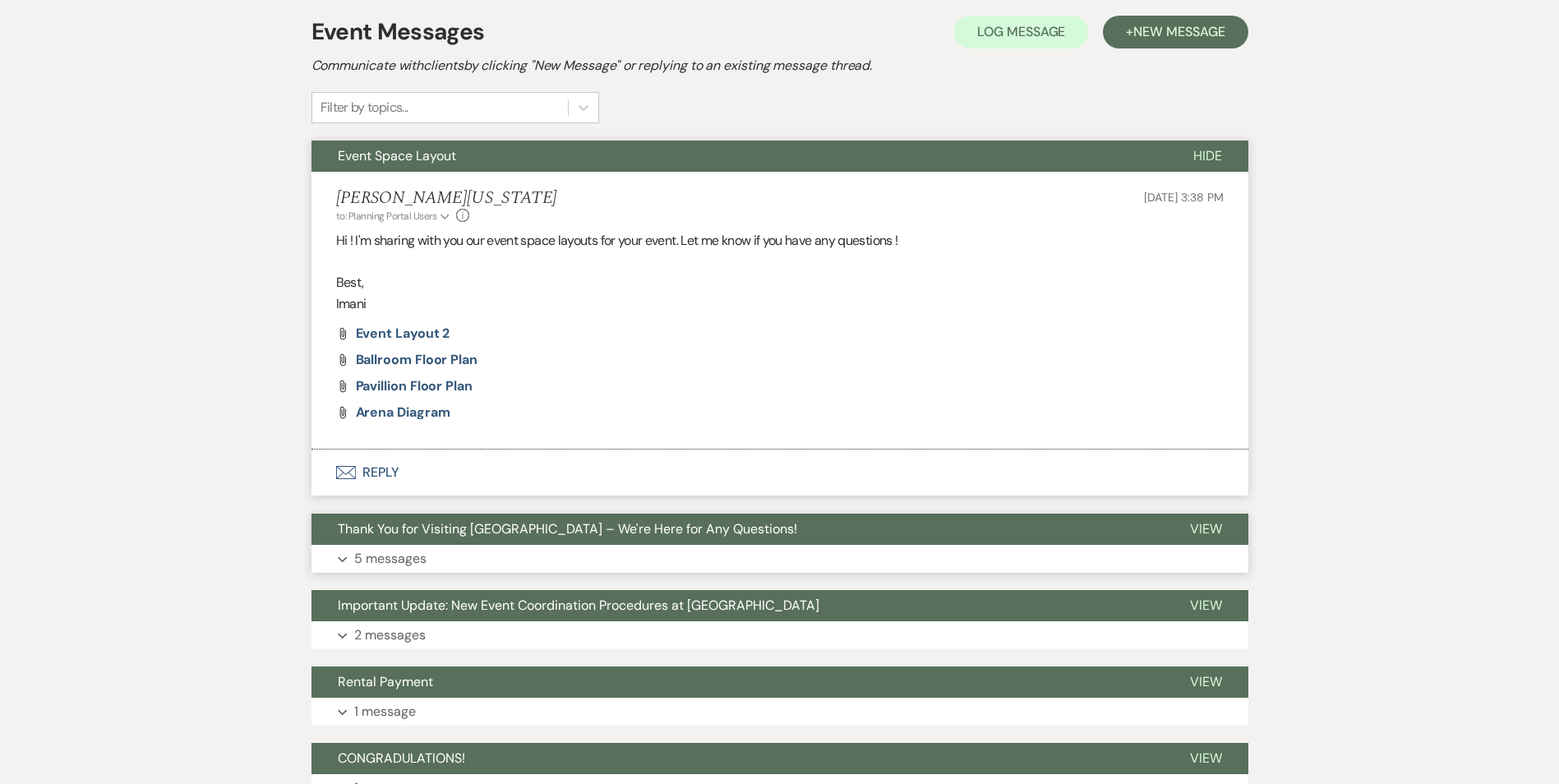
scroll to position [329, 0]
click at [467, 528] on span "Thank You for Visiting [GEOGRAPHIC_DATA] – We're Here for Any Questions!" at bounding box center [567, 528] width 459 height 17
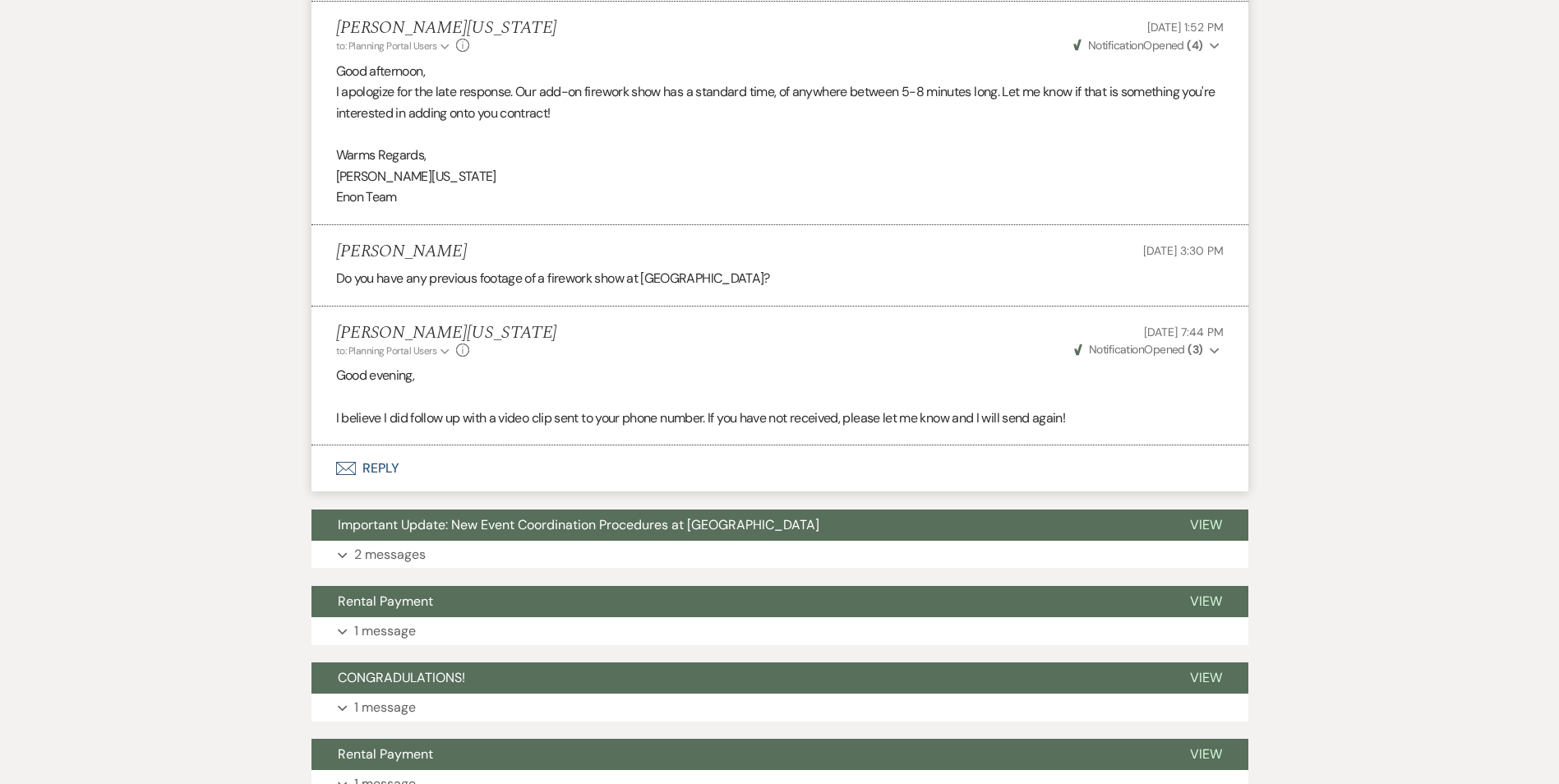
scroll to position [1396, 0]
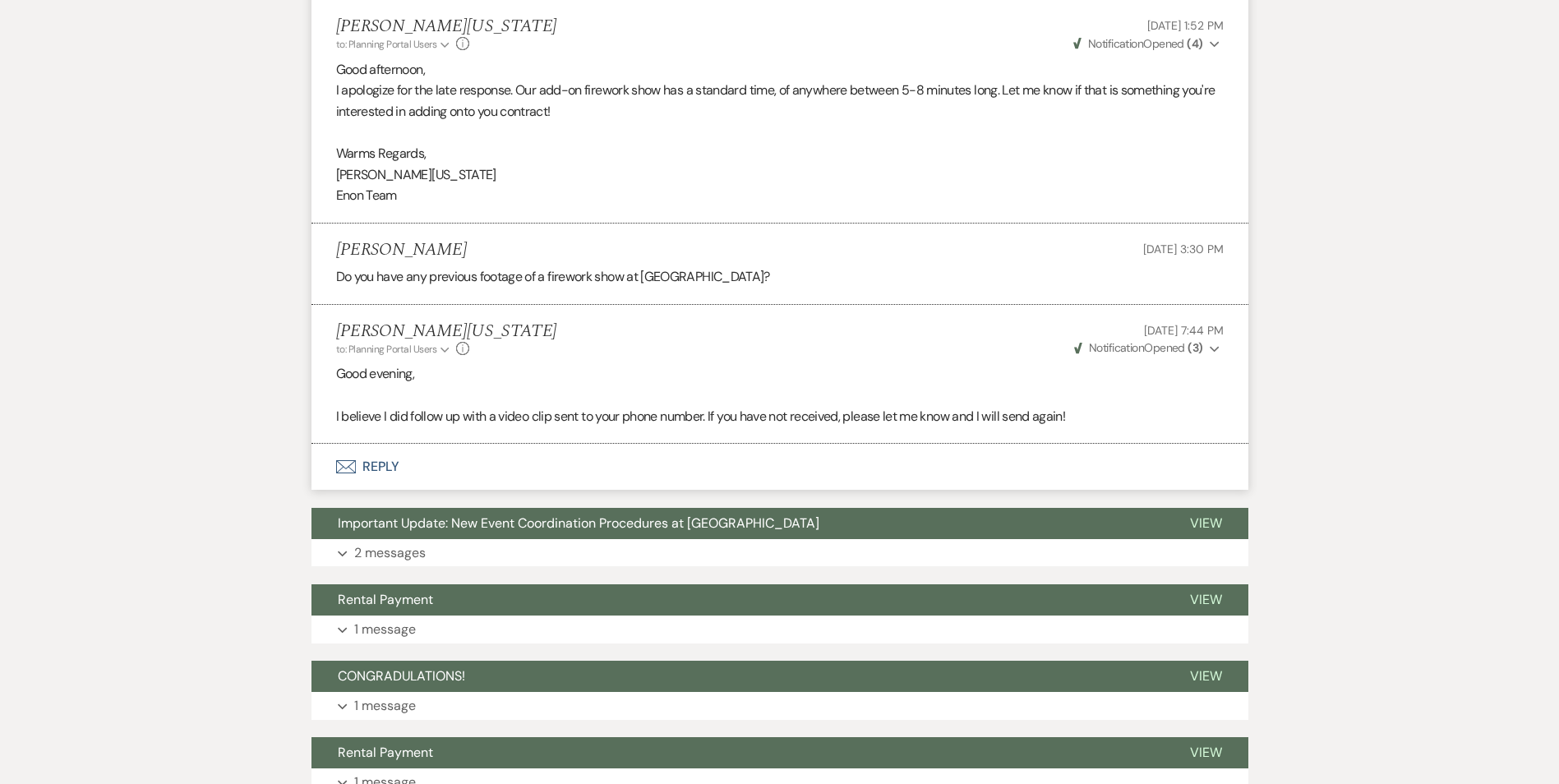
click at [460, 537] on button "Important Update: New Event Coordination Procedures at [GEOGRAPHIC_DATA]" at bounding box center [738, 523] width 853 height 31
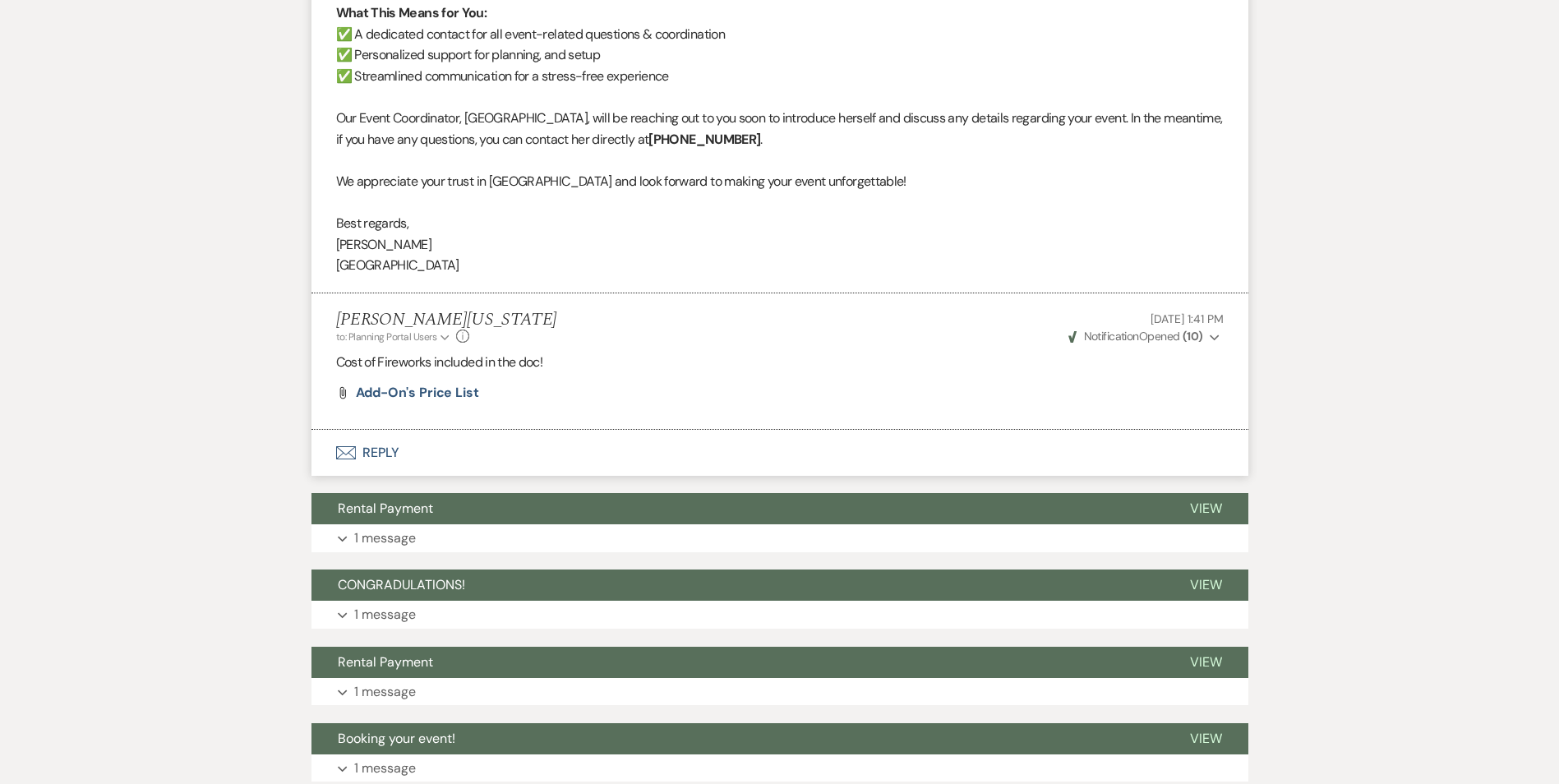
scroll to position [2218, 0]
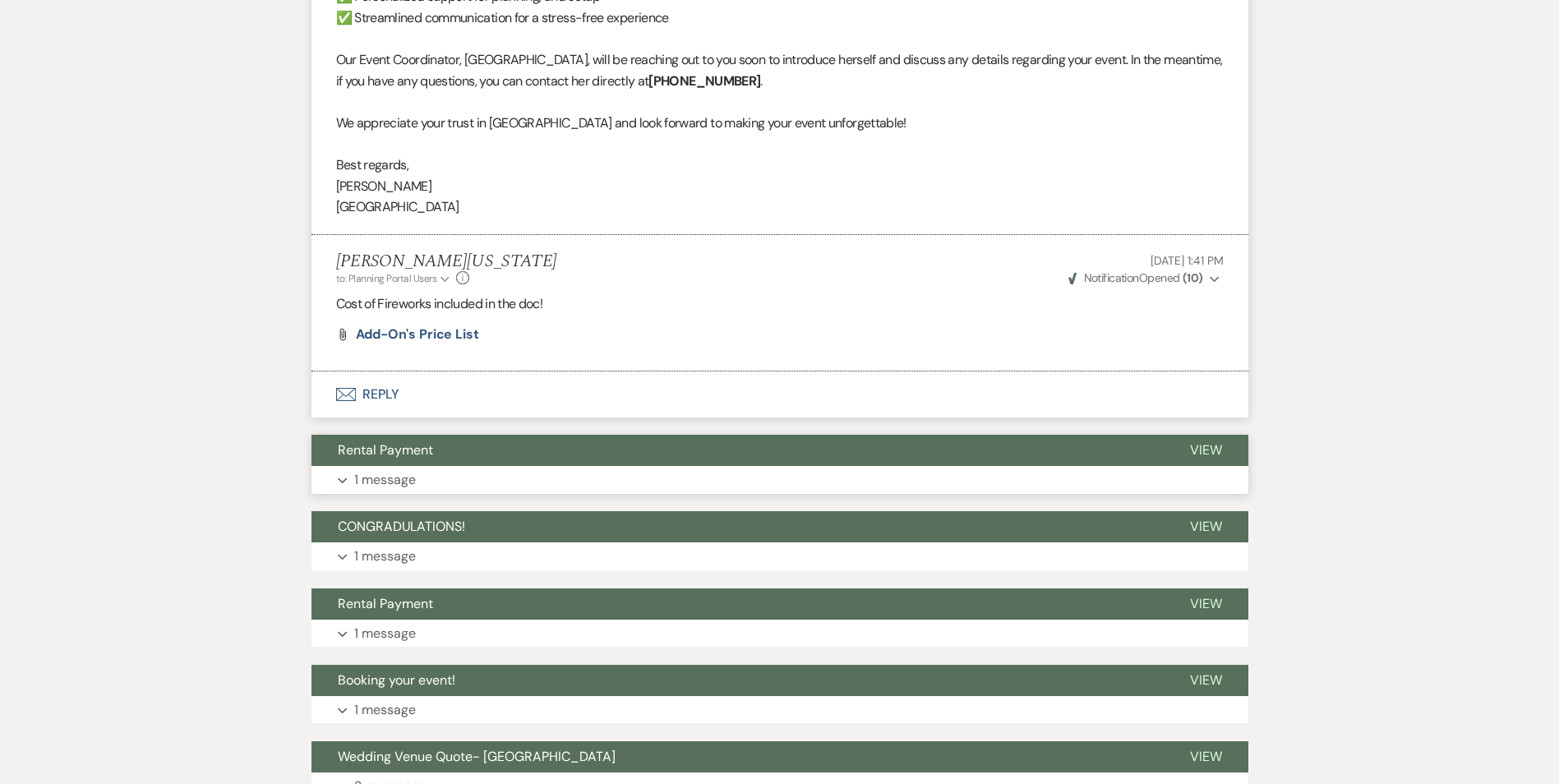
click at [515, 462] on button "Rental Payment" at bounding box center [738, 450] width 853 height 31
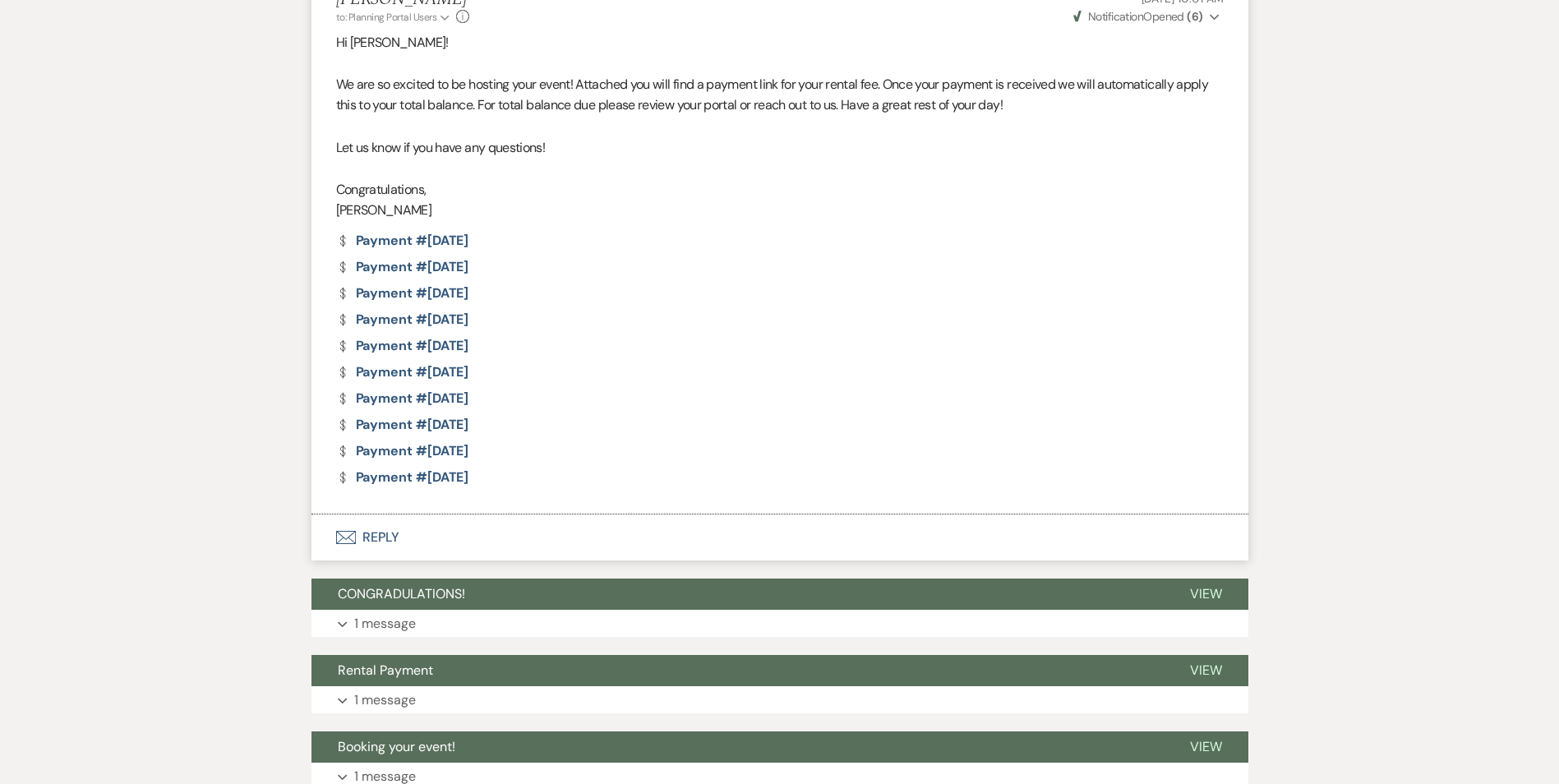
scroll to position [2793, 0]
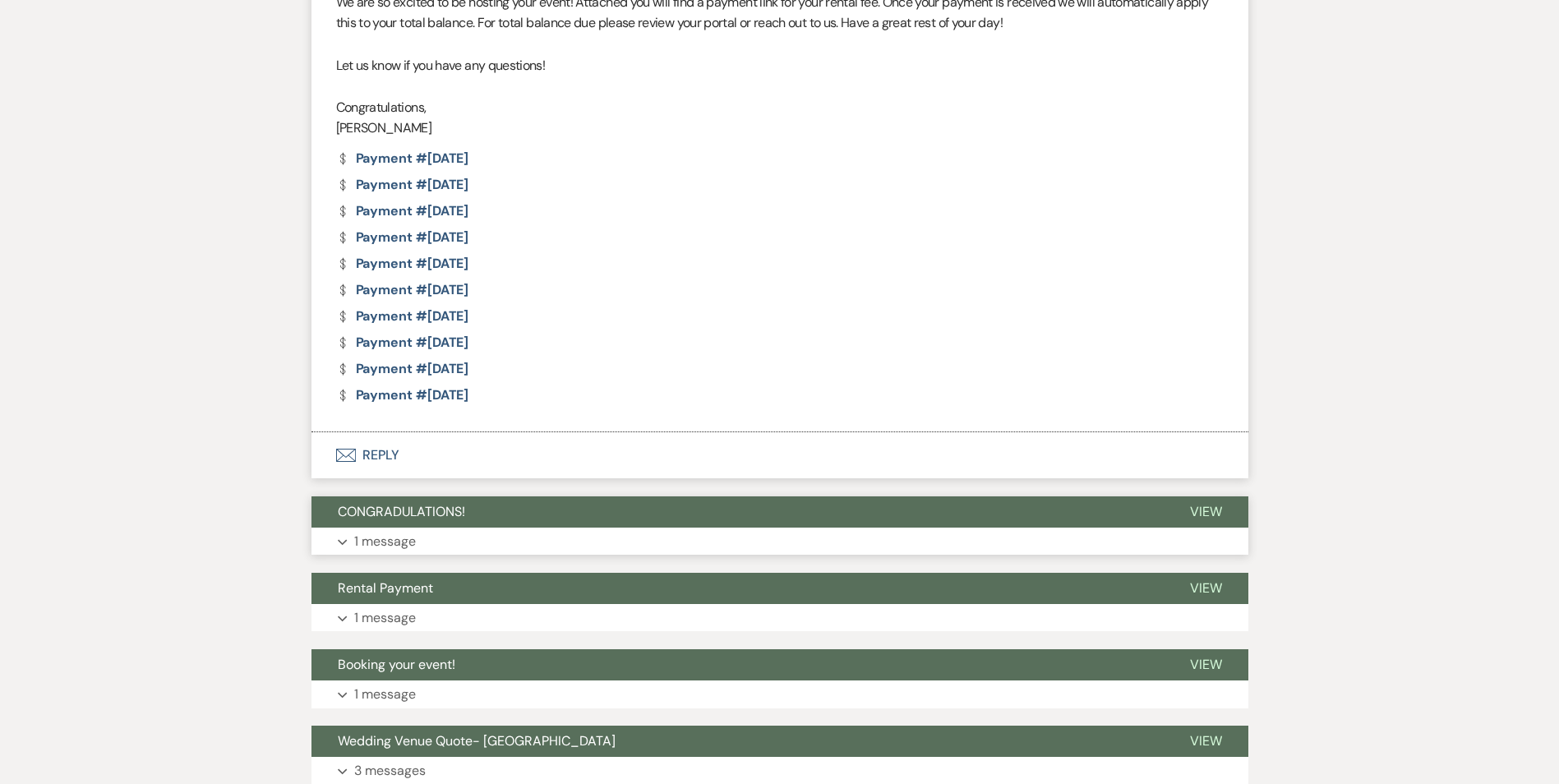
click at [500, 549] on button "Expand 1 message" at bounding box center [780, 541] width 937 height 28
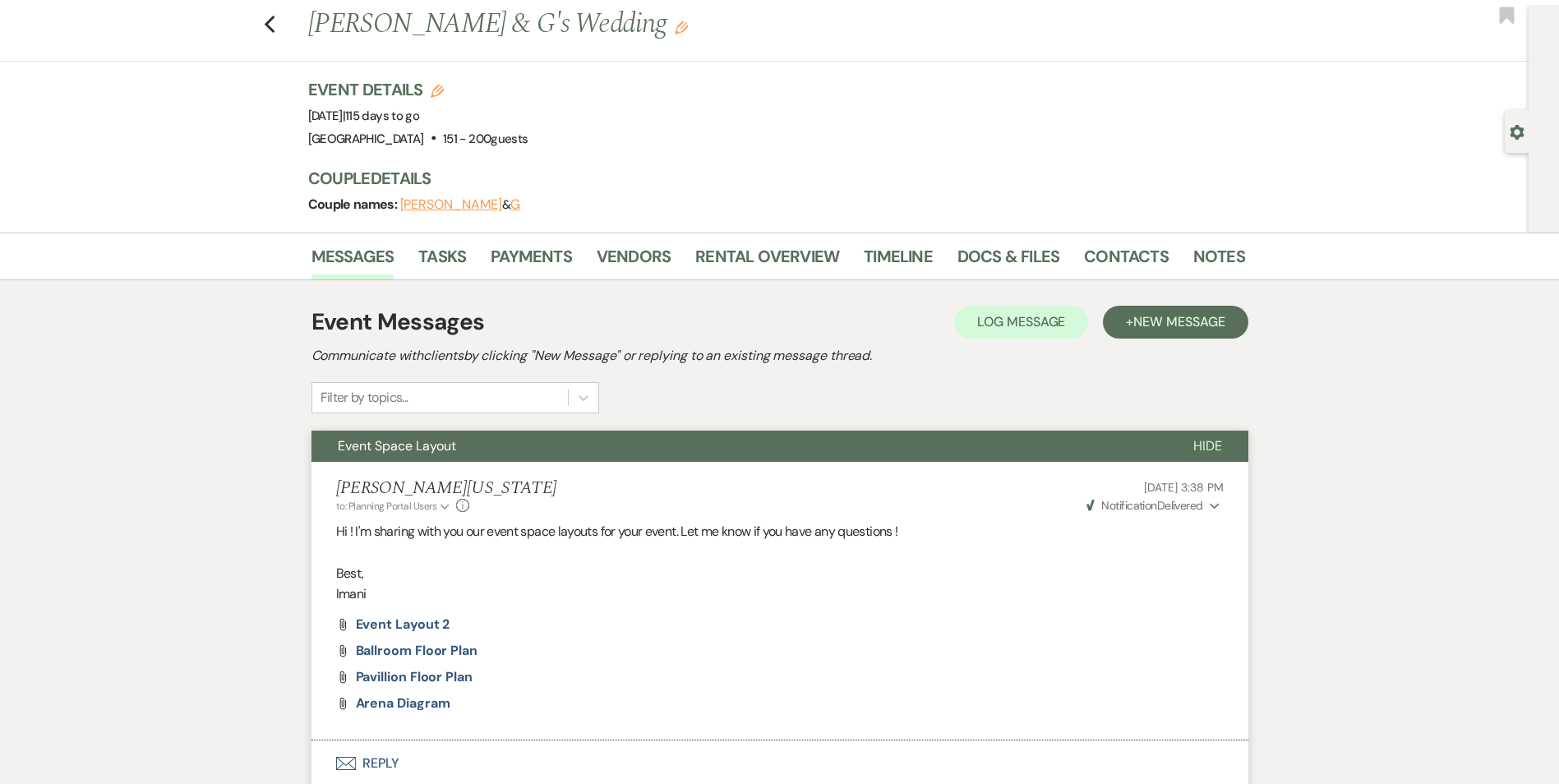
scroll to position [0, 0]
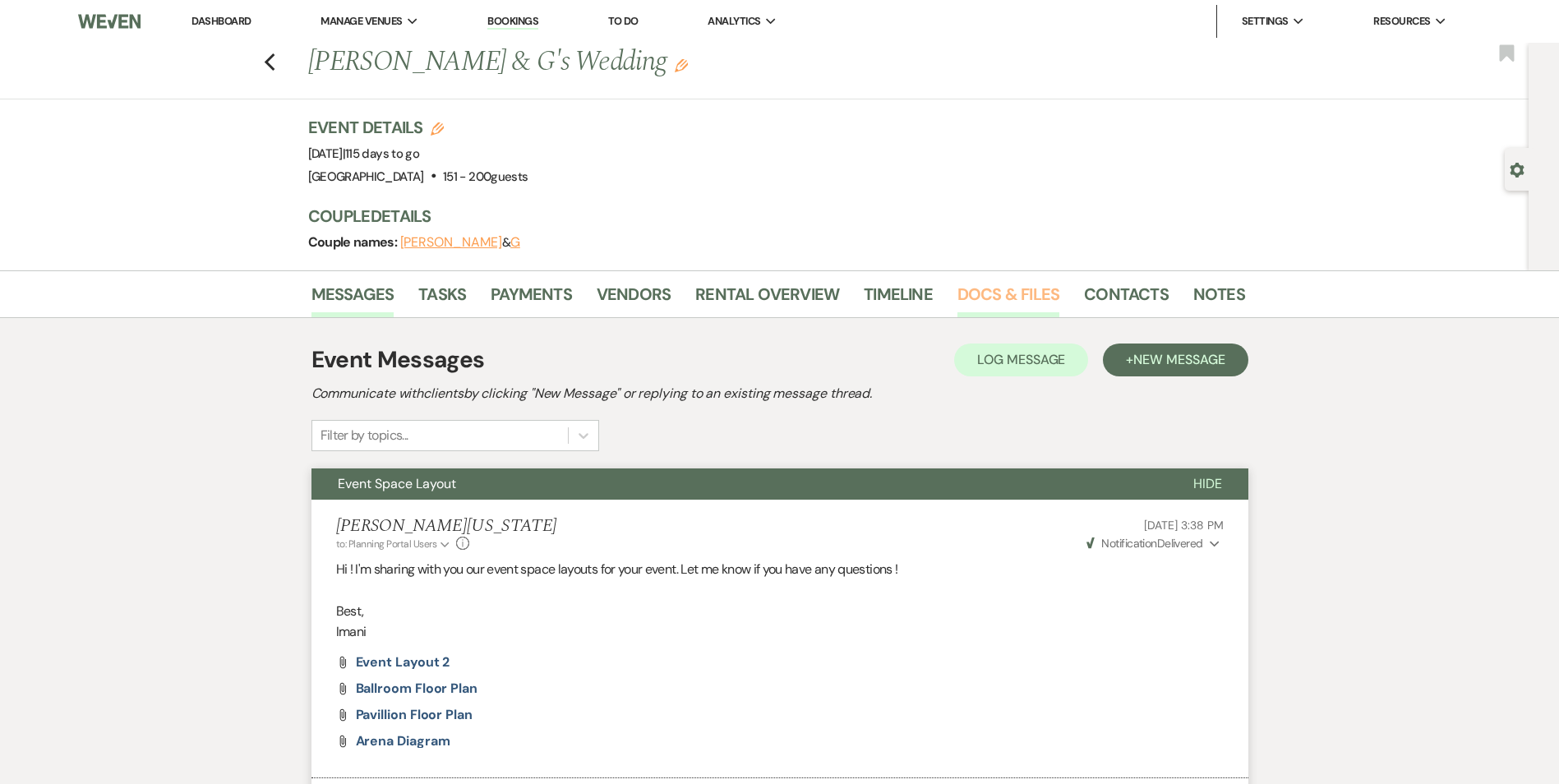
click at [1032, 298] on link "Docs & Files" at bounding box center [1008, 299] width 102 height 36
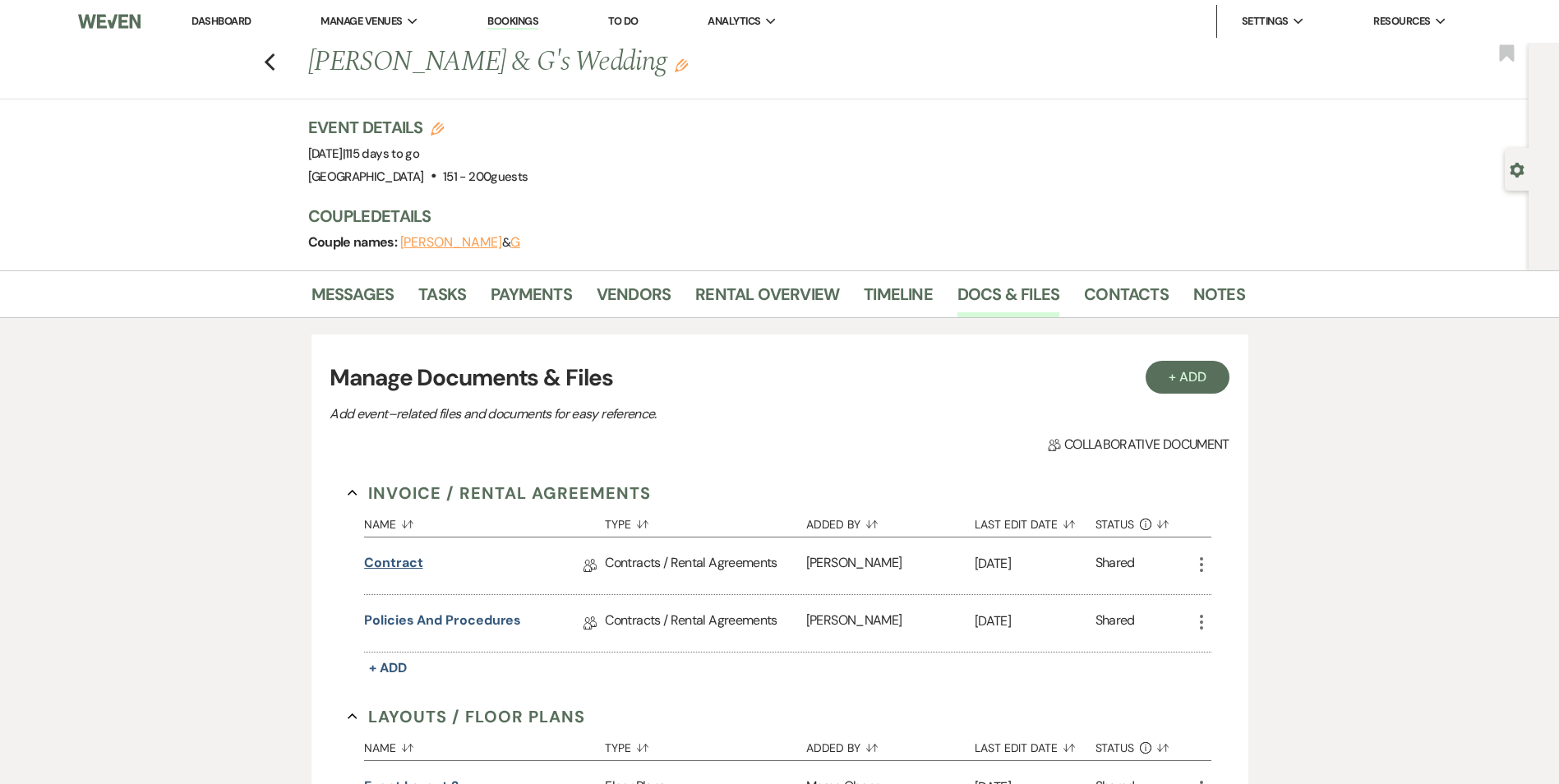
click at [392, 565] on link "Contract" at bounding box center [393, 566] width 58 height 25
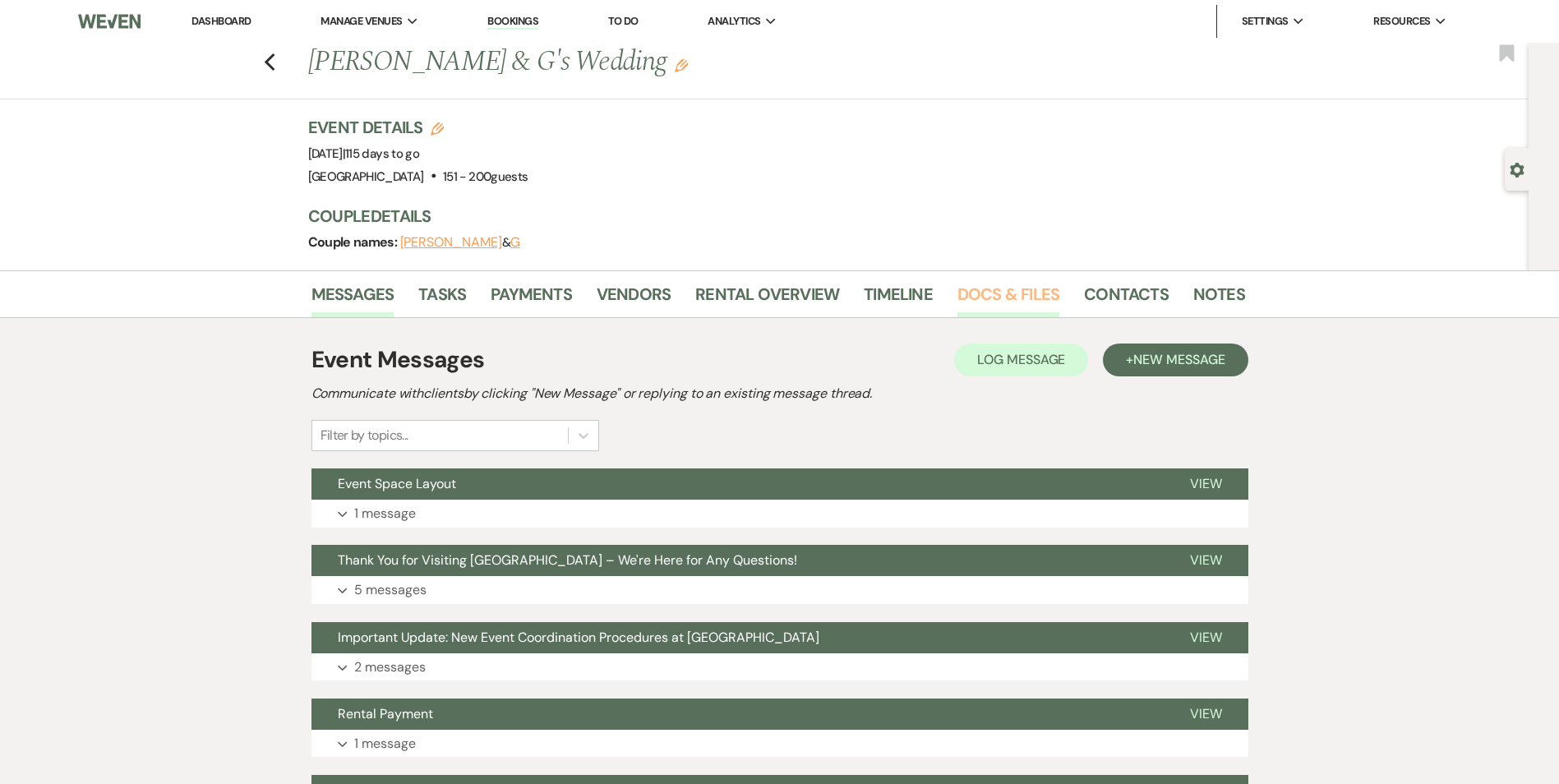
click at [965, 287] on link "Docs & Files" at bounding box center [1008, 299] width 102 height 36
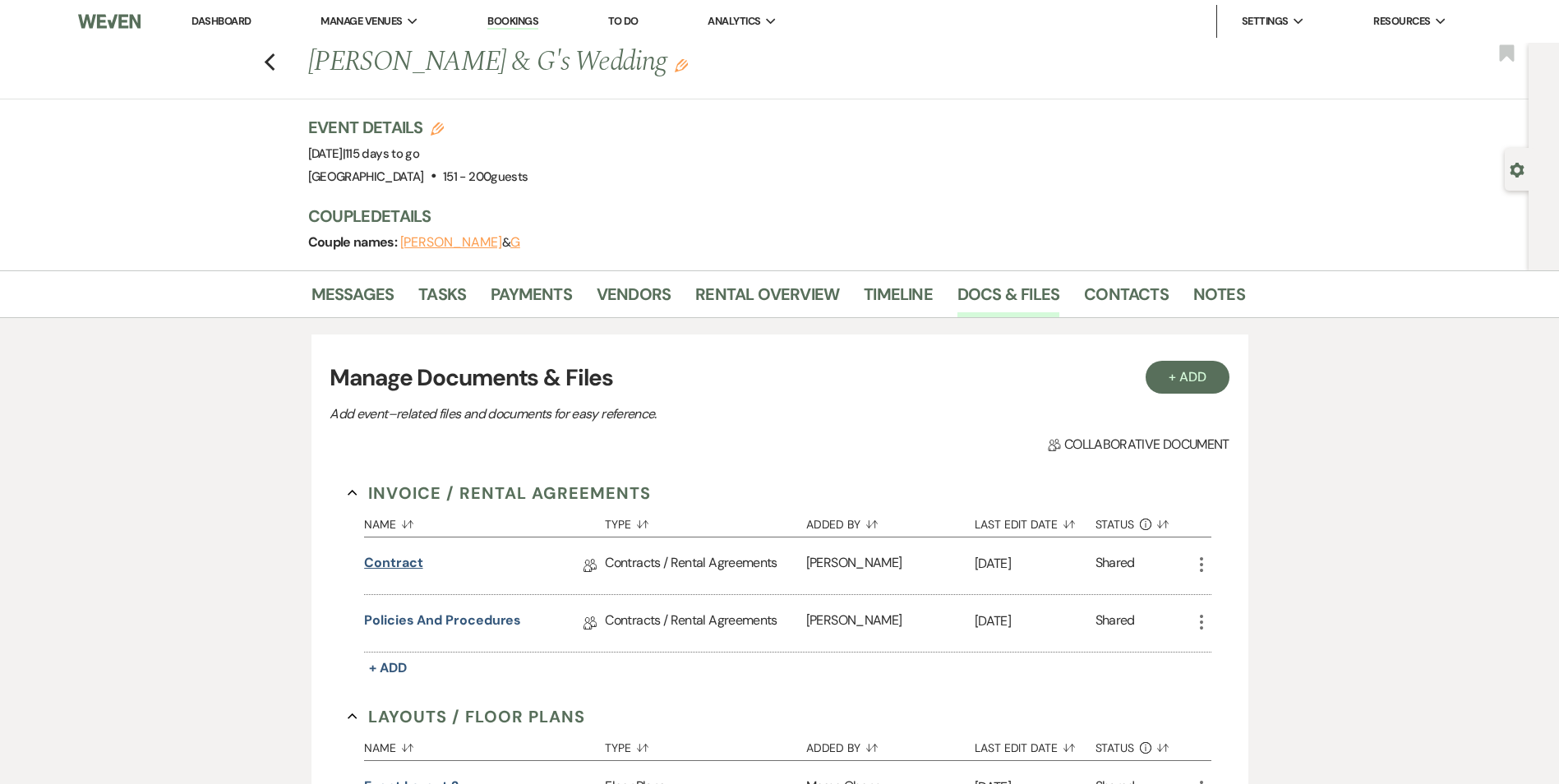
click at [398, 564] on link "Contract" at bounding box center [393, 566] width 58 height 25
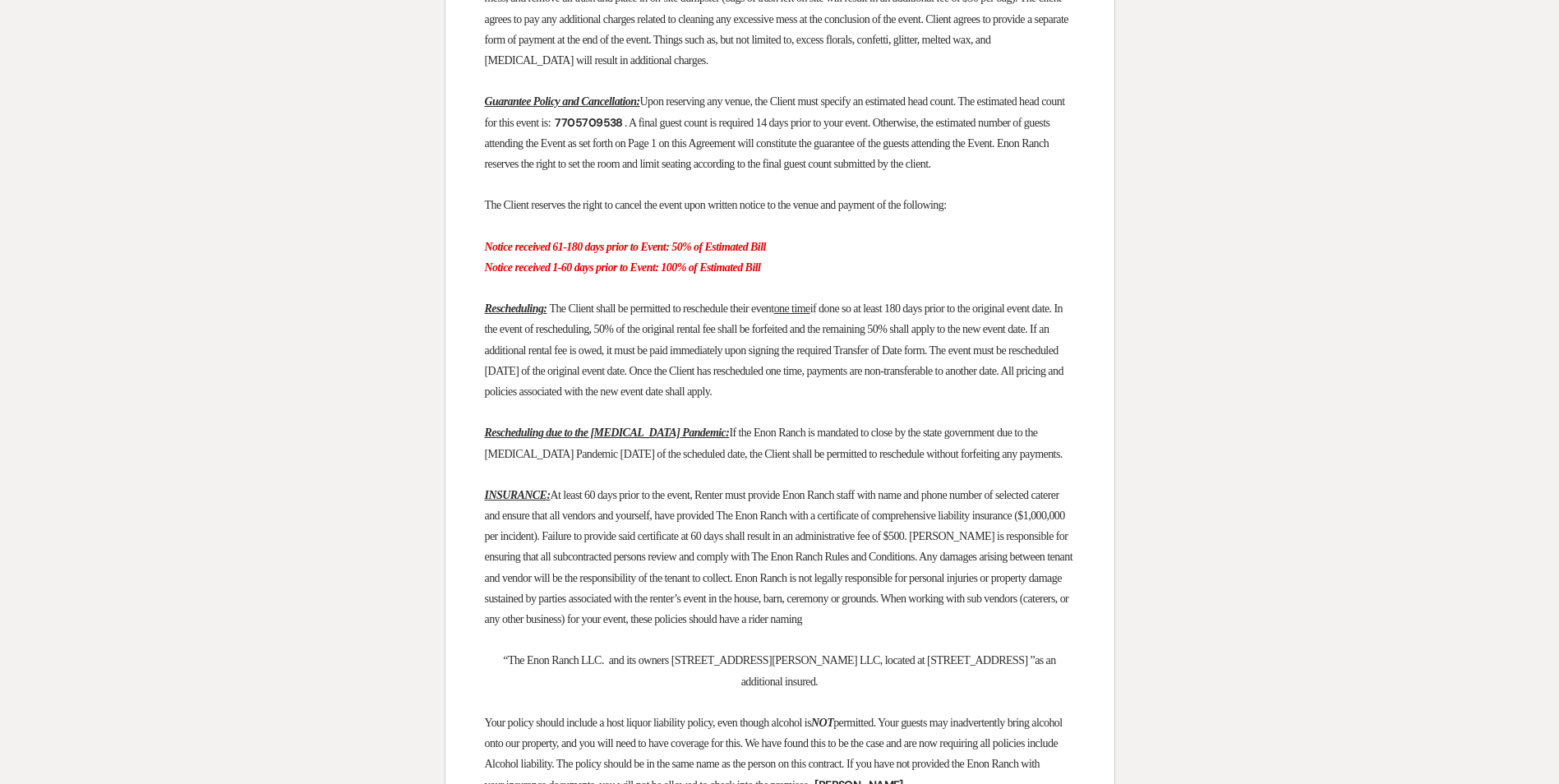
scroll to position [2629, 0]
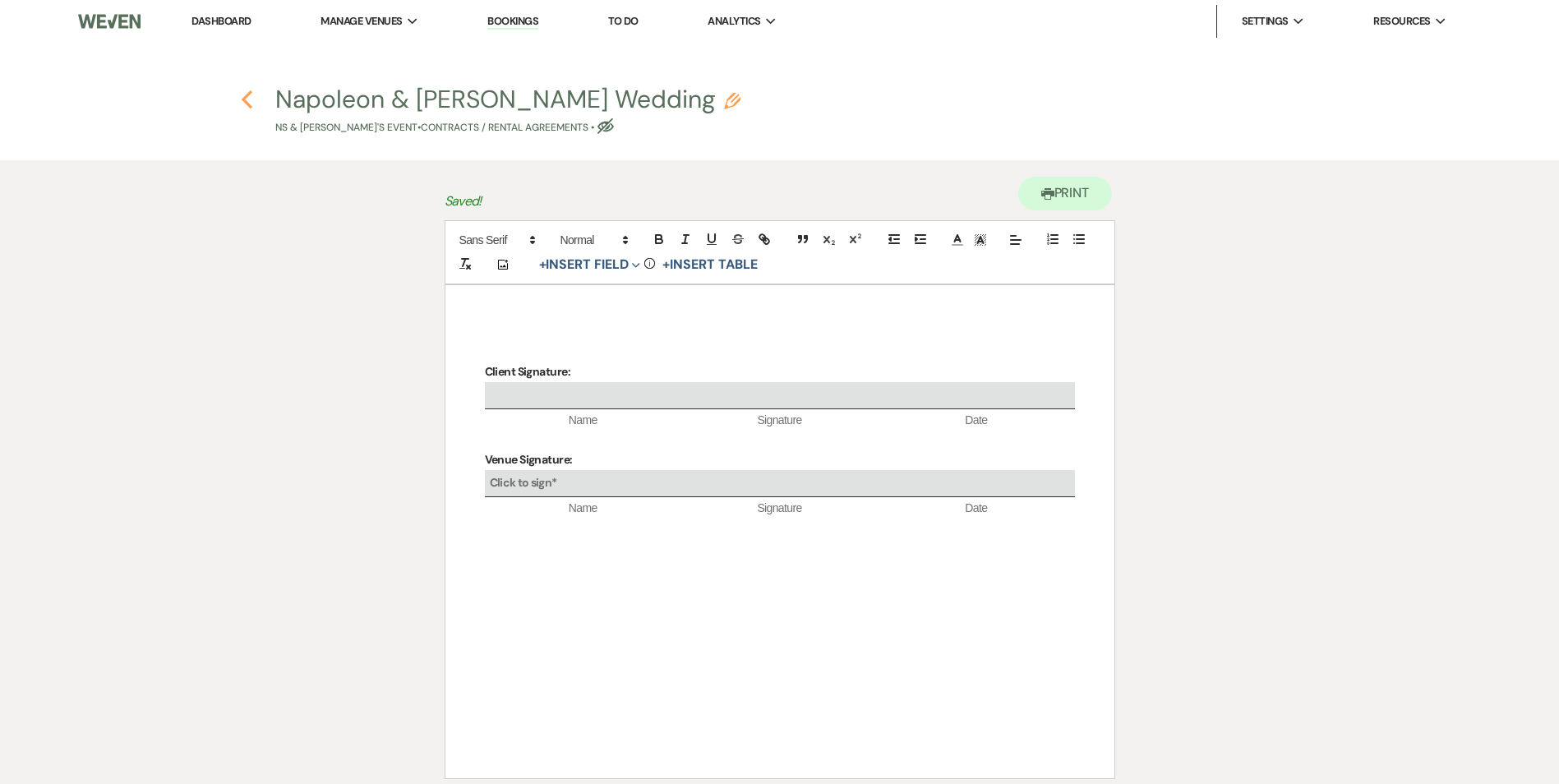
click at [253, 94] on icon "Previous" at bounding box center [247, 100] width 13 height 20
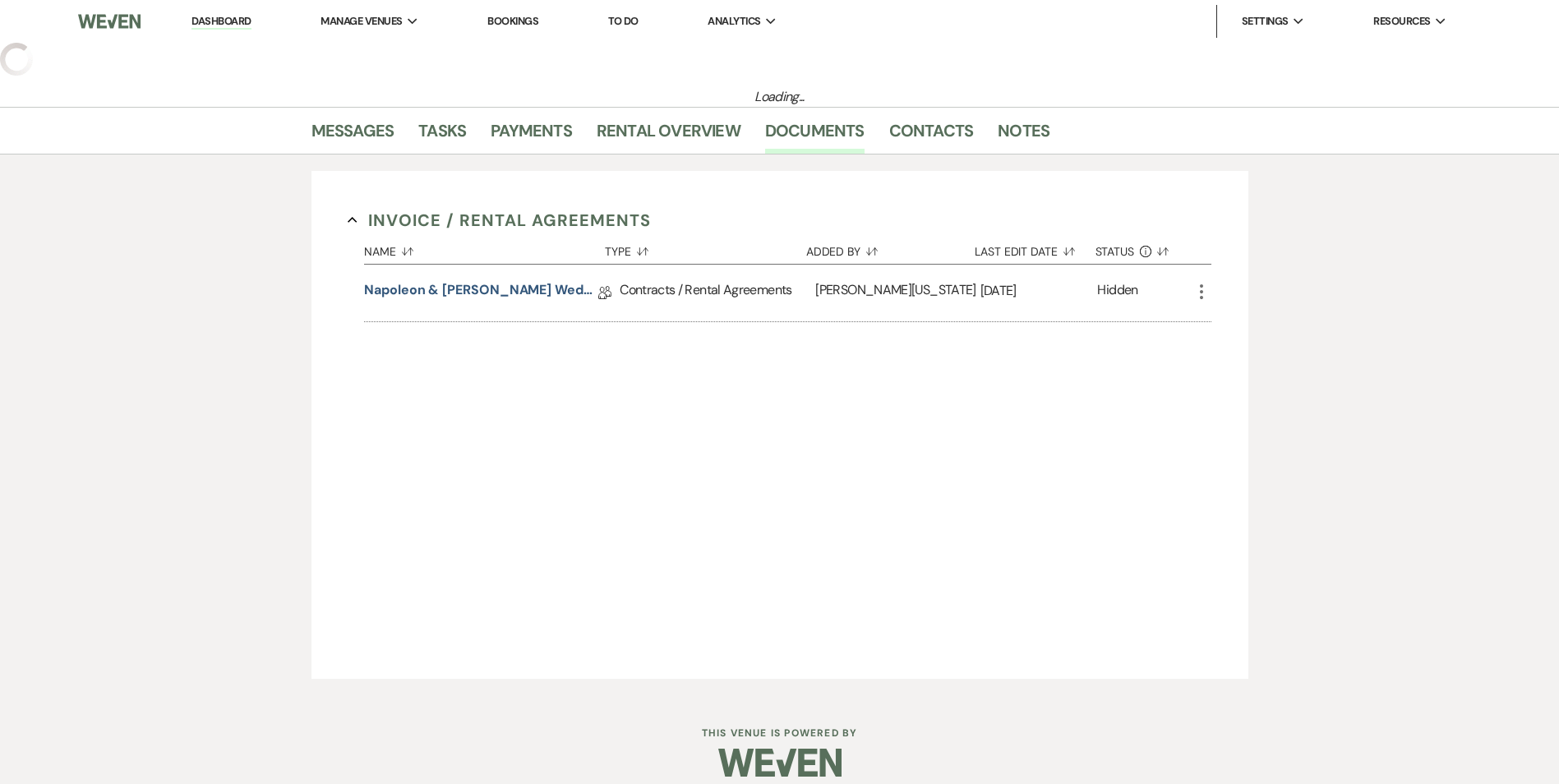
select select "2"
select select "5"
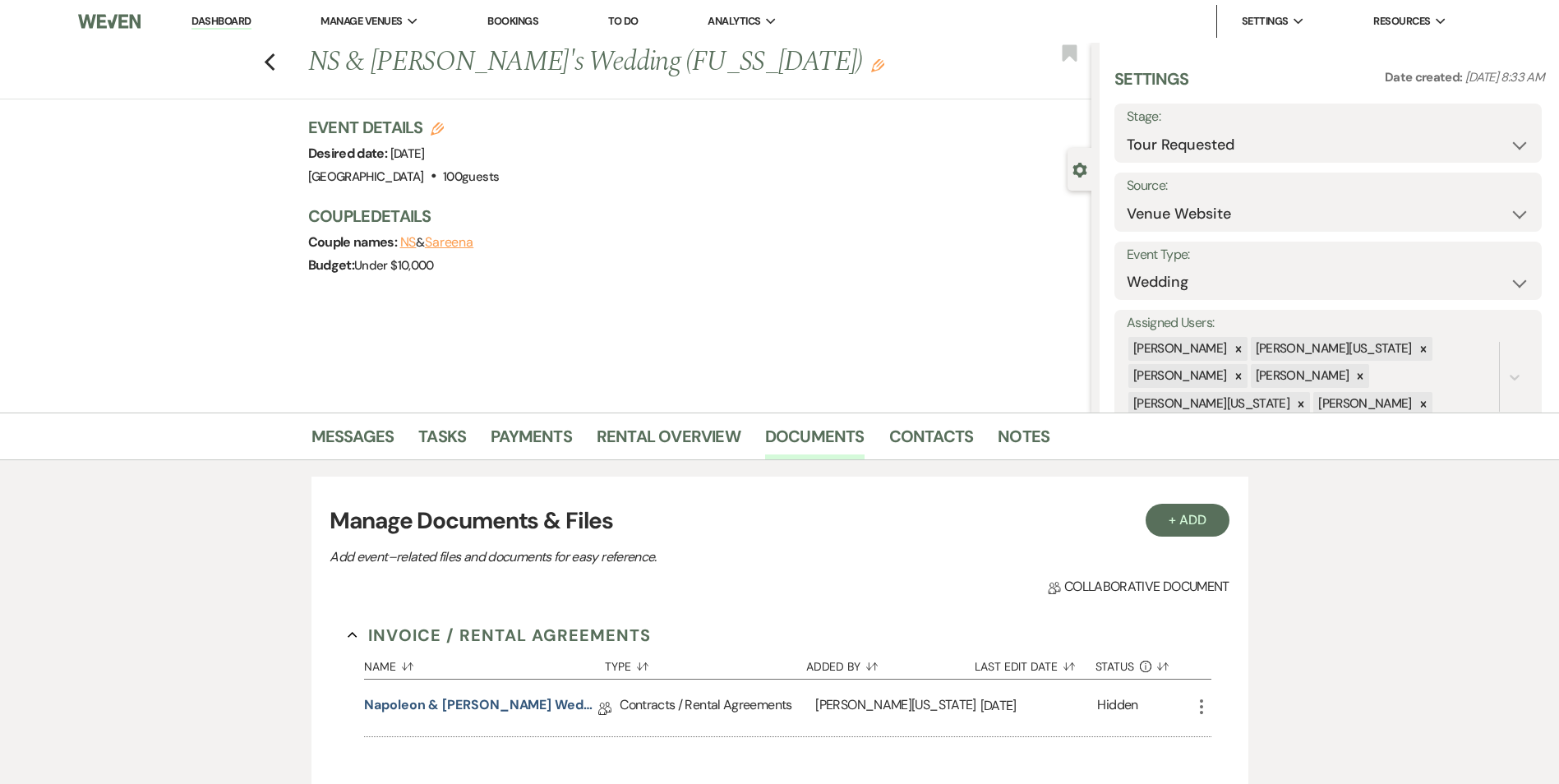
click at [1204, 705] on icon "More" at bounding box center [1201, 707] width 20 height 20
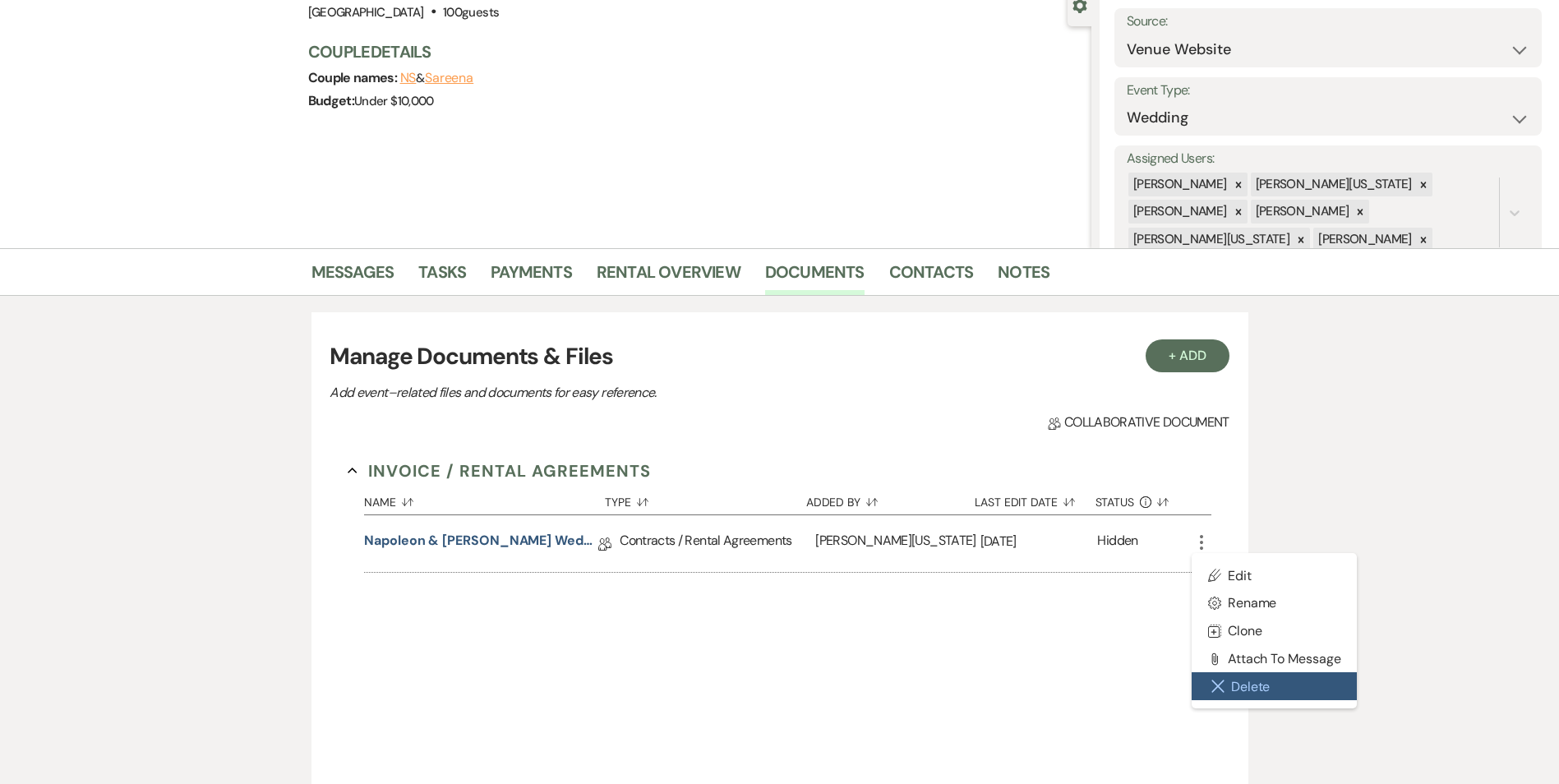
click at [1252, 688] on button "Close Delete X Delete" at bounding box center [1274, 685] width 166 height 28
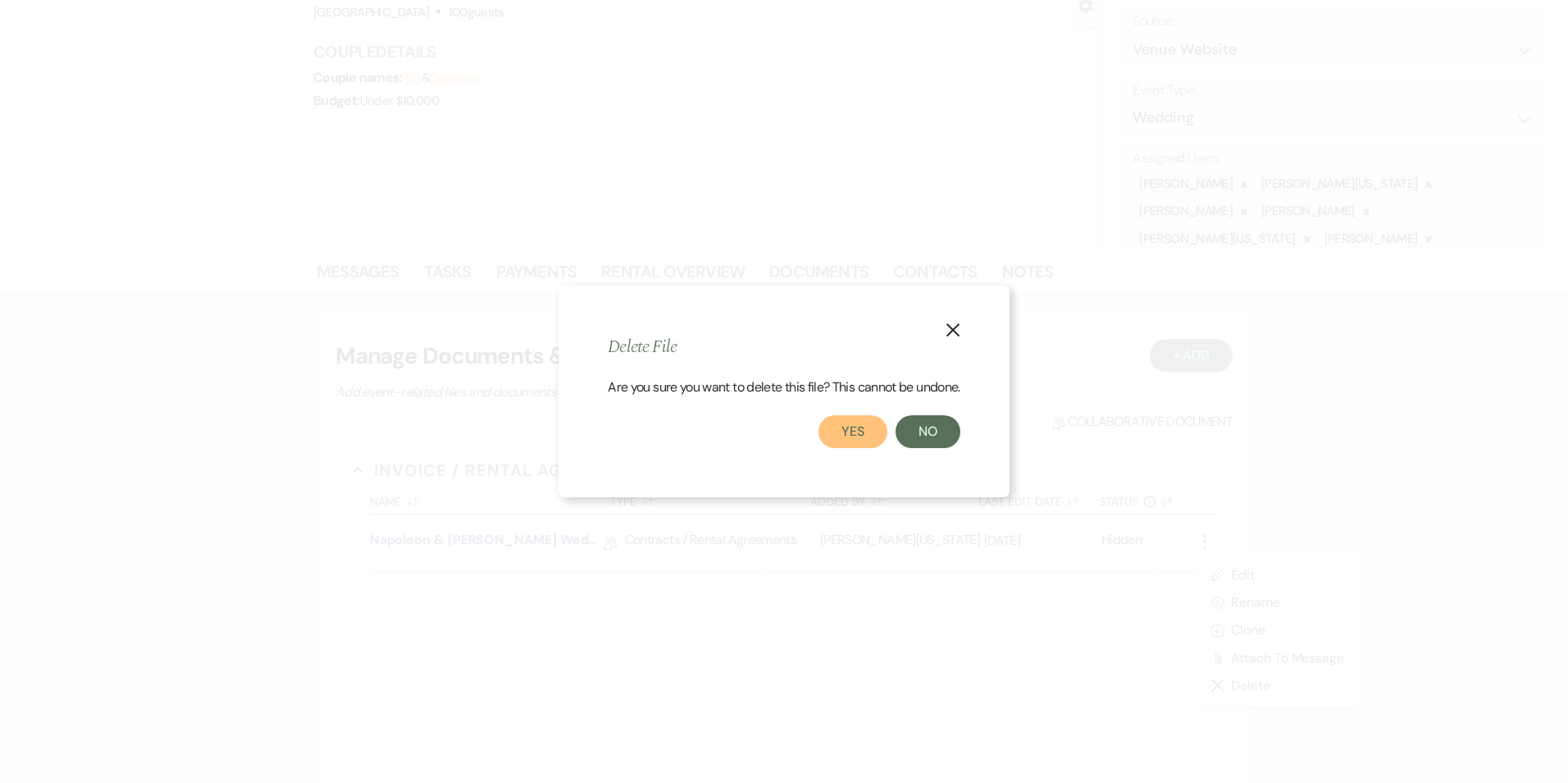
click at [859, 429] on button "Yes" at bounding box center [853, 431] width 69 height 33
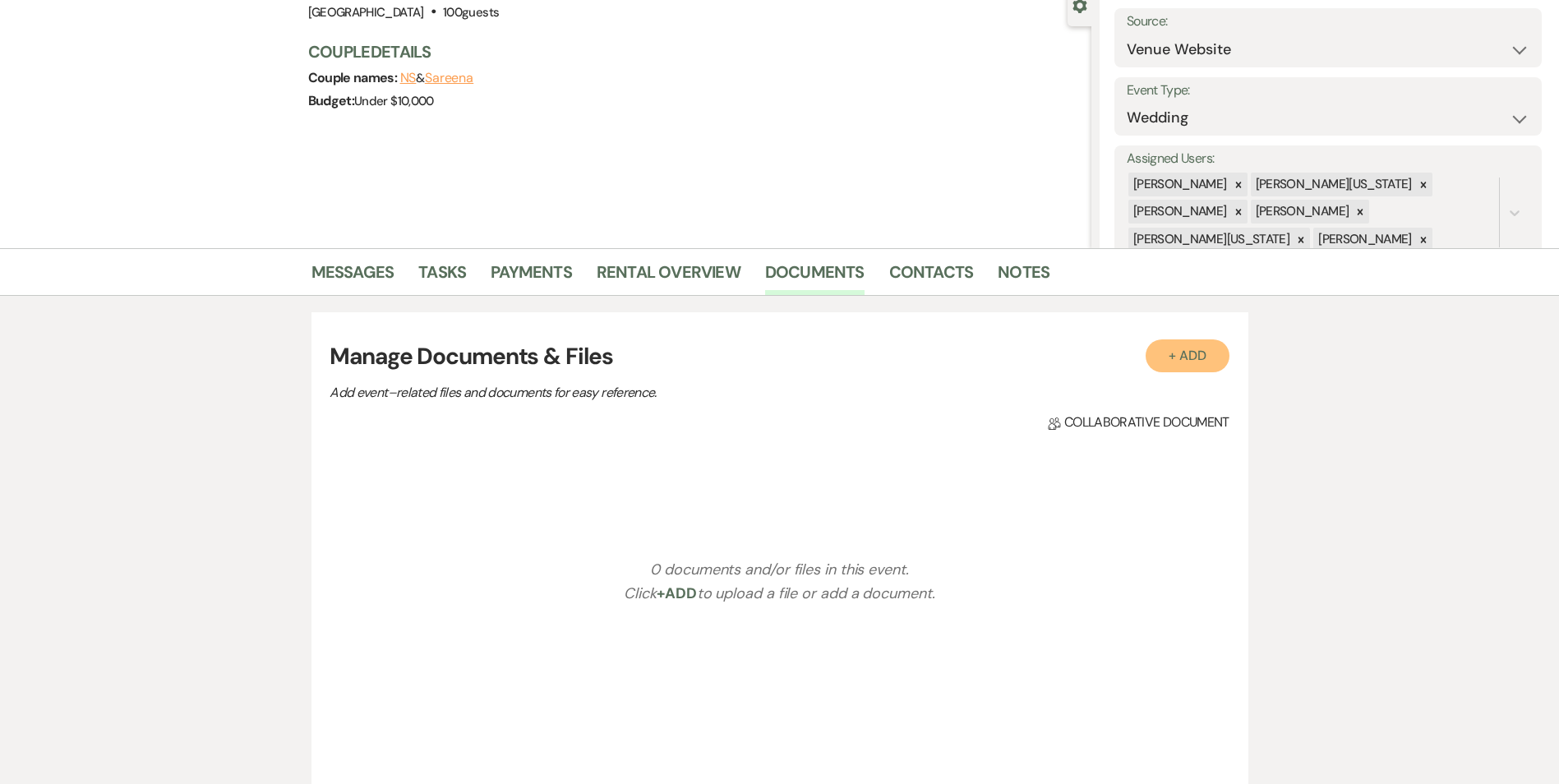
click at [1190, 369] on button "+ Add" at bounding box center [1187, 356] width 84 height 33
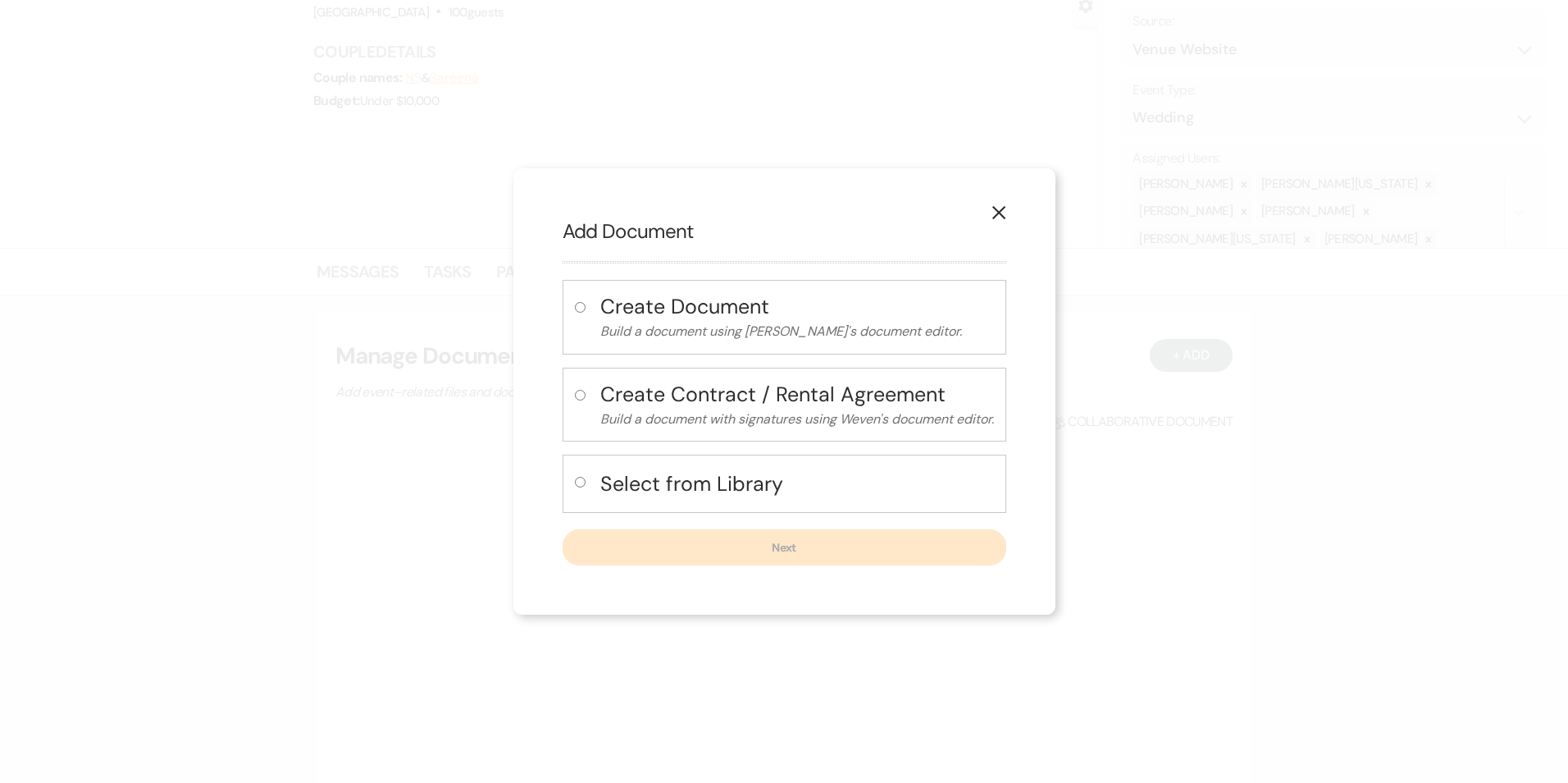
click at [585, 484] on label at bounding box center [583, 487] width 17 height 27
click at [585, 484] on input "radio" at bounding box center [580, 482] width 11 height 11
radio input "true"
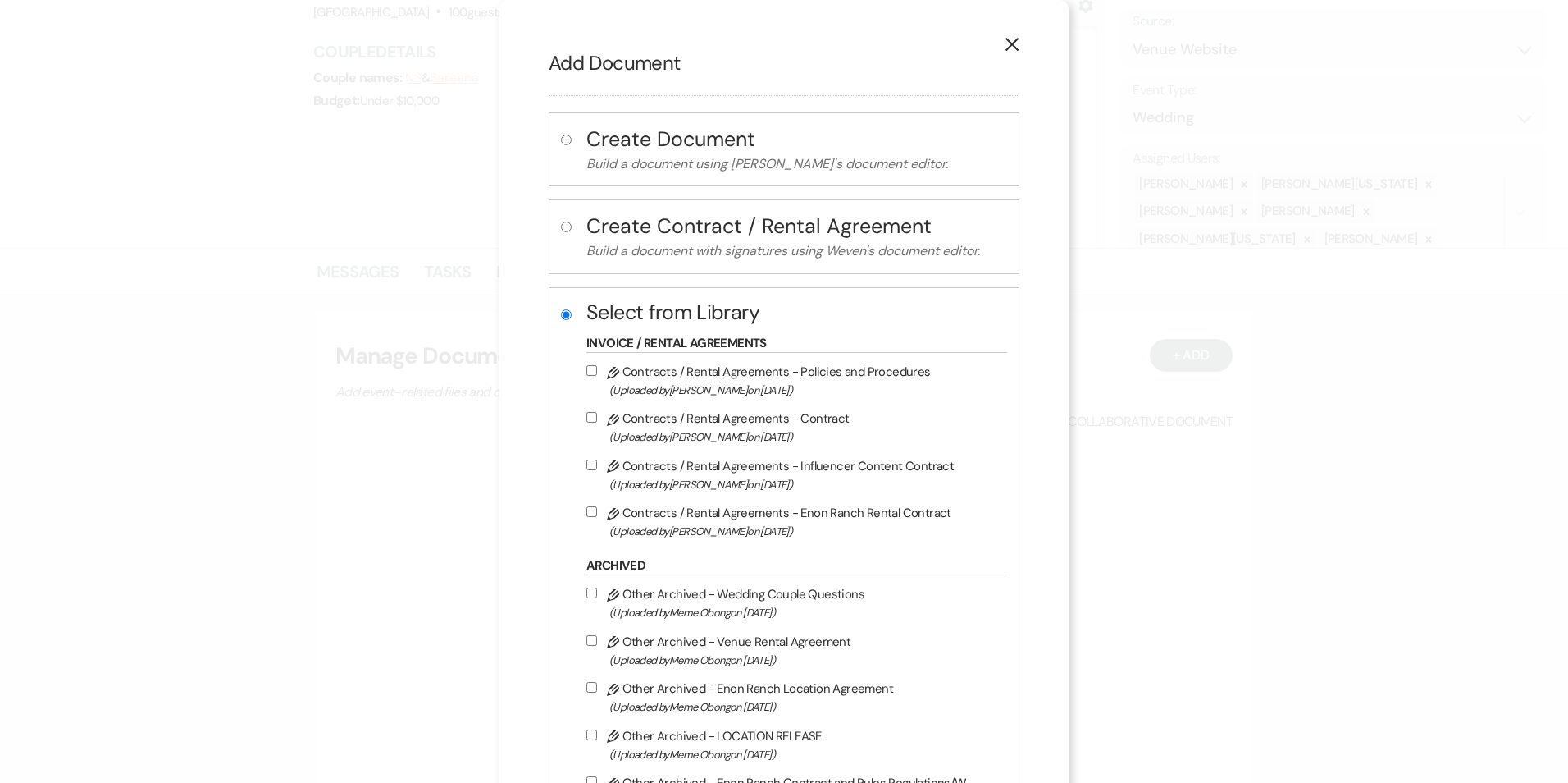
click at [593, 418] on input "Pencil Contracts / Rental Agreements - Contract (Uploaded by Crystal Carroll on…" at bounding box center [592, 417] width 11 height 11
checkbox input "true"
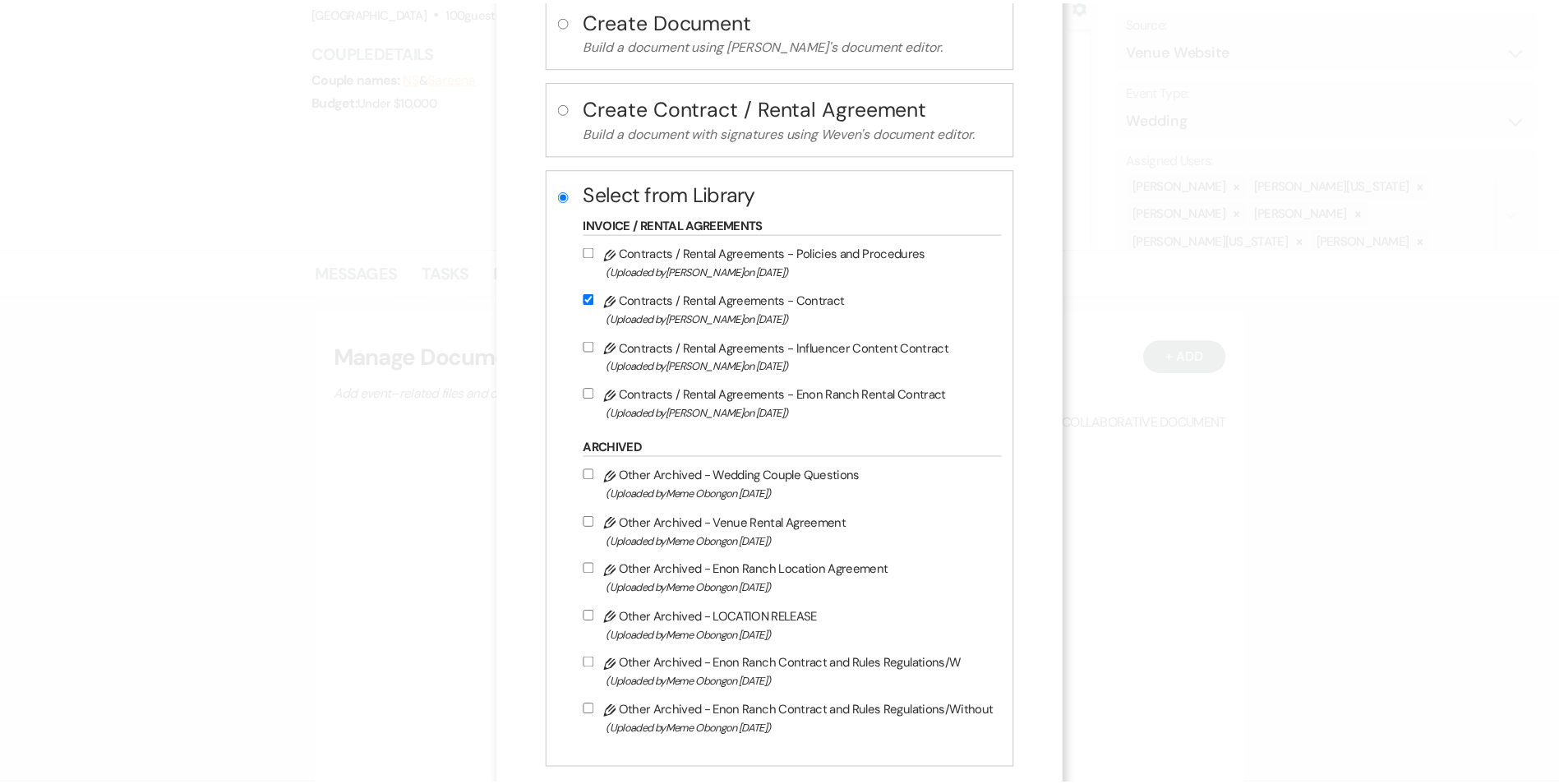
scroll to position [207, 0]
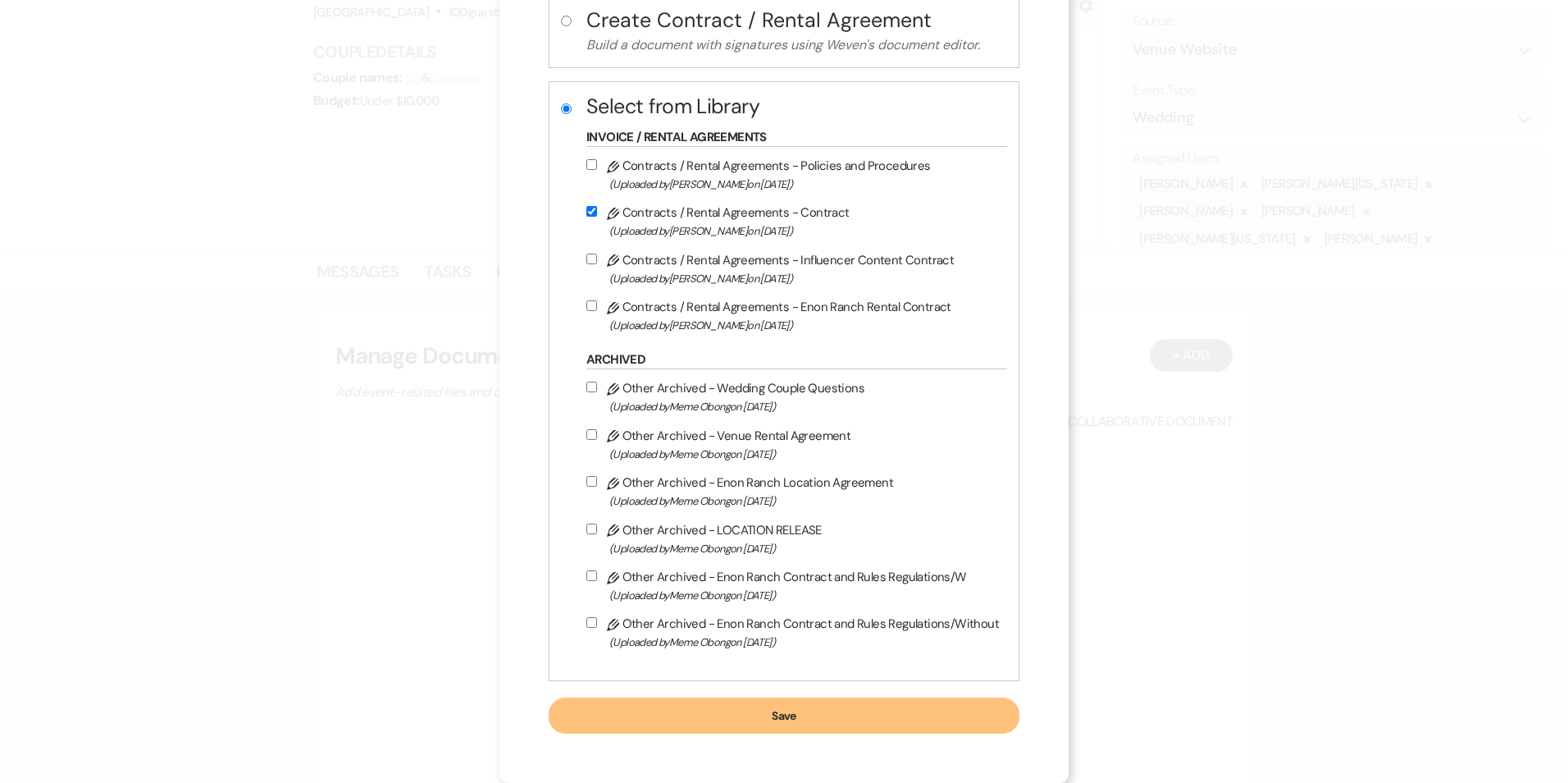
click at [754, 721] on button "Save" at bounding box center [784, 716] width 471 height 36
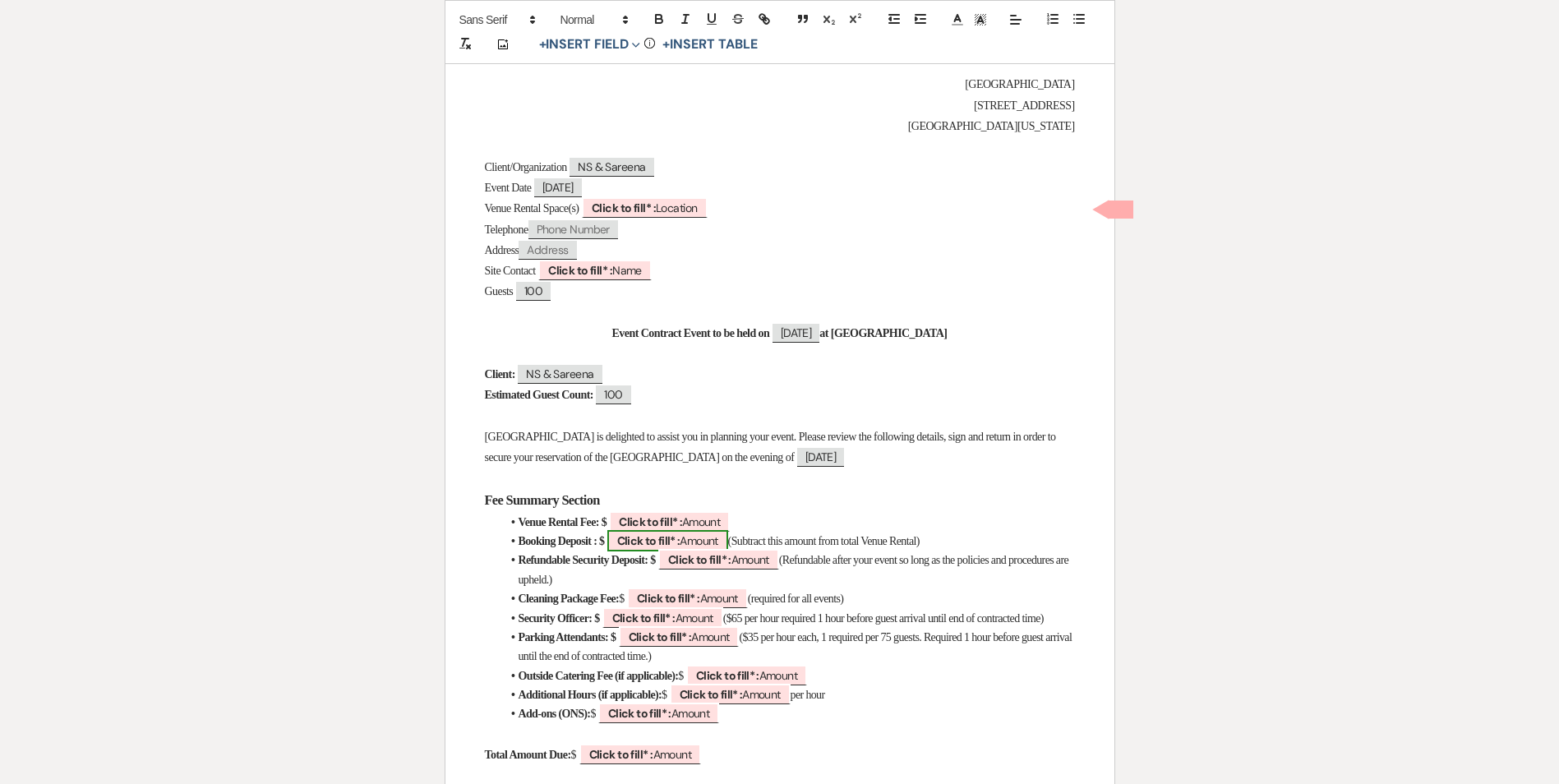
scroll to position [246, 0]
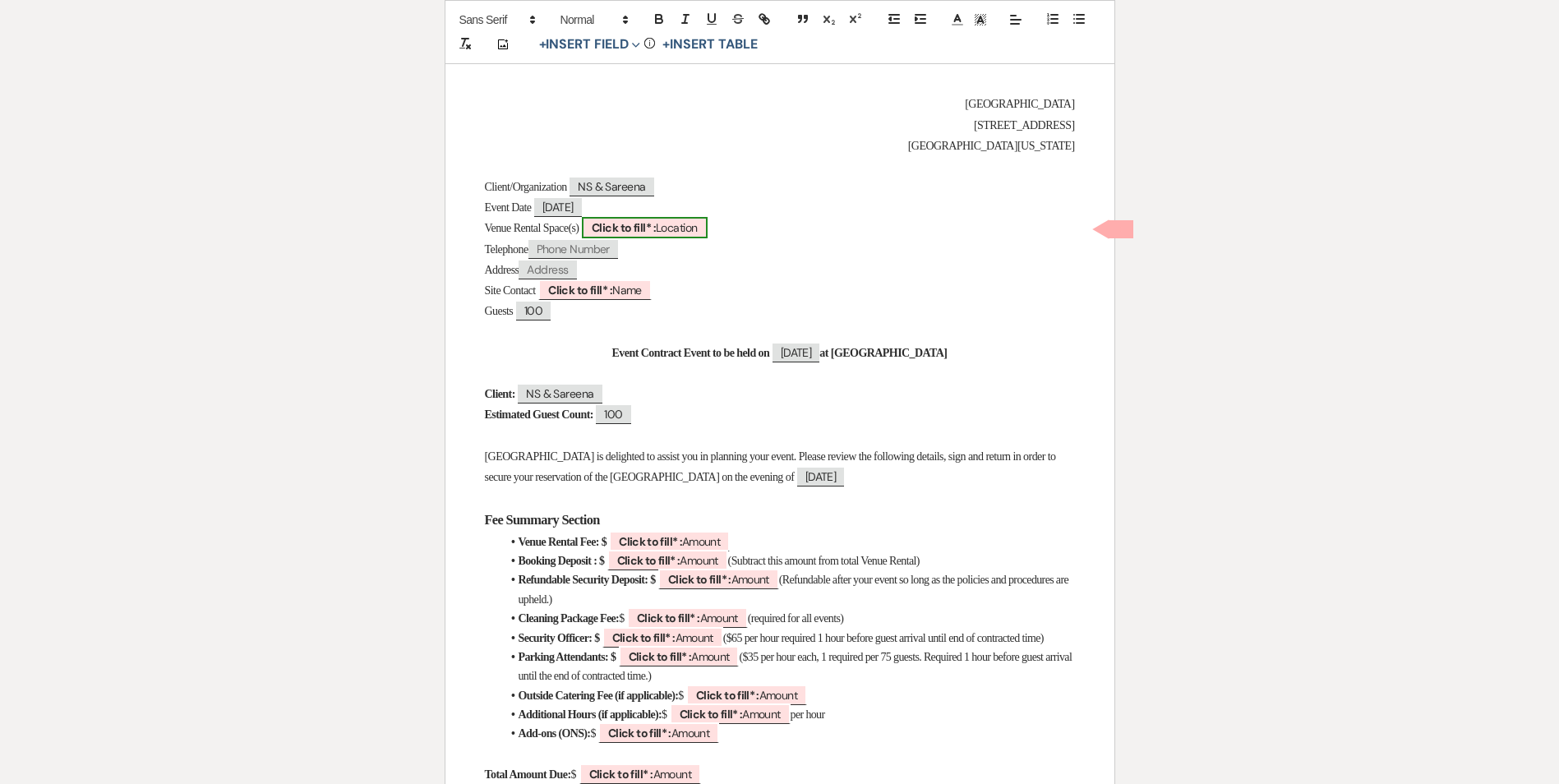
click at [651, 226] on b "Click to fill* :" at bounding box center [624, 227] width 64 height 14
select select "owner"
select select "Location"
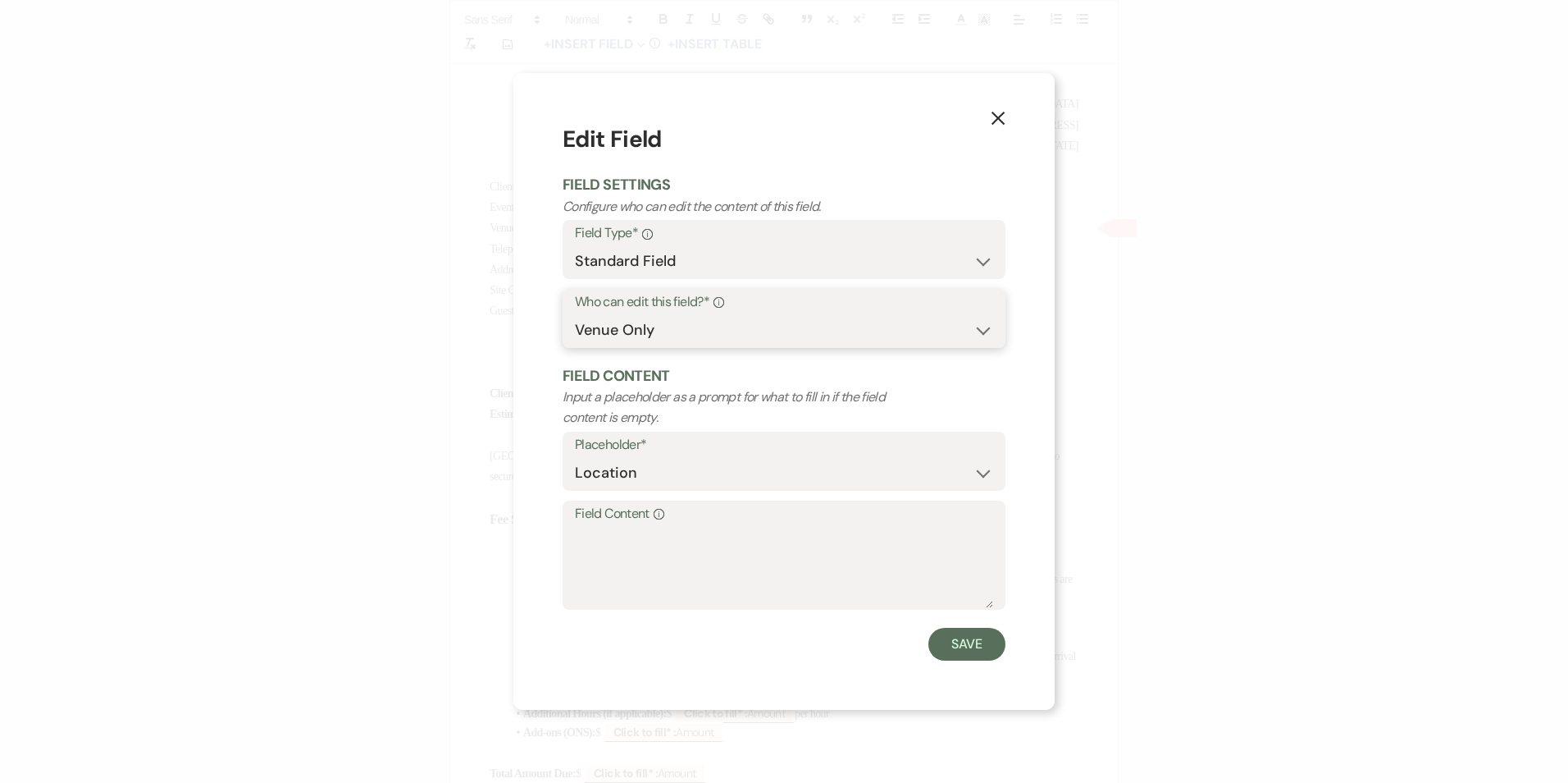
click at [627, 332] on select "Both Venue & Client Client Only Venue Only" at bounding box center [784, 330] width 419 height 32
click at [997, 115] on icon "X" at bounding box center [998, 117] width 14 height 14
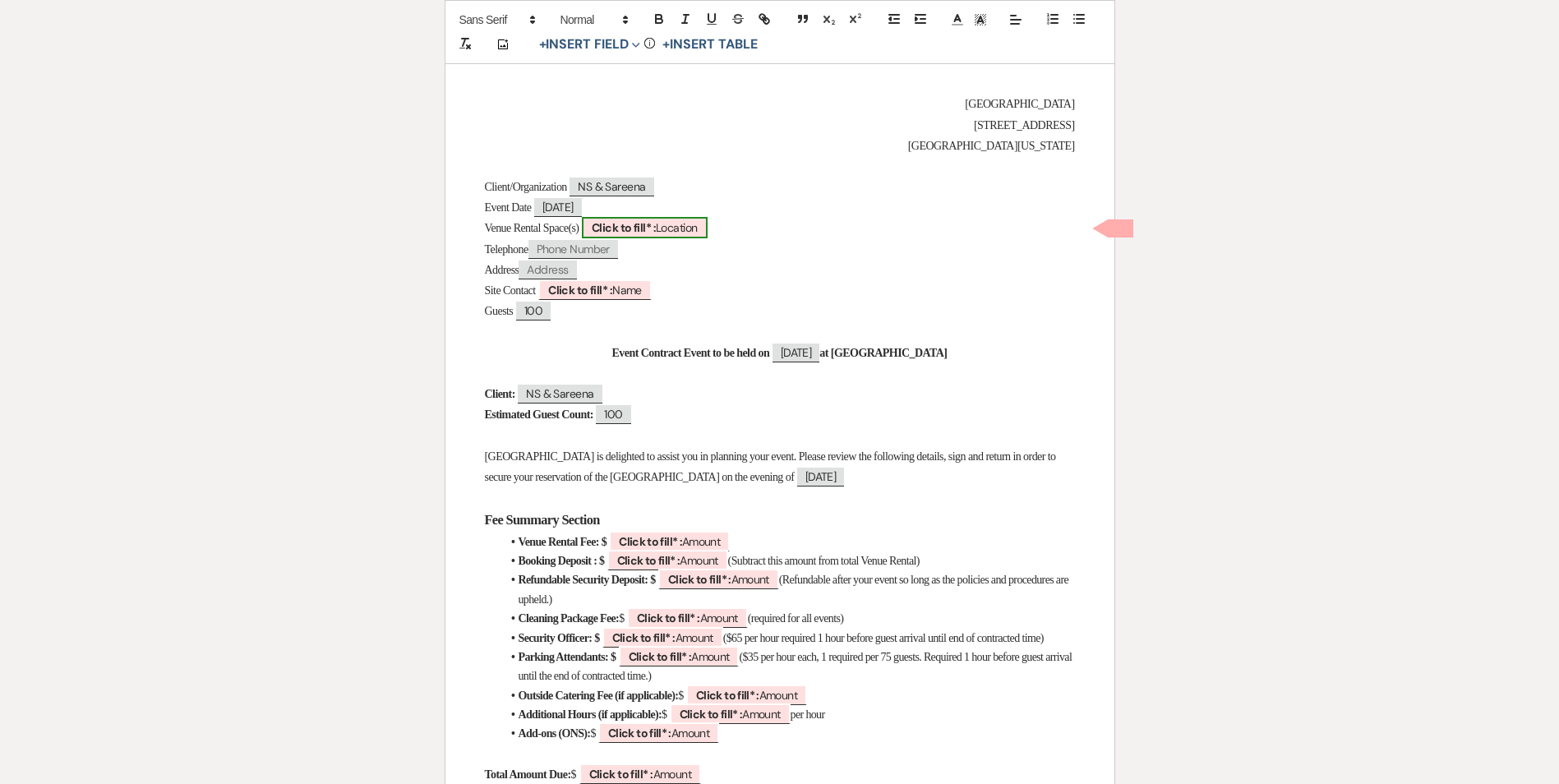
click at [656, 226] on b "Click to fill* :" at bounding box center [624, 227] width 64 height 14
select select "owner"
select select "Location"
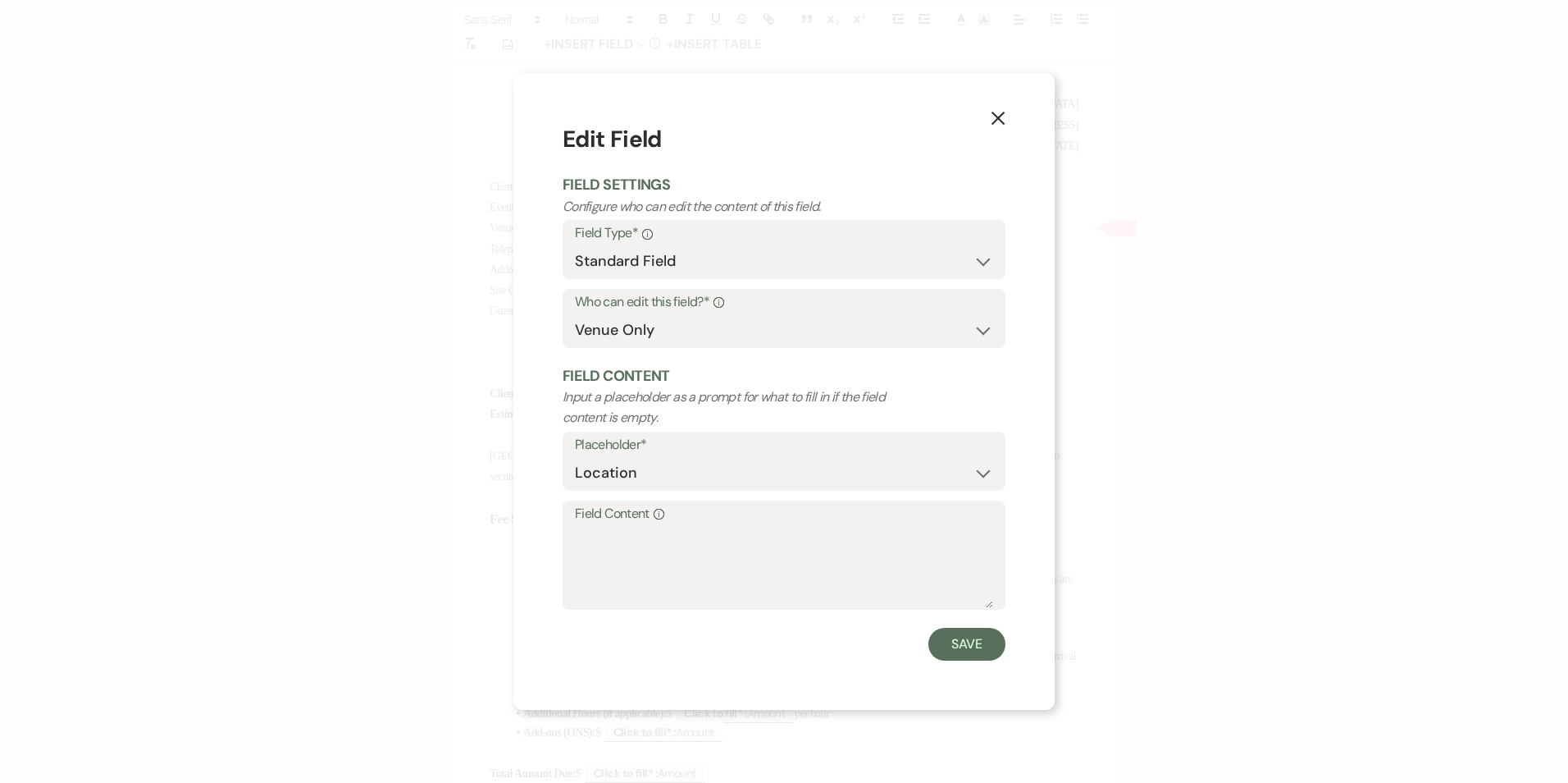
click at [1000, 117] on use "button" at bounding box center [998, 117] width 13 height 13
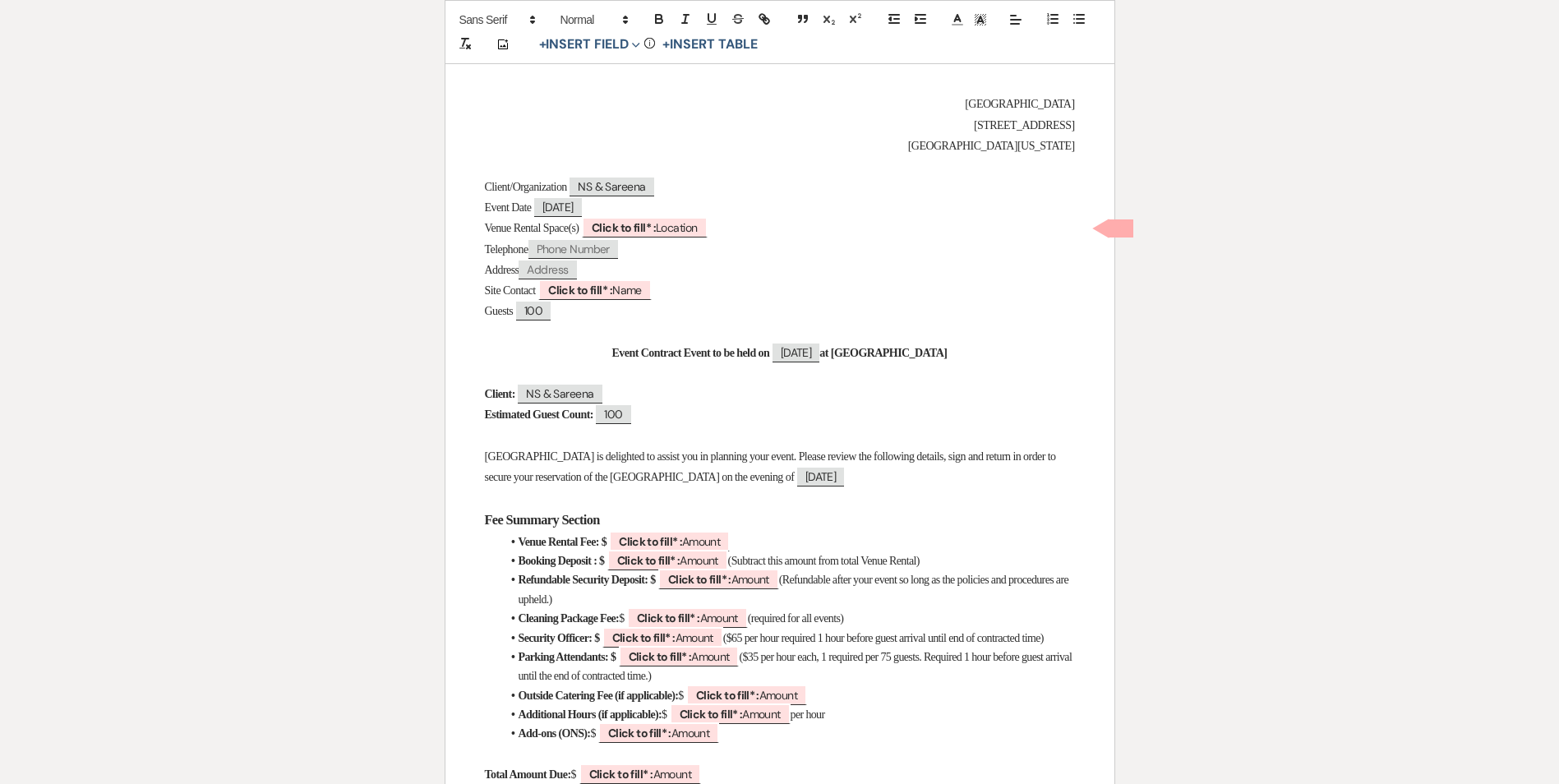
click at [689, 681] on span "($35 per hour each, 1 required per 75 guests. Required 1 hour before guest arri…" at bounding box center [796, 665] width 556 height 31
click at [689, 664] on b "Click to fill* :" at bounding box center [660, 656] width 63 height 14
select select "owner"
select select "Amount"
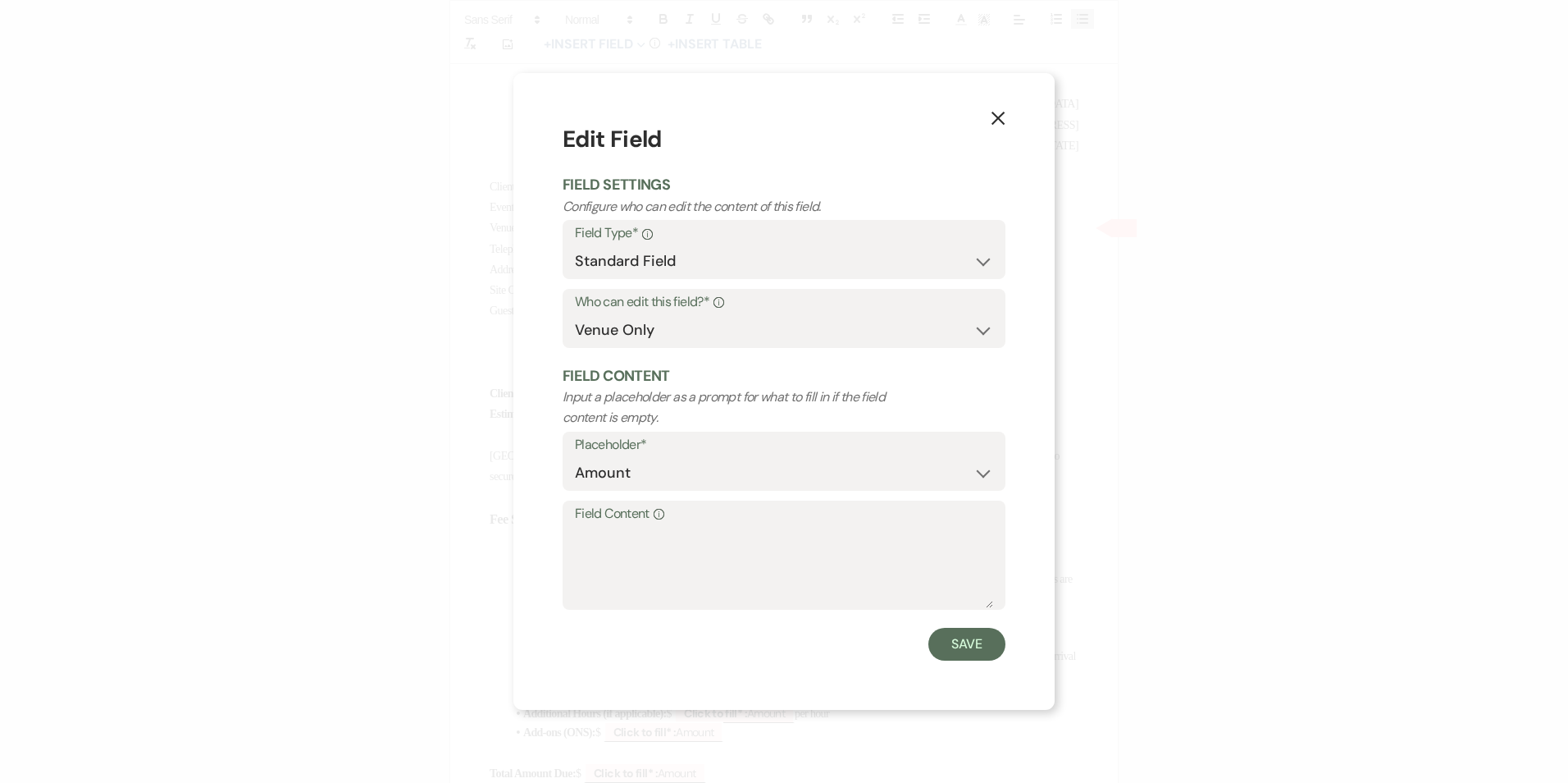
click at [995, 118] on icon "X" at bounding box center [998, 117] width 14 height 14
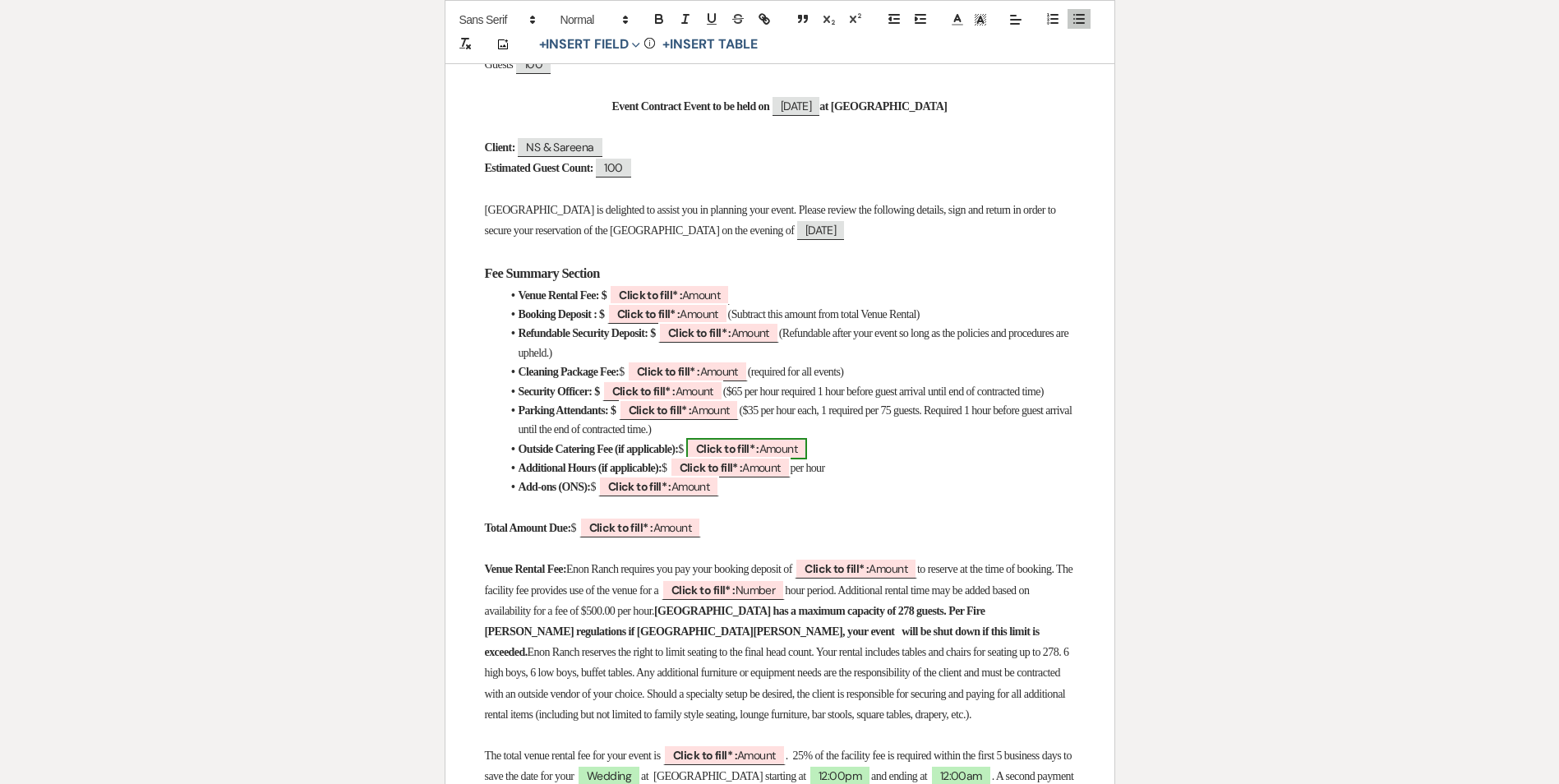
scroll to position [410, 0]
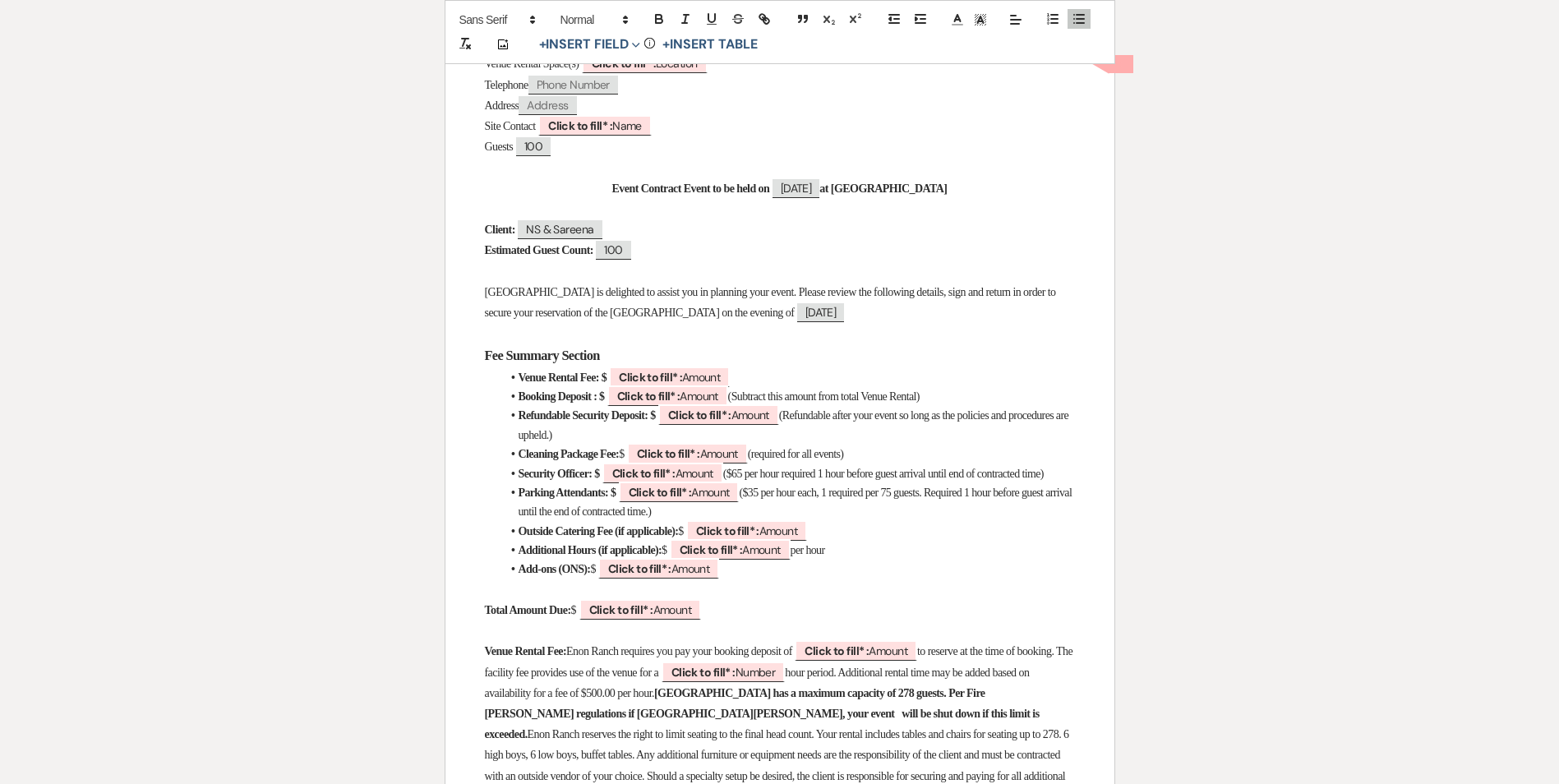
drag, startPoint x: 488, startPoint y: 446, endPoint x: 892, endPoint y: 442, distance: 404.0
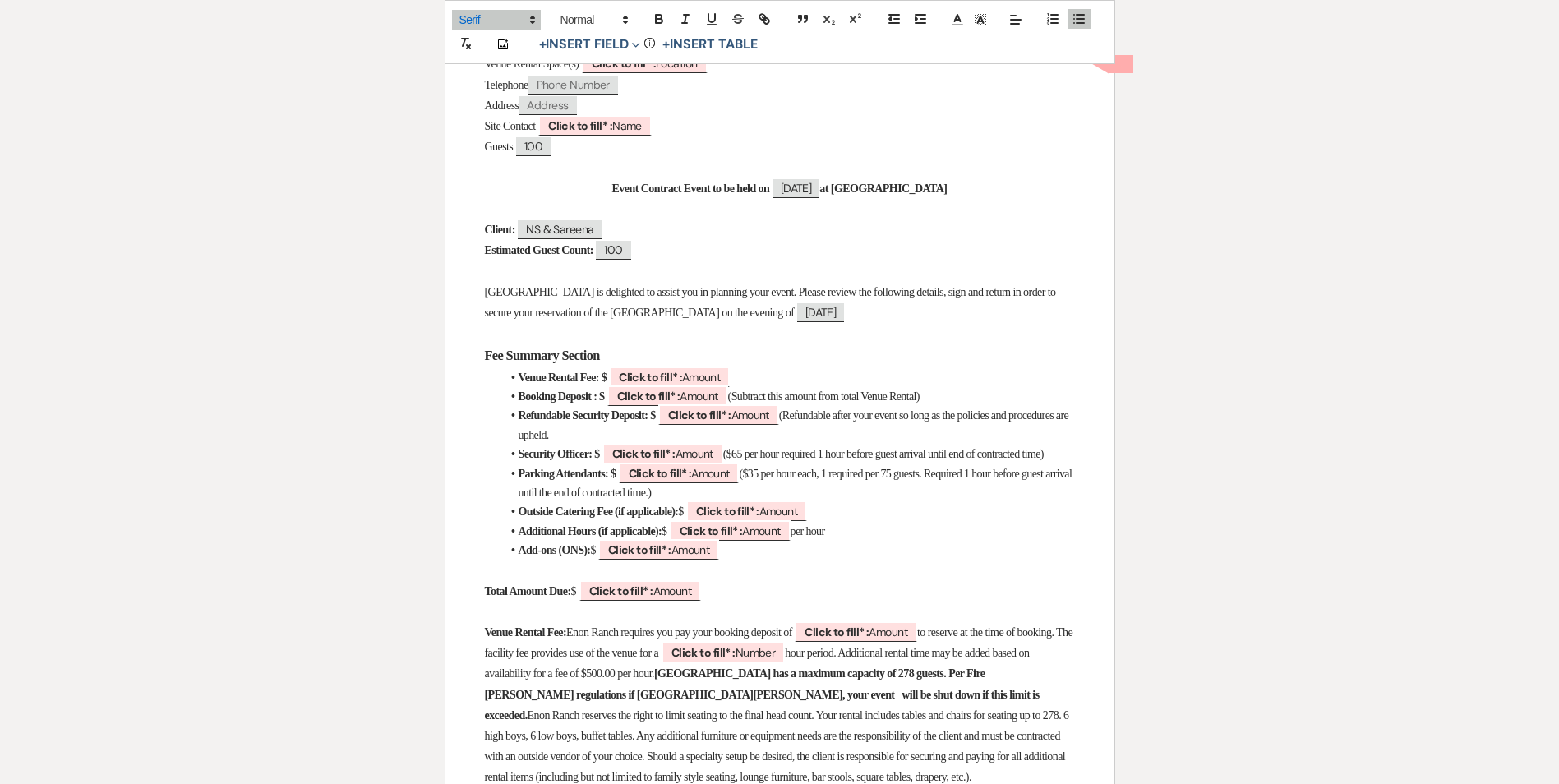
click at [518, 520] on span at bounding box center [518, 511] width 0 height 18
drag, startPoint x: 515, startPoint y: 524, endPoint x: 962, endPoint y: 519, distance: 447.0
click at [962, 519] on li "Outside Catering Fee (if applicable): $ ﻿ Click to fill* : Amount ﻿" at bounding box center [788, 511] width 573 height 19
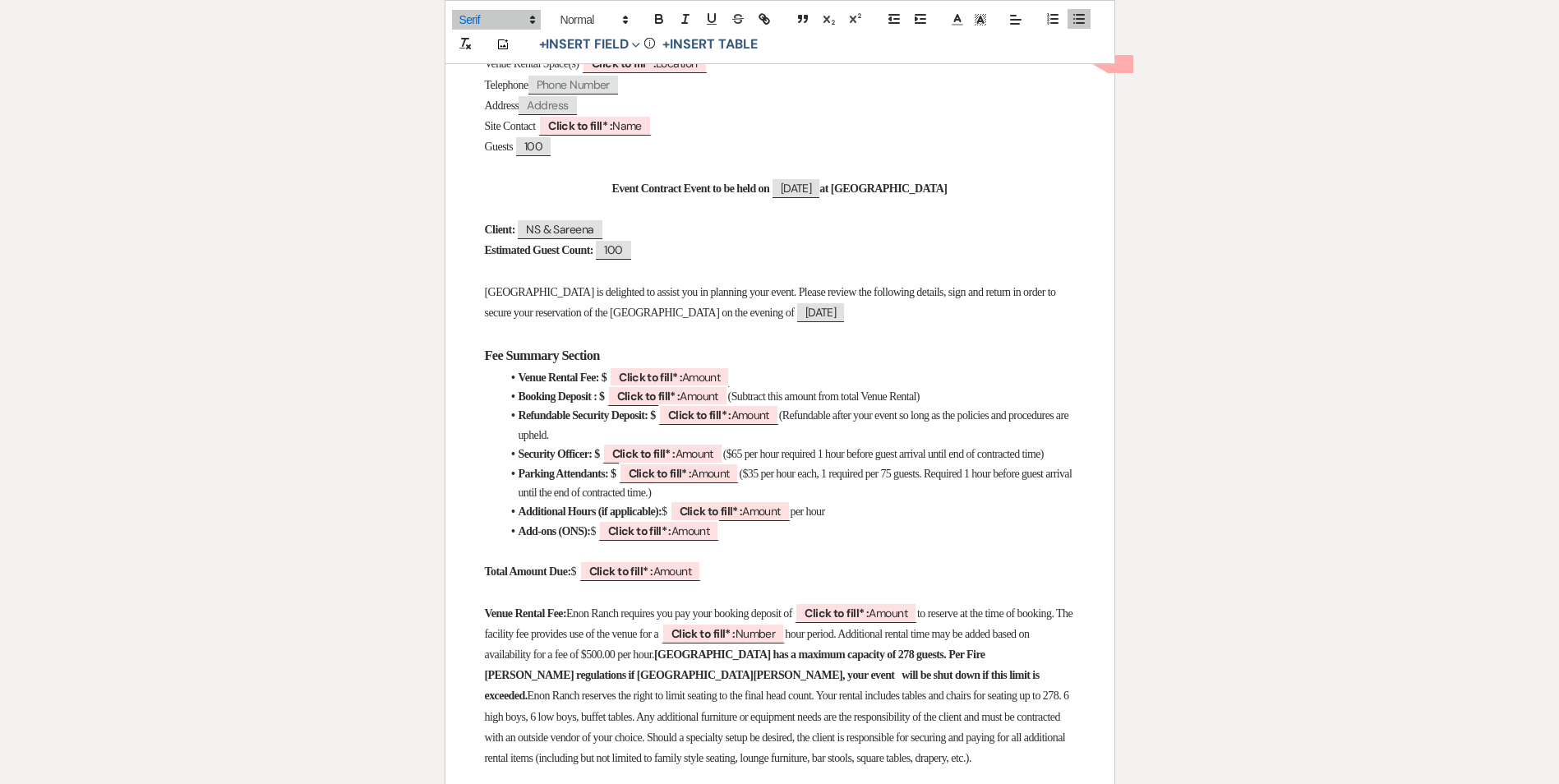
drag, startPoint x: 499, startPoint y: 483, endPoint x: 771, endPoint y: 504, distance: 272.8
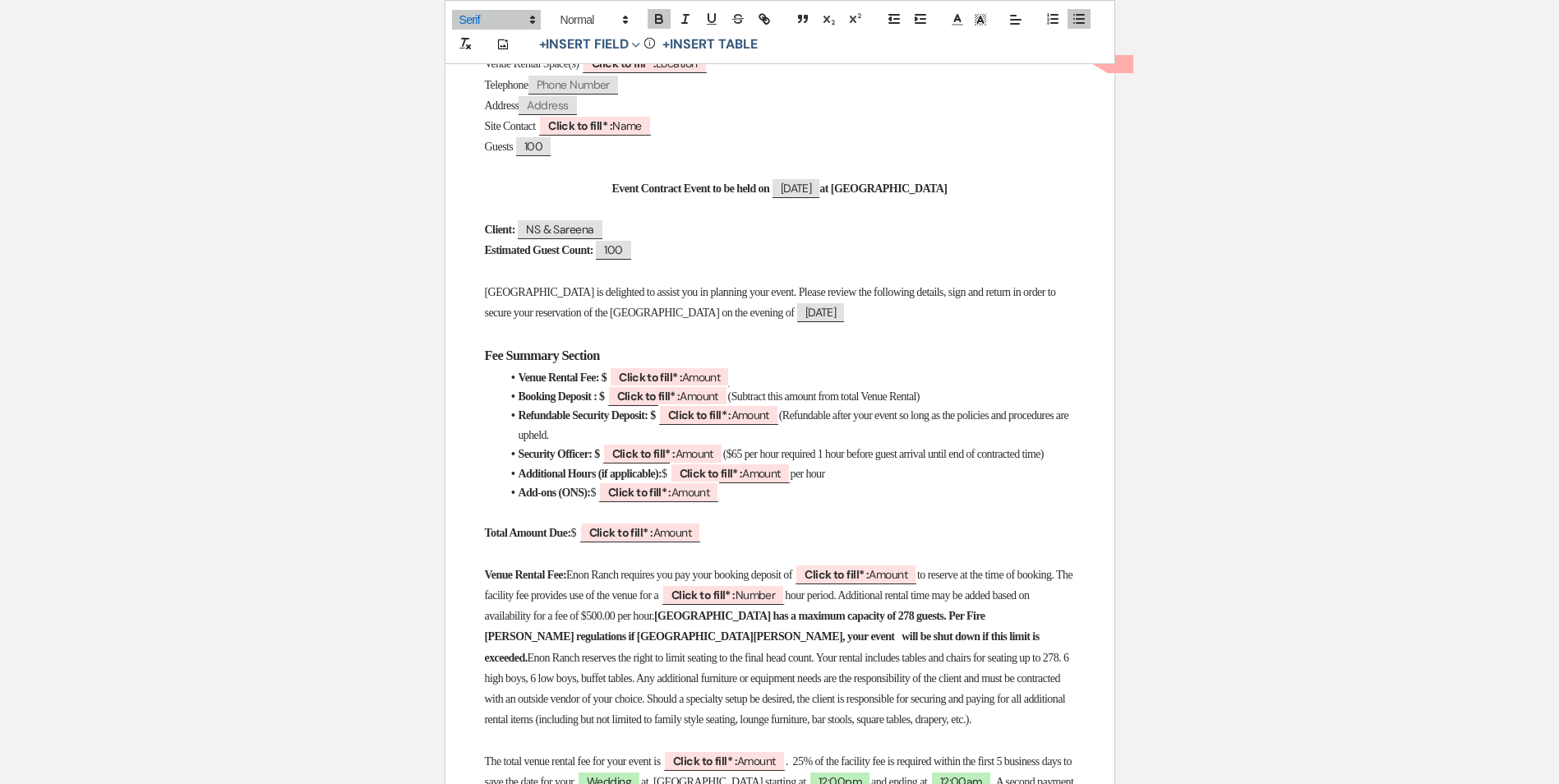
drag, startPoint x: 497, startPoint y: 448, endPoint x: 602, endPoint y: 465, distance: 106.4
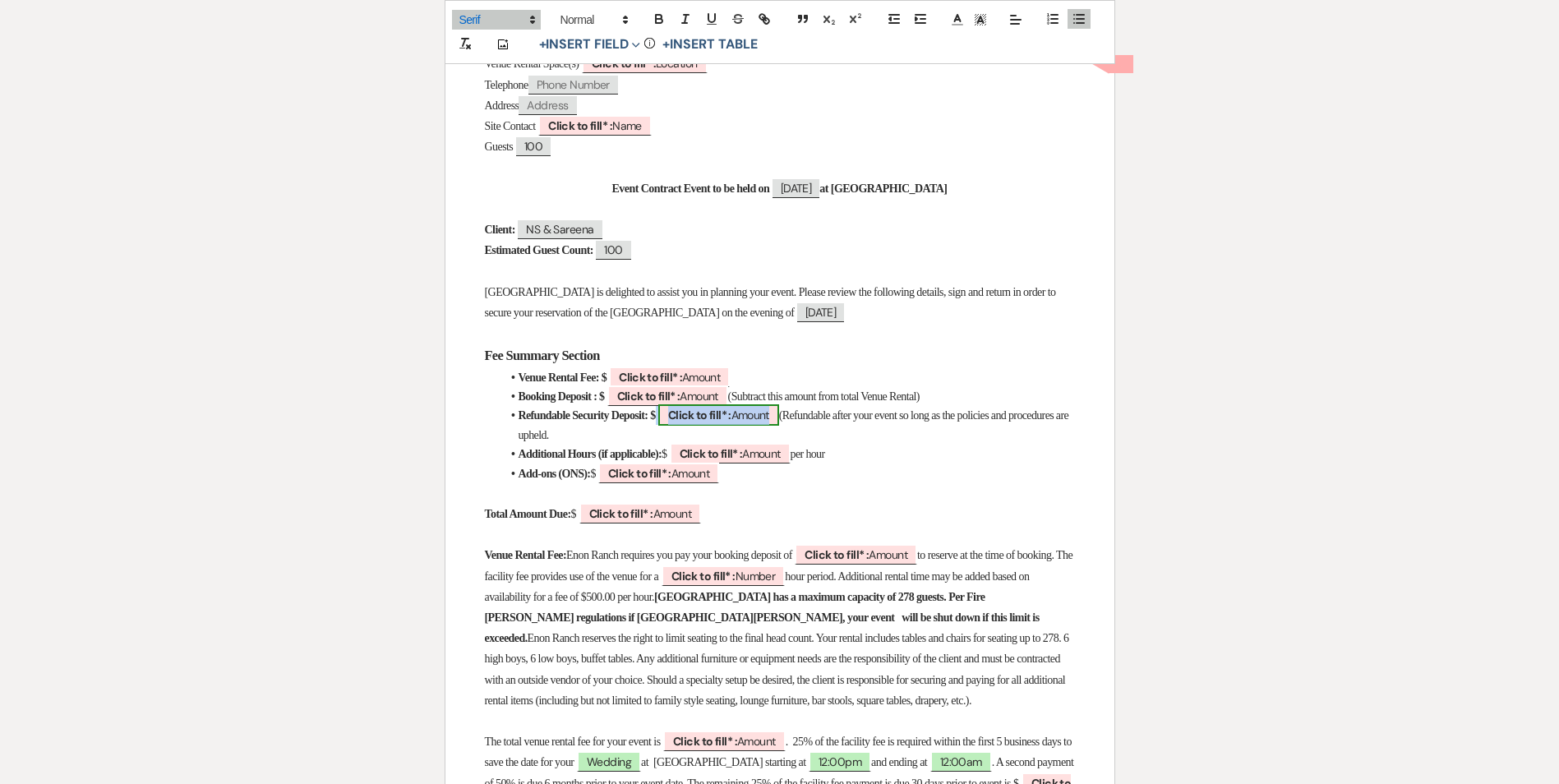
click at [725, 410] on b "Click to fill* :" at bounding box center [700, 415] width 63 height 14
select select "owner"
select select "Amount"
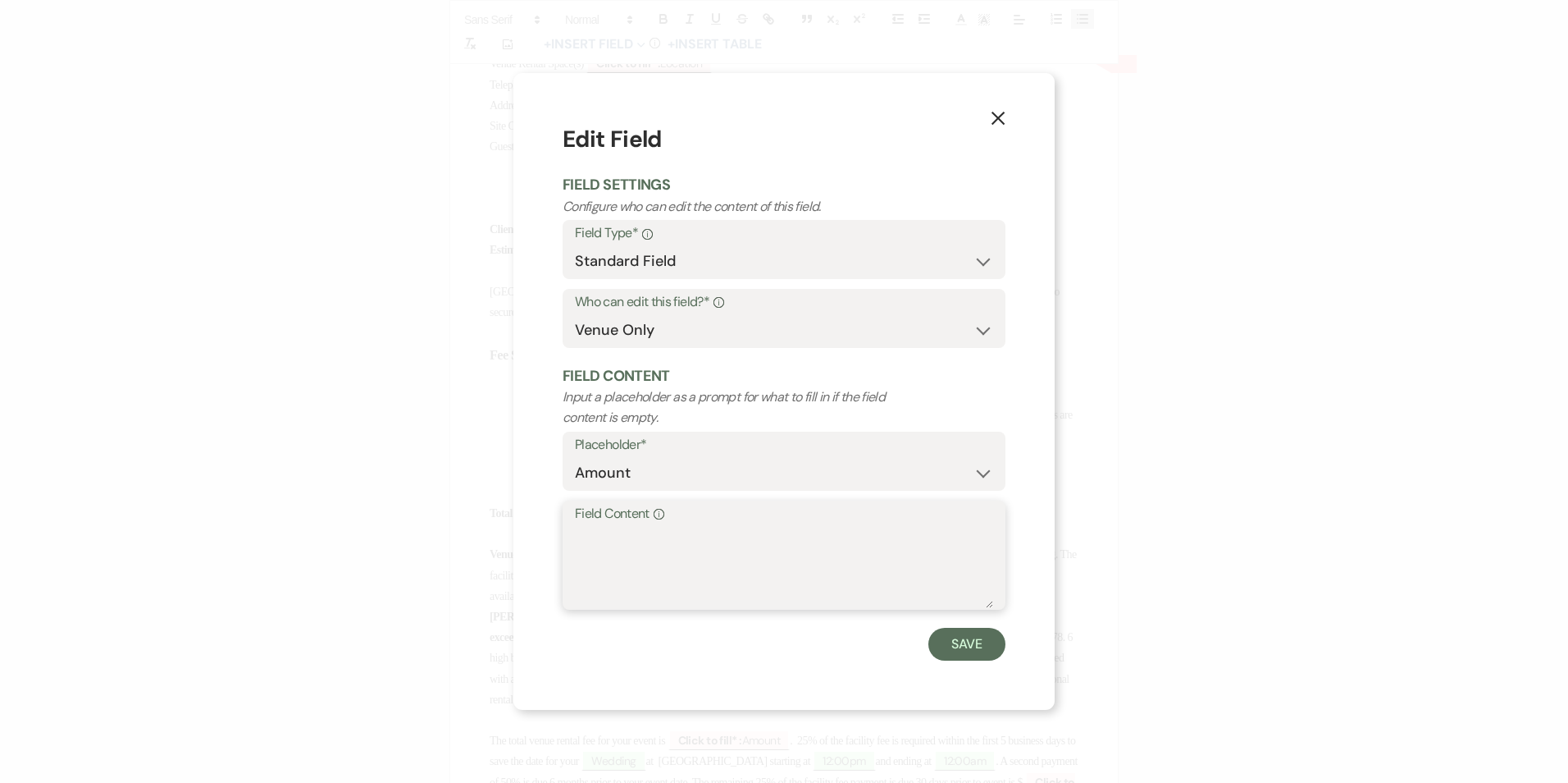
click at [655, 576] on textarea "Field Content Info" at bounding box center [784, 566] width 419 height 82
type textarea ","
type textarea "1,500"
click at [952, 636] on button "Save" at bounding box center [967, 644] width 77 height 33
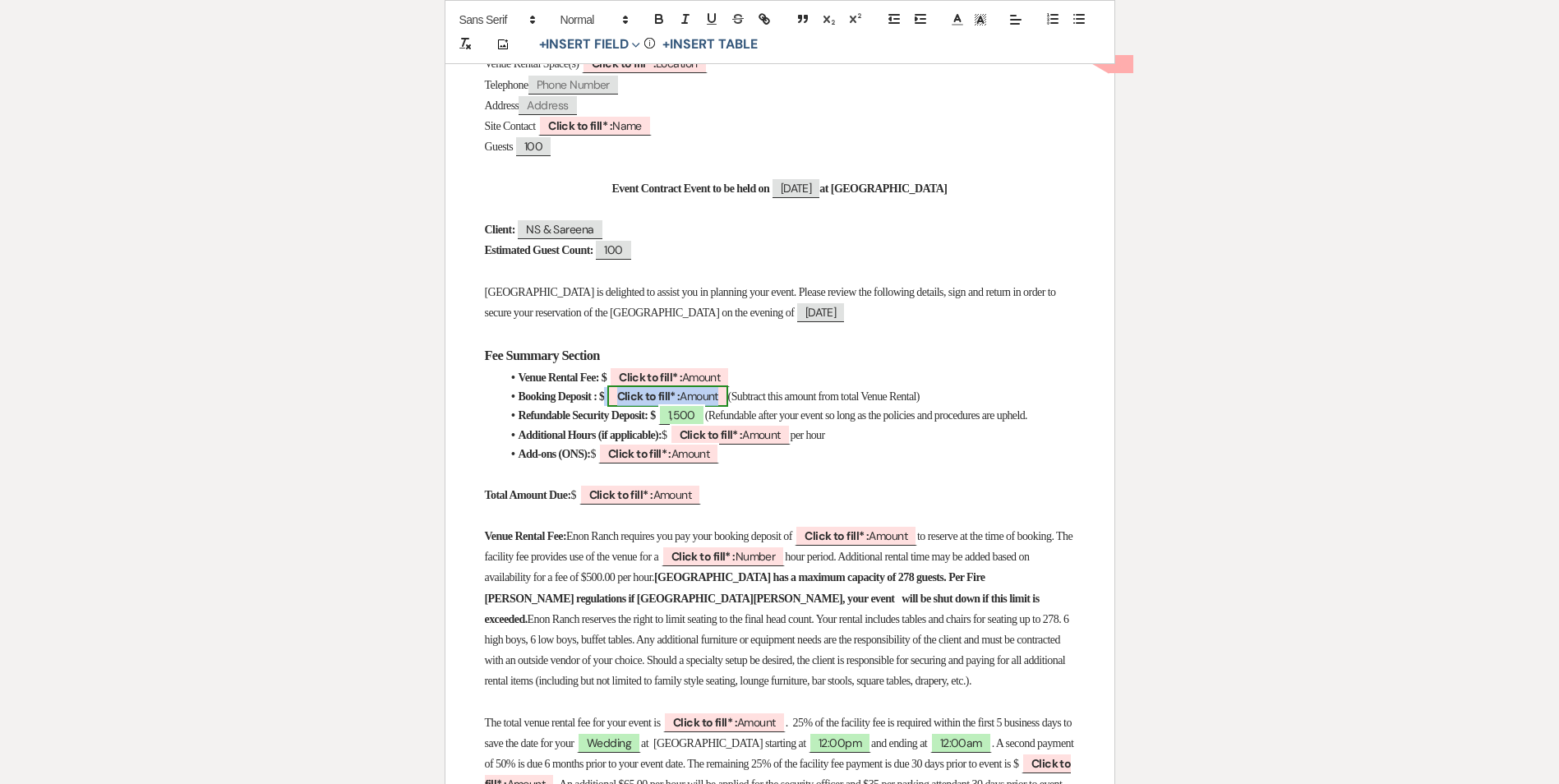
click at [653, 392] on b "Click to fill* :" at bounding box center [649, 396] width 63 height 14
select select "owner"
select select "Amount"
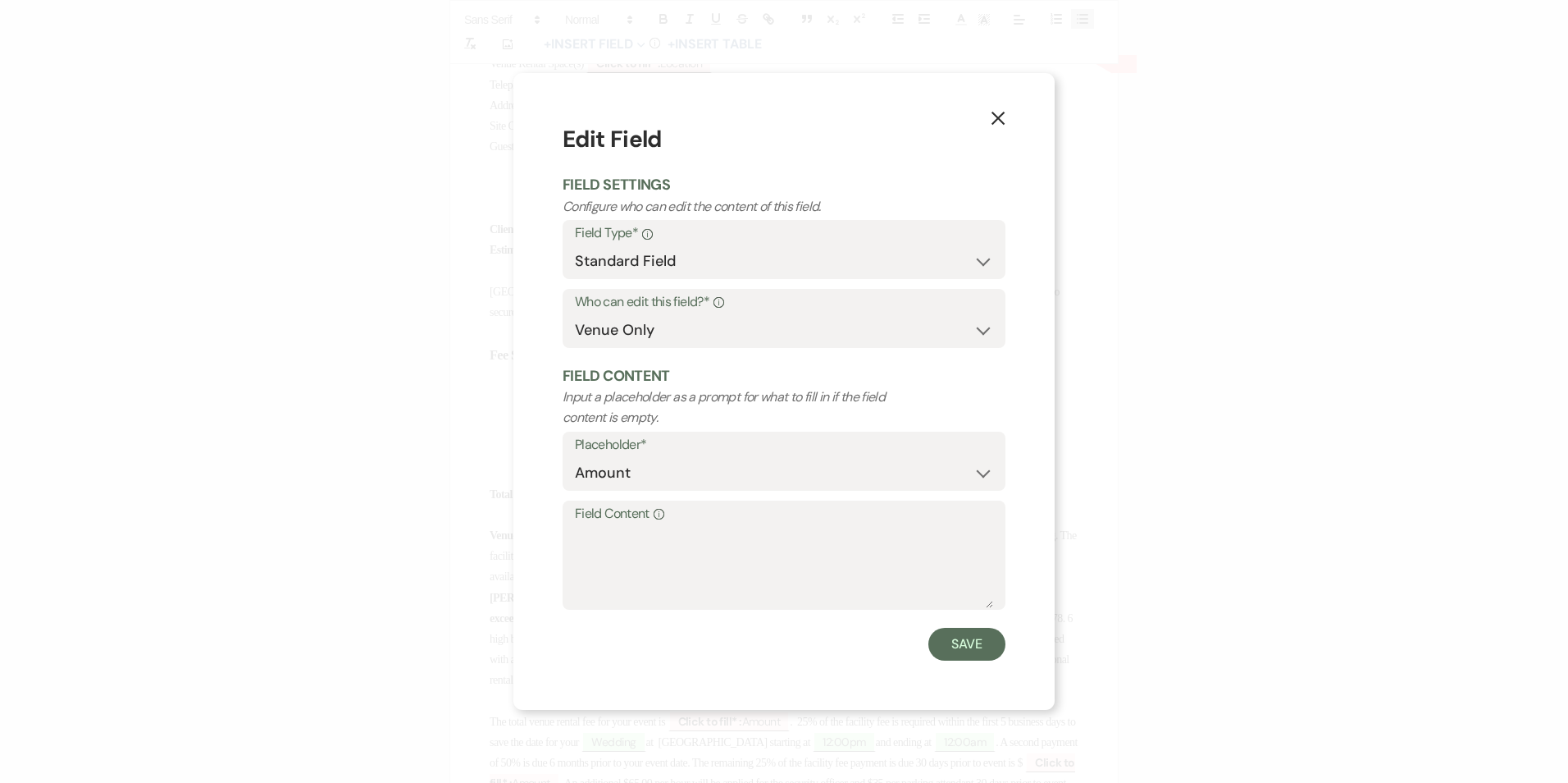
click at [1001, 114] on icon "X" at bounding box center [998, 117] width 14 height 14
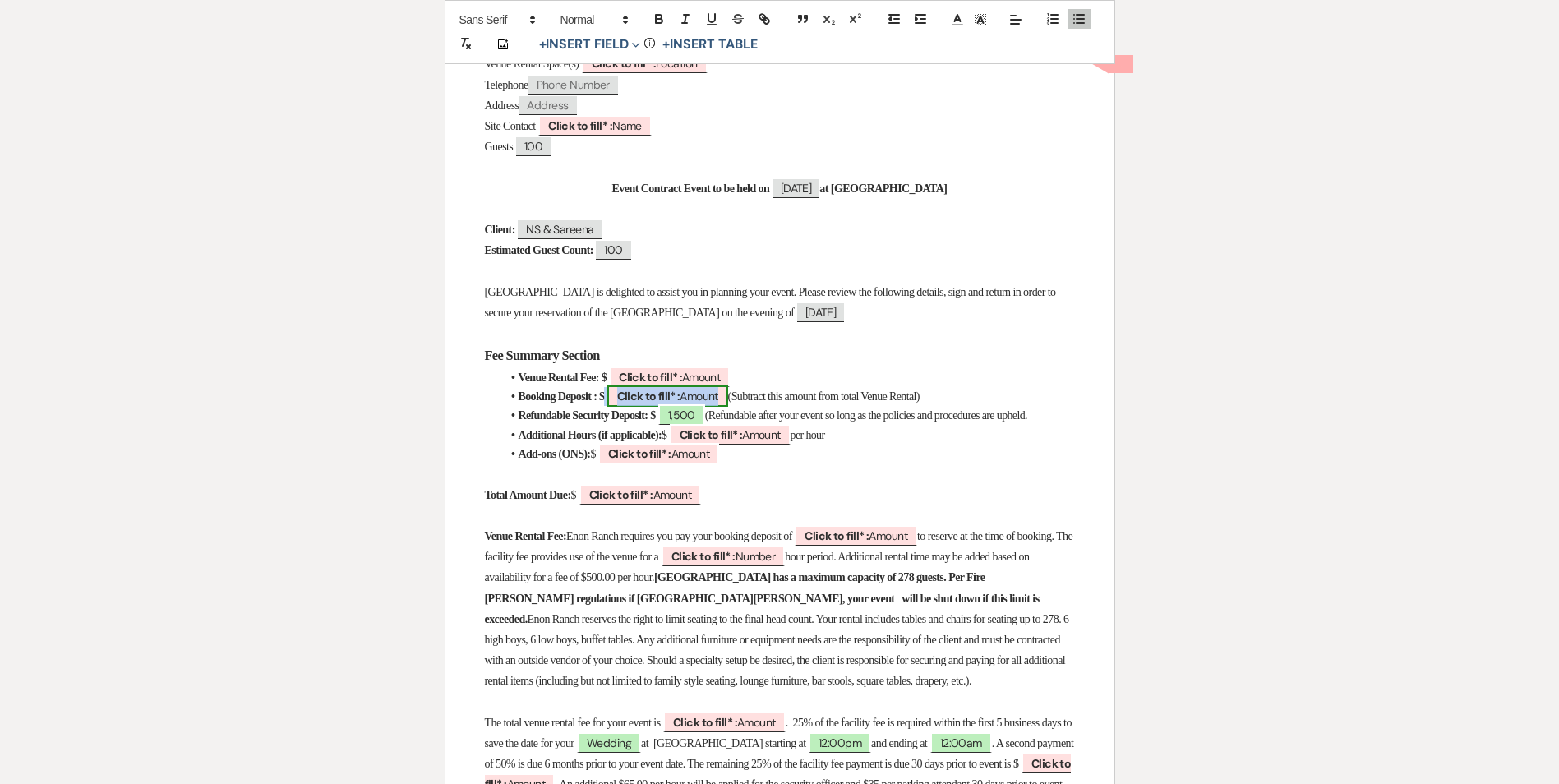
click at [663, 397] on b "Click to fill* :" at bounding box center [649, 396] width 63 height 14
select select "owner"
select select "Amount"
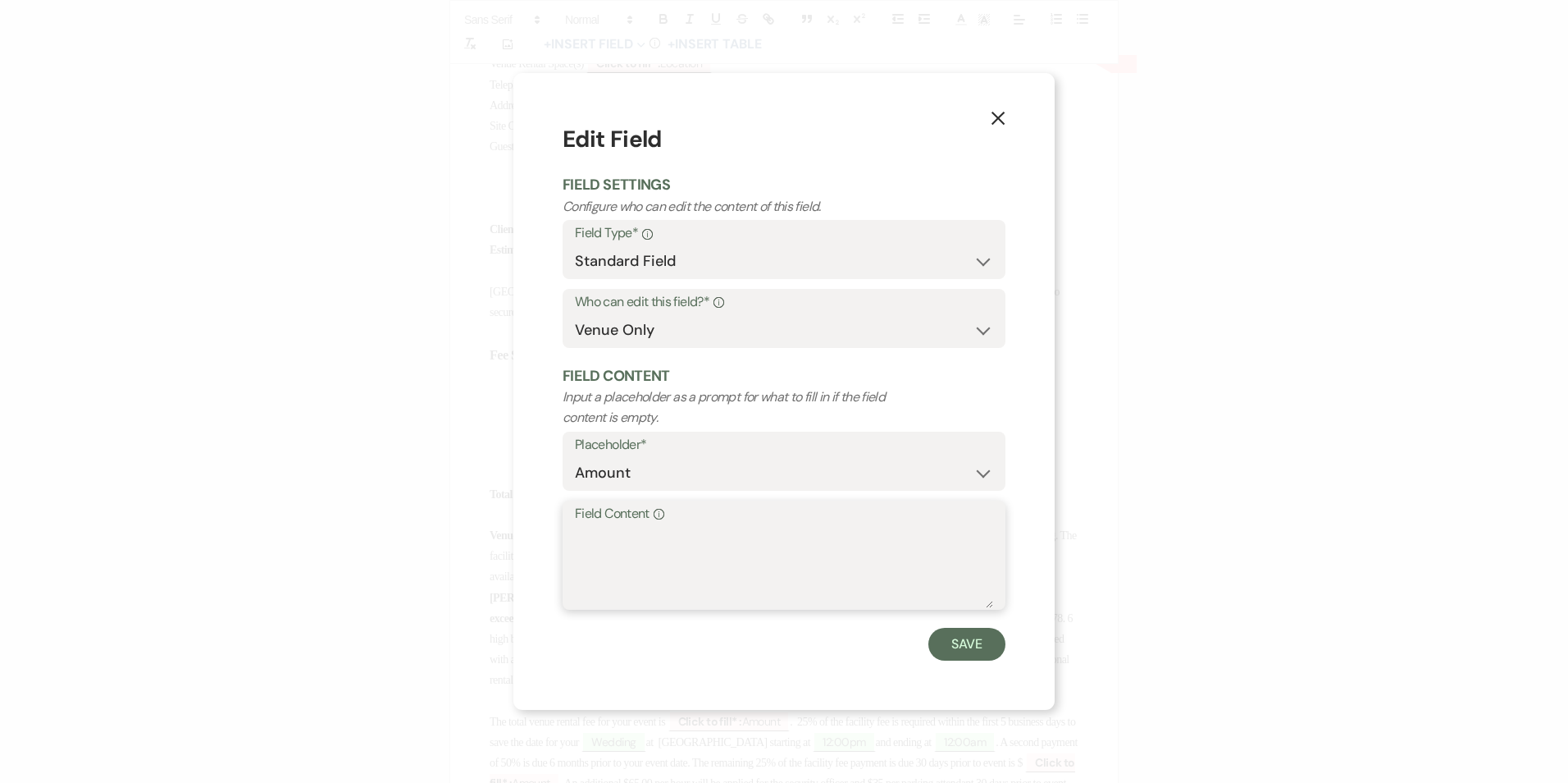
click at [624, 527] on textarea "Field Content Info" at bounding box center [784, 566] width 419 height 82
type textarea "1,875"
click at [975, 655] on button "Save" at bounding box center [967, 644] width 77 height 33
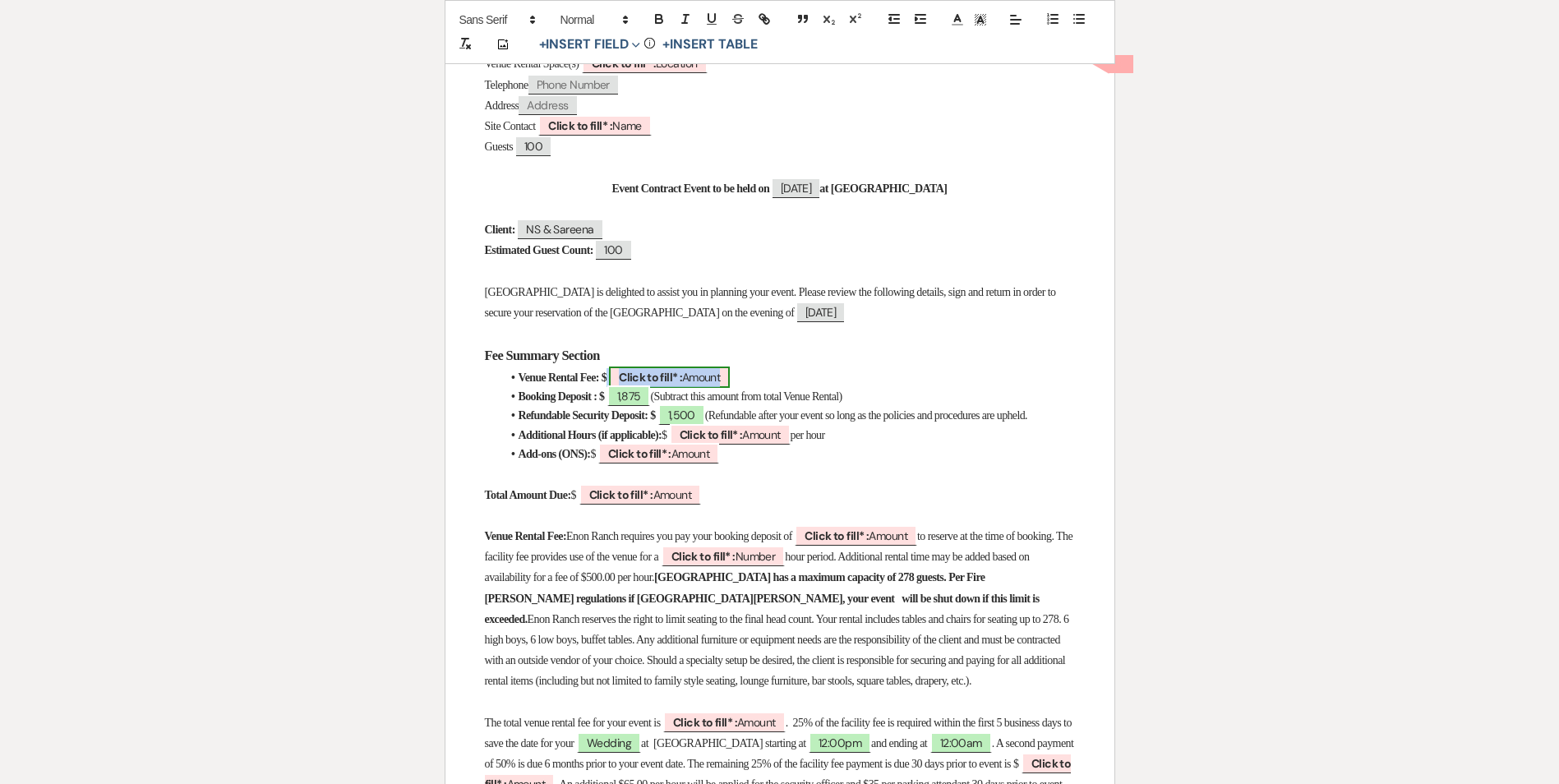
click at [668, 367] on span "Click to fill* : Amount" at bounding box center [669, 377] width 120 height 22
select select "owner"
select select "Amount"
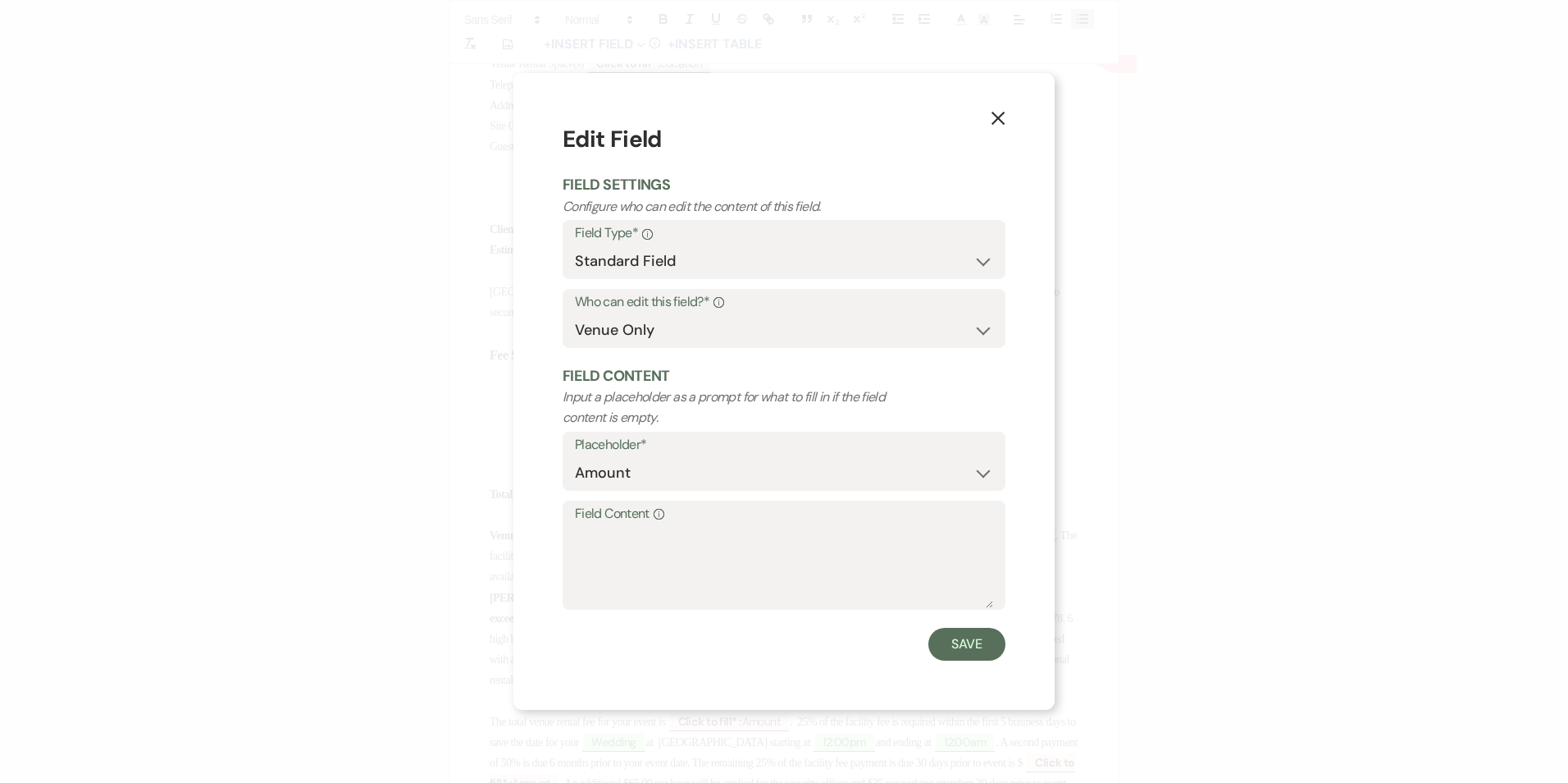
click at [991, 120] on icon "X" at bounding box center [998, 117] width 14 height 14
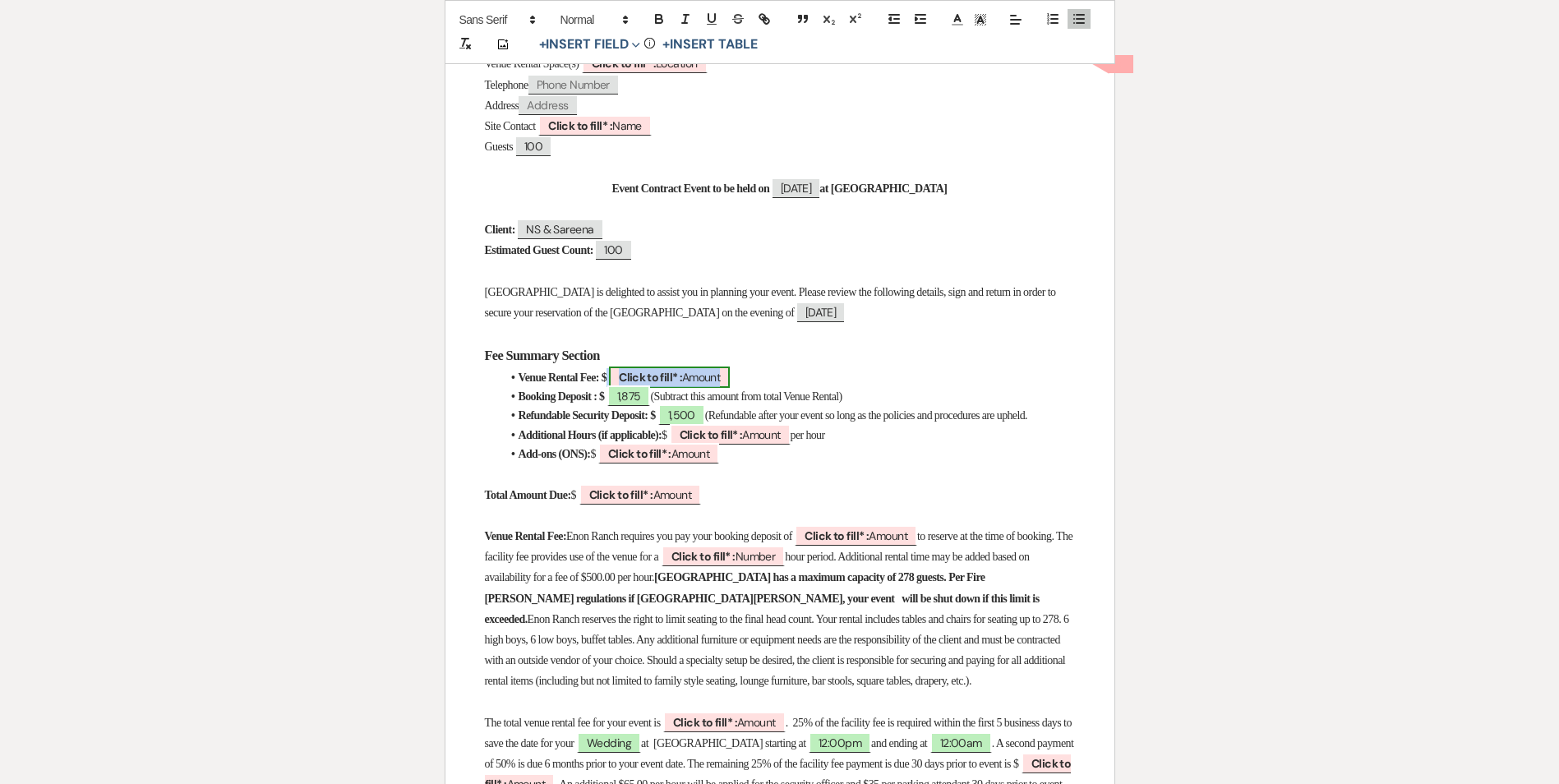
click at [668, 370] on b "Click to fill* :" at bounding box center [651, 377] width 63 height 14
select select "owner"
select select "Amount"
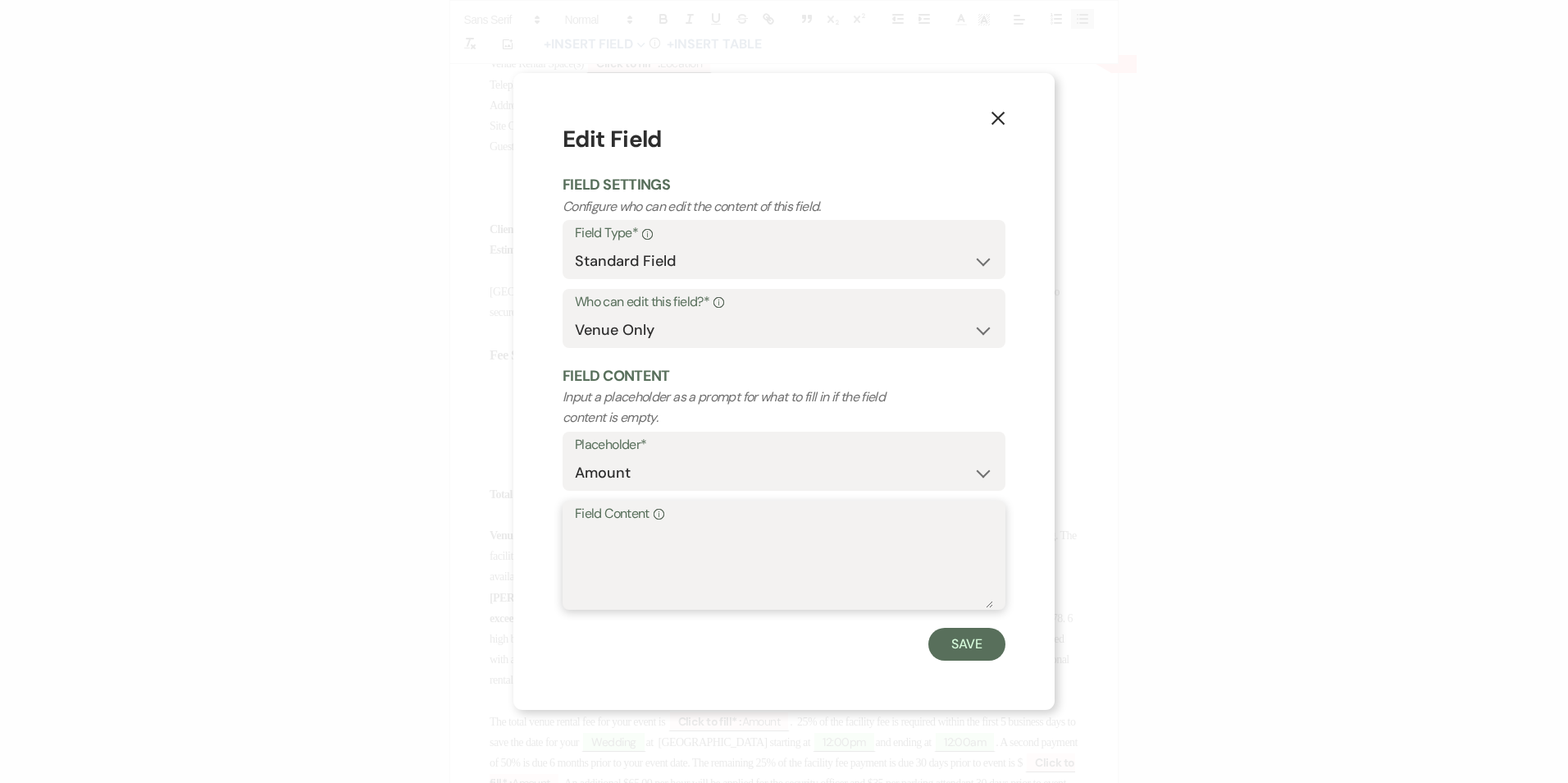
click at [682, 527] on textarea "Field Content Info" at bounding box center [784, 566] width 419 height 82
type textarea "7,500"
click at [984, 648] on button "Save" at bounding box center [967, 644] width 77 height 33
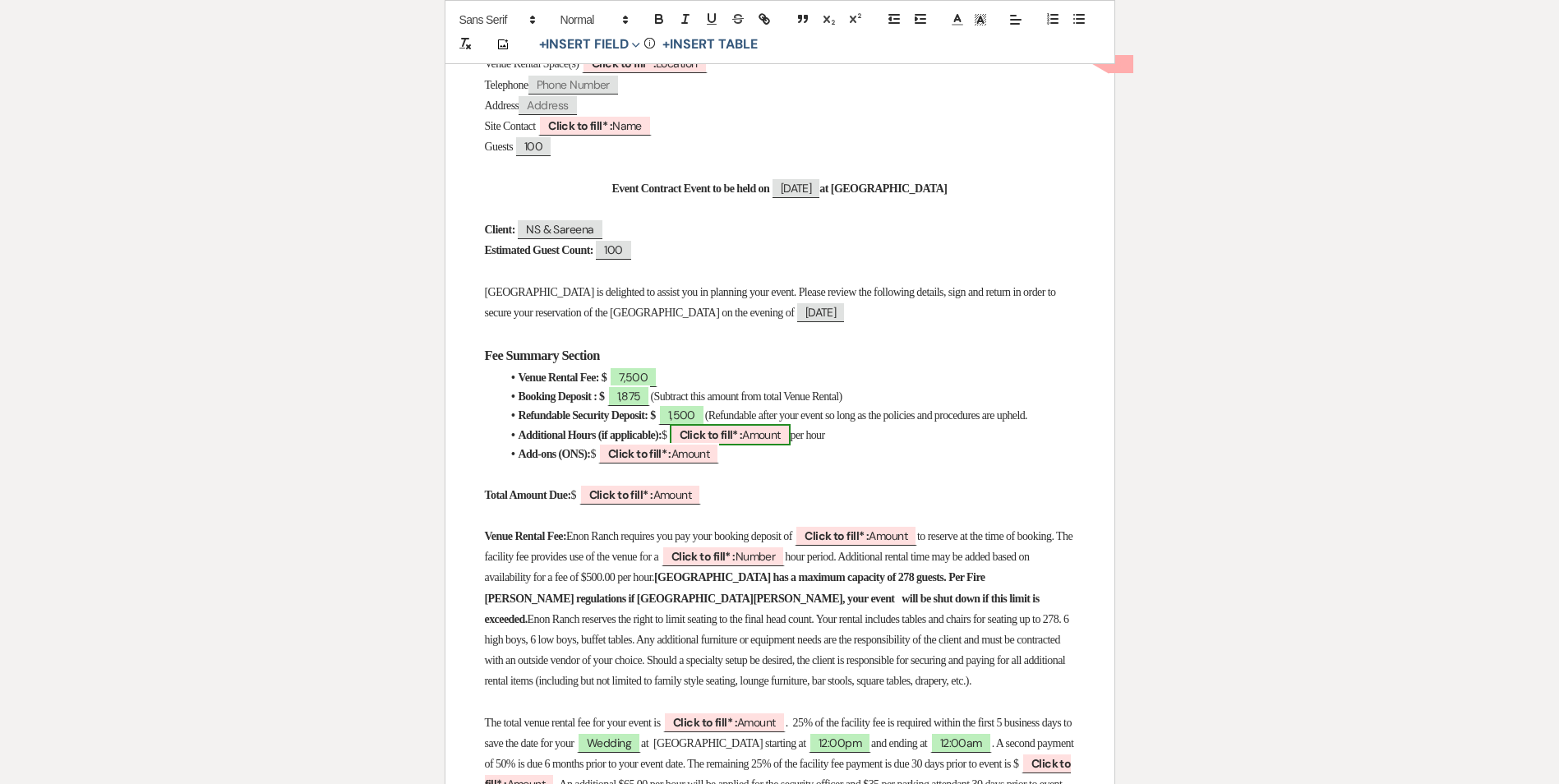
click at [743, 442] on b "Click to fill* :" at bounding box center [712, 435] width 63 height 14
select select "owner"
select select "Amount"
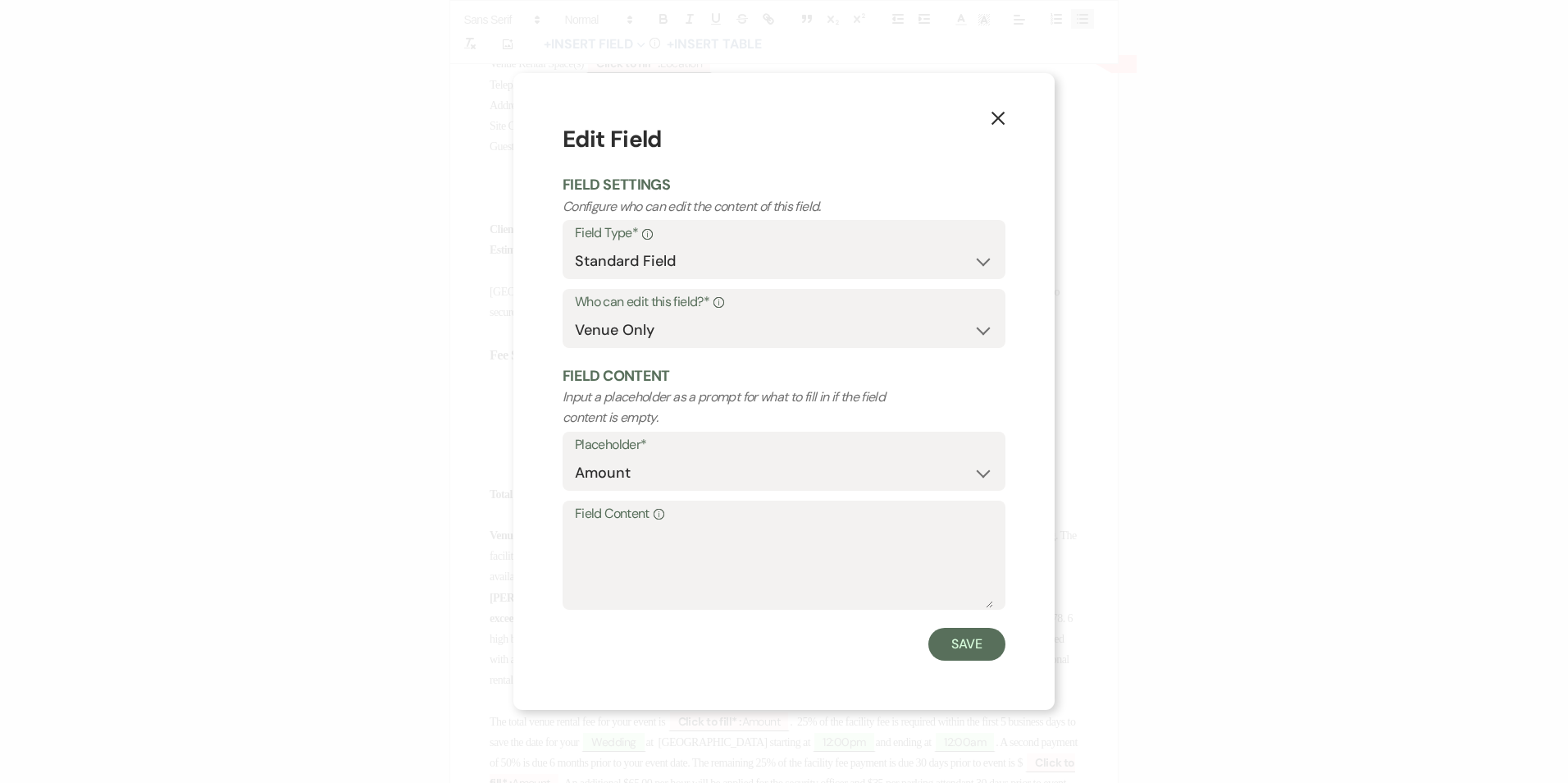
click at [717, 523] on label "Field Content Info" at bounding box center [784, 514] width 419 height 24
click at [717, 526] on textarea "Field Content Info" at bounding box center [784, 566] width 419 height 82
type textarea "N/A"
click at [996, 634] on button "Save" at bounding box center [967, 644] width 77 height 33
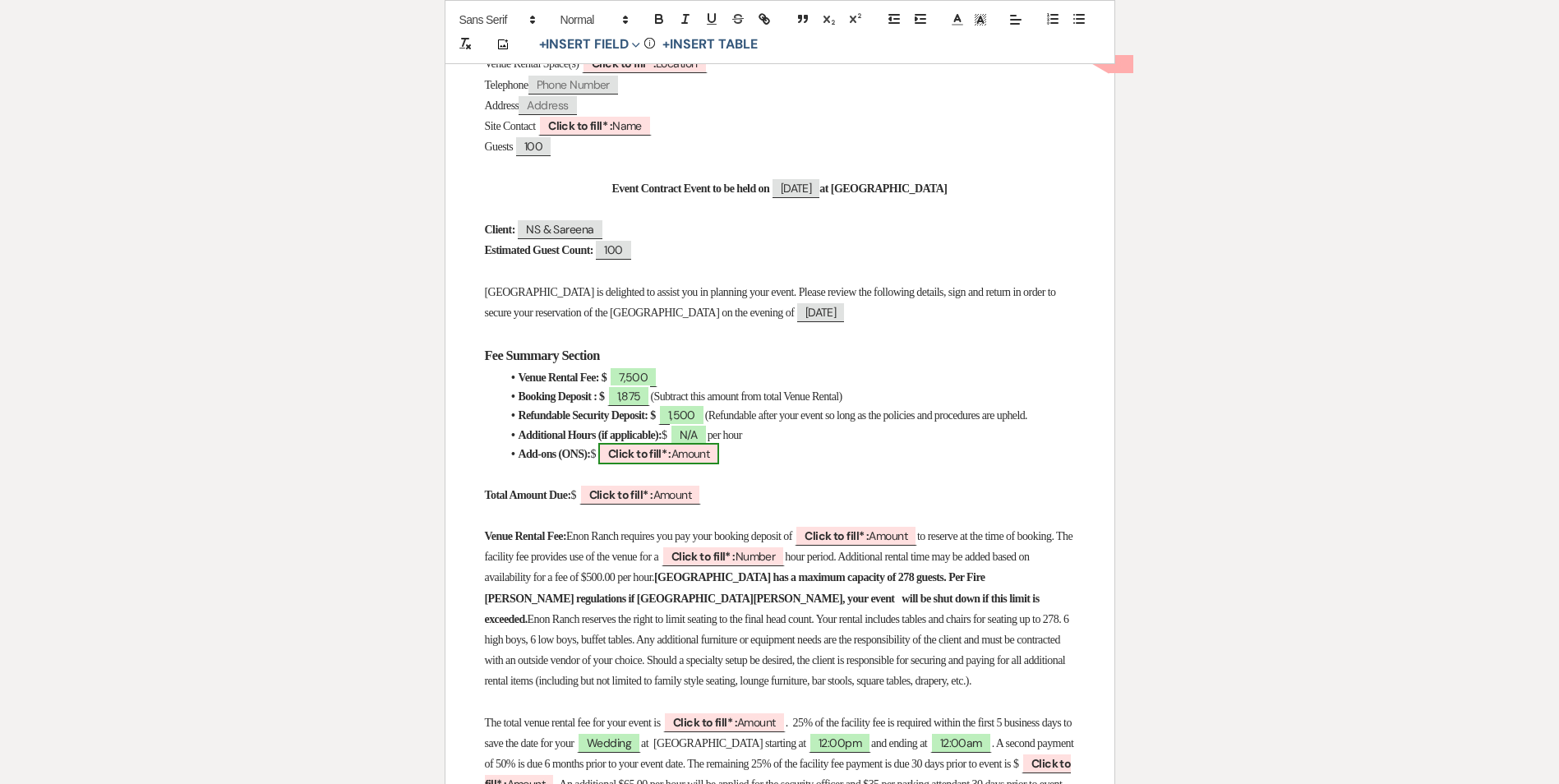
click at [671, 461] on b "Click to fill* :" at bounding box center [640, 454] width 63 height 14
select select "owner"
select select "Amount"
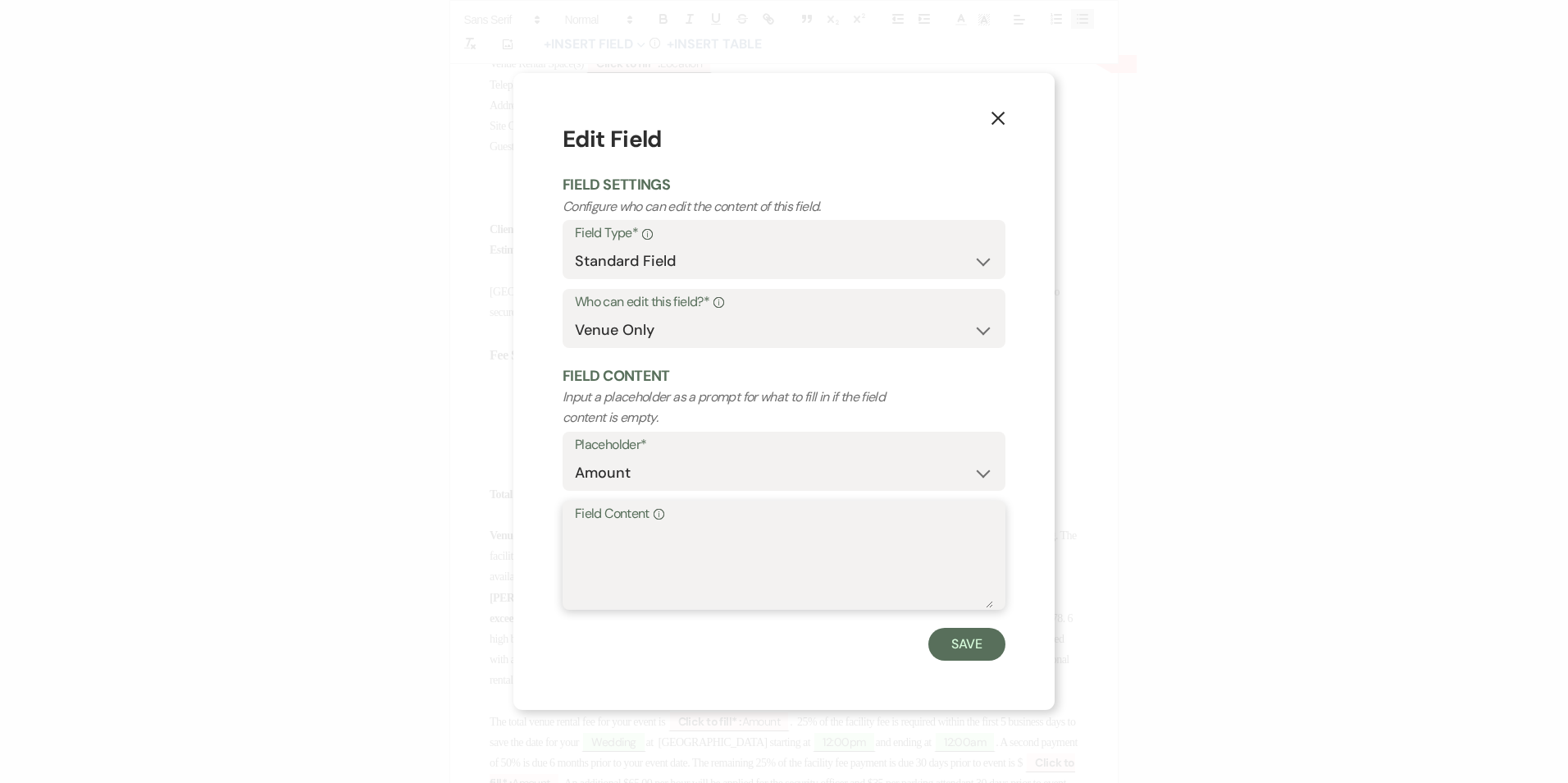
click at [654, 528] on textarea "Field Content Info" at bounding box center [784, 566] width 419 height 82
type textarea "N/A"
click at [964, 654] on button "Save" at bounding box center [967, 644] width 77 height 33
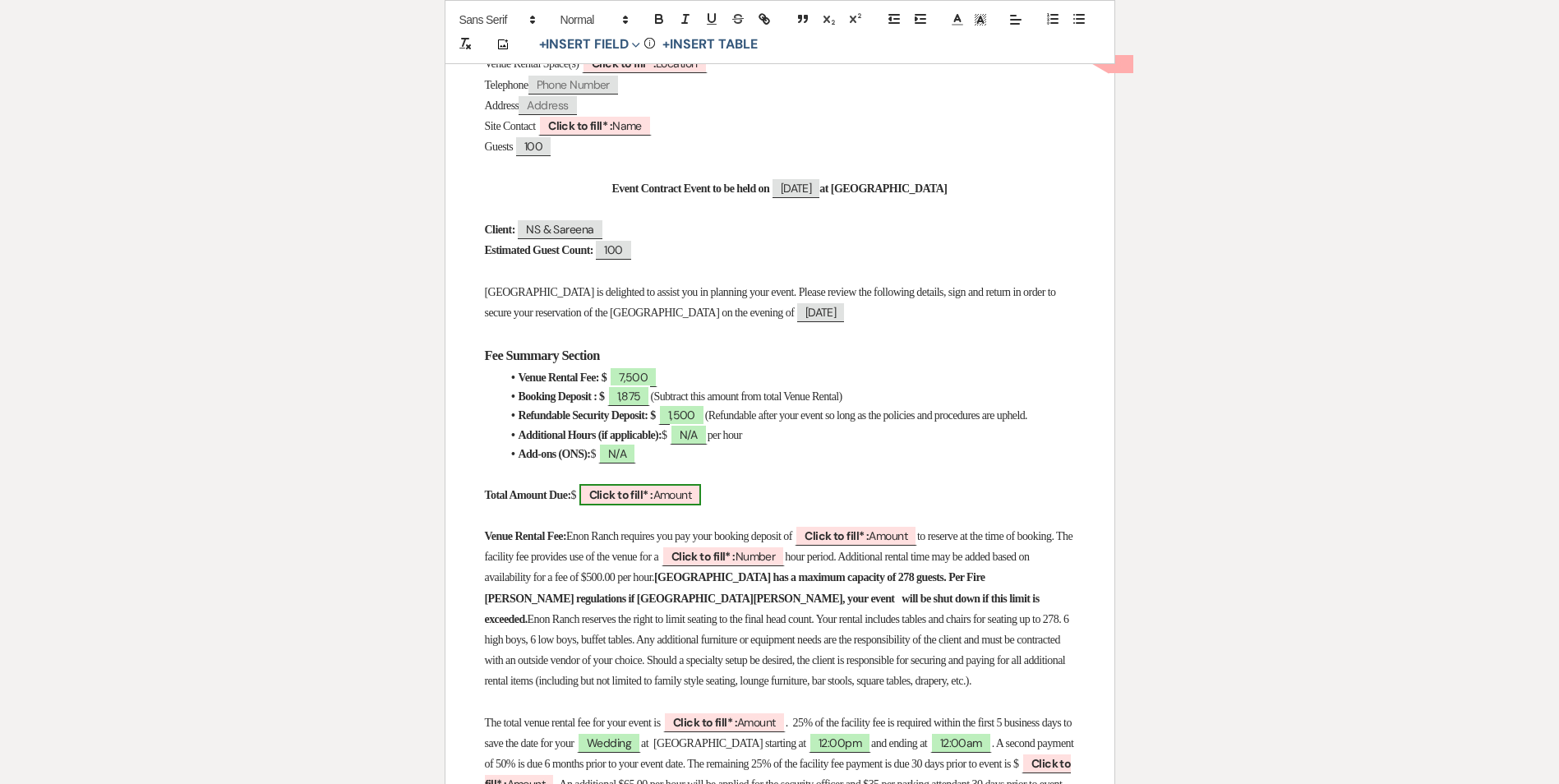
click at [625, 502] on b "Click to fill* :" at bounding box center [621, 494] width 64 height 14
select select "owner"
select select "Amount"
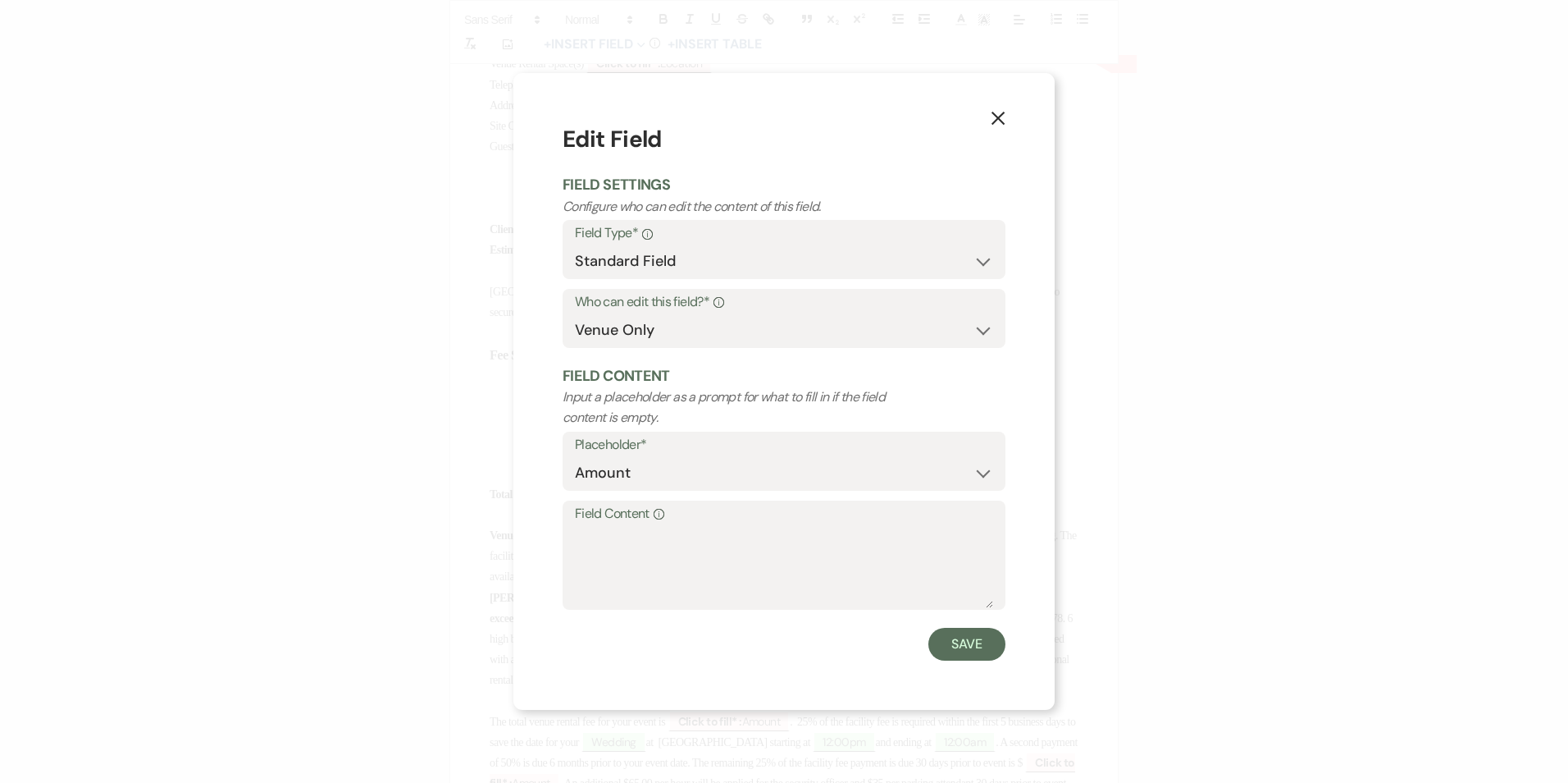
click at [996, 113] on icon "X" at bounding box center [998, 117] width 14 height 14
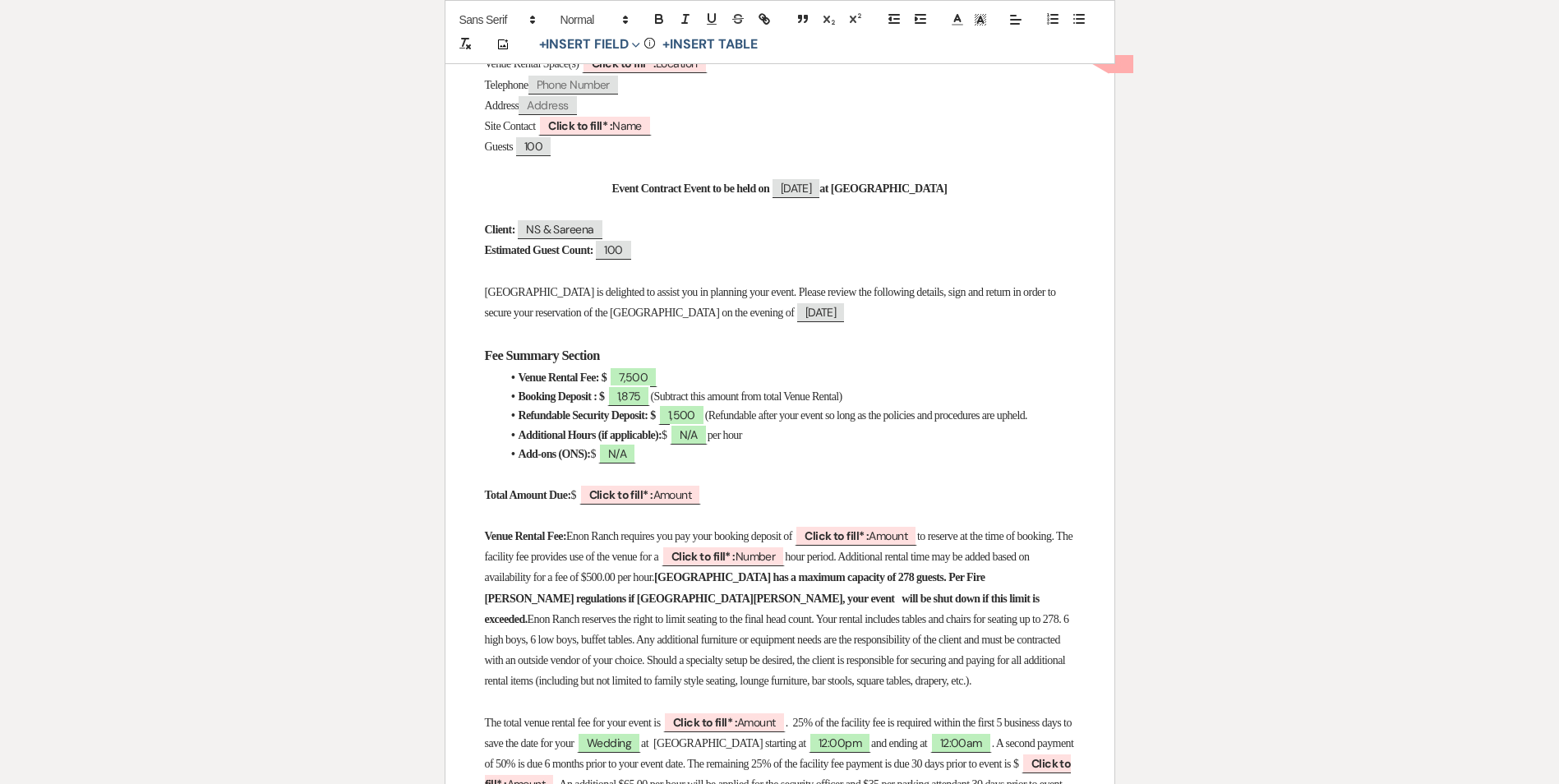
click at [623, 542] on p "Venue Rental Fee: Enon Ranch requires you pay your booking deposit of ﻿ Click t…" at bounding box center [780, 608] width 590 height 166
click at [634, 502] on b "Click to fill* :" at bounding box center [621, 494] width 64 height 14
select select "owner"
select select "Amount"
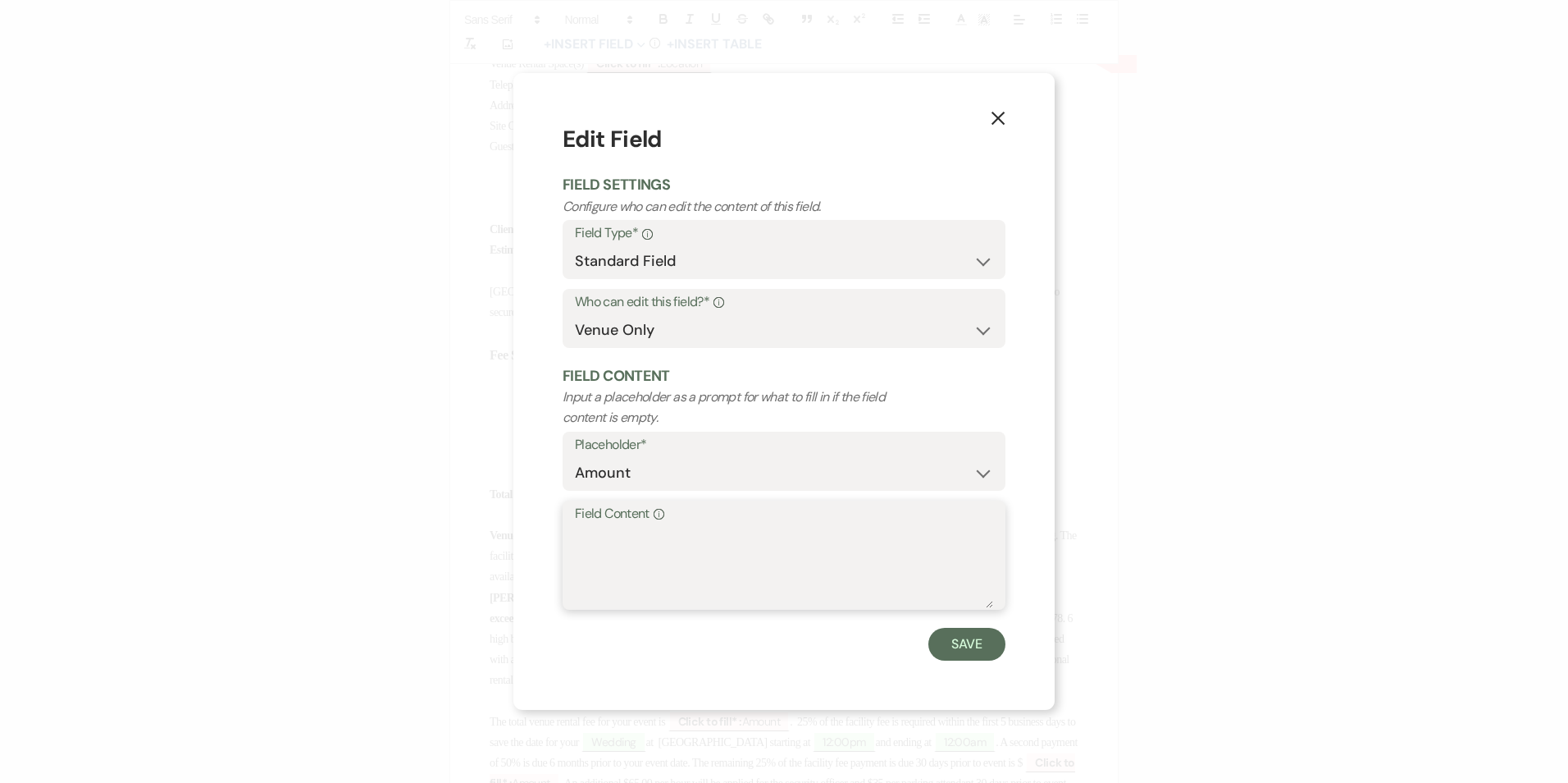
click at [630, 531] on textarea "Field Content Info" at bounding box center [784, 566] width 419 height 82
type textarea "7"
type textarea "9,000"
click at [960, 655] on button "Save" at bounding box center [967, 644] width 77 height 33
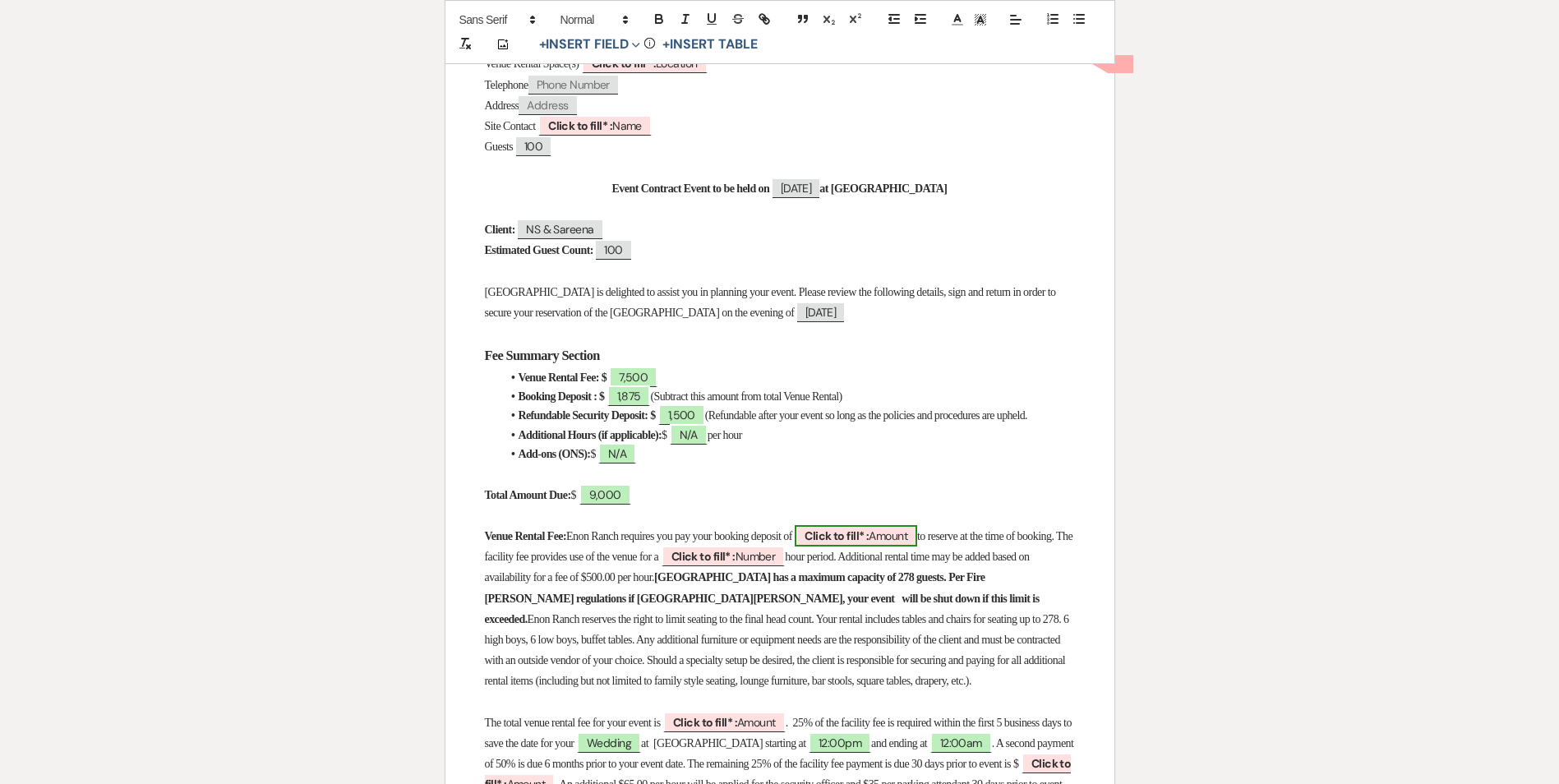
click at [869, 543] on b "Click to fill* :" at bounding box center [837, 535] width 64 height 14
select select "owner"
select select "Amount"
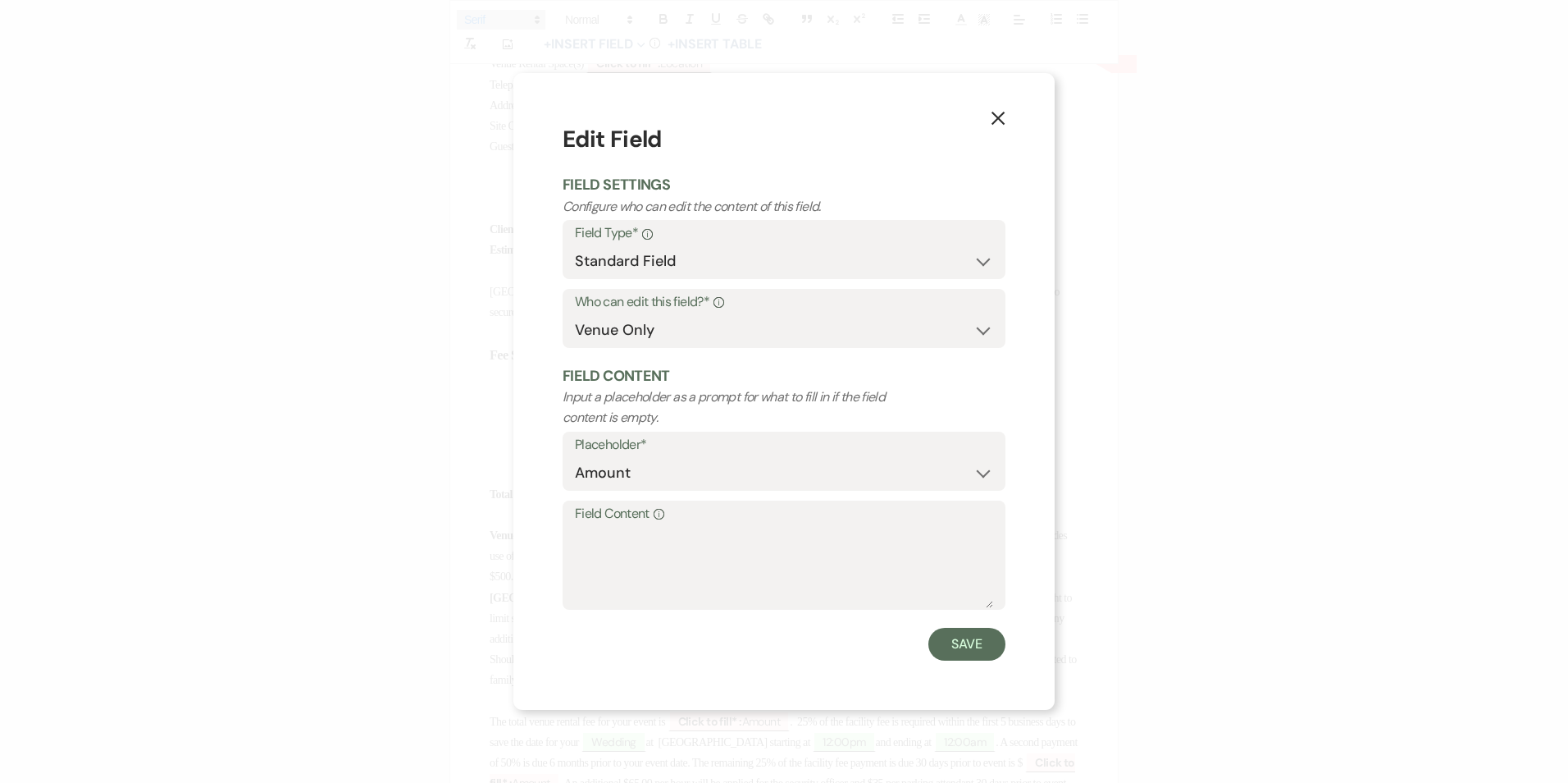
click at [1006, 551] on div "X Edit Field Field Settings Configure who can edit the content of this field. F…" at bounding box center [784, 390] width 541 height 636
click at [950, 542] on textarea "Field Content Info" at bounding box center [784, 566] width 419 height 82
type textarea "7,500"
click at [975, 635] on button "Save" at bounding box center [967, 644] width 77 height 33
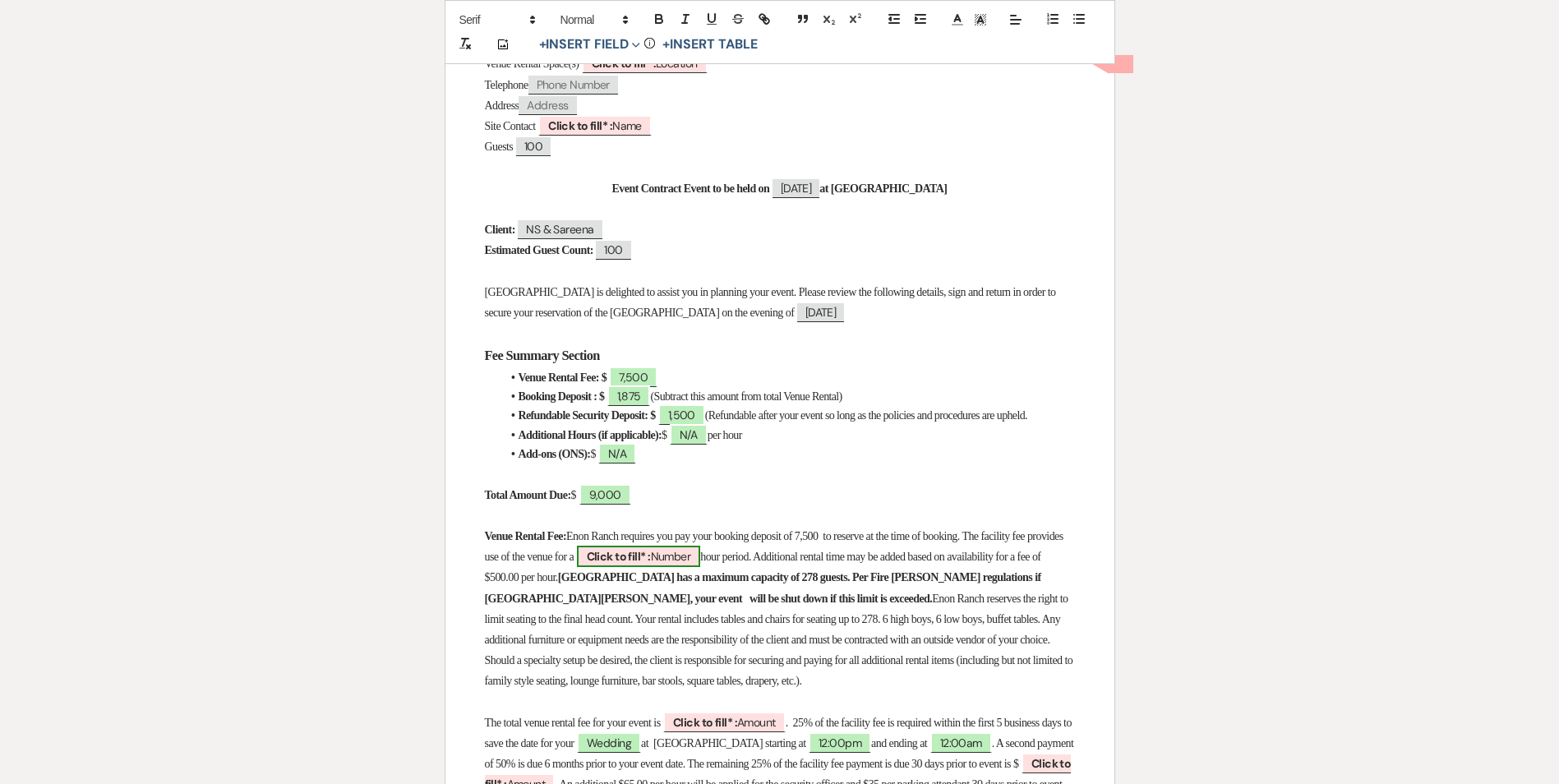
click at [701, 567] on span "Click to fill* : Number" at bounding box center [639, 556] width 124 height 22
select select "owner"
select select "Number"
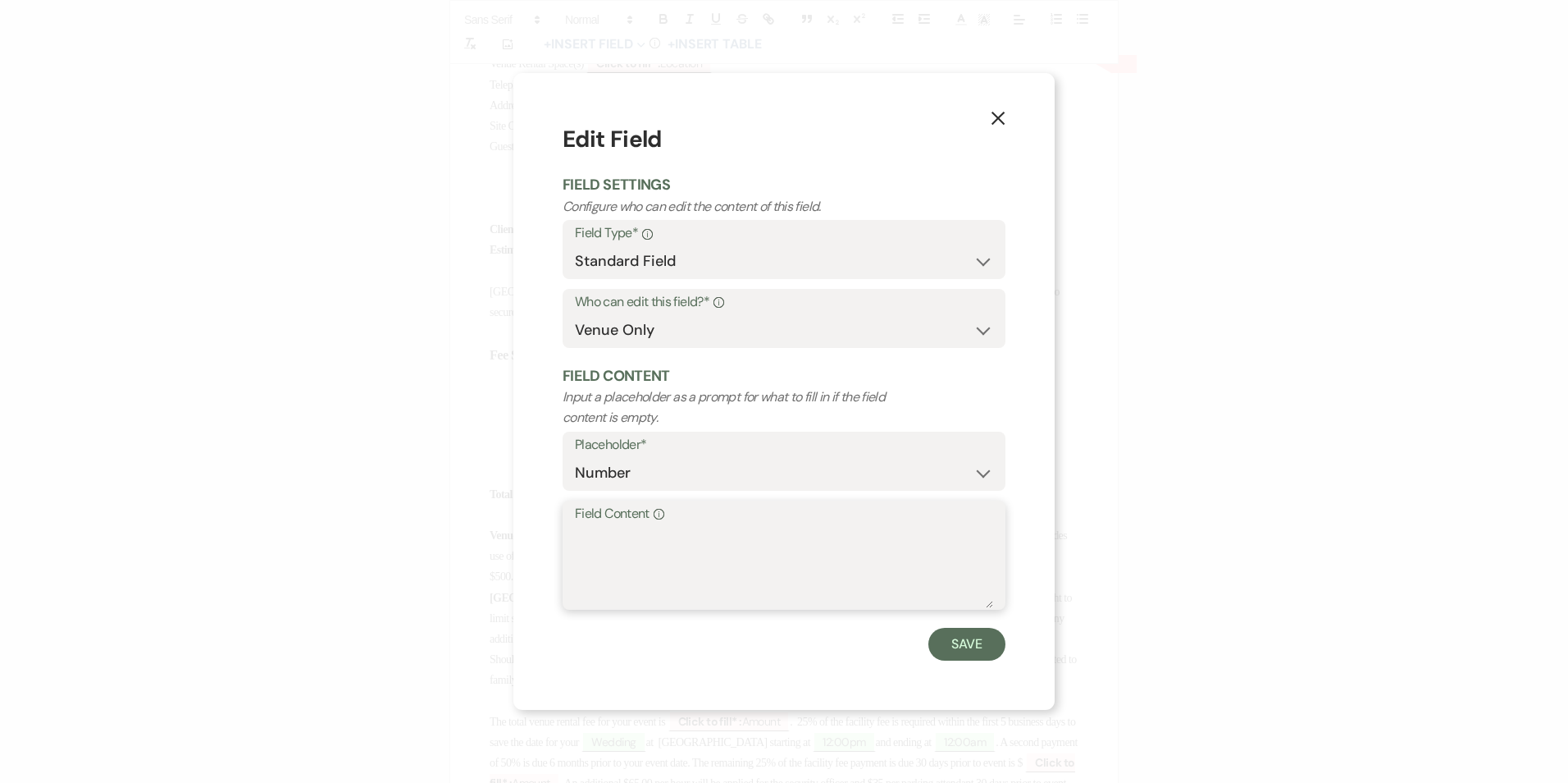
click at [658, 553] on textarea "Field Content Info" at bounding box center [784, 566] width 419 height 82
type textarea "3"
click at [961, 632] on button "Save" at bounding box center [967, 644] width 77 height 33
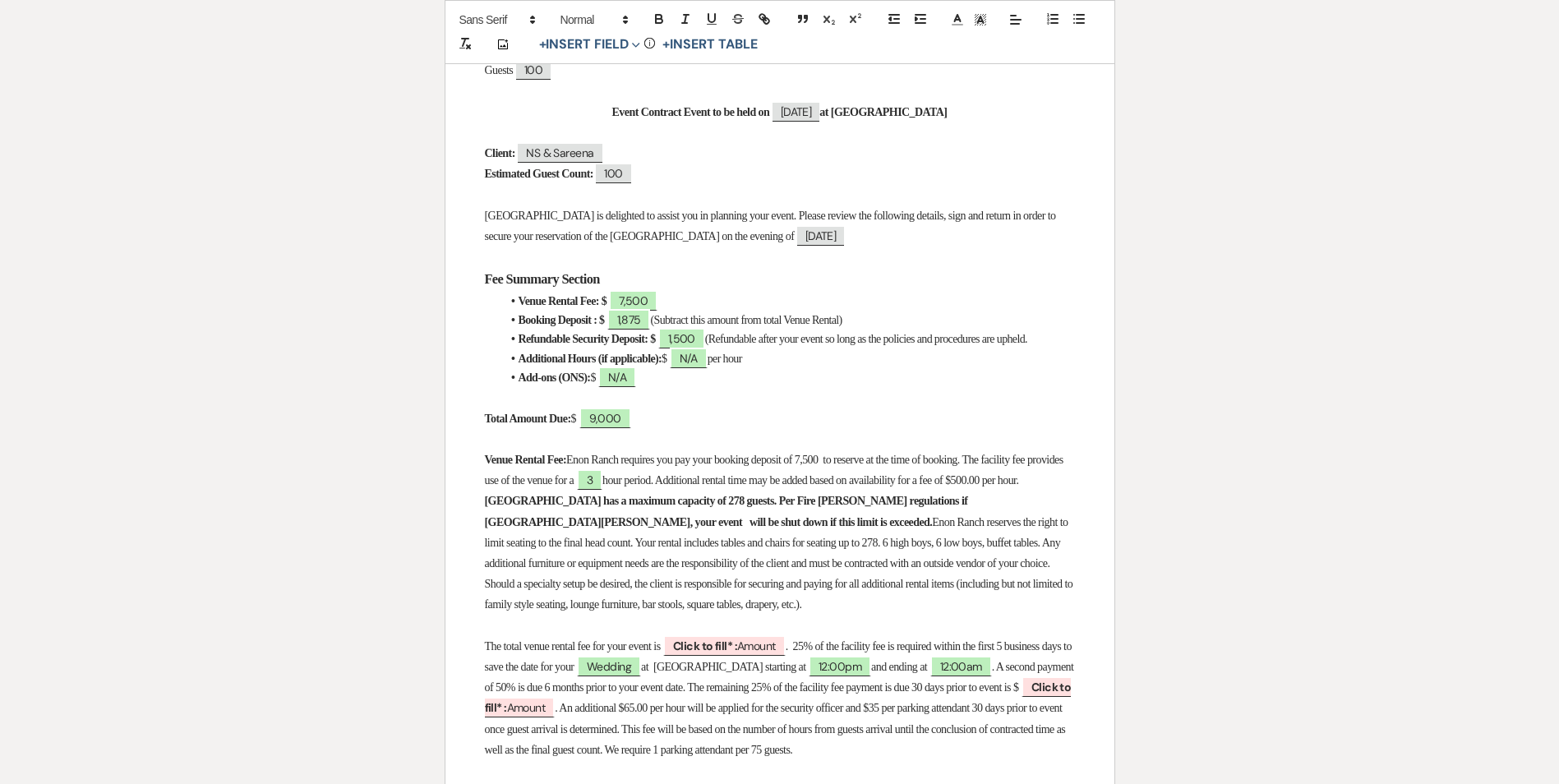
scroll to position [575, 0]
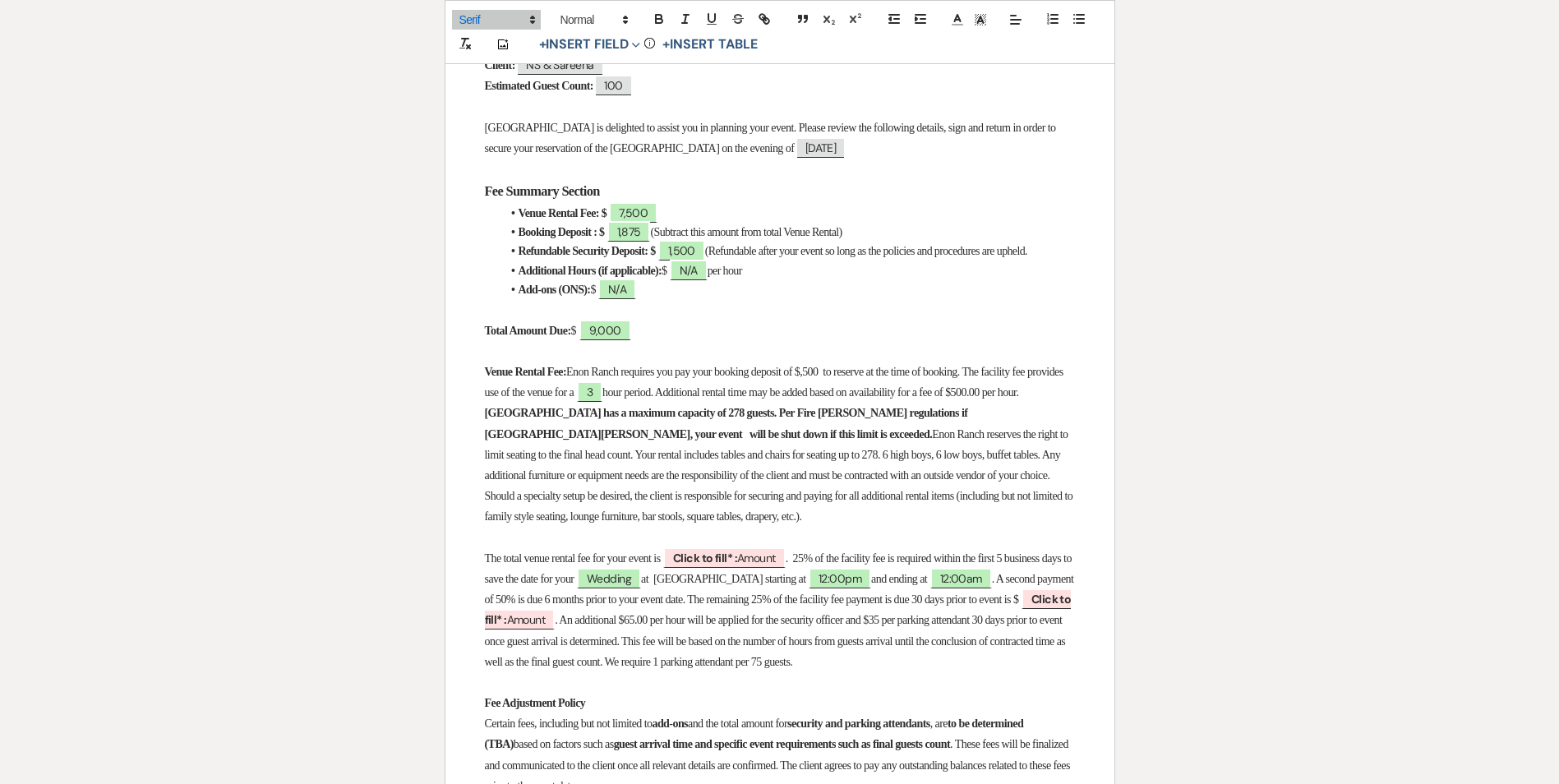
click at [843, 385] on span "Enon Ranch requires you pay your booking deposit of $,500 to reserve at the tim…" at bounding box center [775, 382] width 581 height 33
click at [845, 382] on span "Enon Ranch requires you pay your booking deposit of $,500 to reserve at the tim…" at bounding box center [775, 382] width 581 height 33
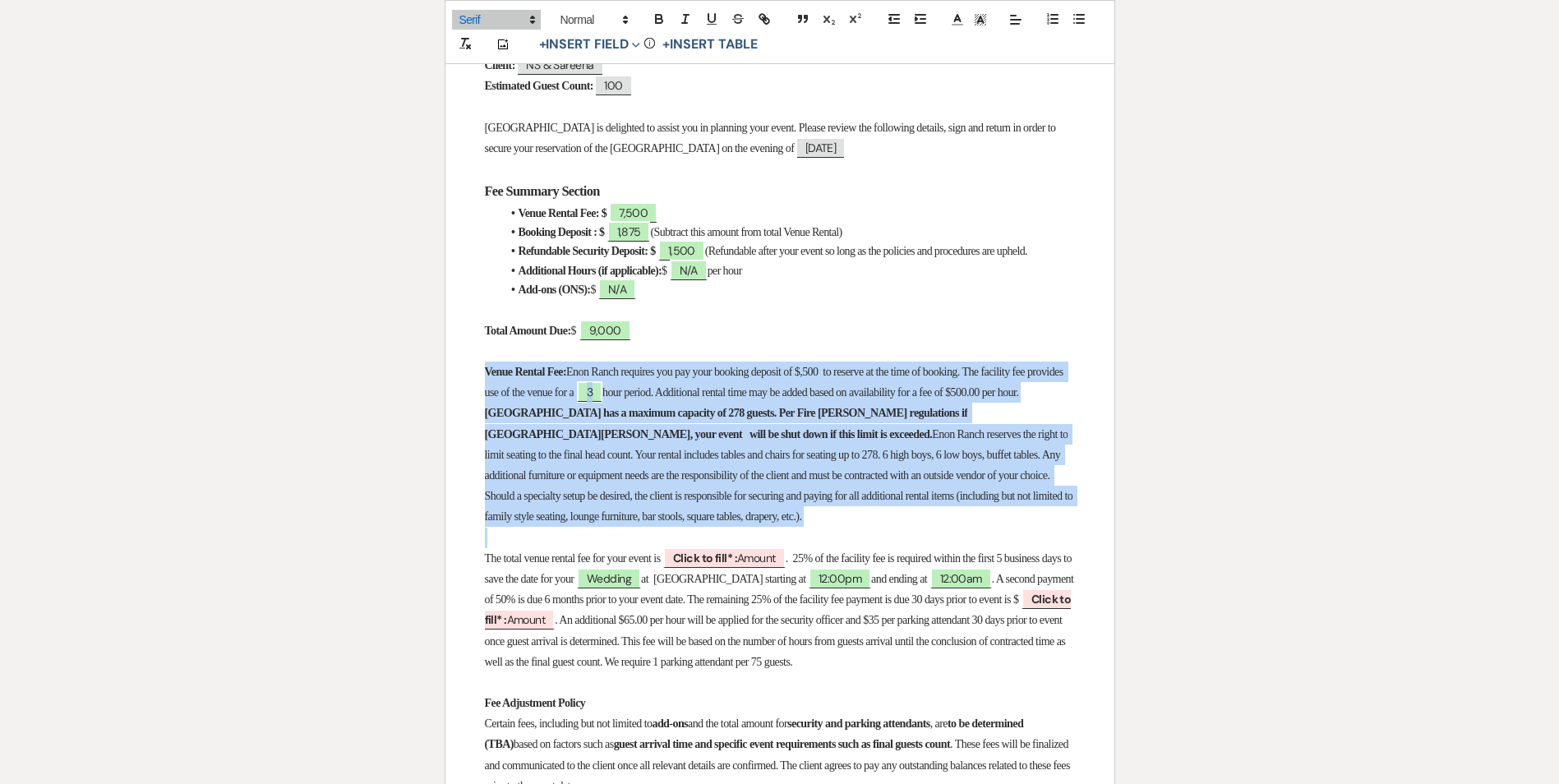
click at [844, 382] on span "Enon Ranch requires you pay your booking deposit of $,500 to reserve at the tim…" at bounding box center [775, 382] width 581 height 33
click at [845, 390] on span "Enon Ranch requires you pay your booking deposit of $,500 to reserve at the tim…" at bounding box center [775, 382] width 581 height 33
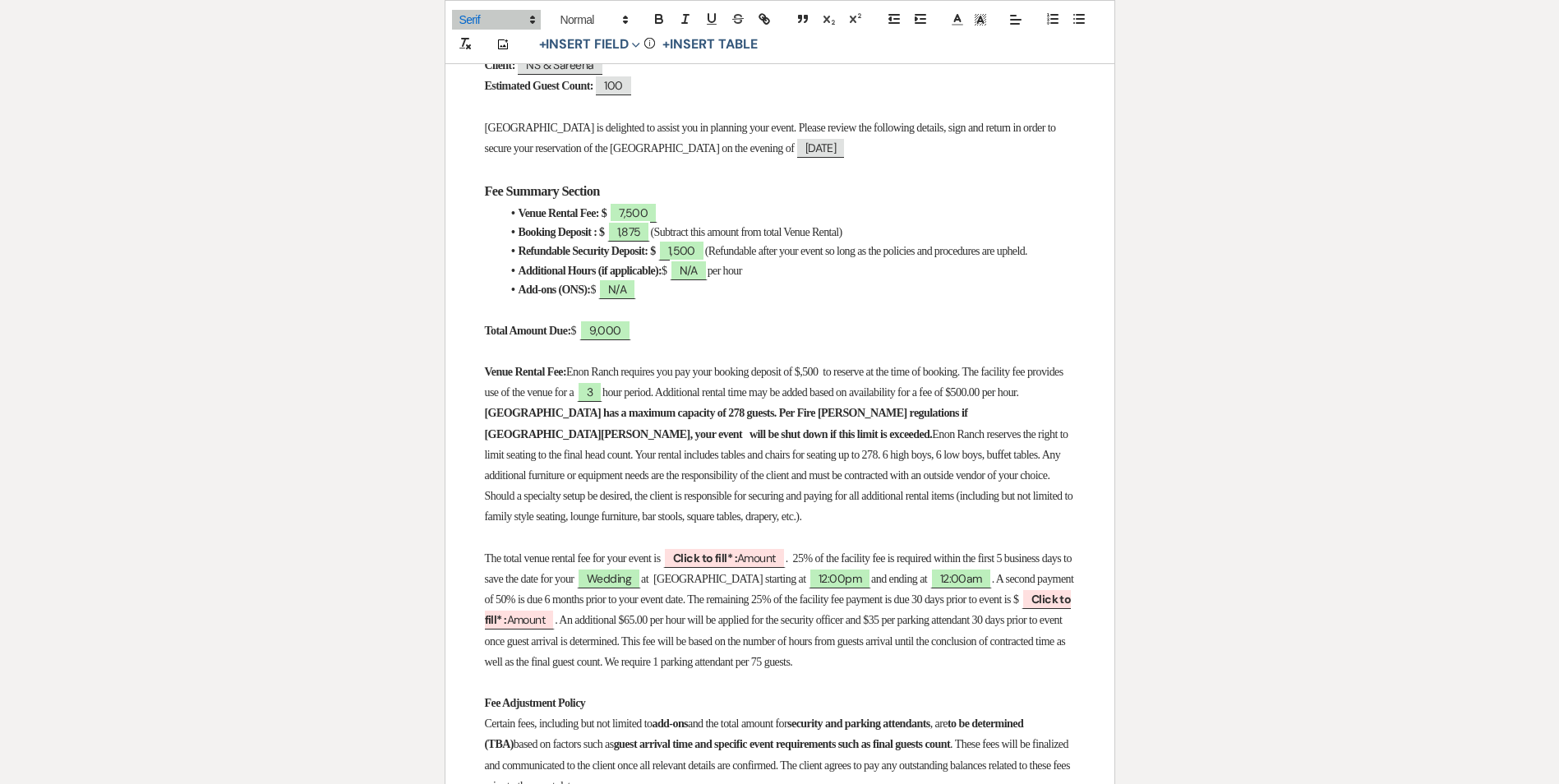
click at [843, 383] on span "Enon Ranch requires you pay your booking deposit of $,500 to reserve at the tim…" at bounding box center [775, 382] width 581 height 33
drag, startPoint x: 602, startPoint y: 423, endPoint x: 823, endPoint y: 424, distance: 221.0
click at [821, 424] on strong "Enon Ranch has a maximum capacity of 278 guests. Per Fire Marshall regulations …" at bounding box center [728, 423] width 486 height 33
drag, startPoint x: 848, startPoint y: 425, endPoint x: 844, endPoint y: 446, distance: 21.4
click at [844, 439] on strong "Enon Ranch has a maximum capacity of 278 guests. Per Fire Marshall regulations …" at bounding box center [728, 423] width 486 height 33
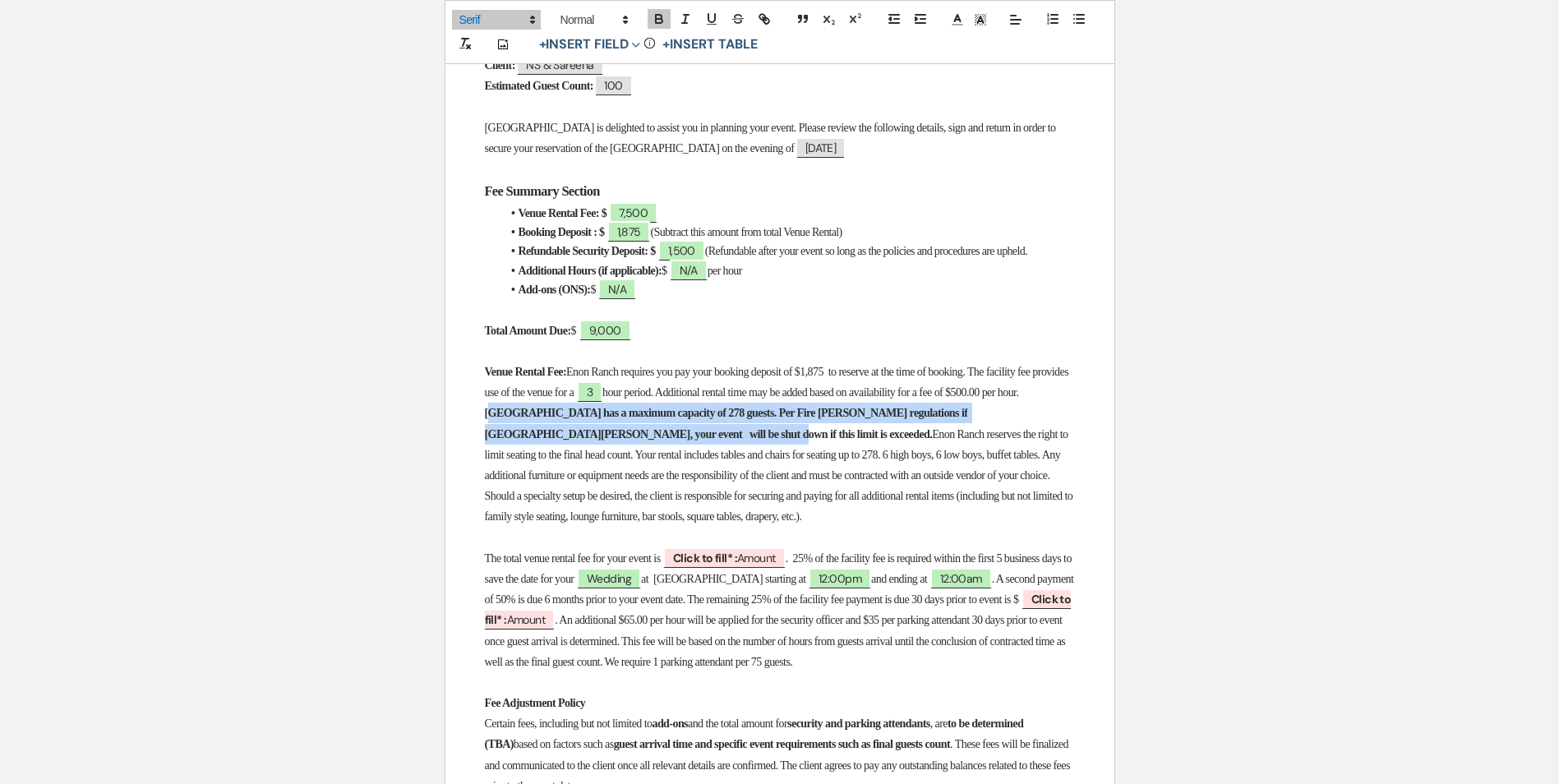
drag, startPoint x: 850, startPoint y: 446, endPoint x: 603, endPoint y: 429, distance: 247.6
click at [603, 429] on strong "Enon Ranch has a maximum capacity of 278 guests. Per Fire Marshall regulations …" at bounding box center [728, 423] width 486 height 33
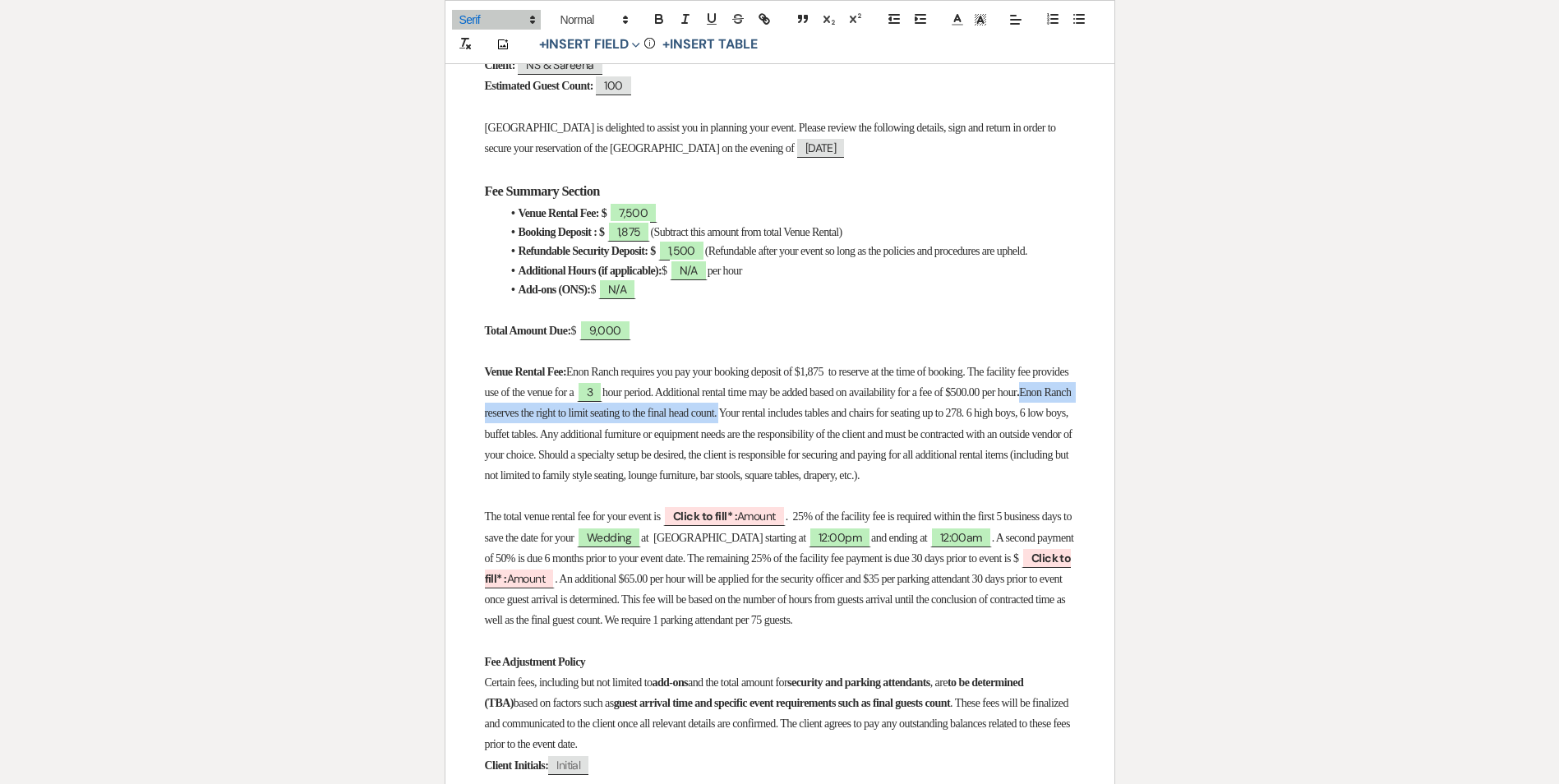
drag, startPoint x: 603, startPoint y: 422, endPoint x: 922, endPoint y: 423, distance: 319.0
click at [922, 423] on span "Enon Ranch reserves the right to limit seating to the final head count. Your re…" at bounding box center [780, 434] width 590 height 95
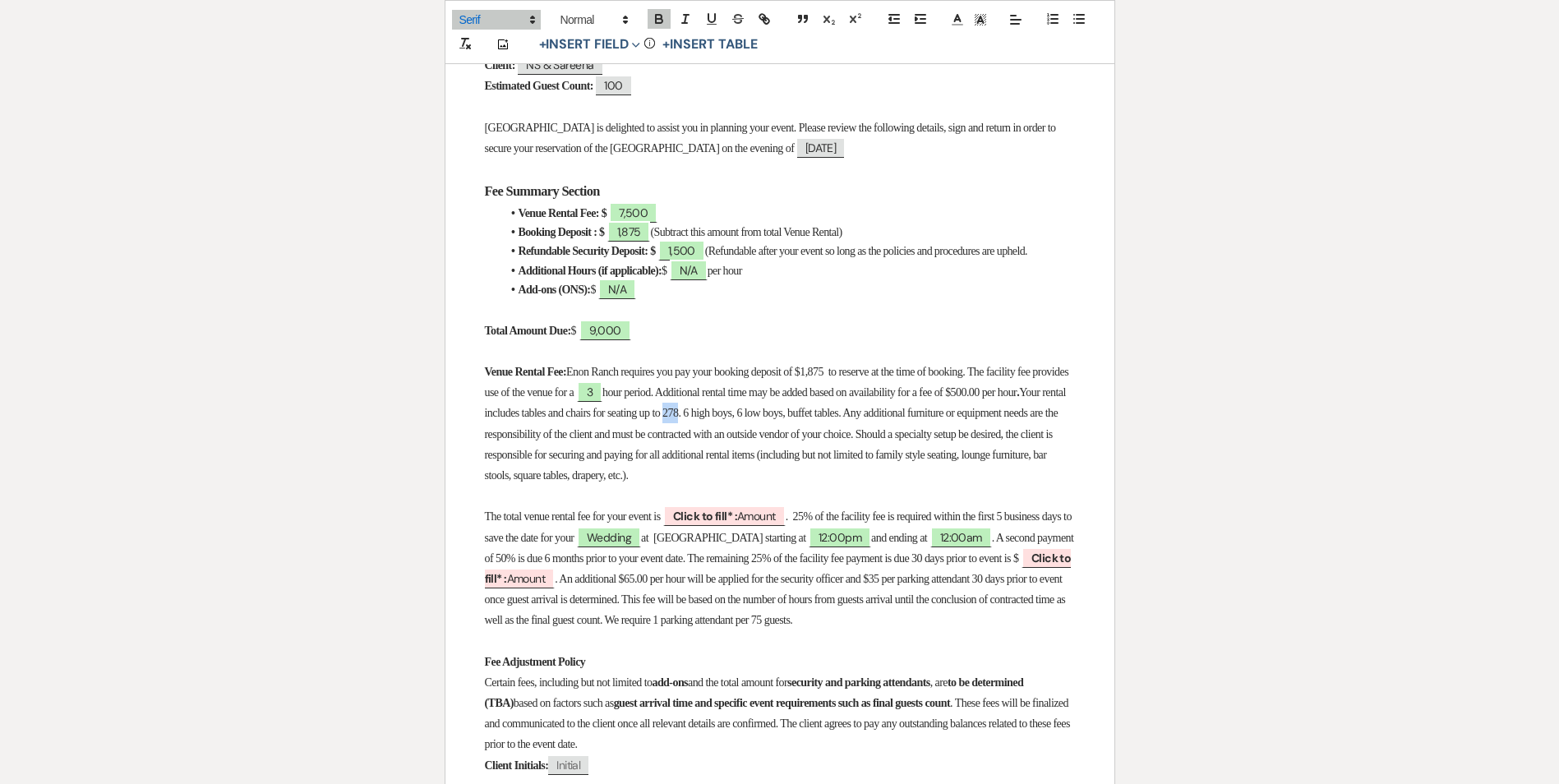
drag, startPoint x: 854, startPoint y: 427, endPoint x: 873, endPoint y: 426, distance: 19.0
click at [873, 426] on span "Your rental includes tables and chairs for seating up to 278. 6 high boys, 6 lo…" at bounding box center [776, 434] width 583 height 95
drag, startPoint x: 893, startPoint y: 429, endPoint x: 914, endPoint y: 423, distance: 21.8
click at [913, 423] on span "Your rental includes tables and chairs for seating up to 75 guest . 6 high boys…" at bounding box center [778, 434] width 586 height 95
click at [901, 421] on span "Your rental includes tables and chairs for seating up to 75 guest . 6 high boys…" at bounding box center [778, 434] width 586 height 95
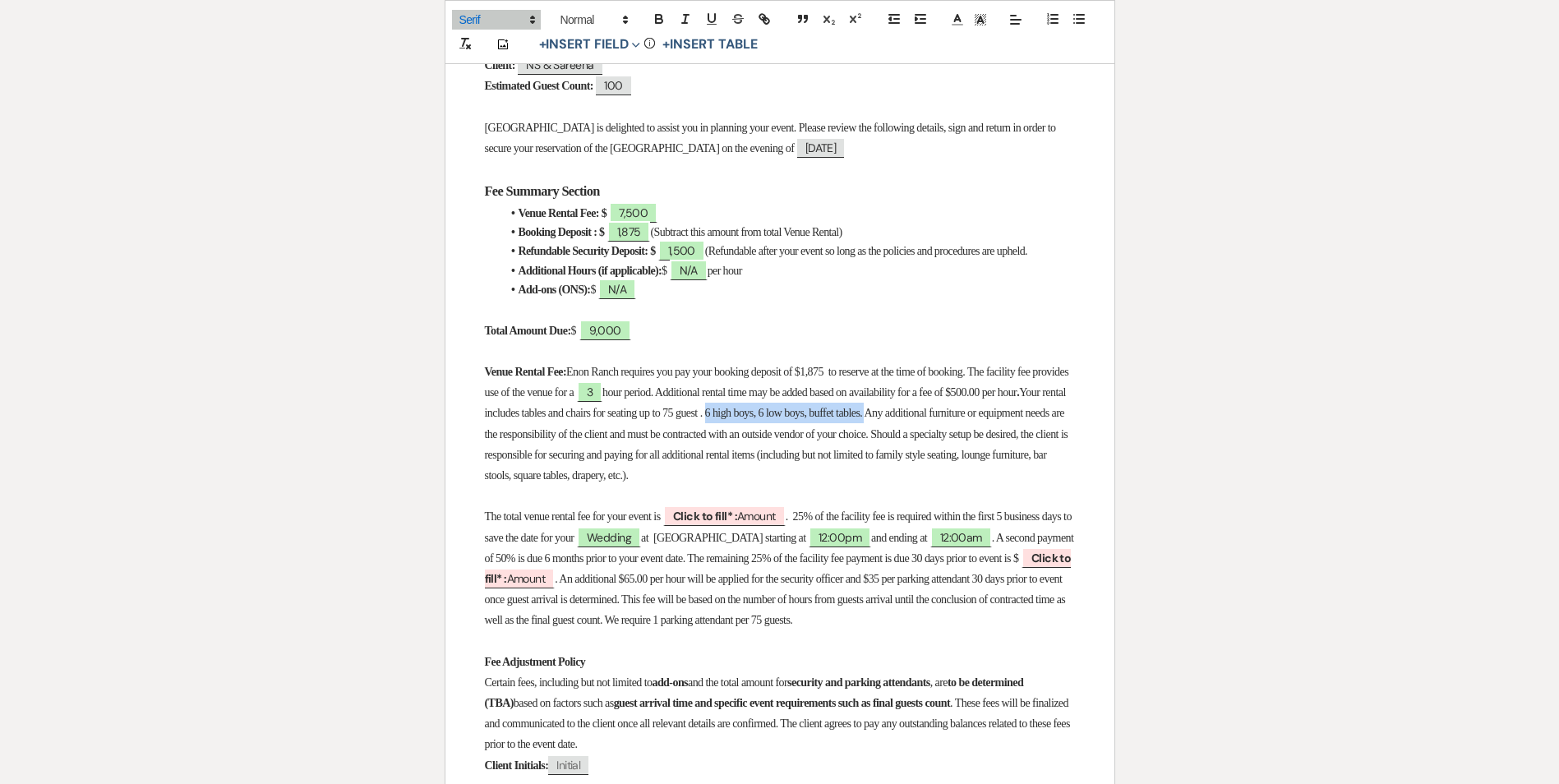
drag, startPoint x: 899, startPoint y: 427, endPoint x: 1075, endPoint y: 432, distance: 176.1
click at [1075, 432] on p "Venue Rental Fee: Enon Ranch requires you pay your booking deposit of $1,875 to…" at bounding box center [780, 423] width 590 height 124
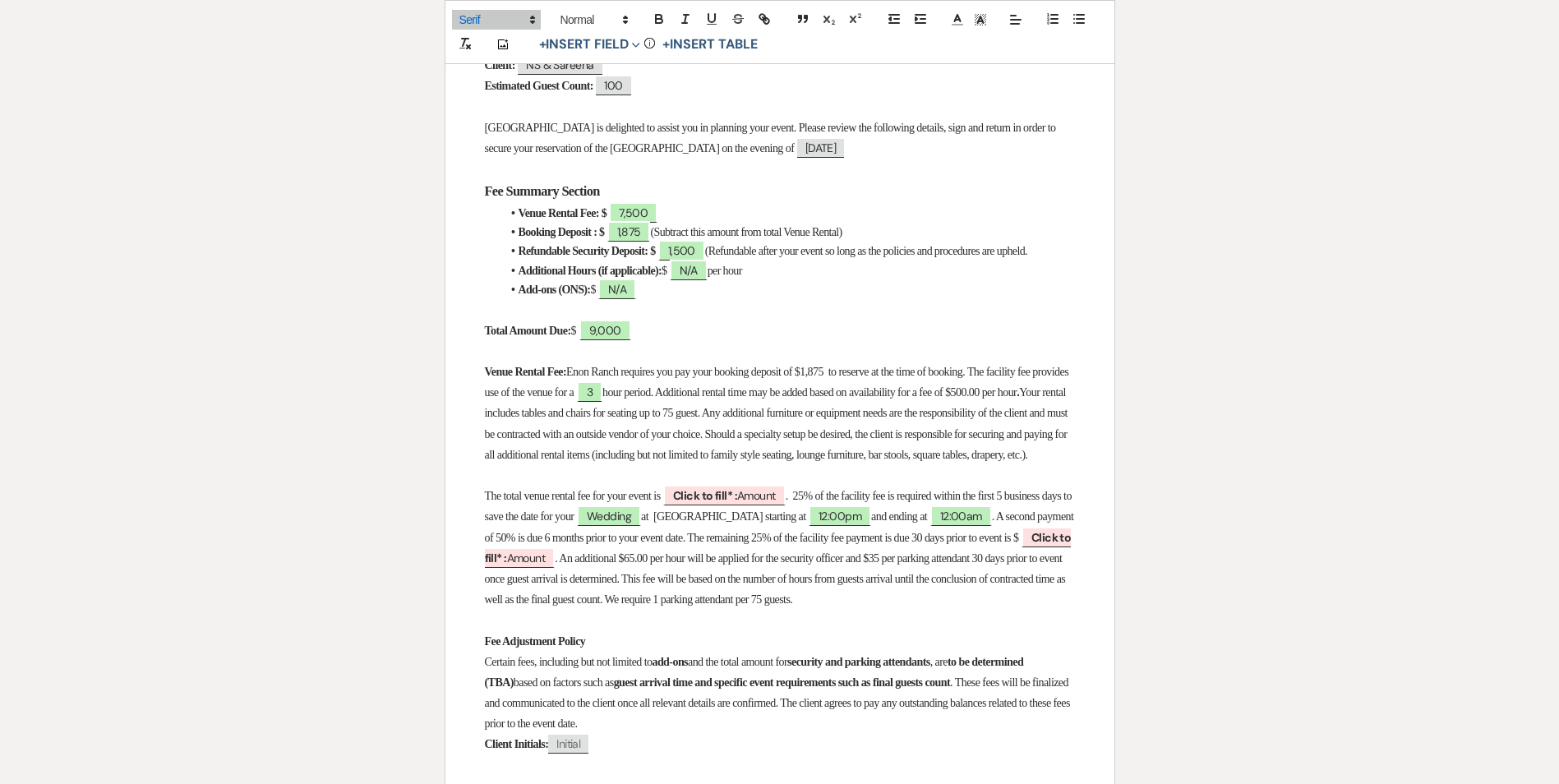
click at [697, 429] on span "Your rental includes tables and chairs for seating up to 75 guest. Any addition…" at bounding box center [777, 423] width 585 height 75
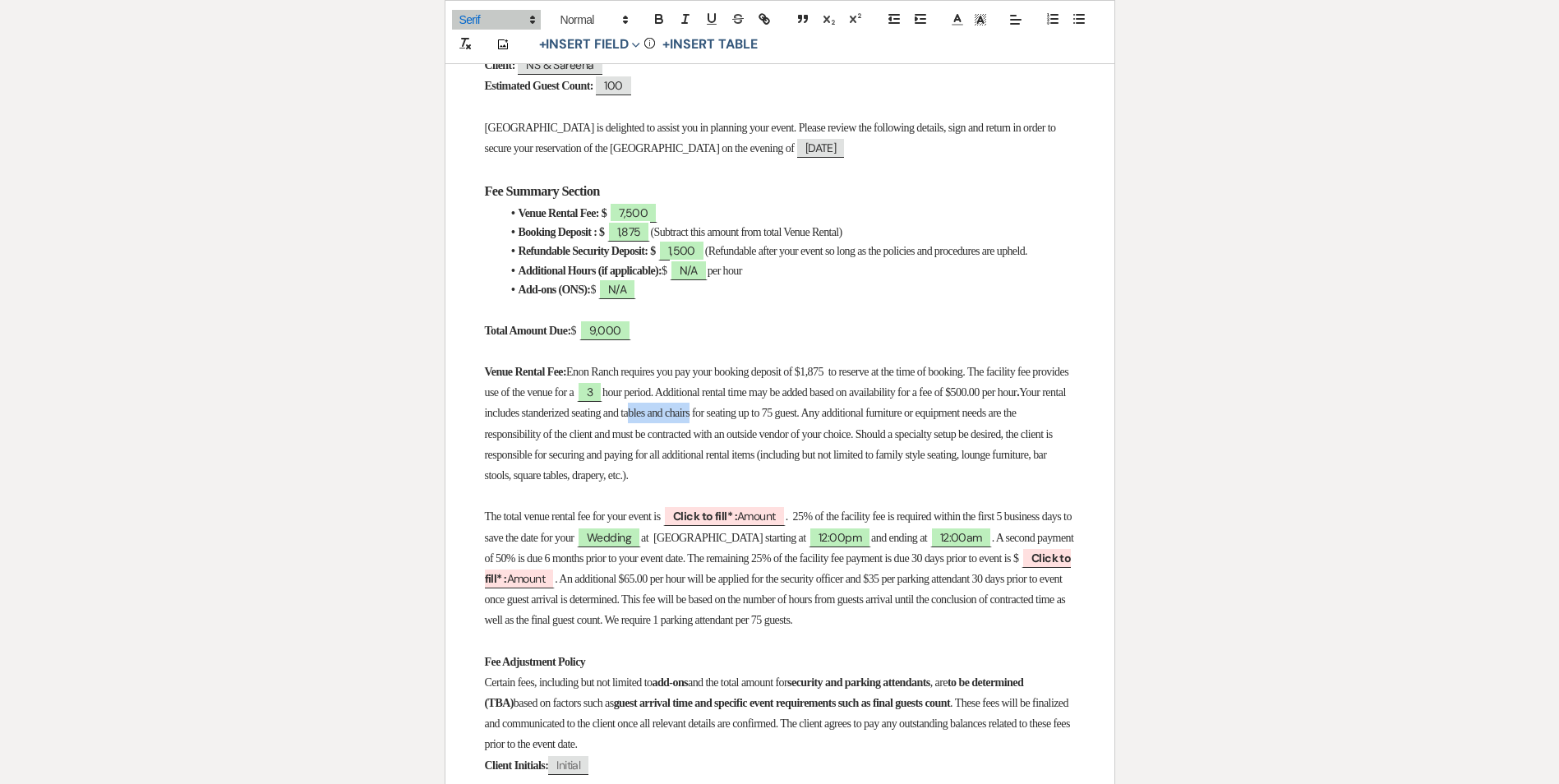
drag, startPoint x: 887, startPoint y: 423, endPoint x: 815, endPoint y: 421, distance: 72.0
click at [817, 422] on span "Your rental includes standerized seating and tables and chairs for seating up t…" at bounding box center [776, 434] width 583 height 95
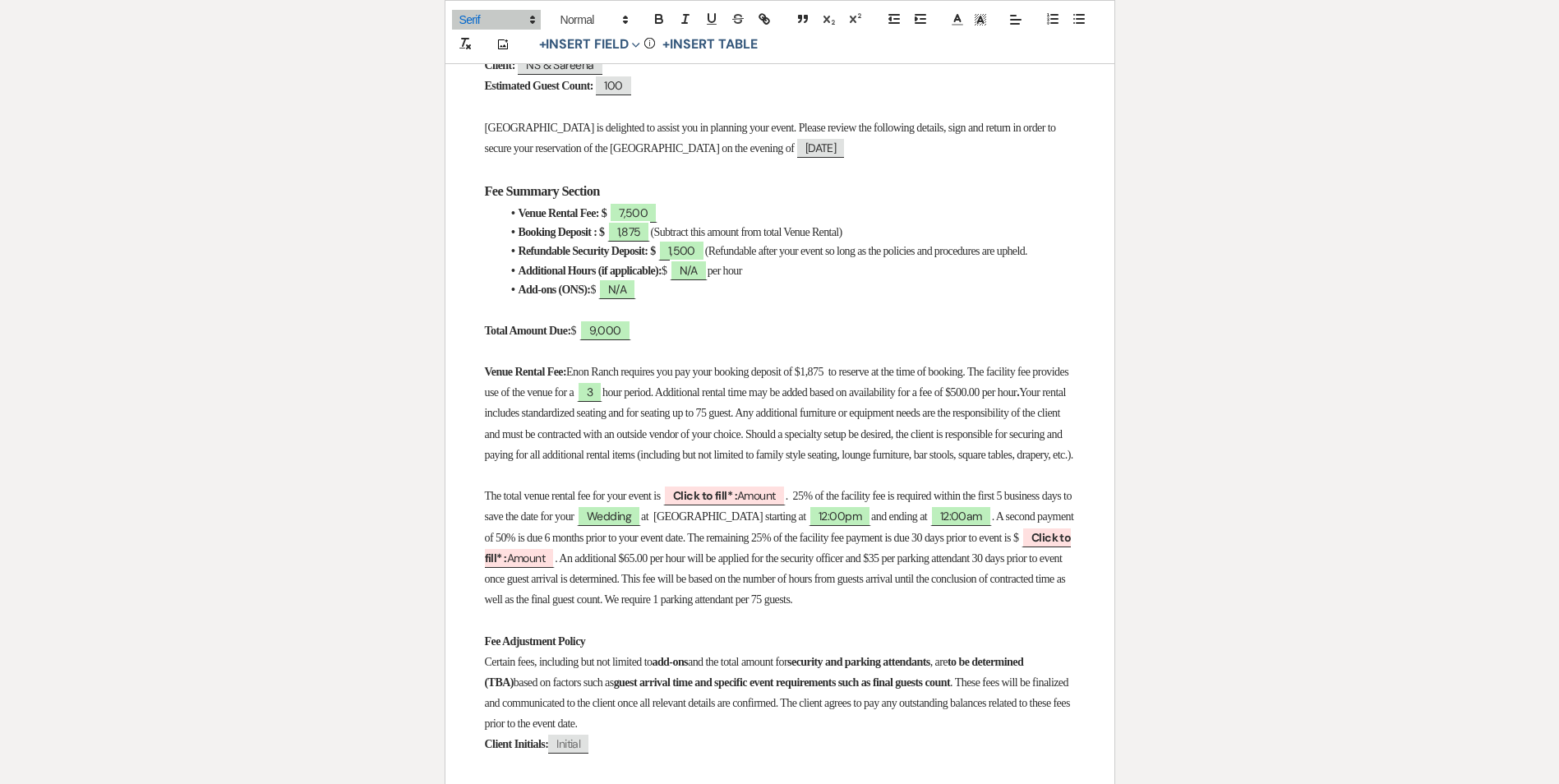
click at [812, 425] on span "Your rental includes standardized seating and for seating up to 75 guest. Any a…" at bounding box center [779, 423] width 589 height 75
click at [817, 428] on span "Your rental includes standardized seating and for seating up to 75 guest. Any a…" at bounding box center [779, 423] width 589 height 75
click at [814, 419] on p "Venue Rental Fee: Enon Ranch requires you pay your booking deposit of $1,875 to…" at bounding box center [780, 412] width 590 height 103
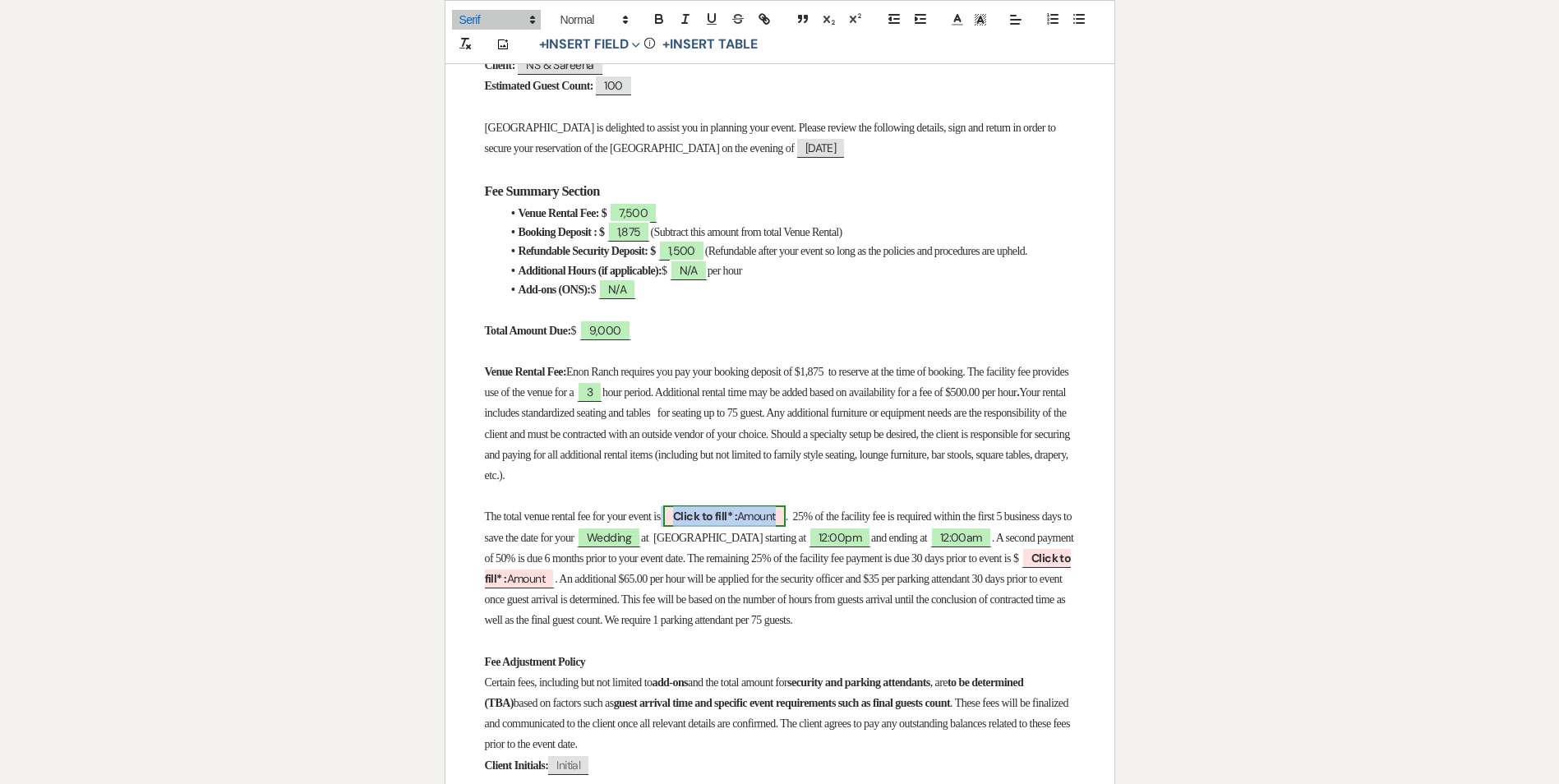
click at [718, 524] on b "Click to fill* :" at bounding box center [704, 515] width 64 height 14
select select "owner"
select select "Amount"
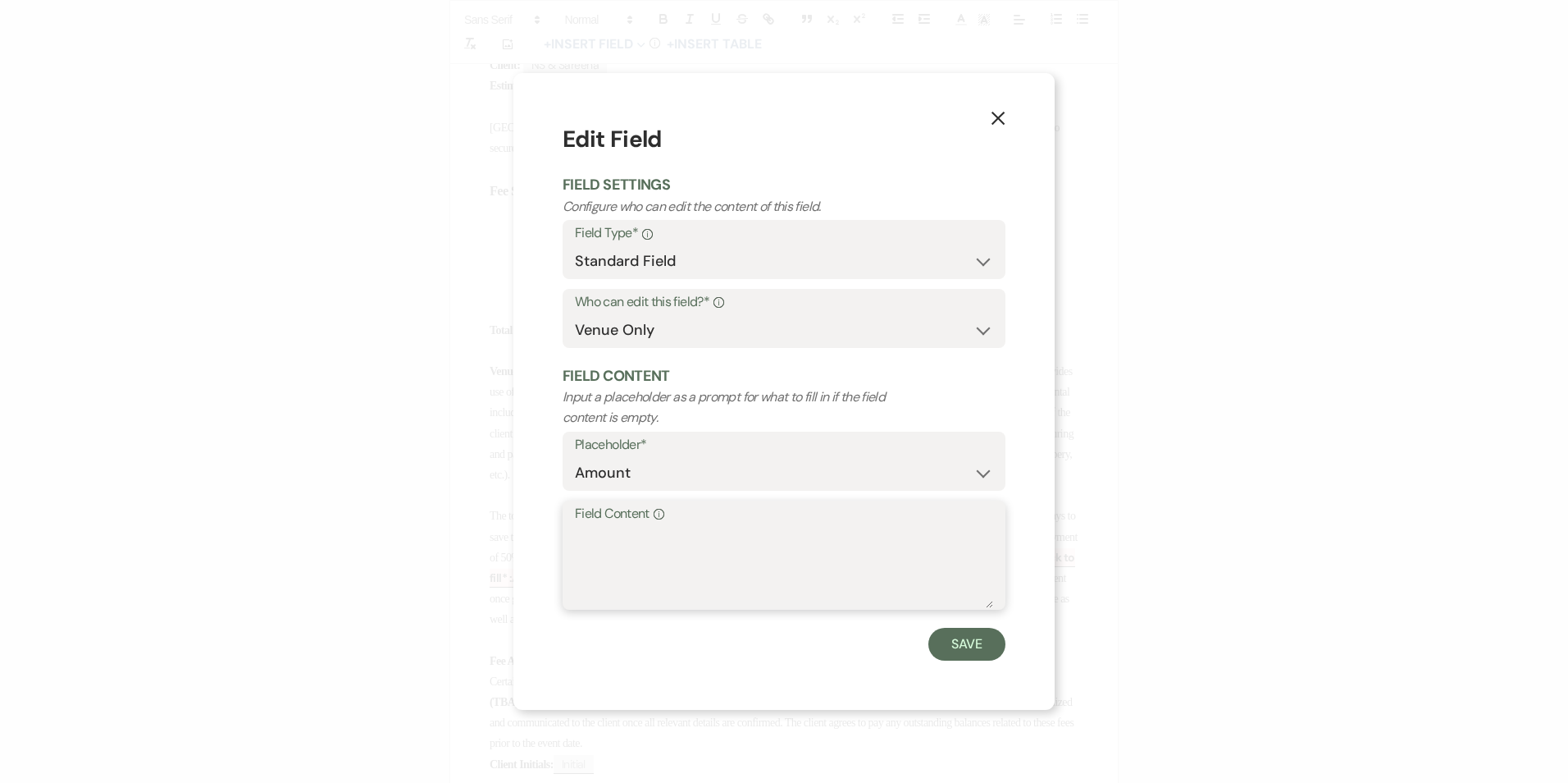
click at [718, 528] on textarea "Field Content Info" at bounding box center [784, 566] width 419 height 82
type textarea "7,500"
click at [963, 643] on button "Save" at bounding box center [967, 644] width 77 height 33
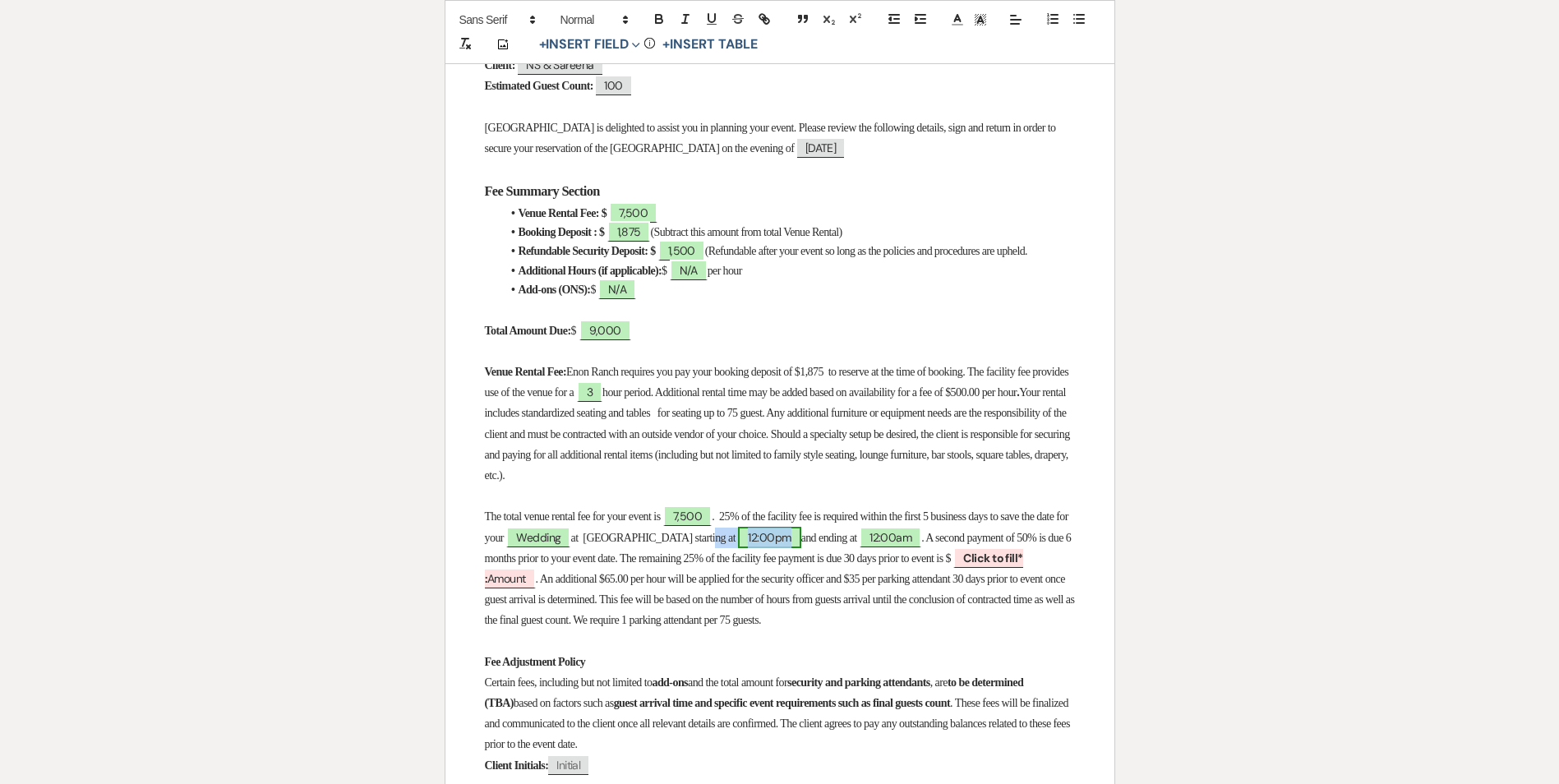
click at [784, 548] on span "12:00pm" at bounding box center [769, 537] width 63 height 22
select select "owner"
select select "Time"
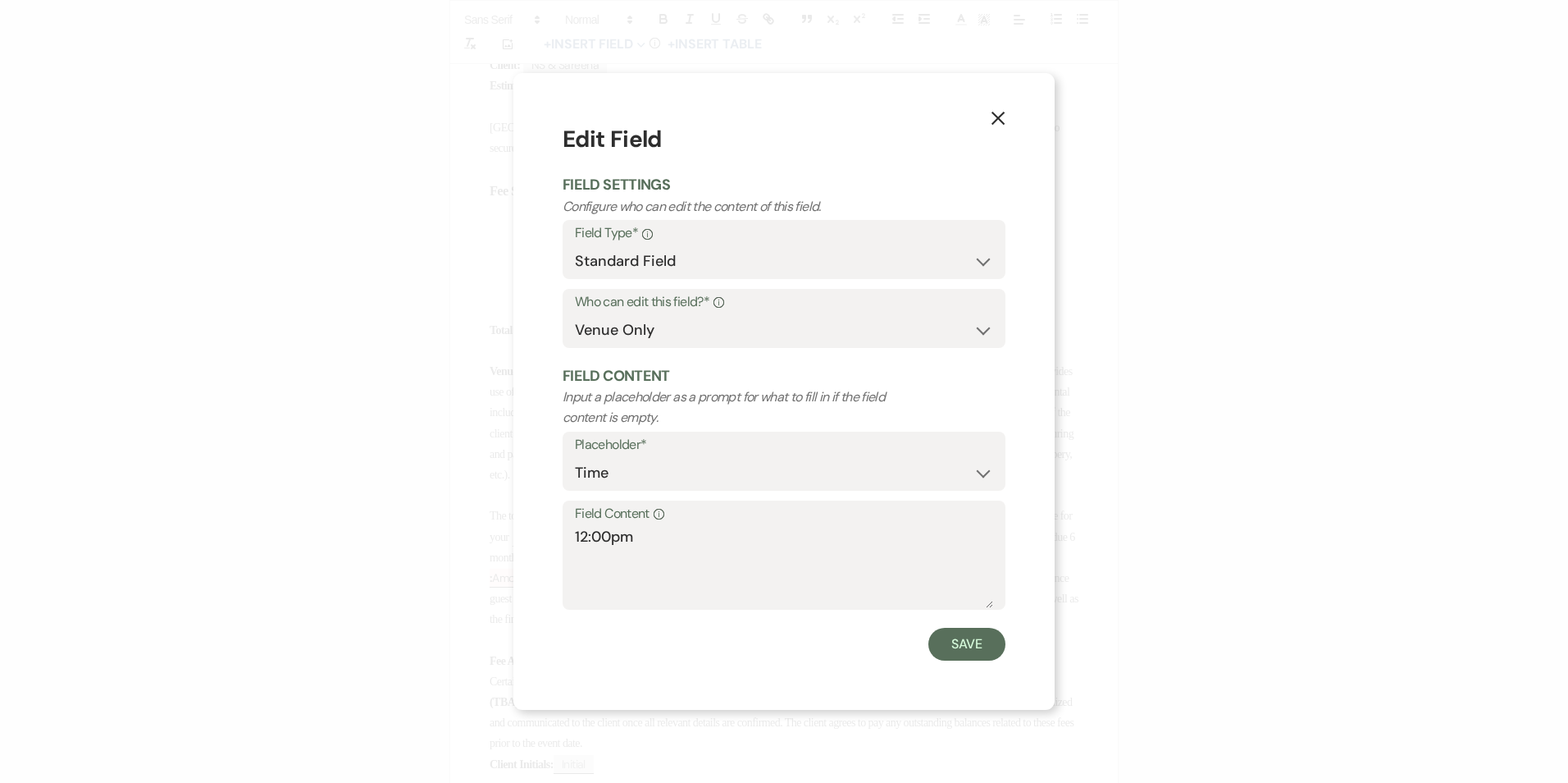
click at [995, 116] on use "button" at bounding box center [998, 117] width 13 height 13
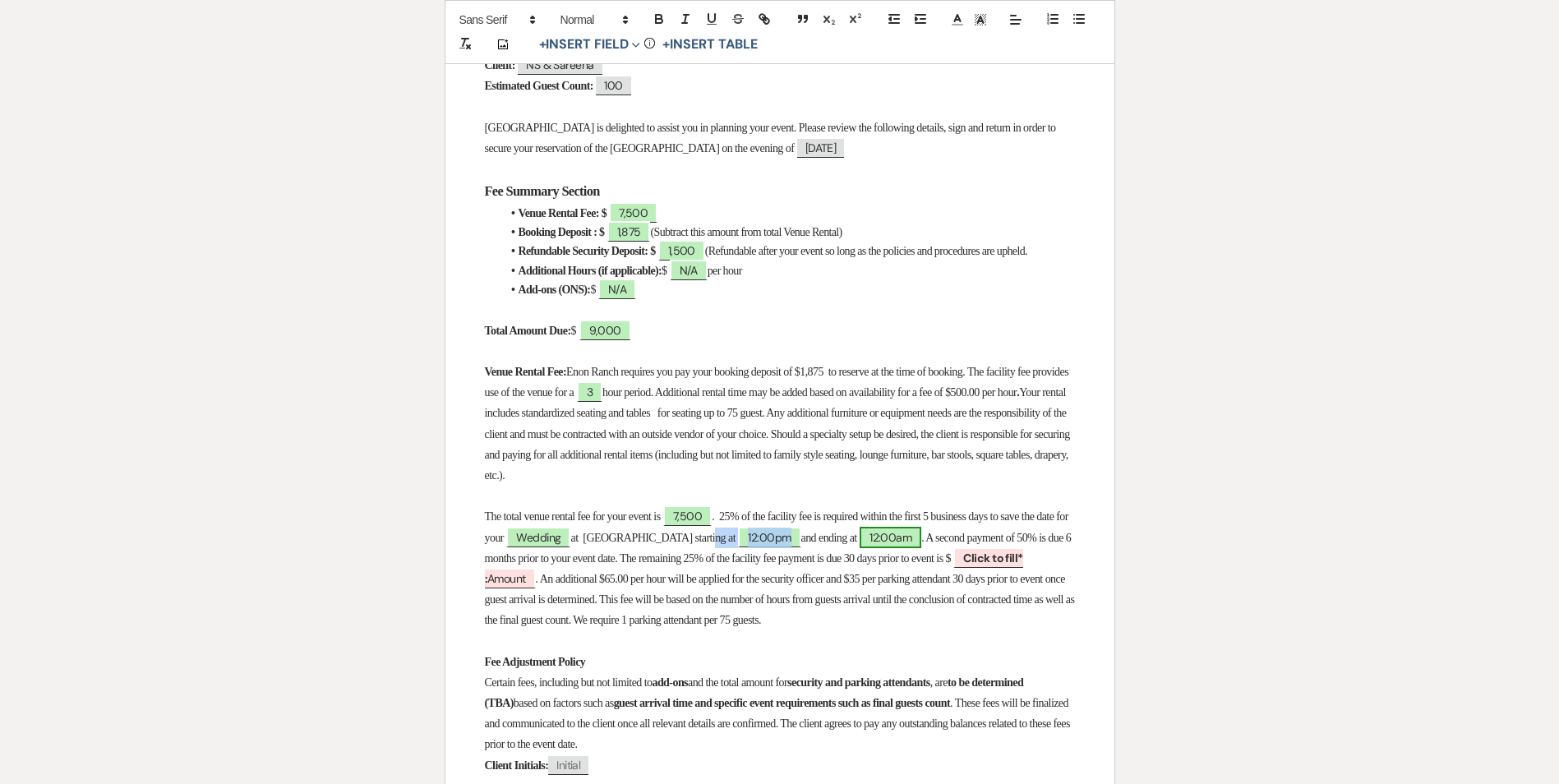
click at [915, 548] on span "12:00am" at bounding box center [890, 537] width 62 height 22
select select "owner"
select select "Time"
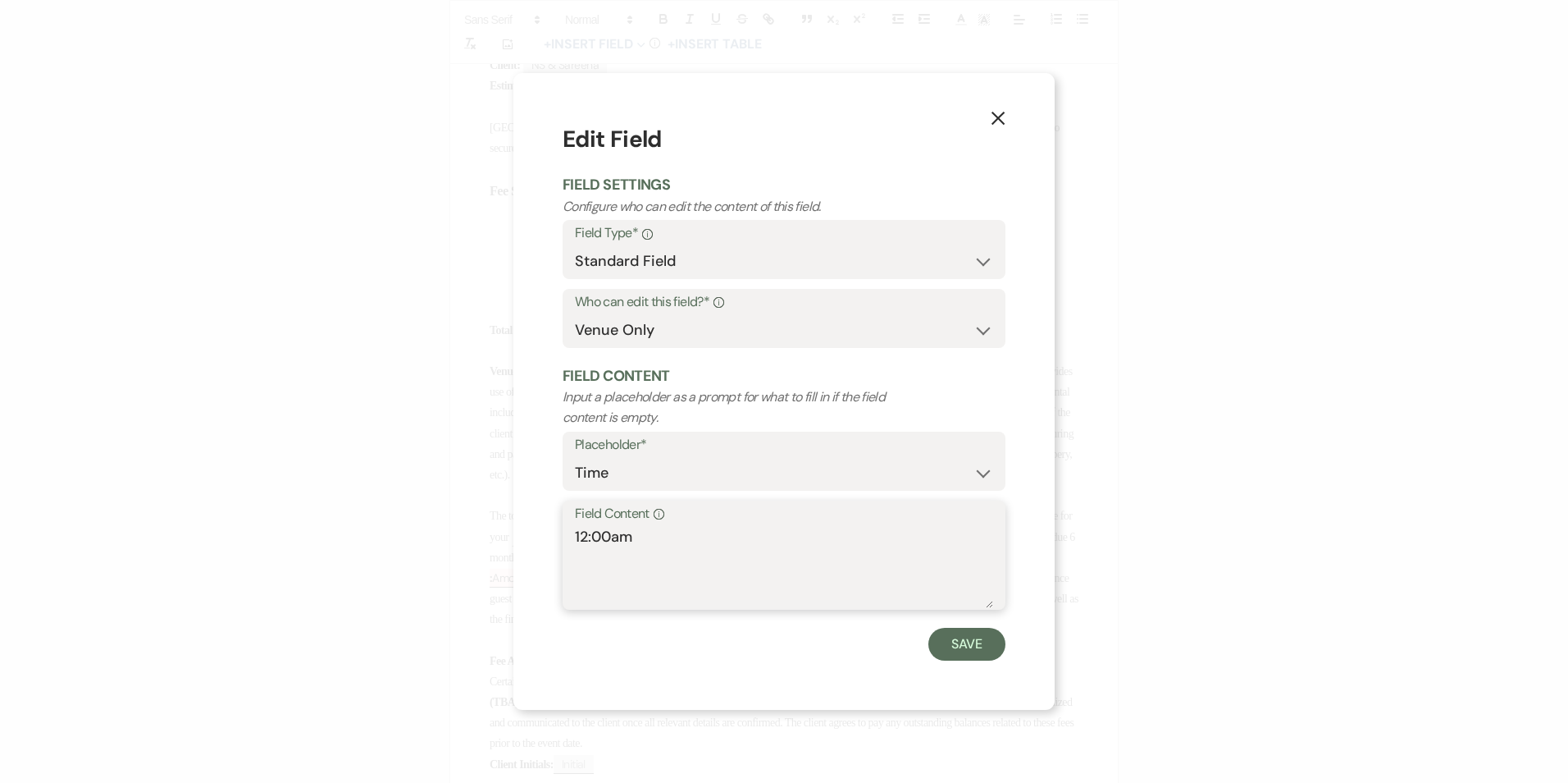
click at [589, 535] on textarea "12:00am" at bounding box center [784, 566] width 419 height 82
click at [617, 535] on textarea "3:00am" at bounding box center [784, 566] width 419 height 82
type textarea "3:00pm"
click at [974, 642] on button "Save" at bounding box center [967, 644] width 77 height 33
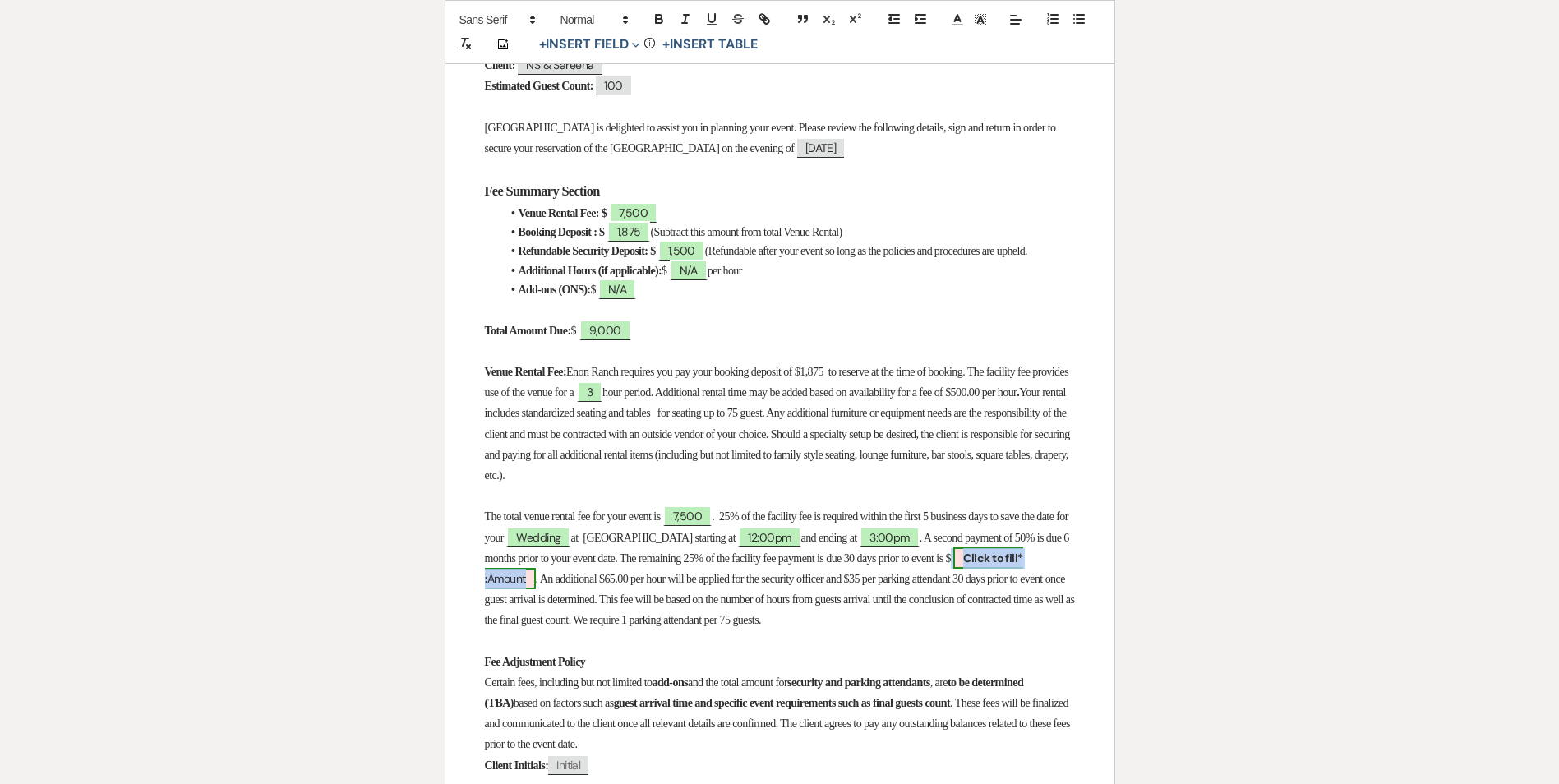
click at [563, 589] on span "Click to fill* : Amount" at bounding box center [754, 568] width 538 height 42
select select "owner"
select select "Amount"
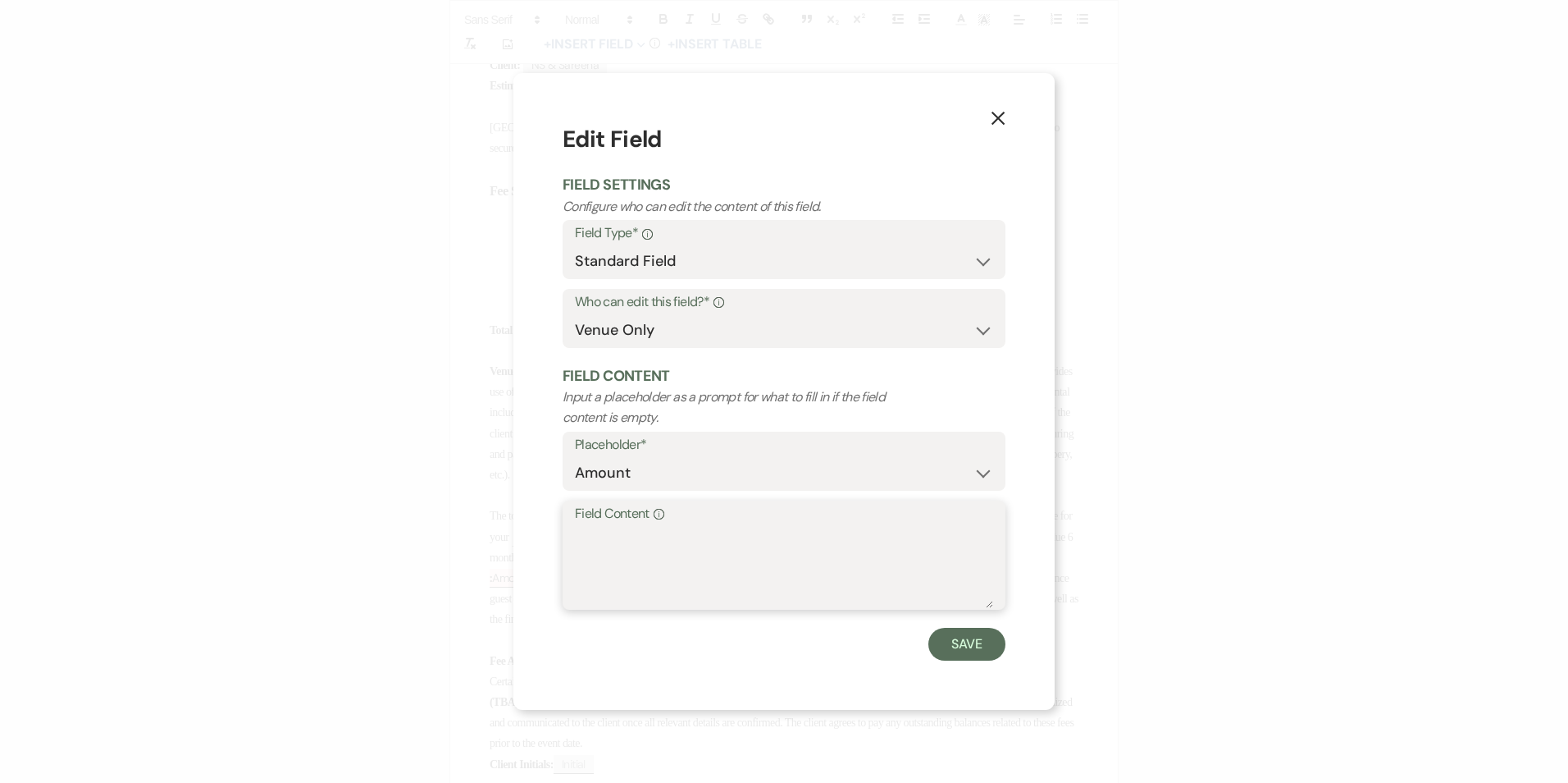
click at [588, 546] on textarea "Field Content Info" at bounding box center [784, 566] width 419 height 82
type textarea "1,875"
click at [975, 642] on button "Save" at bounding box center [967, 644] width 77 height 33
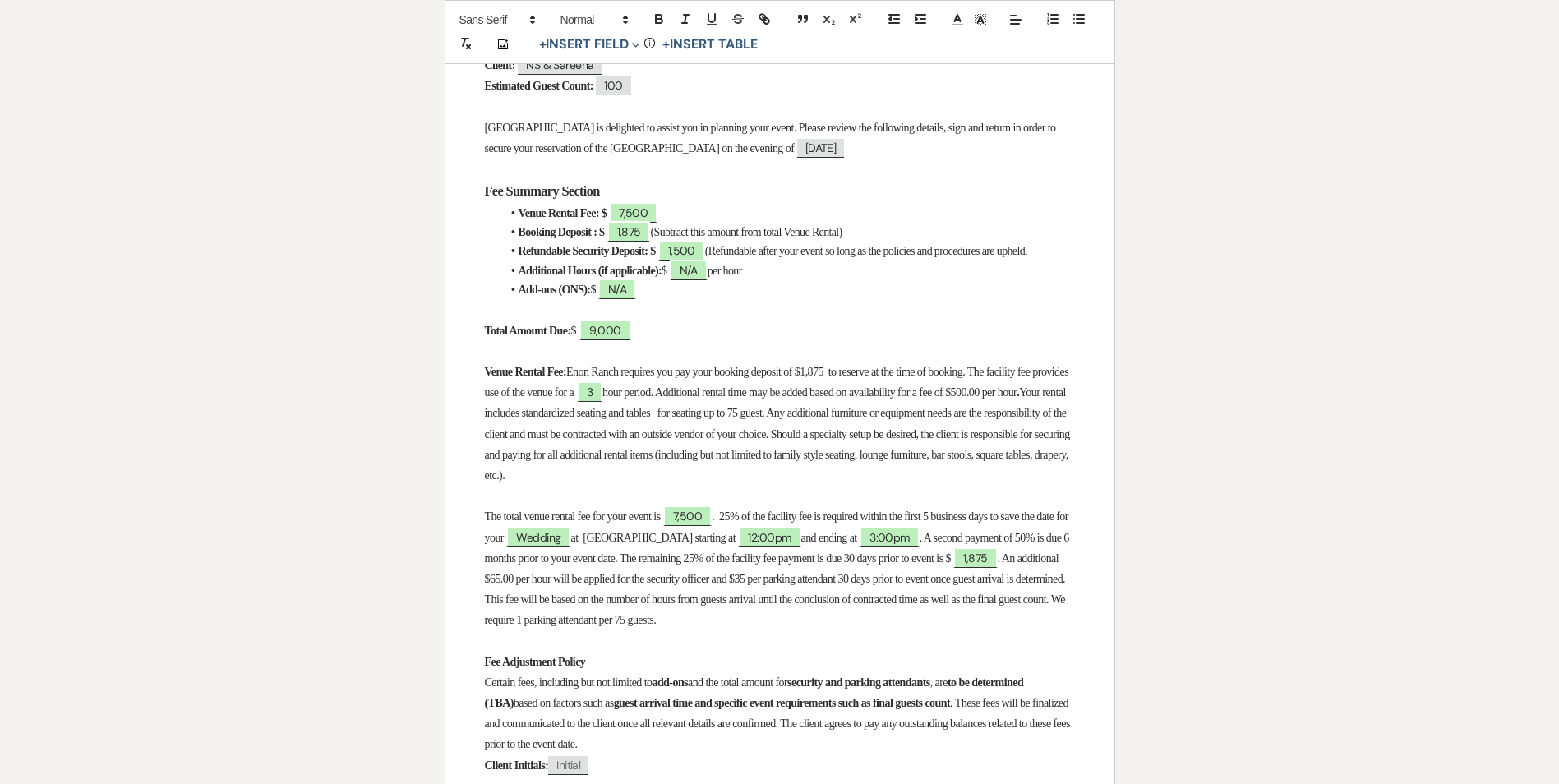
drag, startPoint x: 536, startPoint y: 593, endPoint x: 950, endPoint y: 634, distance: 416.0
click at [950, 630] on p "The total venue rental fee for your event is 7,500 . 25% of the facility fee is…" at bounding box center [780, 568] width 590 height 124
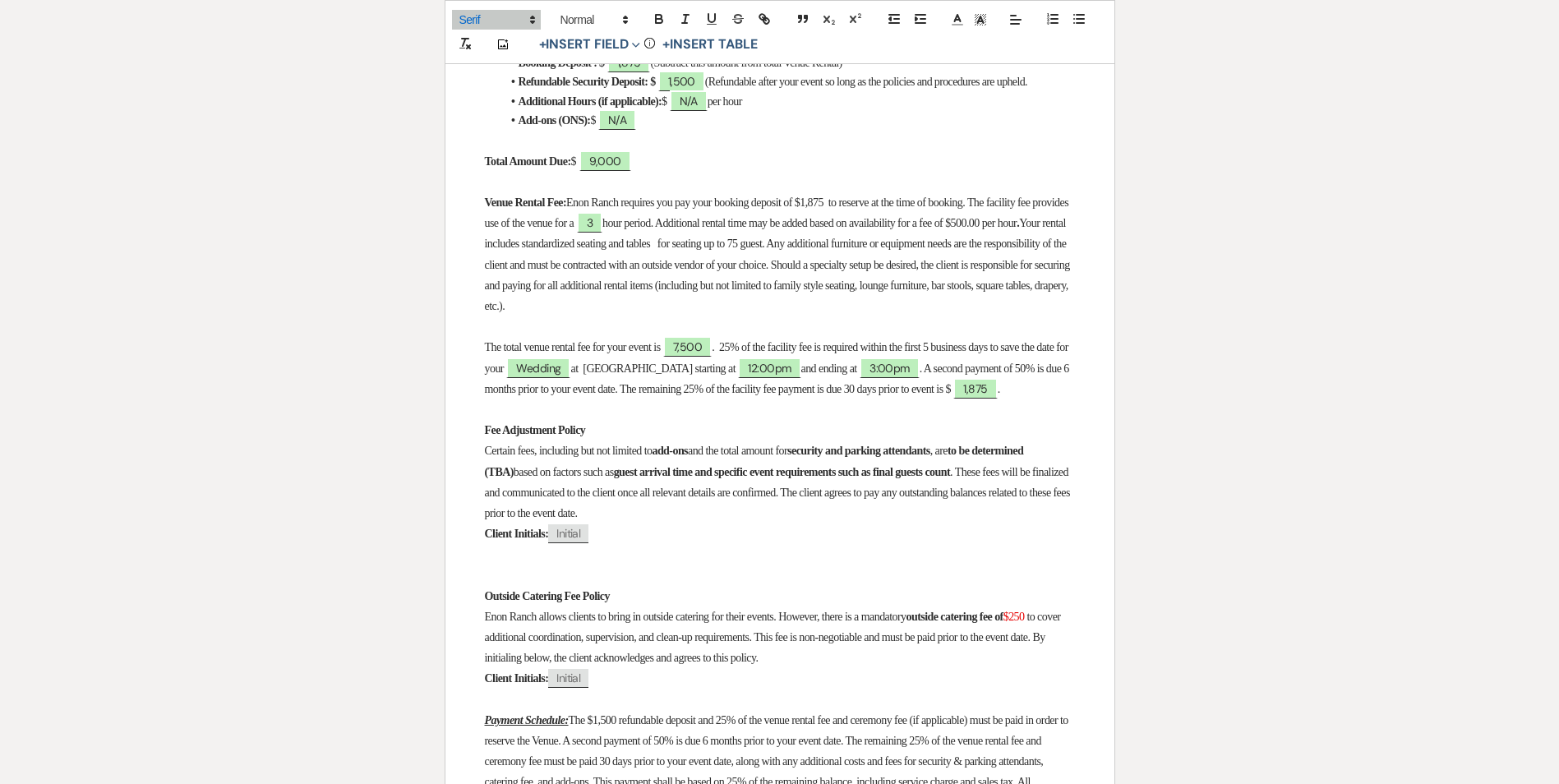
scroll to position [822, 0]
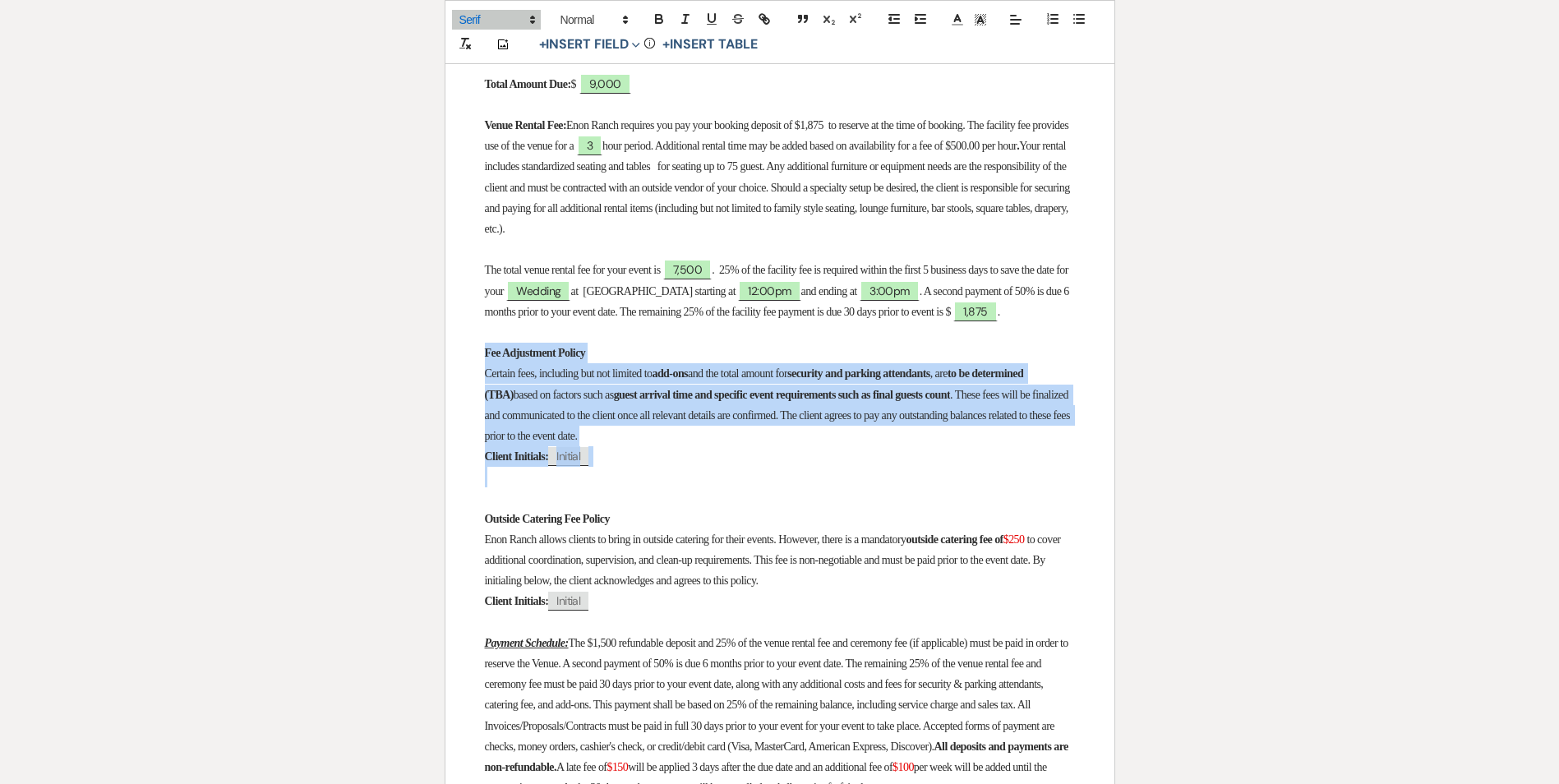
drag, startPoint x: 487, startPoint y: 387, endPoint x: 649, endPoint y: 520, distance: 209.6
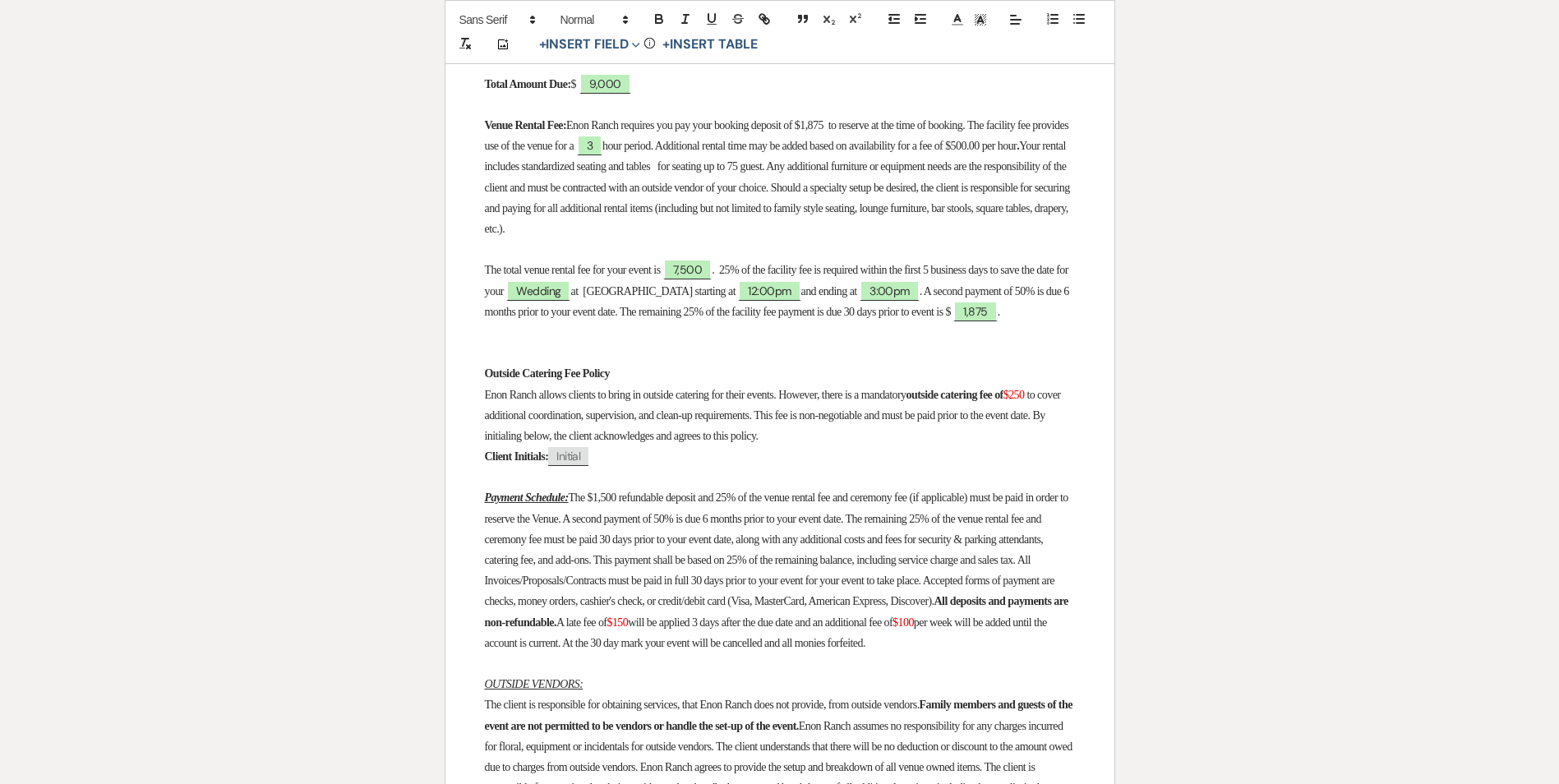
click at [497, 363] on p at bounding box center [780, 352] width 590 height 21
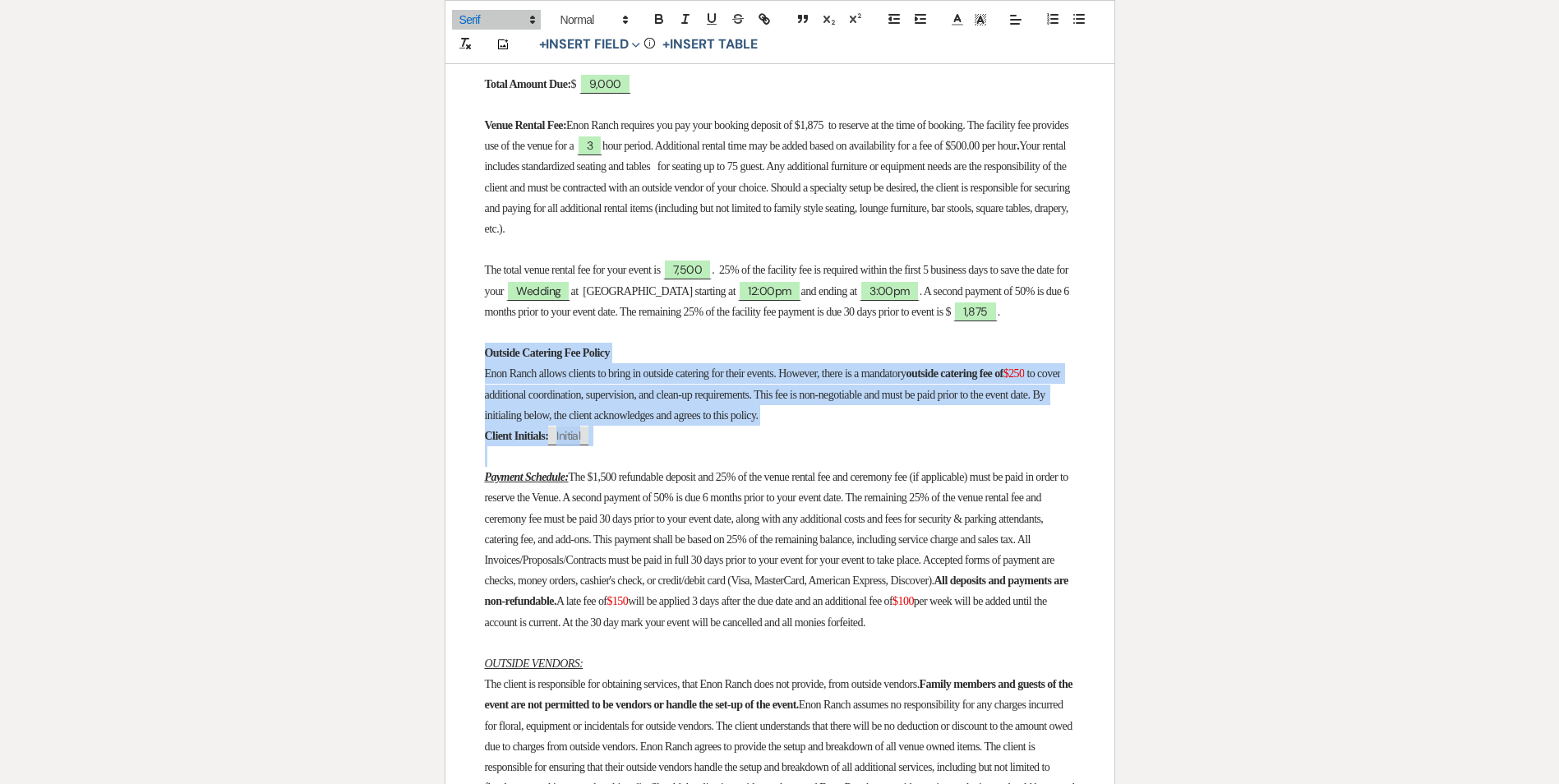
drag, startPoint x: 476, startPoint y: 382, endPoint x: 678, endPoint y: 484, distance: 226.3
click at [656, 467] on p at bounding box center [780, 456] width 590 height 21
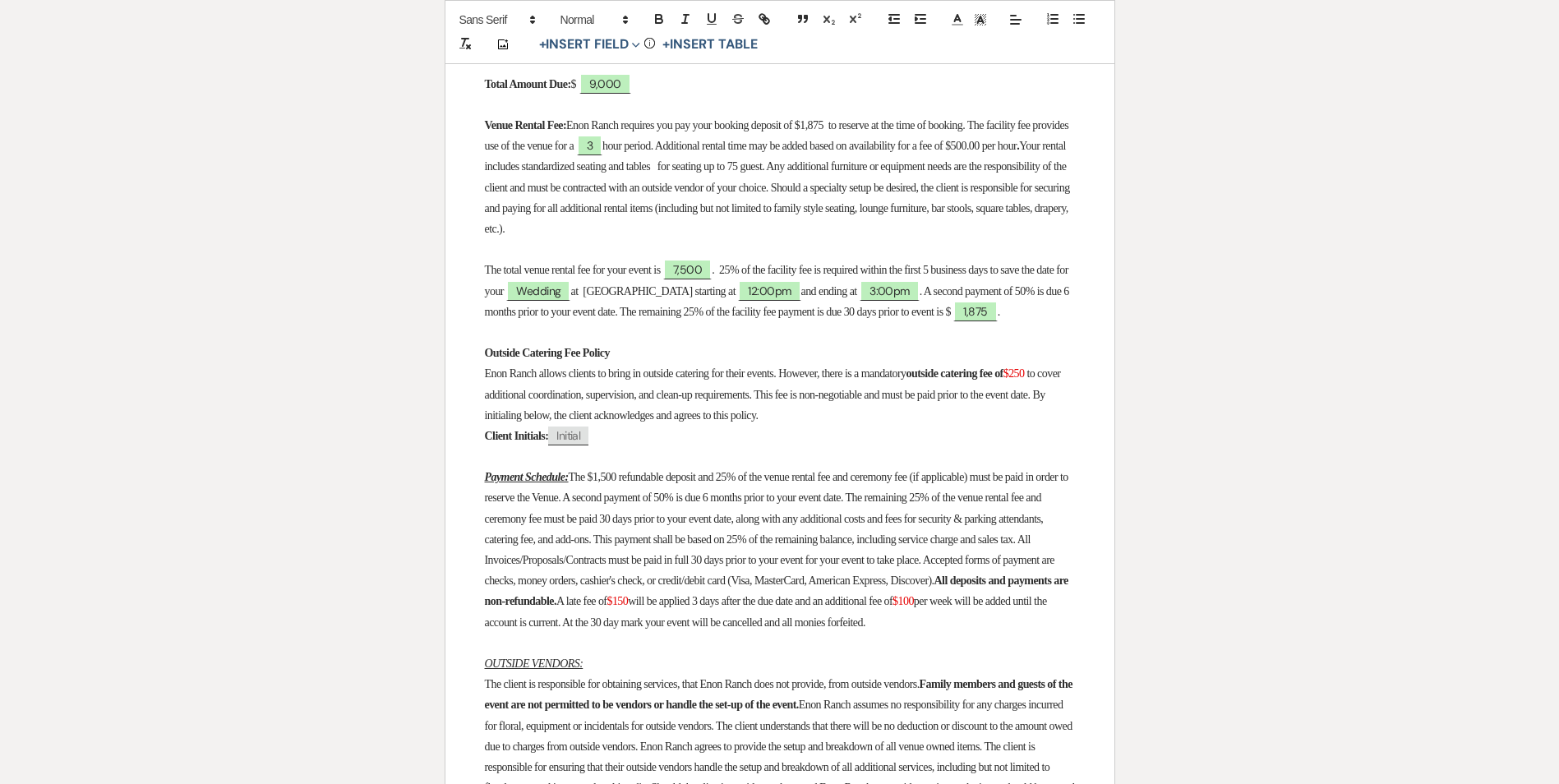
scroll to position [903, 0]
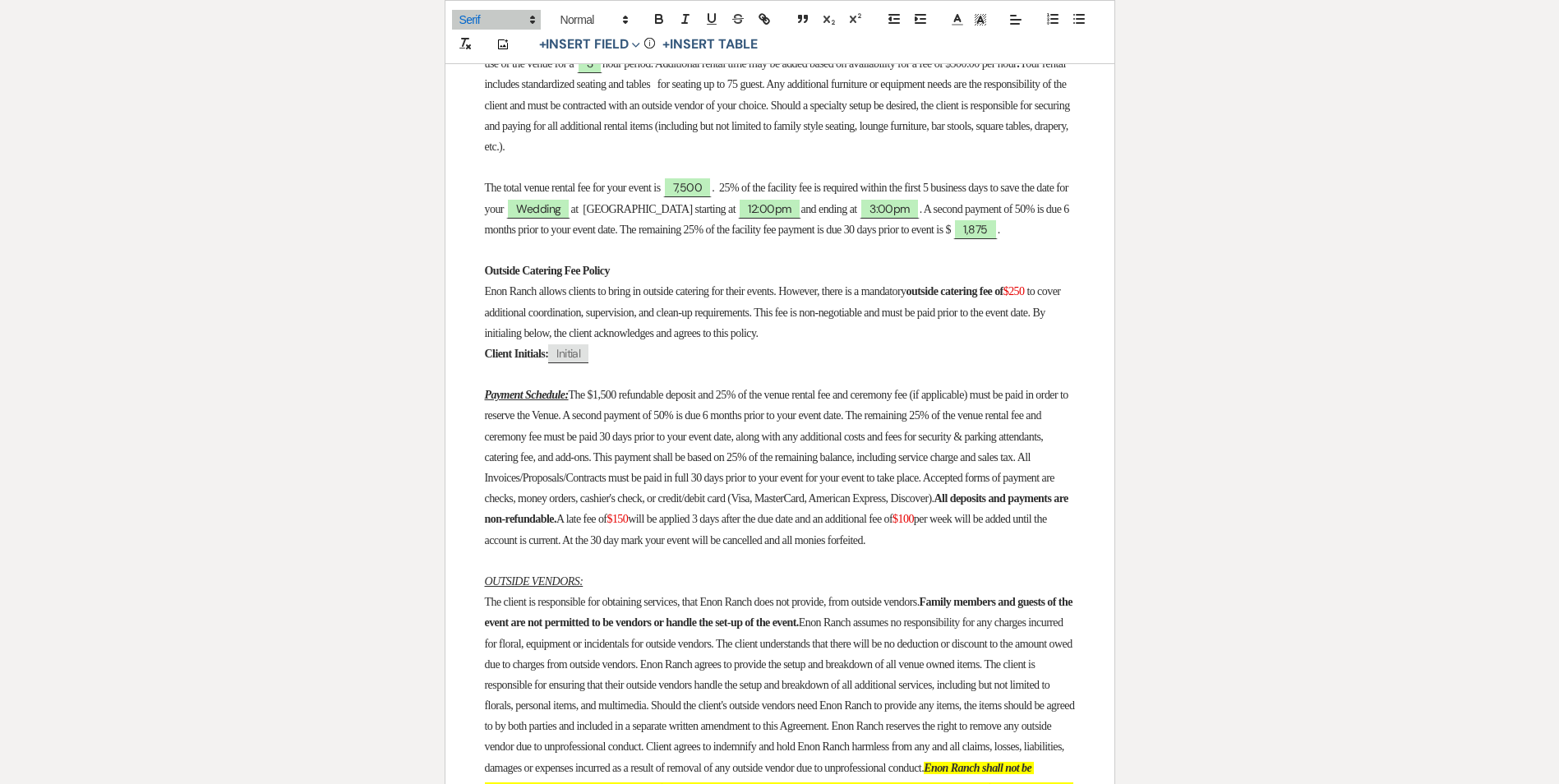
click at [536, 505] on span "The $1,500 refundable deposit and 25% of the venue rental fee and ceremony fee …" at bounding box center [778, 446] width 586 height 116
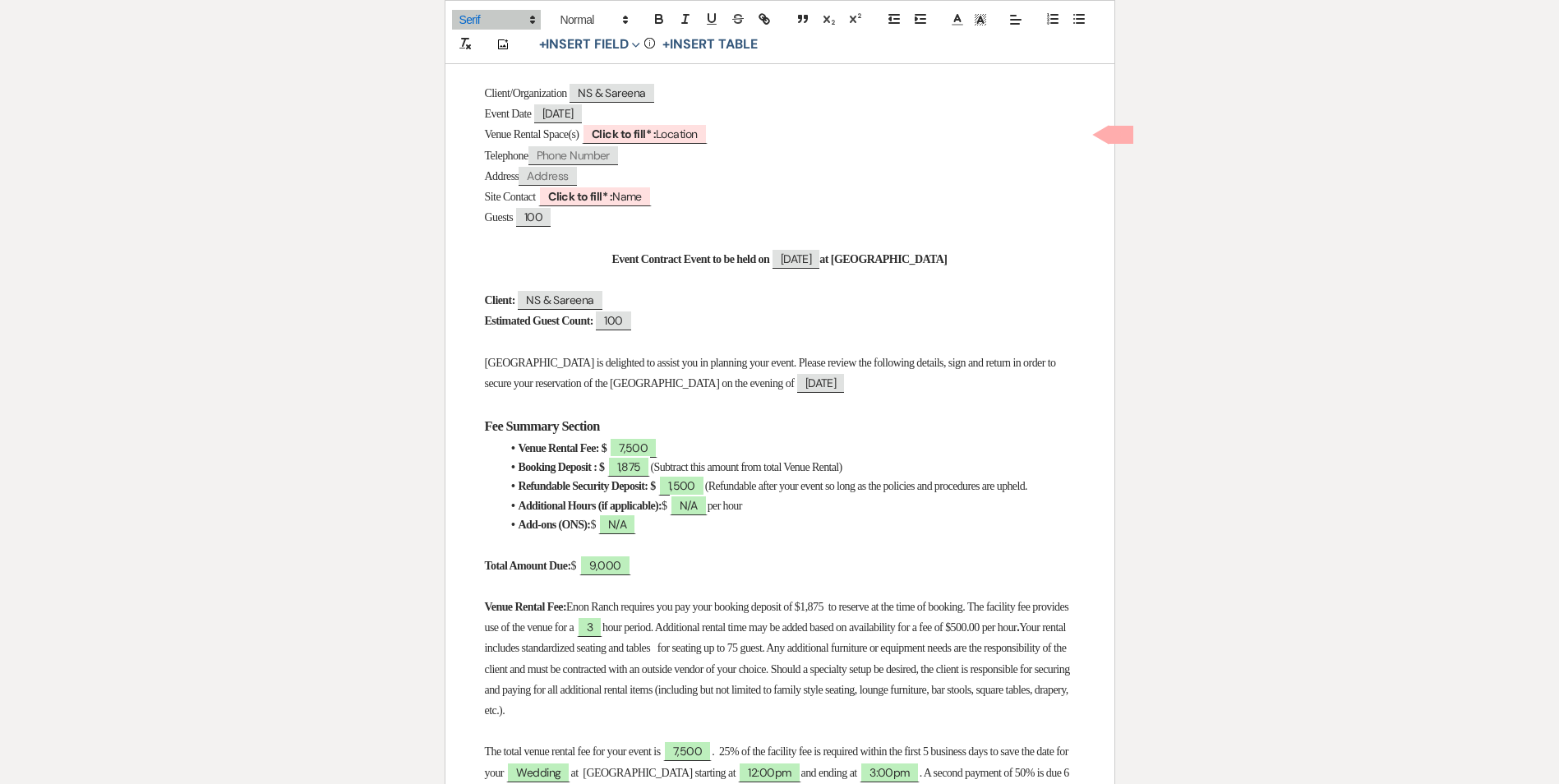
scroll to position [298, 0]
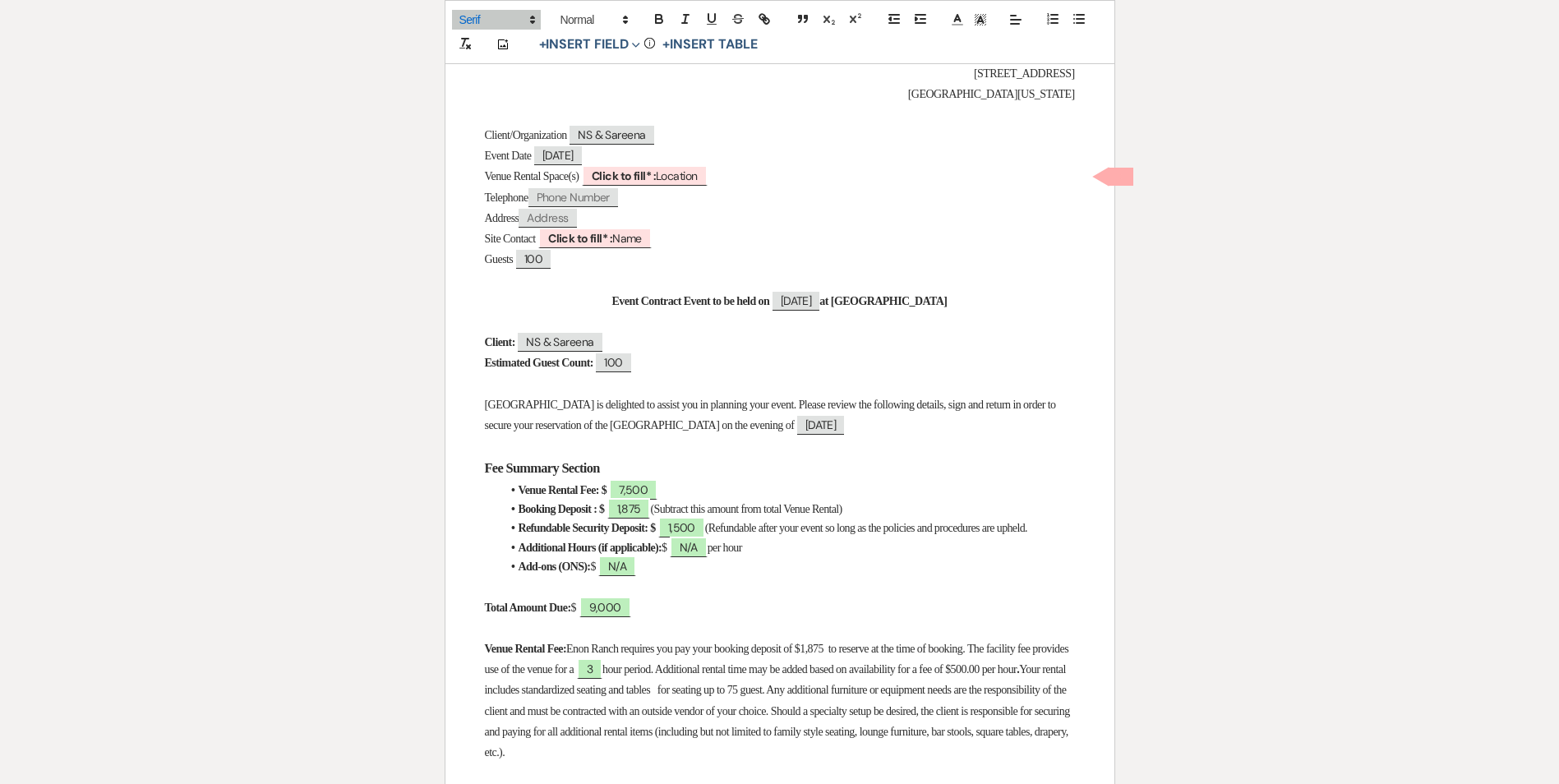
click at [562, 147] on span "07/30/2026" at bounding box center [558, 155] width 48 height 19
select select "smartCustomField"
select select "client"
select select "{{eventDate}}"
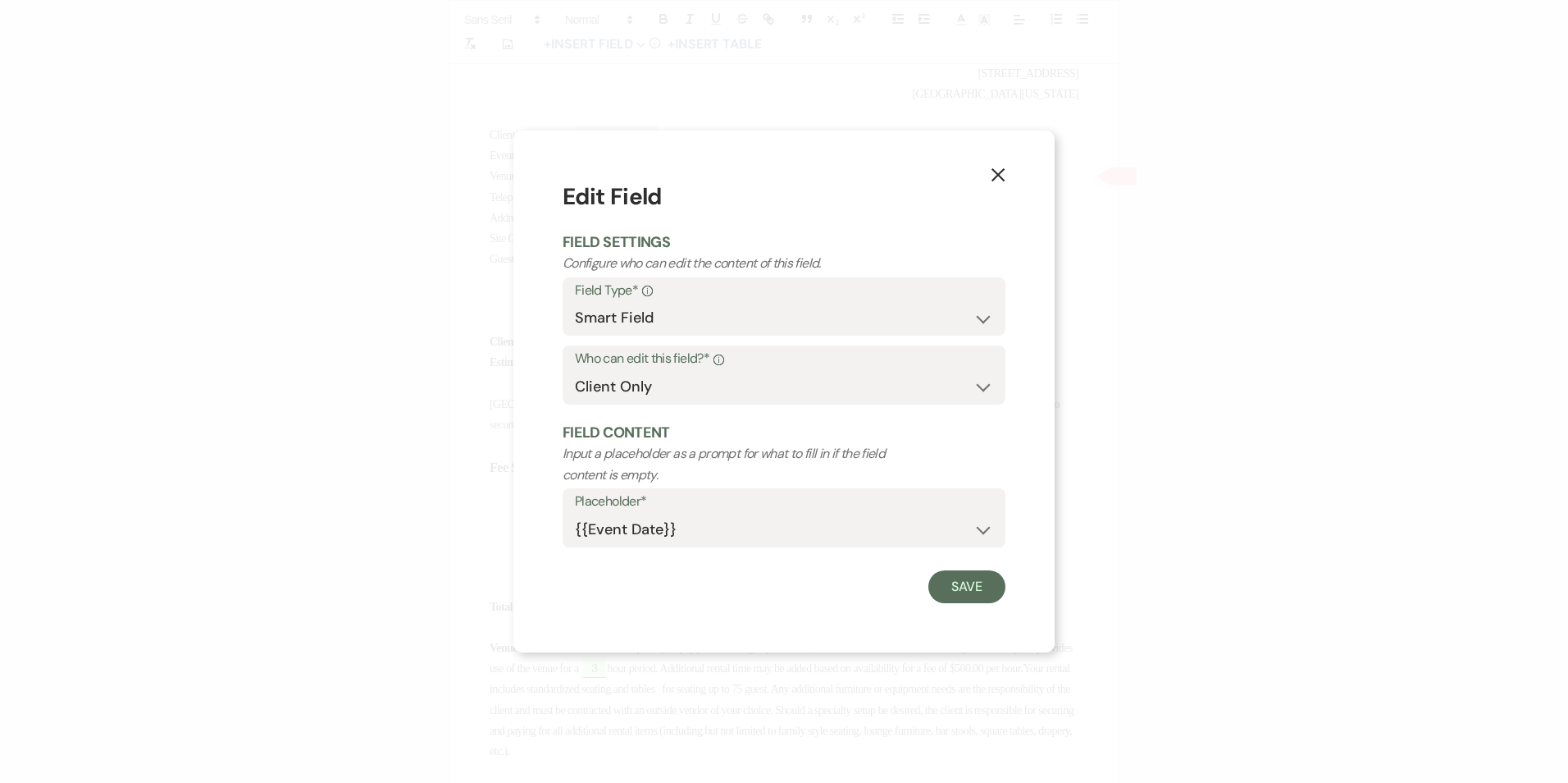
click at [1000, 169] on icon "X" at bounding box center [998, 175] width 14 height 14
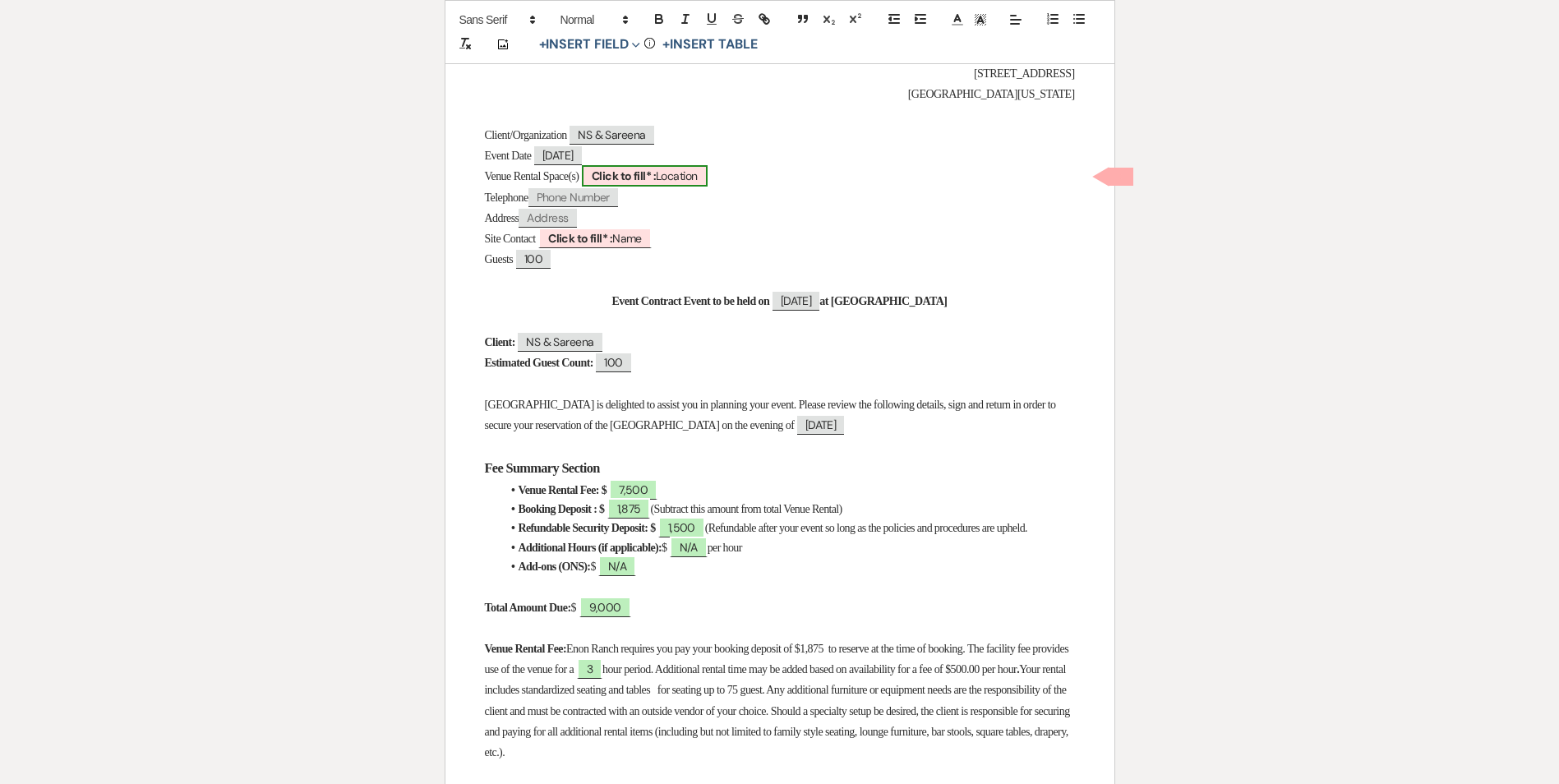
click at [656, 175] on b "Click to fill* :" at bounding box center [624, 176] width 64 height 14
select select "owner"
select select "Location"
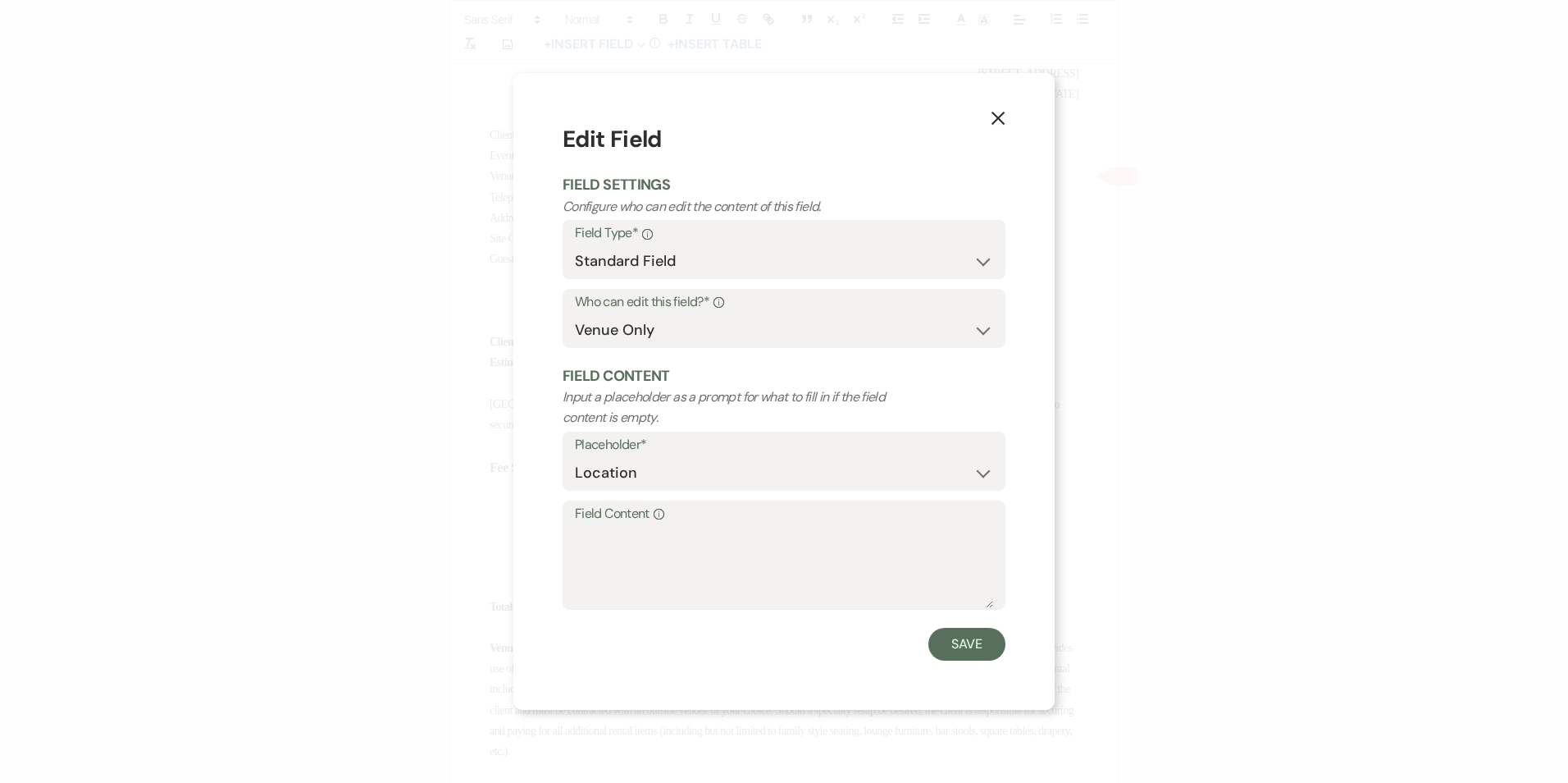
click at [519, 387] on div "X Edit Field Field Settings Configure who can edit the content of this field. F…" at bounding box center [784, 390] width 541 height 636
click at [499, 342] on div "X Edit Field Field Settings Configure who can edit the content of this field. F…" at bounding box center [784, 391] width 1568 height 783
click at [488, 310] on div "X Edit Field Field Settings Configure who can edit the content of this field. F…" at bounding box center [784, 391] width 1568 height 783
click at [987, 117] on button "X" at bounding box center [998, 117] width 24 height 29
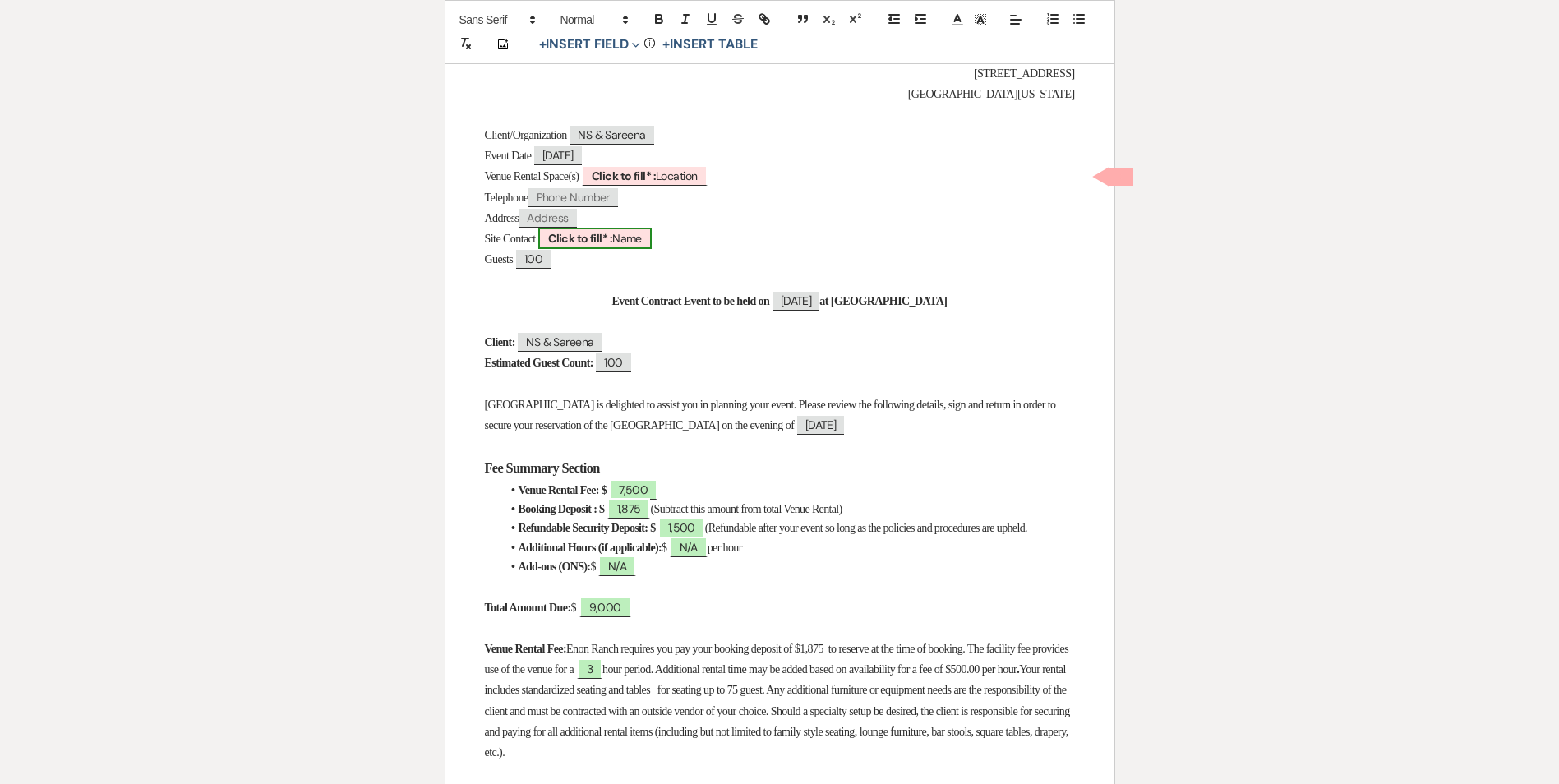
click at [612, 237] on b "Click to fill* :" at bounding box center [580, 238] width 64 height 14
select select "owner"
select select "Name"
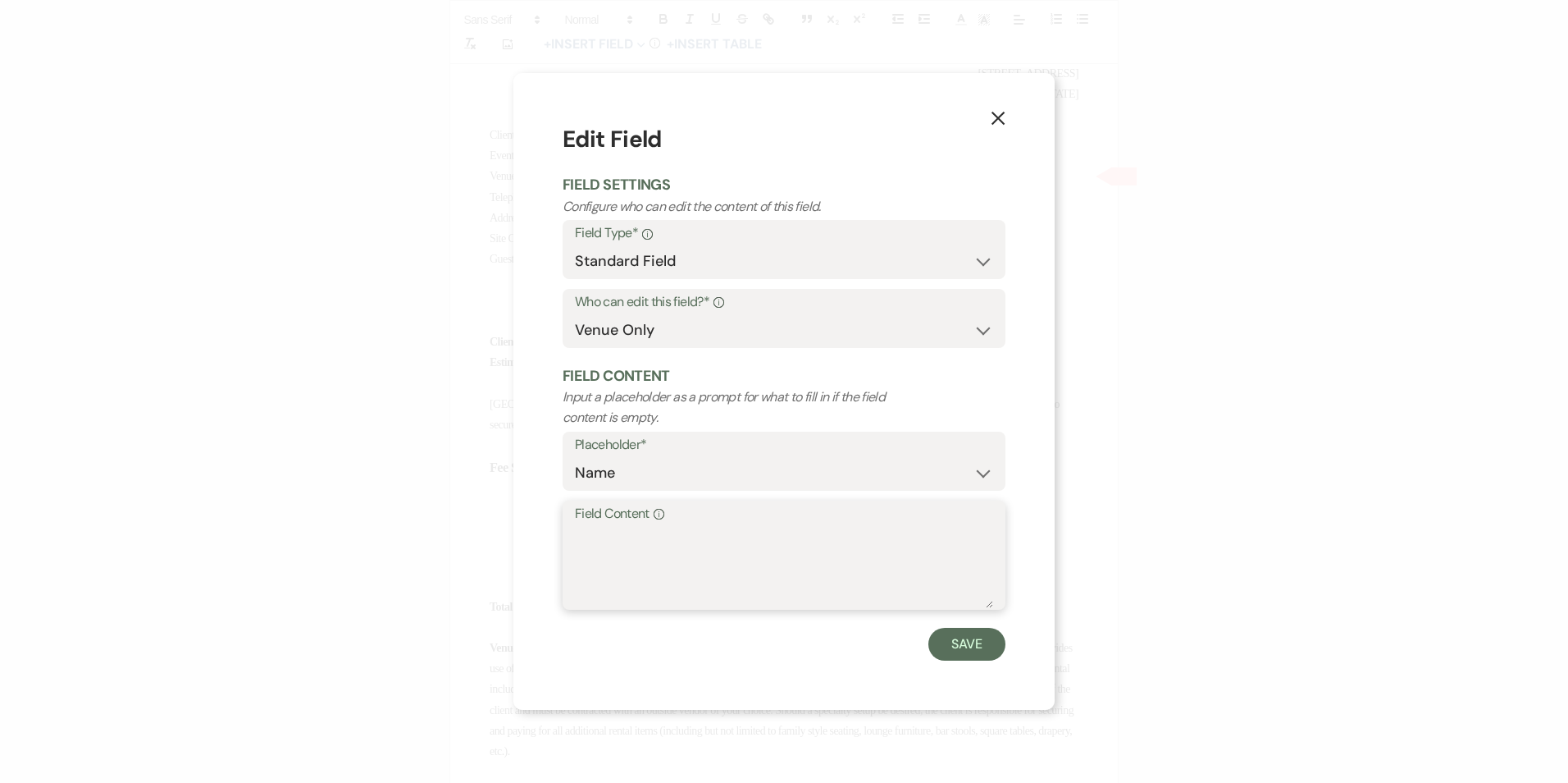
click at [603, 535] on textarea "Field Content Info" at bounding box center [784, 566] width 419 height 82
type textarea "Imani Washington"
click at [942, 647] on button "Save" at bounding box center [967, 644] width 77 height 33
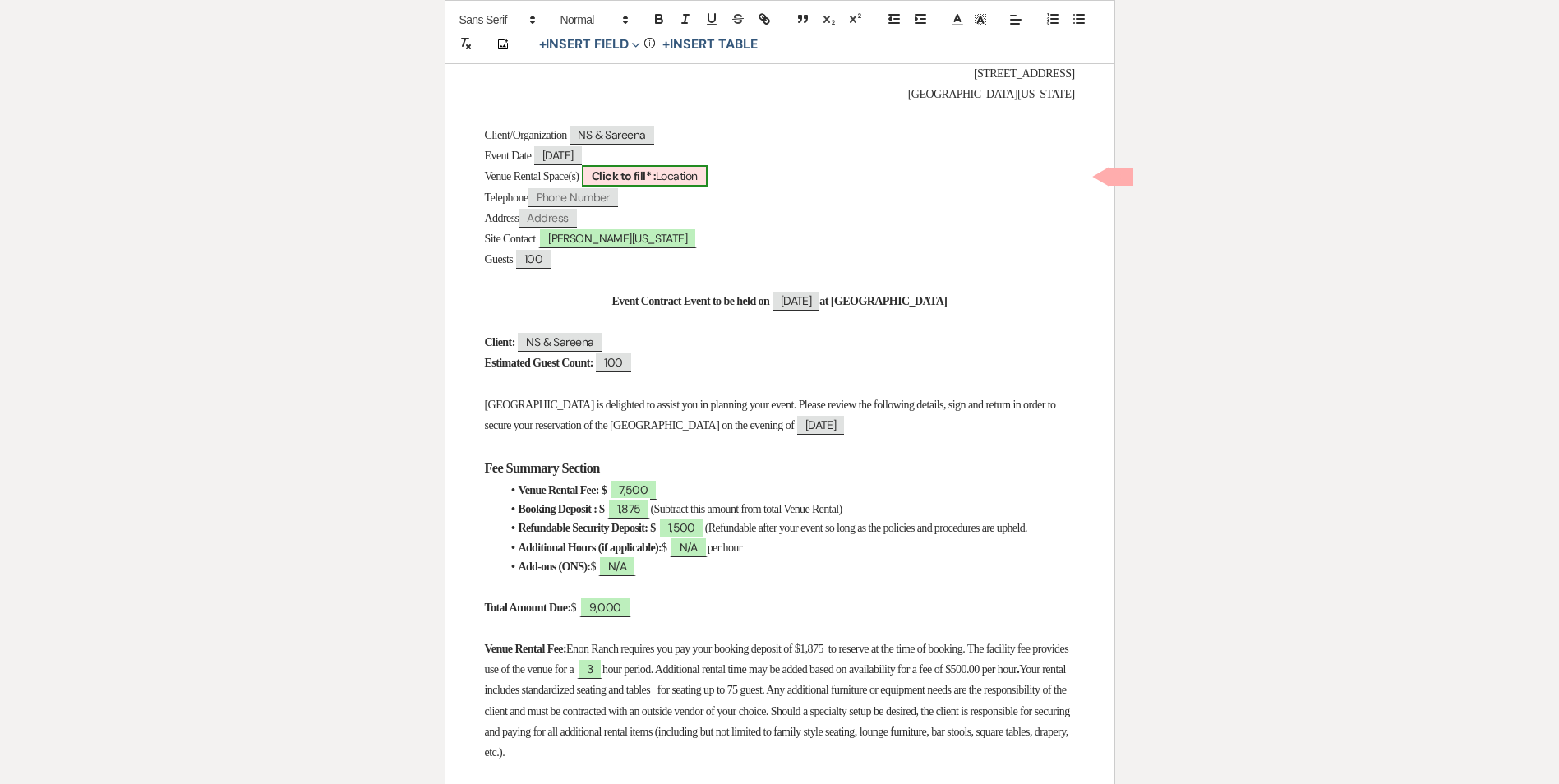
click at [666, 167] on span "Click to fill* : Location" at bounding box center [645, 176] width 126 height 22
select select "owner"
select select "Location"
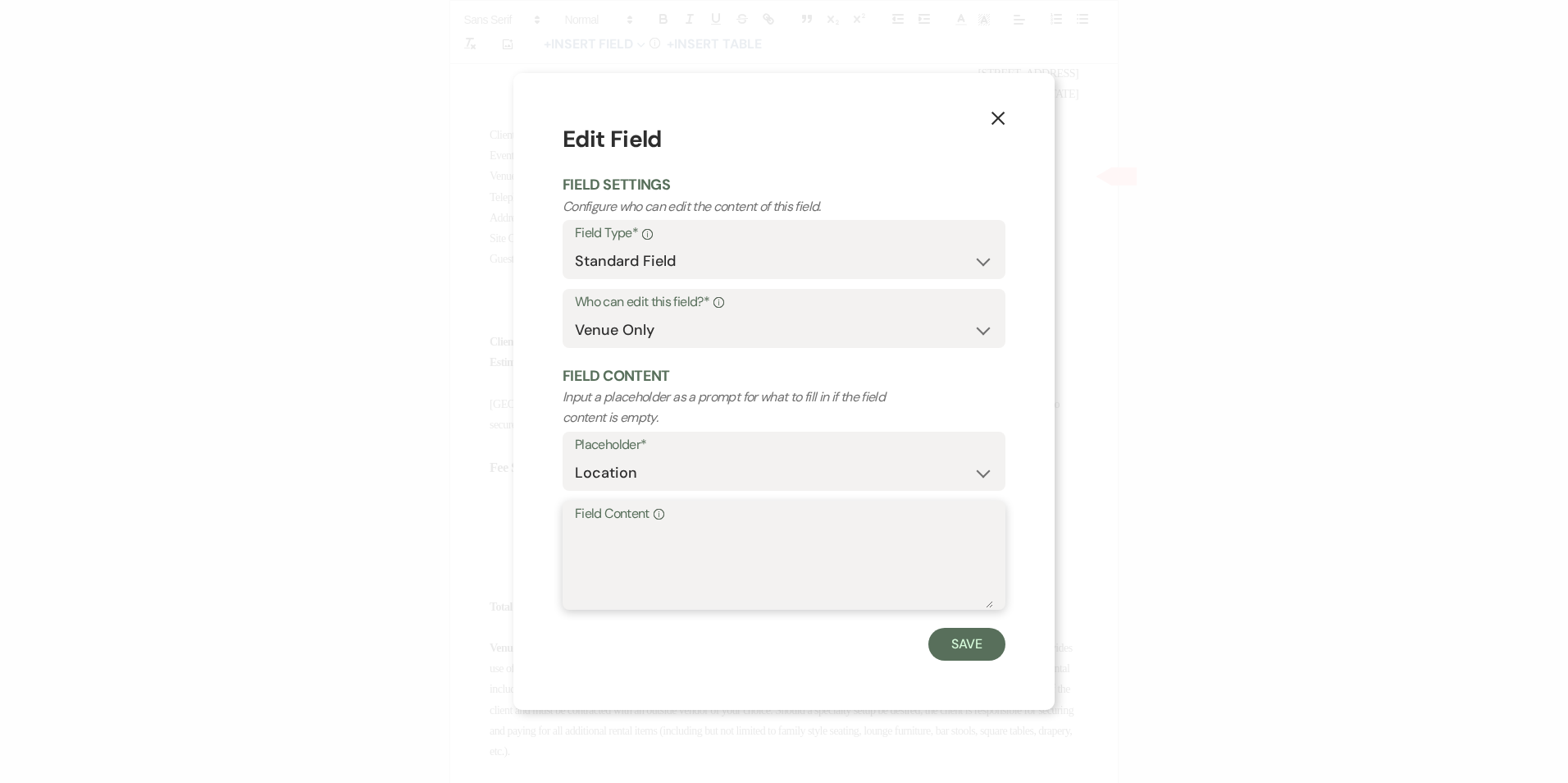
click at [625, 528] on textarea "Field Content Info" at bounding box center [784, 566] width 419 height 82
type textarea "R"
type textarea "S"
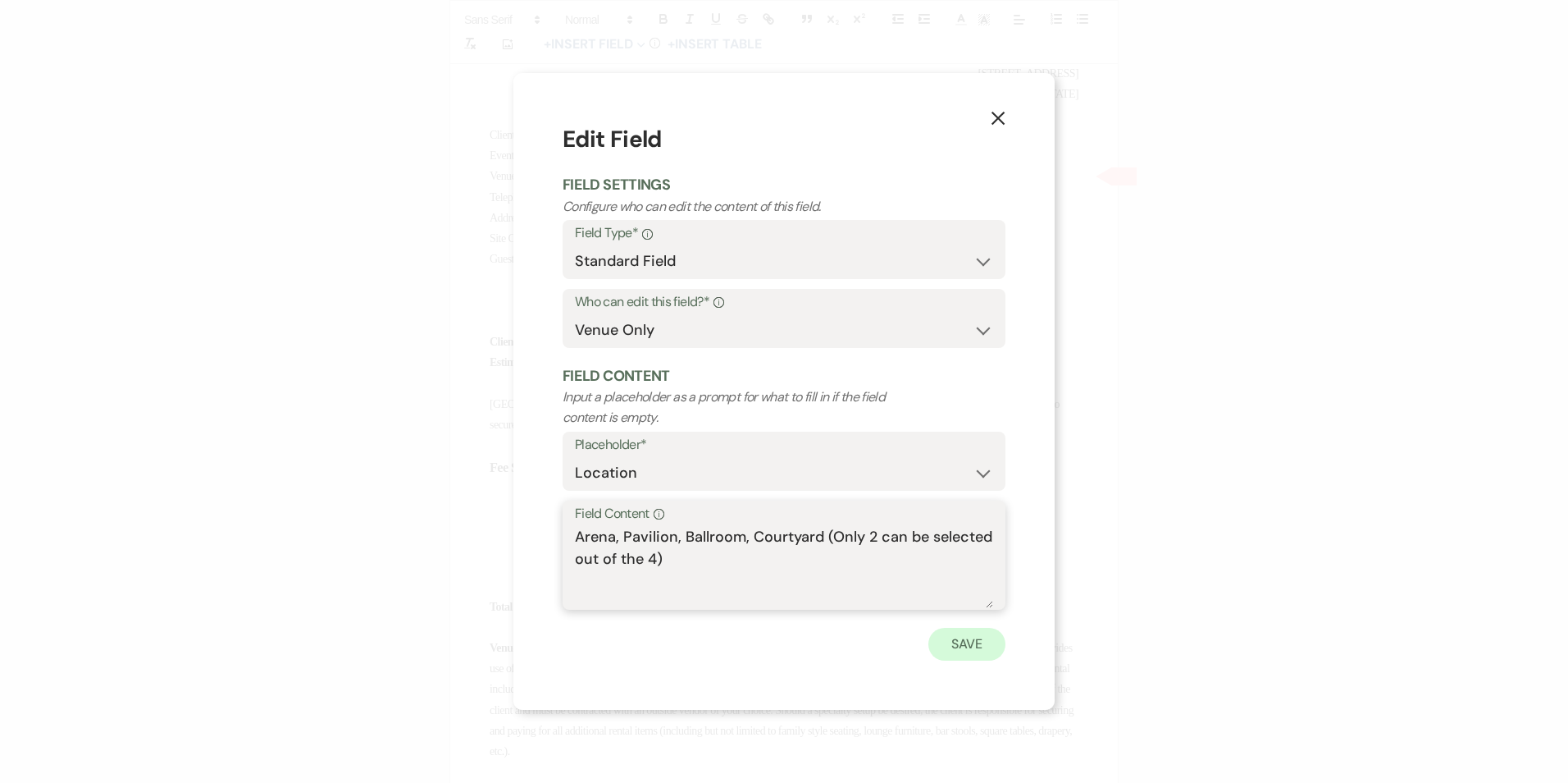
type textarea "Arena, Pavilion, Ballroom, Courtyard (Only 2 can be selected out of the 4)"
click at [976, 646] on button "Save" at bounding box center [967, 644] width 77 height 33
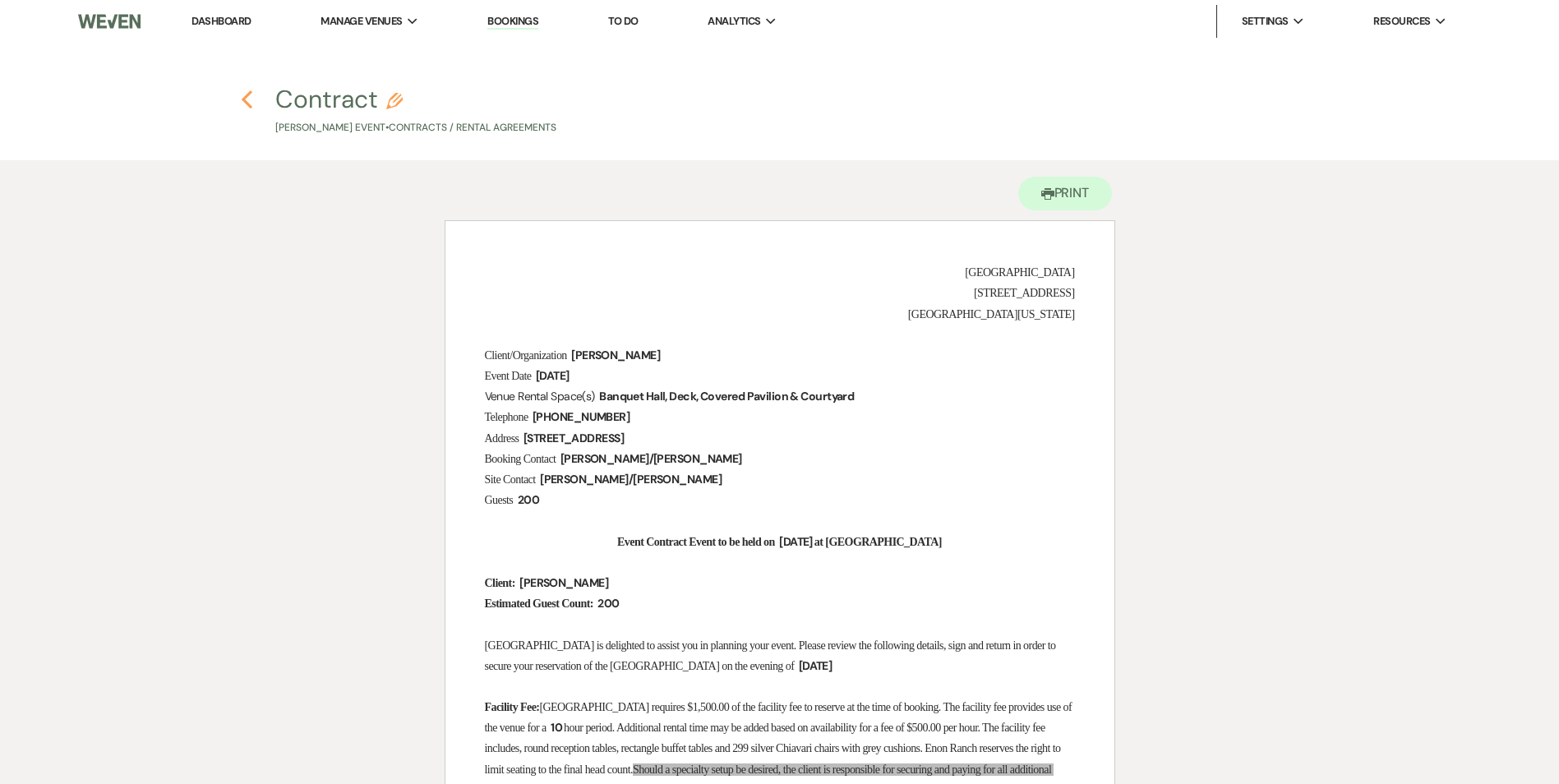
click at [244, 92] on icon "Previous" at bounding box center [247, 100] width 13 height 20
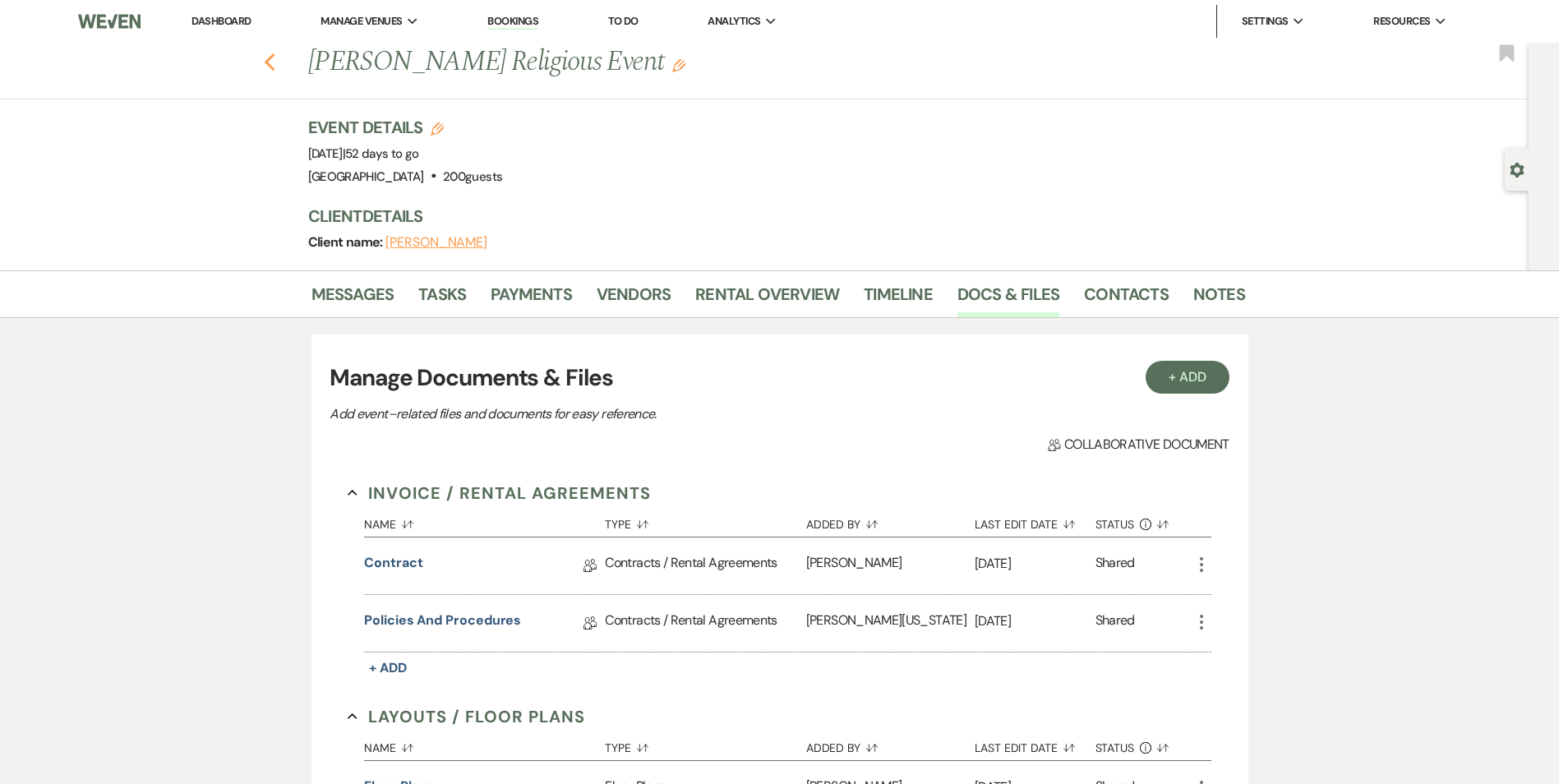
click at [275, 62] on use "button" at bounding box center [270, 62] width 11 height 18
select select "8"
select select "5"
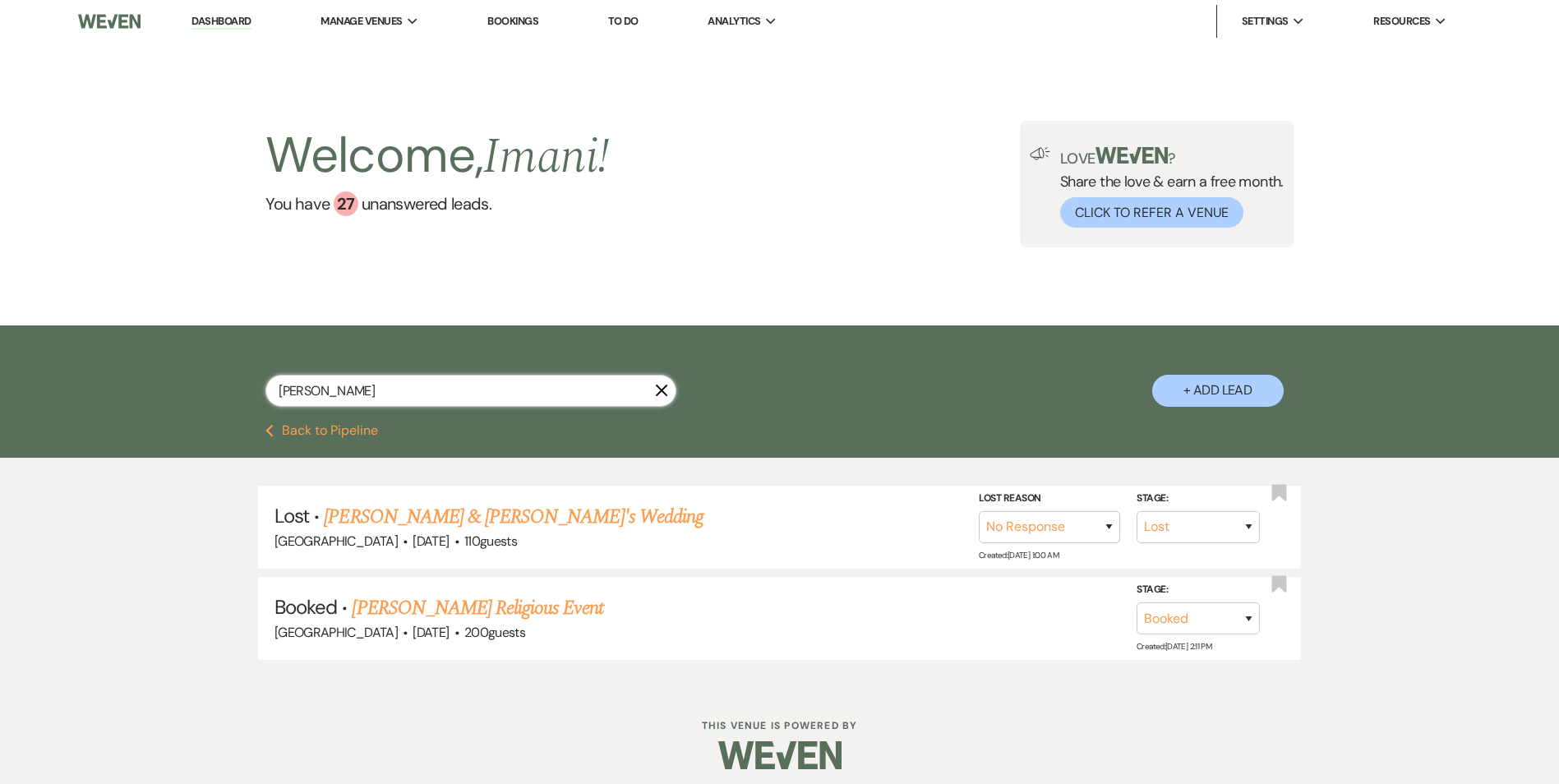
click at [337, 385] on input "[PERSON_NAME]" at bounding box center [470, 391] width 411 height 32
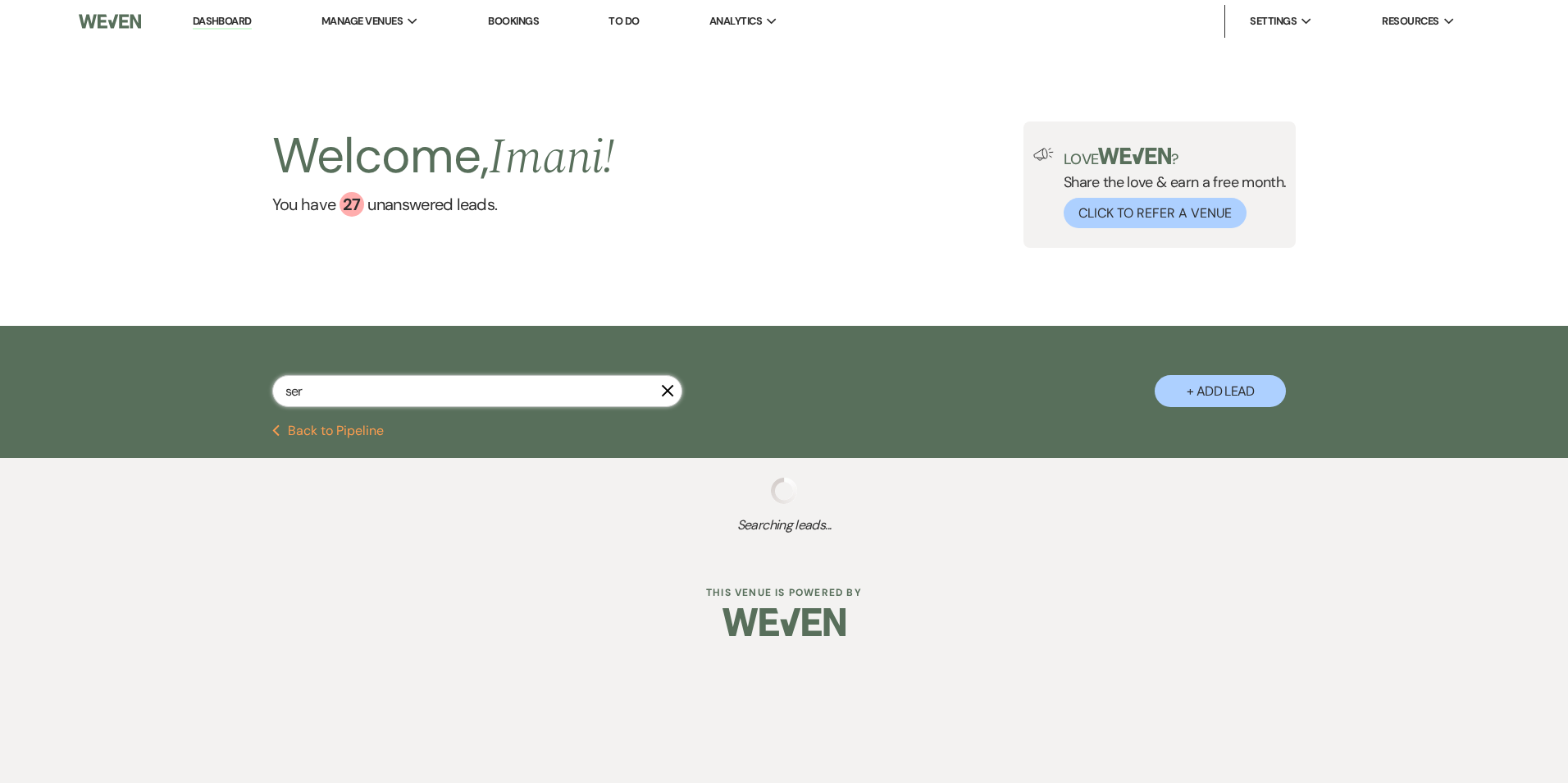
type input "se"
select select "9"
select select "8"
select select "5"
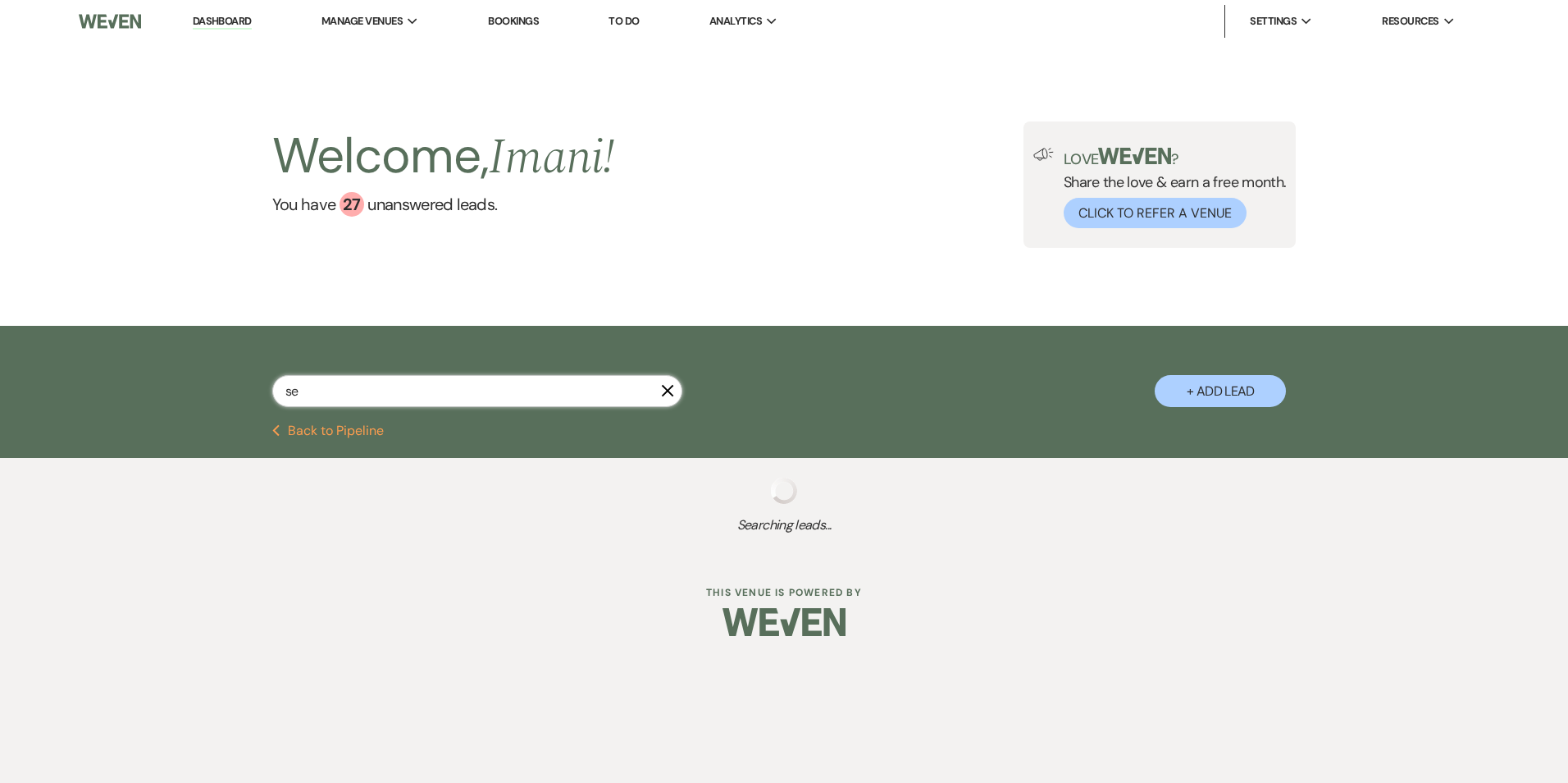
select select "8"
select select "3"
select select "8"
select select "5"
select select "8"
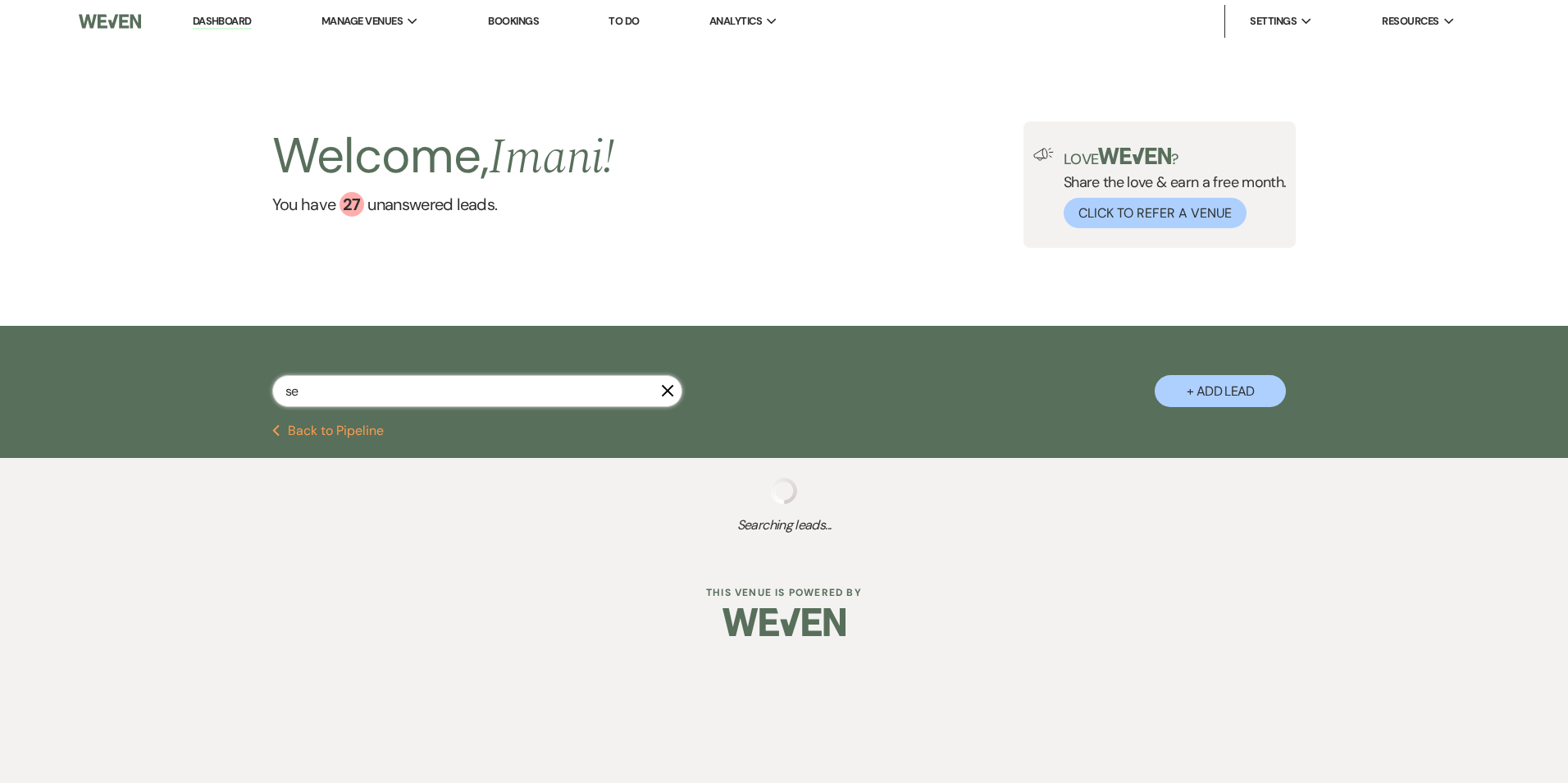
select select "7"
select select "8"
select select "5"
select select "8"
select select "5"
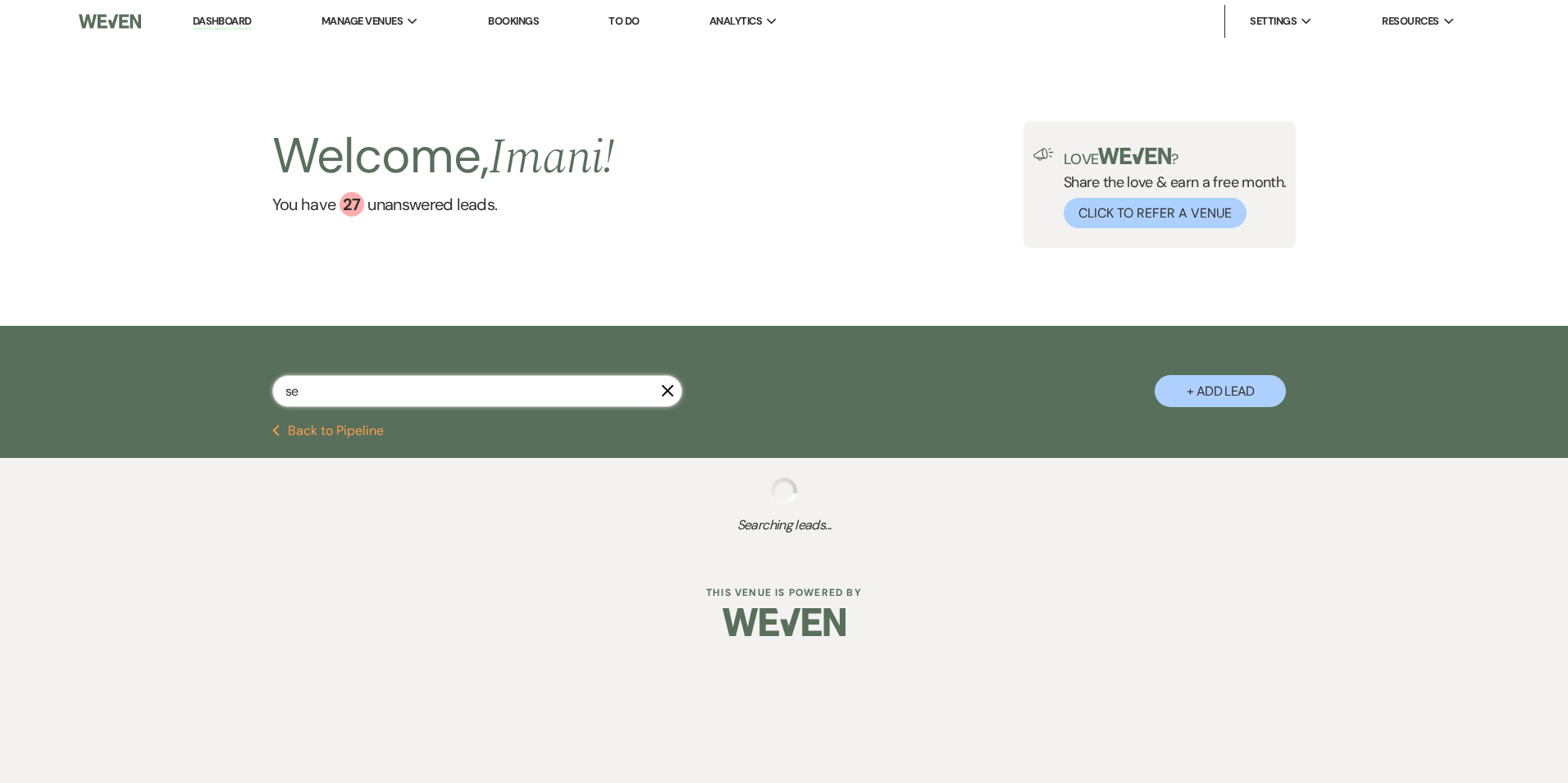
select select "8"
select select "5"
select select "8"
select select "5"
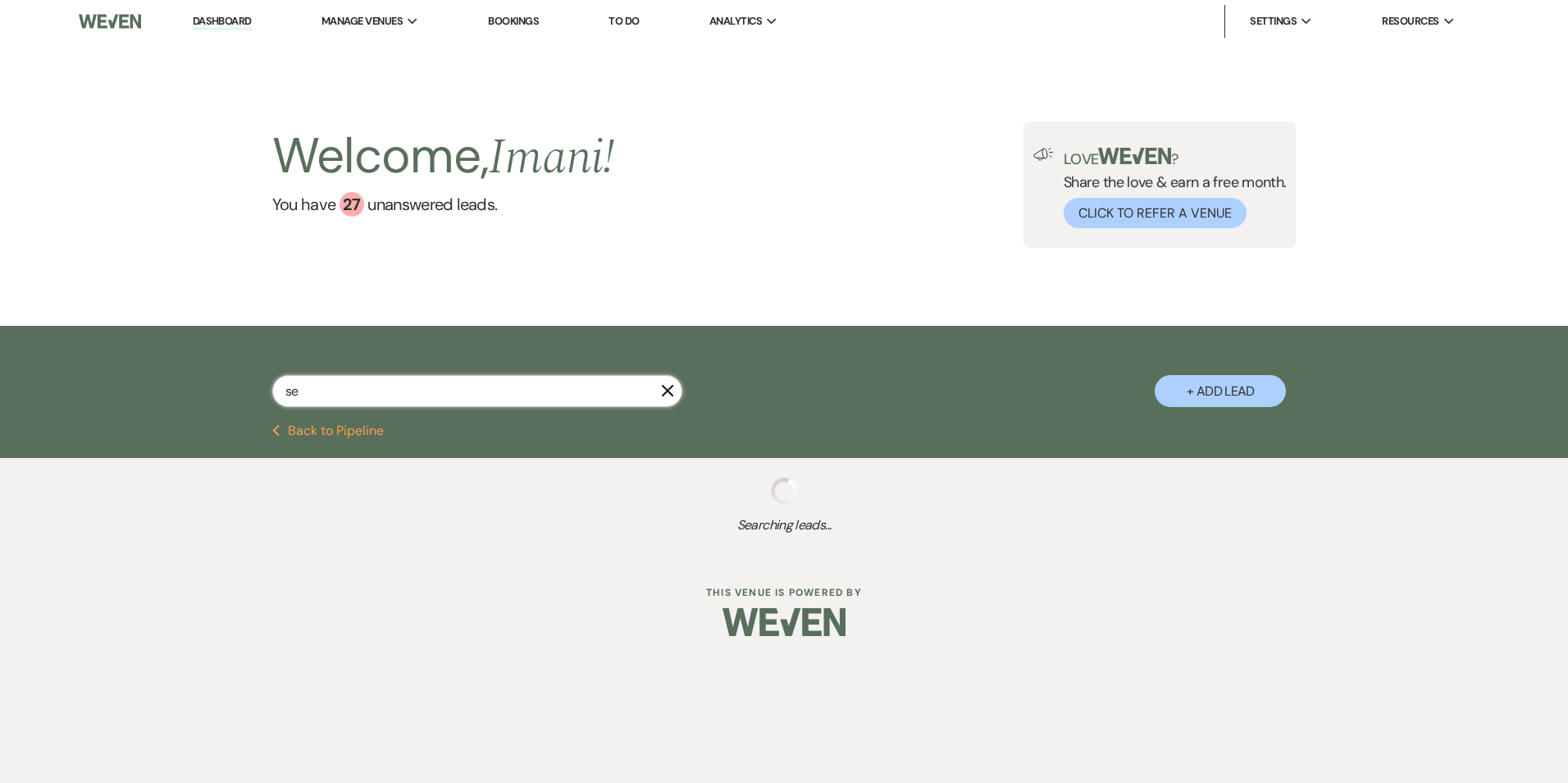
select select "8"
select select "10"
type input "s"
type input "NS"
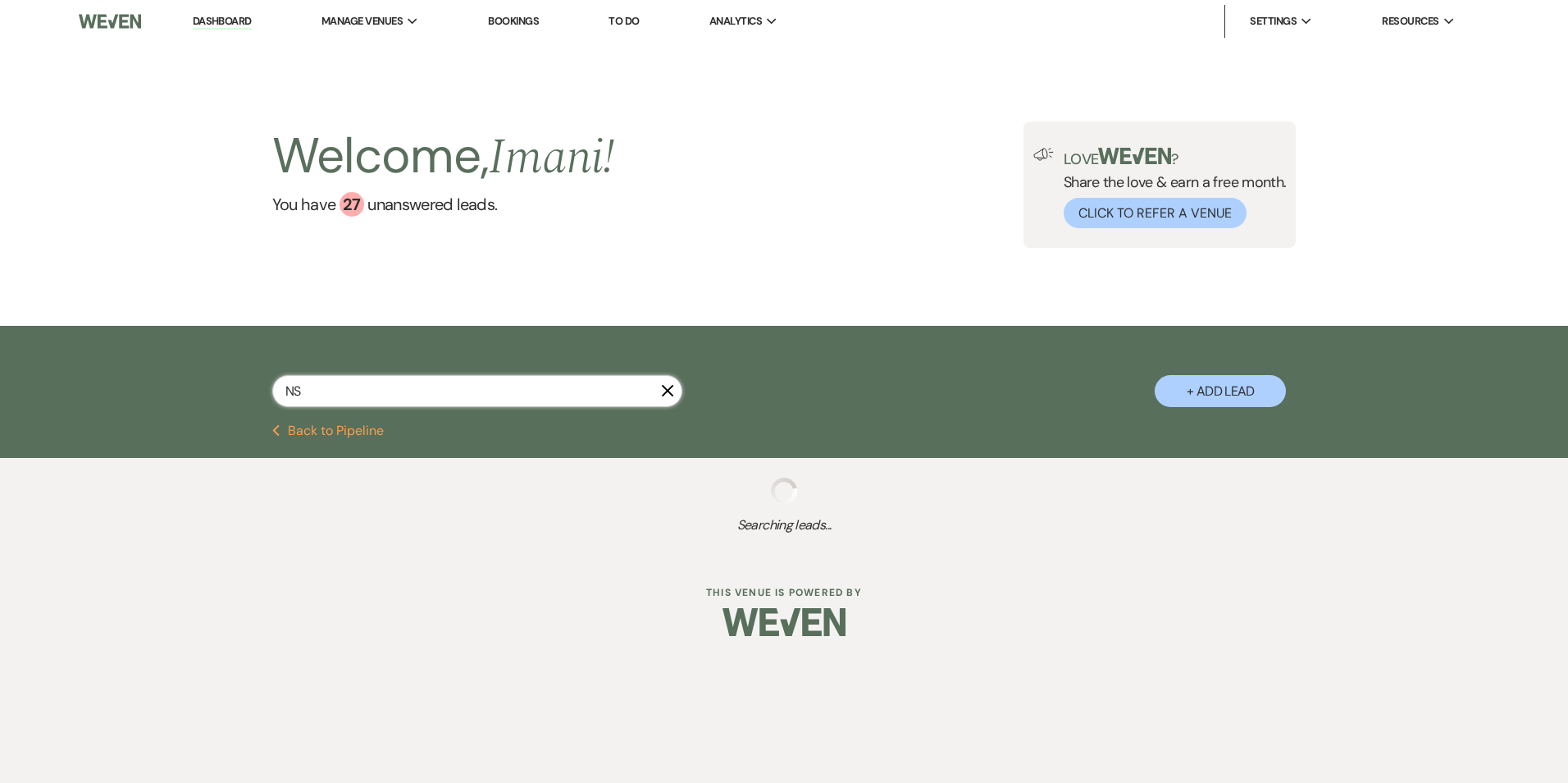
select select "9"
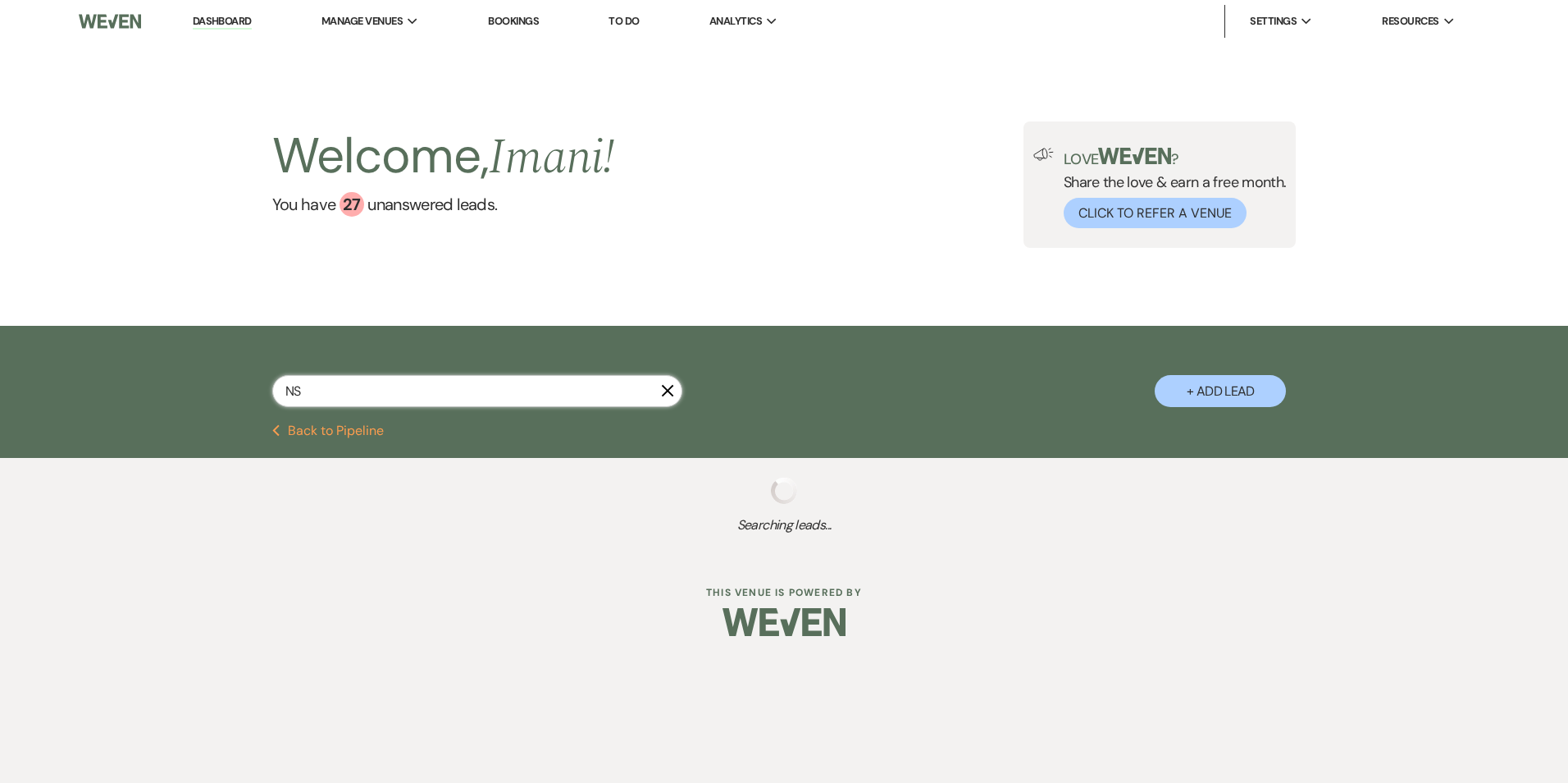
select select "9"
select select "5"
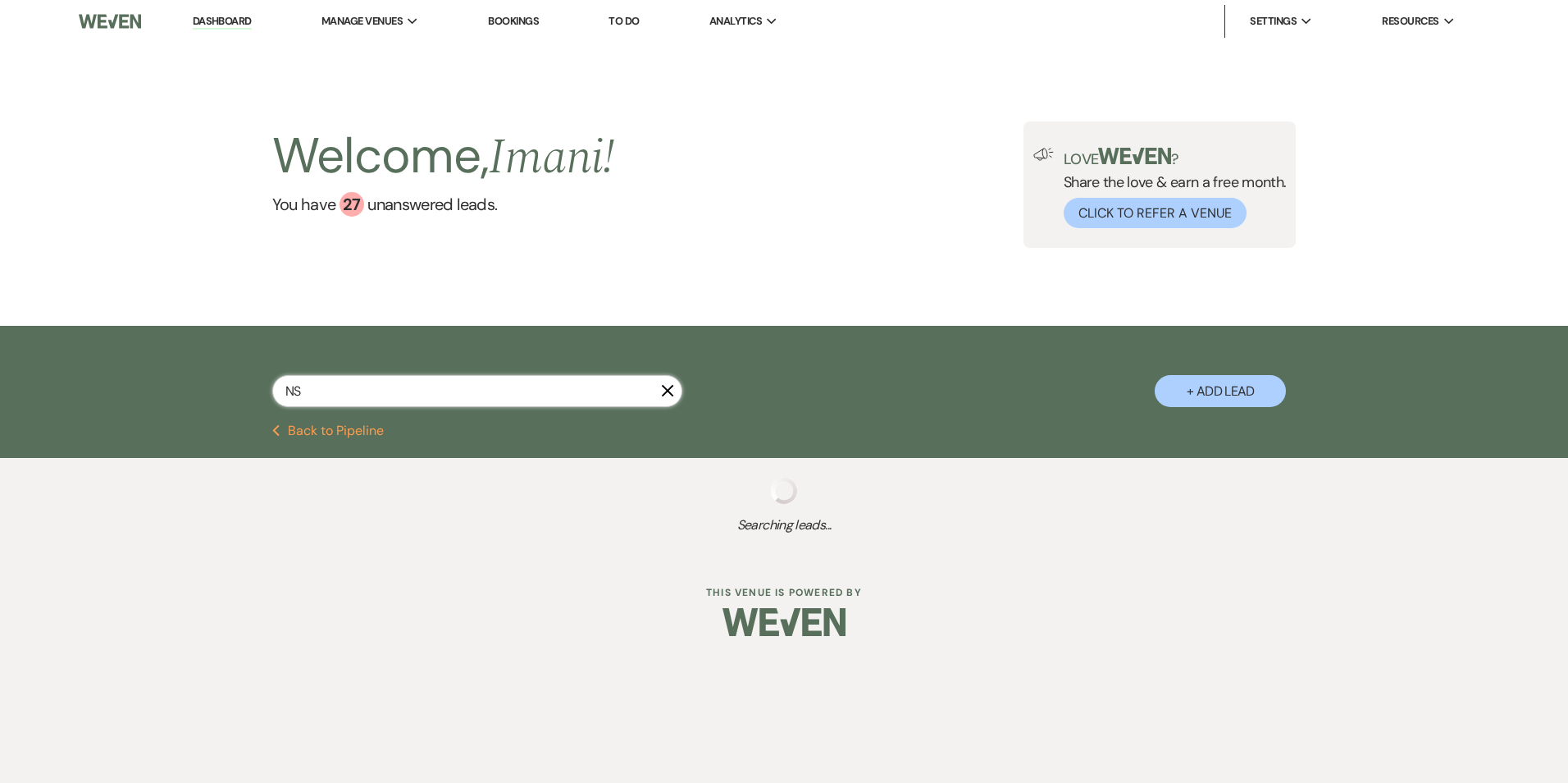
select select "6"
select select "9"
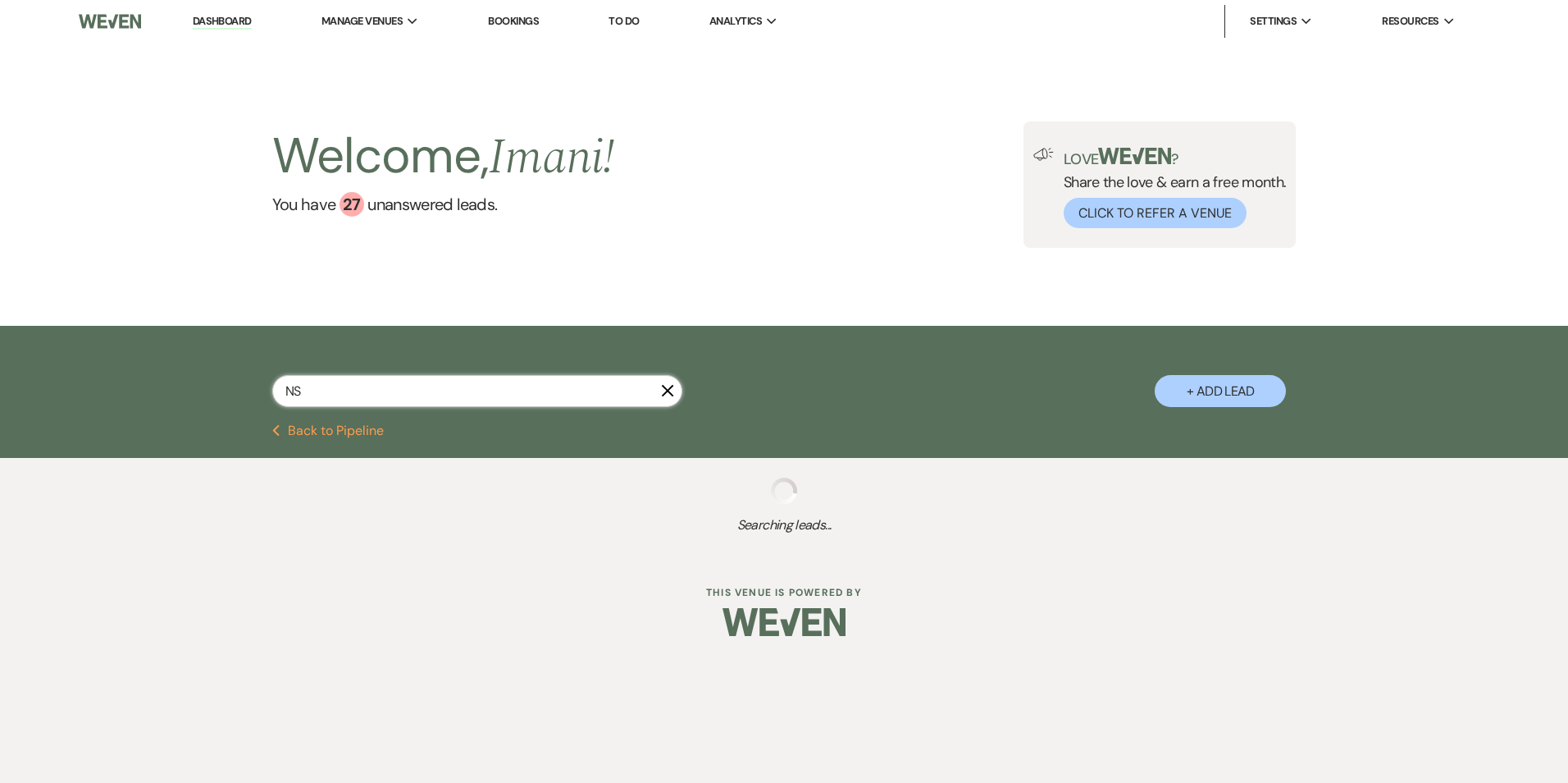
select select "8"
select select "5"
select select "2"
select select "9"
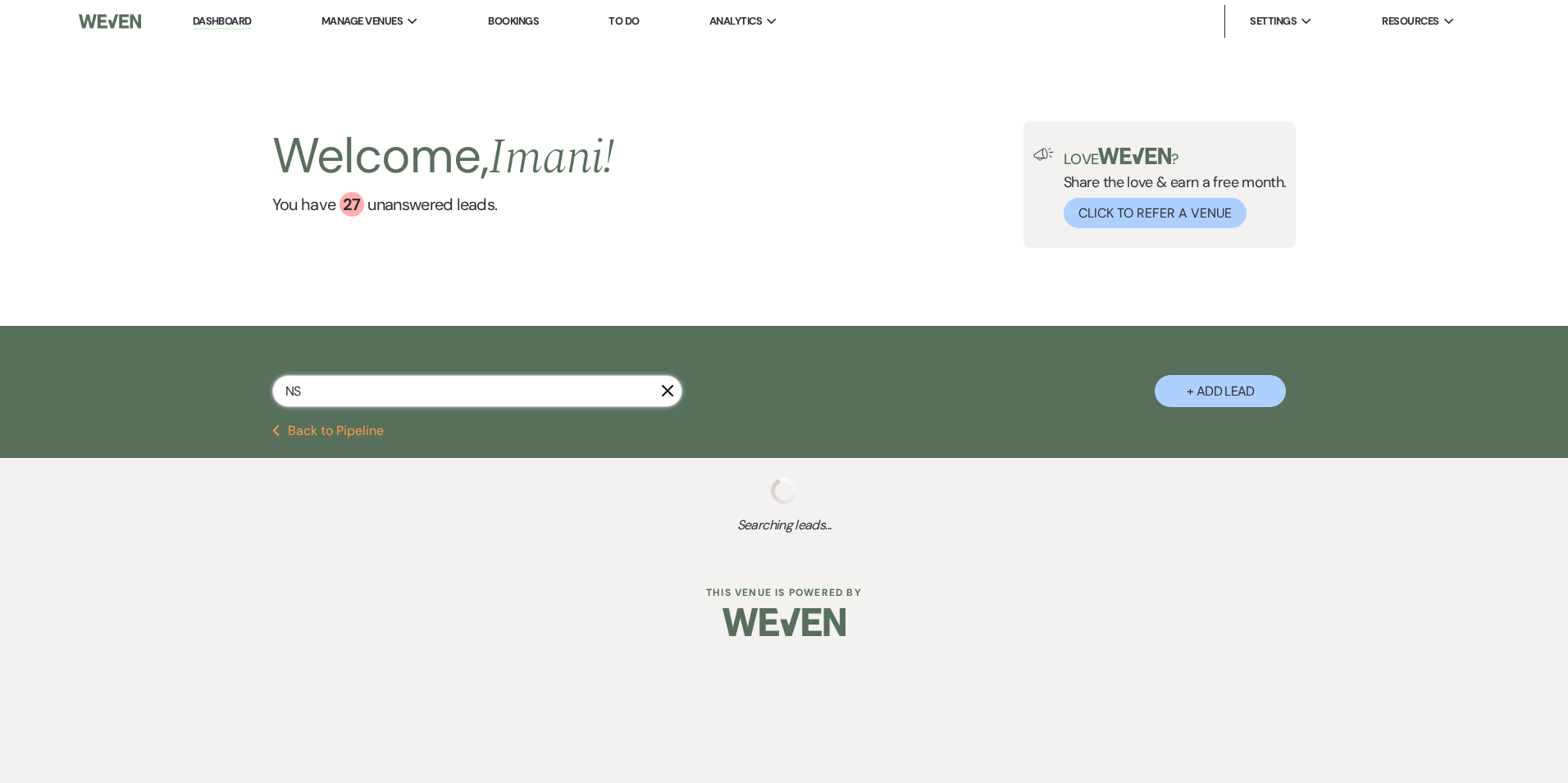
select select "9"
select select "2"
select select "9"
select select "2"
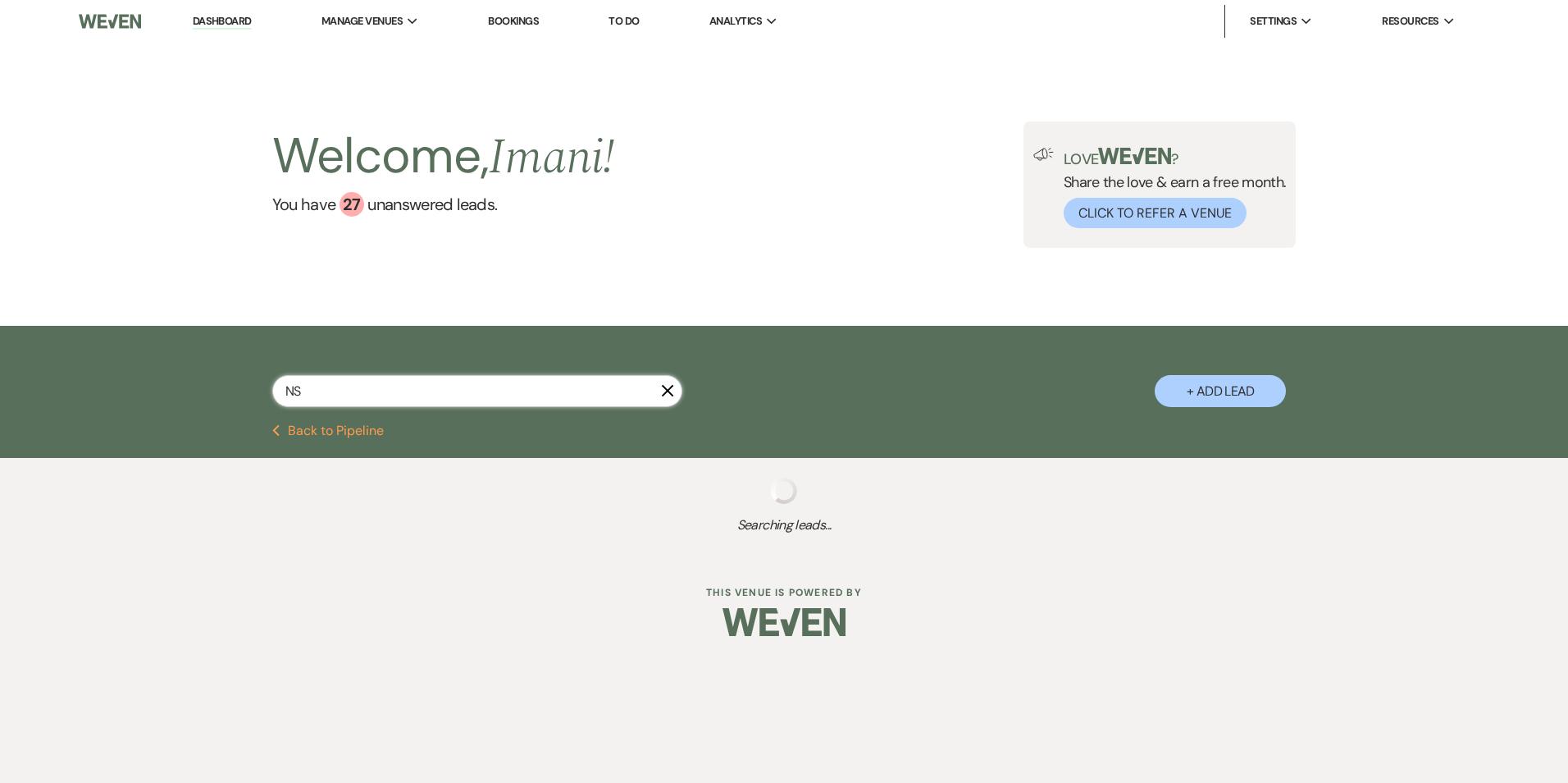
select select "2"
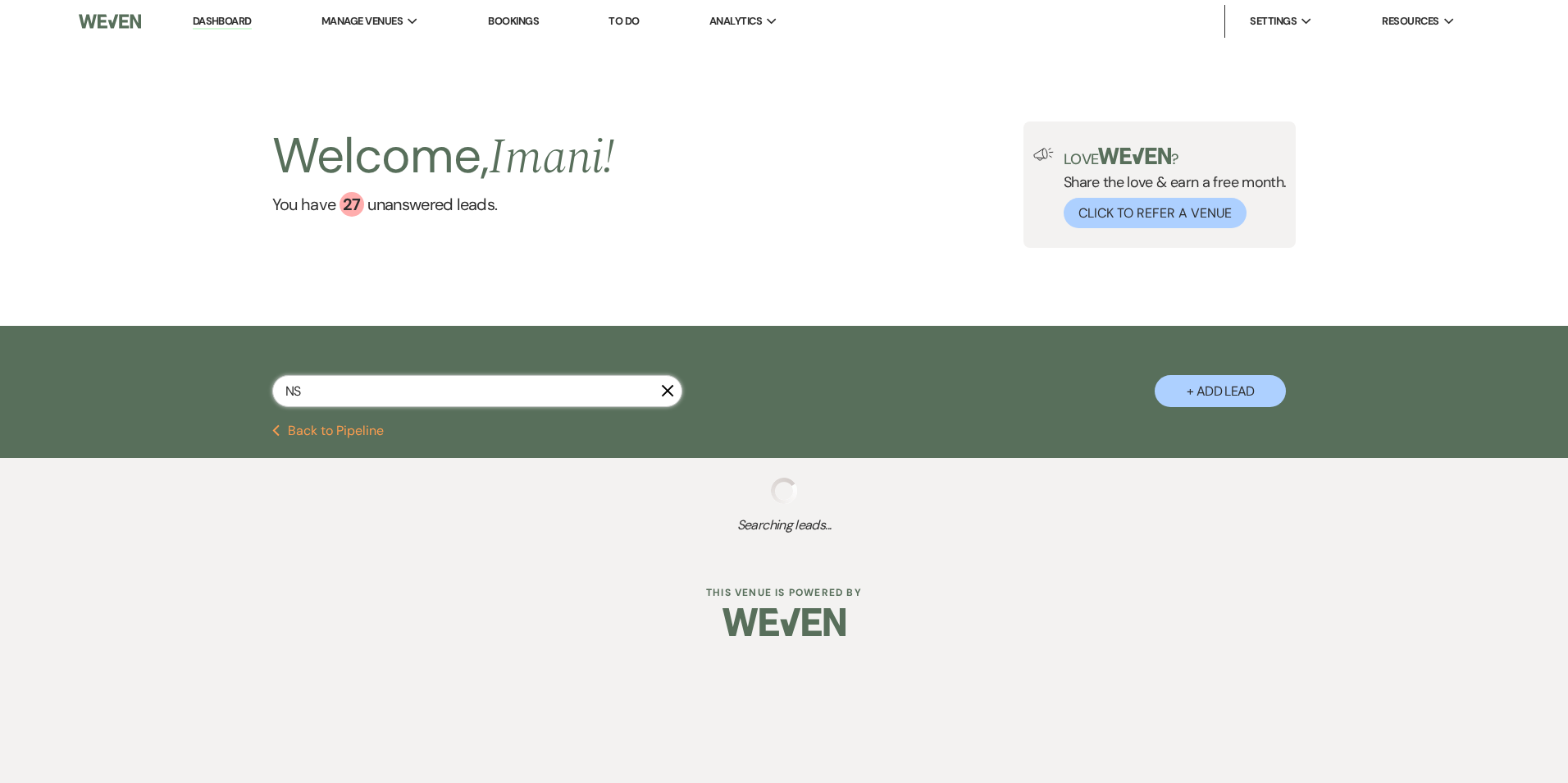
select select "2"
select select "8"
select select "7"
select select "2"
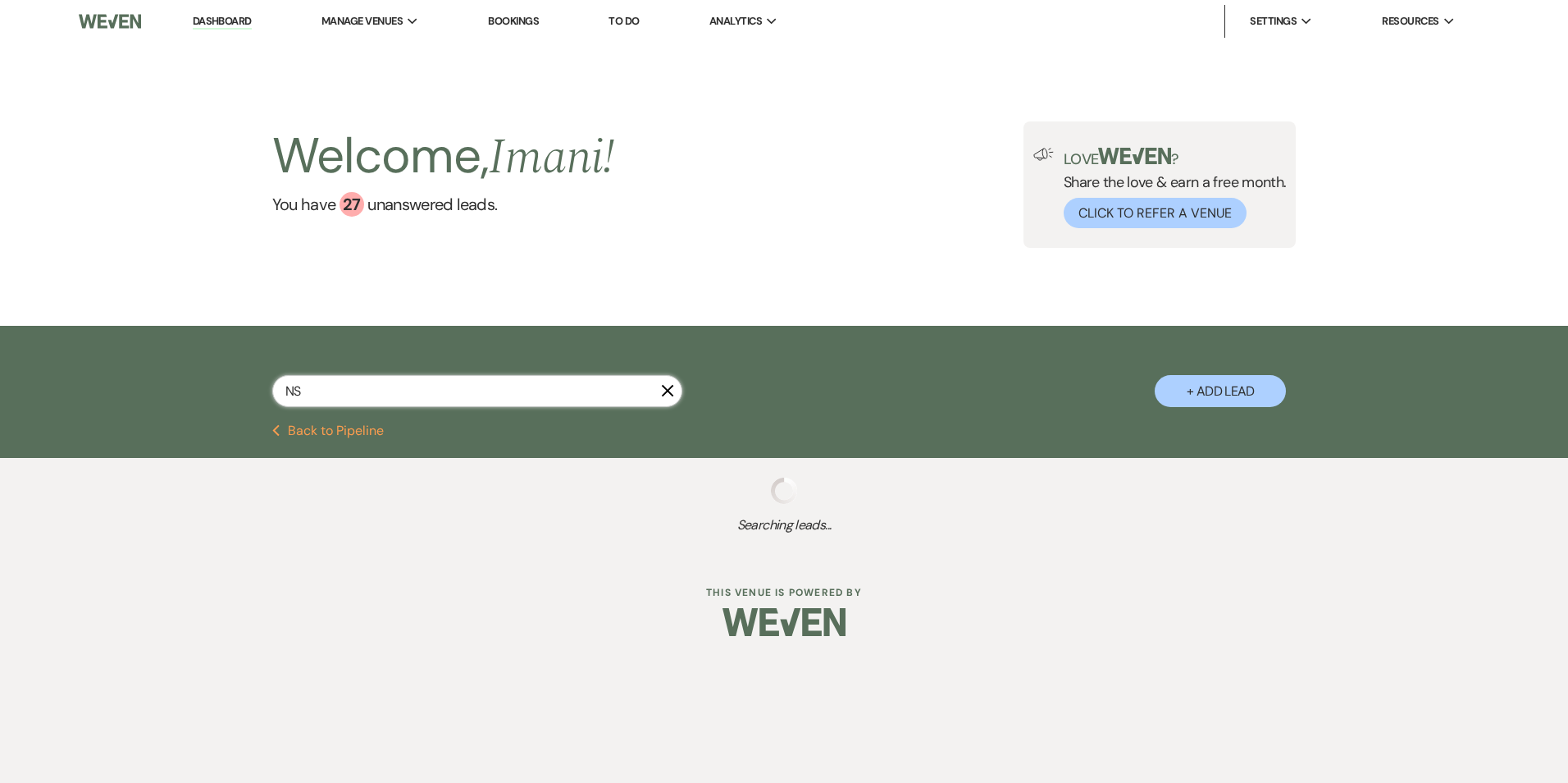
select select "2"
select select "8"
select select "5"
select select "2"
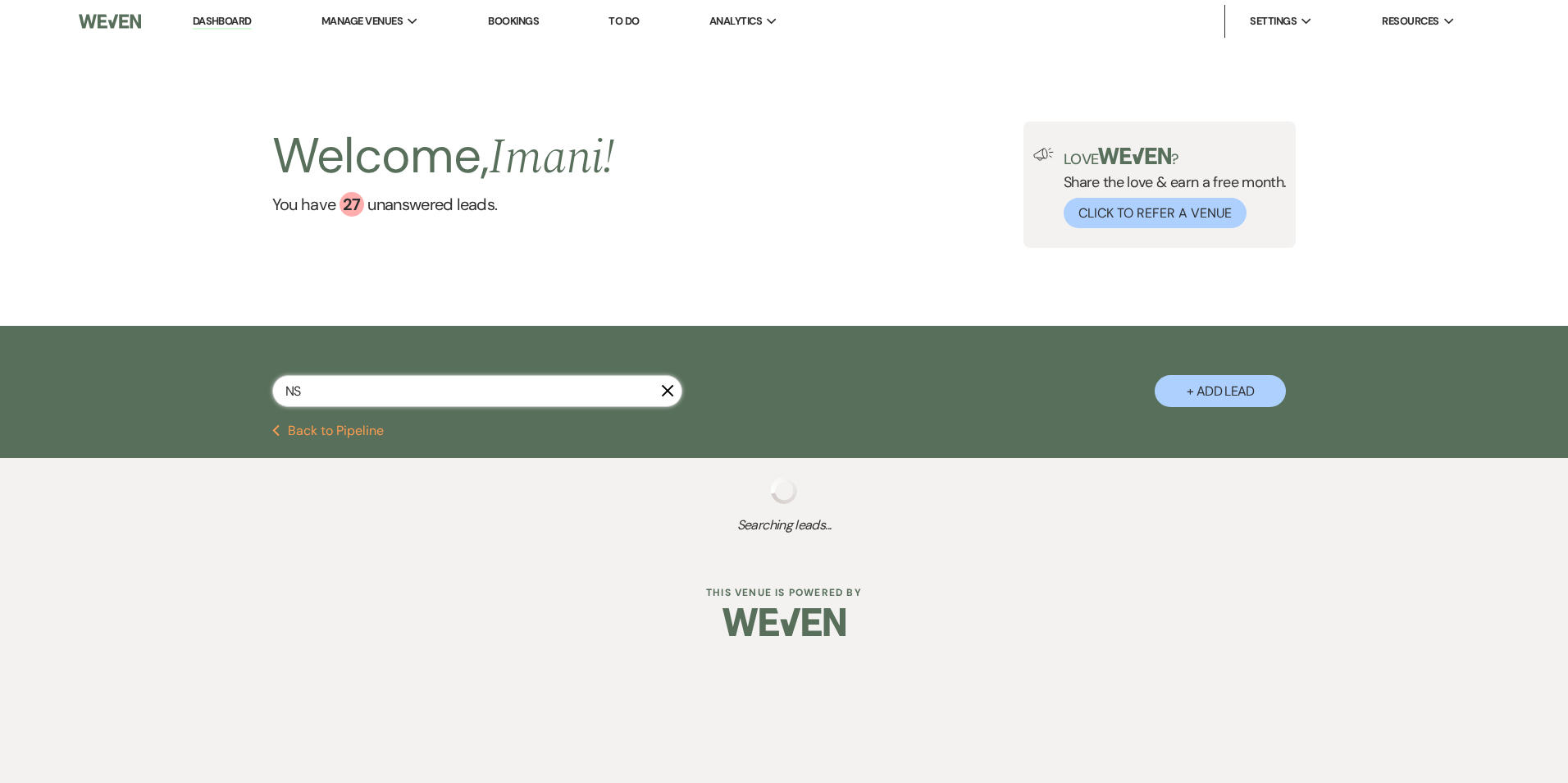
select select "2"
select select "8"
select select "5"
select select "8"
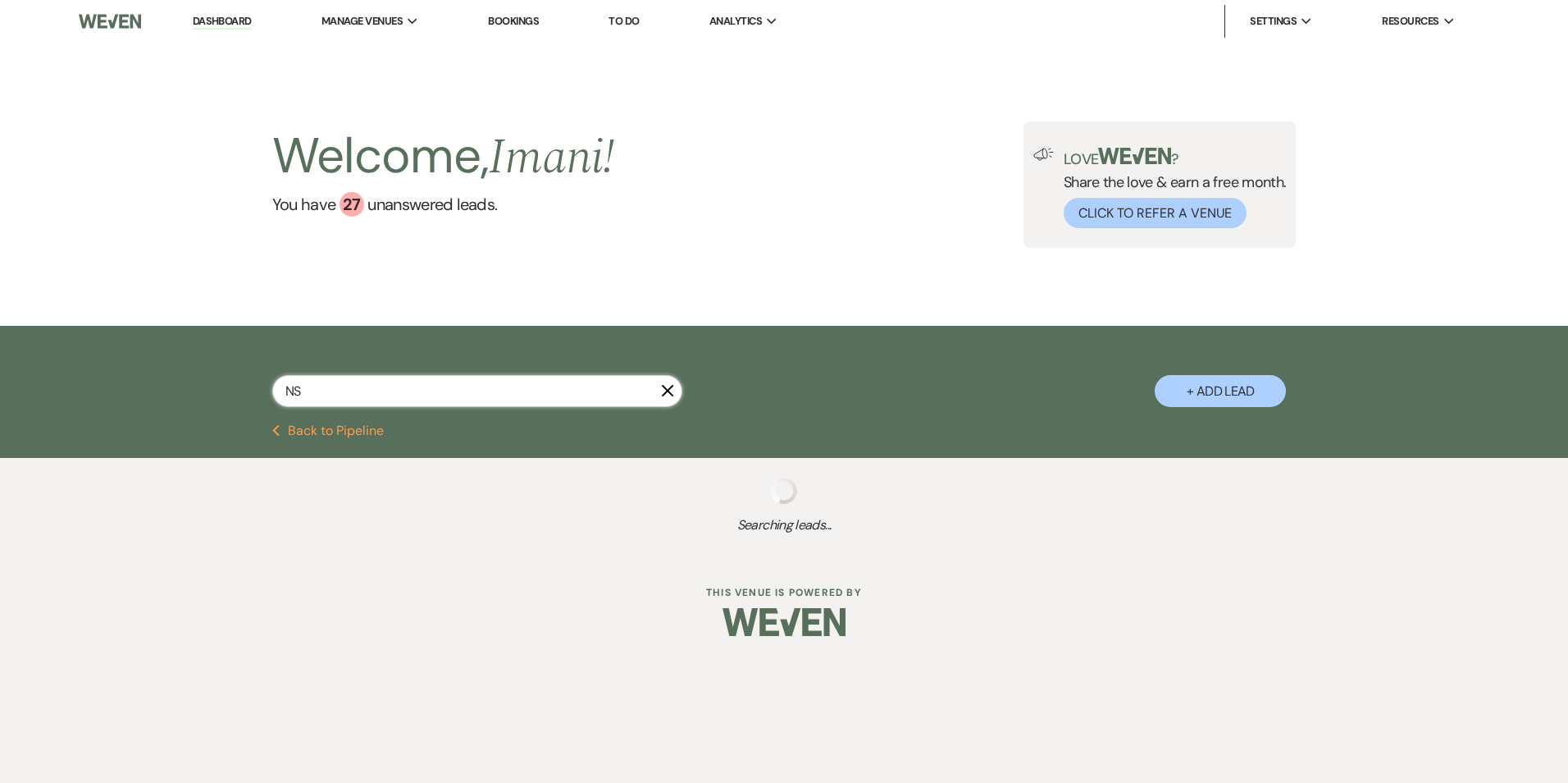
select select "10"
select select "2"
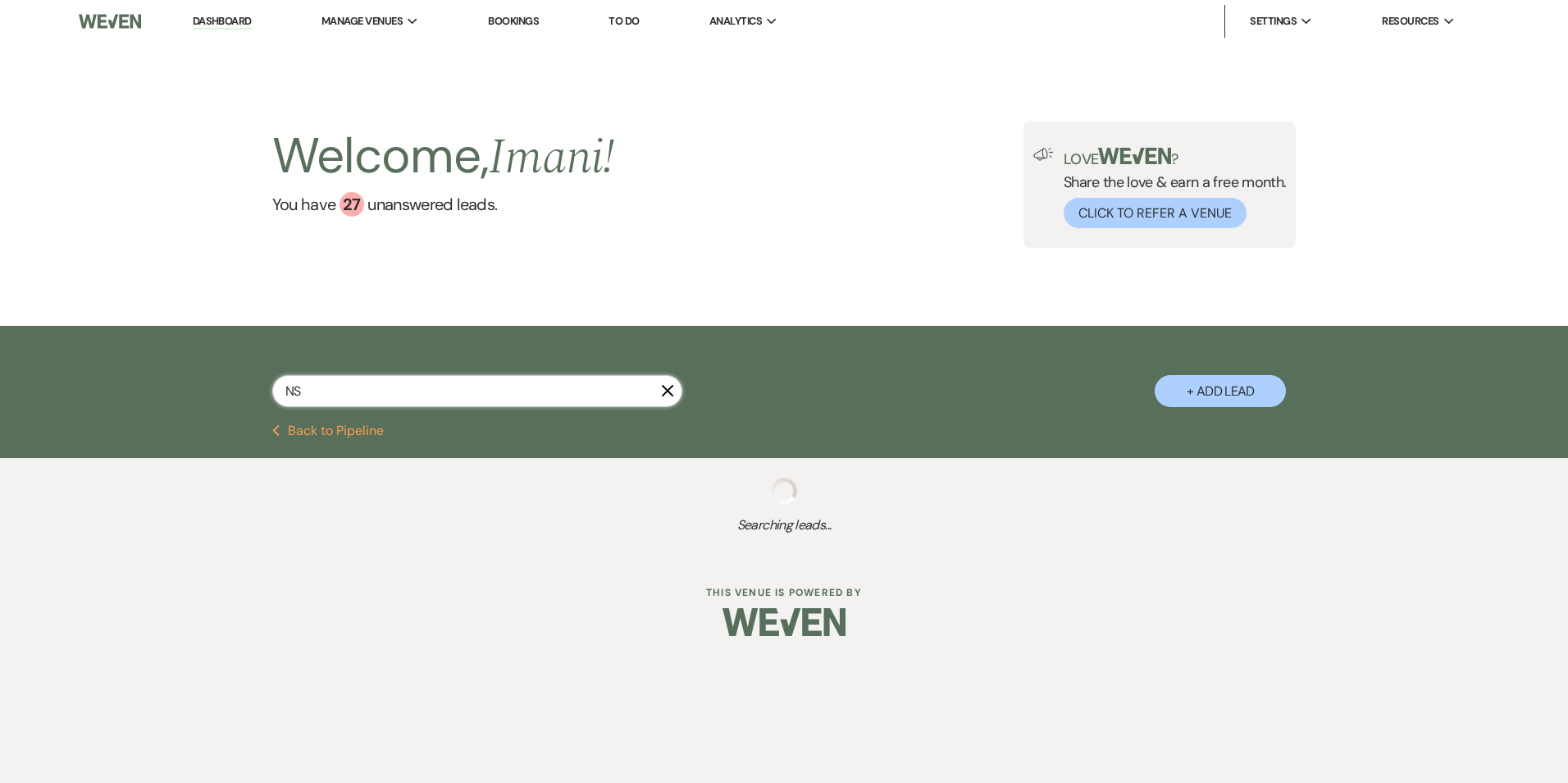
select select "2"
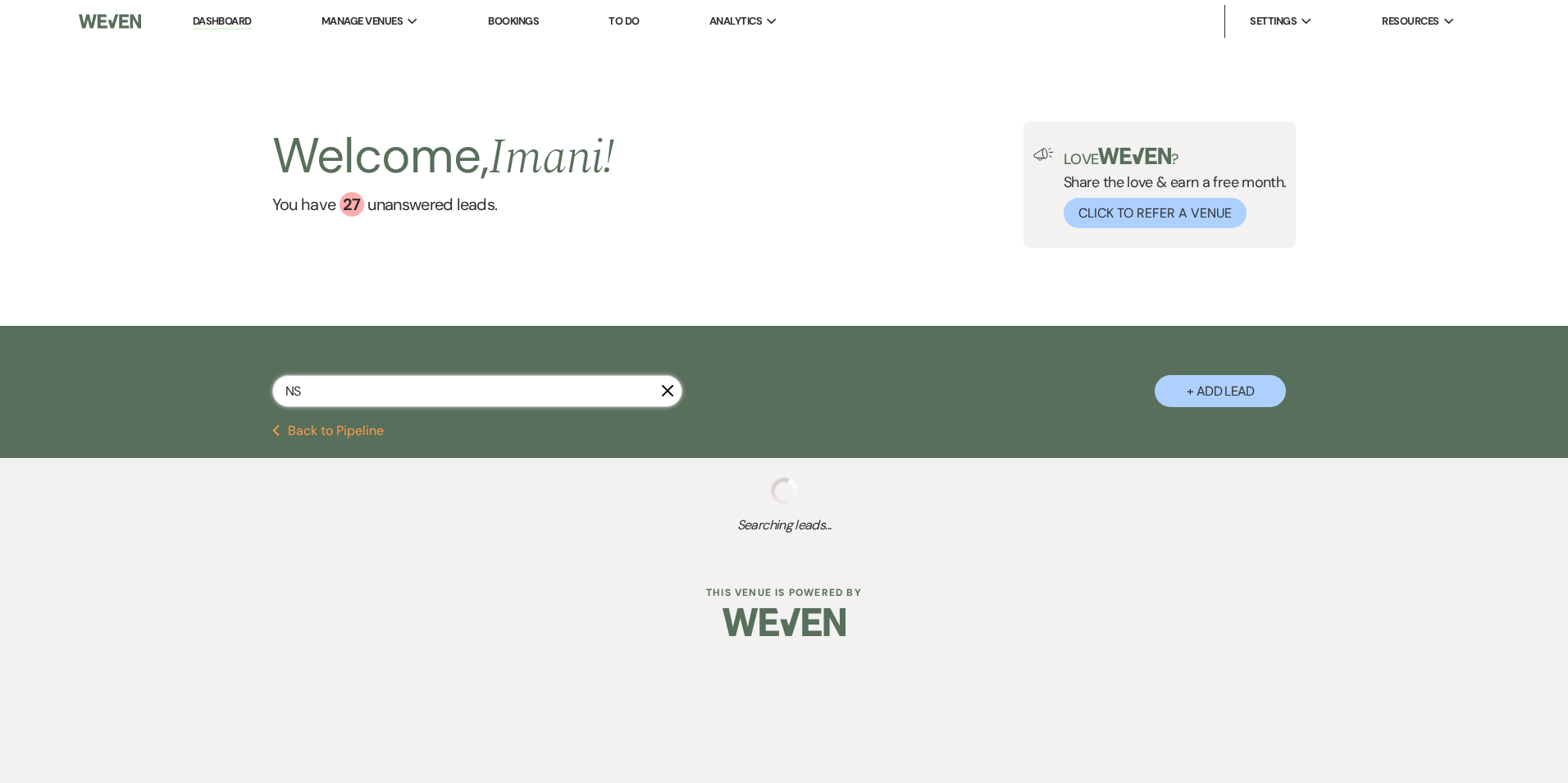
select select "2"
select select "8"
select select "3"
select select "2"
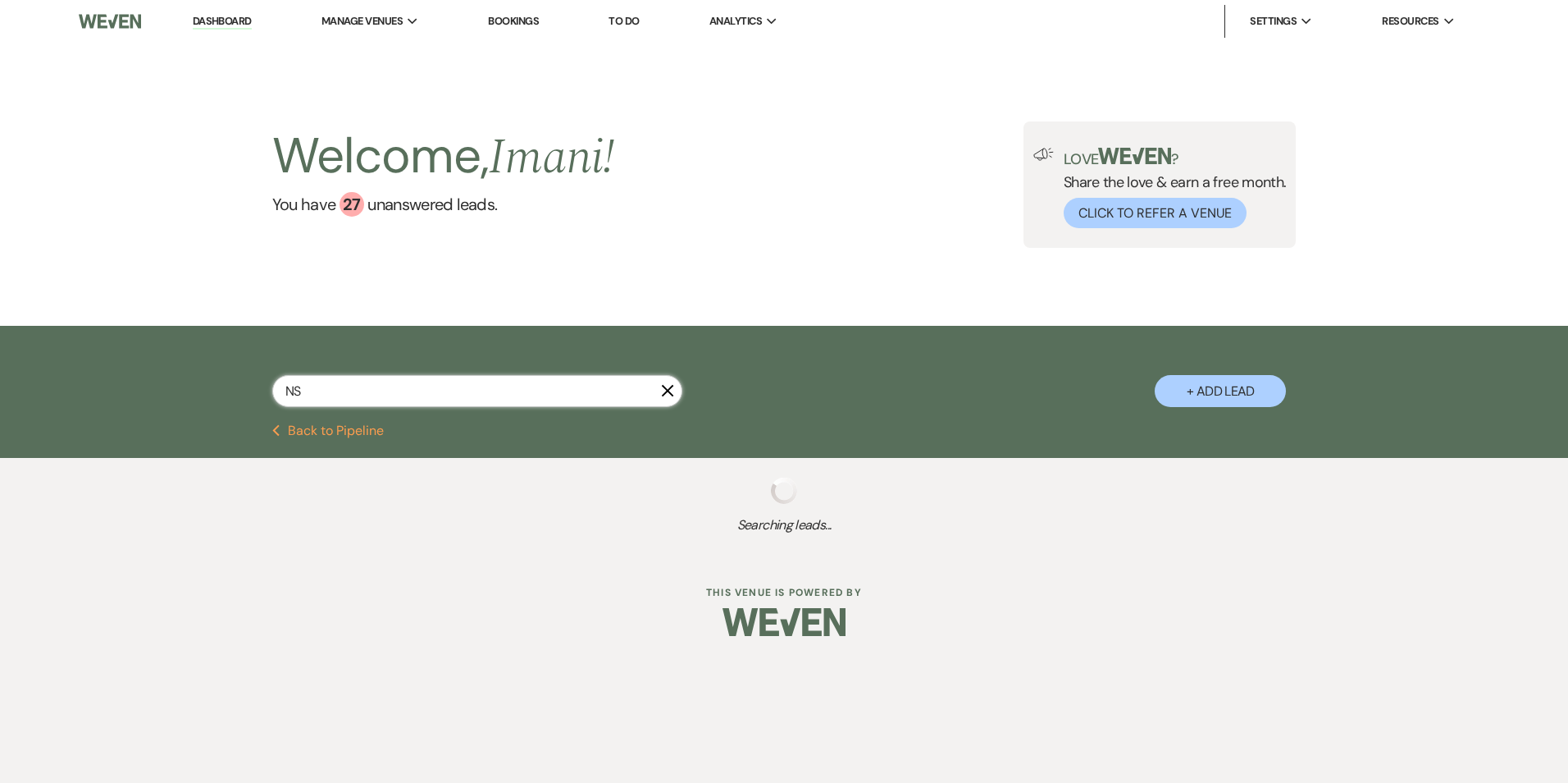
select select "2"
select select "8"
select select "5"
select select "8"
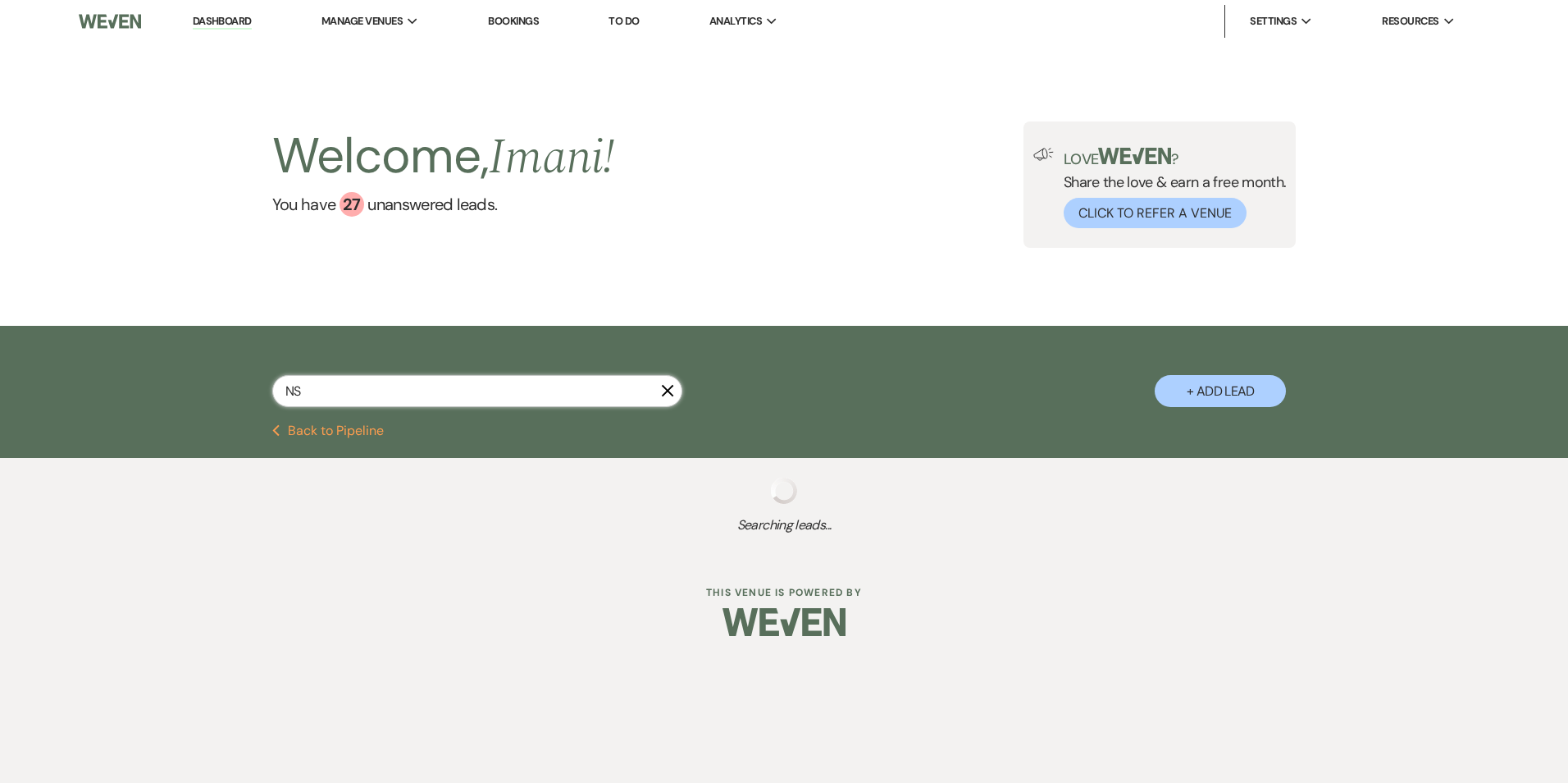
select select "5"
select select "8"
select select "5"
select select "8"
select select "5"
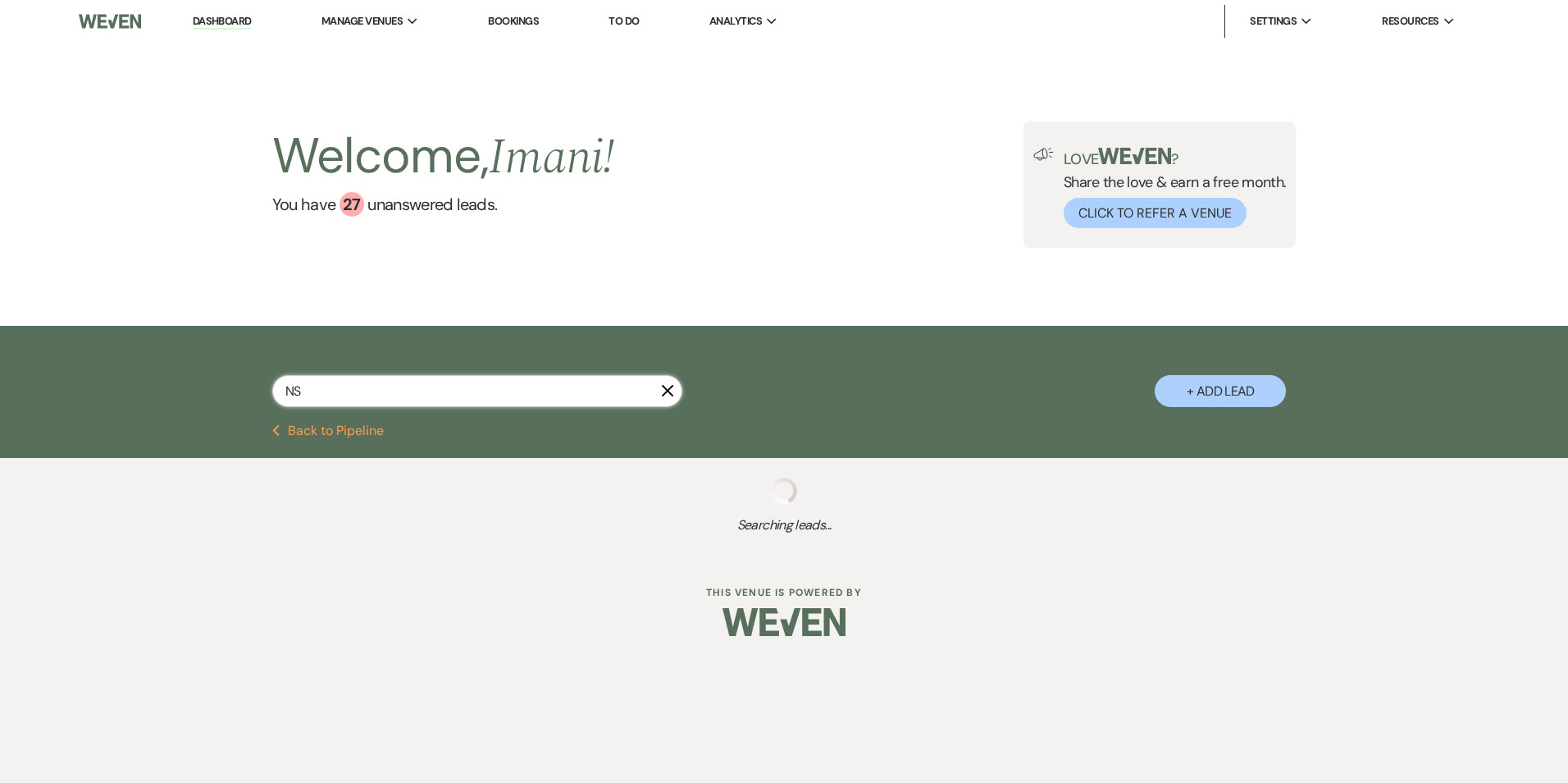
select select "8"
select select "5"
select select "8"
select select "5"
select select "8"
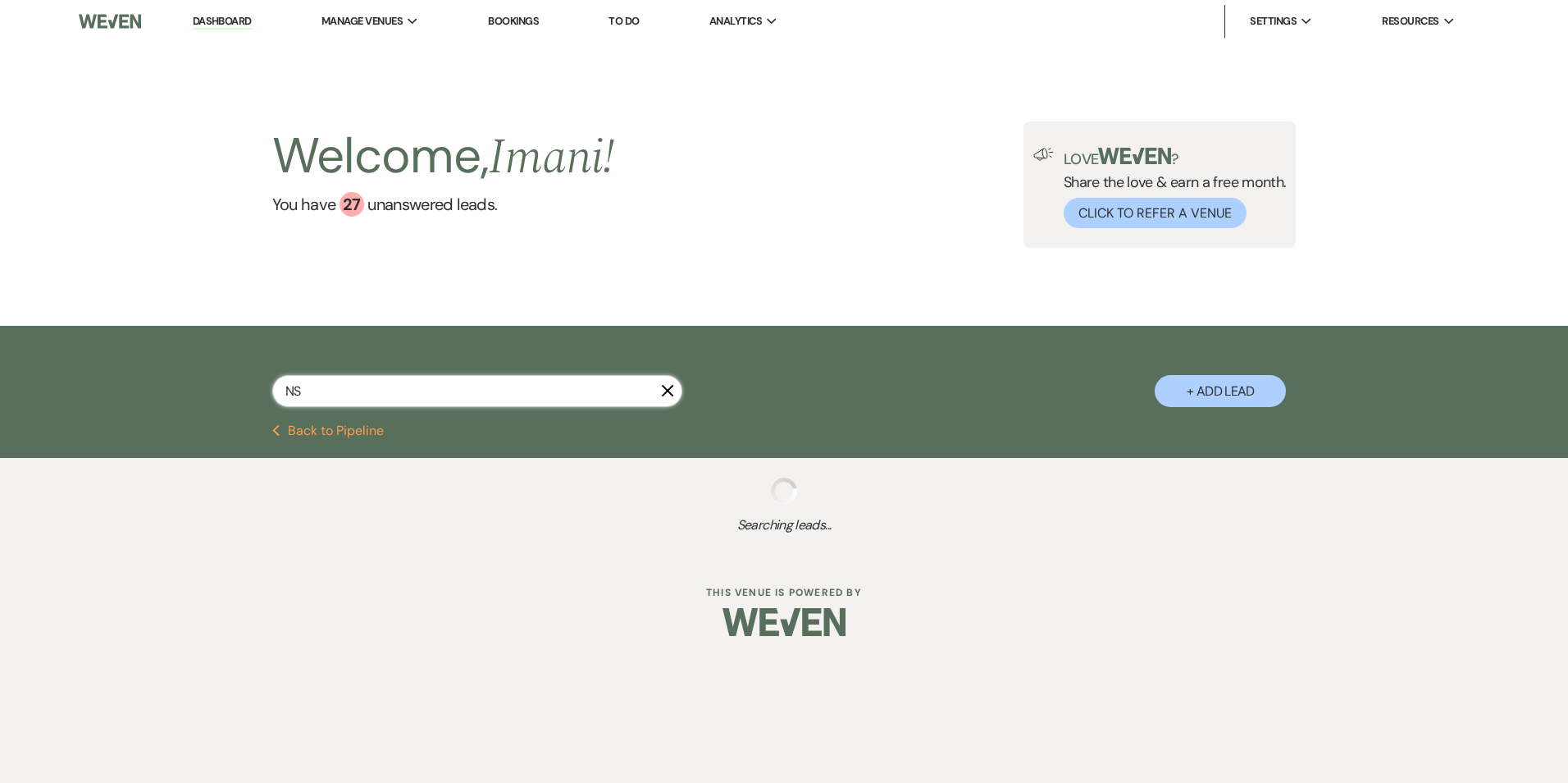
select select "5"
select select "8"
select select "5"
select select "8"
select select "5"
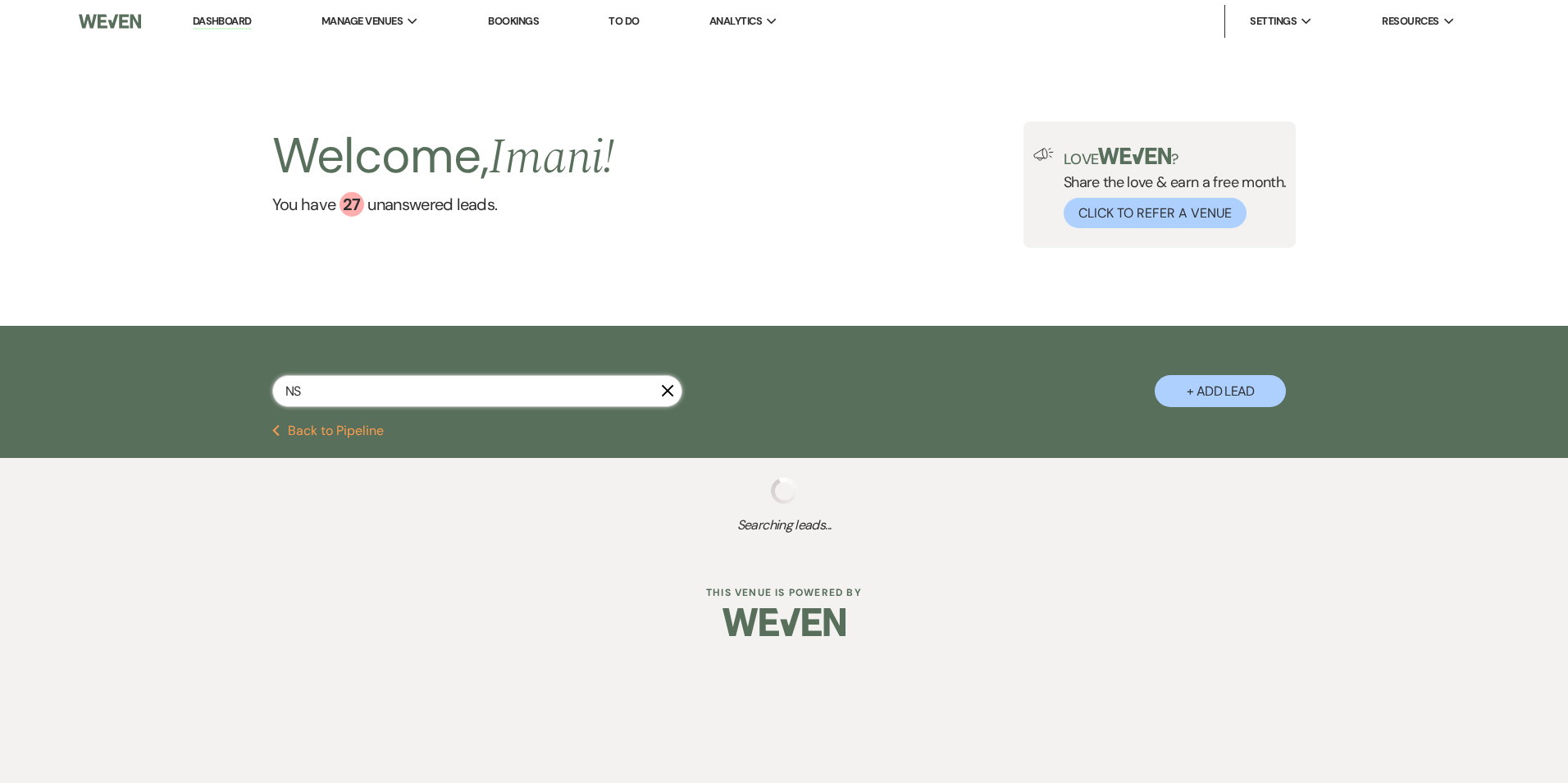
select select "8"
select select "5"
select select "8"
select select "5"
select select "8"
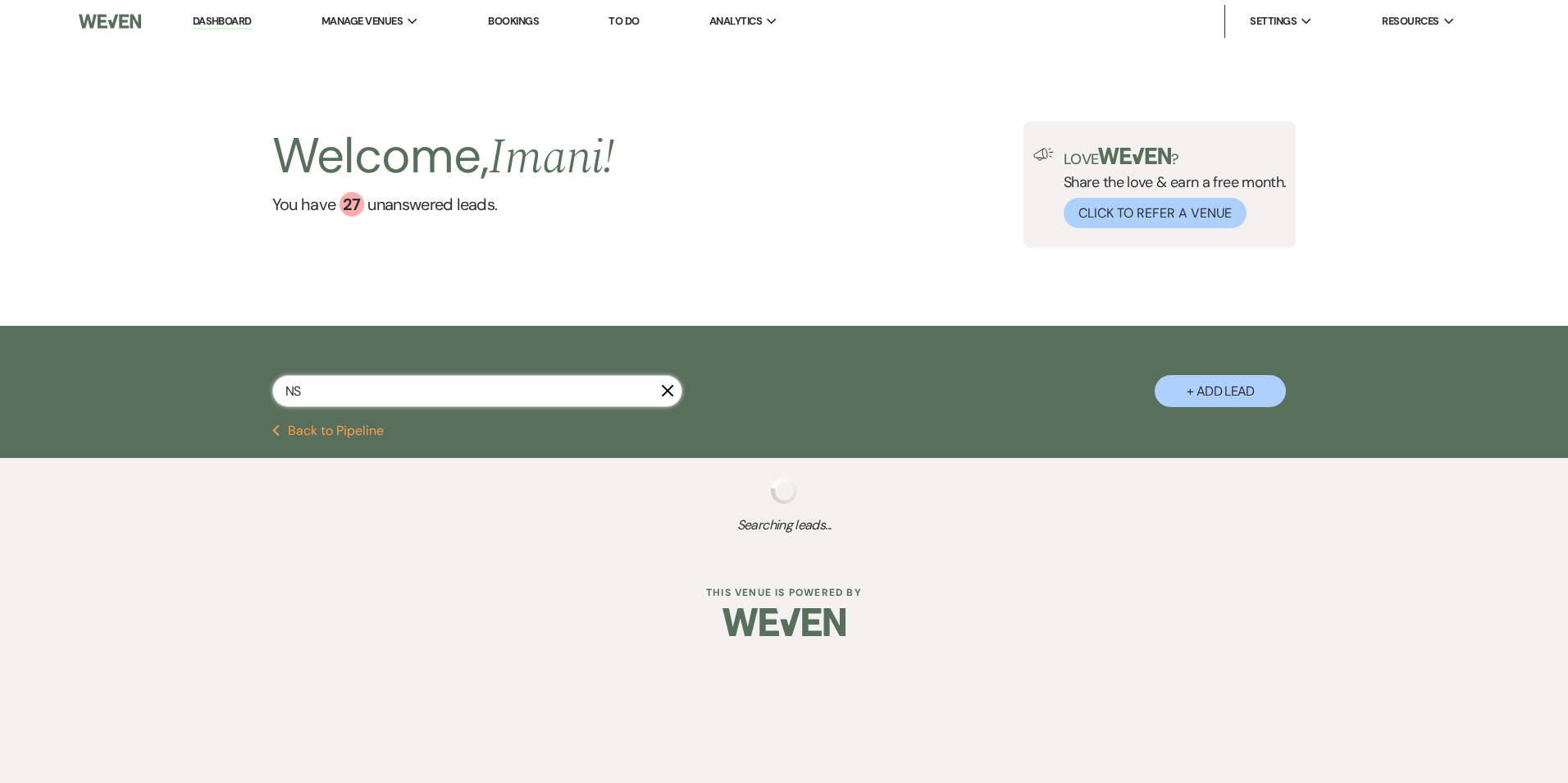
select select "5"
select select "8"
select select "5"
select select "8"
select select "5"
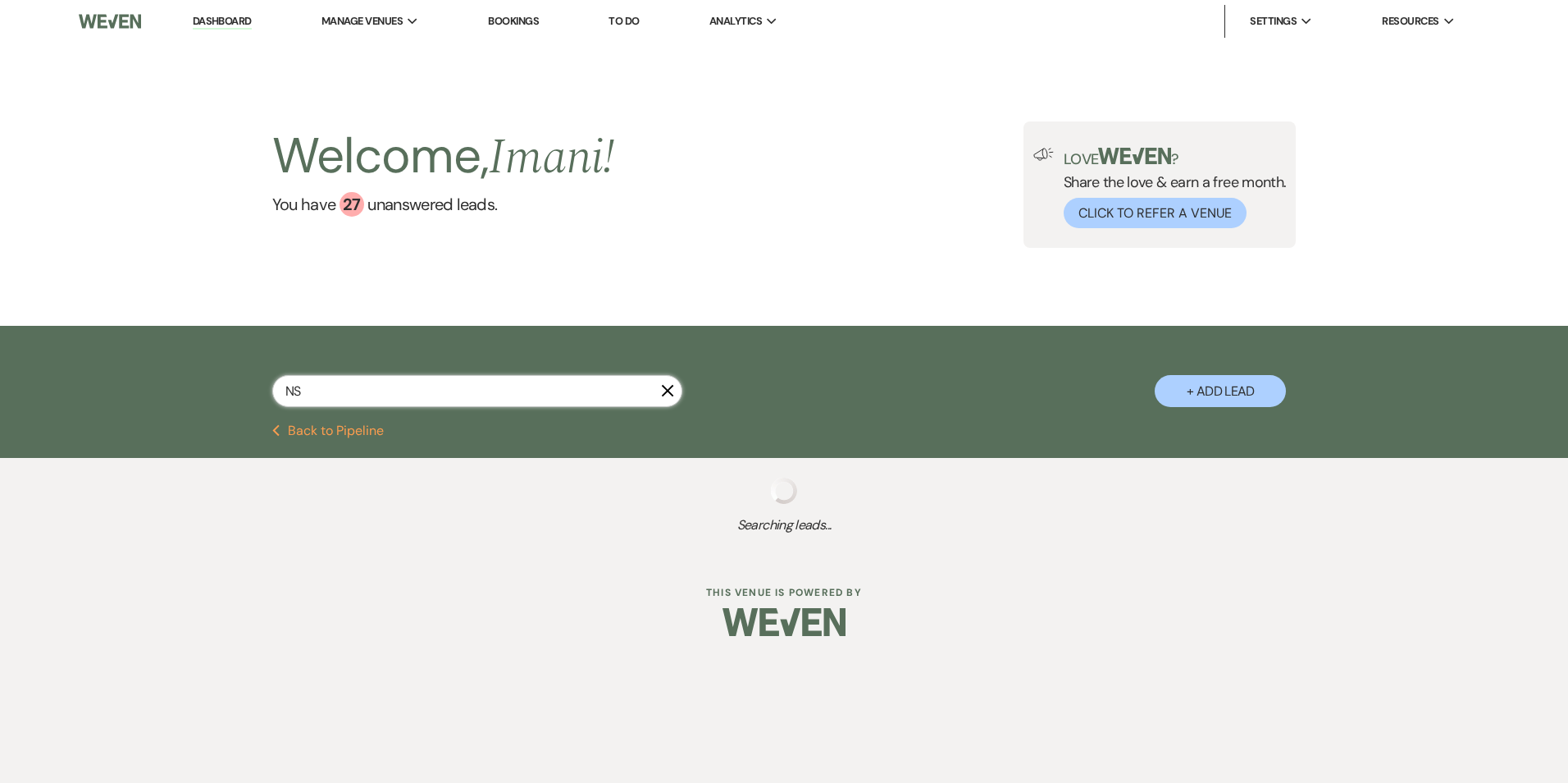
select select "8"
select select "5"
select select "8"
select select "5"
select select "8"
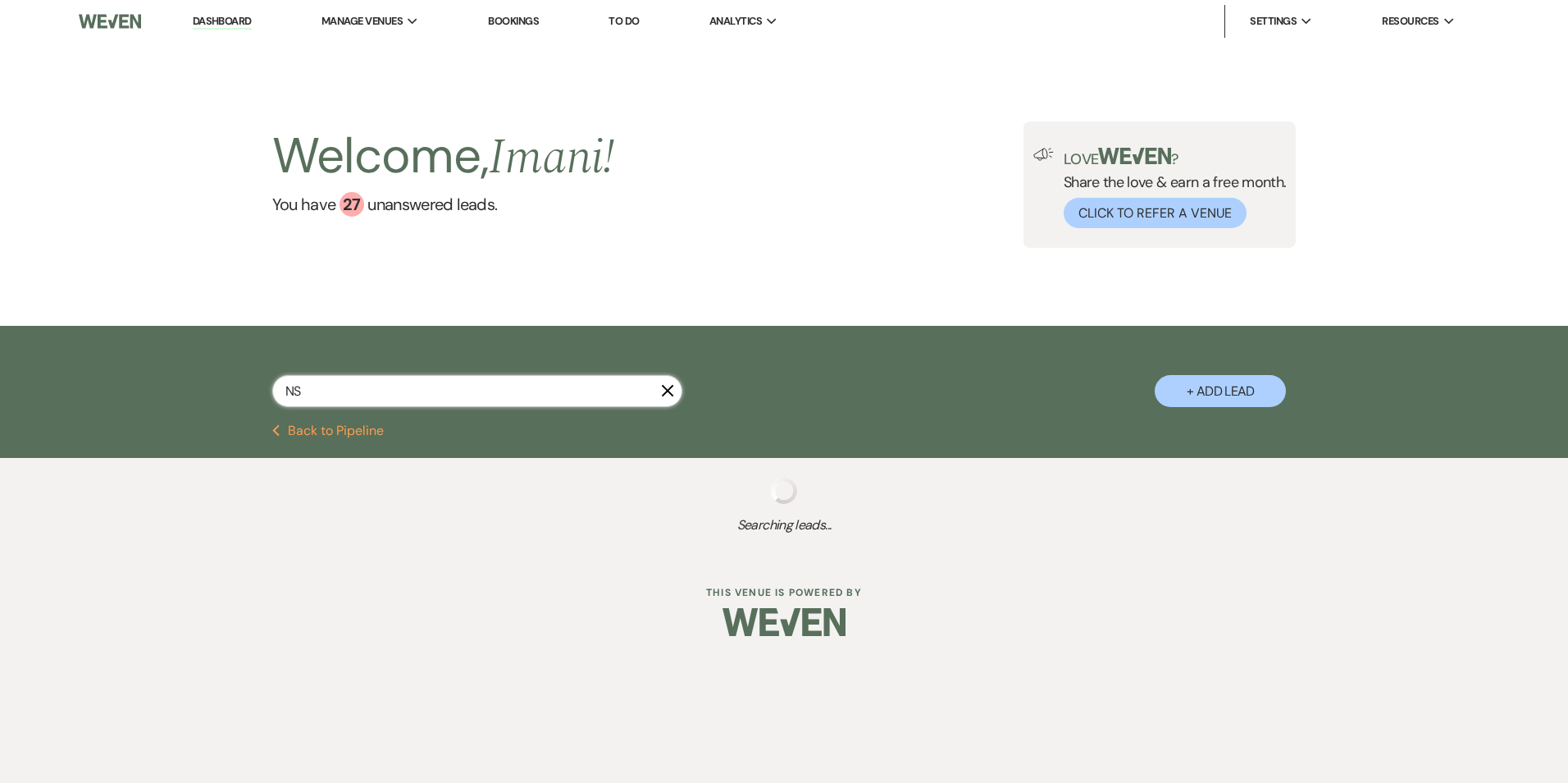
select select "5"
select select "8"
select select "5"
select select "8"
select select "5"
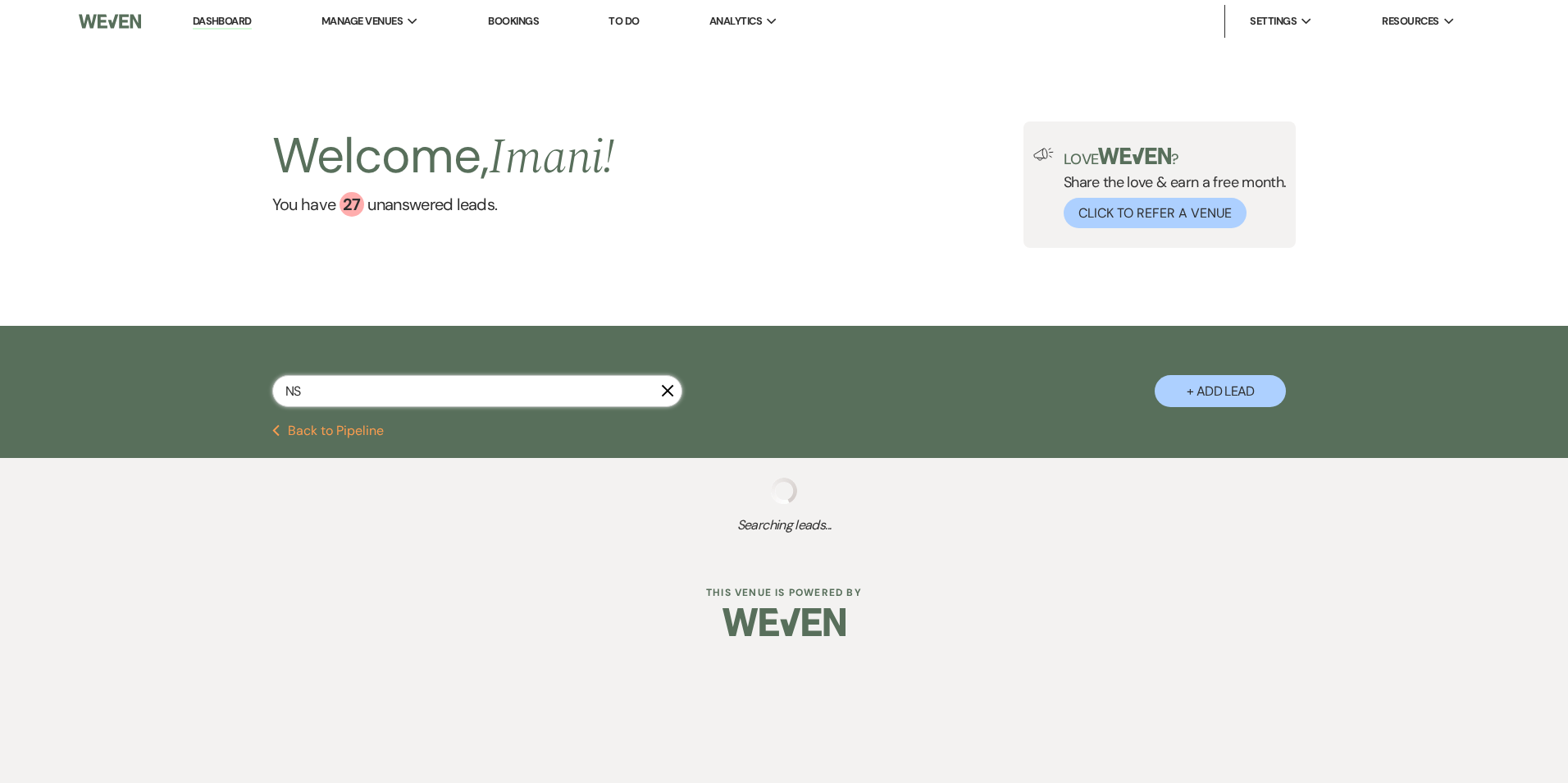
select select "8"
select select "3"
select select "8"
select select "5"
select select "4"
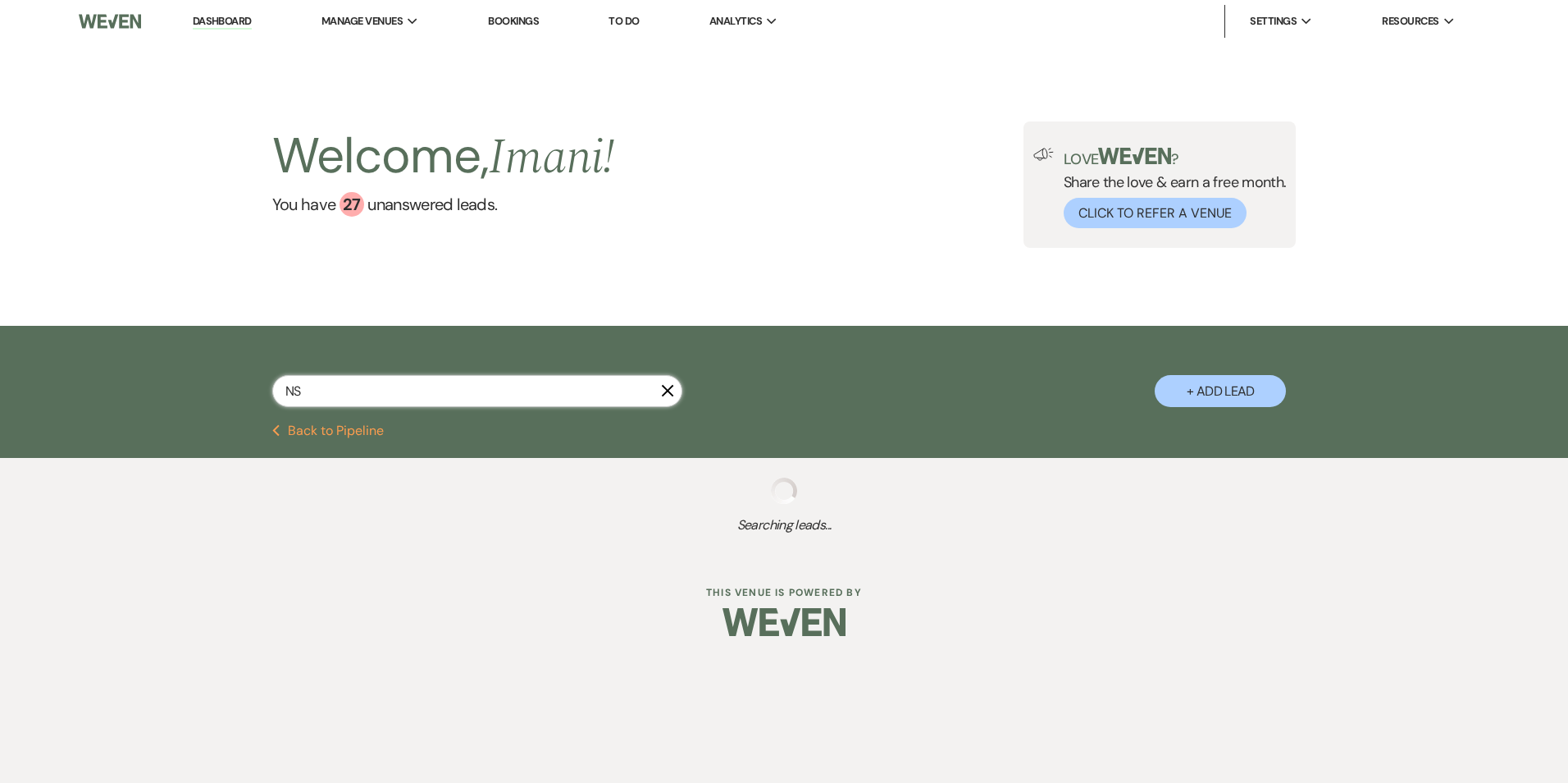
select select "4"
select select "8"
select select "4"
select select "8"
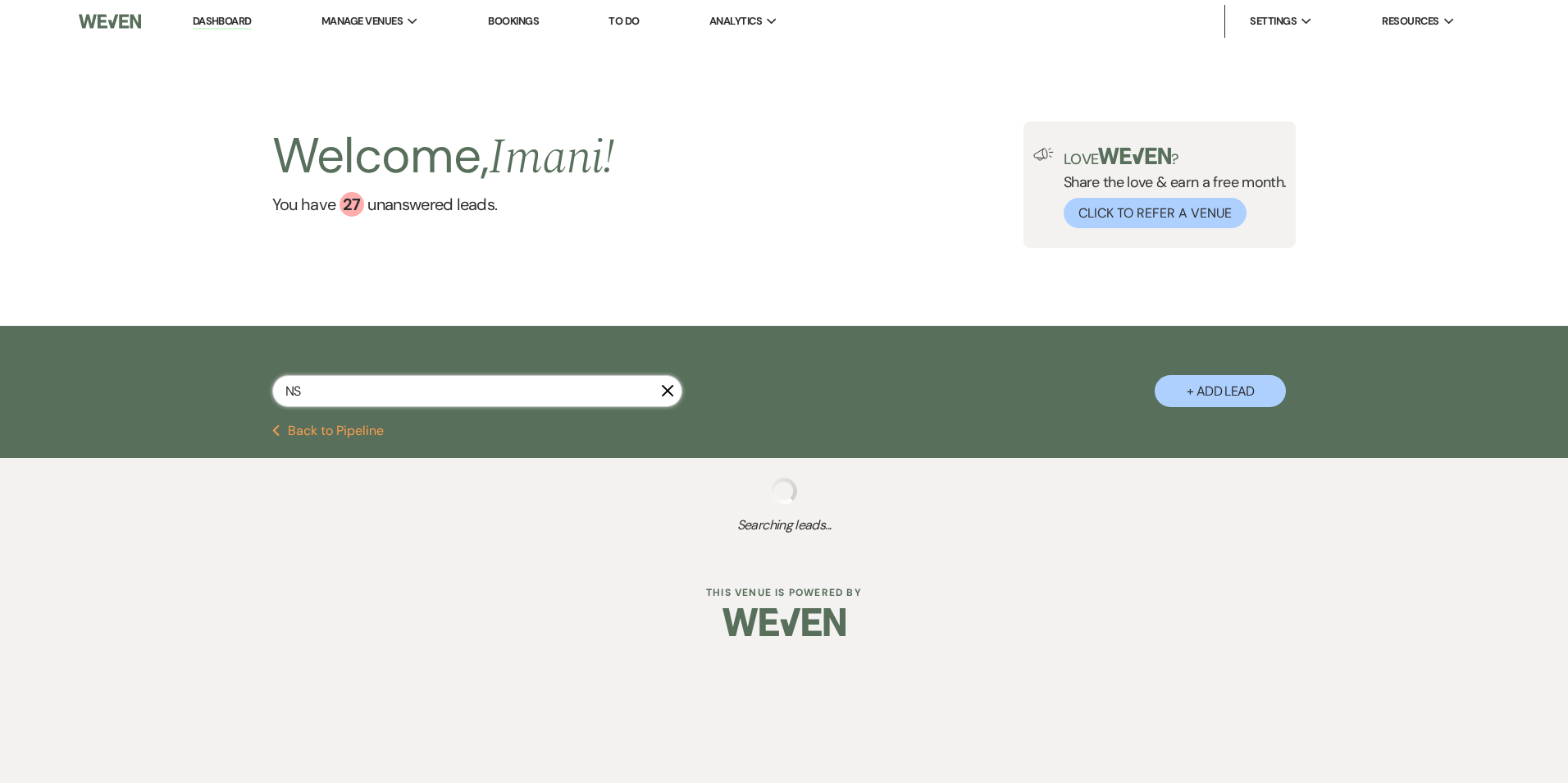
select select "5"
select select "8"
select select "1"
select select "8"
select select "5"
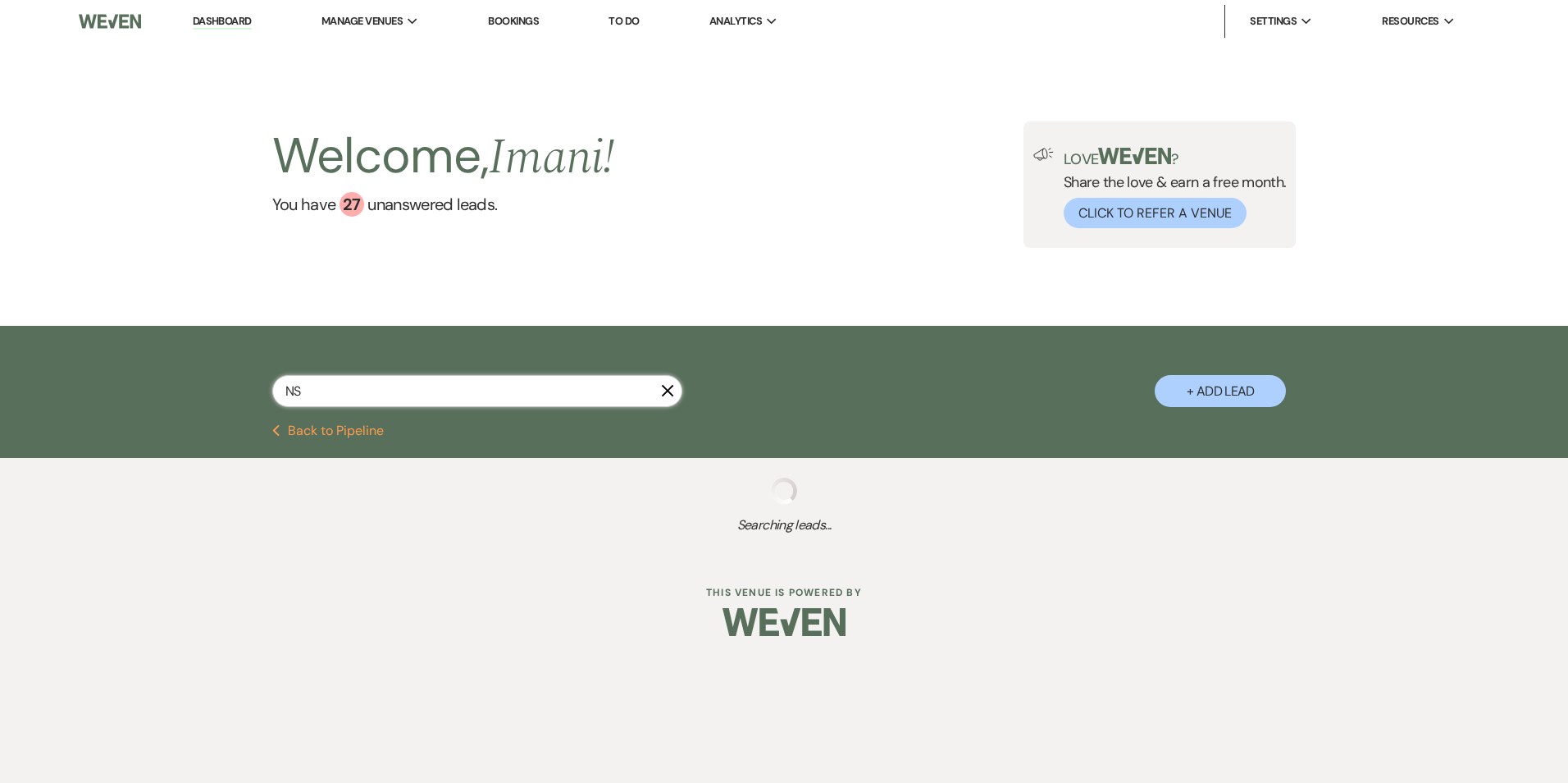
select select "8"
select select "5"
select select "8"
select select "5"
select select "8"
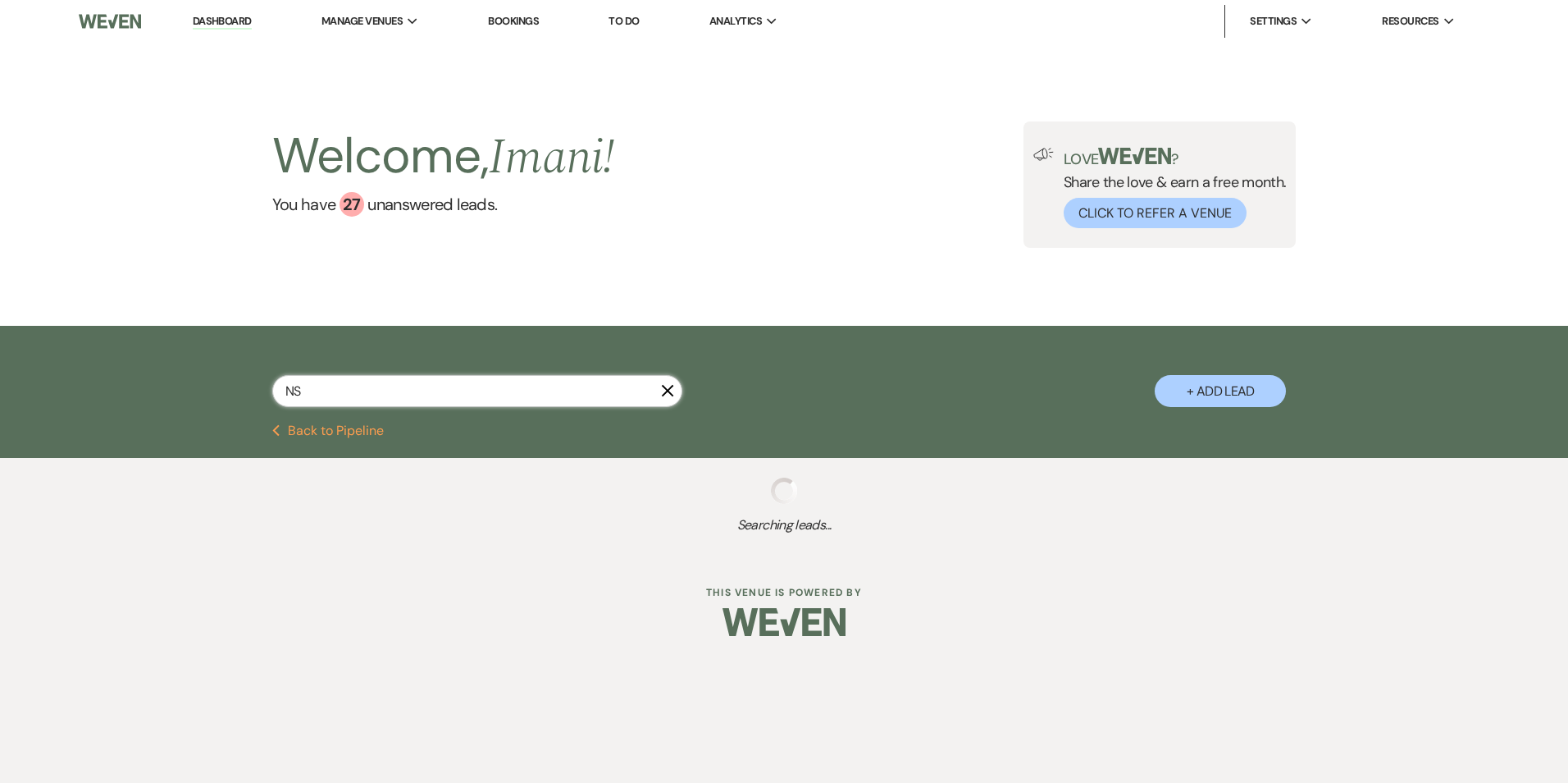
select select "4"
select select "8"
select select "5"
select select "8"
select select "5"
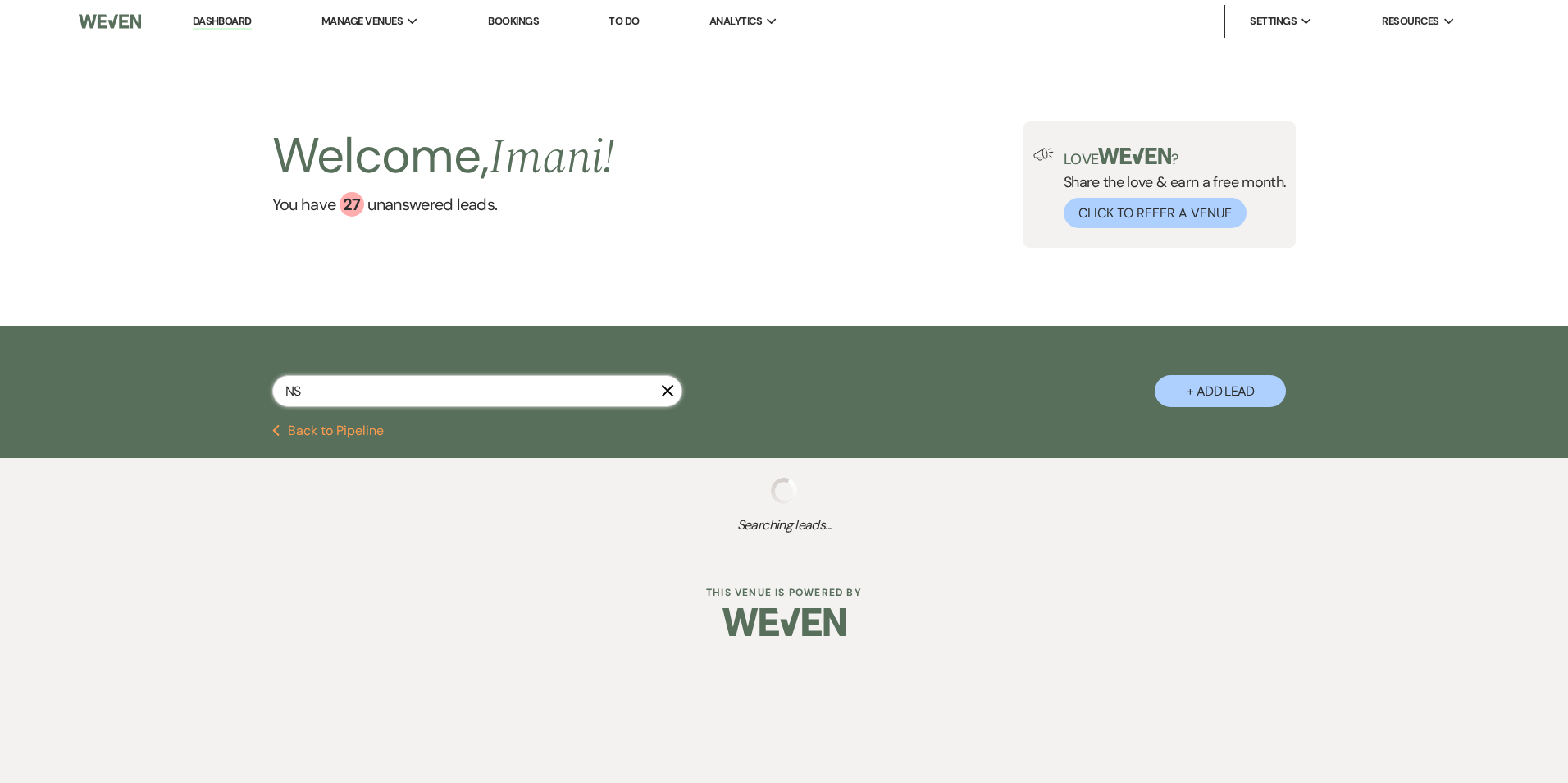
select select "8"
select select "5"
select select "8"
select select "5"
select select "4"
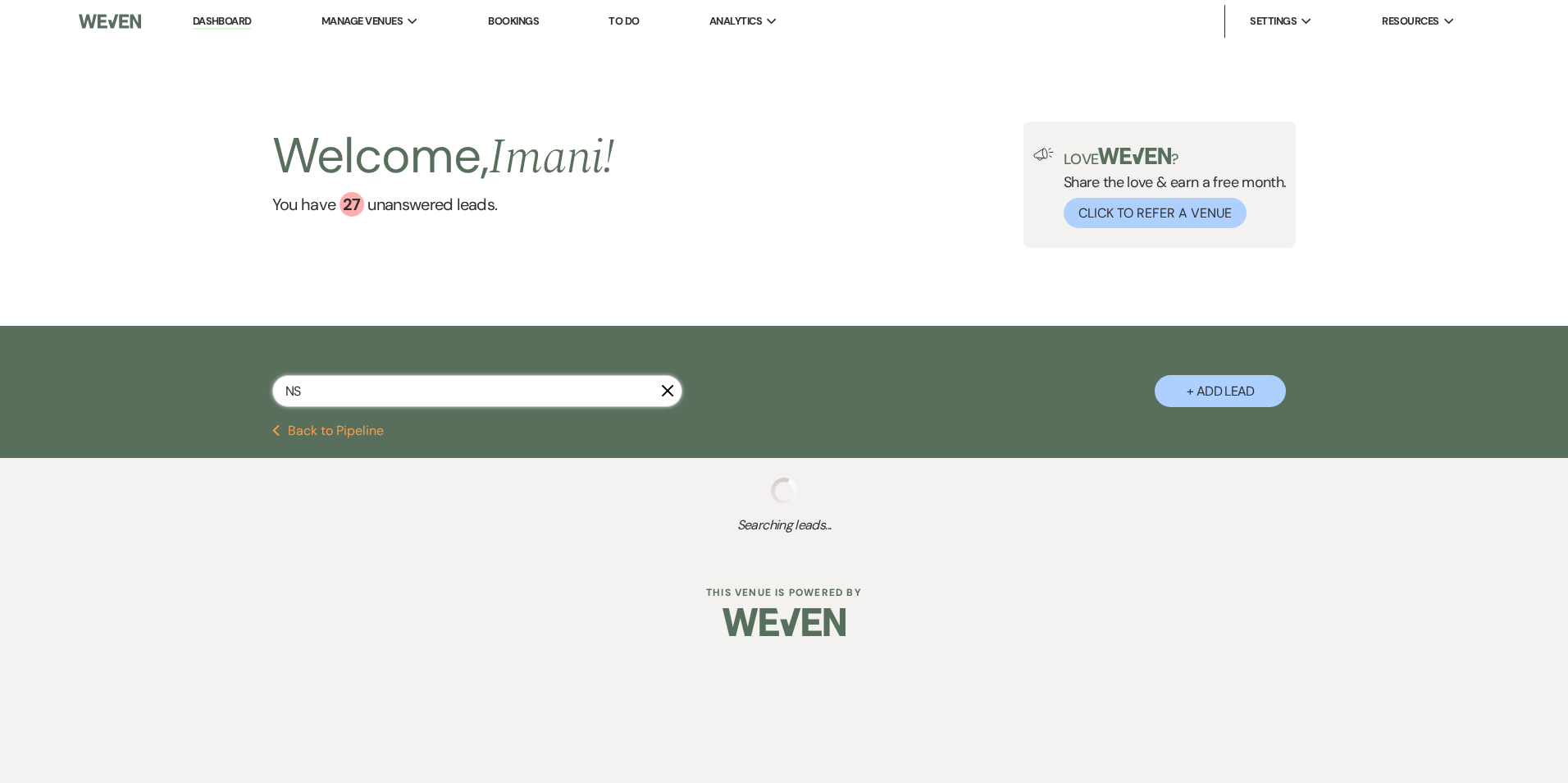
select select "8"
select select "5"
select select "4"
select select "8"
select select "5"
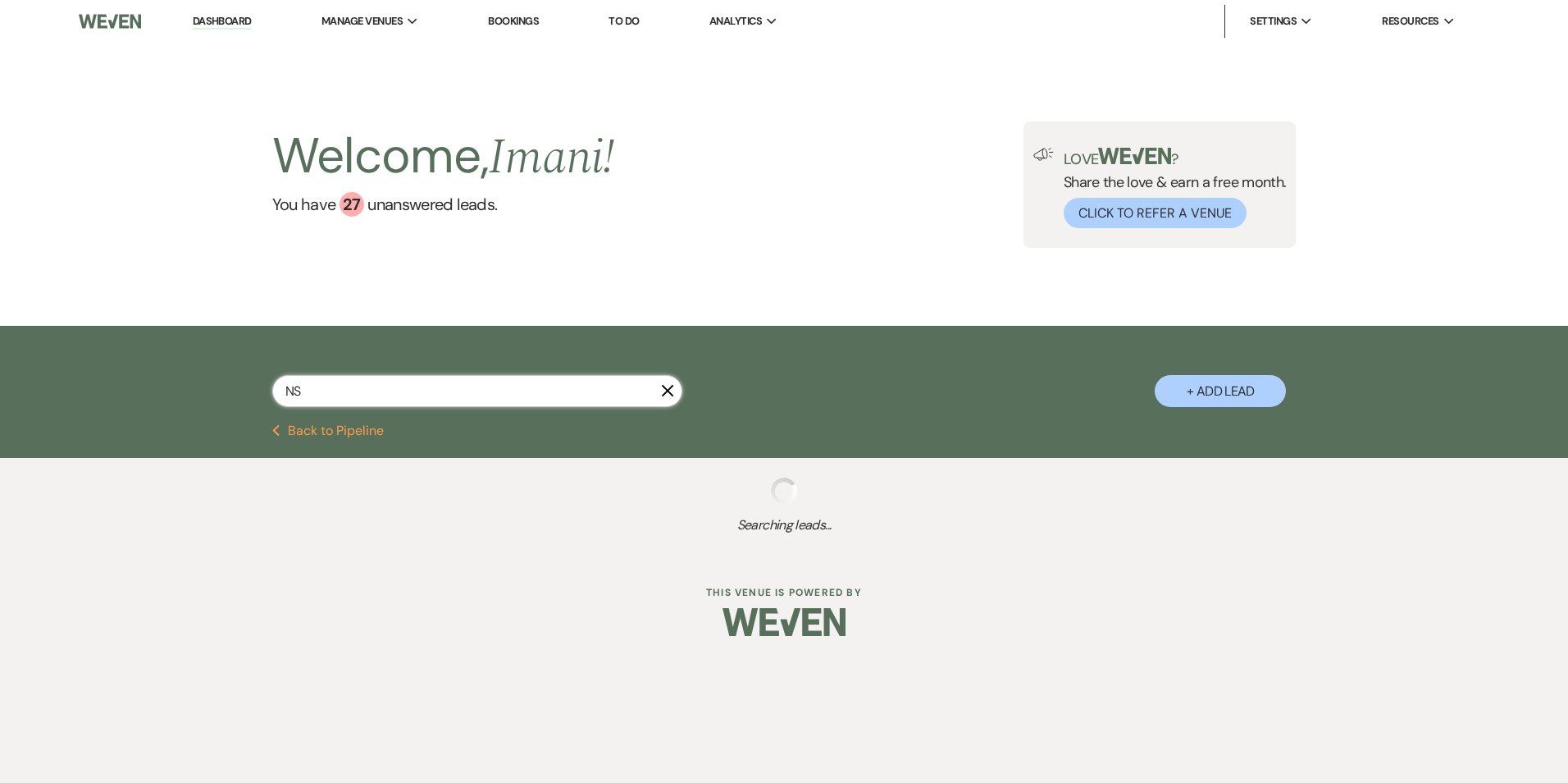
select select "4"
select select "8"
select select "7"
select select "8"
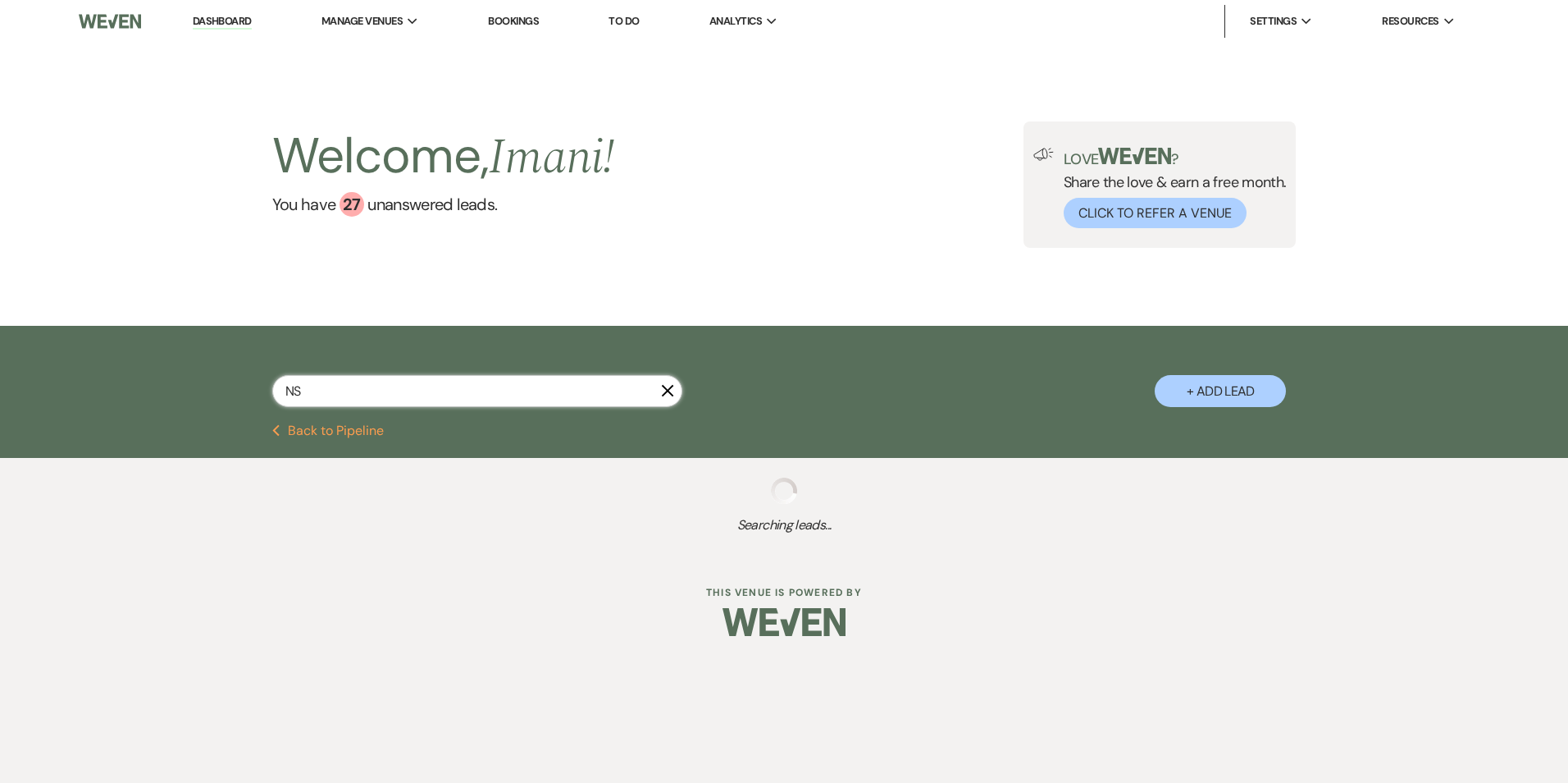
select select "5"
select select "8"
select select "5"
select select "8"
select select "5"
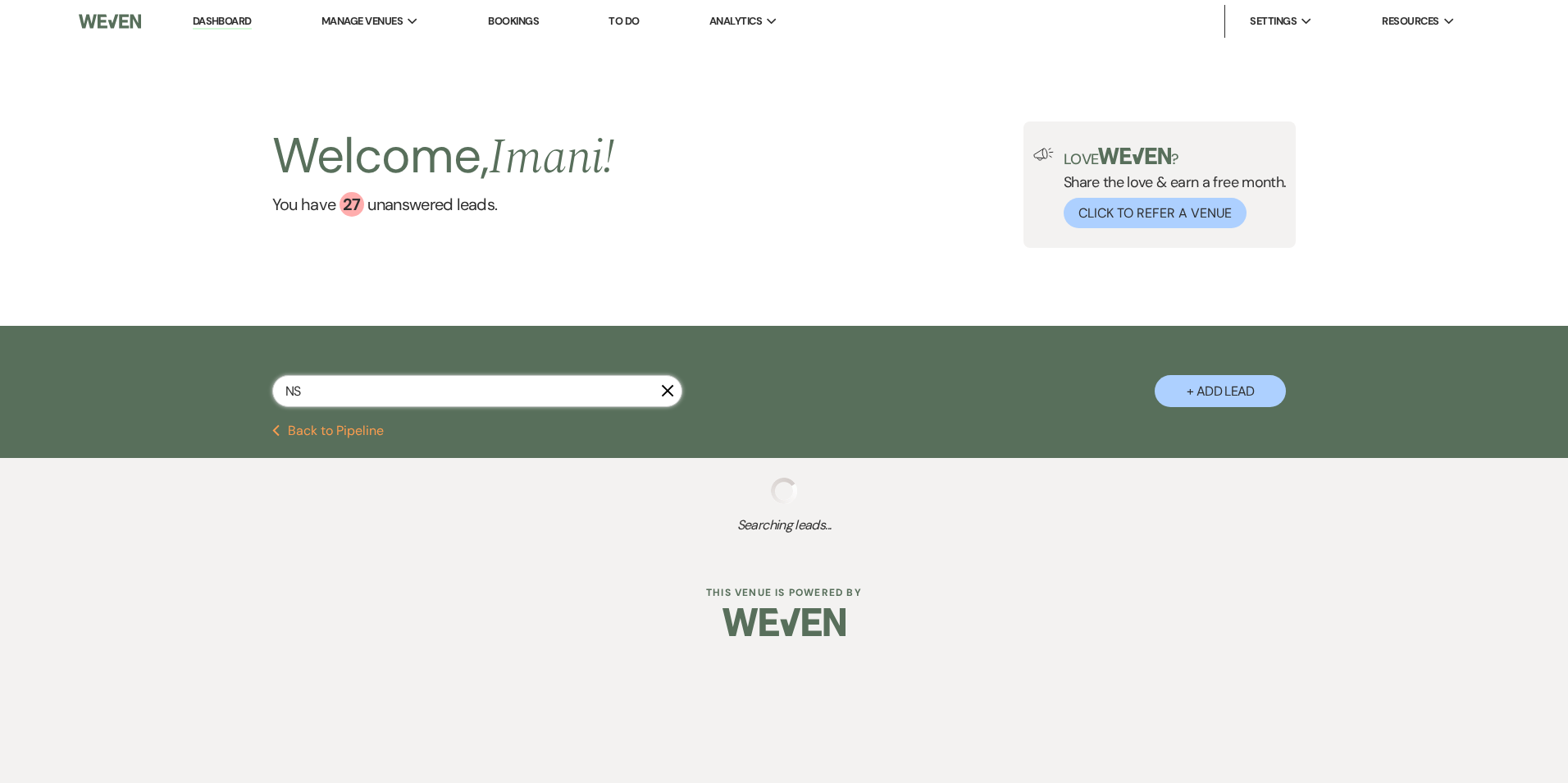
select select "8"
select select "5"
select select "8"
select select "5"
select select "8"
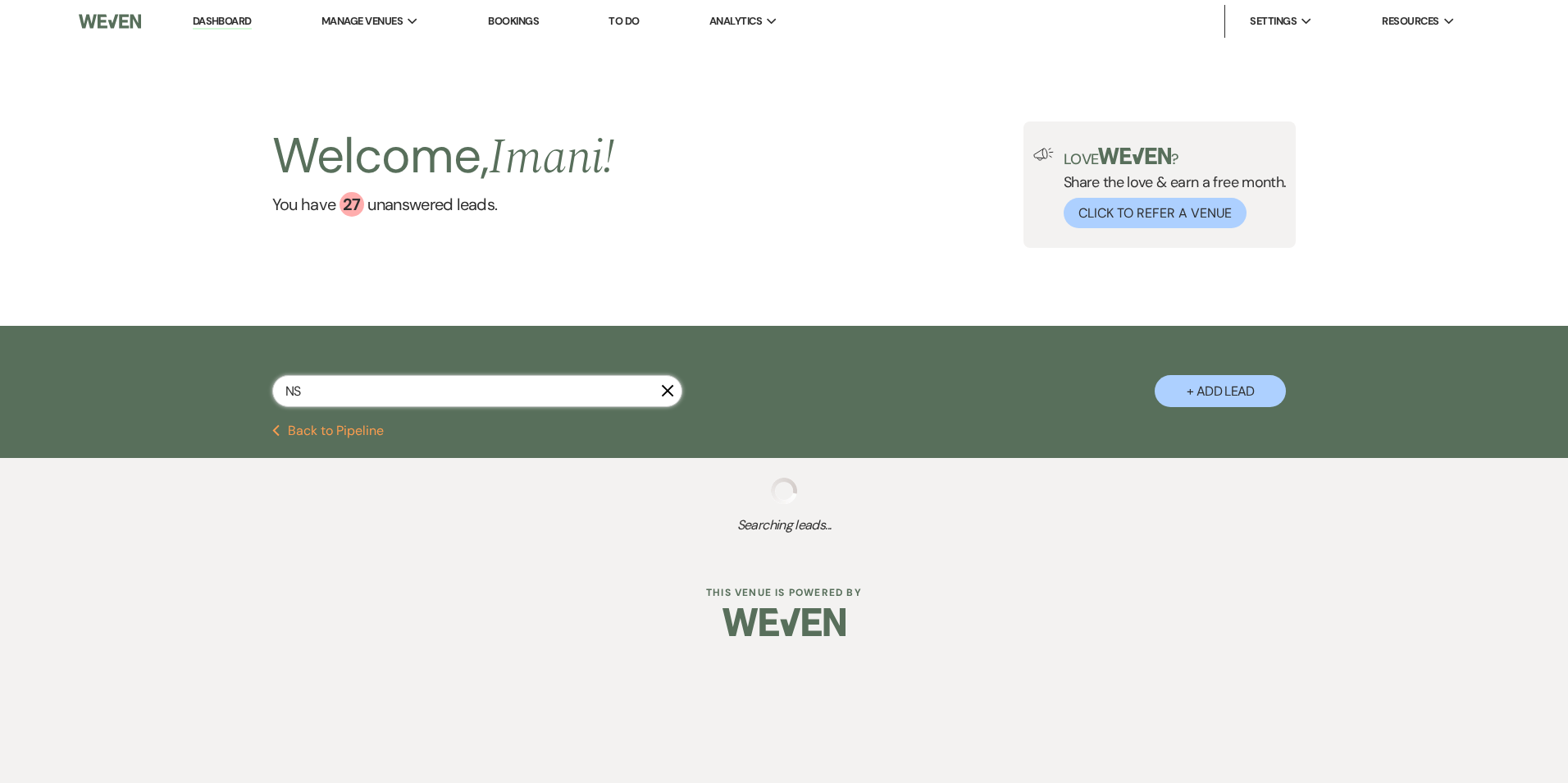
select select "5"
select select "8"
select select "5"
select select "8"
select select "6"
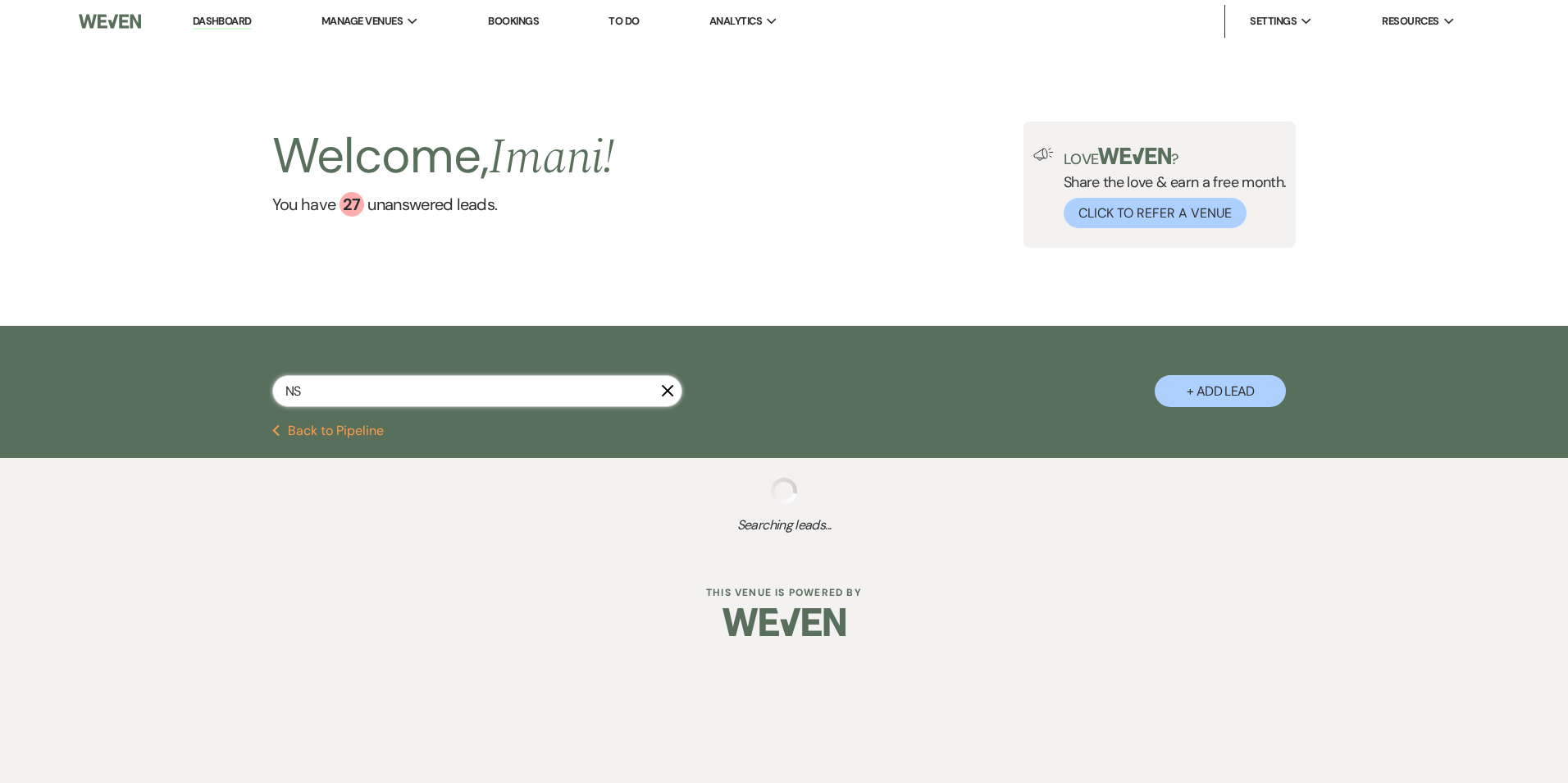
select select "8"
select select "5"
select select "8"
select select "5"
select select "8"
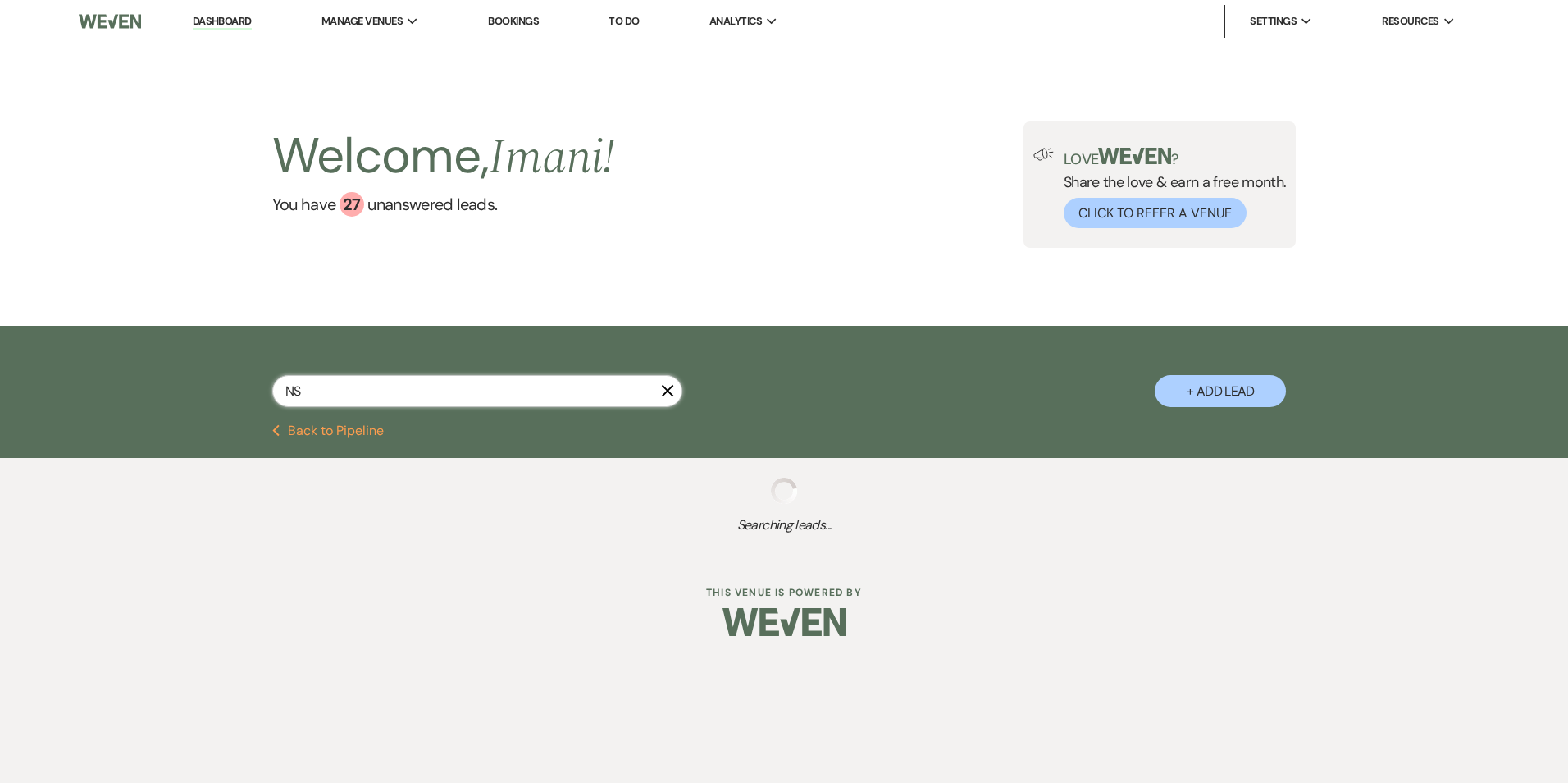
select select "10"
select select "8"
select select "5"
select select "8"
select select "5"
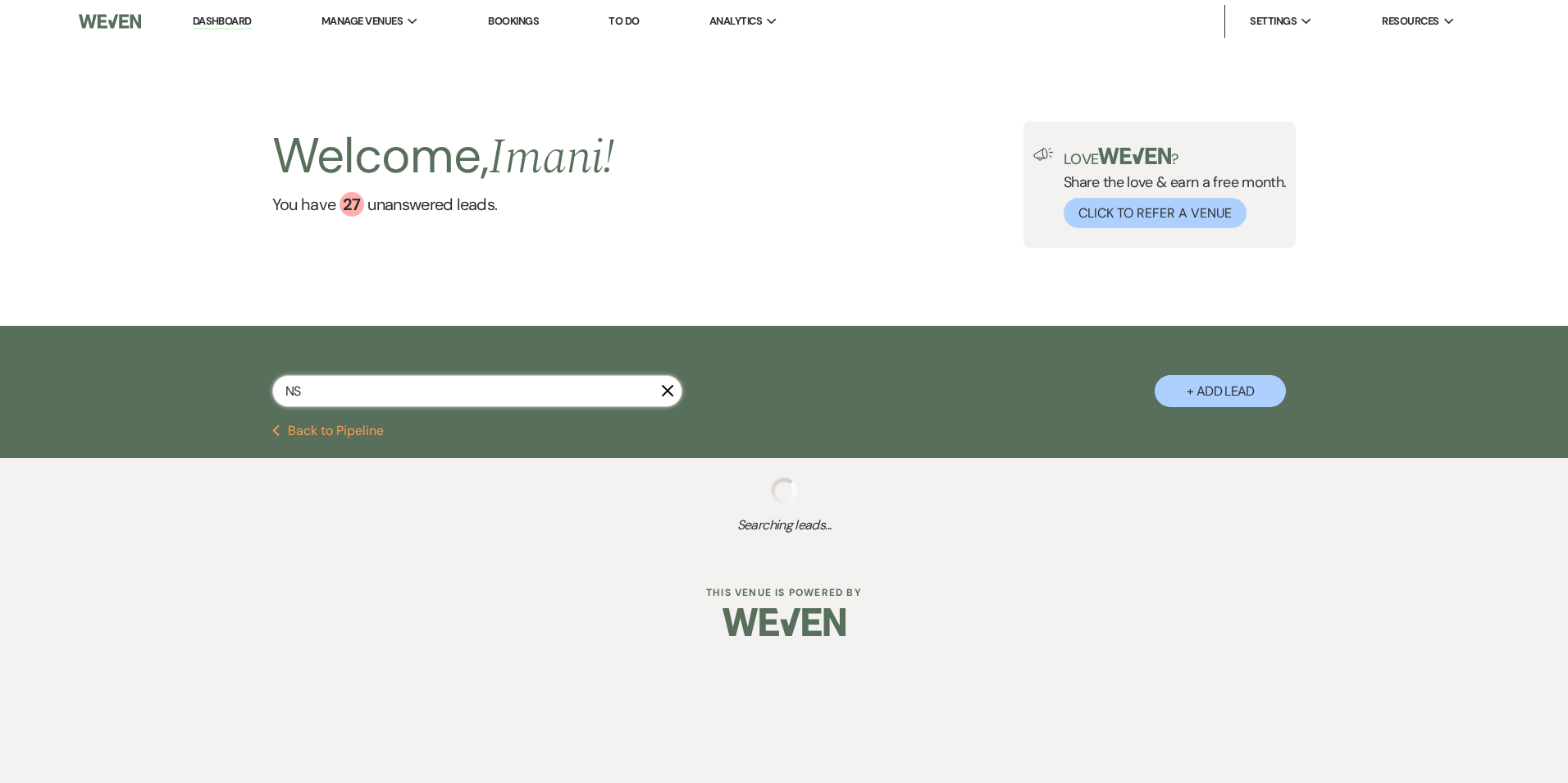
select select "8"
select select "6"
select select "8"
select select "5"
select select "8"
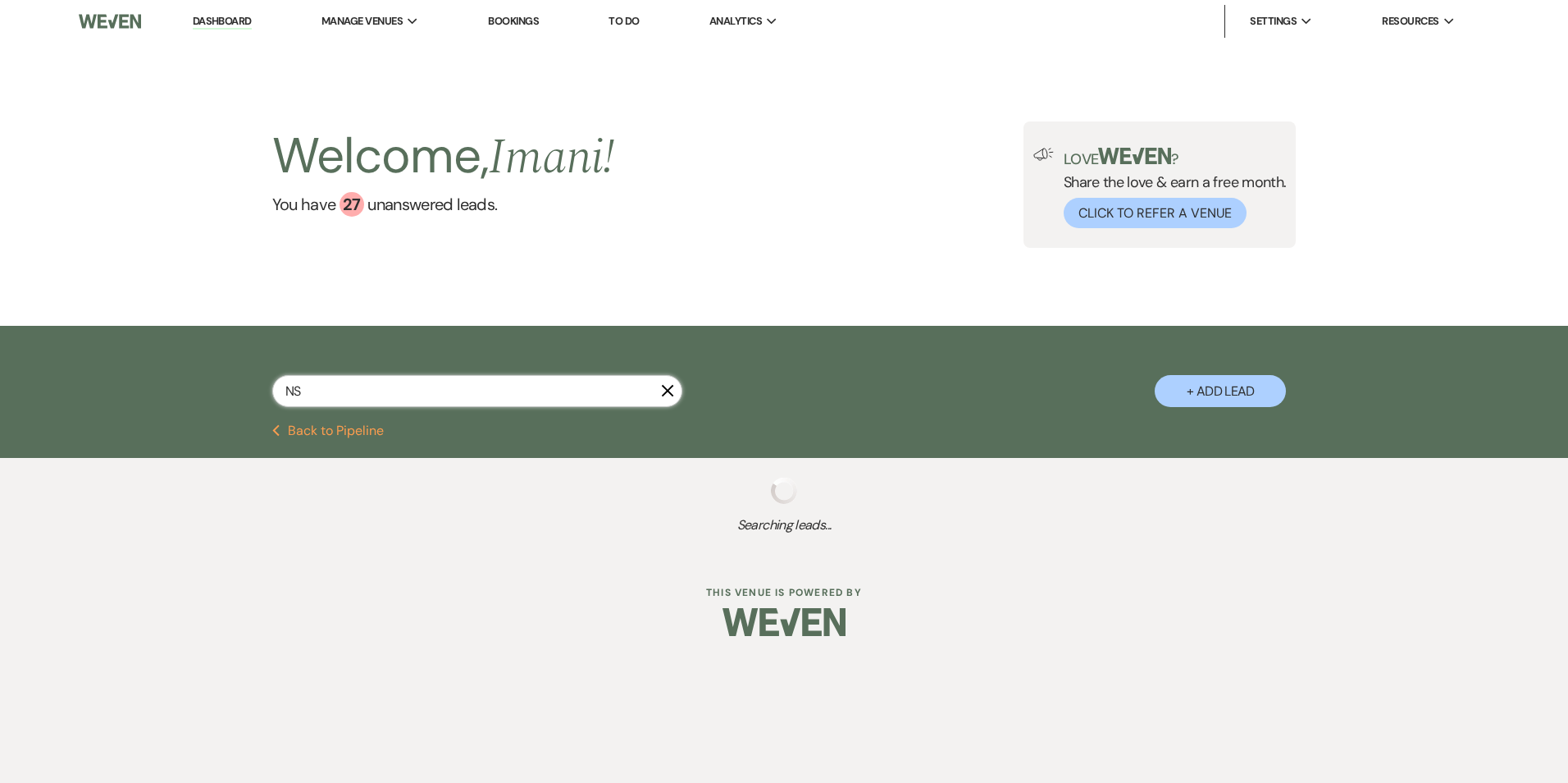
select select "5"
select select "8"
select select "5"
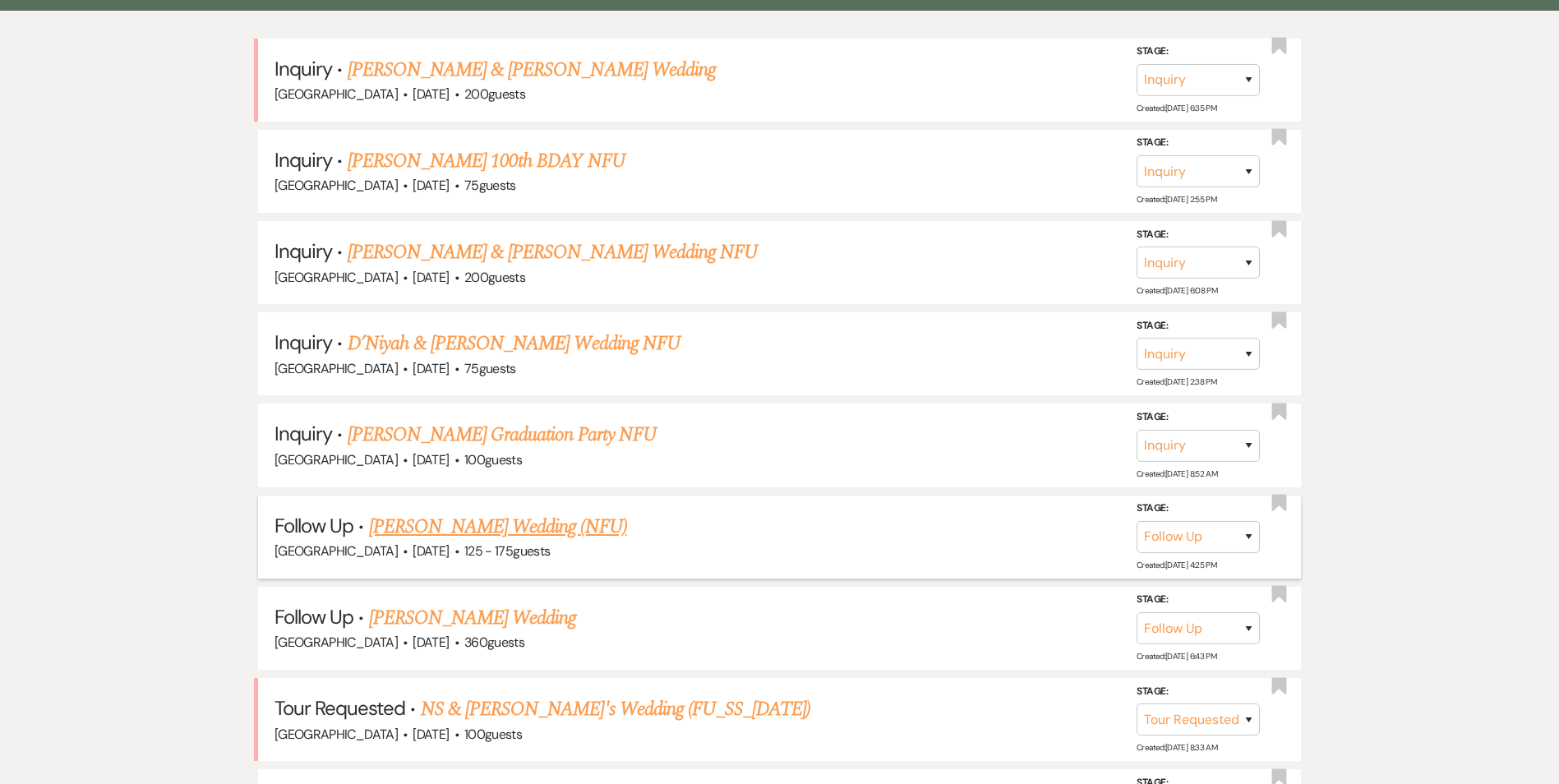
scroll to position [493, 0]
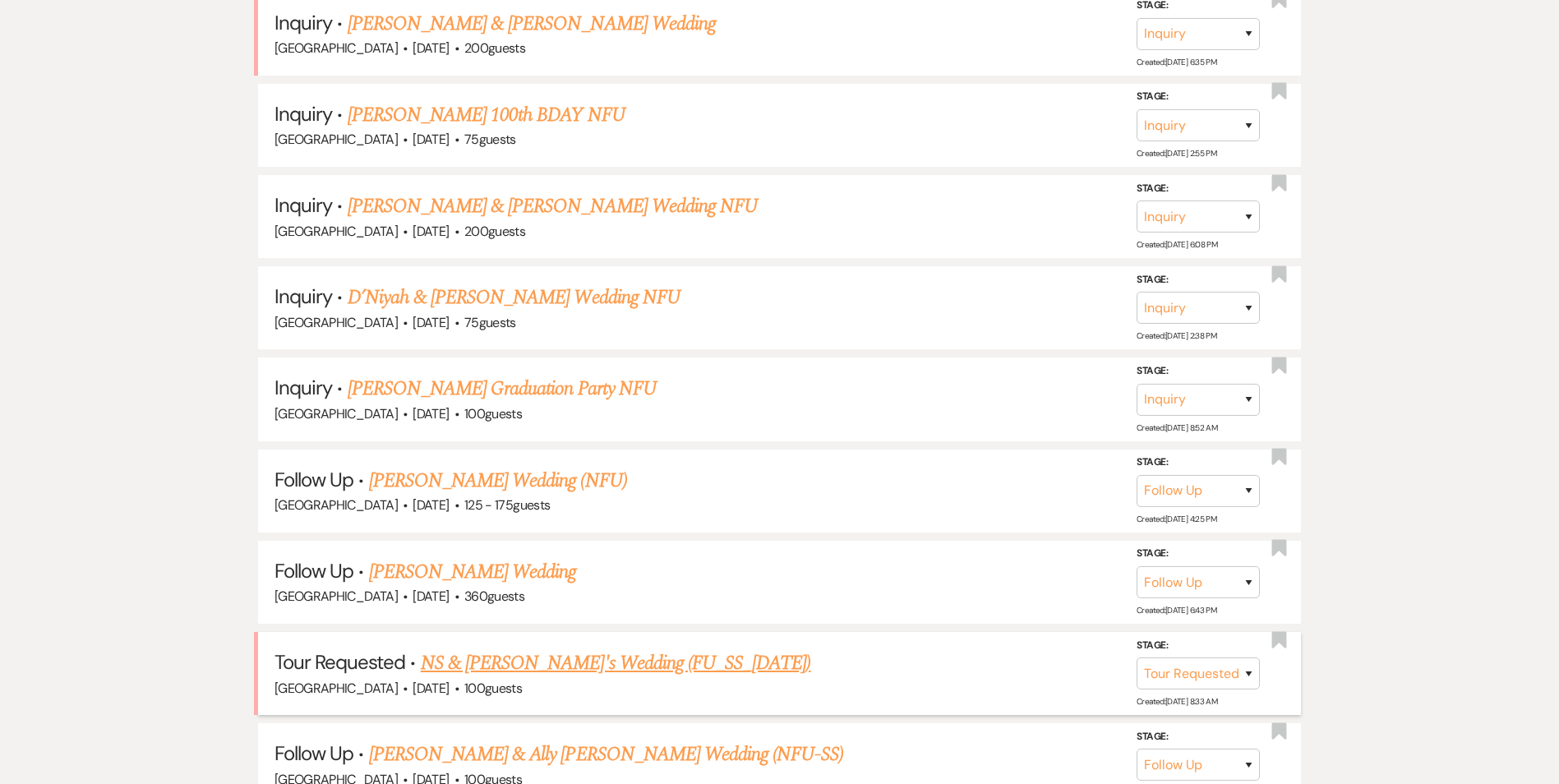
click at [554, 665] on link "NS & Sareena's Wedding (FU_SS_7/25/25)" at bounding box center [616, 663] width 391 height 30
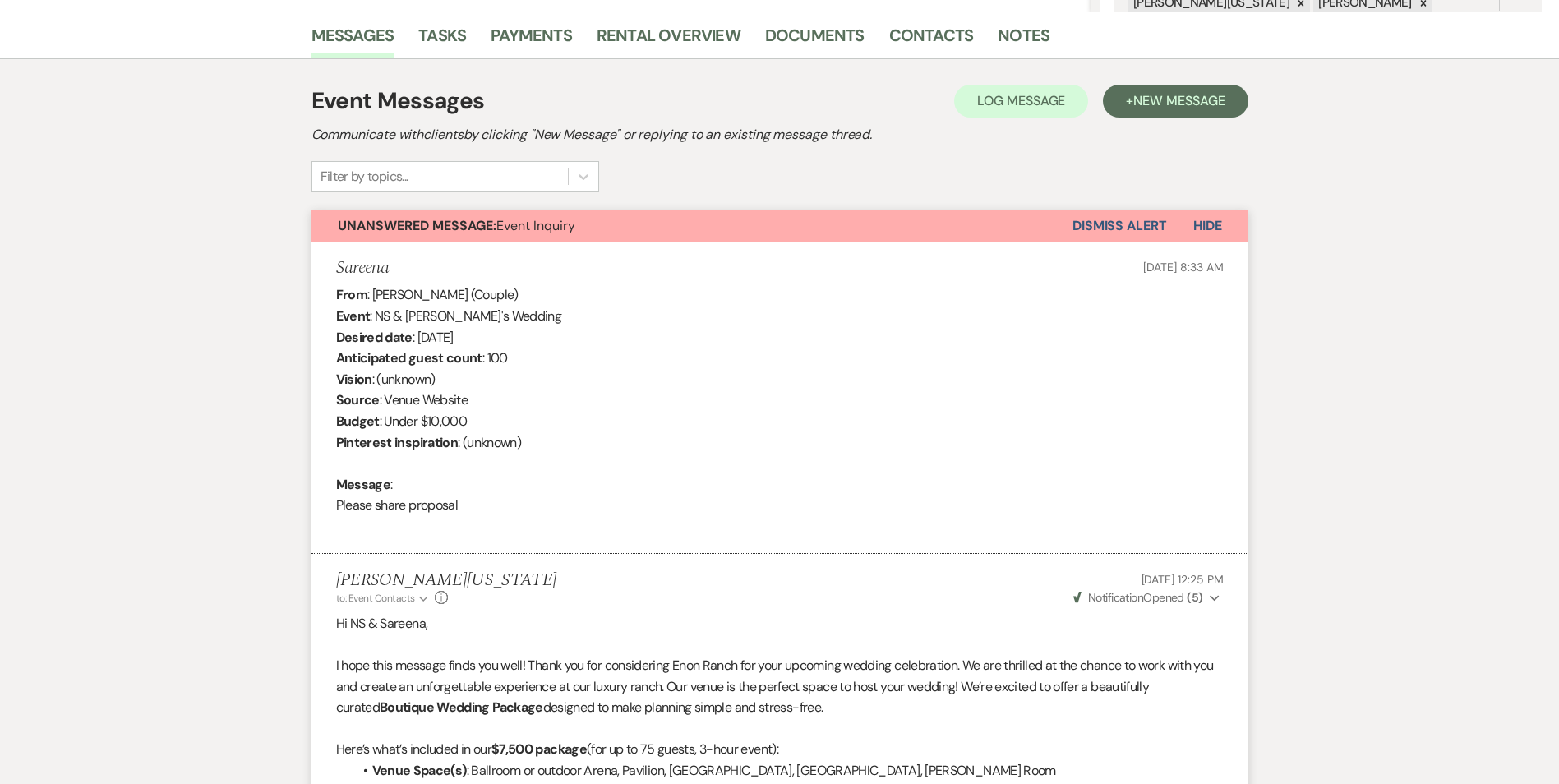
scroll to position [410, 0]
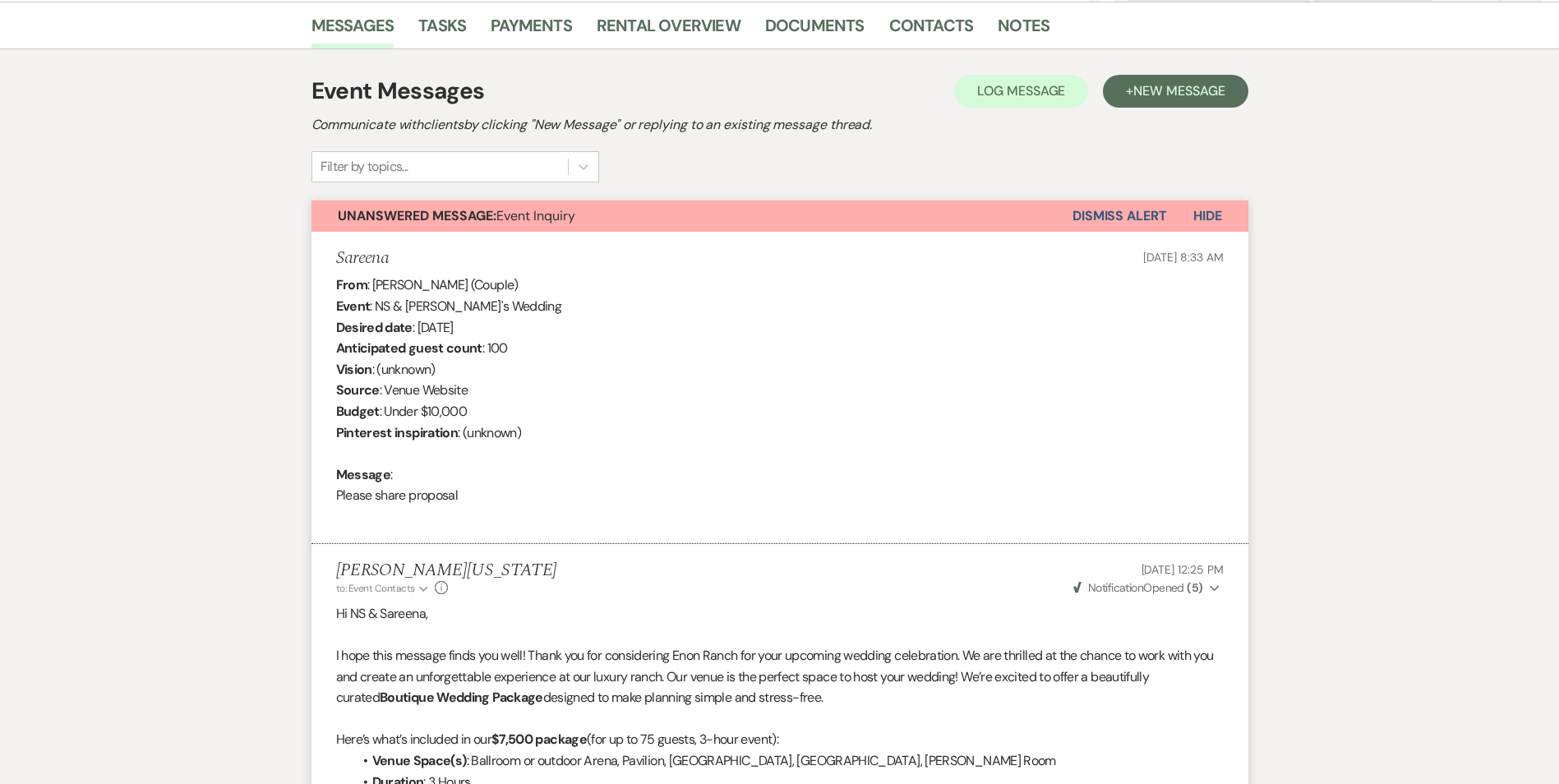
click at [412, 322] on div "From : Sareena (Couple) Event : NS & Sareena's Wedding Desired date : July 30th…" at bounding box center [780, 401] width 888 height 252
drag, startPoint x: 419, startPoint y: 326, endPoint x: 524, endPoint y: 323, distance: 105.0
click at [524, 323] on div "From : Sareena (Couple) Event : NS & Sareena's Wedding Desired date : July 30th…" at bounding box center [780, 401] width 888 height 252
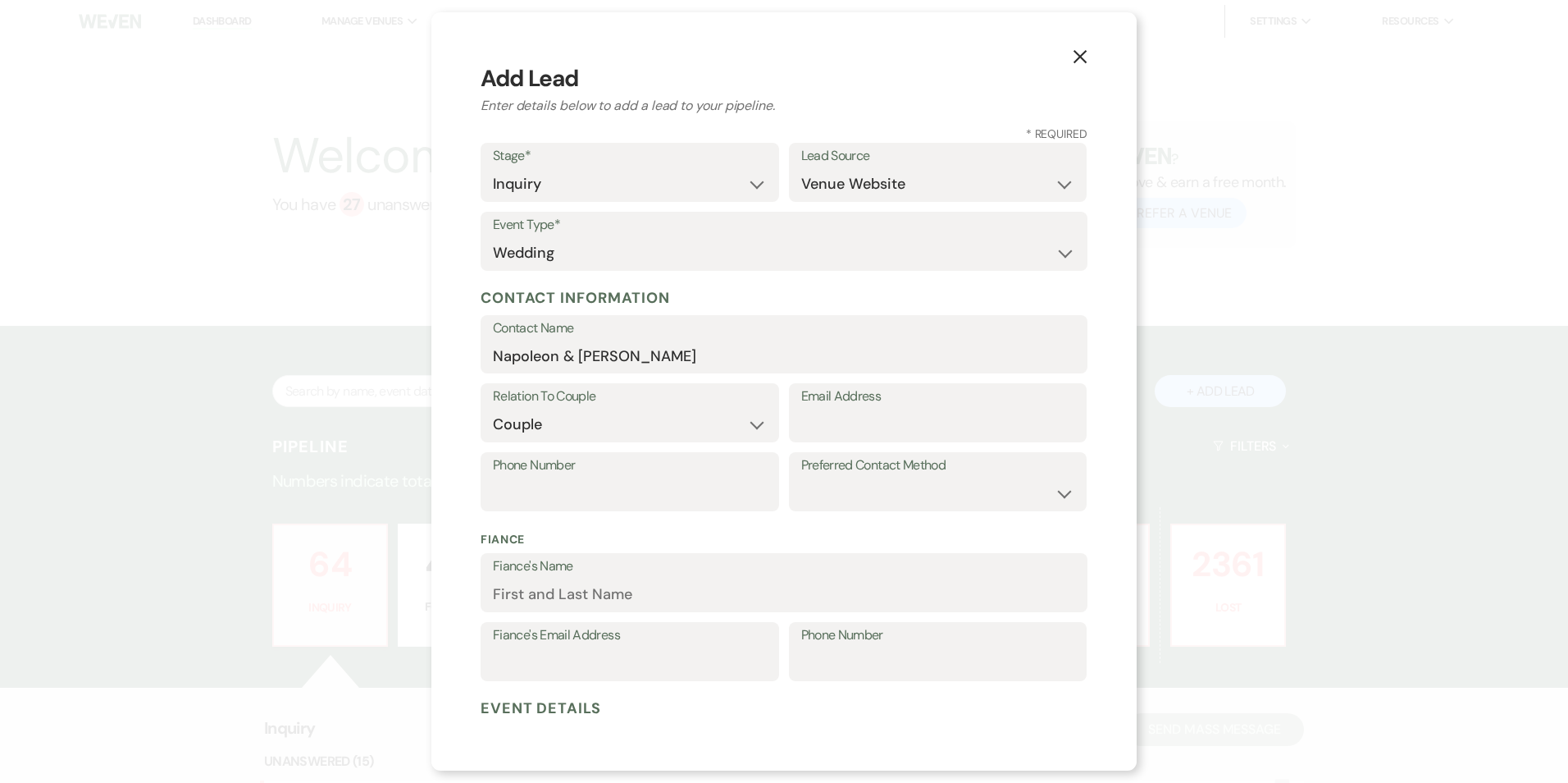
select select "1"
select select "5"
select select "1"
select select "637"
